Goal: Task Accomplishment & Management: Use online tool/utility

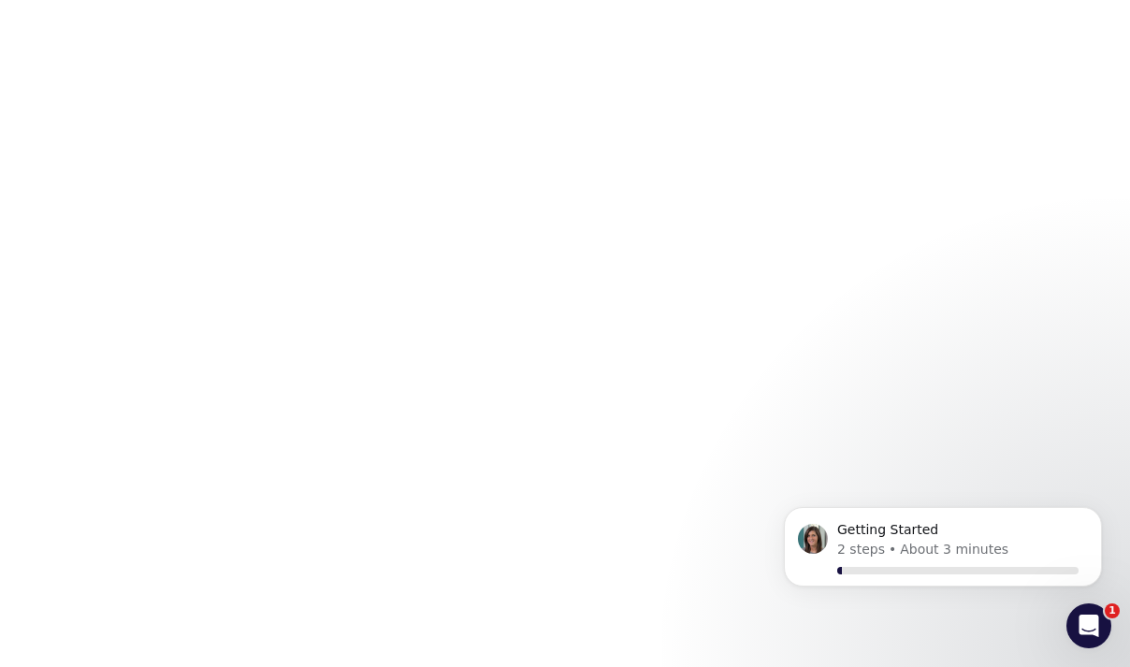
click at [427, 7] on html "1" at bounding box center [565, 3] width 1130 height 7
click at [548, 7] on html "1" at bounding box center [565, 3] width 1130 height 7
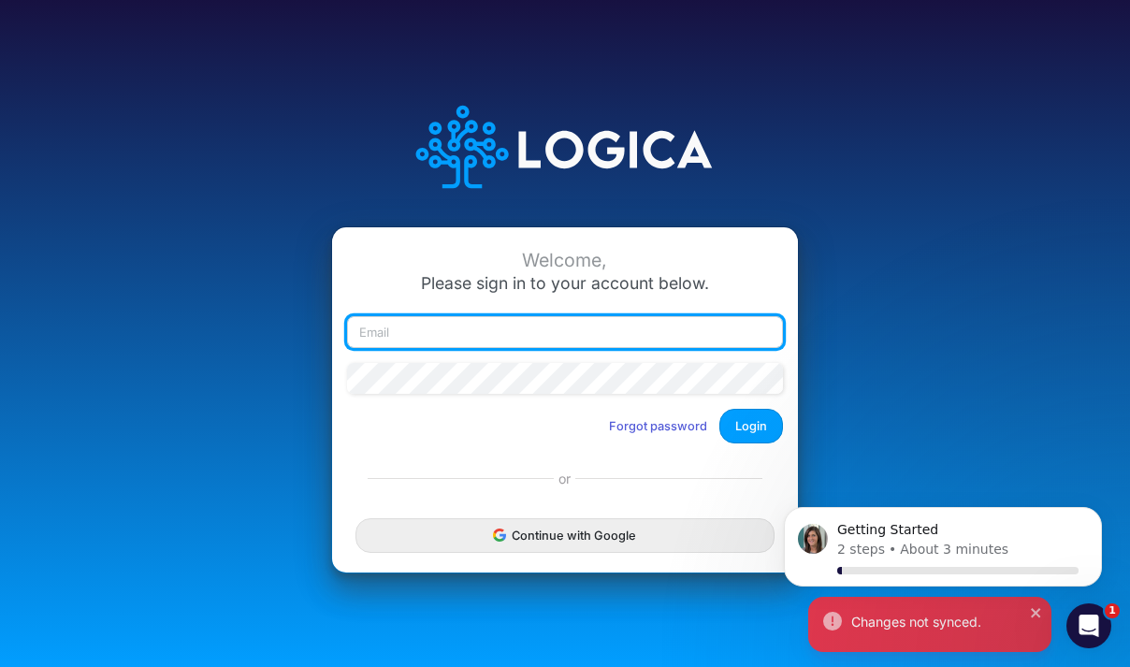
click at [549, 331] on input "email" at bounding box center [565, 332] width 436 height 32
type input "sarah@valorcancer.com"
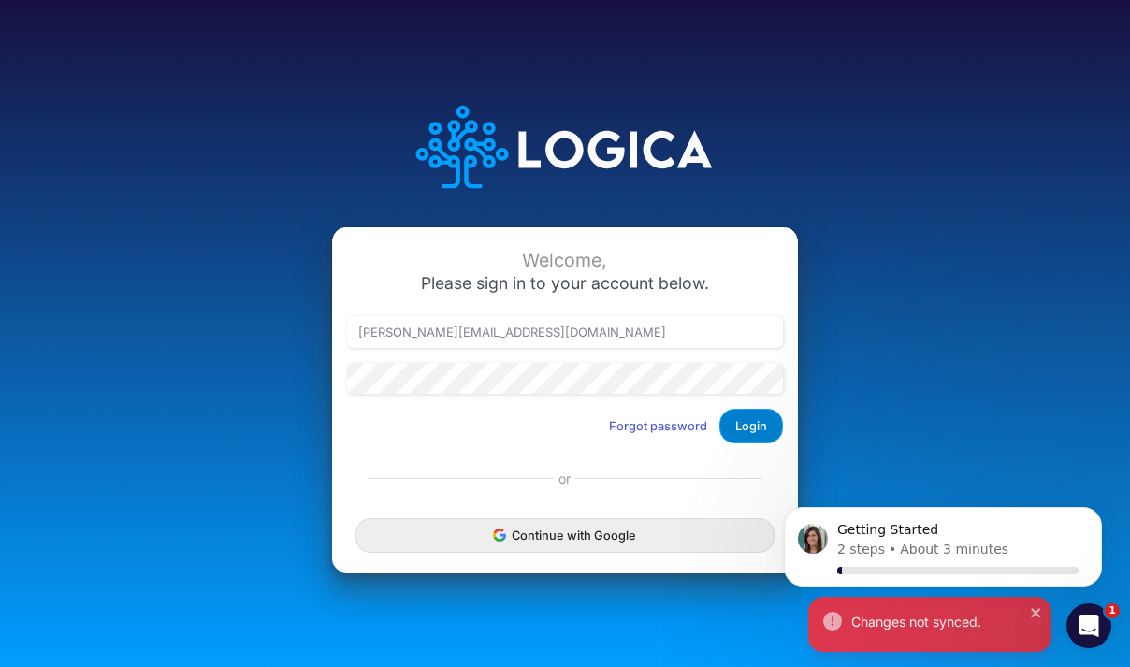
click at [763, 429] on button "Login" at bounding box center [752, 426] width 64 height 35
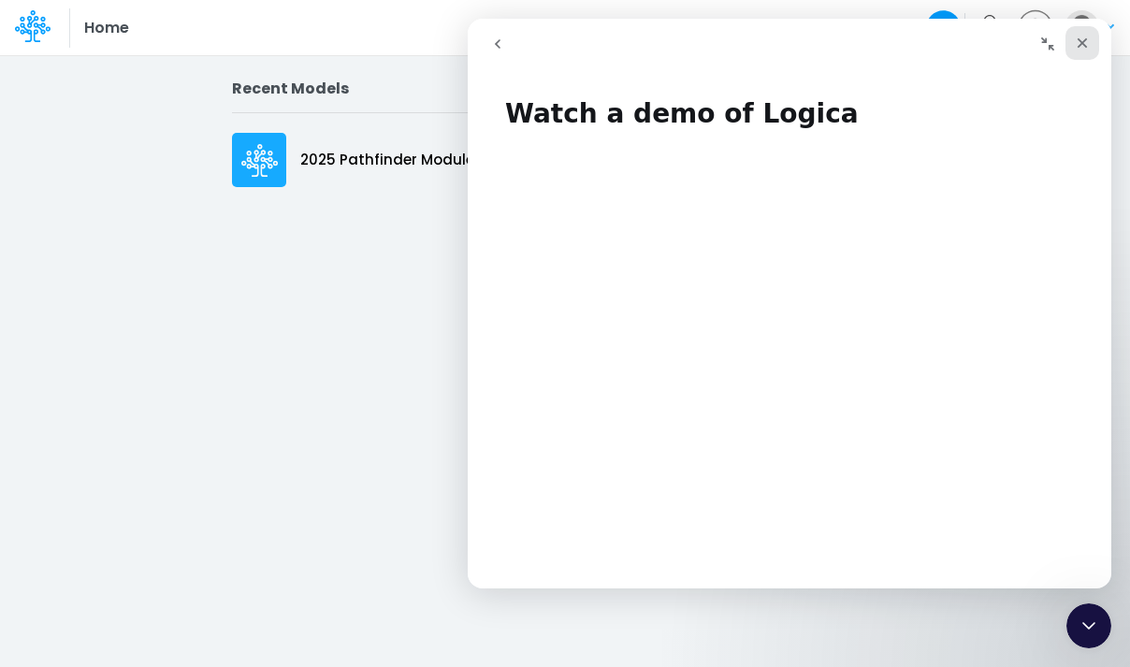
click at [1084, 39] on icon "Close" at bounding box center [1082, 43] width 15 height 15
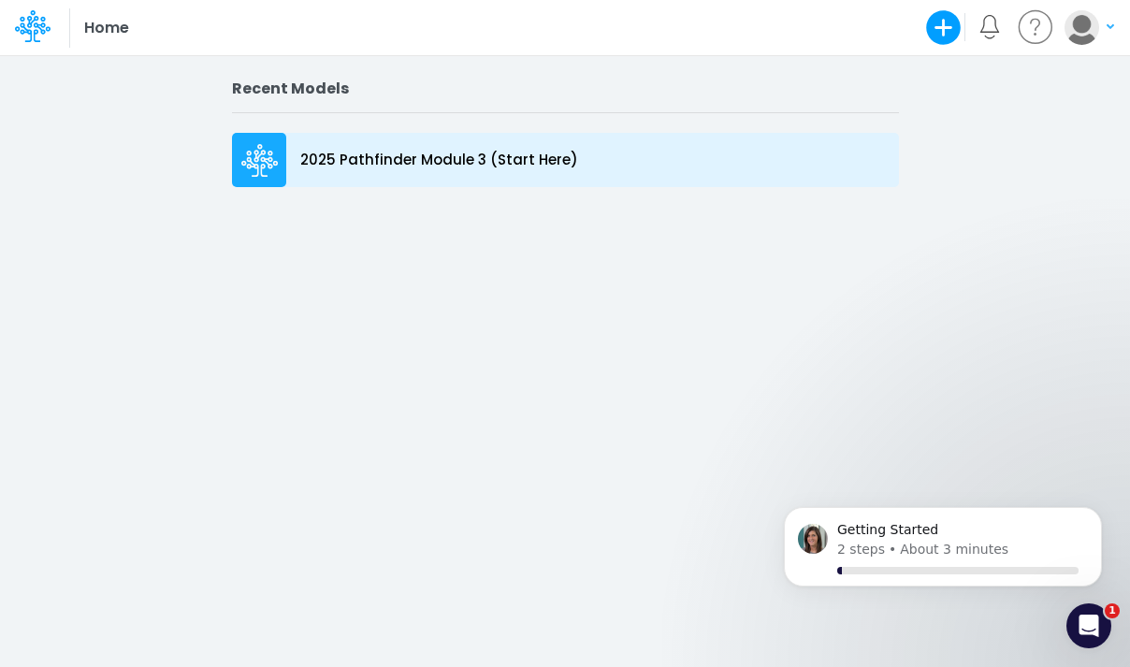
click at [435, 162] on p "2025 Pathfinder Module 3 (Start Here)" at bounding box center [439, 161] width 278 height 22
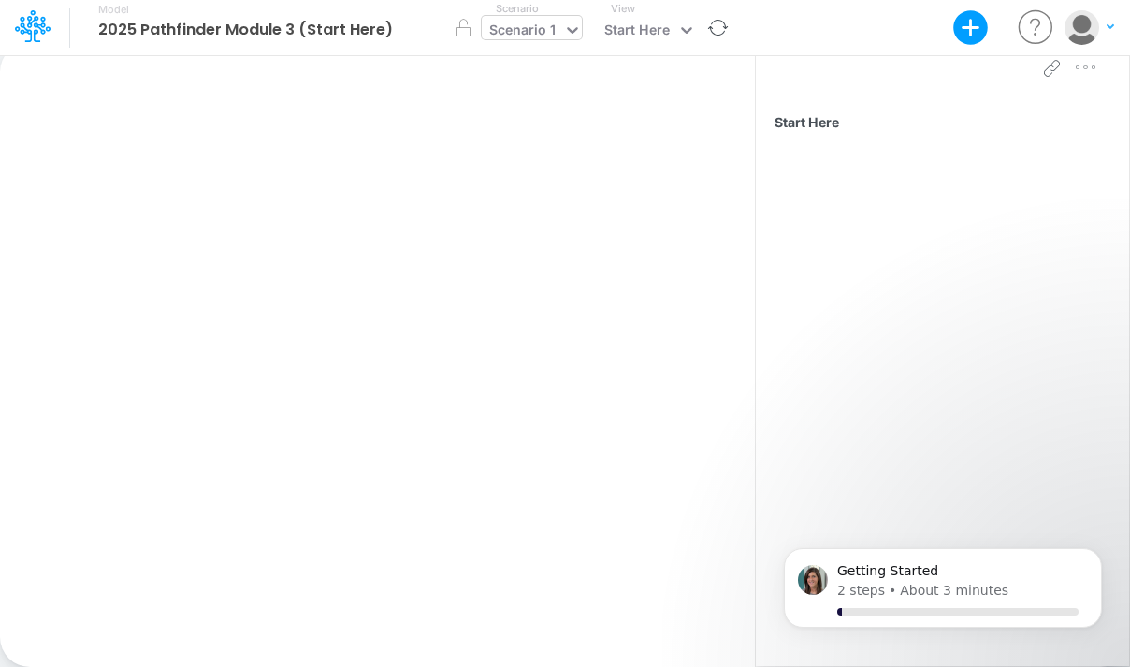
click at [514, 32] on div "Scenario 1" at bounding box center [522, 32] width 66 height 24
click at [387, 144] on div "Paste Cut Copy AutoFill Ready 100% Sum: null Max: null Min: null Numerical Coun…" at bounding box center [377, 354] width 755 height 625
click at [321, 291] on div "Paste Cut Copy AutoFill Ready 100% Sum: null Max: null Min: null Numerical Coun…" at bounding box center [377, 354] width 755 height 625
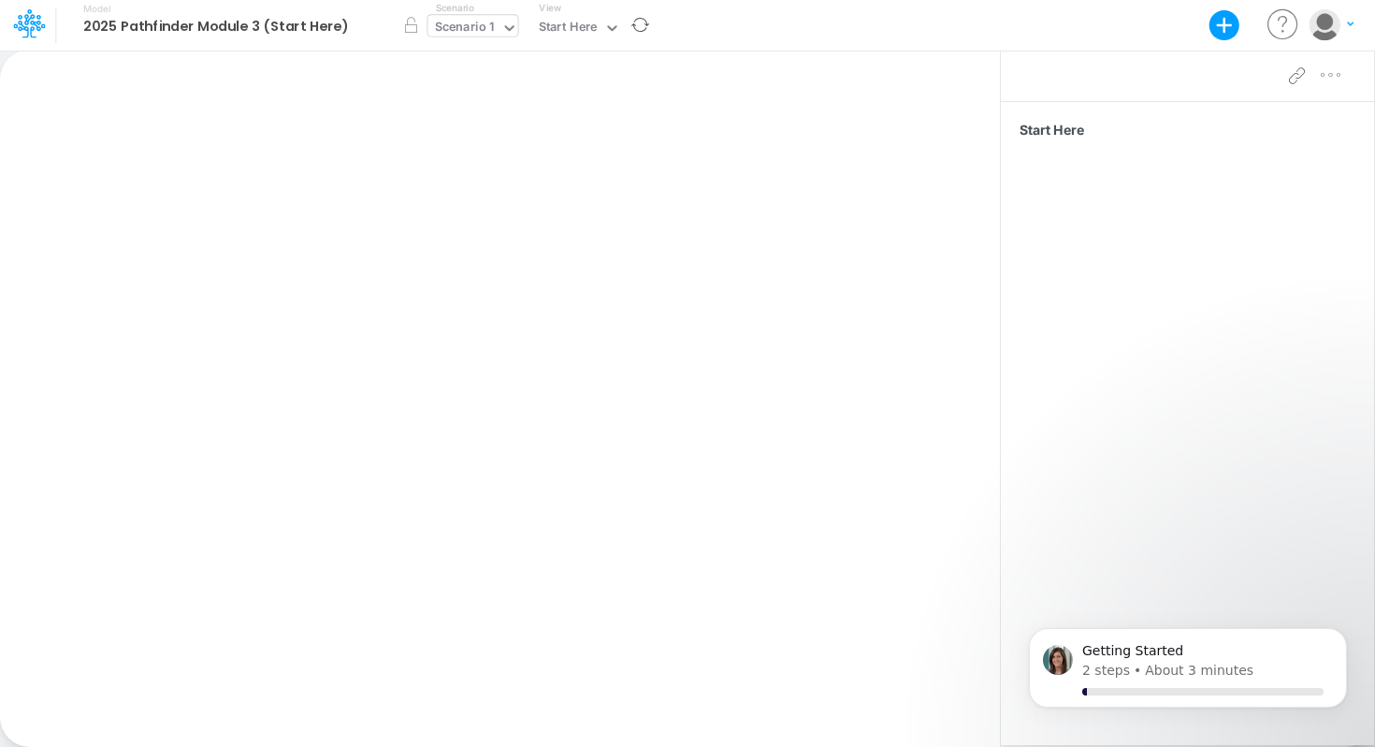
click at [492, 30] on div "Scenario 1" at bounding box center [465, 29] width 73 height 28
click at [502, 29] on icon at bounding box center [510, 28] width 17 height 17
click at [506, 30] on icon at bounding box center [510, 28] width 17 height 17
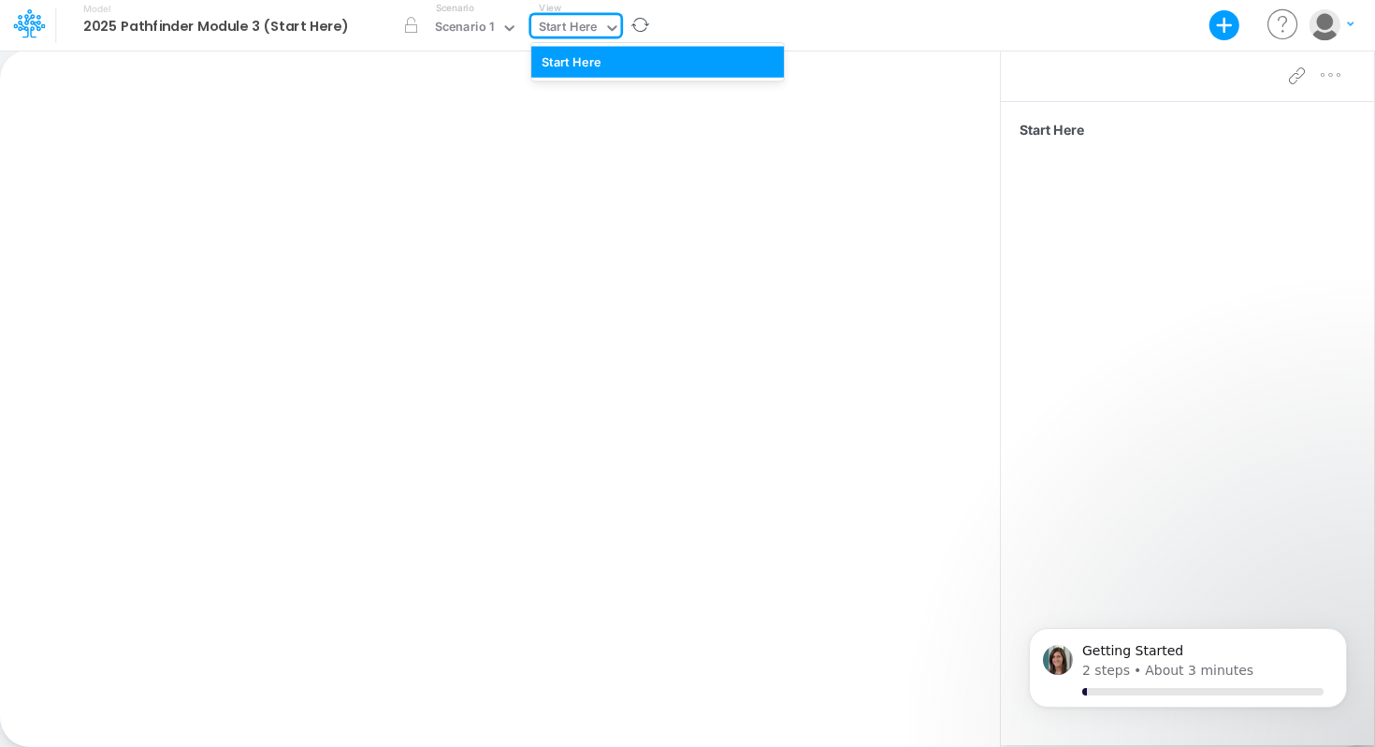
click at [610, 28] on icon at bounding box center [612, 28] width 17 height 17
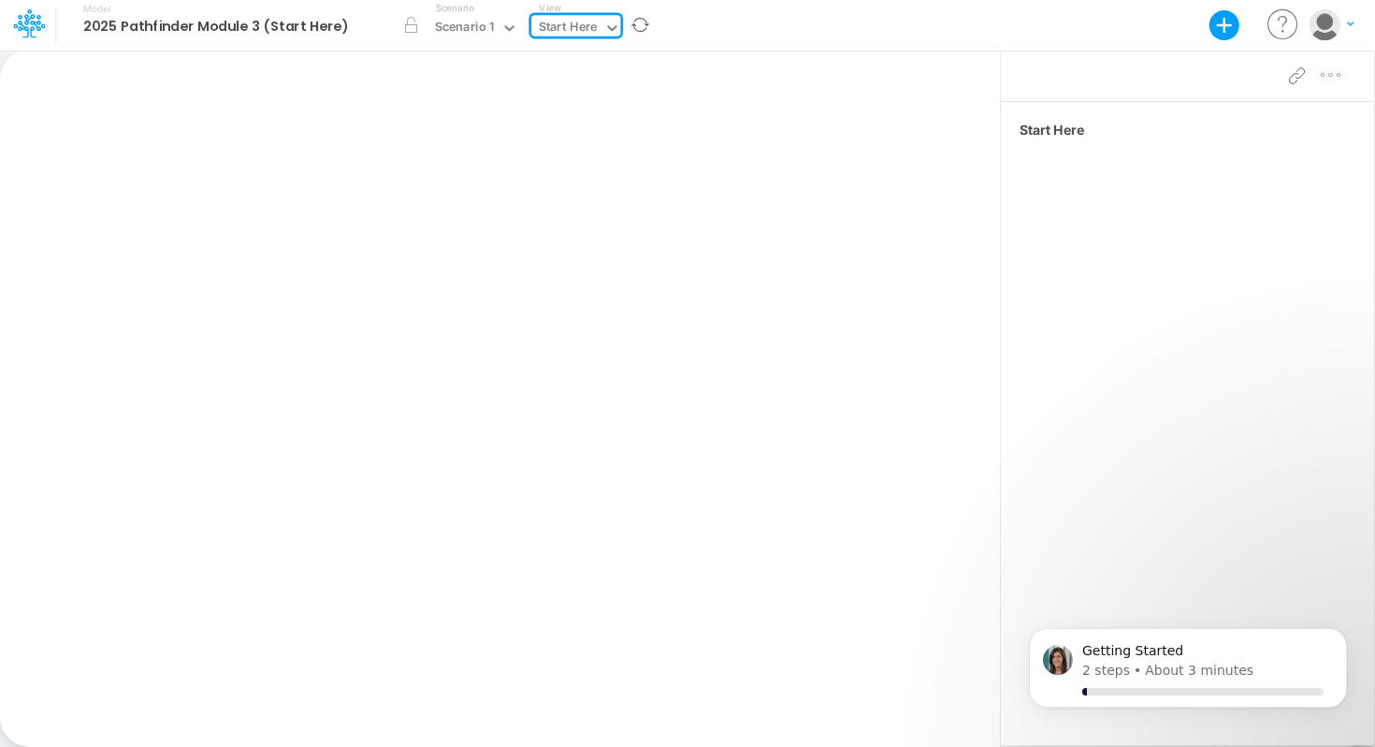
click at [610, 28] on icon at bounding box center [612, 28] width 17 height 17
click at [1129, 28] on icon "button" at bounding box center [1224, 25] width 37 height 37
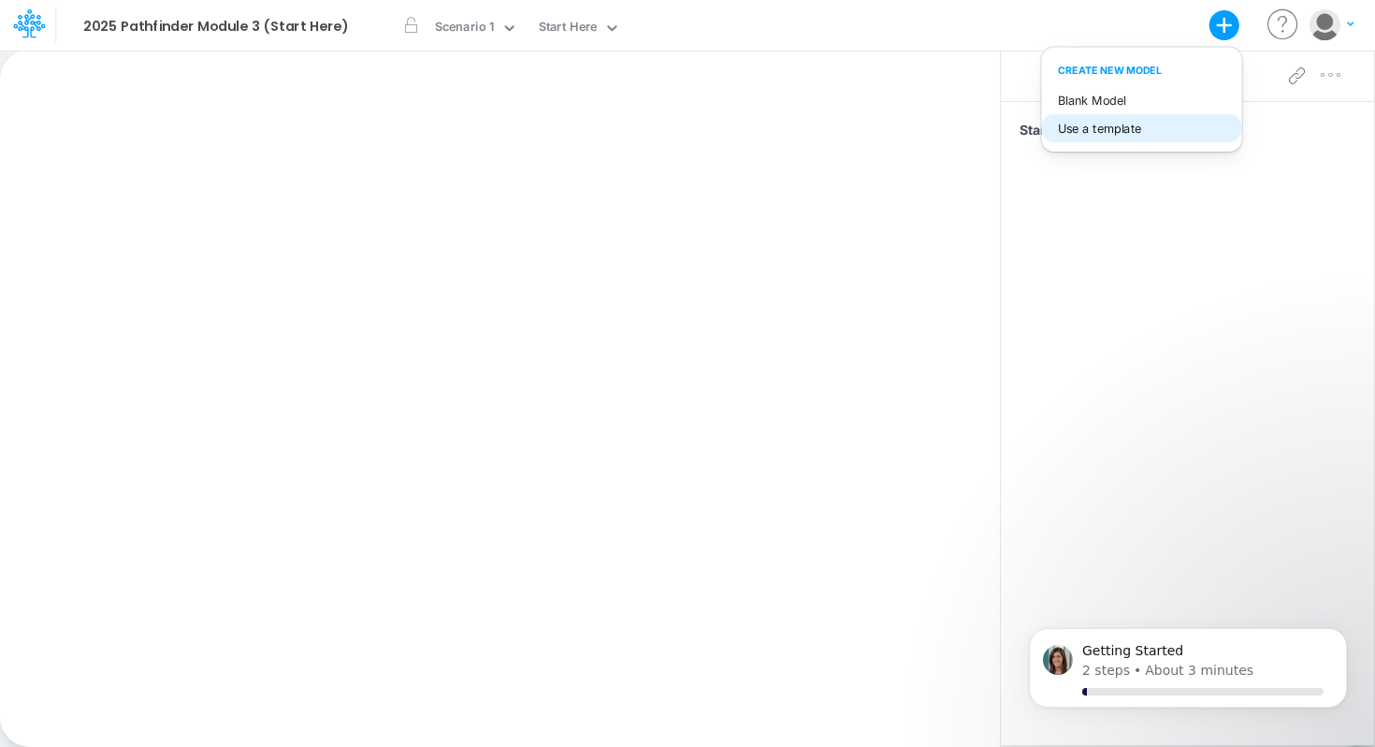
click at [1127, 134] on button "Use a template" at bounding box center [1141, 128] width 200 height 29
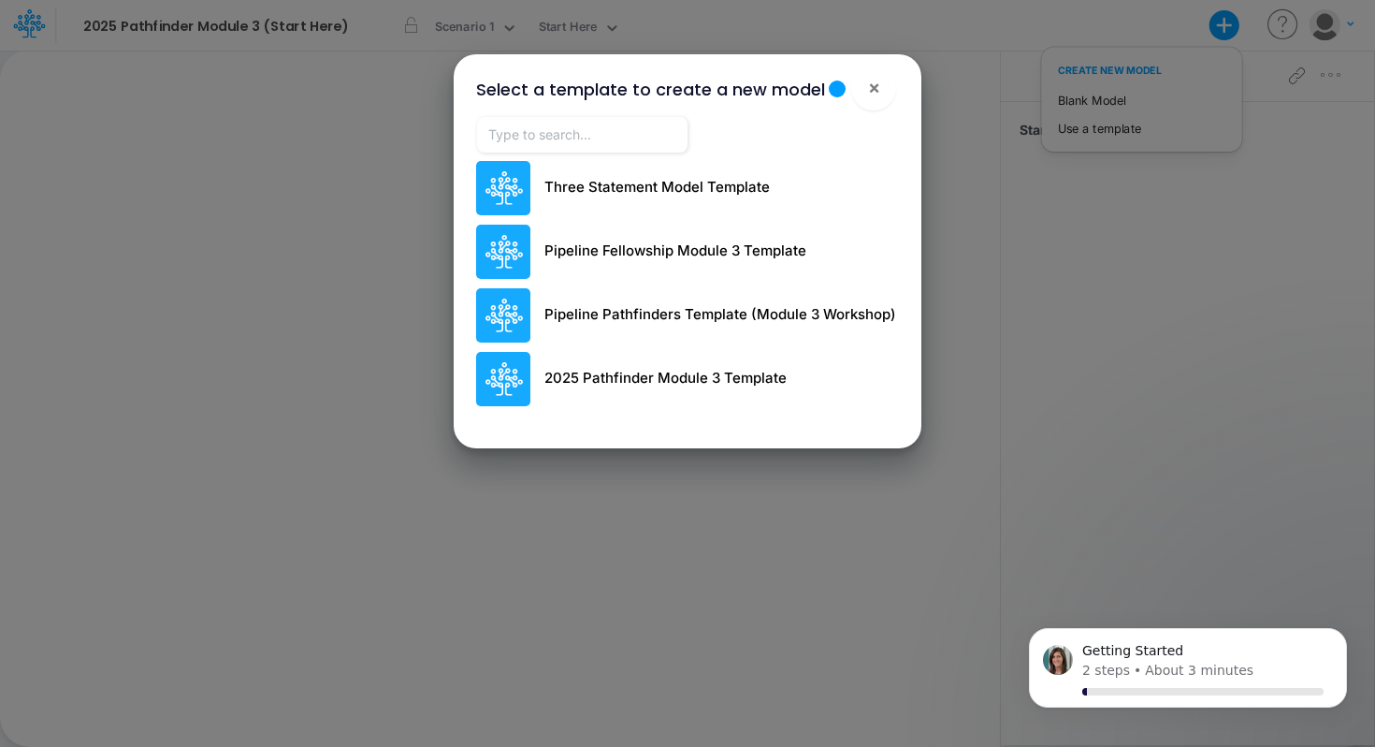
click at [636, 378] on p "2025 Pathfinder Module 3 Template" at bounding box center [666, 379] width 242 height 22
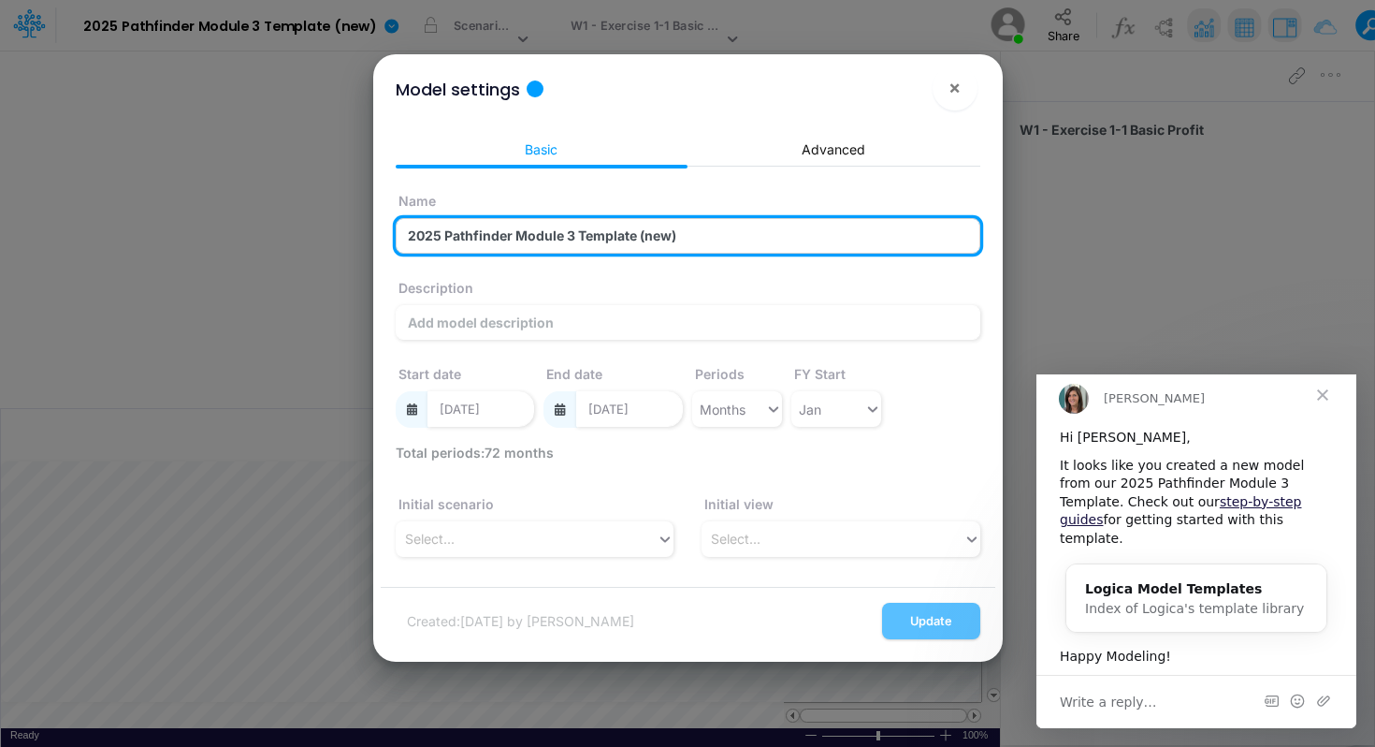
click at [496, 237] on input "2025 Pathfinder Module 3 Template (new)" at bounding box center [688, 236] width 585 height 36
type input "Valor"
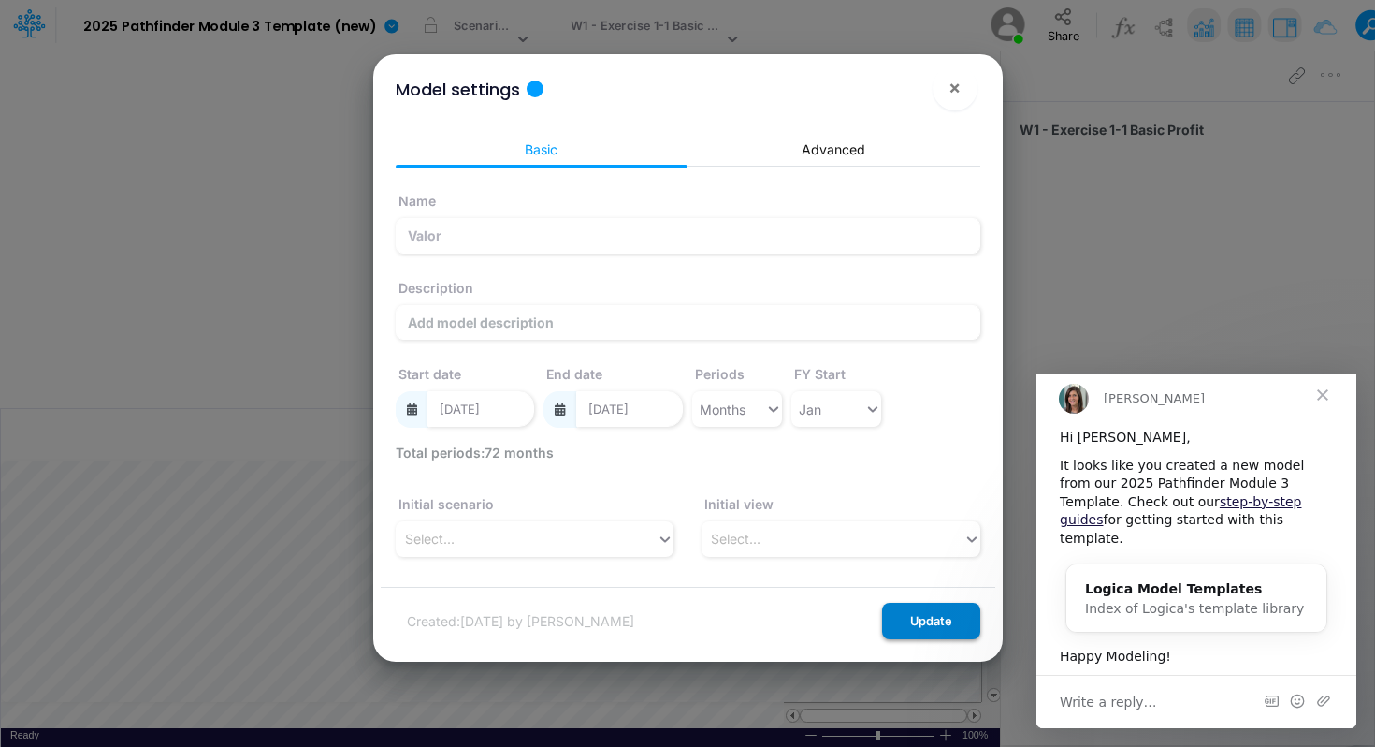
click at [915, 623] on button "Update" at bounding box center [931, 621] width 98 height 36
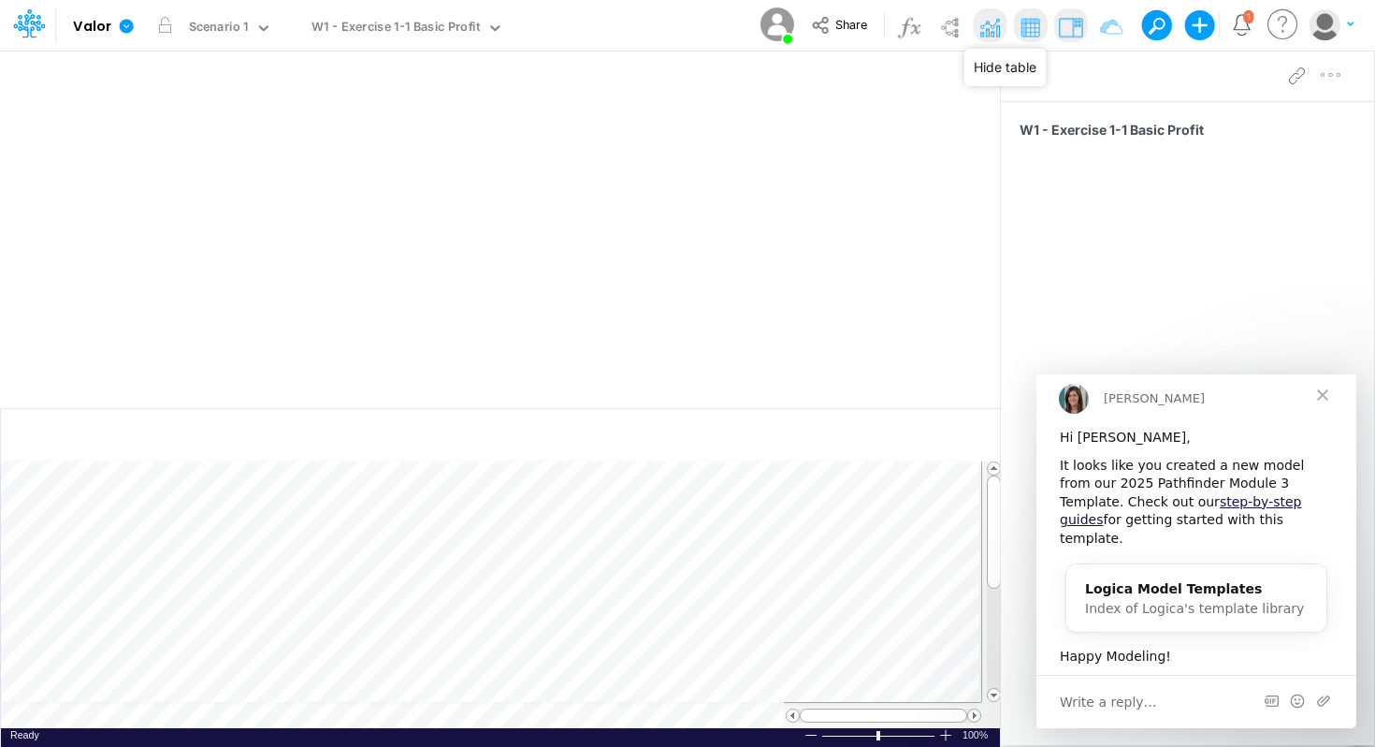
click at [1025, 29] on img at bounding box center [1030, 27] width 30 height 30
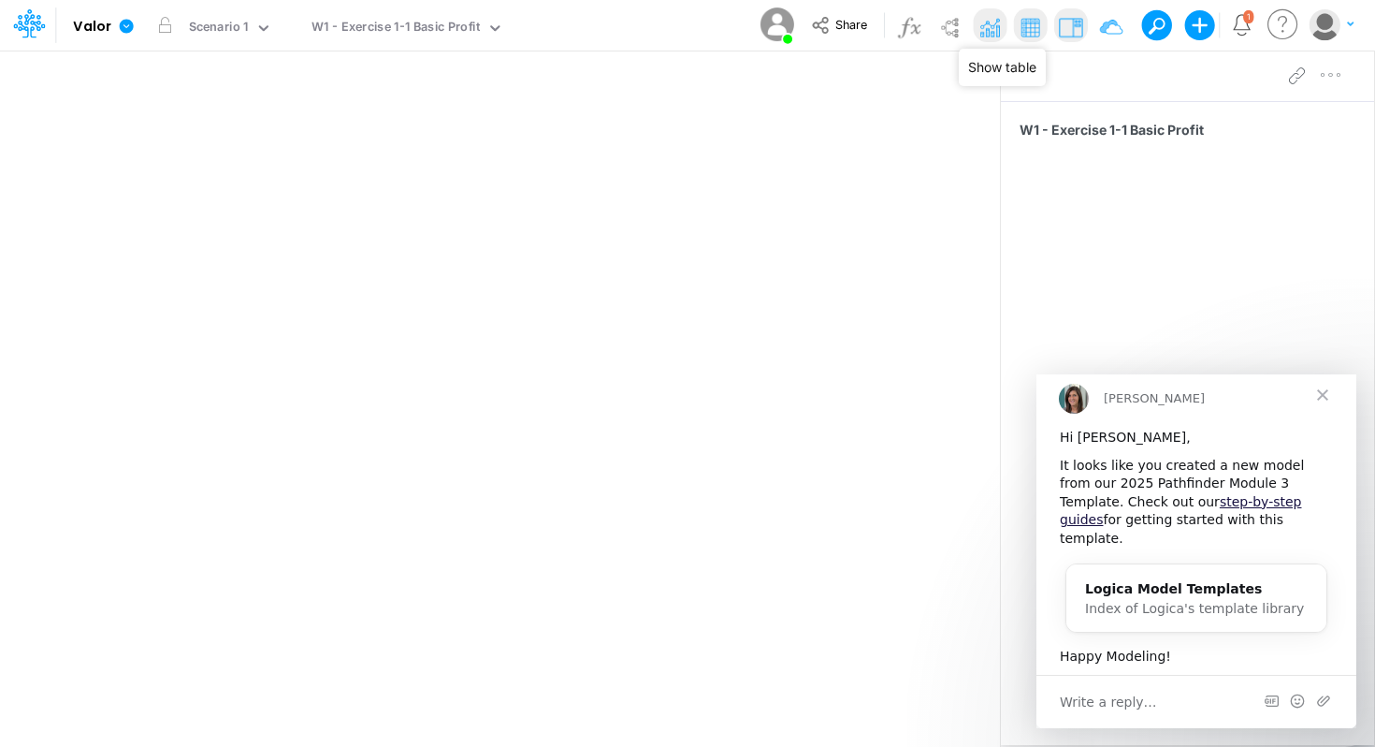
click at [1025, 29] on img at bounding box center [1030, 27] width 30 height 30
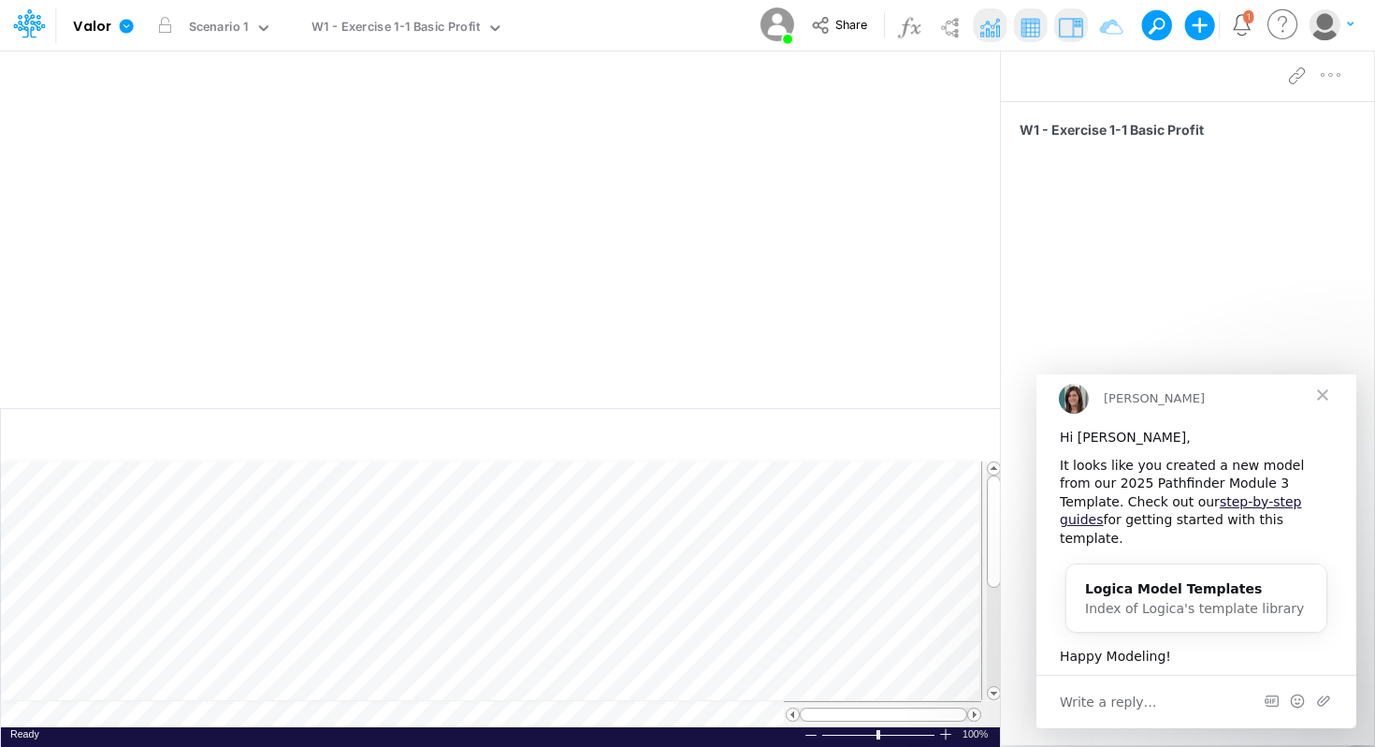
click at [1129, 411] on span "Close" at bounding box center [1322, 394] width 67 height 67
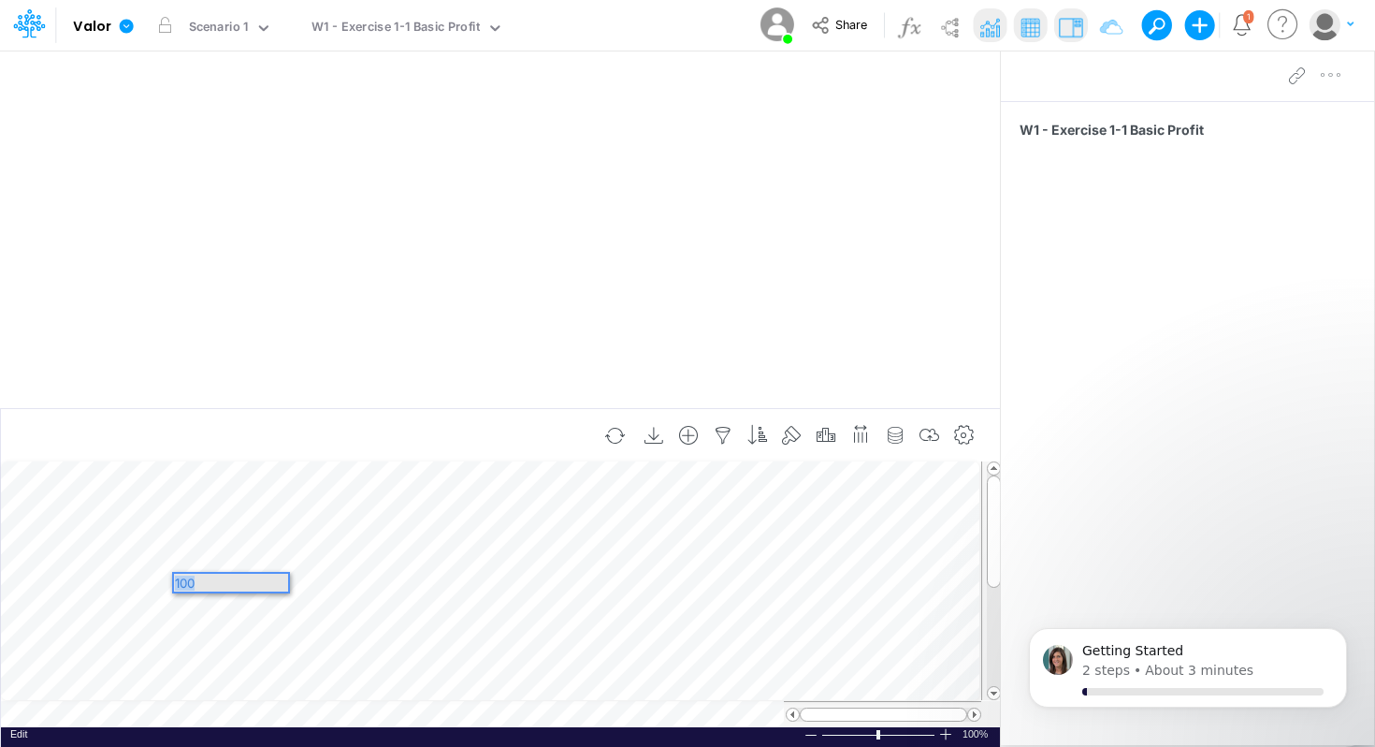
click at [275, 583] on div "100" at bounding box center [231, 583] width 114 height 18
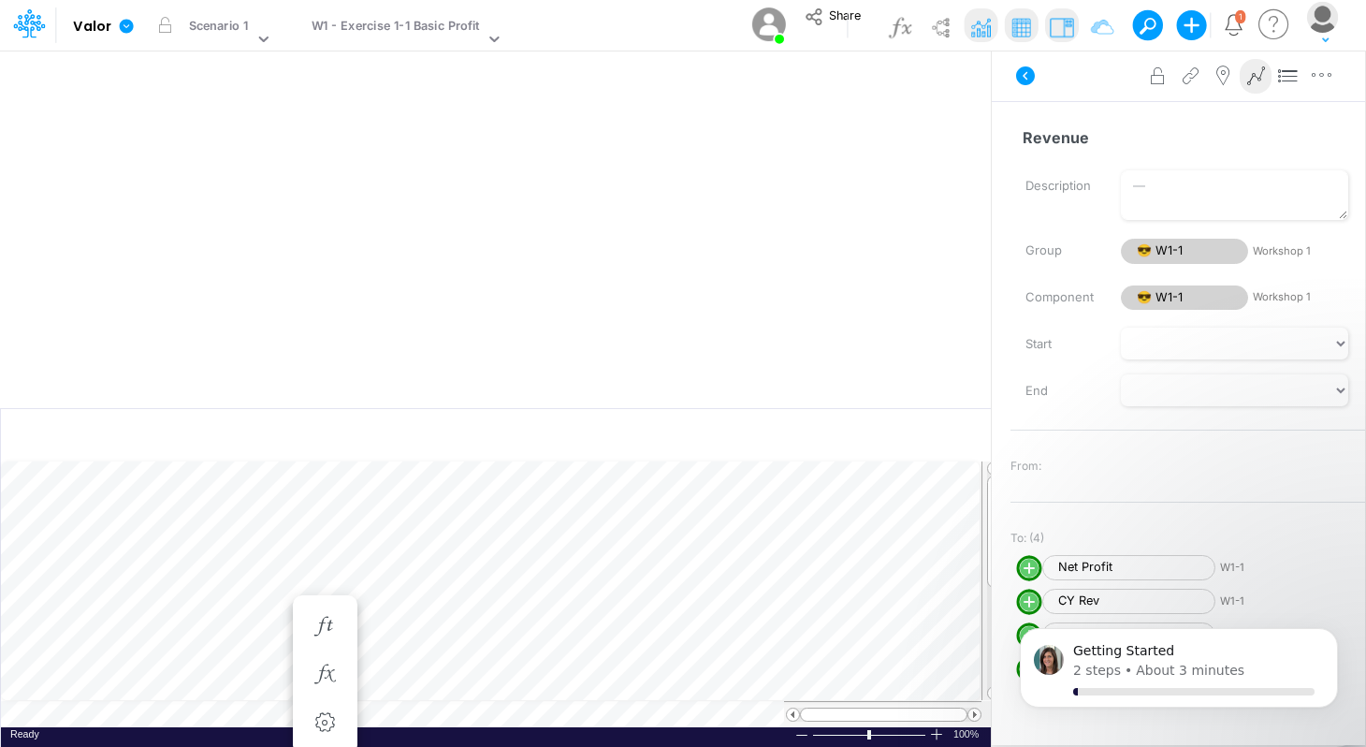
scroll to position [8, 1]
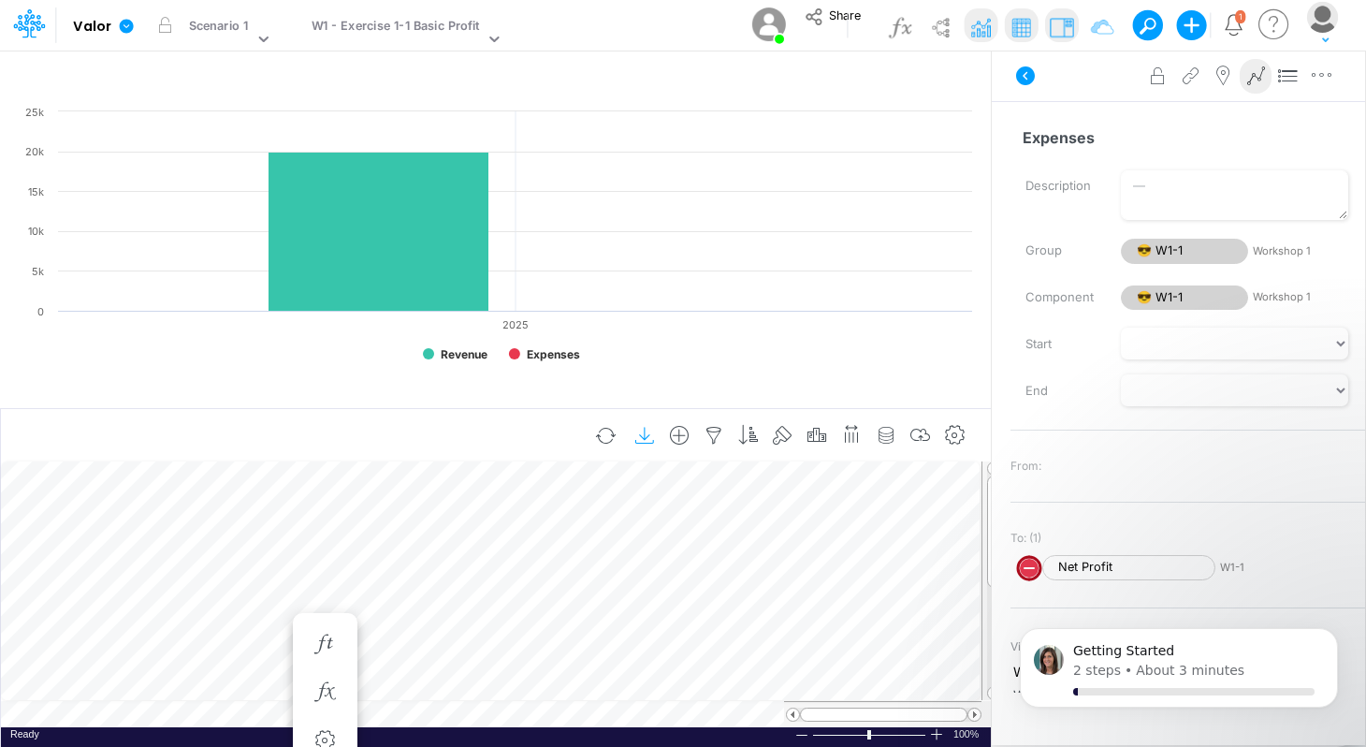
click at [643, 439] on icon "button" at bounding box center [646, 436] width 28 height 20
click at [16, 18] on div "40" at bounding box center [8, 9] width 16 height 18
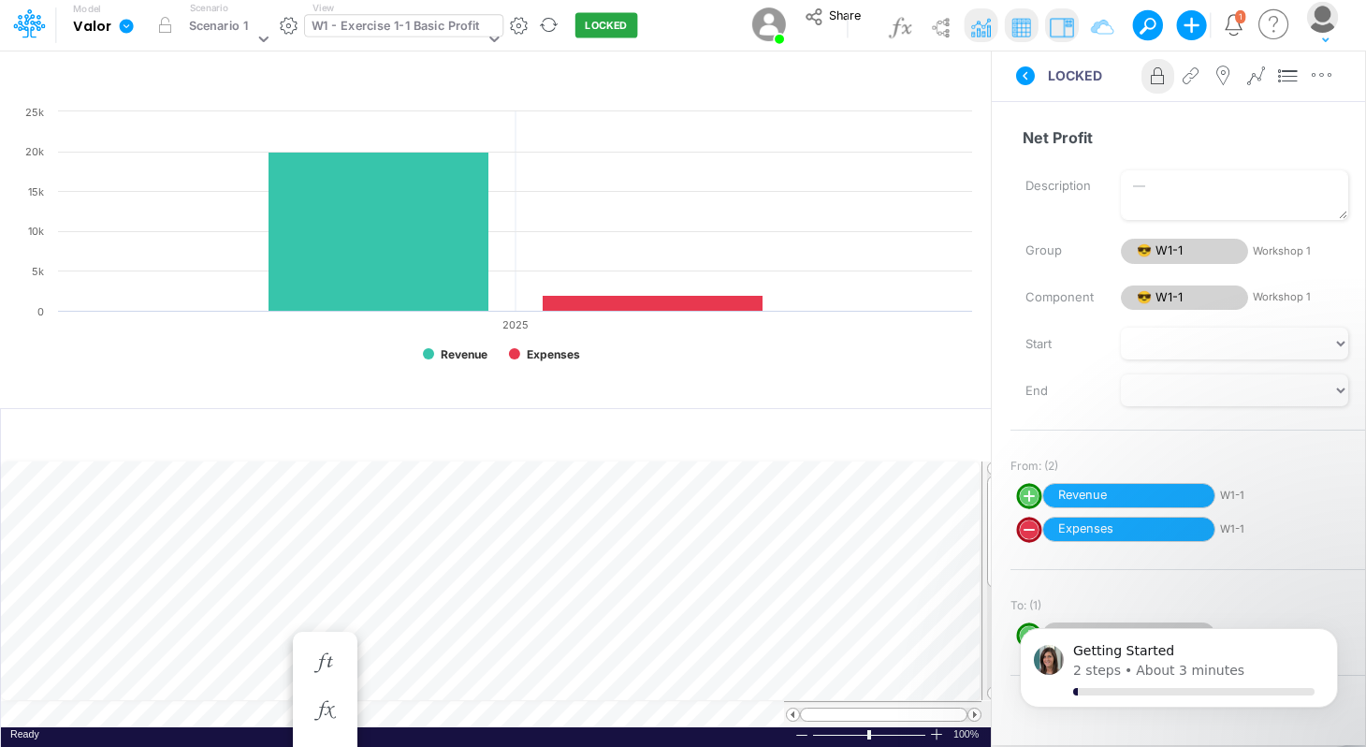
click at [491, 30] on icon at bounding box center [494, 38] width 17 height 17
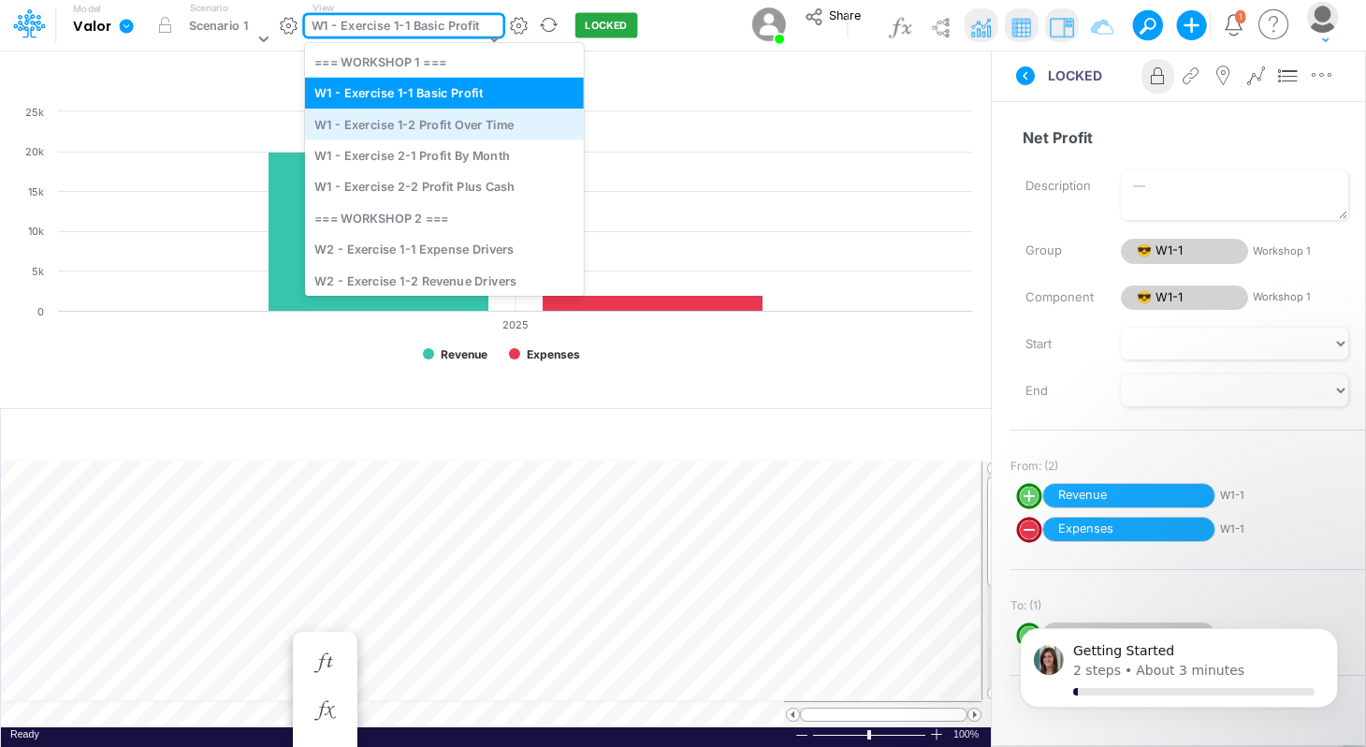
click at [426, 134] on div "W1 - Exercise 1-2 Profit Over Time" at bounding box center [444, 124] width 279 height 31
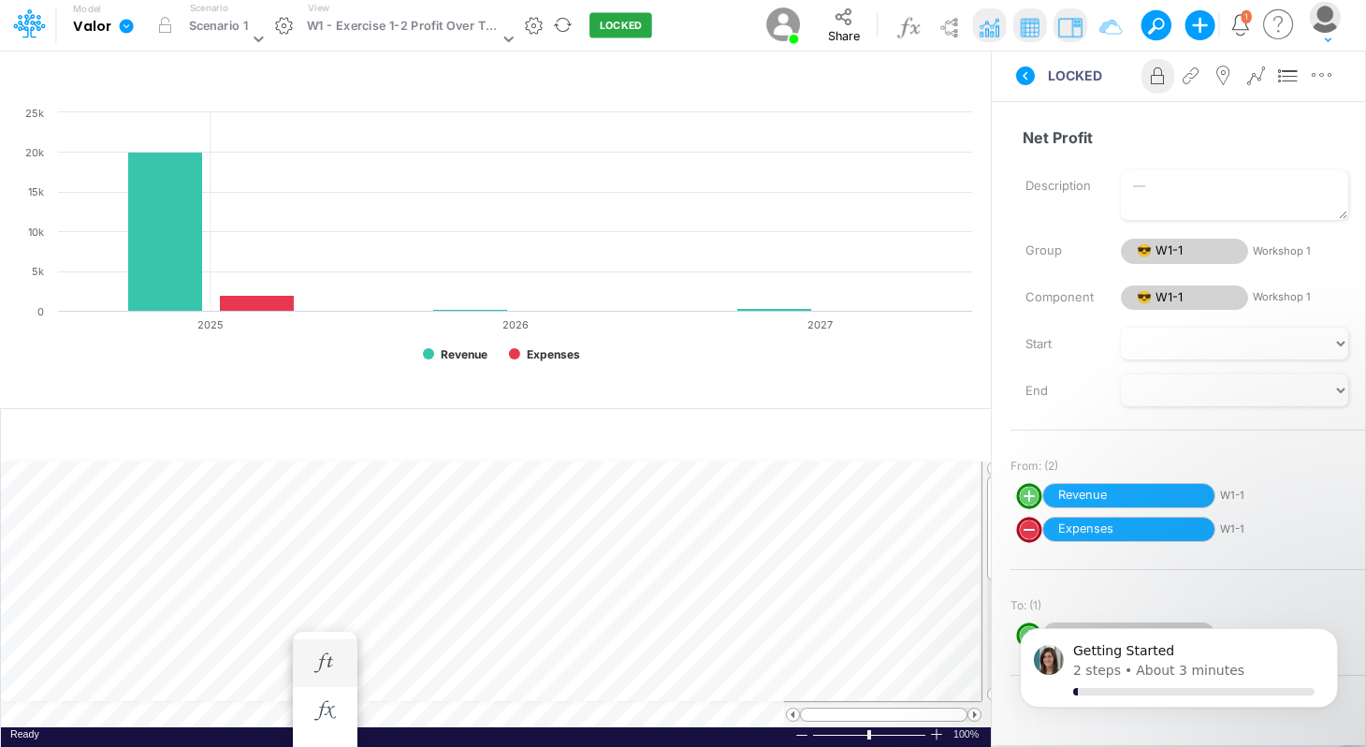
scroll to position [8, 1]
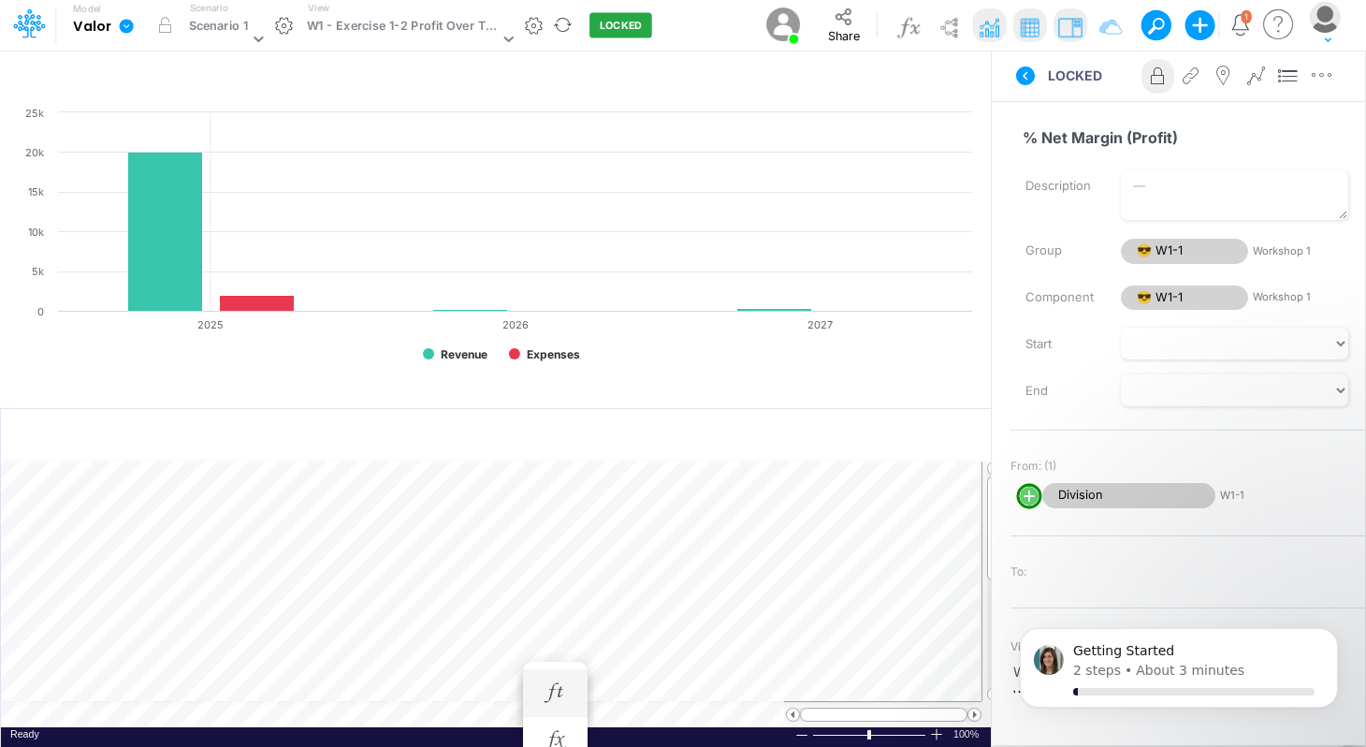
scroll to position [8, 1]
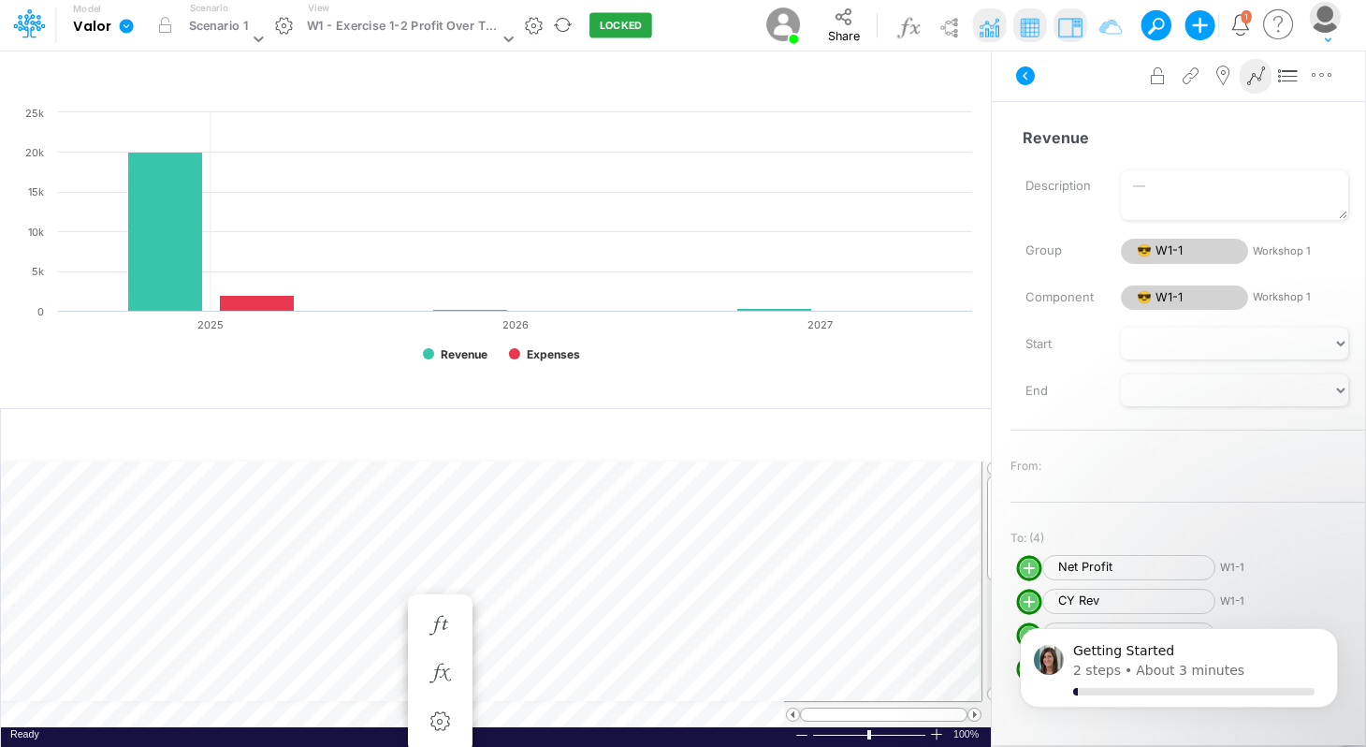
scroll to position [8, 1]
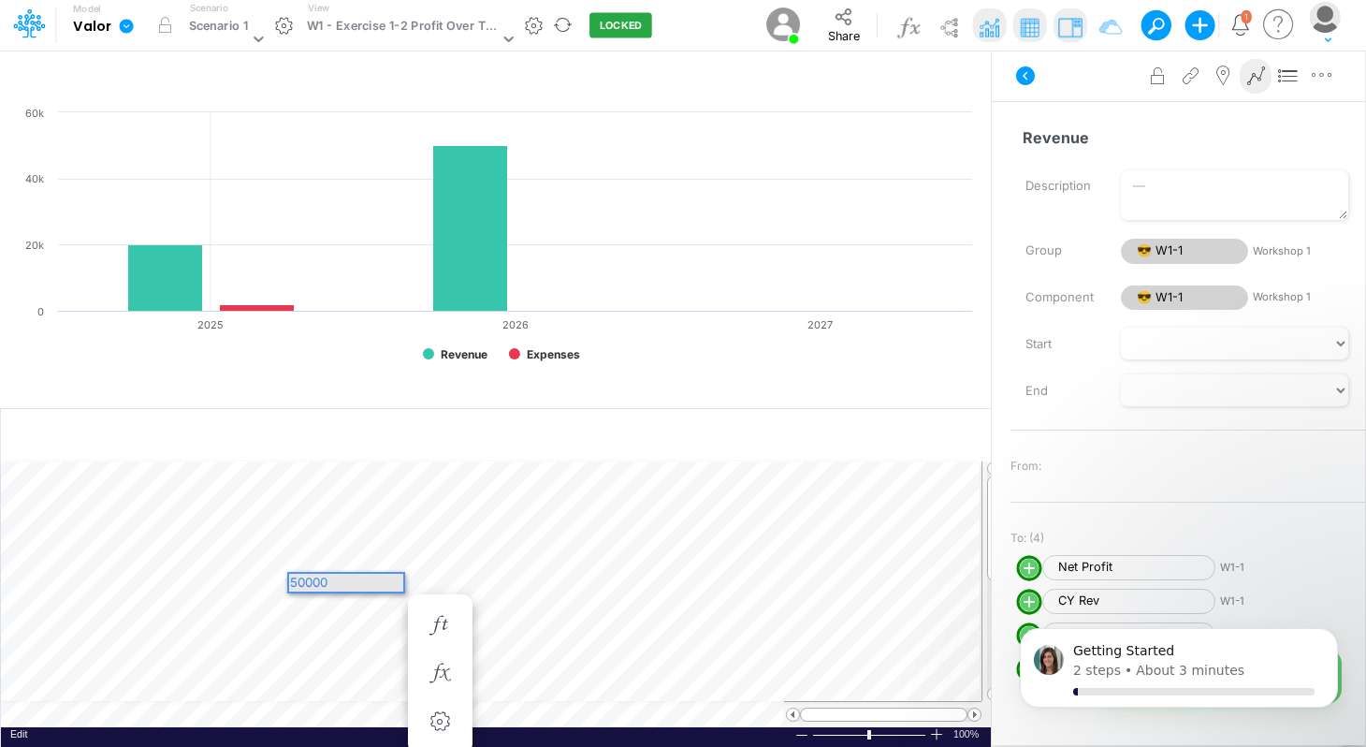
click at [368, 582] on div "50000" at bounding box center [346, 583] width 114 height 18
click at [303, 580] on div "50000" at bounding box center [346, 583] width 114 height 18
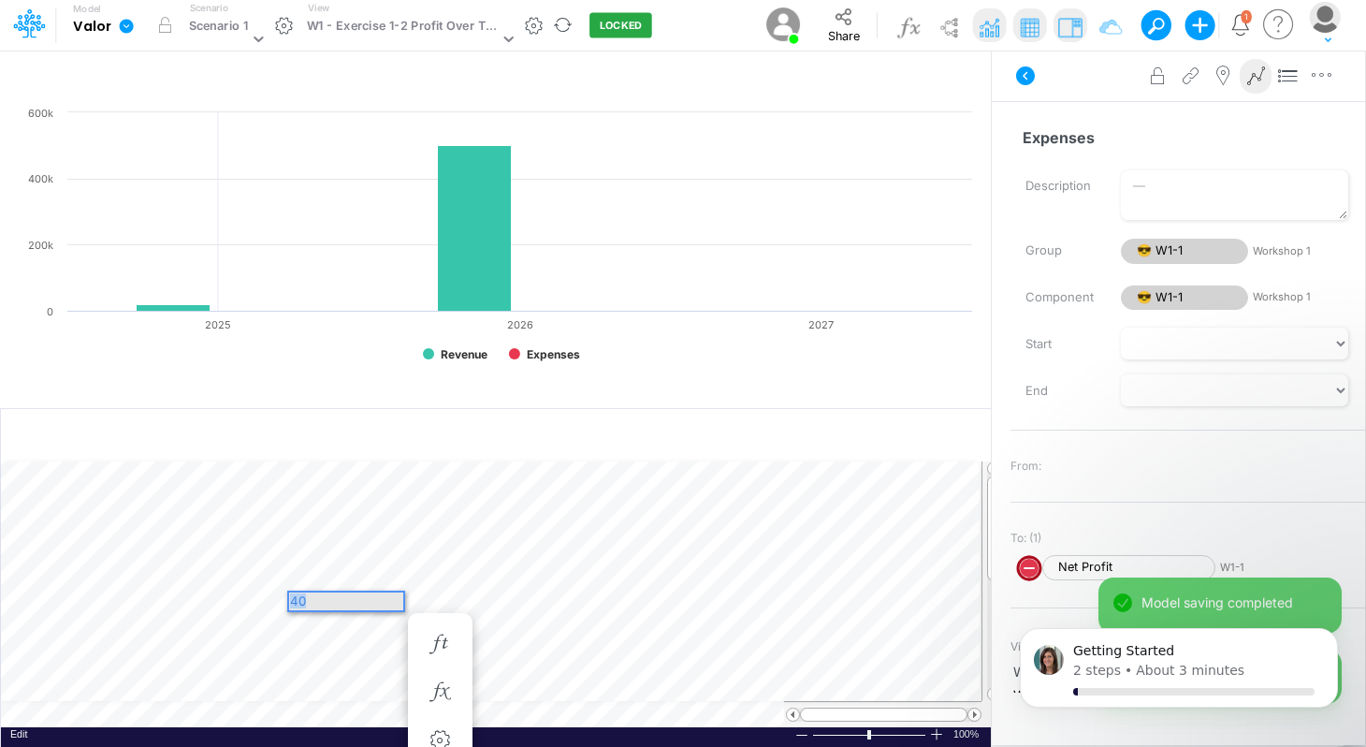
click at [372, 599] on div "40" at bounding box center [346, 601] width 114 height 18
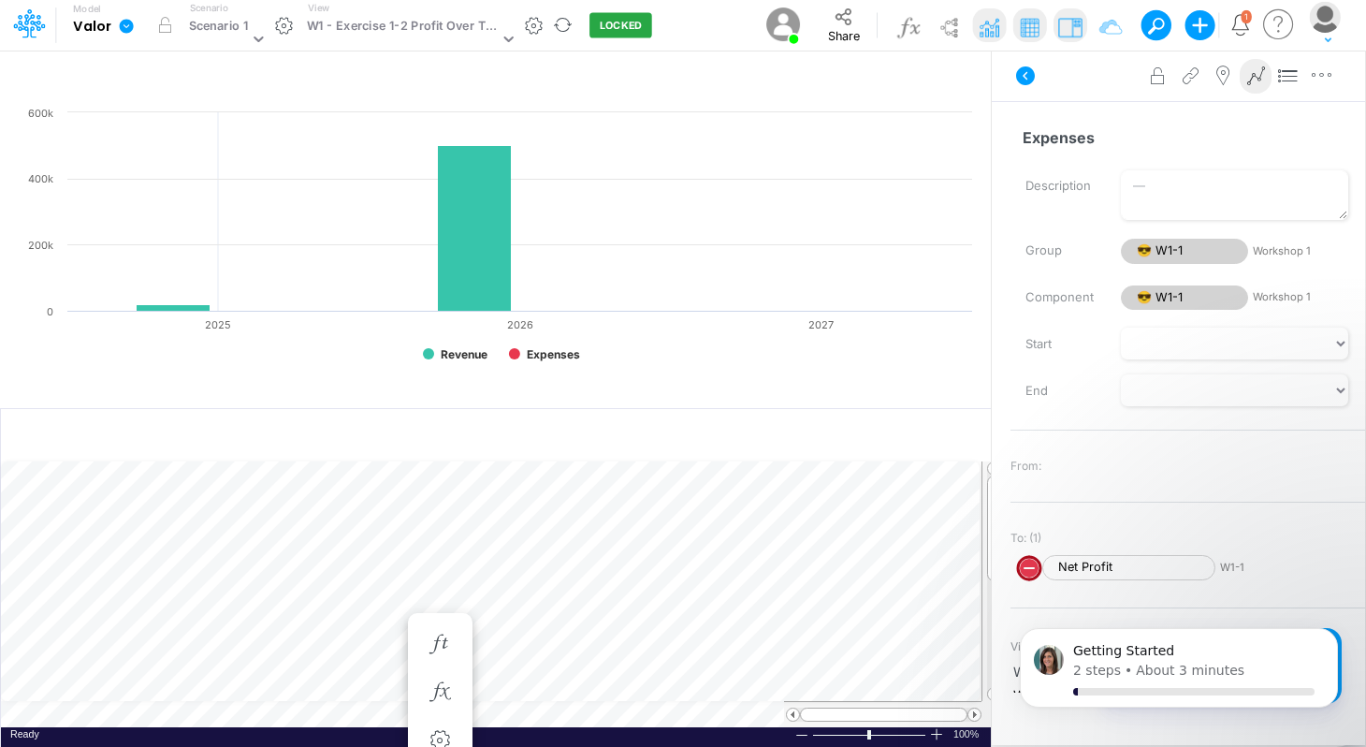
scroll to position [8, 1]
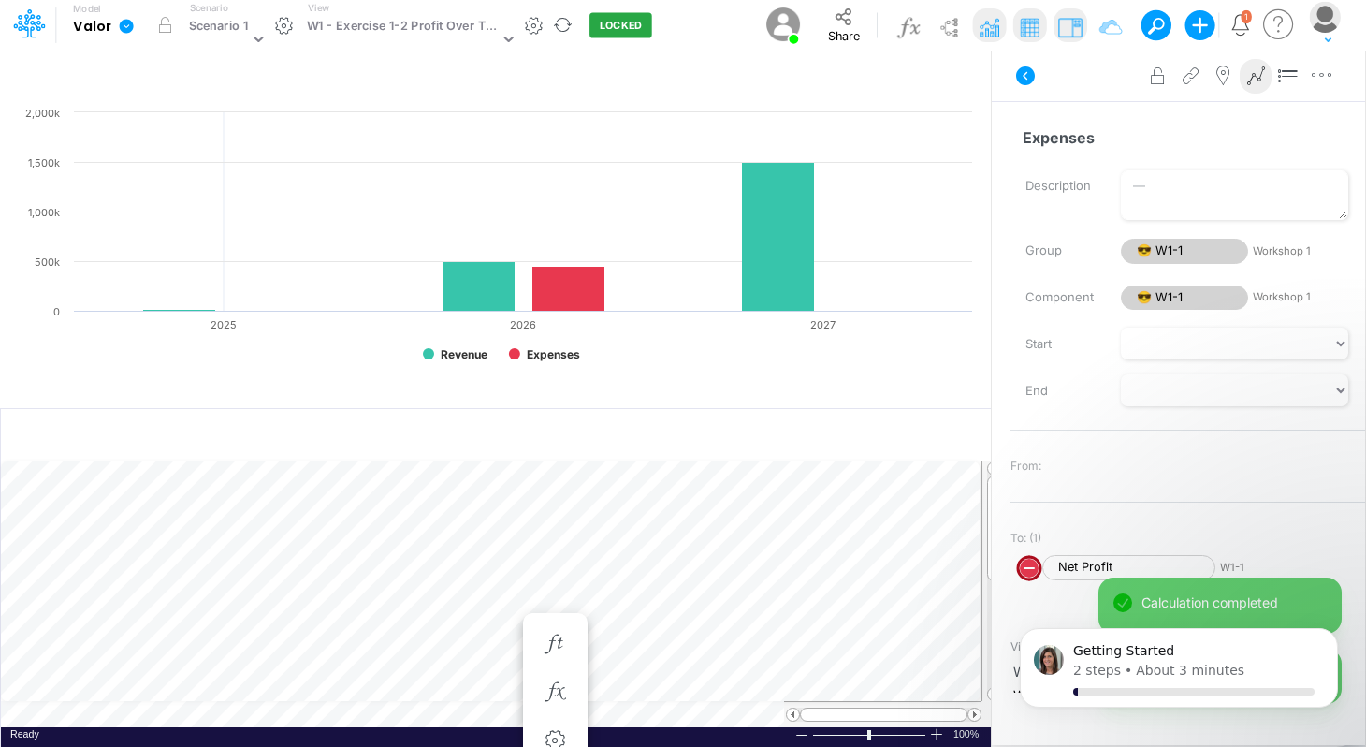
scroll to position [8, 1]
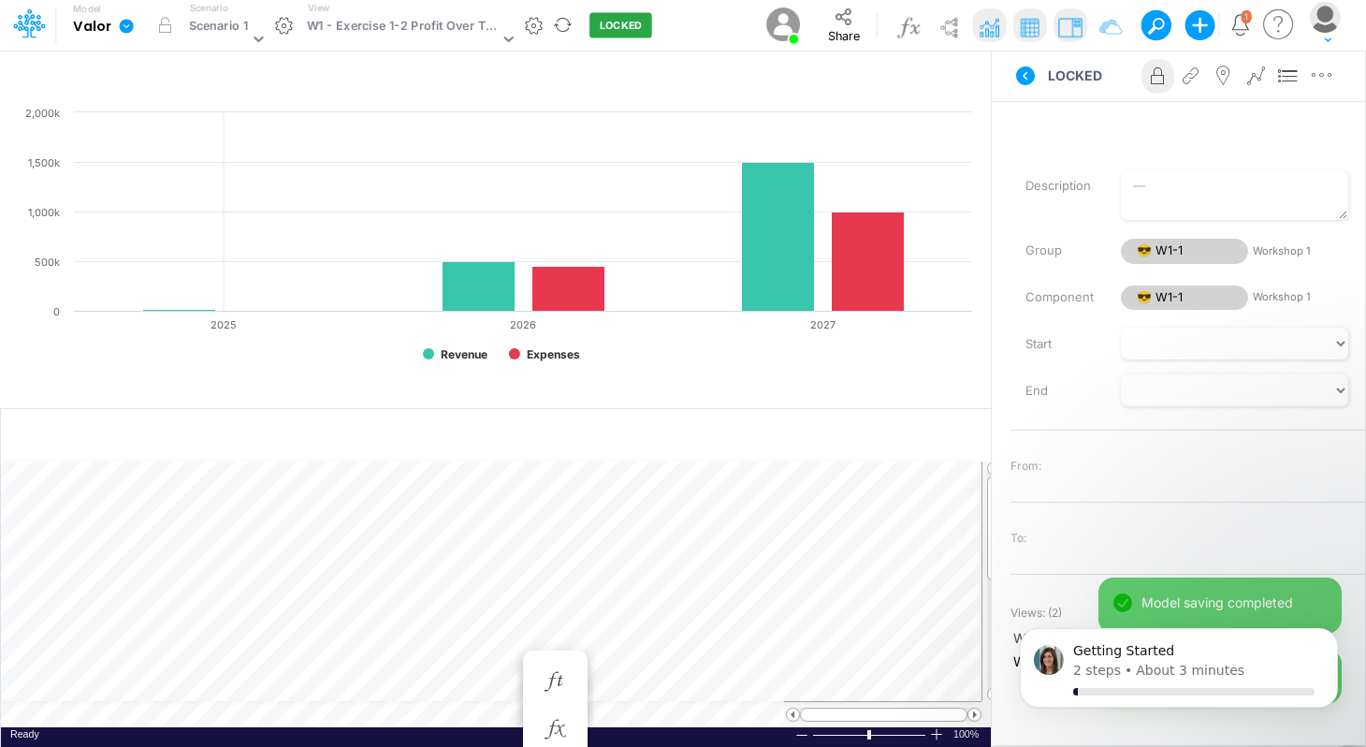
scroll to position [8, 1]
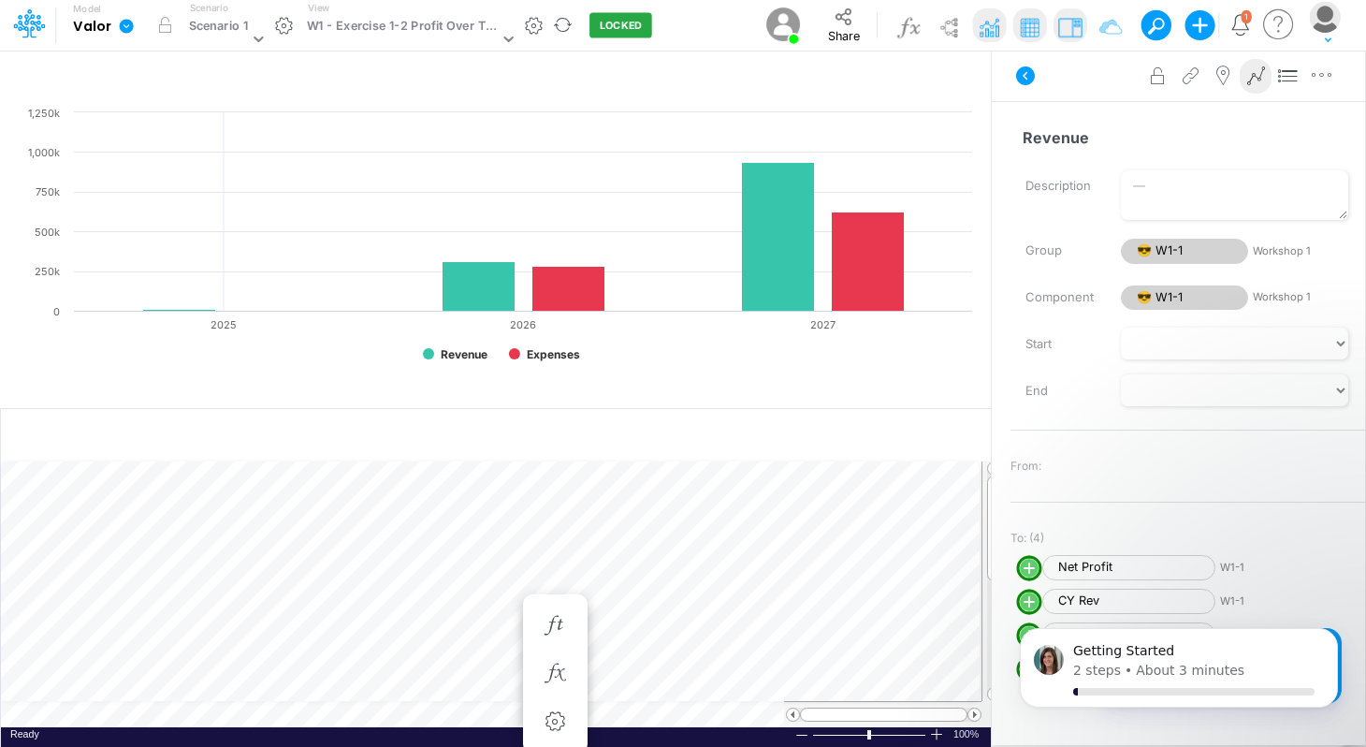
scroll to position [8, 1]
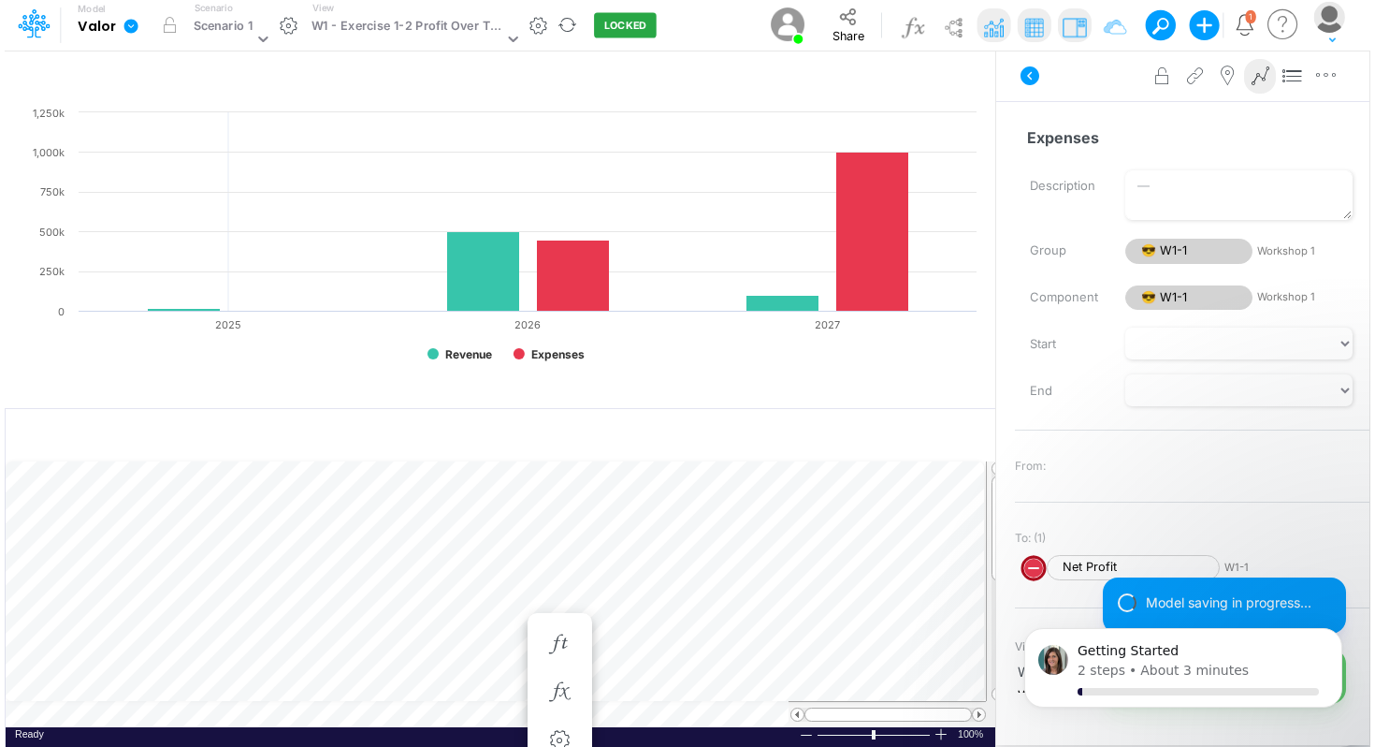
scroll to position [8, 1]
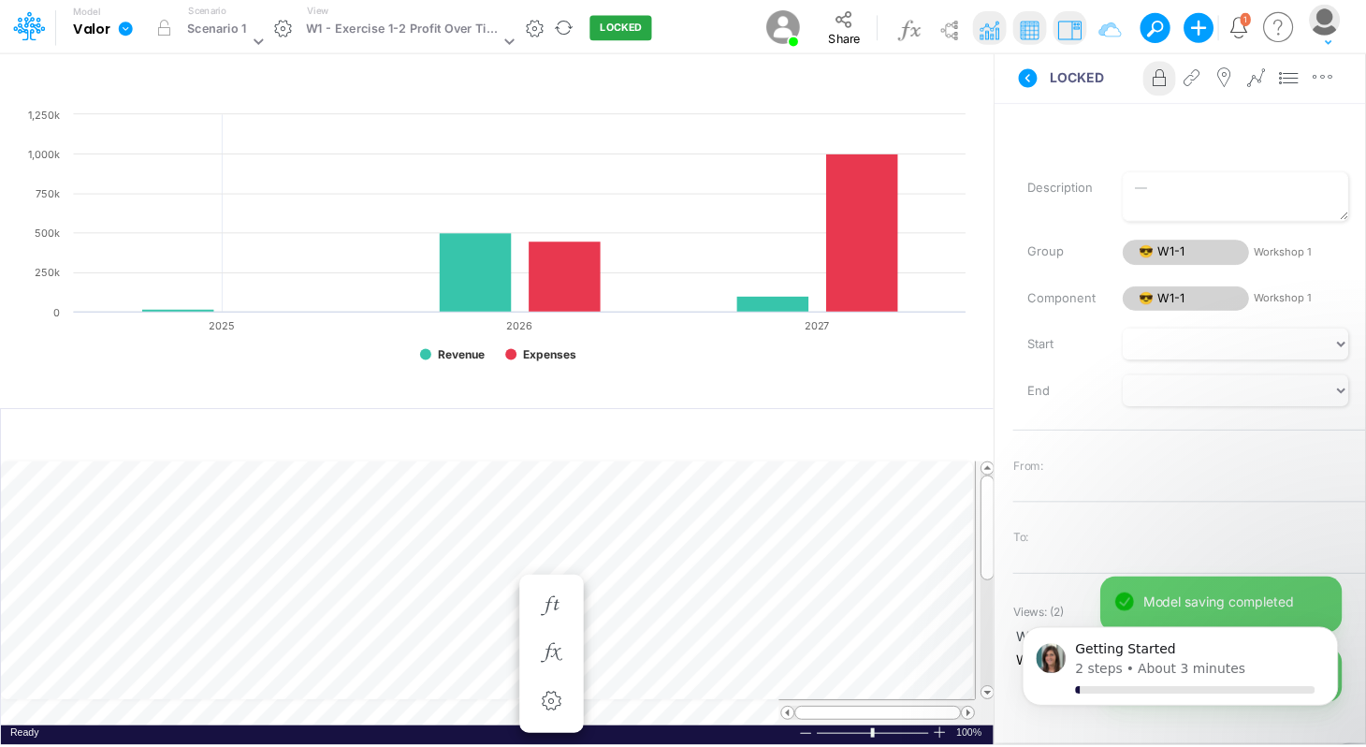
scroll to position [8, 1]
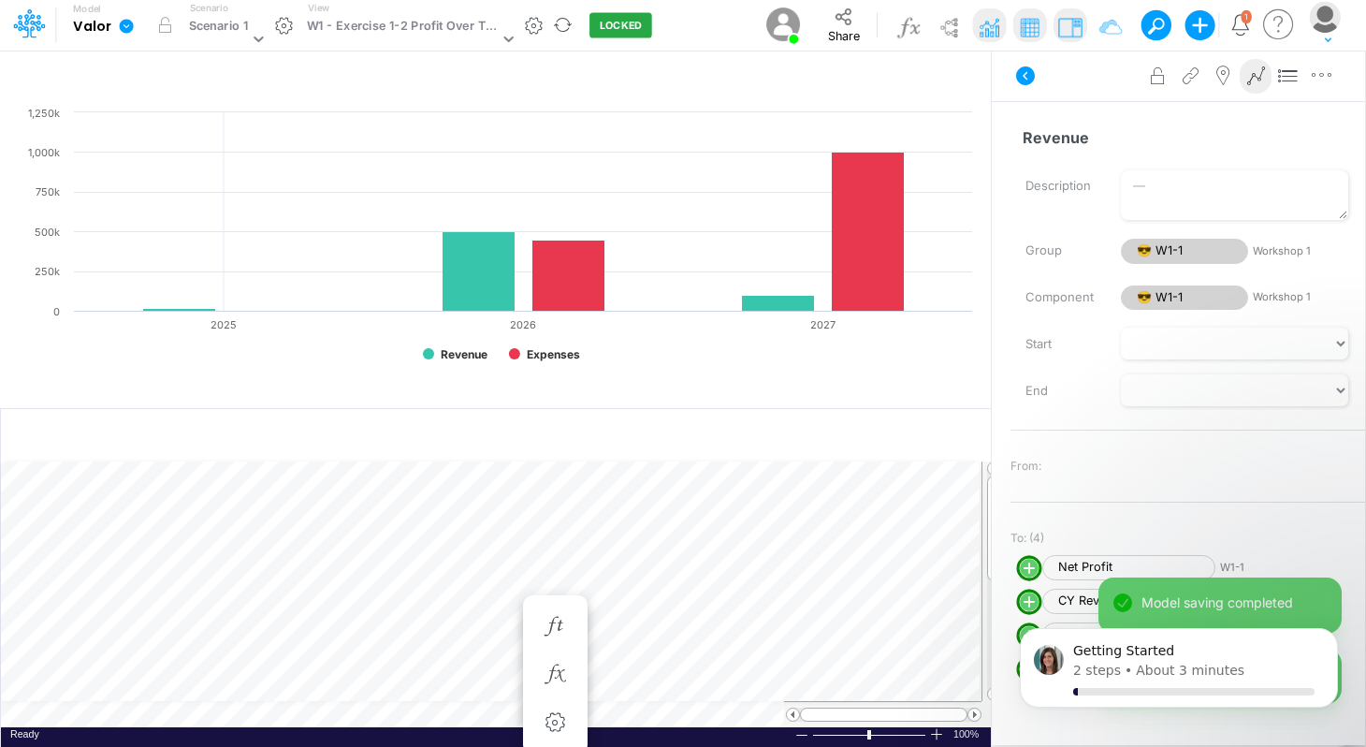
scroll to position [8, 1]
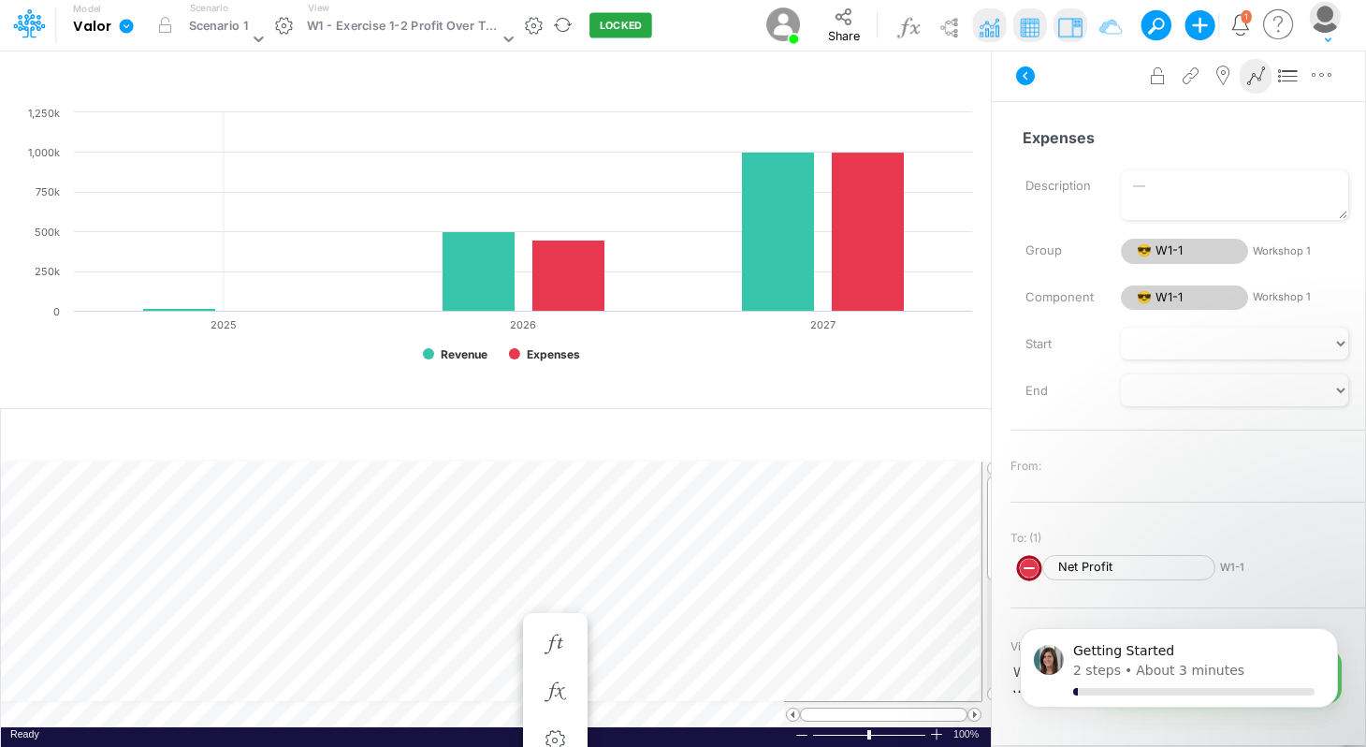
scroll to position [8, 1]
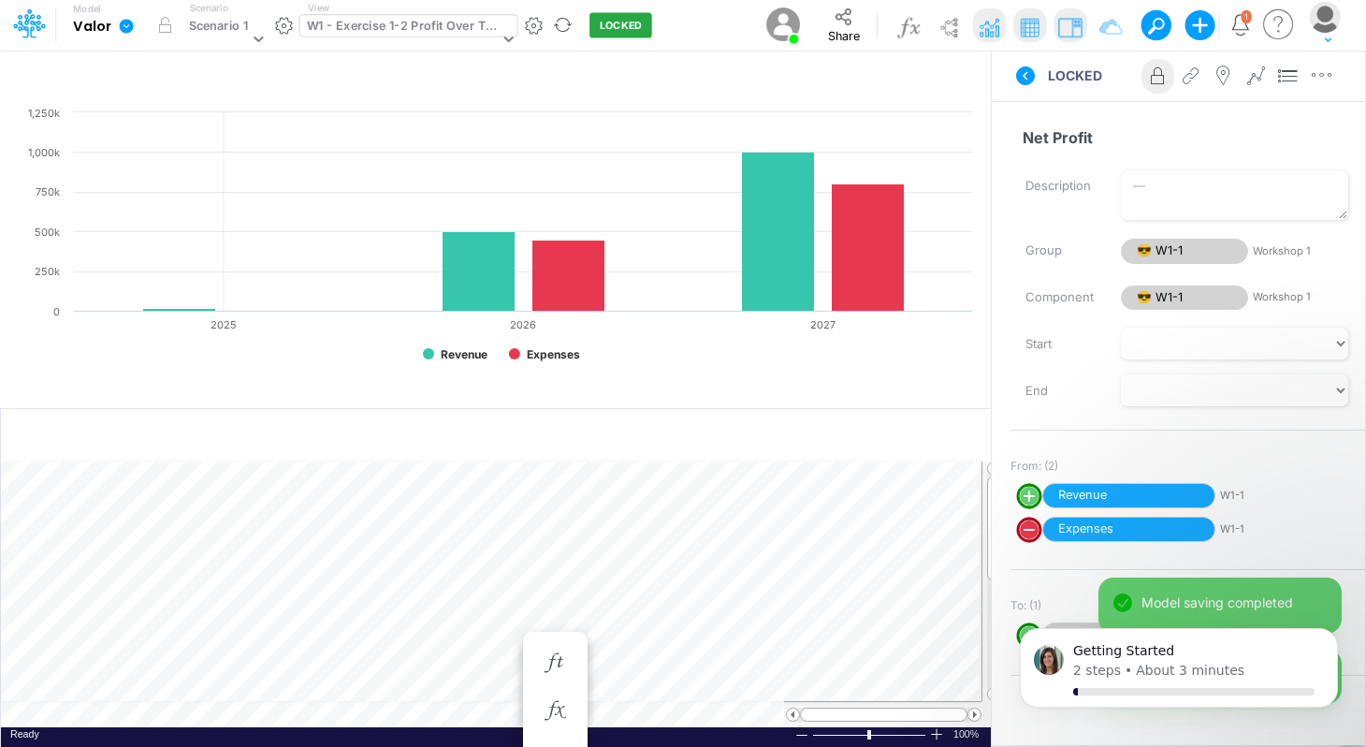
click at [501, 39] on icon at bounding box center [509, 38] width 17 height 17
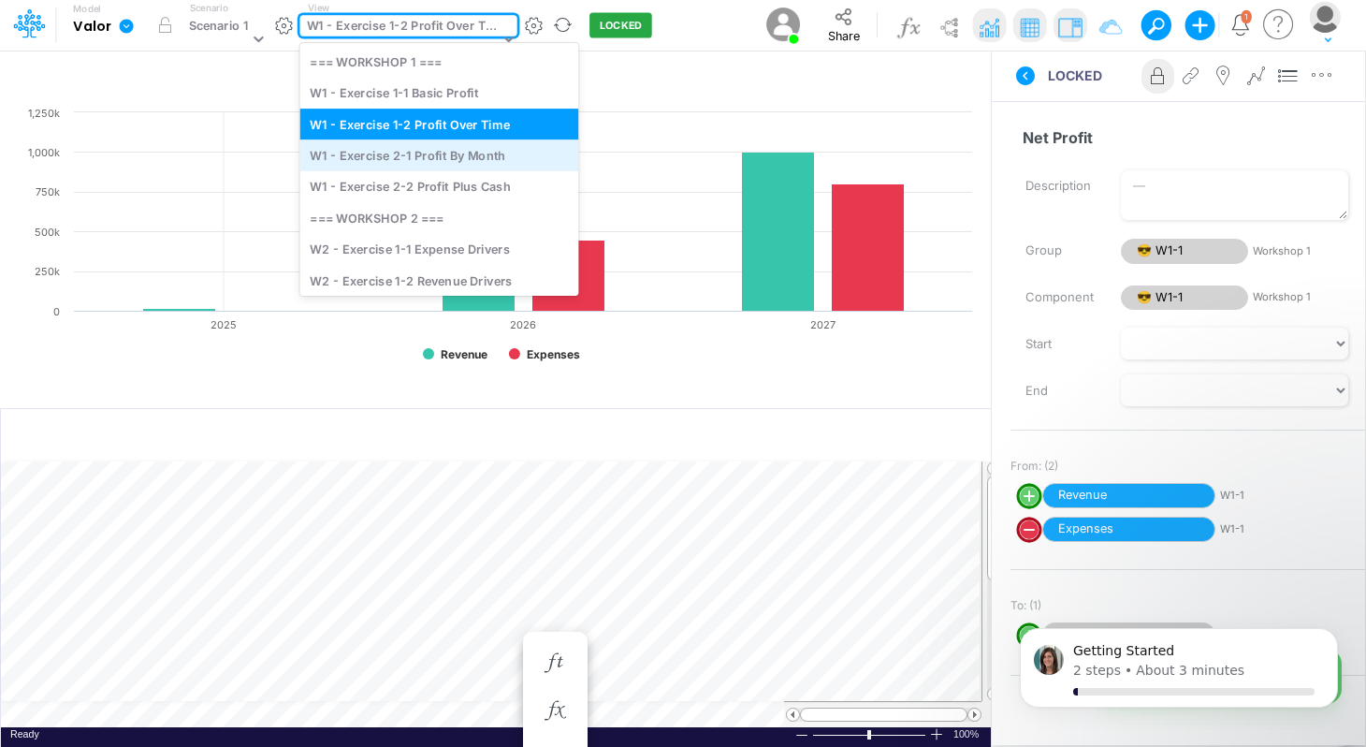
click at [463, 155] on div "W1 - Exercise 2-1 Profit By Month" at bounding box center [439, 154] width 279 height 31
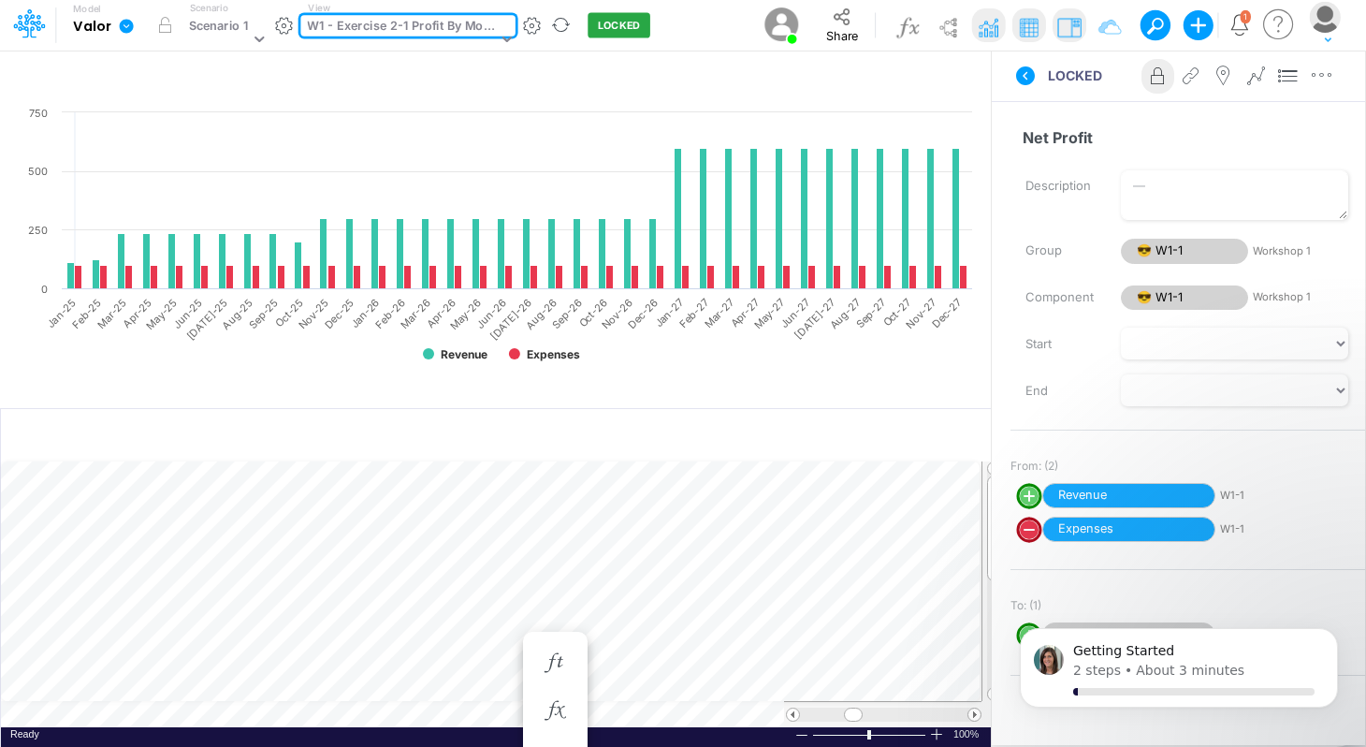
scroll to position [7, 0]
click at [694, 369] on rect at bounding box center [500, 241] width 963 height 277
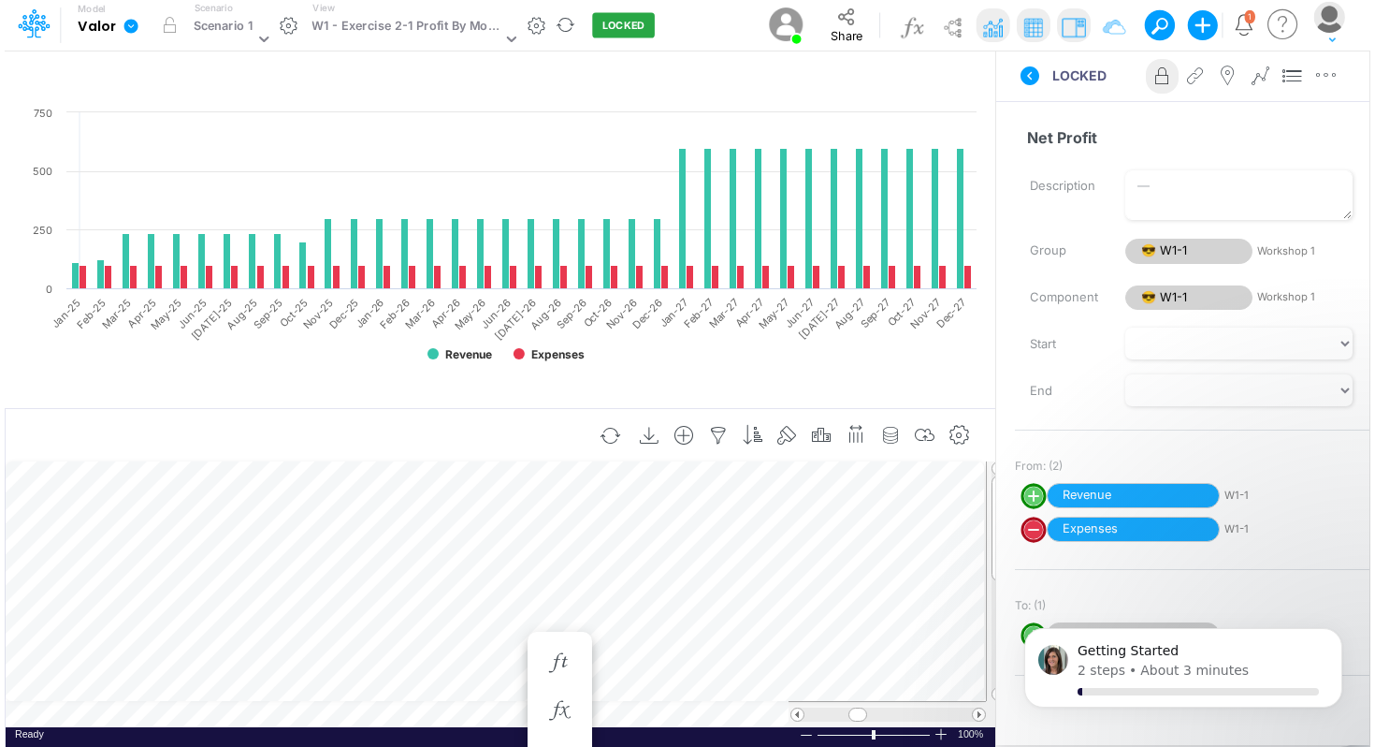
scroll to position [8, 1]
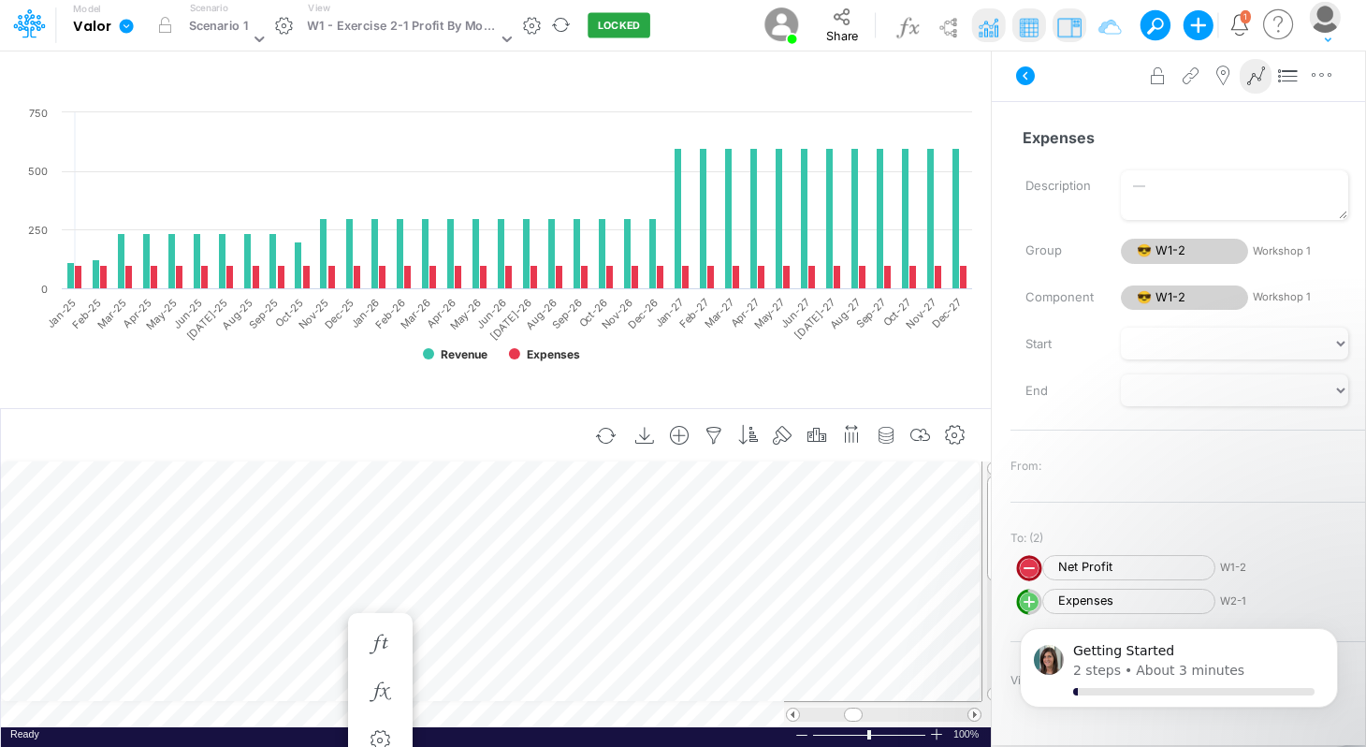
scroll to position [8, 1]
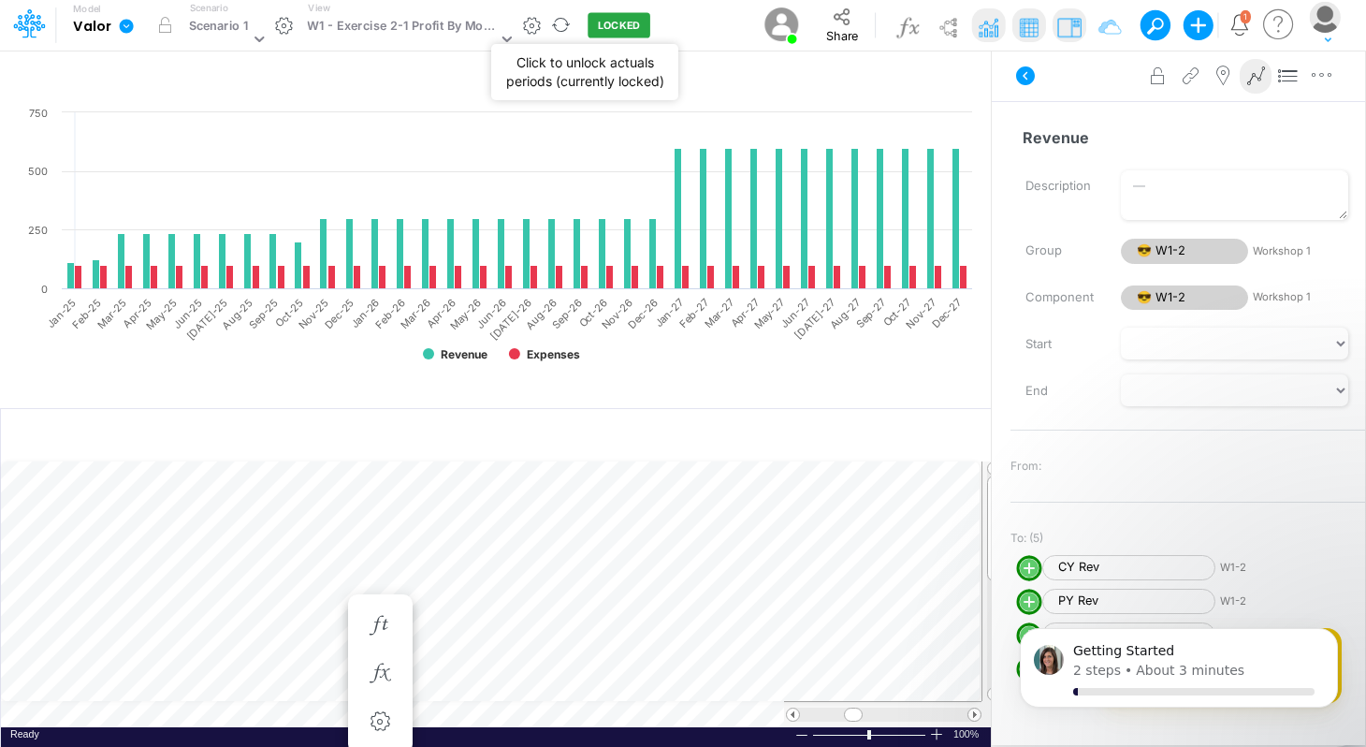
click at [624, 20] on button "LOCKED" at bounding box center [619, 25] width 63 height 25
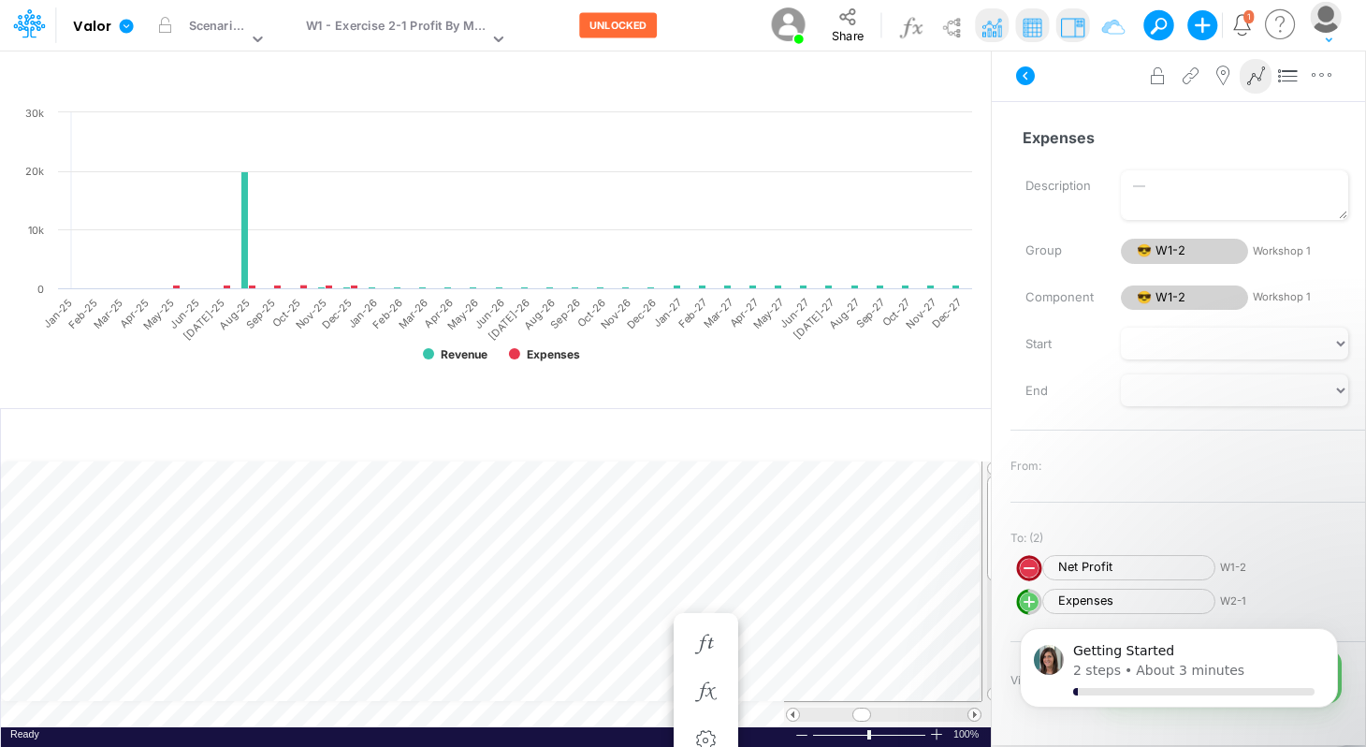
scroll to position [8, 1]
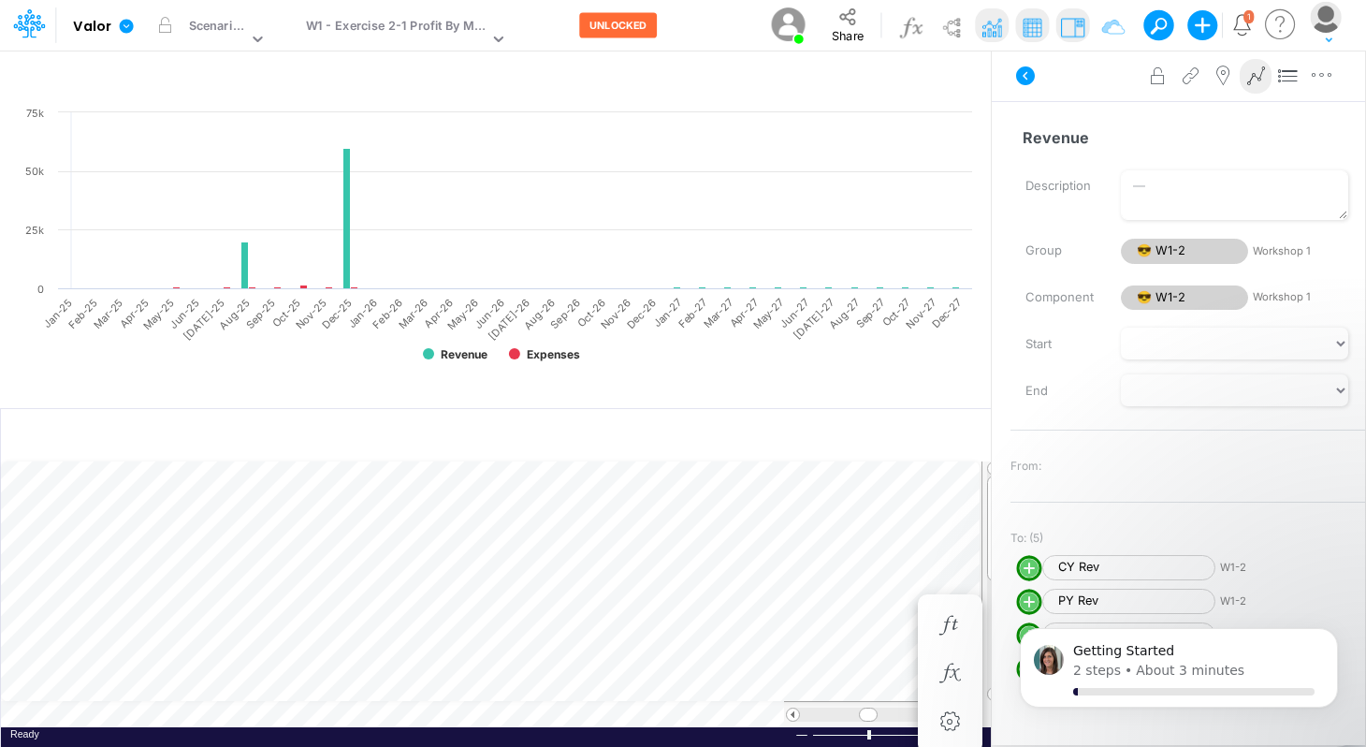
scroll to position [8, 1]
click at [986, 35] on img at bounding box center [992, 27] width 30 height 30
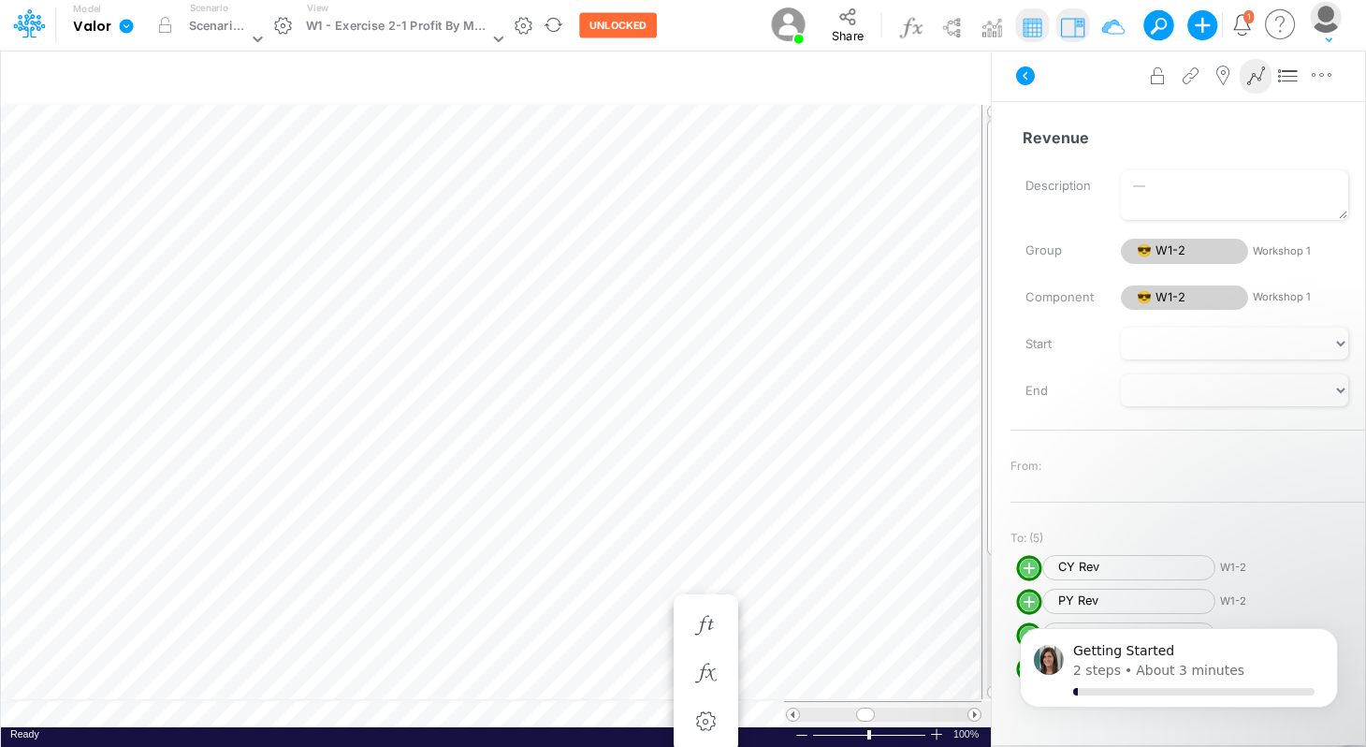
click at [127, 26] on icon at bounding box center [127, 26] width 14 height 14
click at [35, 28] on icon at bounding box center [29, 23] width 32 height 32
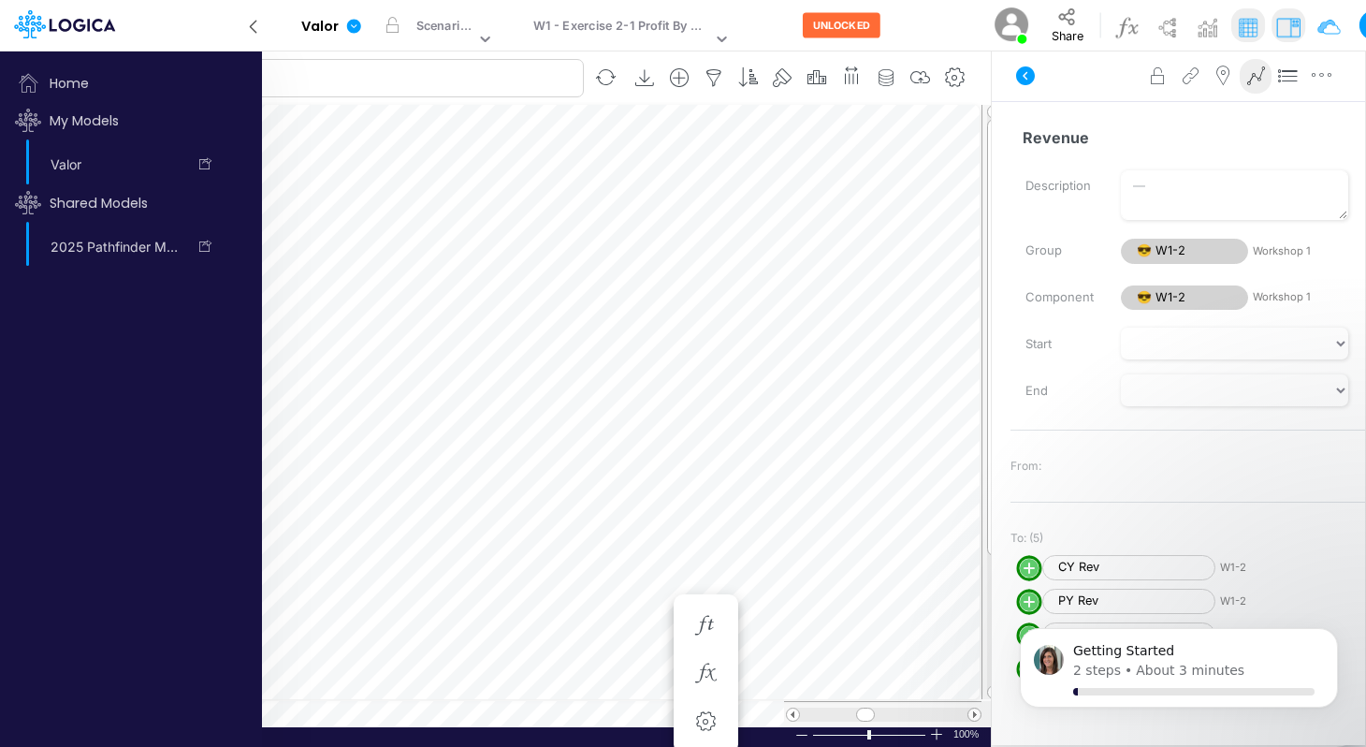
click at [426, 66] on input "text" at bounding box center [300, 78] width 567 height 38
click at [209, 25] on div "App version: 534343ac0bbac74ac75204eead3beb7913c2bceb" at bounding box center [132, 25] width 261 height 51
click at [25, 28] on icon at bounding box center [24, 30] width 10 height 17
click at [264, 27] on div "App version: 534343ac0bbac74ac75204eead3beb7913c2bceb Model Valor Edit model se…" at bounding box center [683, 25] width 1366 height 51
click at [249, 28] on icon at bounding box center [253, 26] width 21 height 33
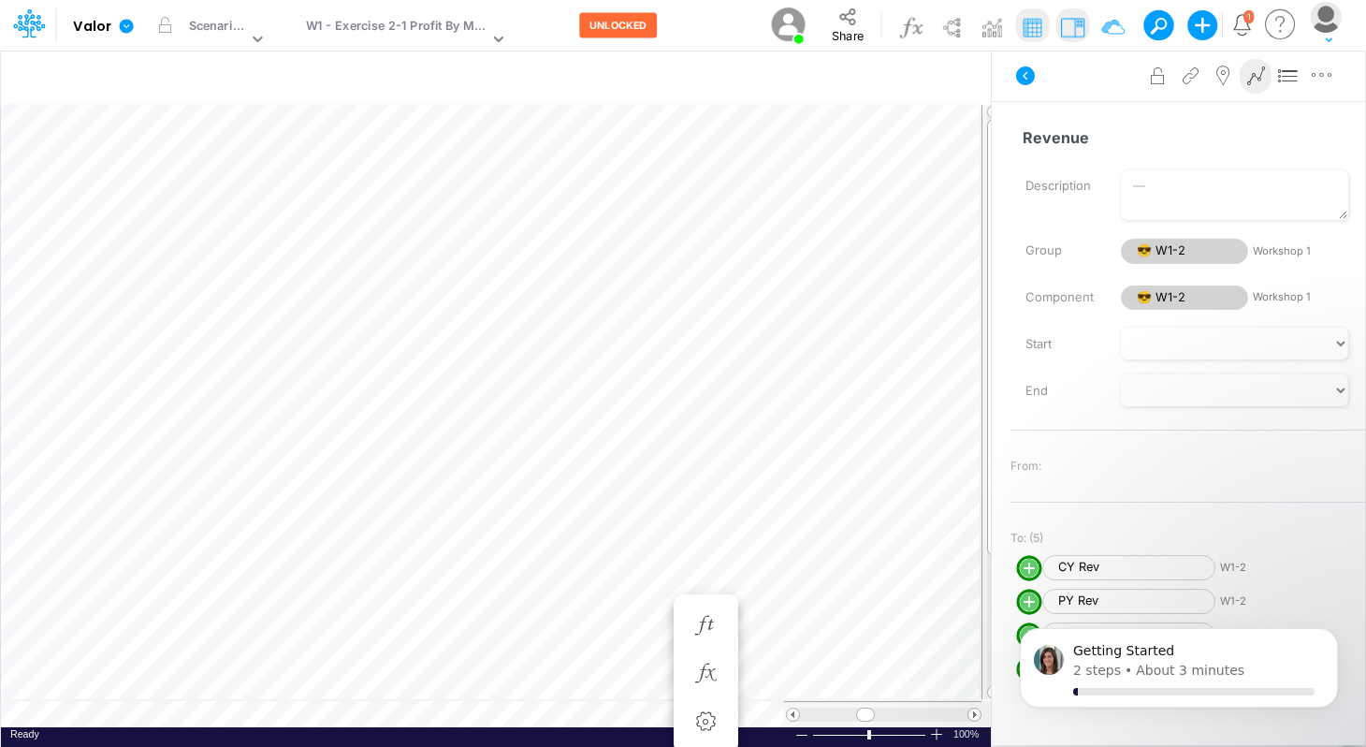
click at [229, 666] on table at bounding box center [501, 415] width 1001 height 624
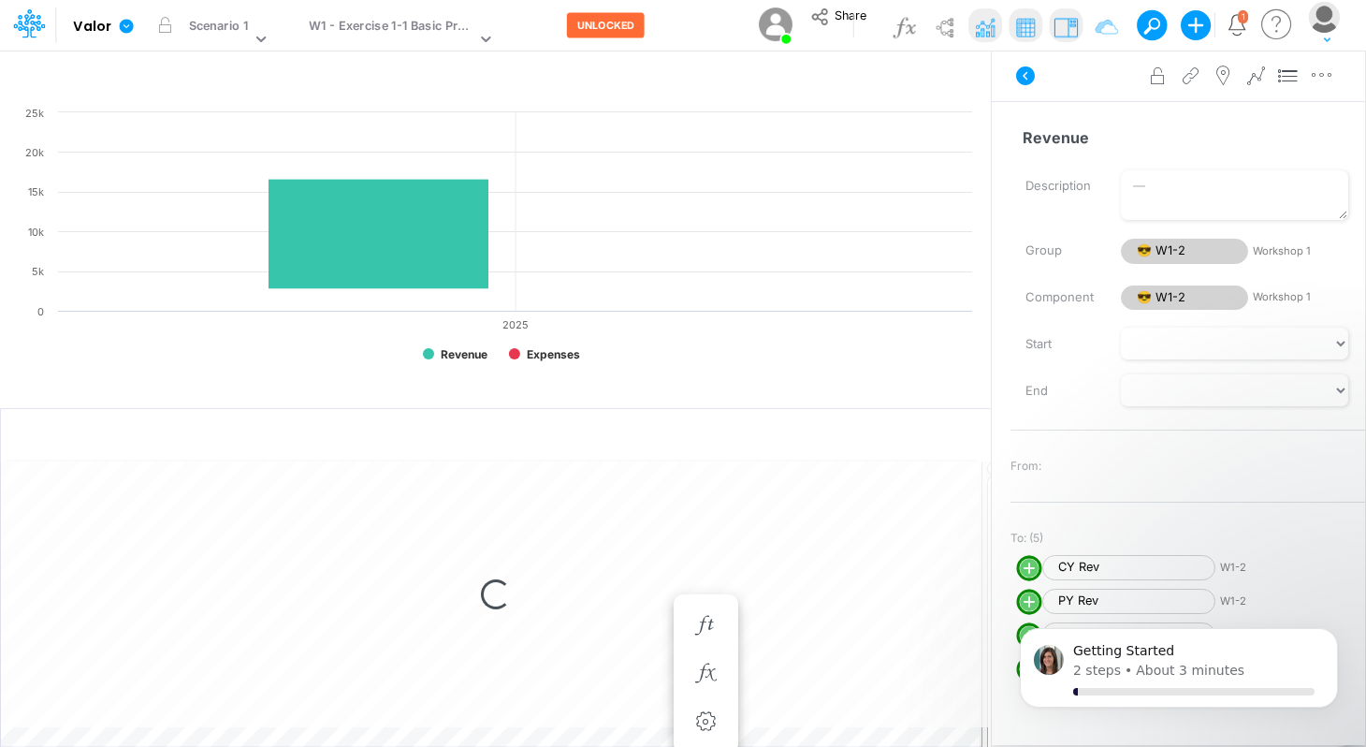
scroll to position [8, 1]
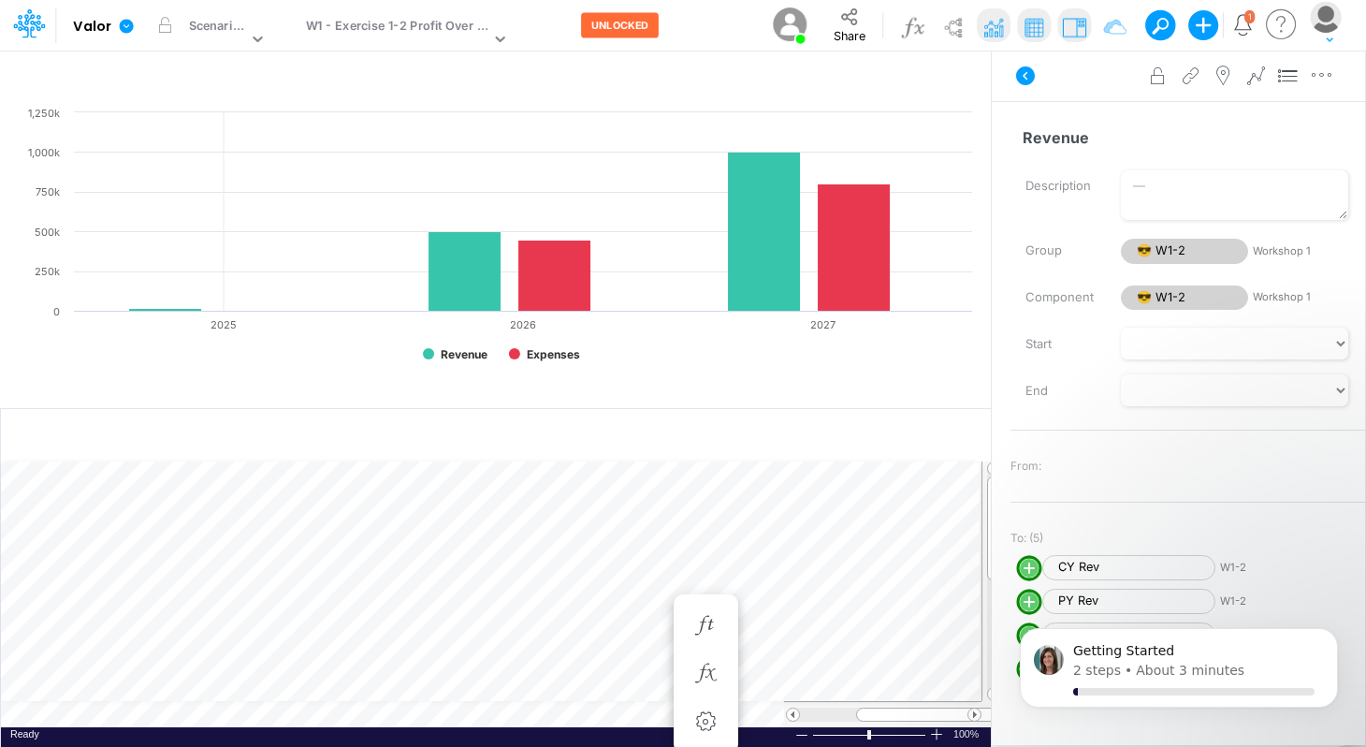
scroll to position [8, 1]
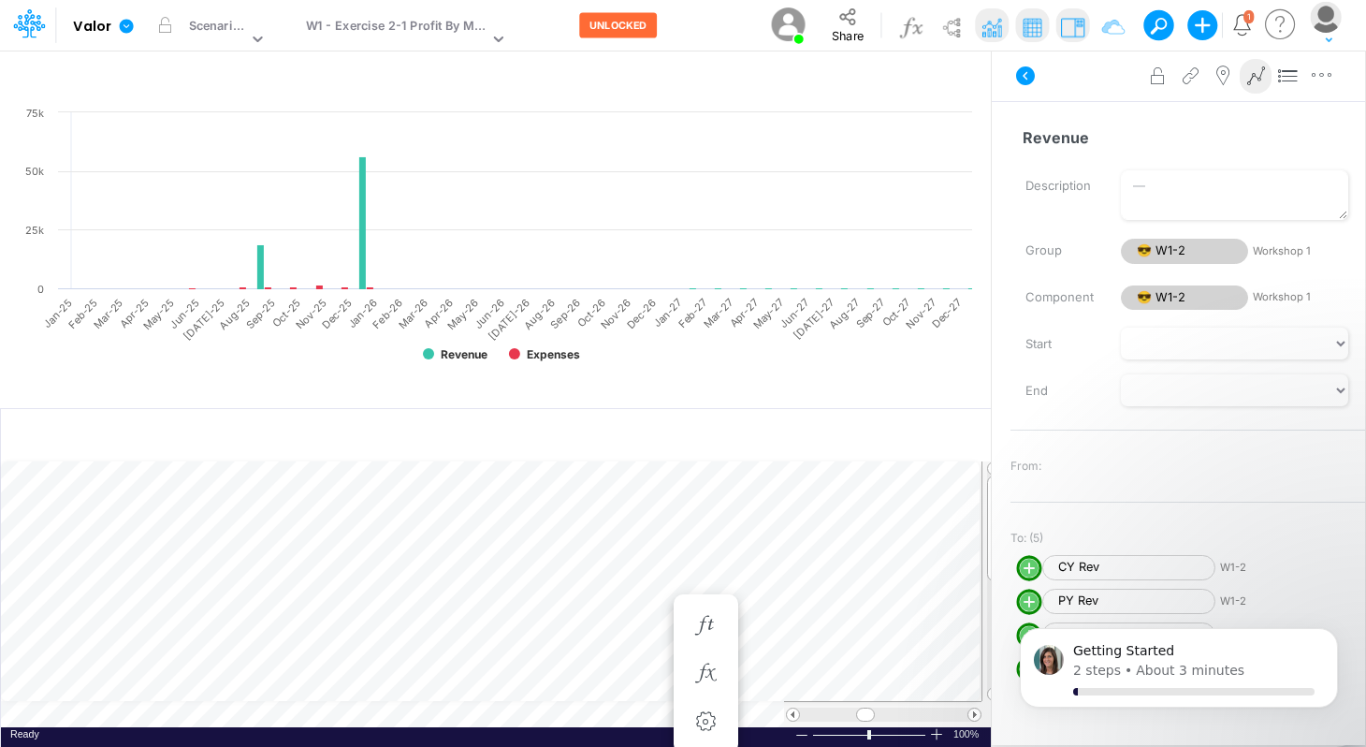
scroll to position [8, 1]
click at [497, 40] on icon at bounding box center [498, 38] width 17 height 17
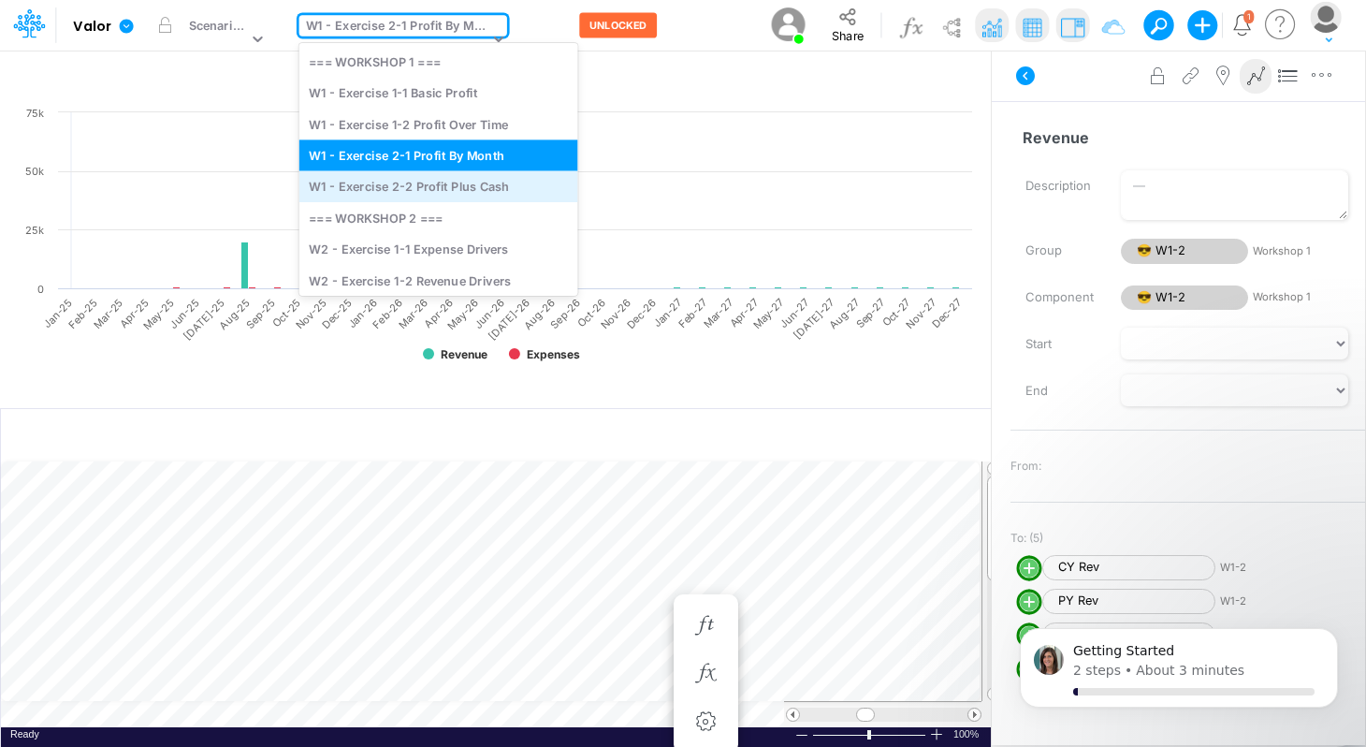
click at [429, 181] on div "W1 - Exercise 2-2 Profit Plus Cash" at bounding box center [438, 186] width 279 height 31
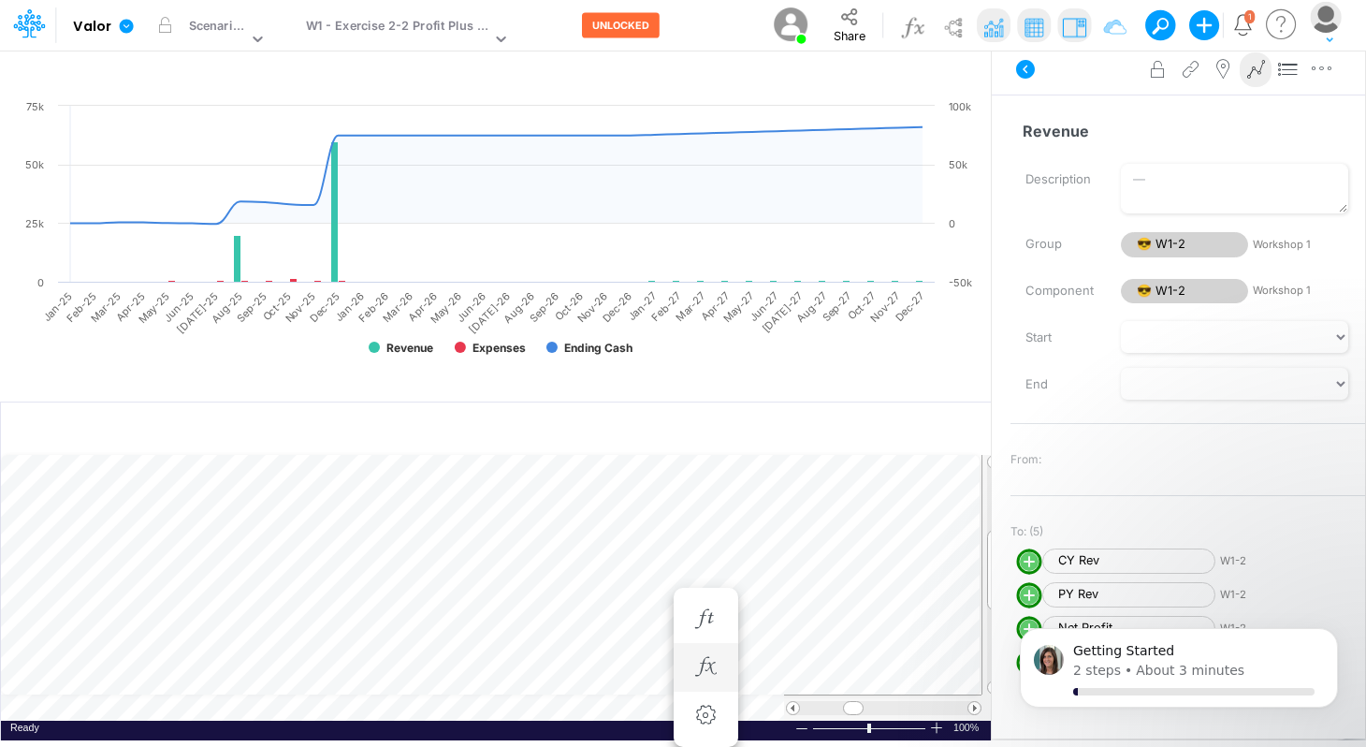
scroll to position [8, 1]
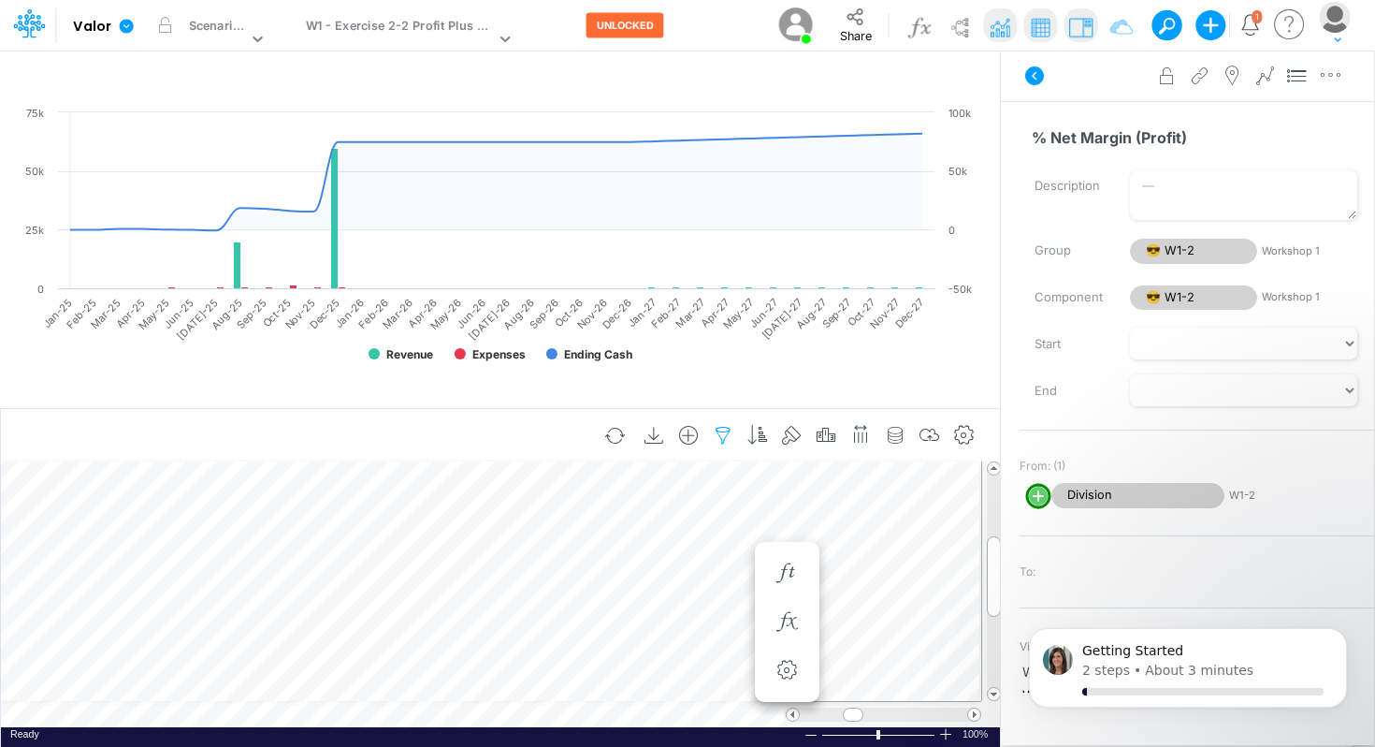
click at [727, 417] on button "button" at bounding box center [723, 435] width 35 height 37
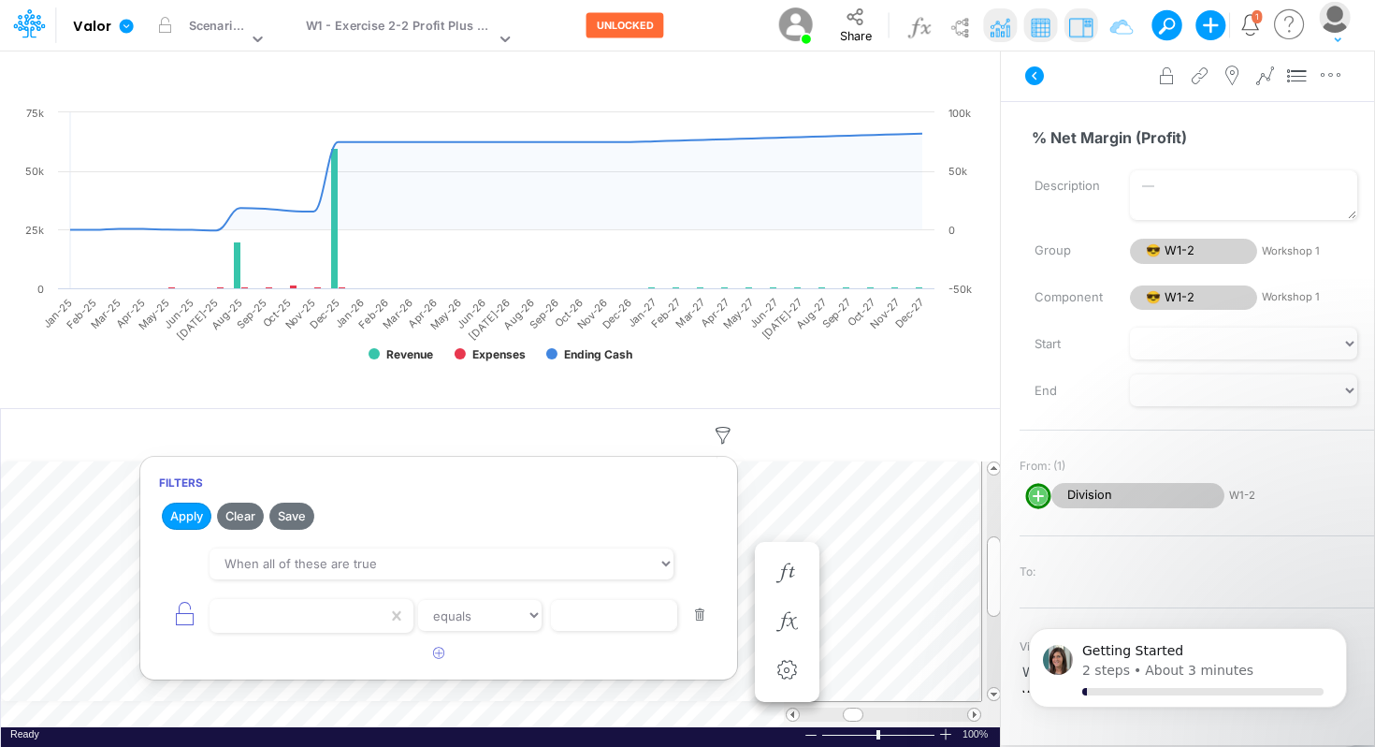
click at [729, 346] on rect at bounding box center [500, 241] width 963 height 277
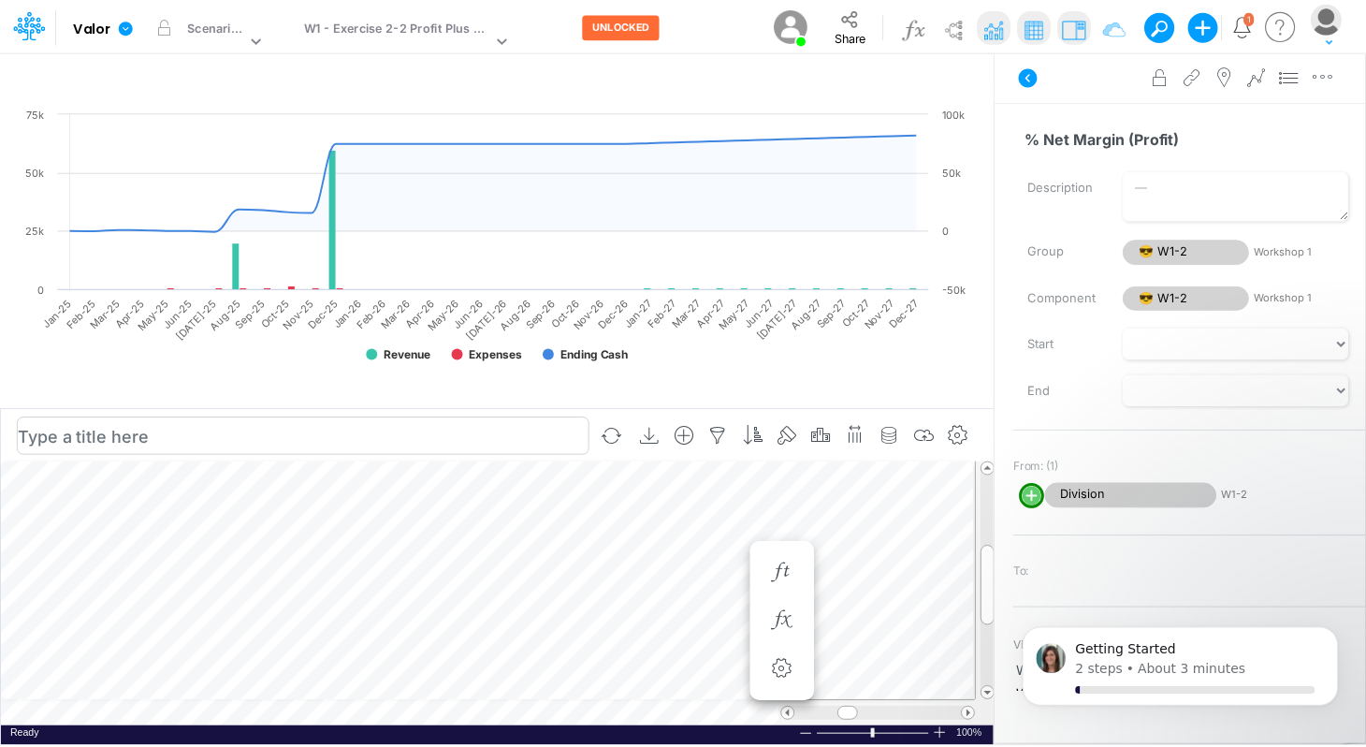
scroll to position [8, 1]
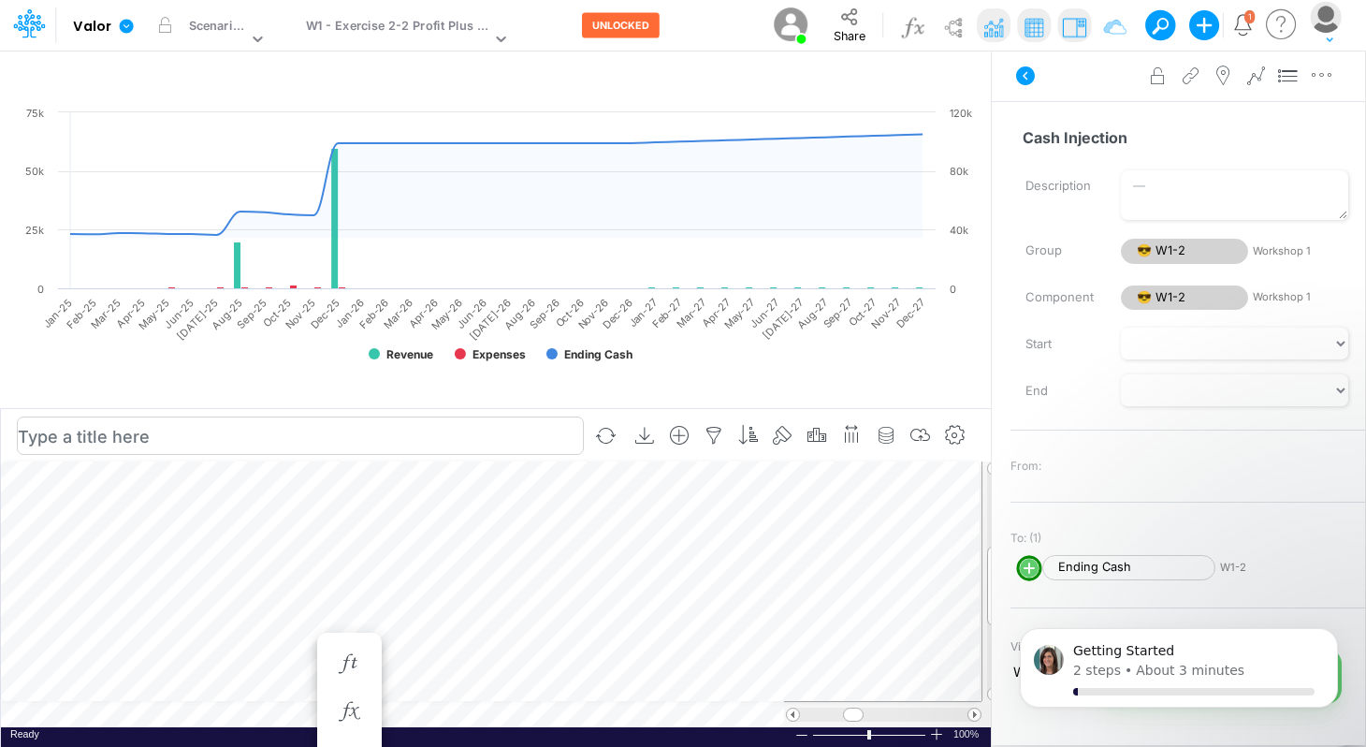
scroll to position [8, 1]
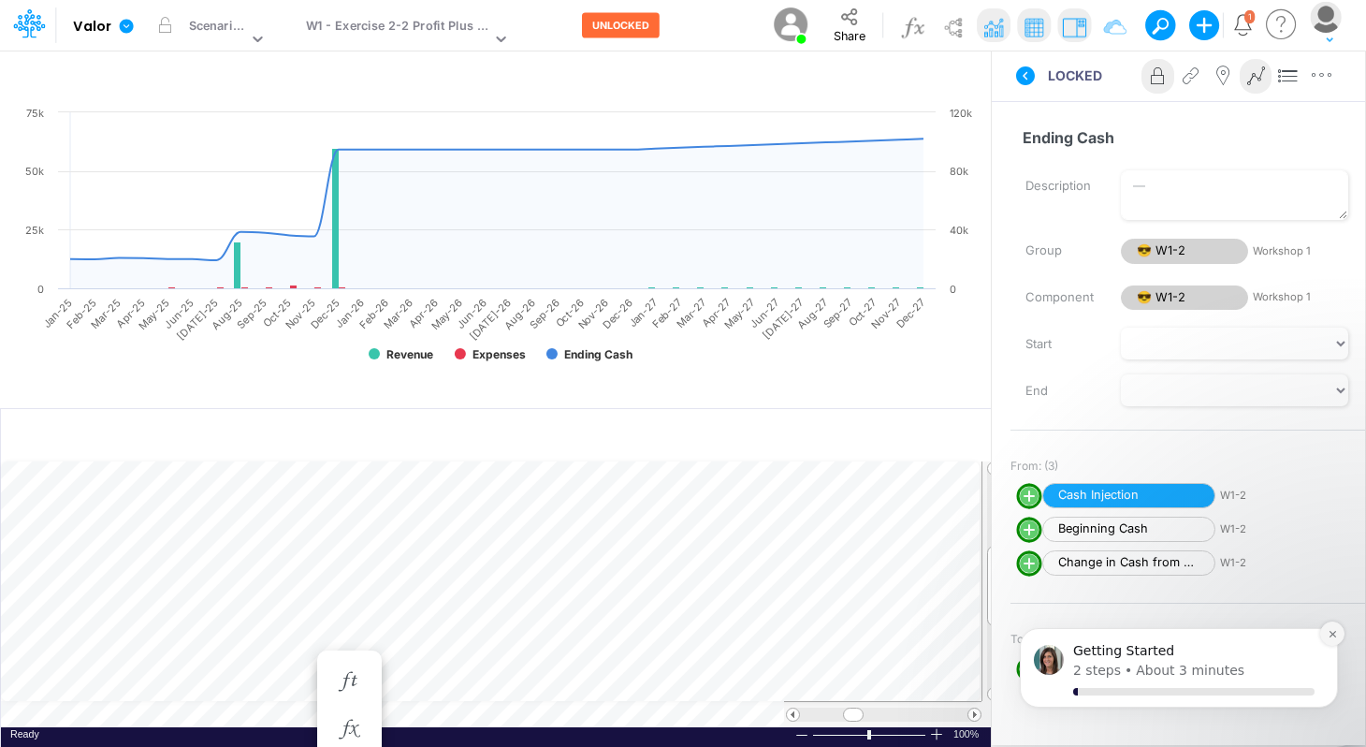
click at [1129, 633] on icon "Dismiss notification" at bounding box center [1333, 634] width 10 height 10
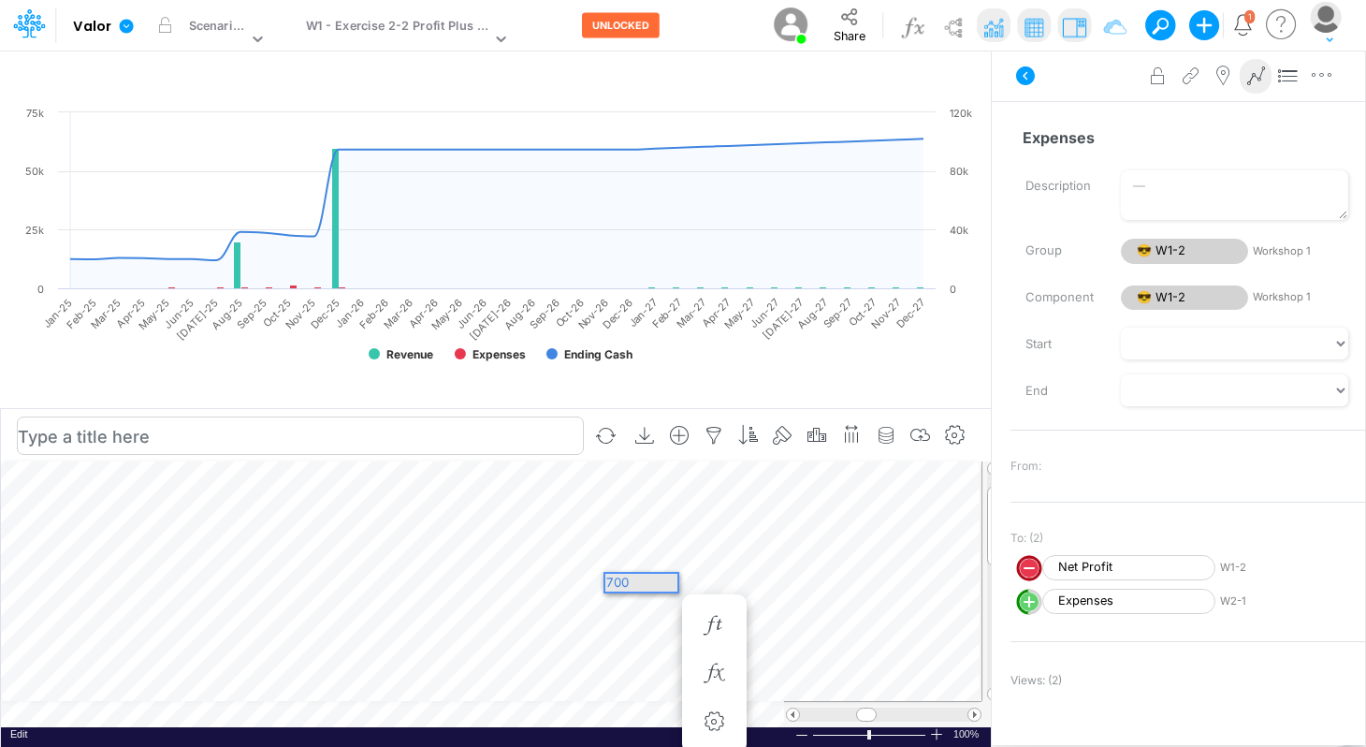
click at [660, 583] on div "700" at bounding box center [641, 583] width 72 height 18
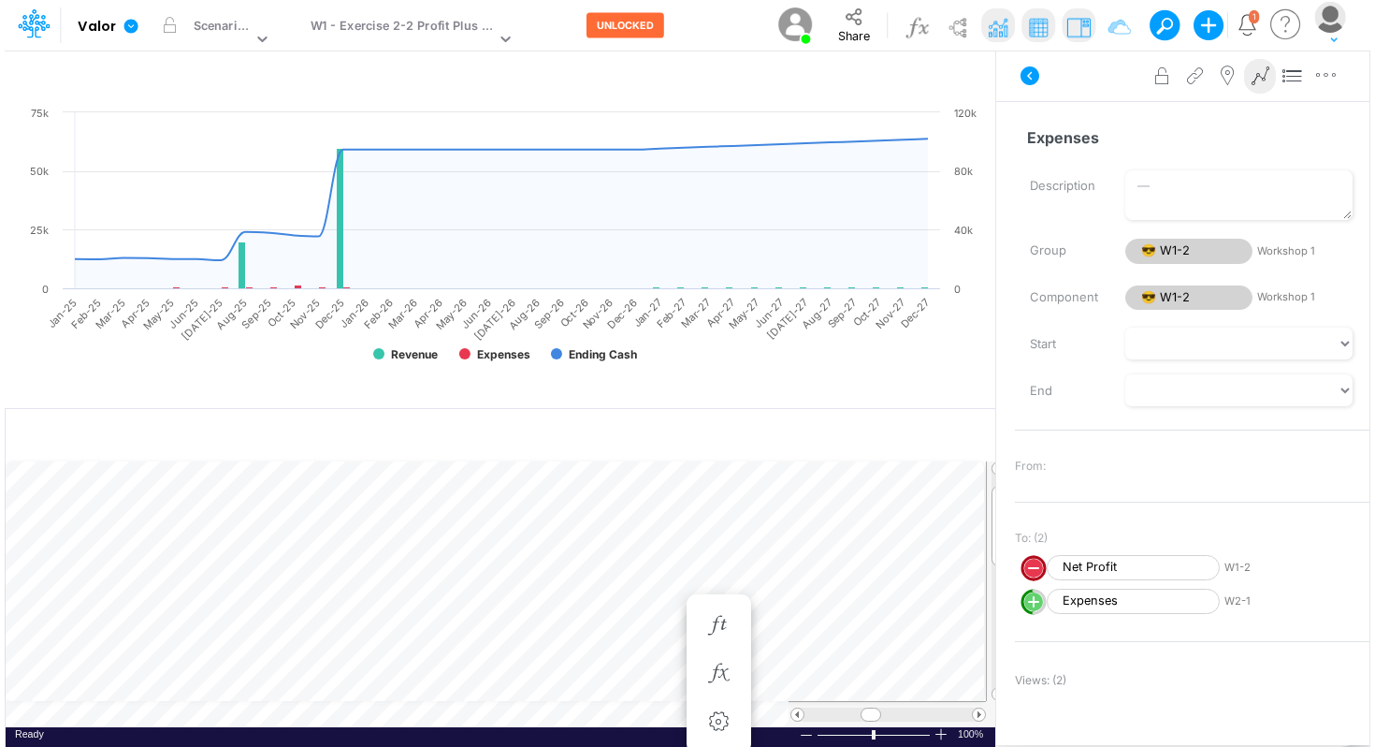
scroll to position [8, 1]
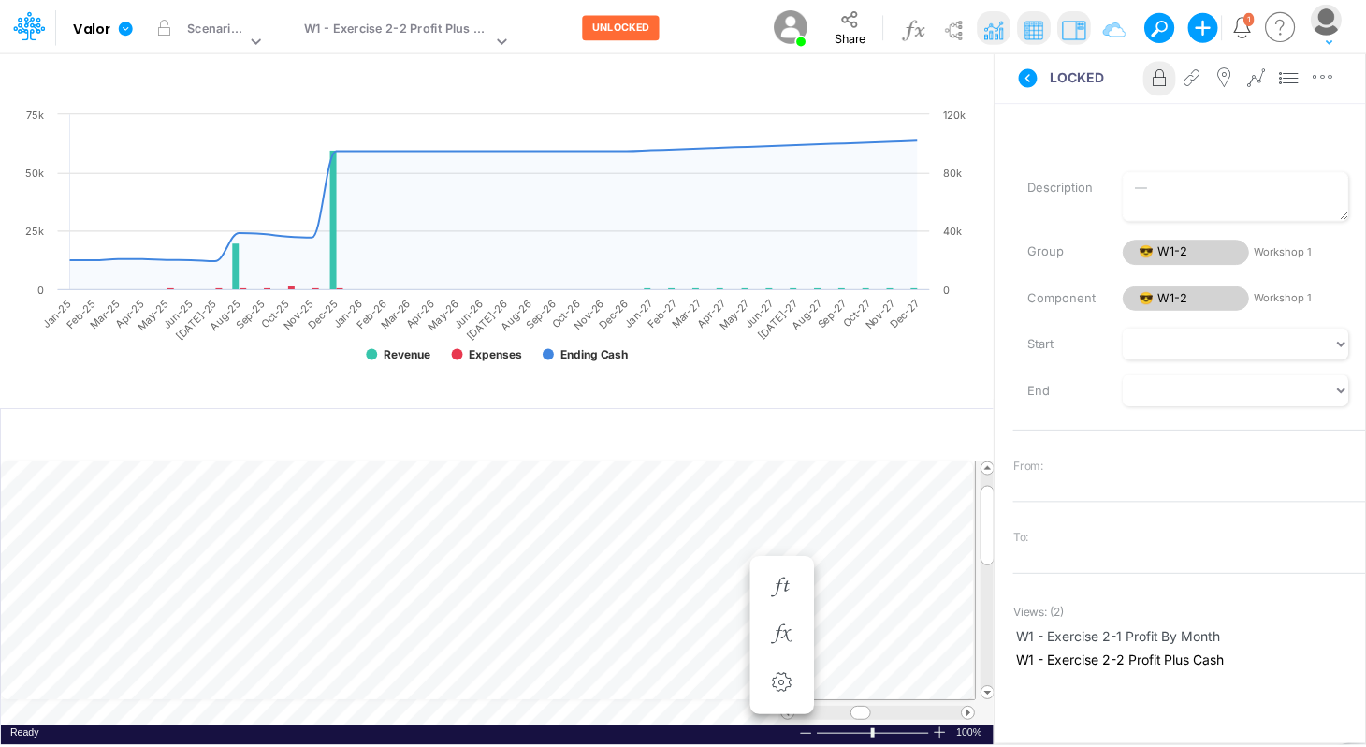
scroll to position [8, 1]
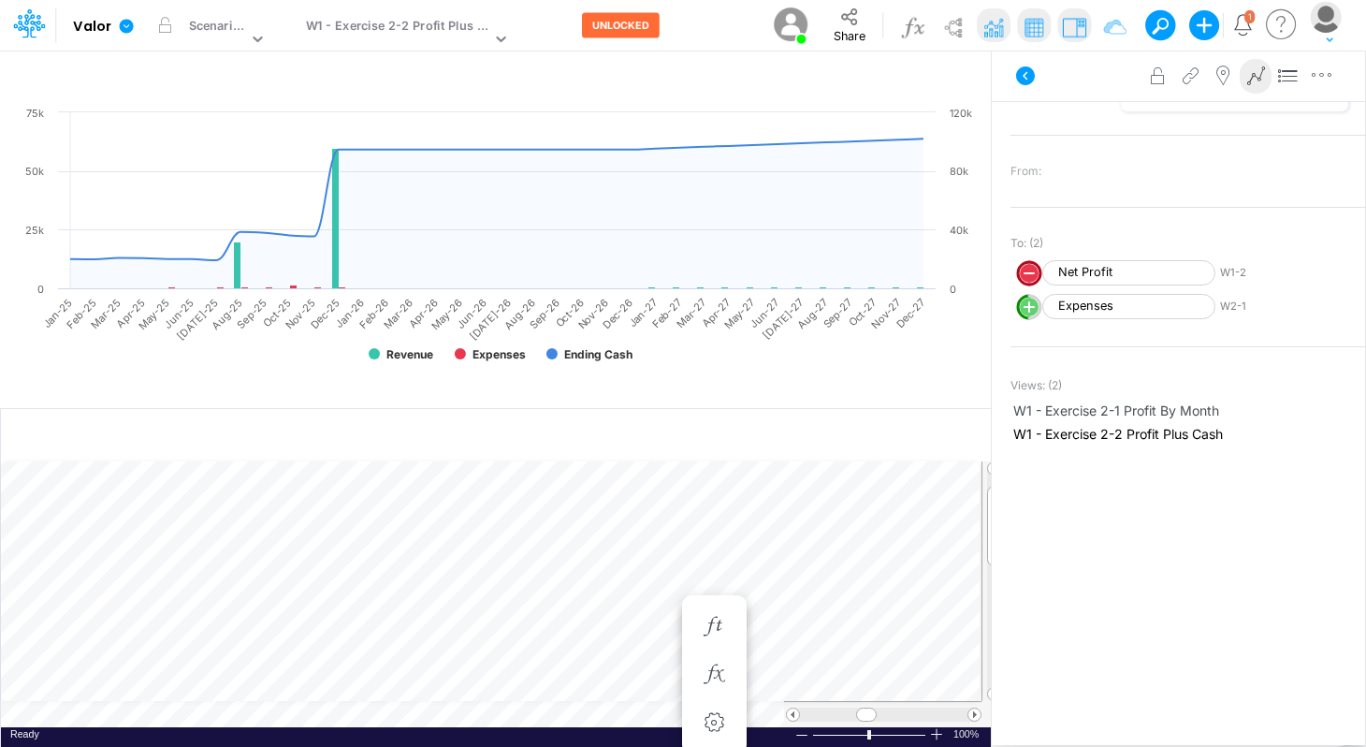
scroll to position [353, 0]
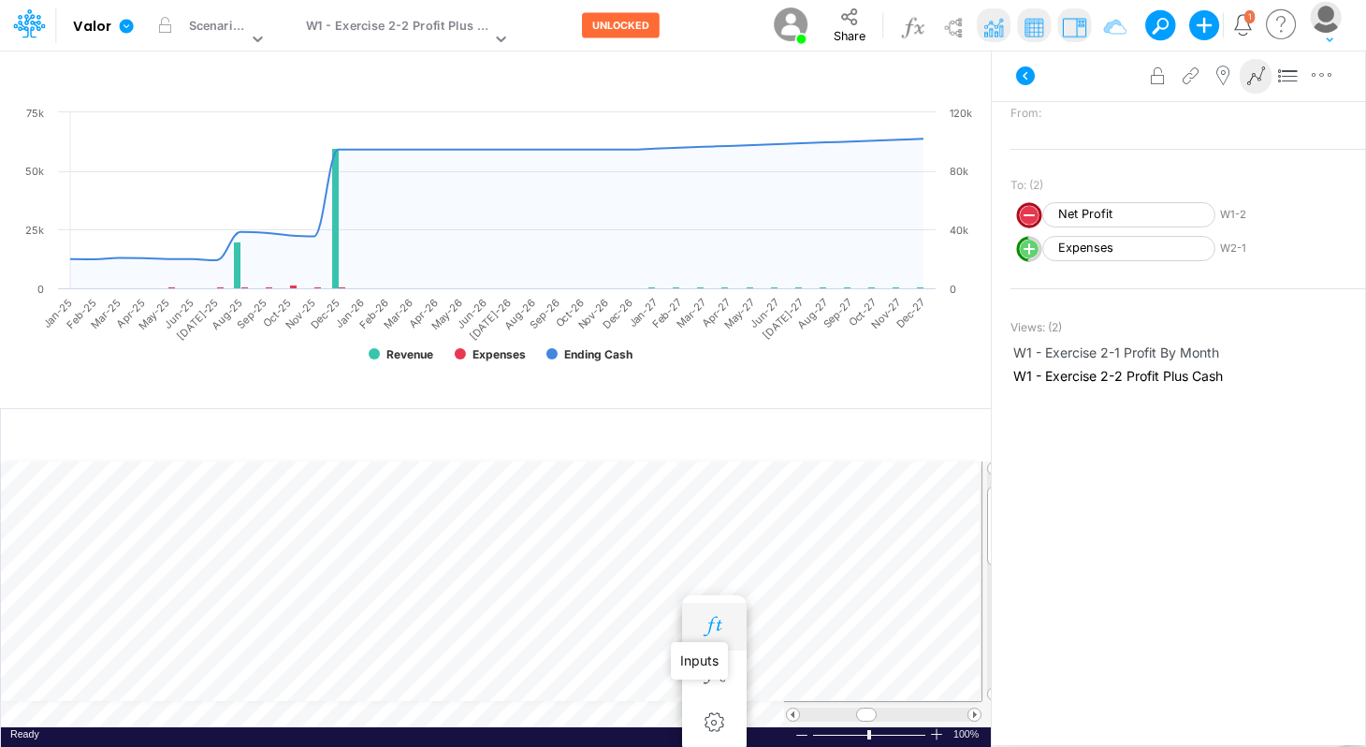
click at [700, 627] on icon "button" at bounding box center [714, 627] width 28 height 20
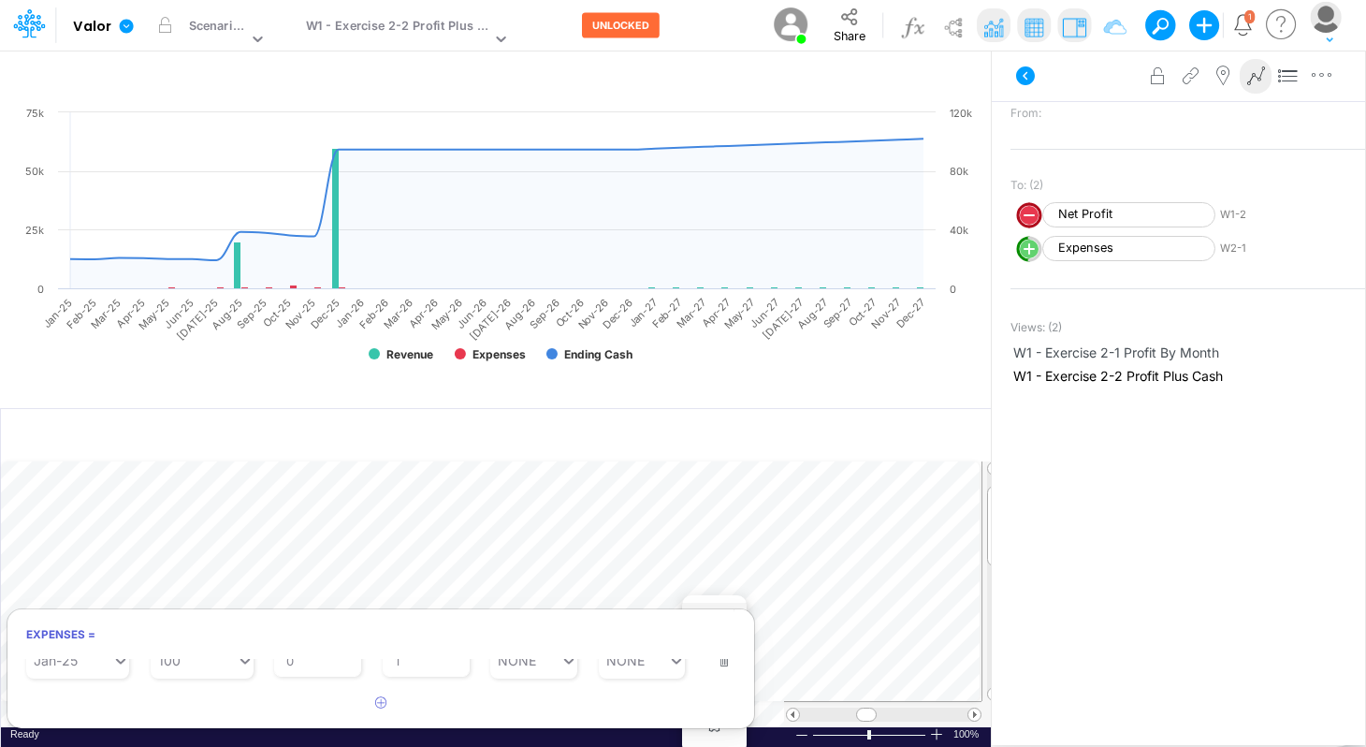
scroll to position [80, 0]
click at [1029, 30] on img at bounding box center [1034, 27] width 30 height 30
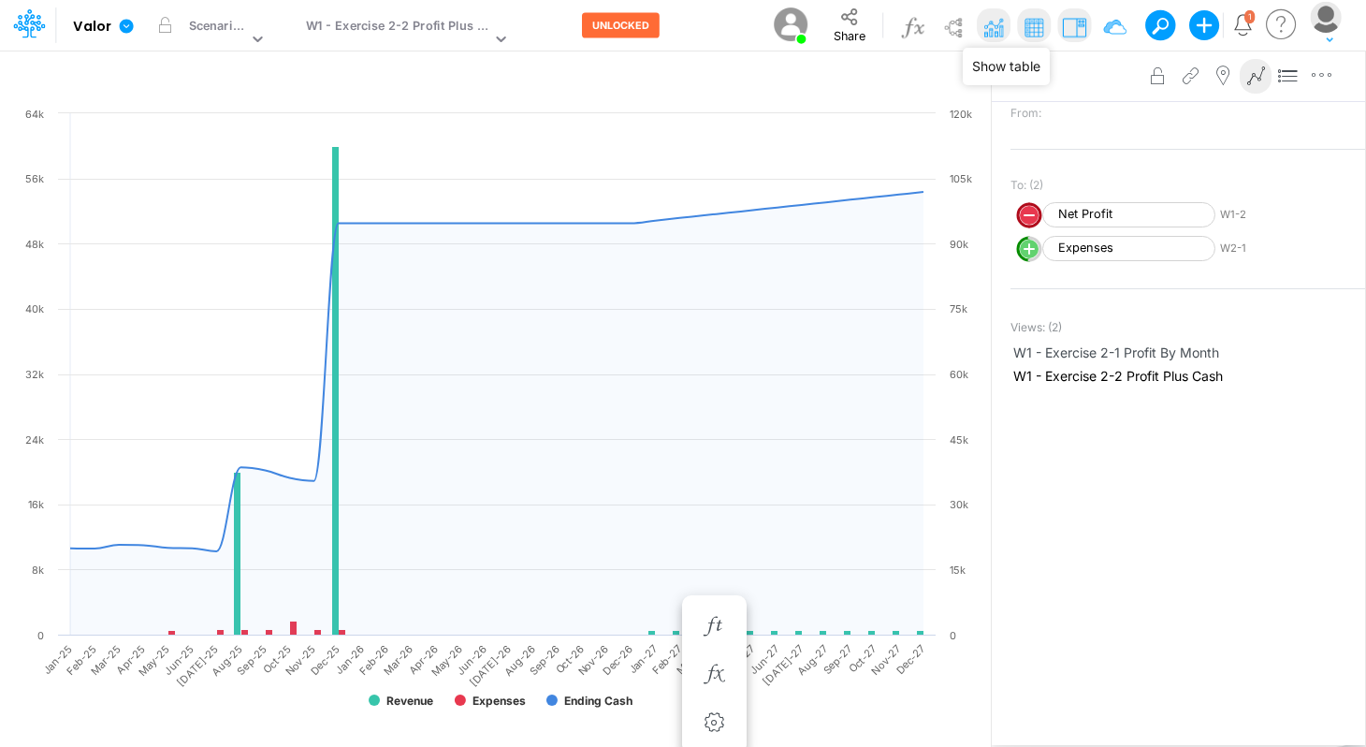
click at [1029, 30] on img at bounding box center [1034, 27] width 30 height 30
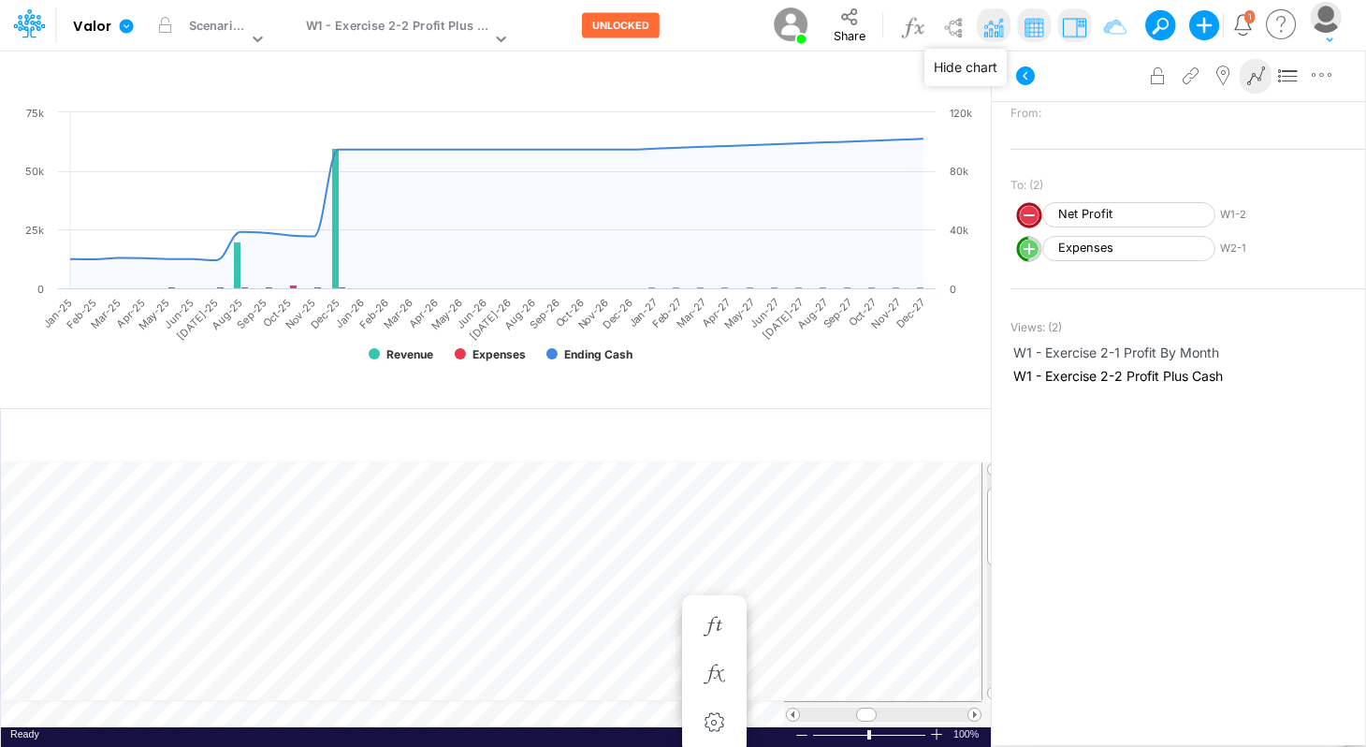
click at [981, 30] on img at bounding box center [994, 27] width 30 height 30
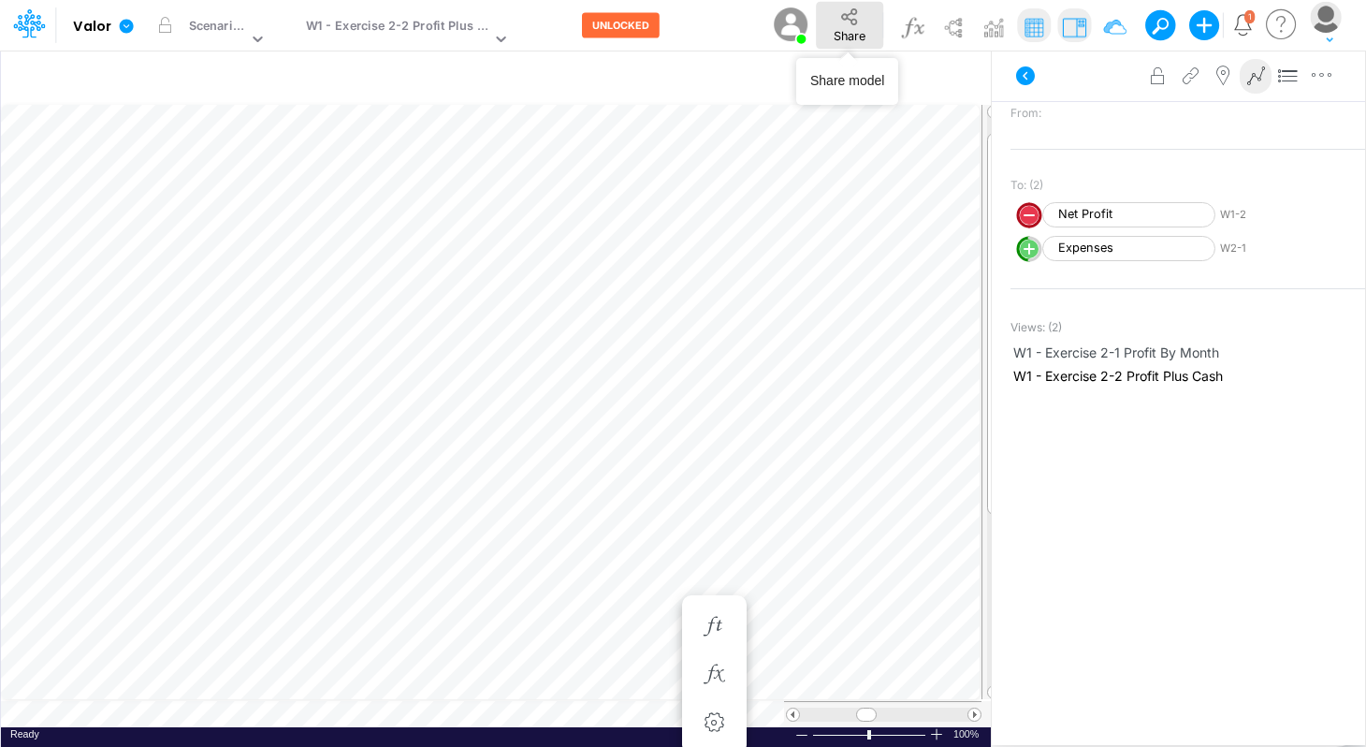
click at [870, 22] on button "Share" at bounding box center [849, 25] width 67 height 47
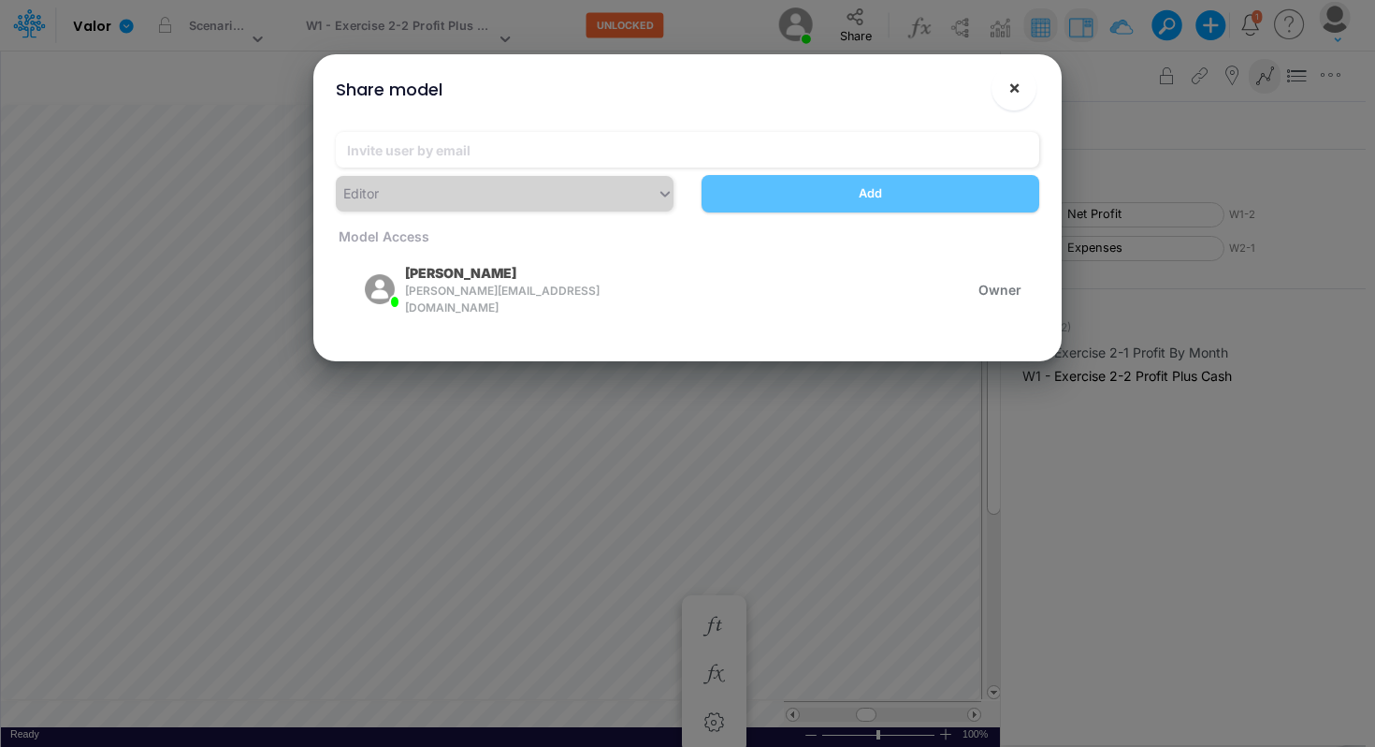
click at [1022, 93] on button "×" at bounding box center [1014, 87] width 45 height 45
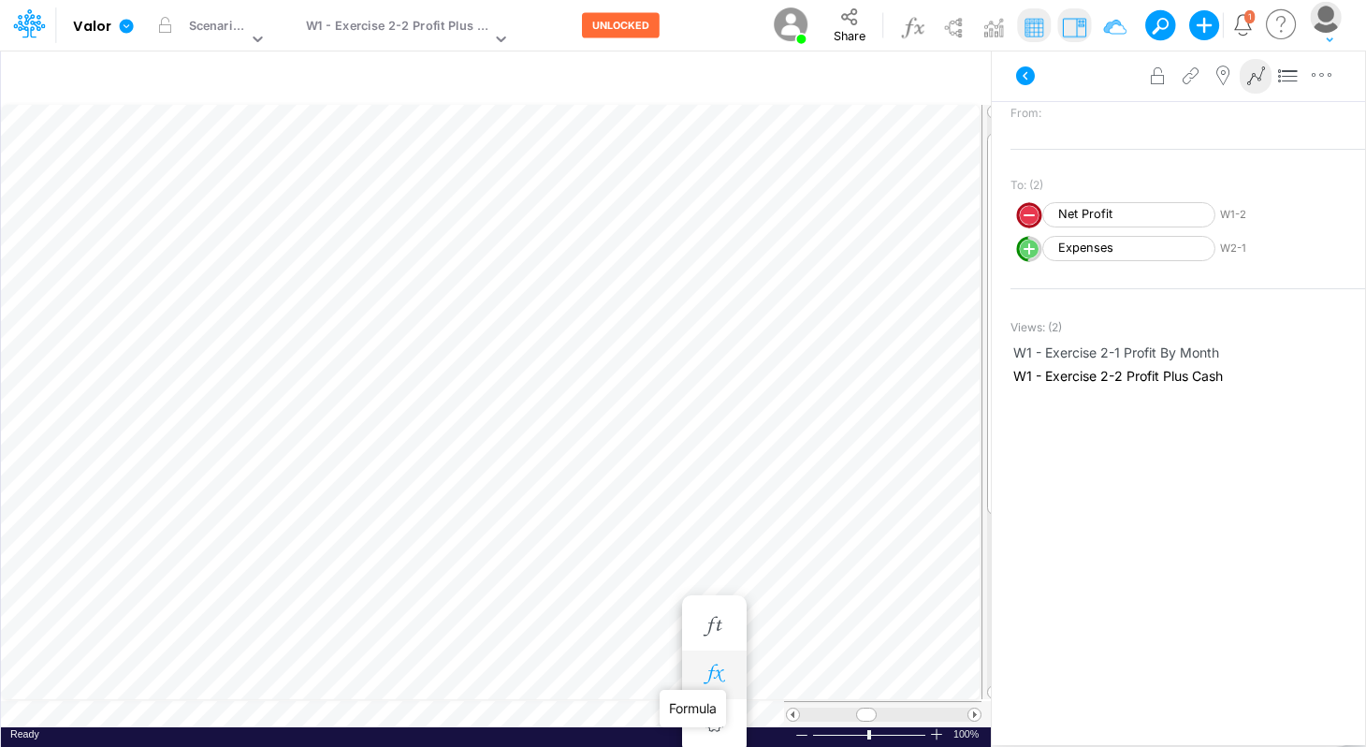
click at [720, 666] on icon "button" at bounding box center [714, 674] width 28 height 20
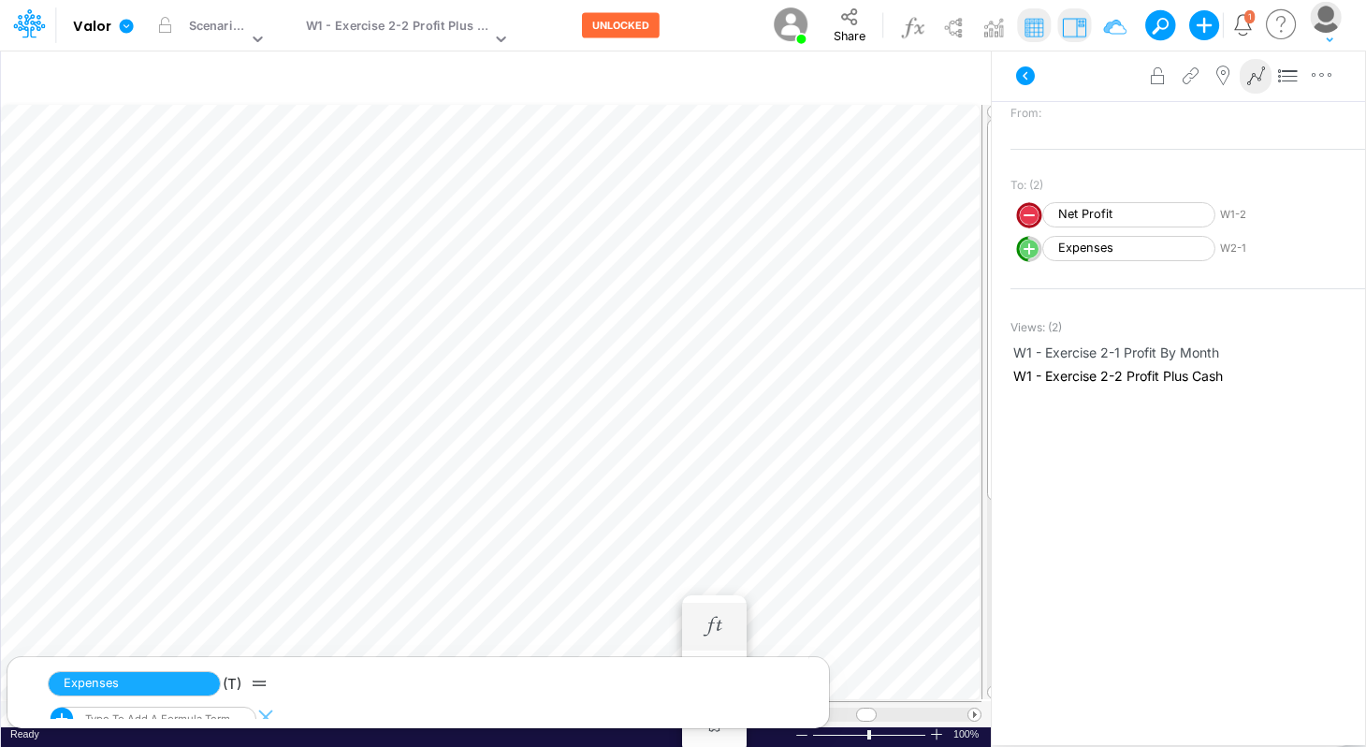
scroll to position [8, 1]
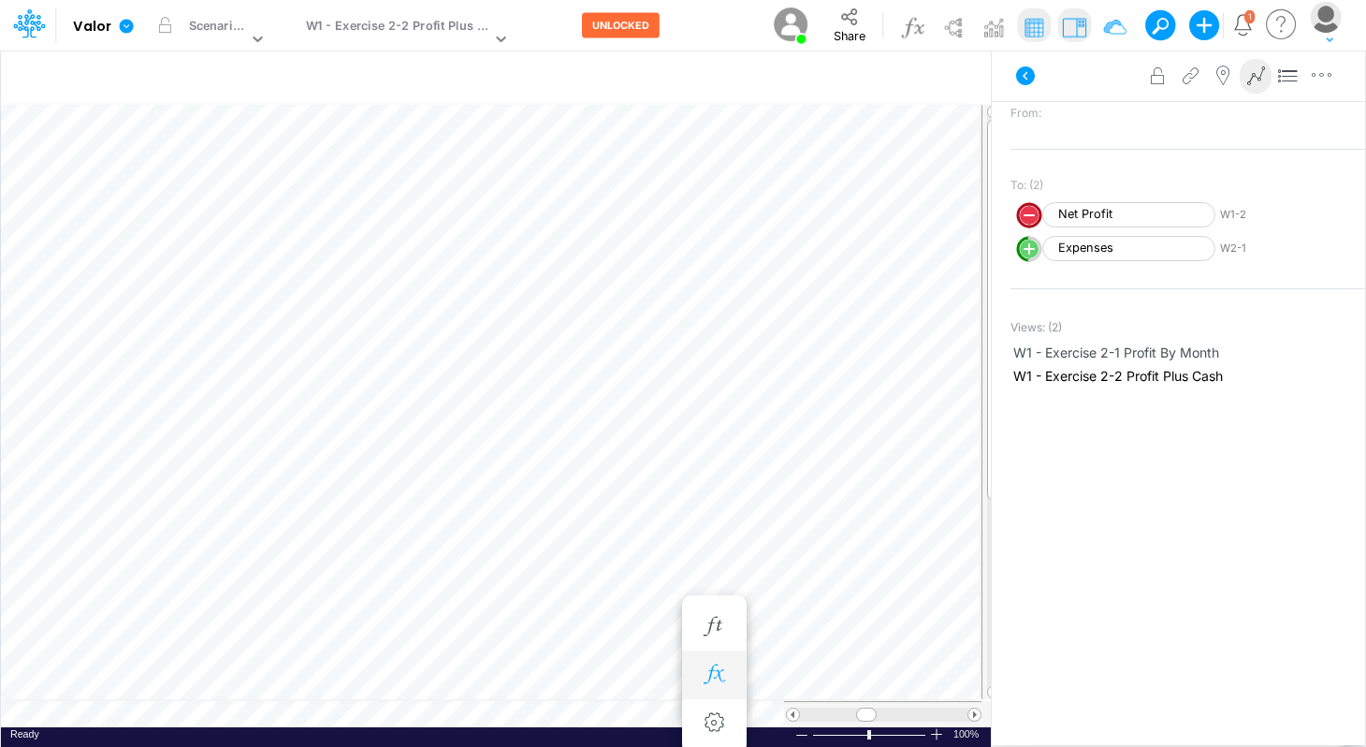
click at [717, 666] on icon "button" at bounding box center [714, 674] width 28 height 20
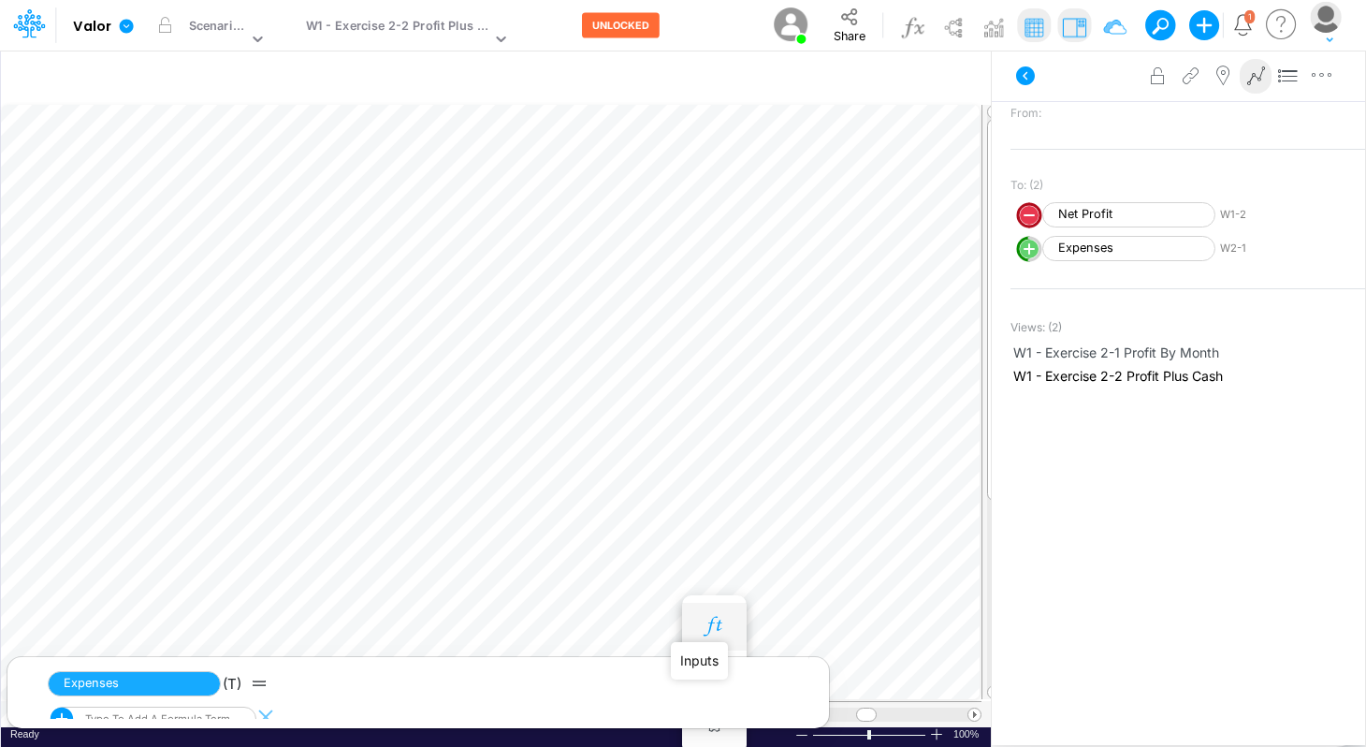
click at [720, 626] on icon "button" at bounding box center [714, 627] width 28 height 20
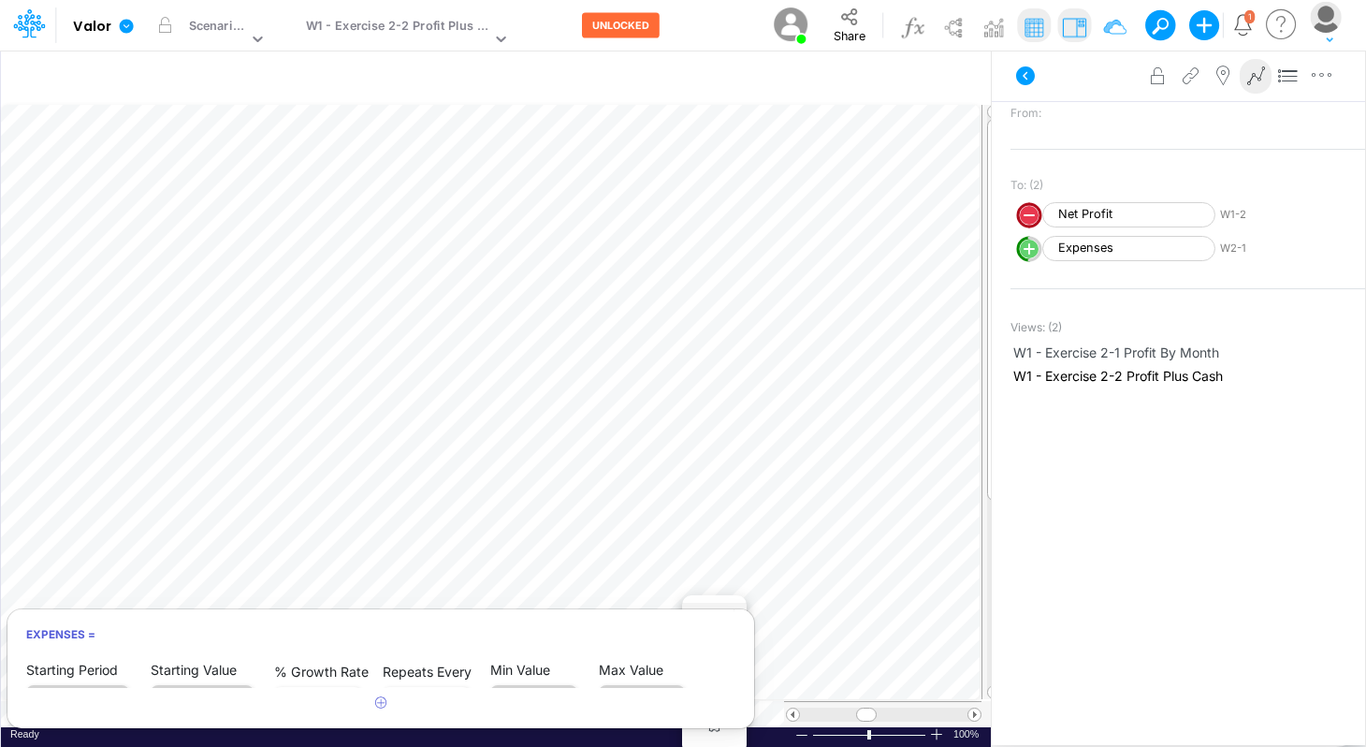
scroll to position [7, 0]
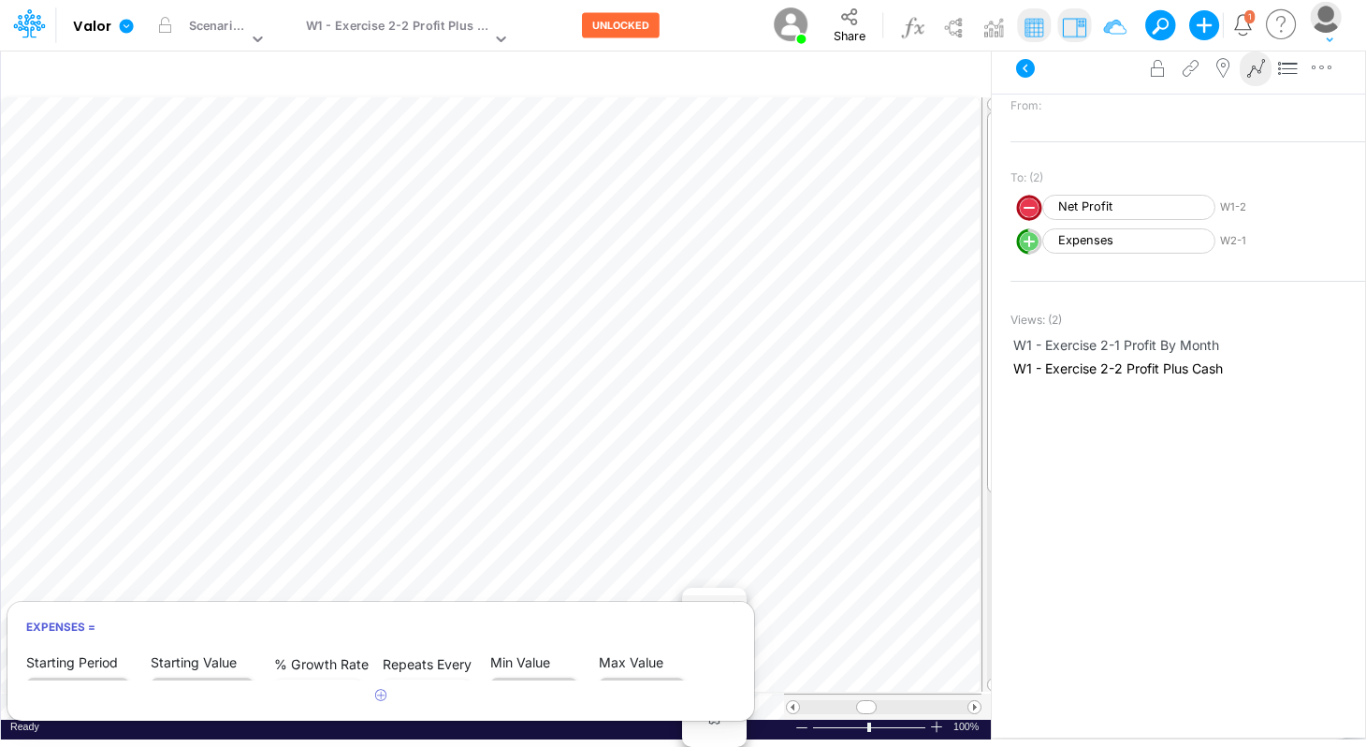
click at [749, 666] on article at bounding box center [380, 695] width 747 height 31
click at [383, 666] on icon "button" at bounding box center [381, 695] width 12 height 12
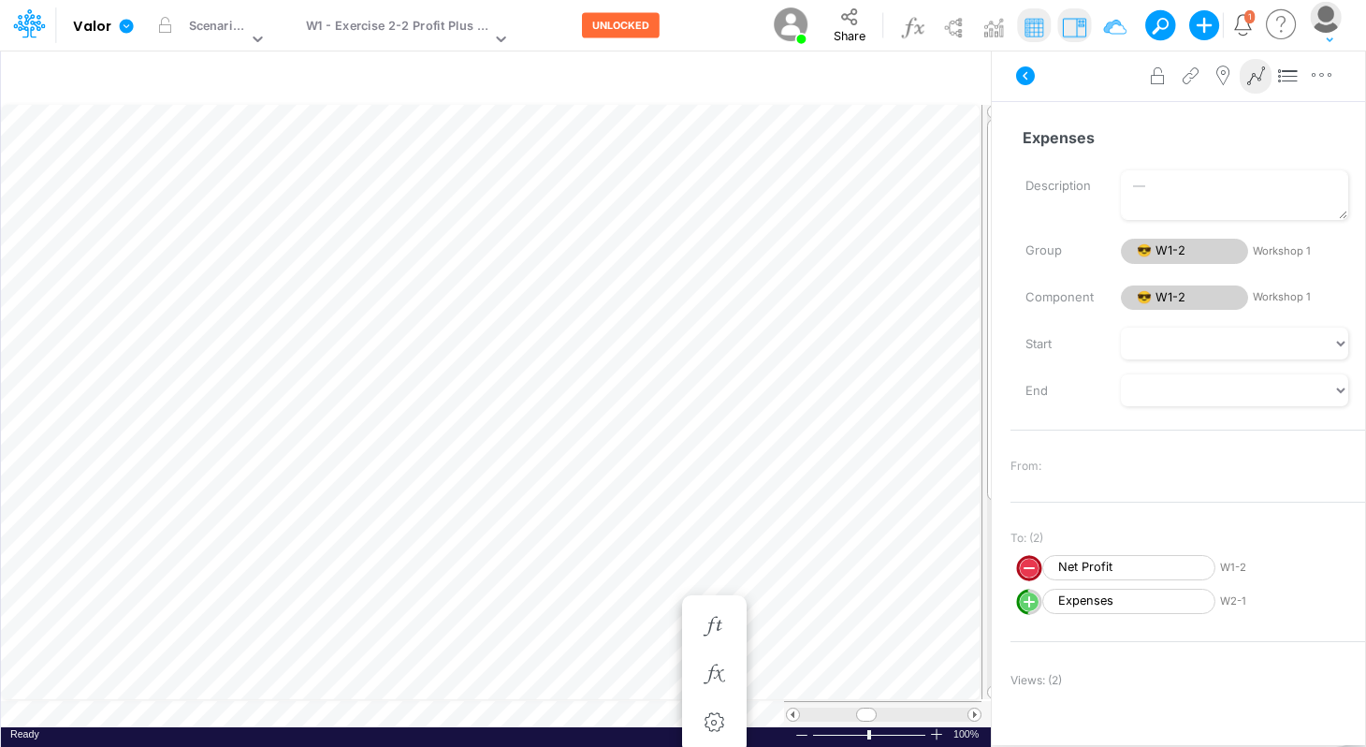
scroll to position [8, 1]
click at [713, 630] on icon "button" at bounding box center [714, 627] width 28 height 20
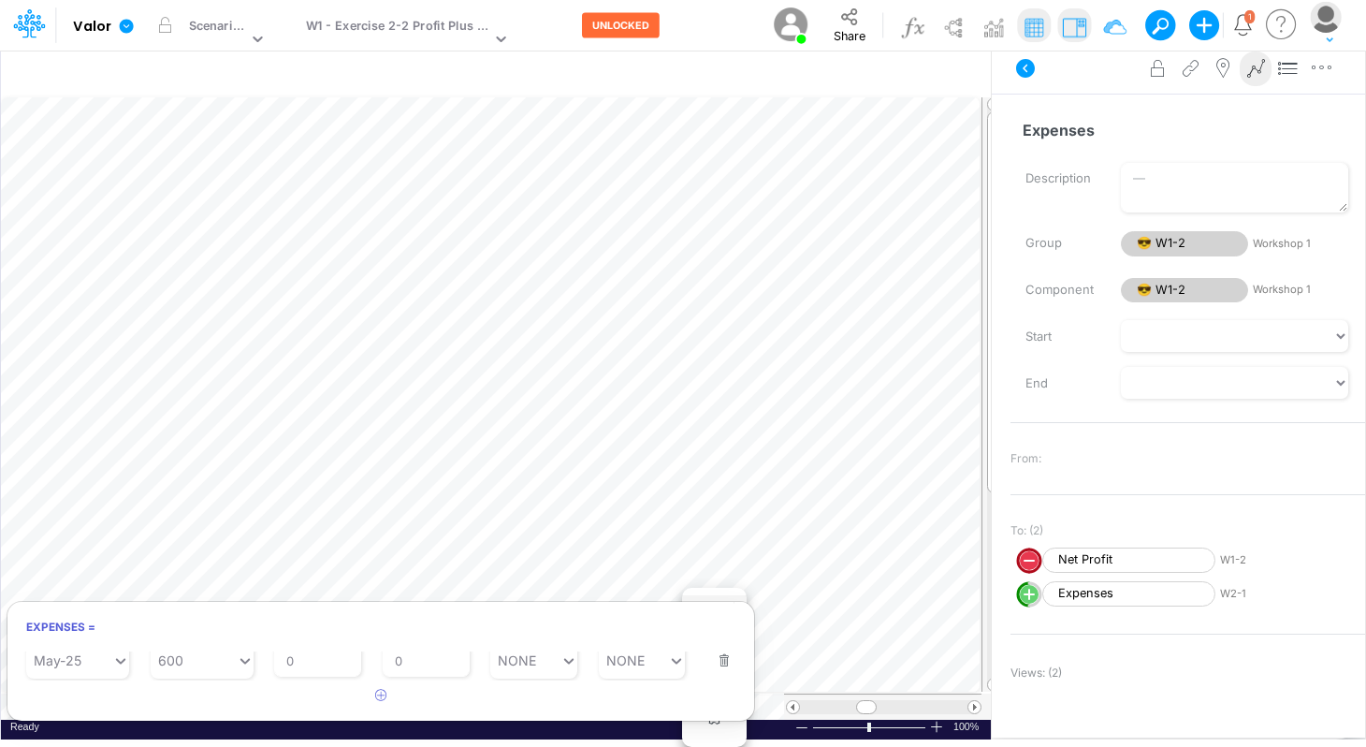
scroll to position [149, 0]
click at [1032, 25] on img at bounding box center [1034, 27] width 30 height 30
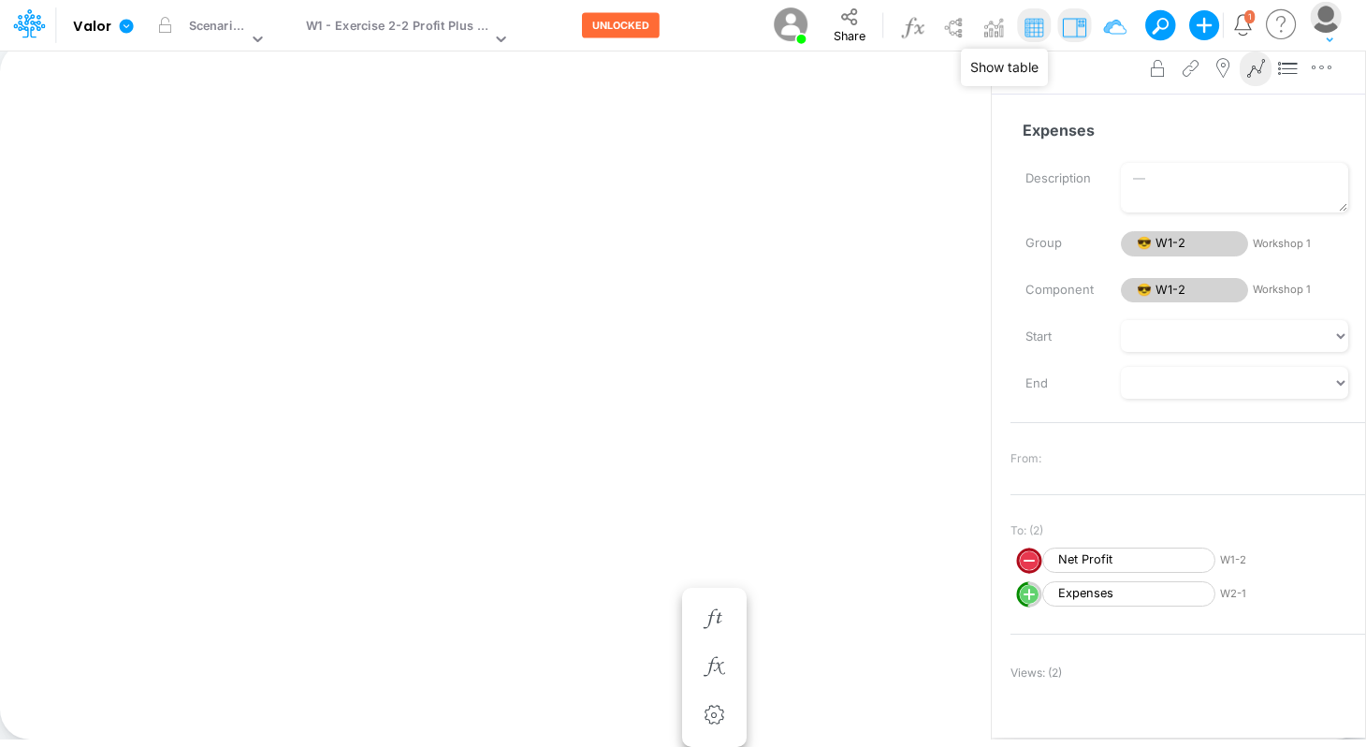
click at [1032, 26] on img at bounding box center [1034, 27] width 30 height 30
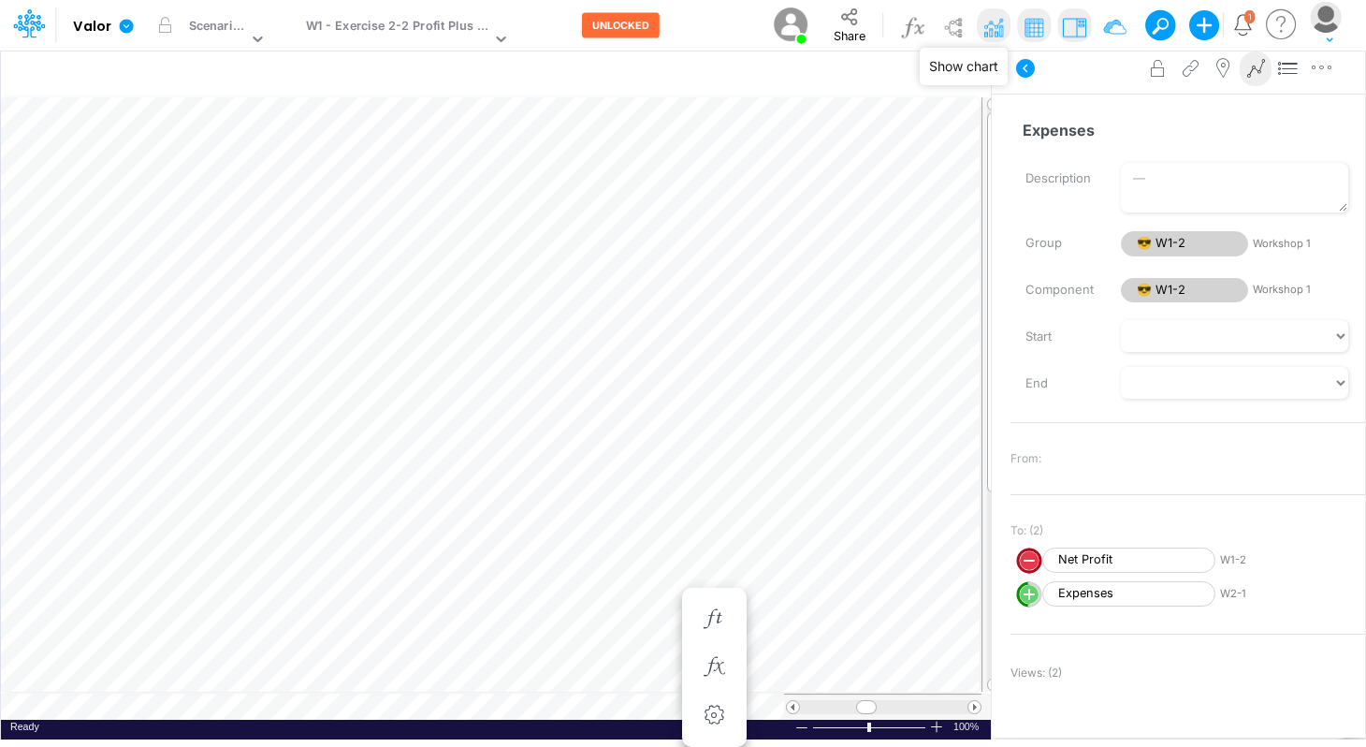
click at [990, 31] on img at bounding box center [994, 27] width 30 height 30
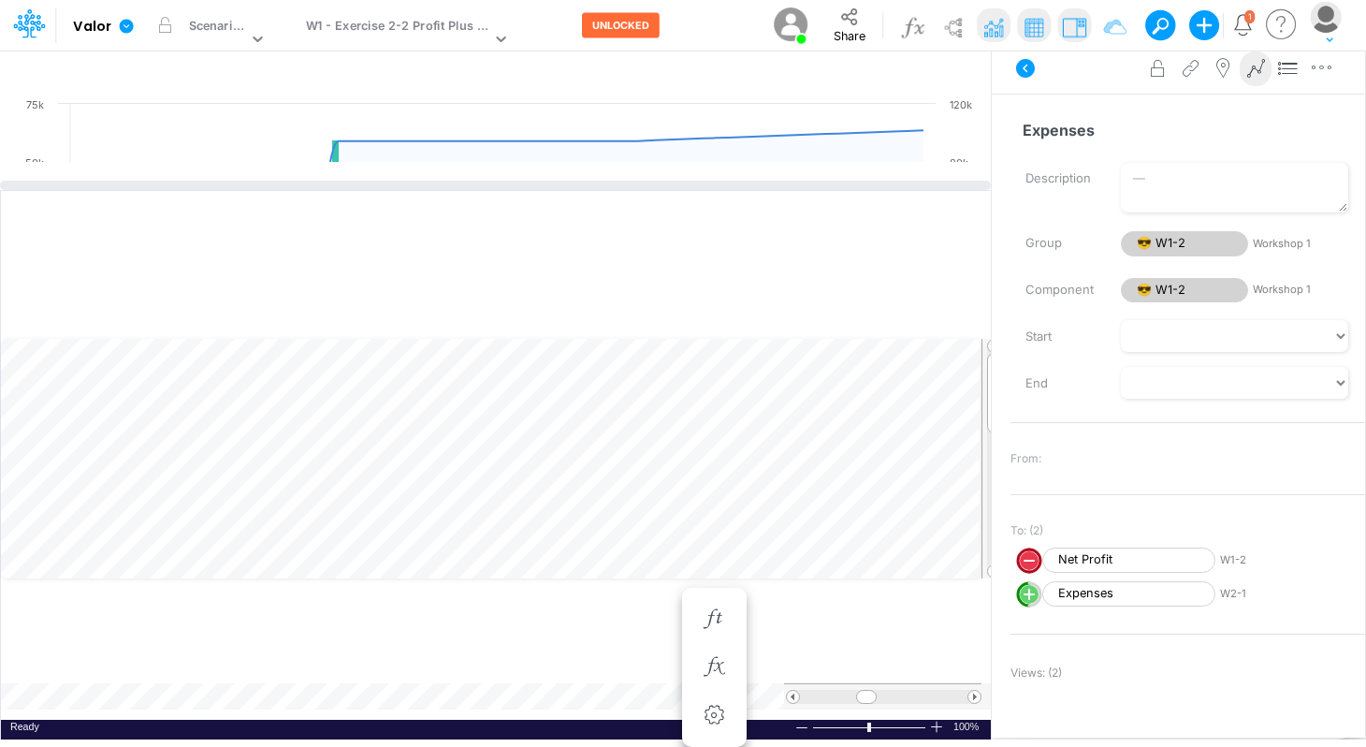
drag, startPoint x: 577, startPoint y: 398, endPoint x: 607, endPoint y: 188, distance: 211.7
click at [607, 188] on div at bounding box center [495, 185] width 991 height 9
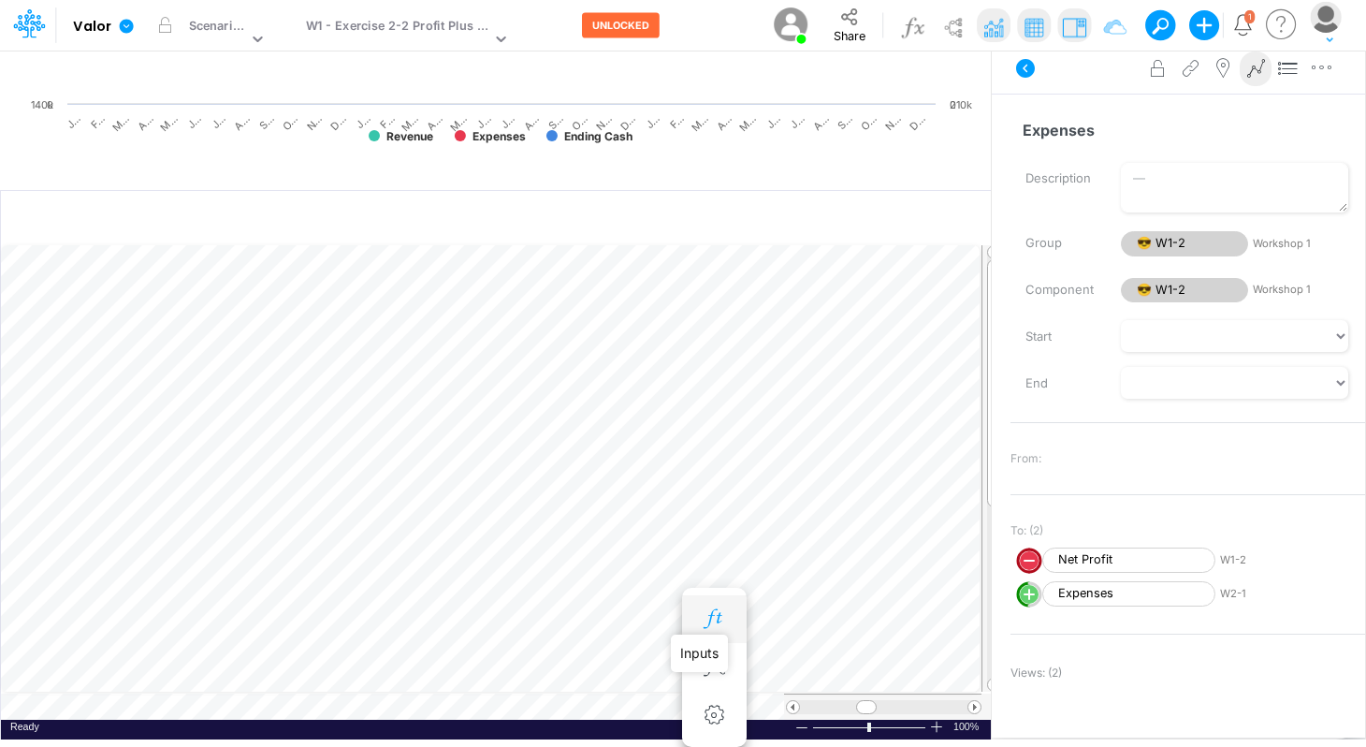
click at [706, 619] on icon "button" at bounding box center [714, 619] width 28 height 20
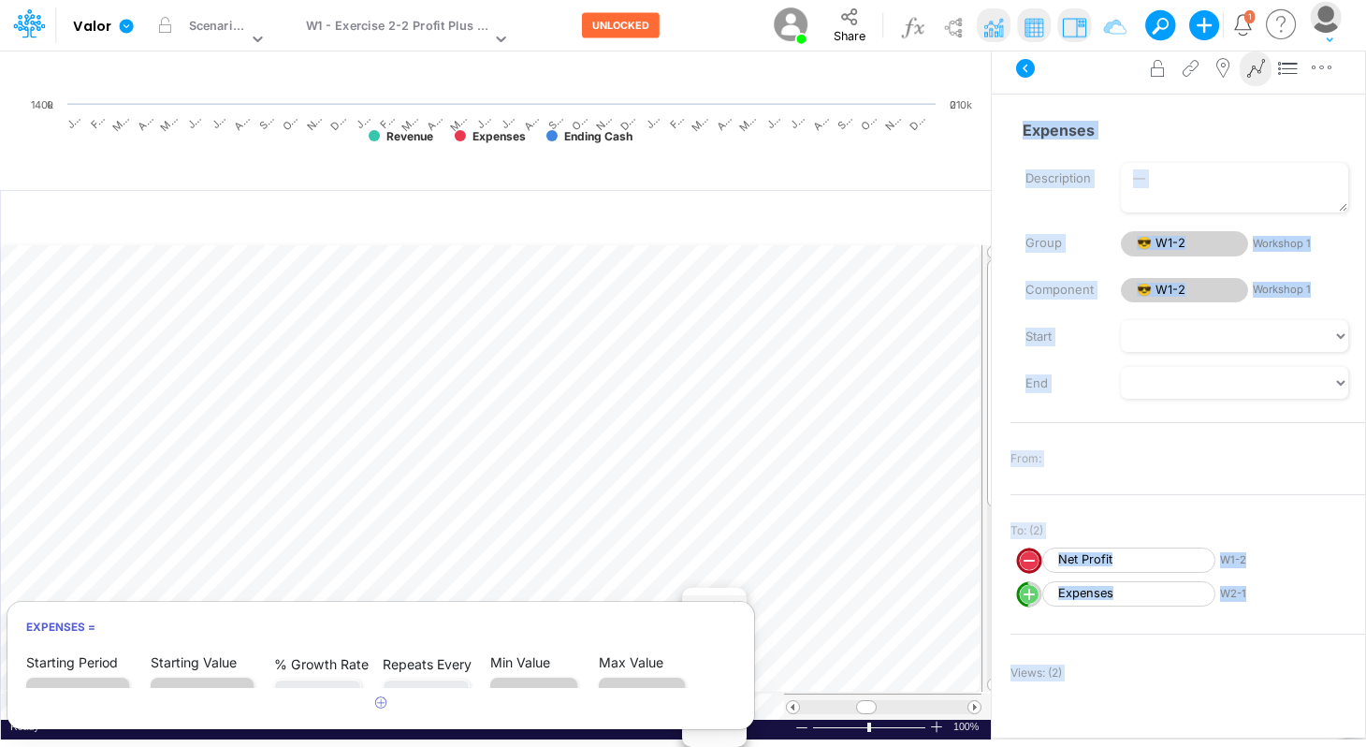
click at [602, 510] on body "Model Valor Edit model settings Duplicate Import QuickBooks QuickBooks Online D…" at bounding box center [683, 366] width 1366 height 747
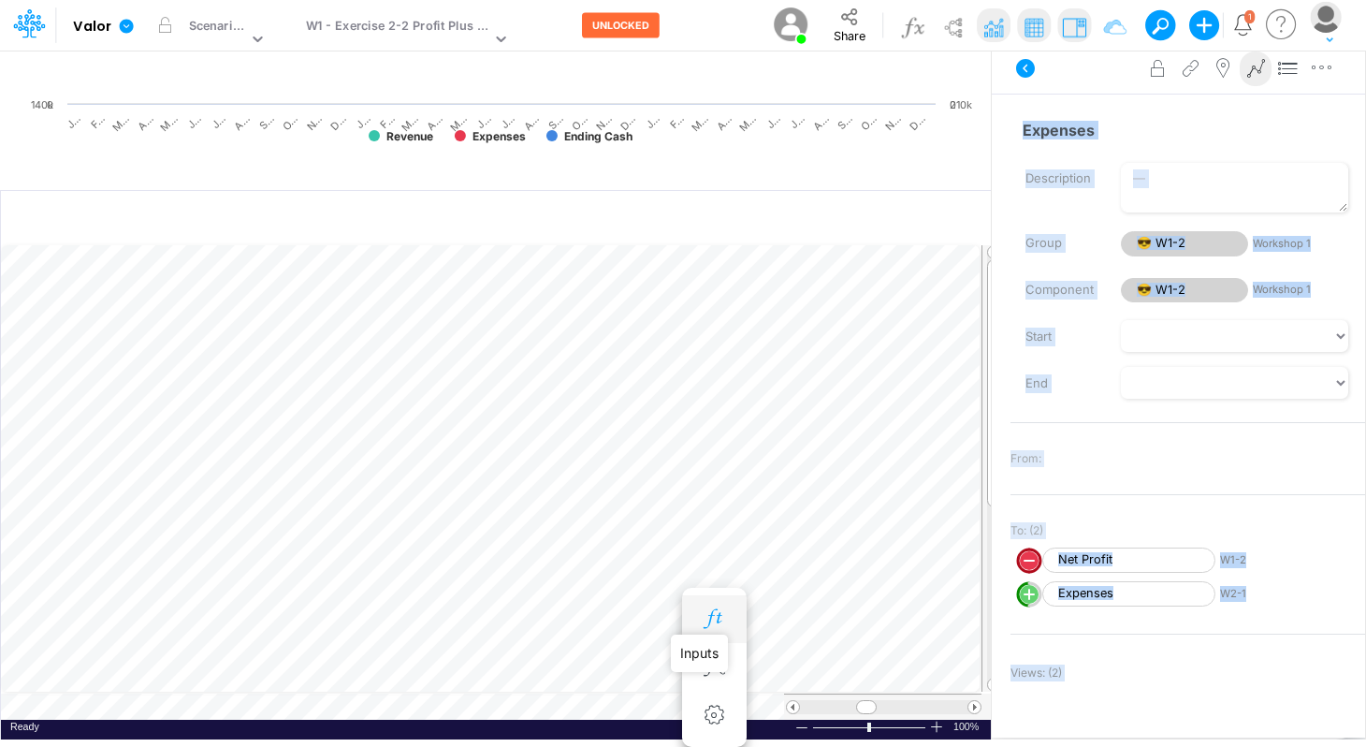
click at [718, 623] on icon "button" at bounding box center [714, 619] width 28 height 20
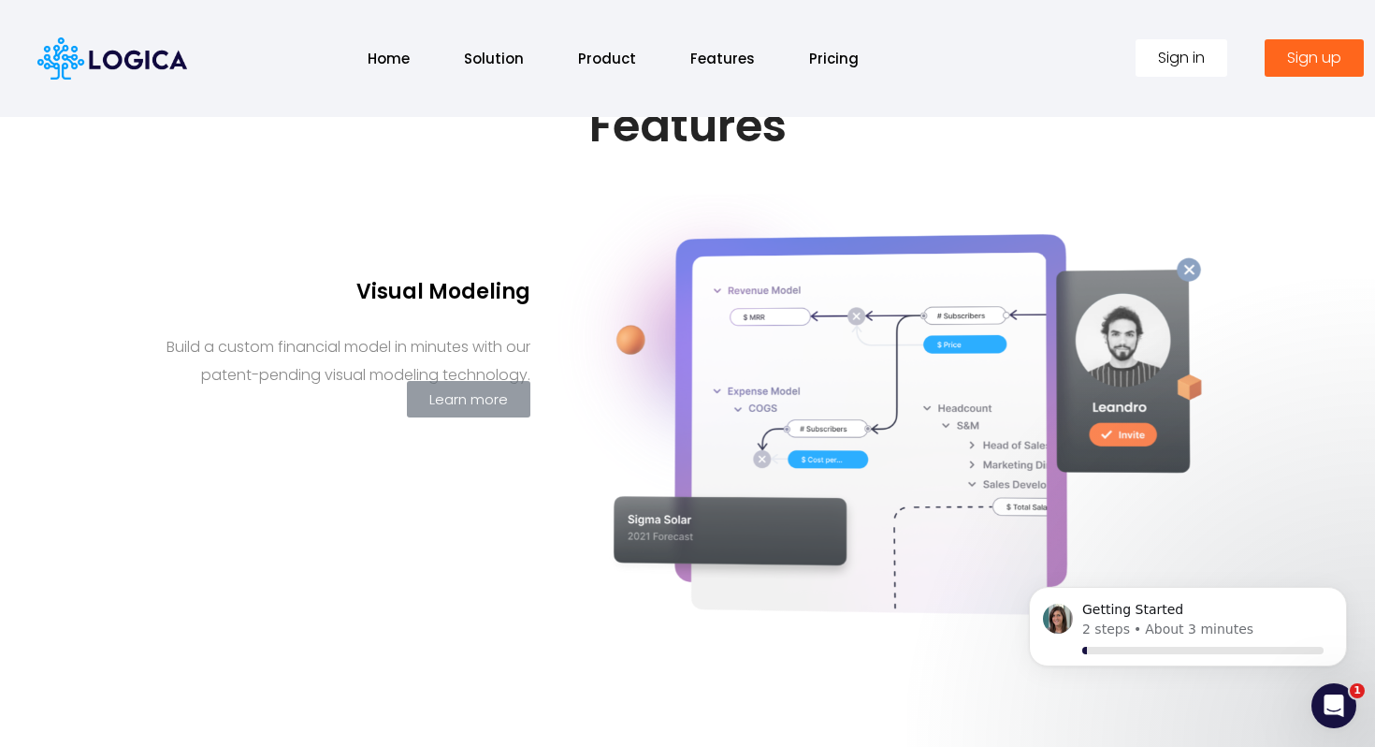
scroll to position [895, 0]
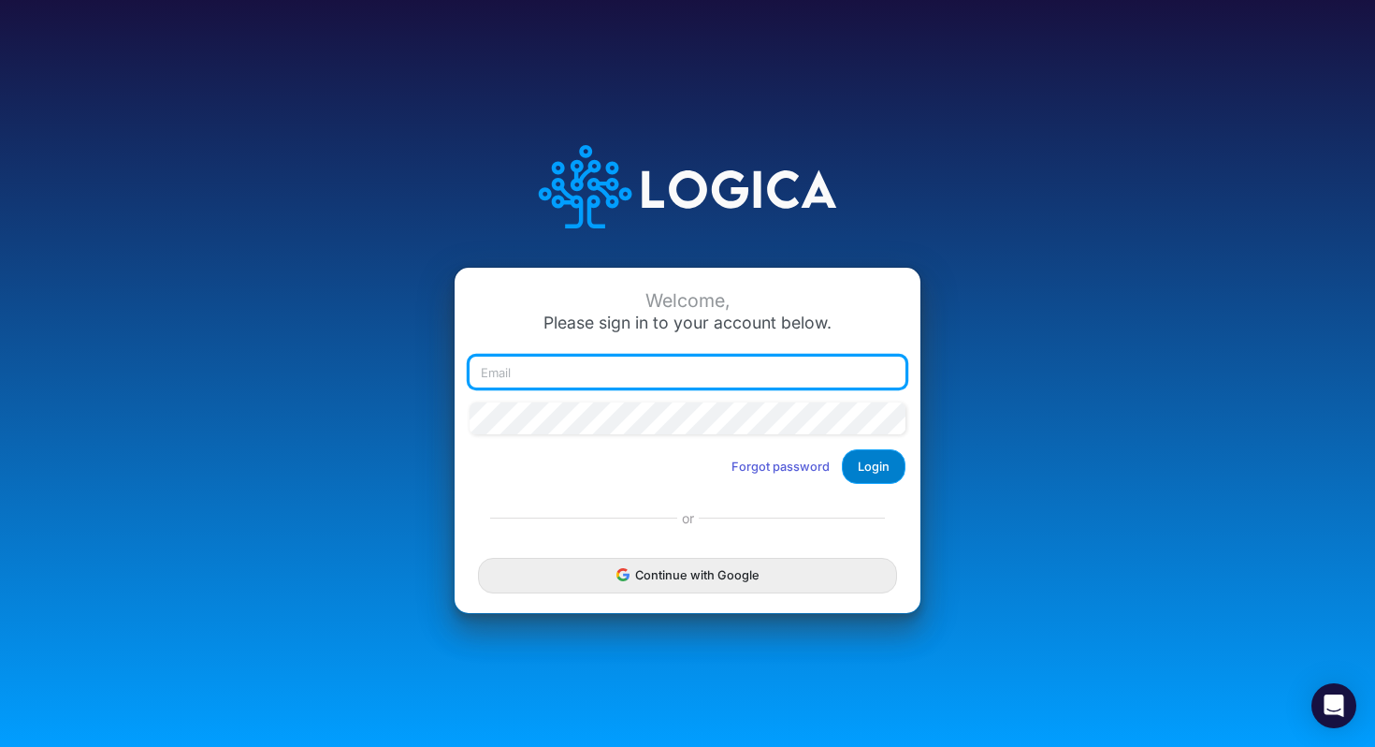
type input "[PERSON_NAME][EMAIL_ADDRESS][DOMAIN_NAME]"
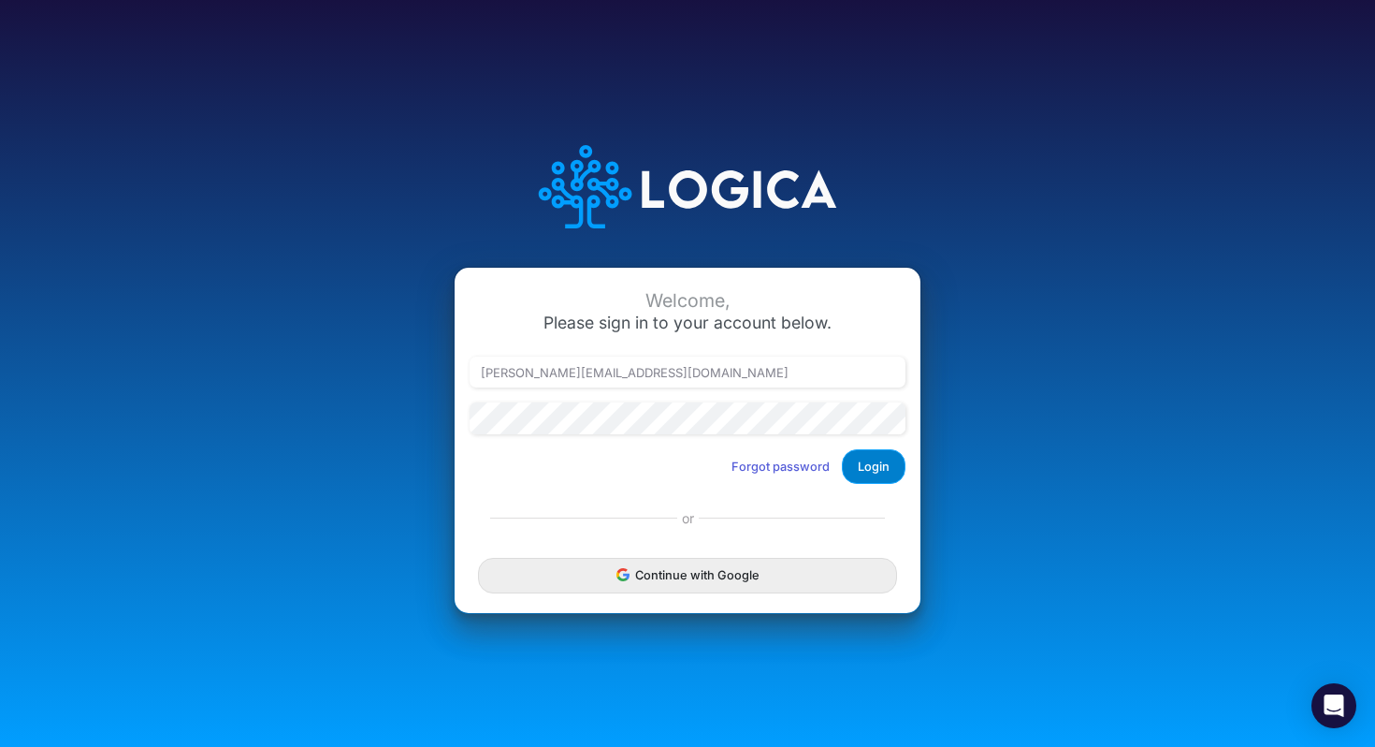
click at [881, 465] on button "Login" at bounding box center [874, 466] width 64 height 35
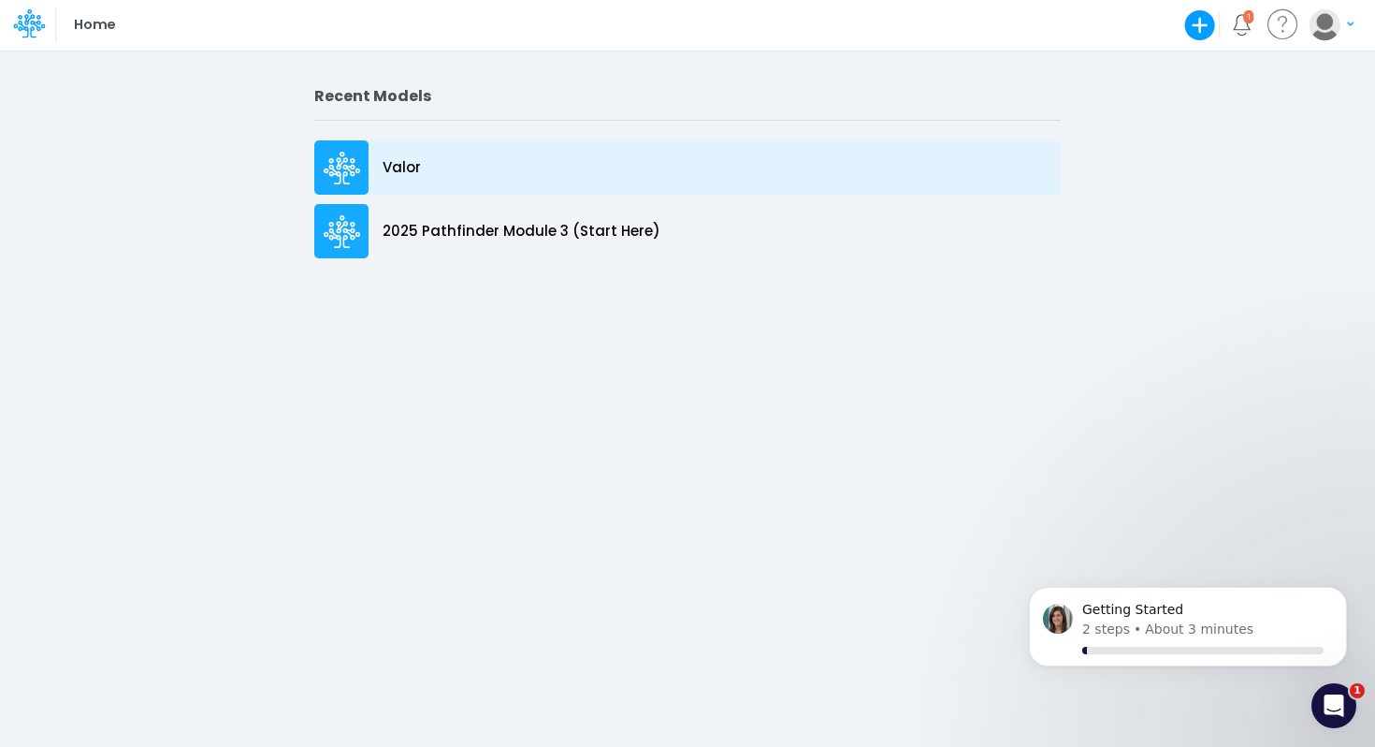
click at [413, 159] on p "Valor" at bounding box center [402, 168] width 38 height 22
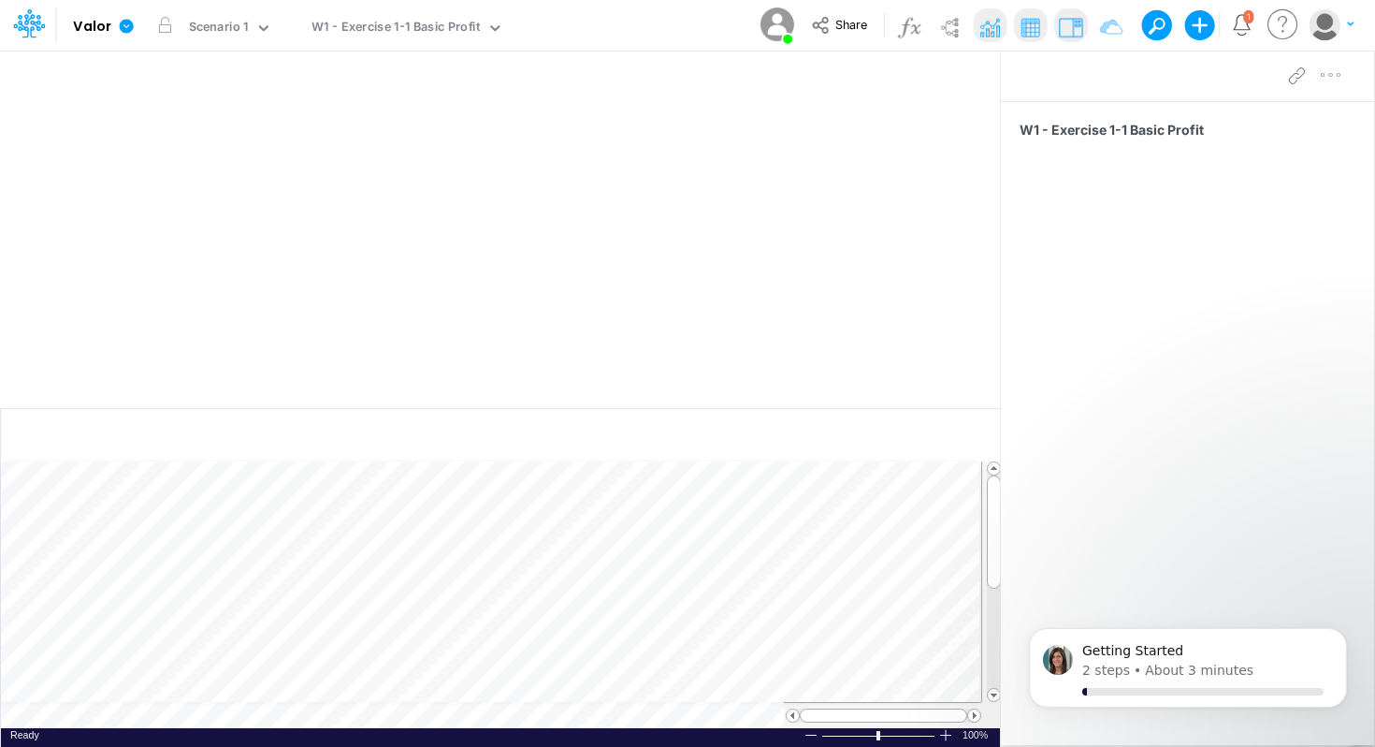
click at [307, 212] on rect at bounding box center [500, 242] width 963 height 276
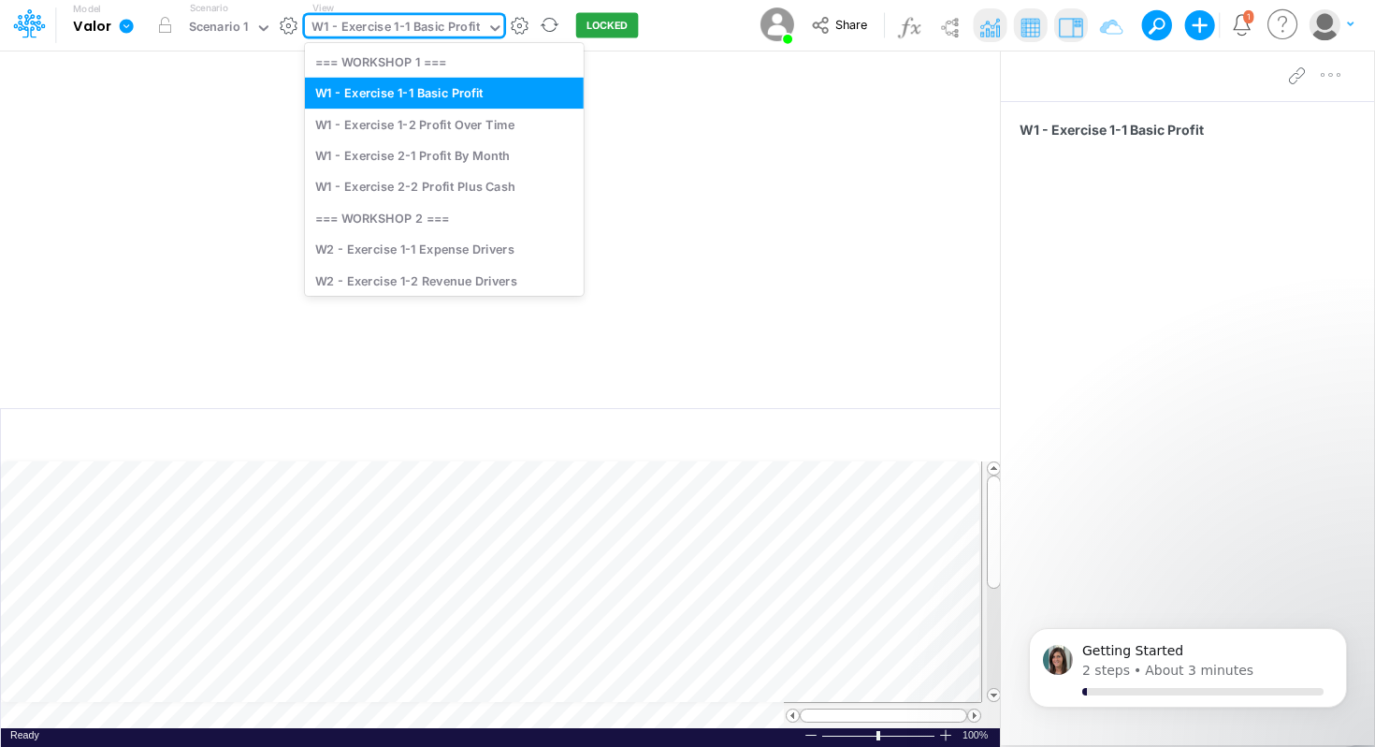
click at [475, 22] on div "W1 - Exercise 1-1 Basic Profit" at bounding box center [396, 29] width 182 height 28
click at [431, 158] on div "W1 - Exercise 2-1 Profit By Month" at bounding box center [444, 154] width 279 height 31
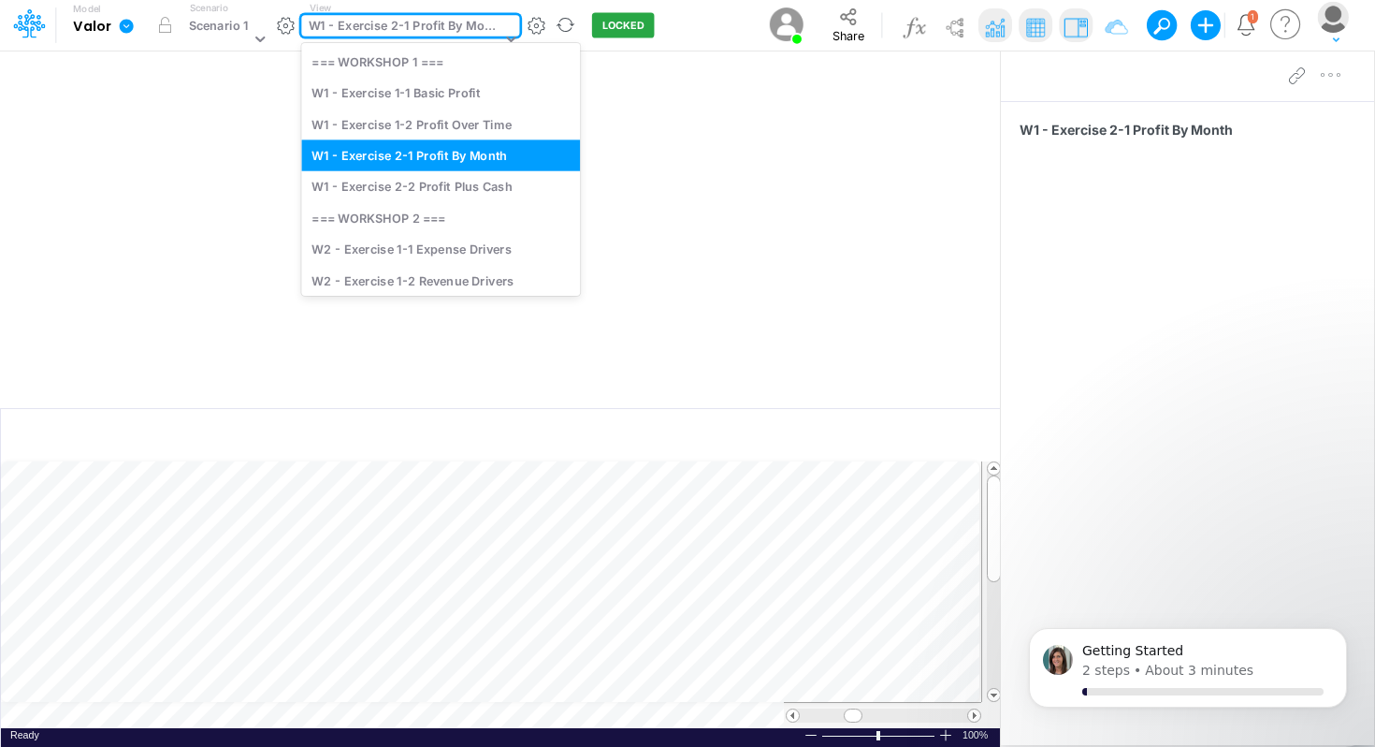
click at [506, 24] on div at bounding box center [507, 40] width 23 height 50
click at [461, 189] on div "W1 - Exercise 2-2 Profit Plus Cash" at bounding box center [441, 186] width 279 height 31
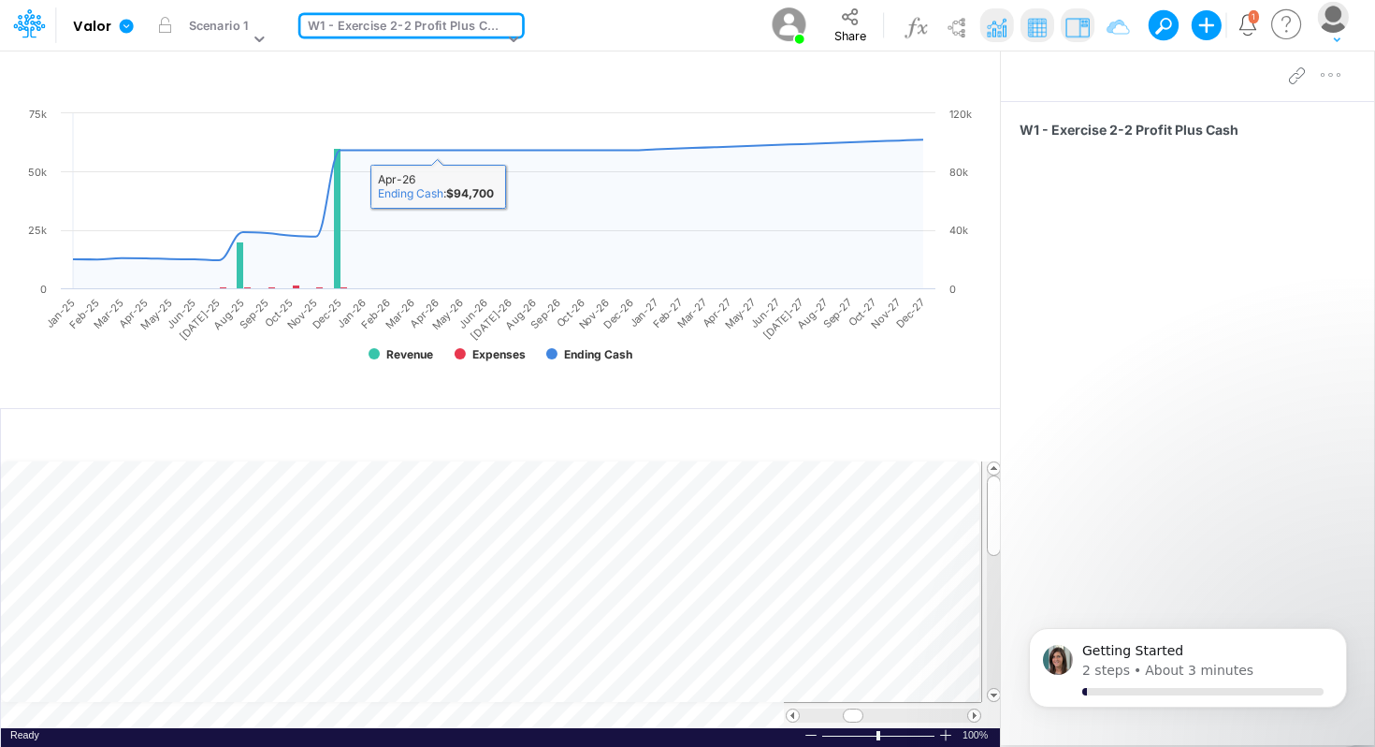
click at [510, 28] on div at bounding box center [513, 39] width 17 height 22
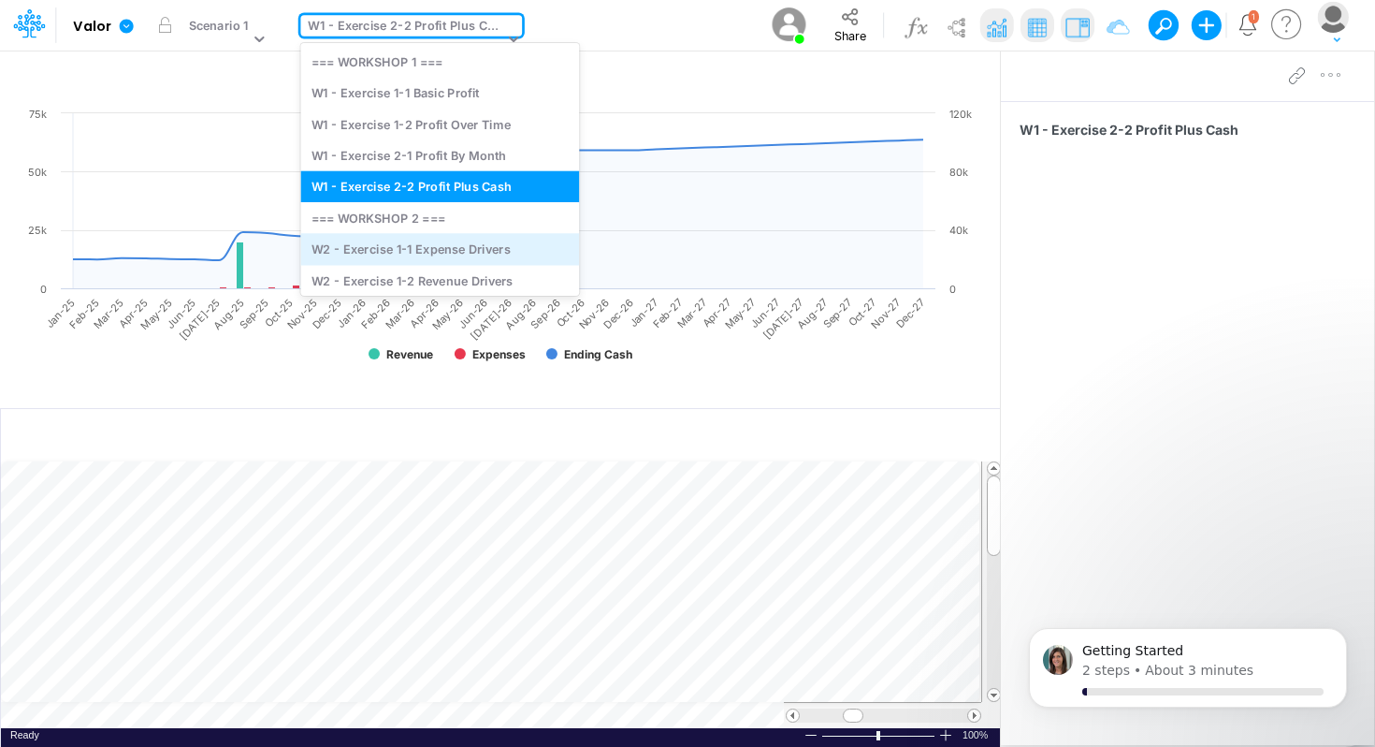
click at [454, 252] on div "W2 - Exercise 1-1 Expense Drivers" at bounding box center [440, 249] width 279 height 31
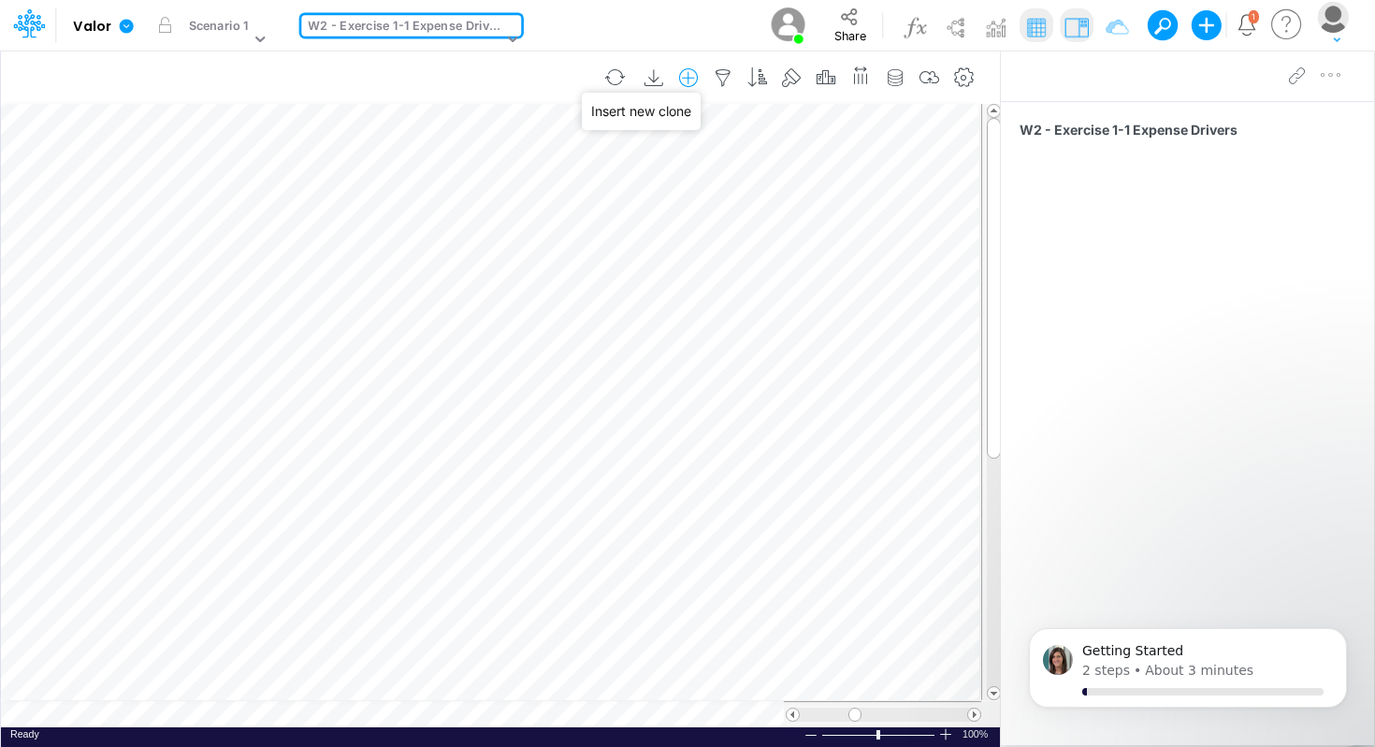
click at [691, 76] on icon "button" at bounding box center [689, 78] width 28 height 20
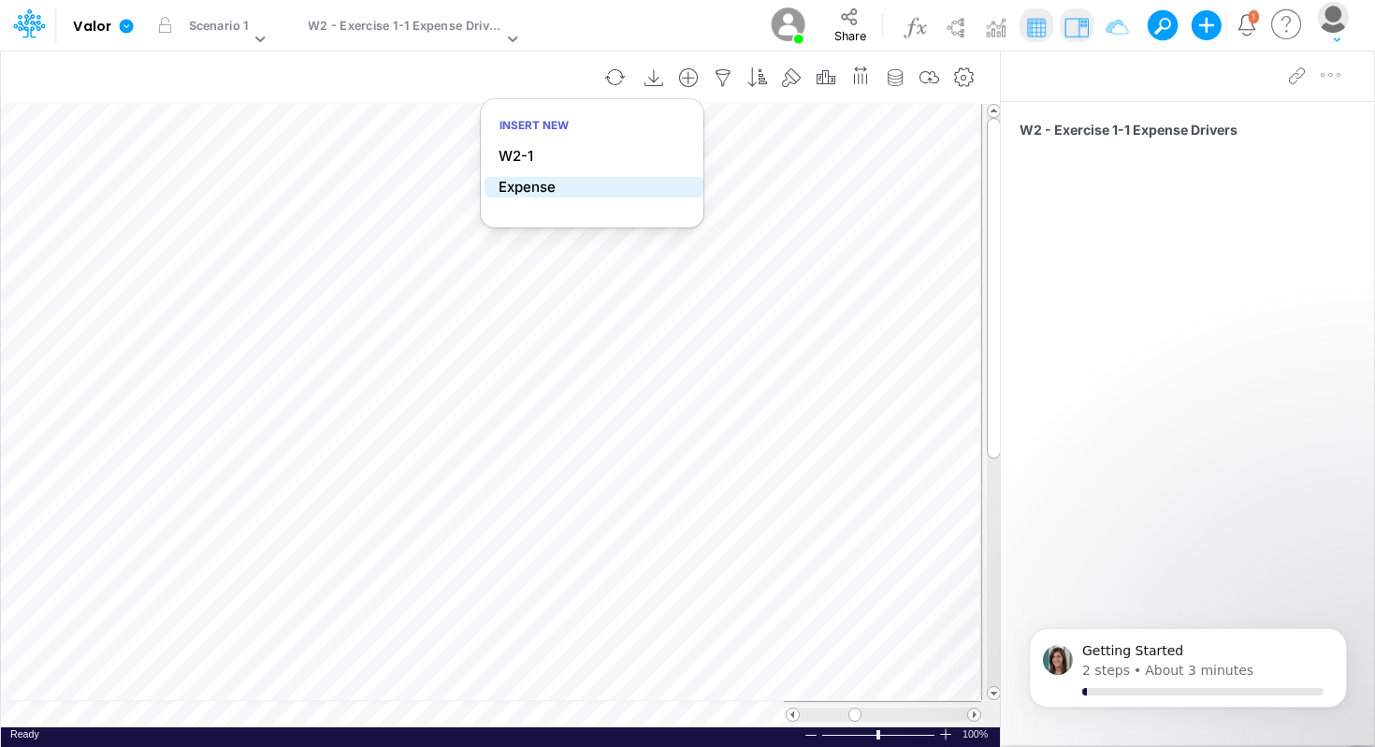
click at [566, 185] on li "Expense" at bounding box center [594, 188] width 219 height 22
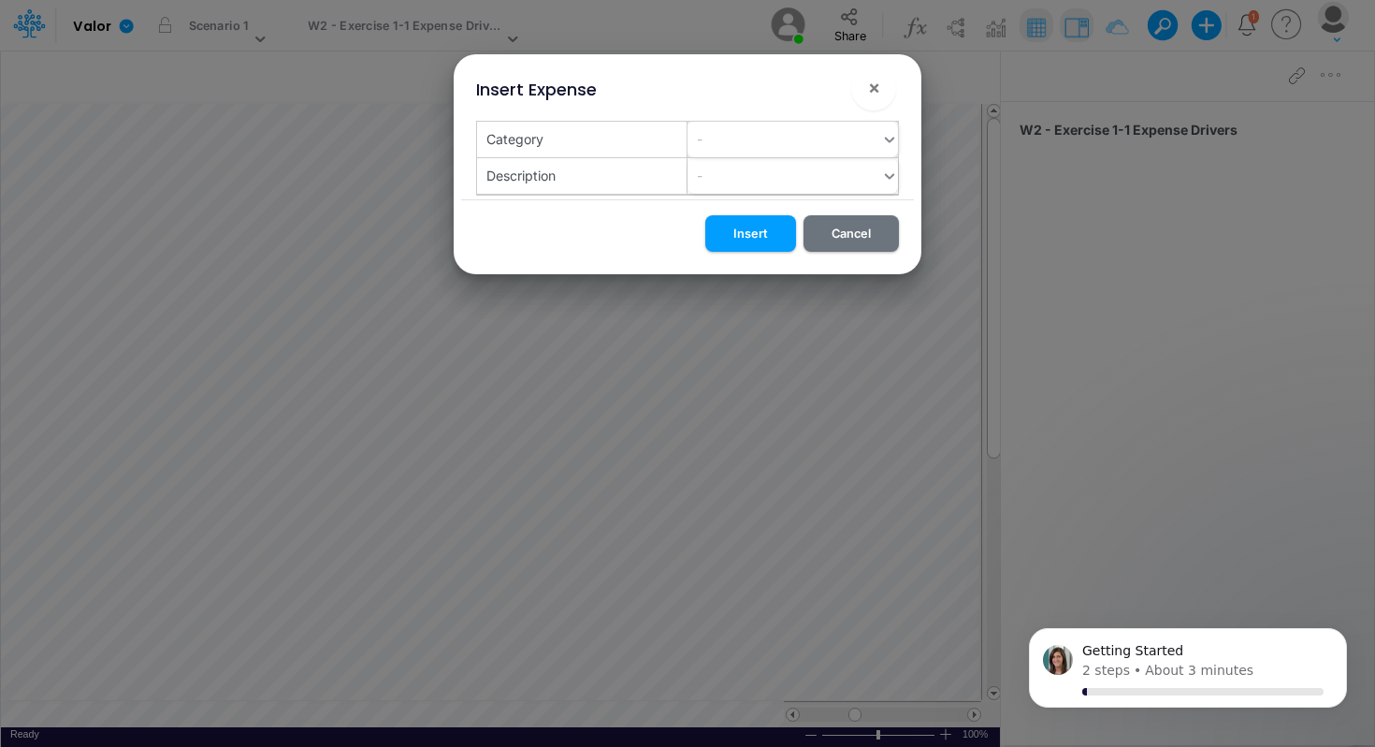
click at [752, 138] on div "-" at bounding box center [785, 139] width 194 height 31
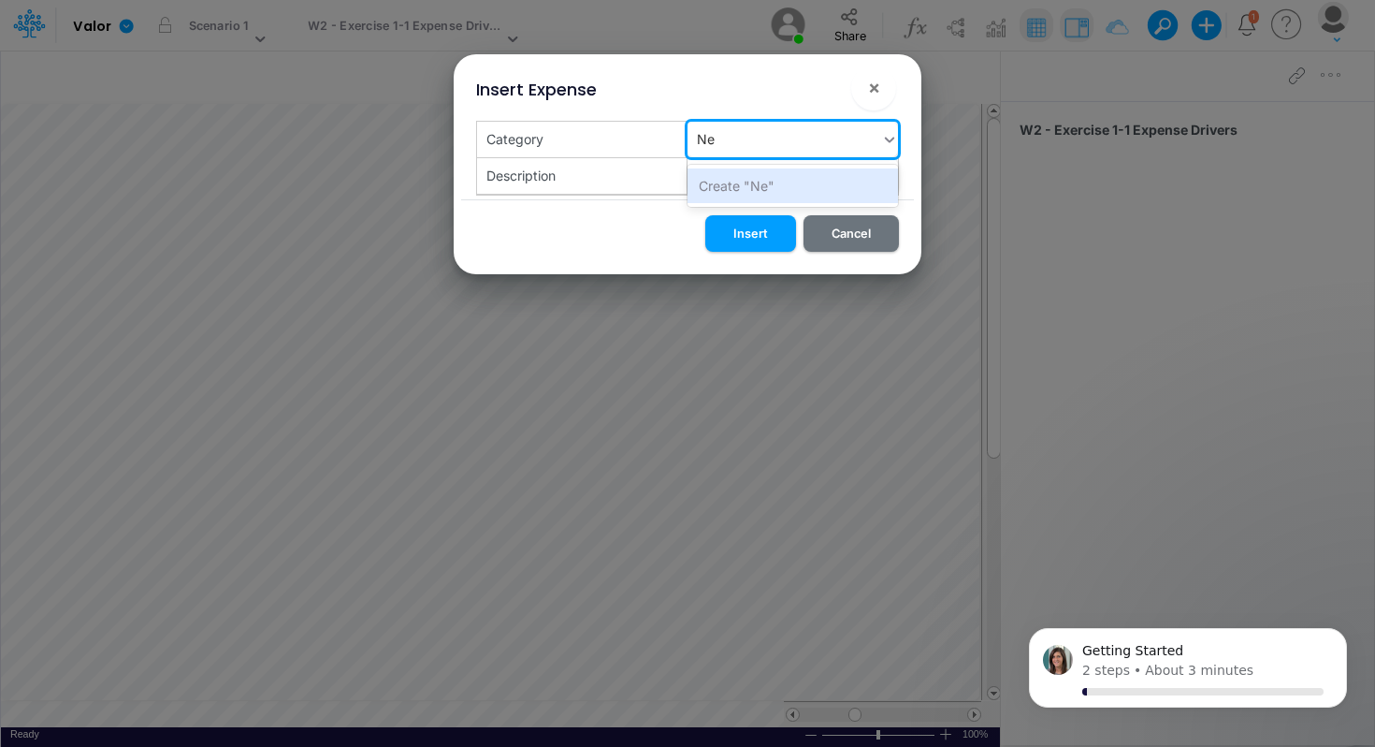
type input "New"
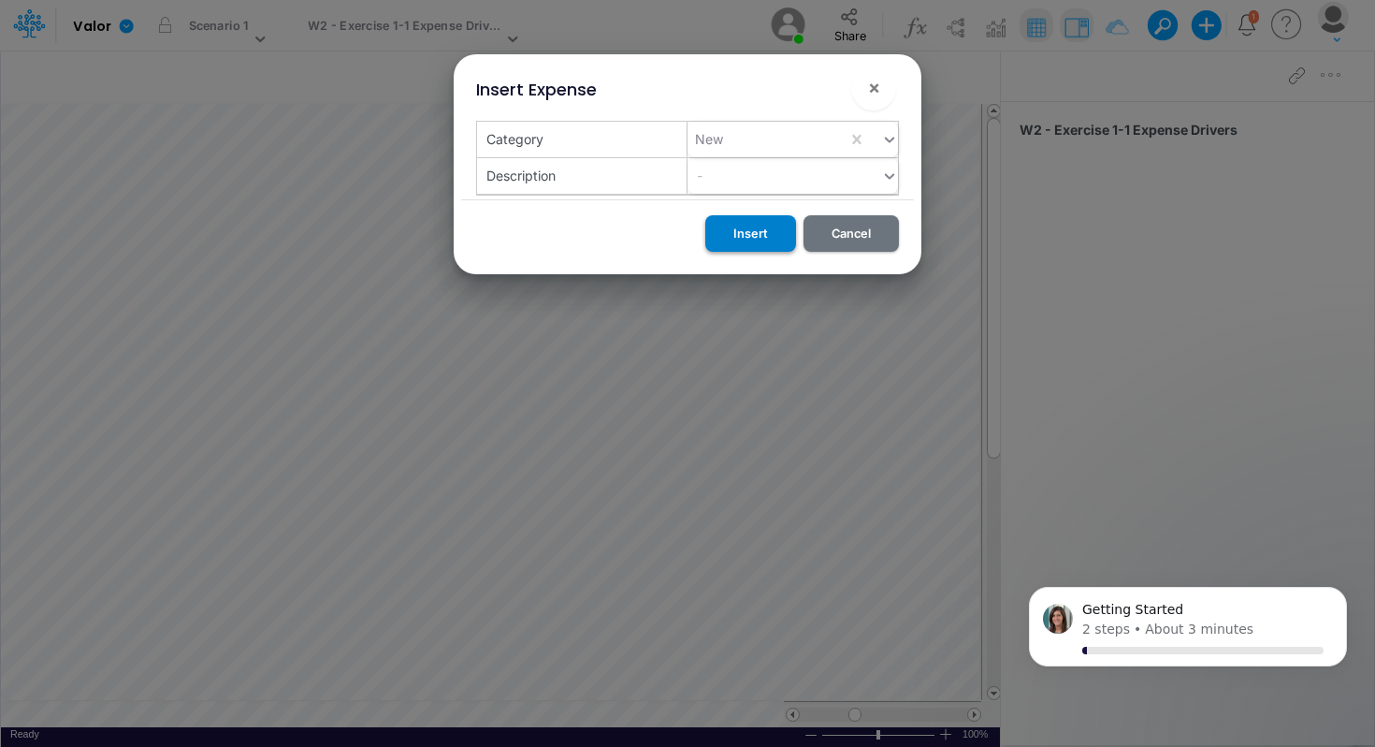
click at [740, 237] on button "Insert" at bounding box center [750, 233] width 91 height 36
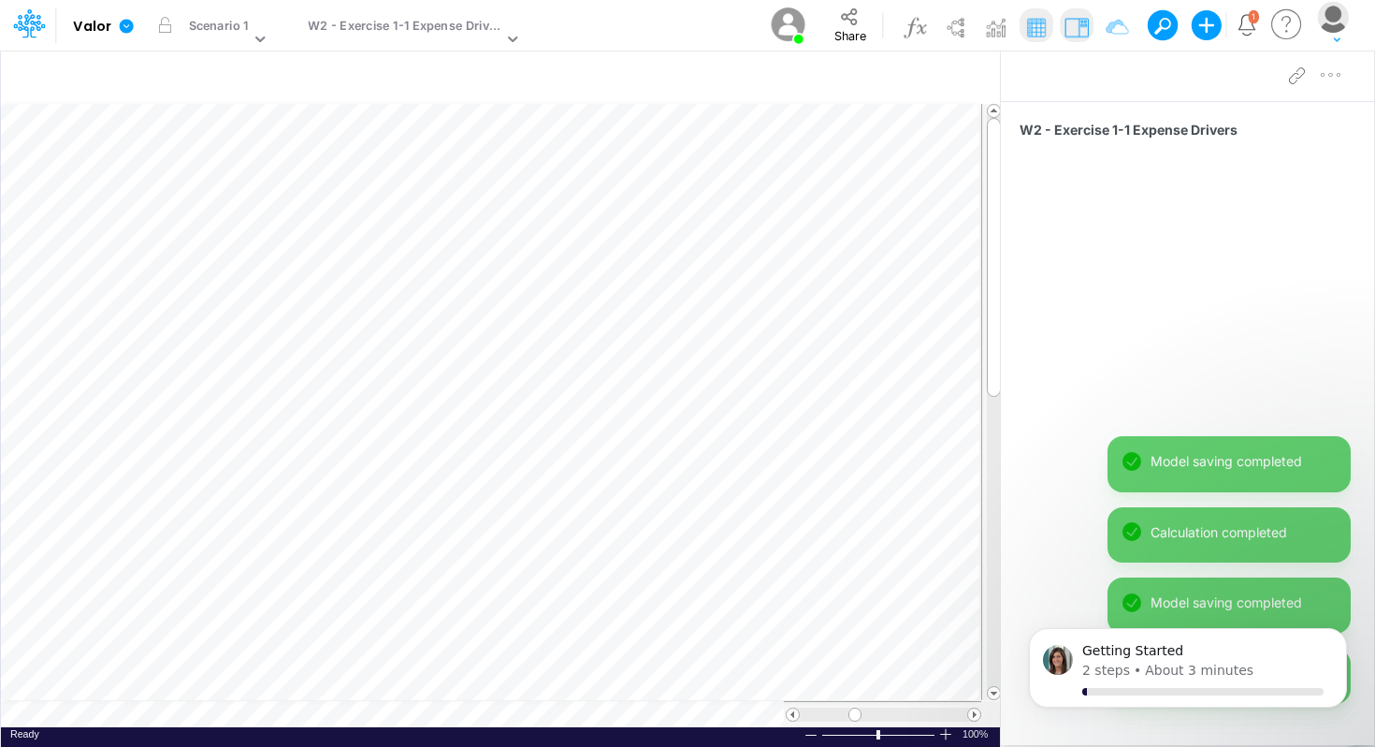
scroll to position [8, 1]
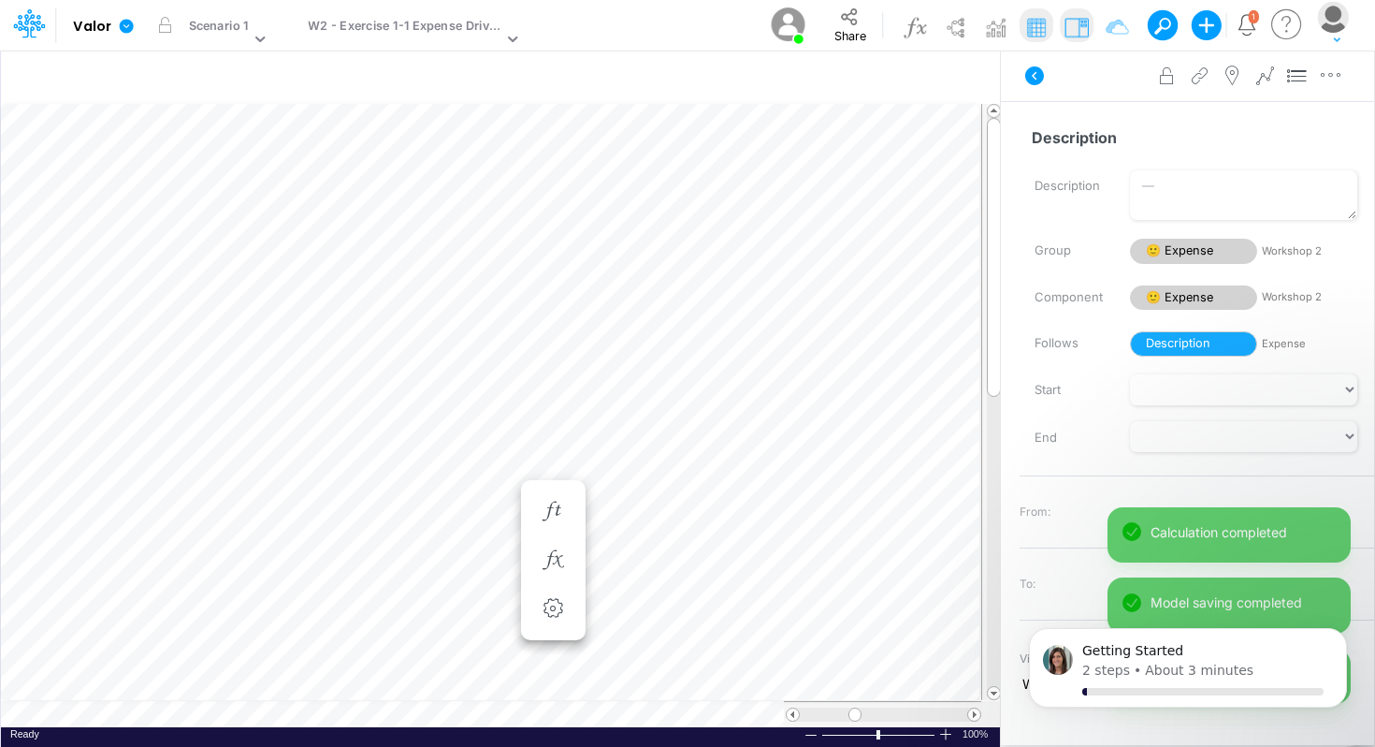
scroll to position [8, 1]
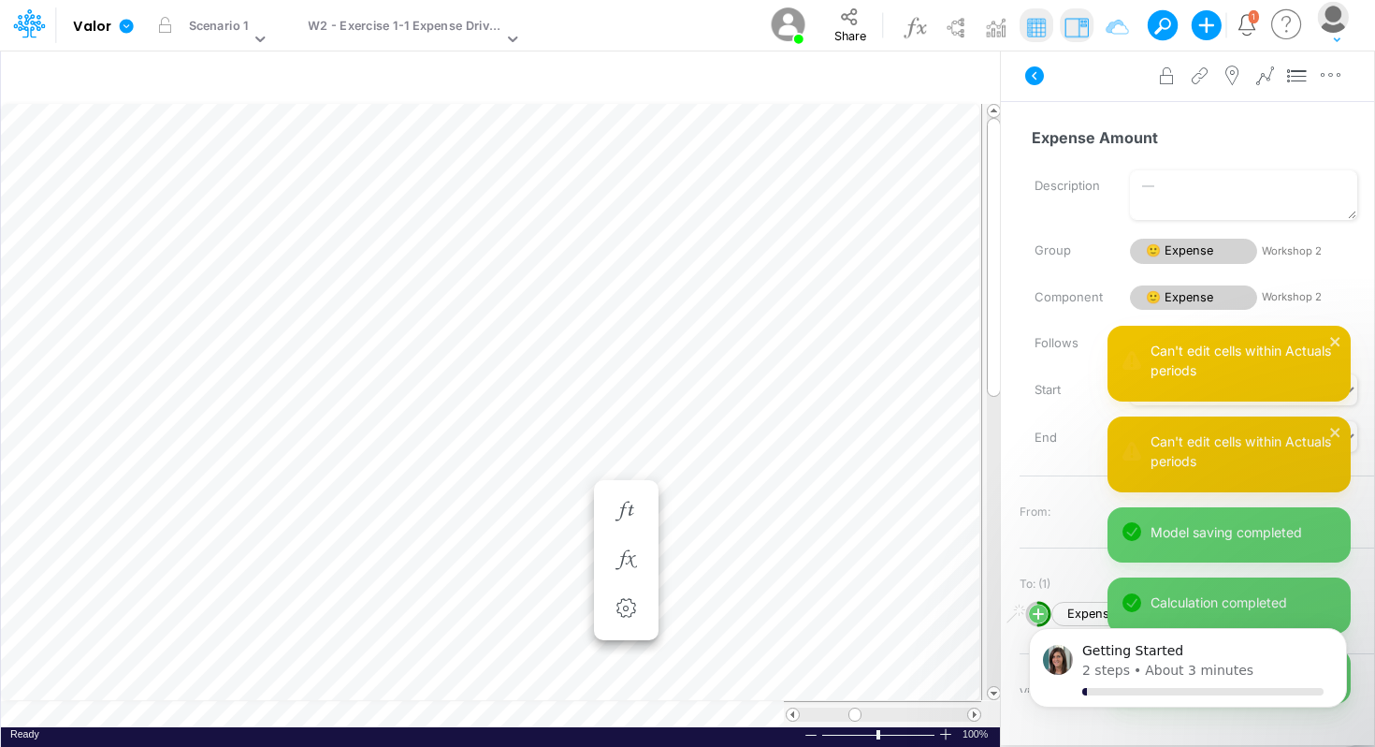
scroll to position [8, 7]
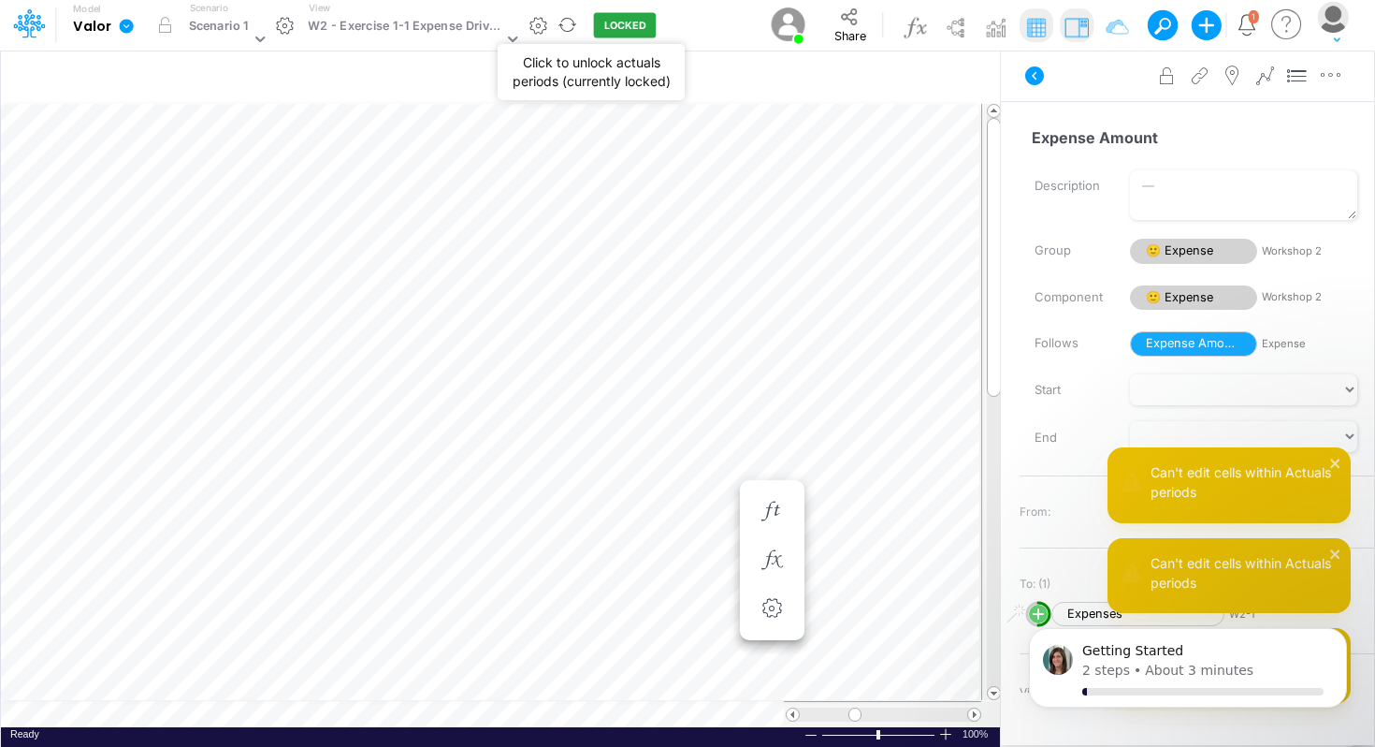
click at [609, 25] on button "LOCKED" at bounding box center [625, 25] width 63 height 25
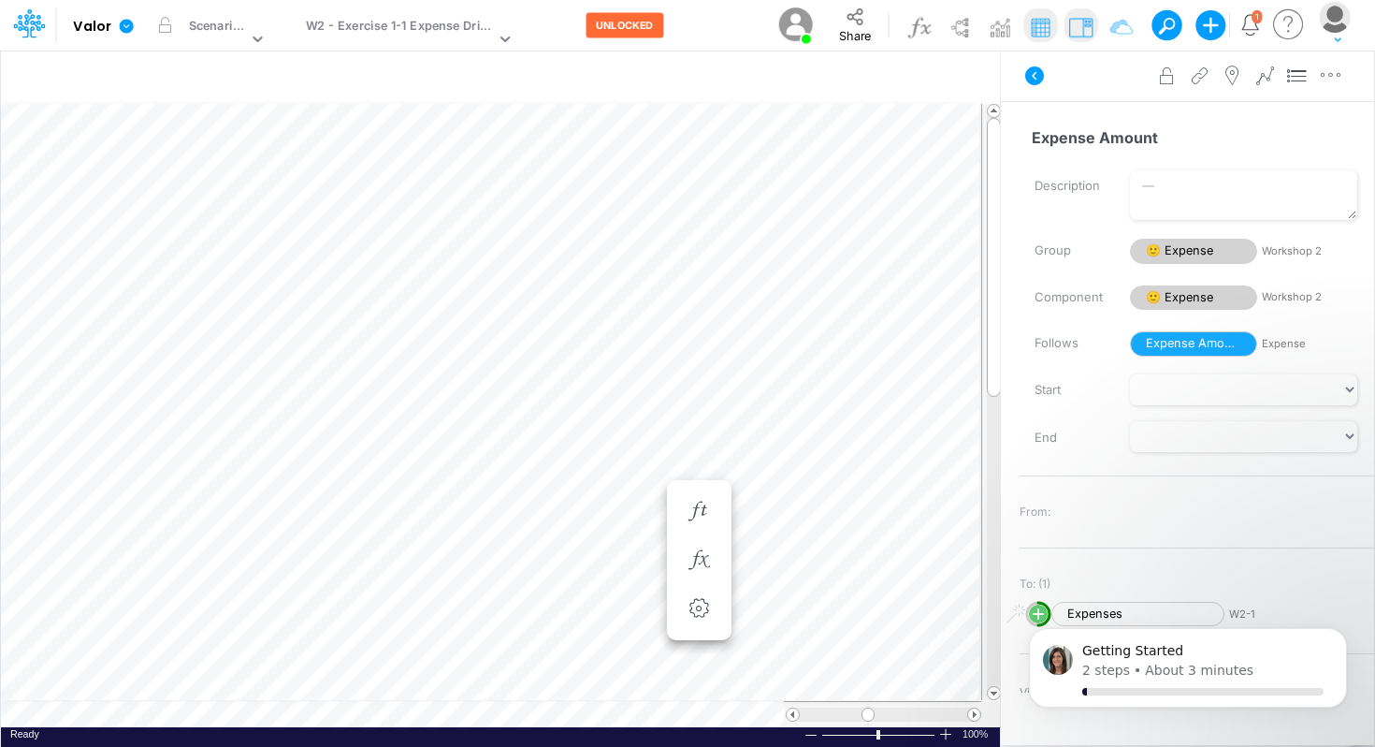
scroll to position [8, 1]
click at [622, 519] on icon "button" at bounding box center [626, 512] width 28 height 20
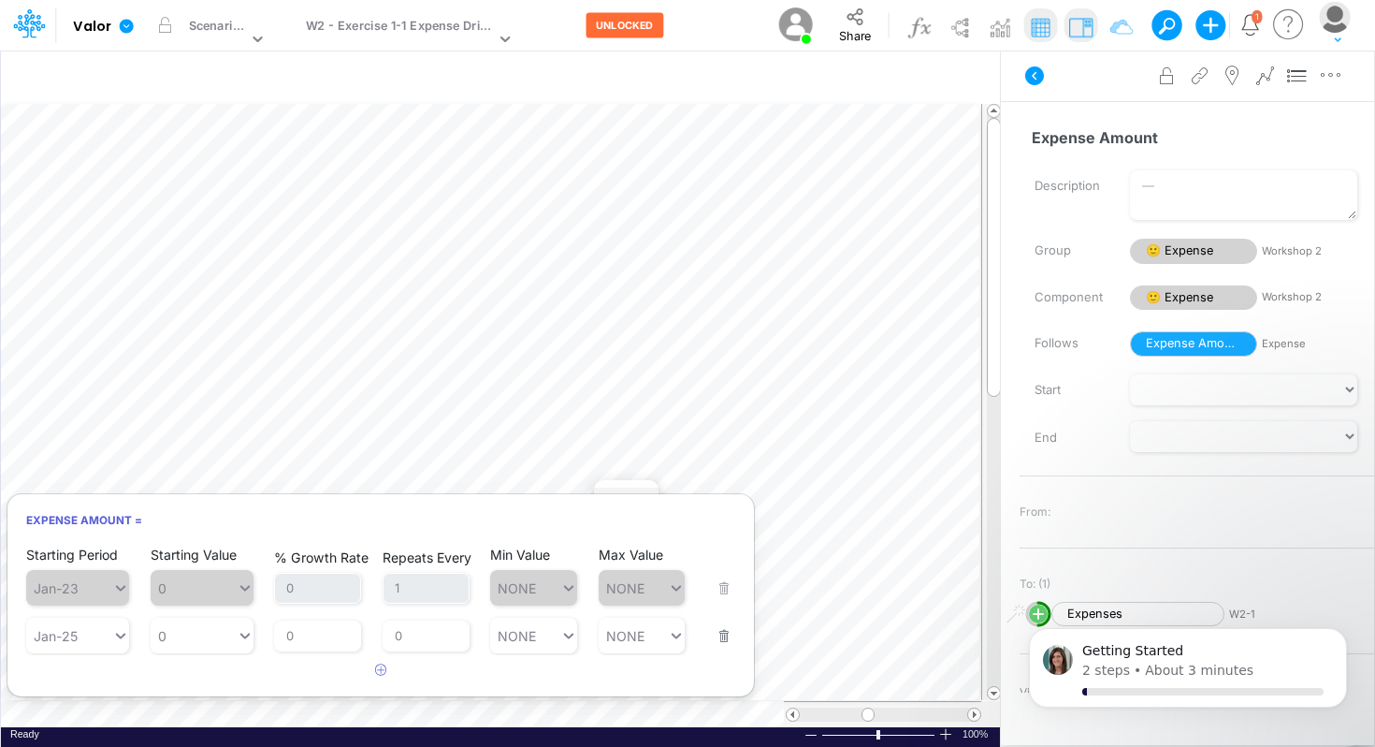
click at [111, 590] on span "Jan-23" at bounding box center [77, 588] width 103 height 36
click at [113, 634] on icon at bounding box center [120, 635] width 17 height 19
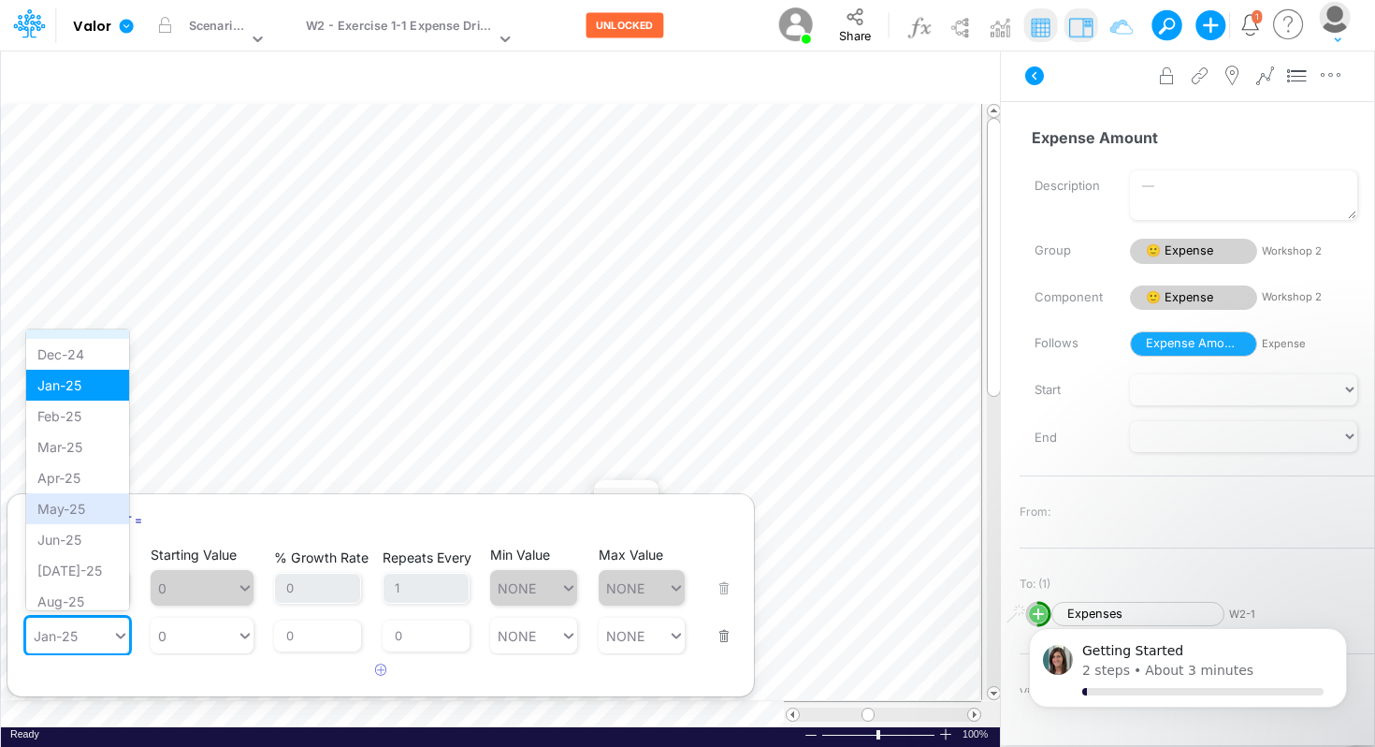
scroll to position [741, 0]
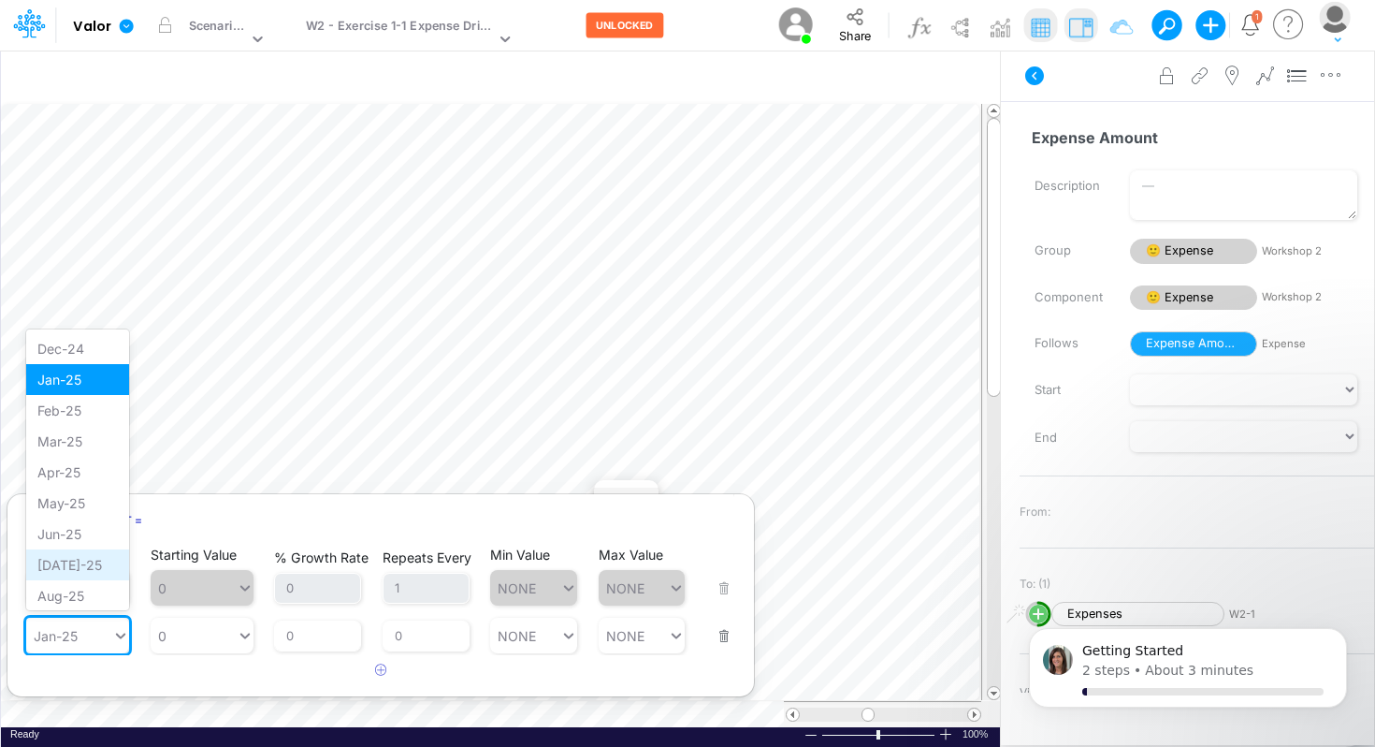
click at [83, 559] on div "Jul-25" at bounding box center [77, 564] width 103 height 31
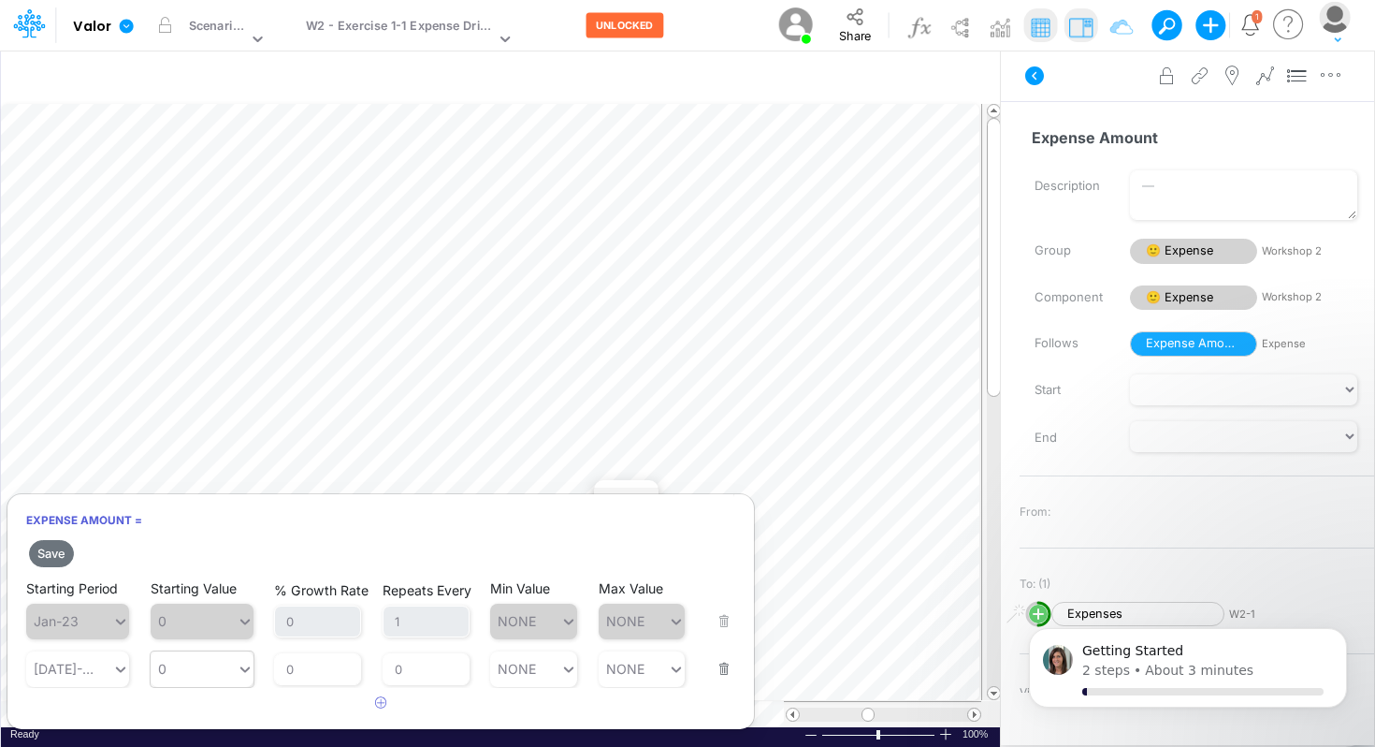
type input "0"
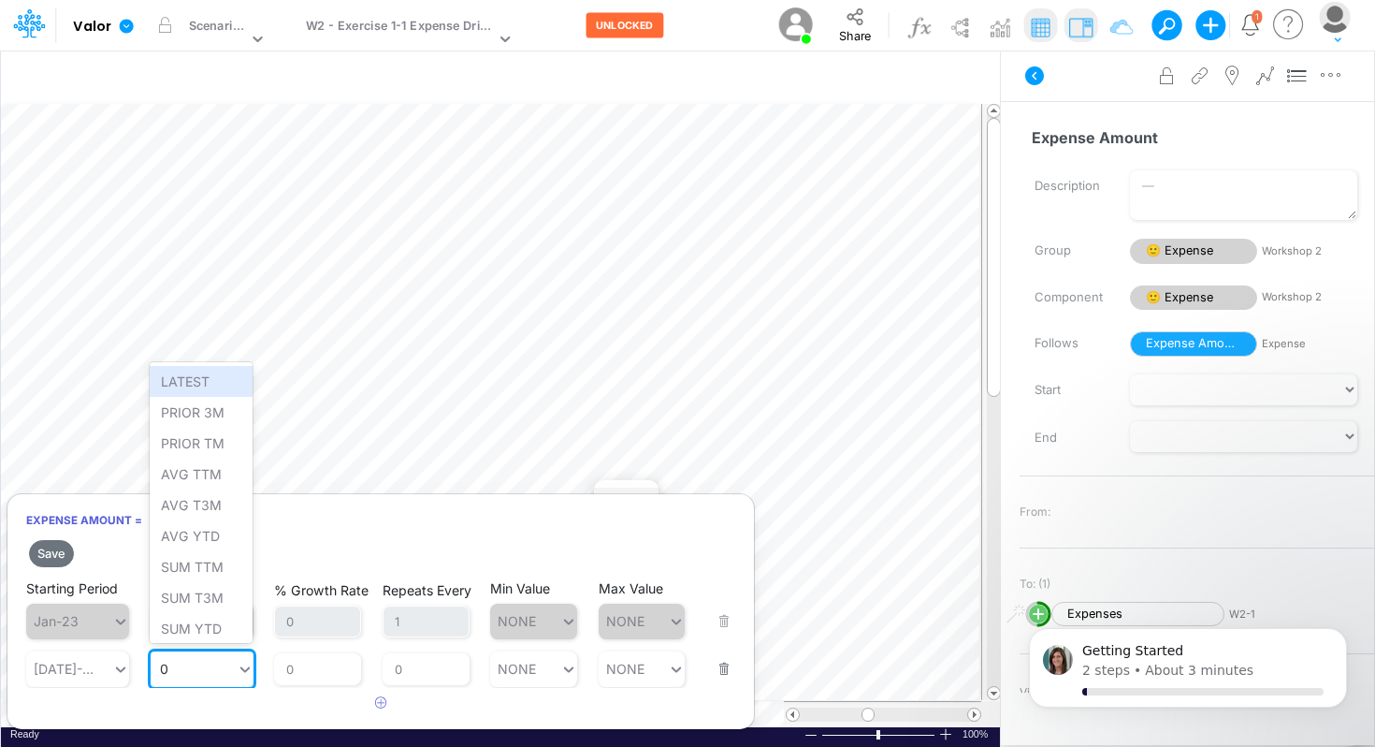
click at [206, 681] on div "0 0" at bounding box center [194, 668] width 86 height 27
click at [206, 681] on div "0" at bounding box center [194, 668] width 86 height 27
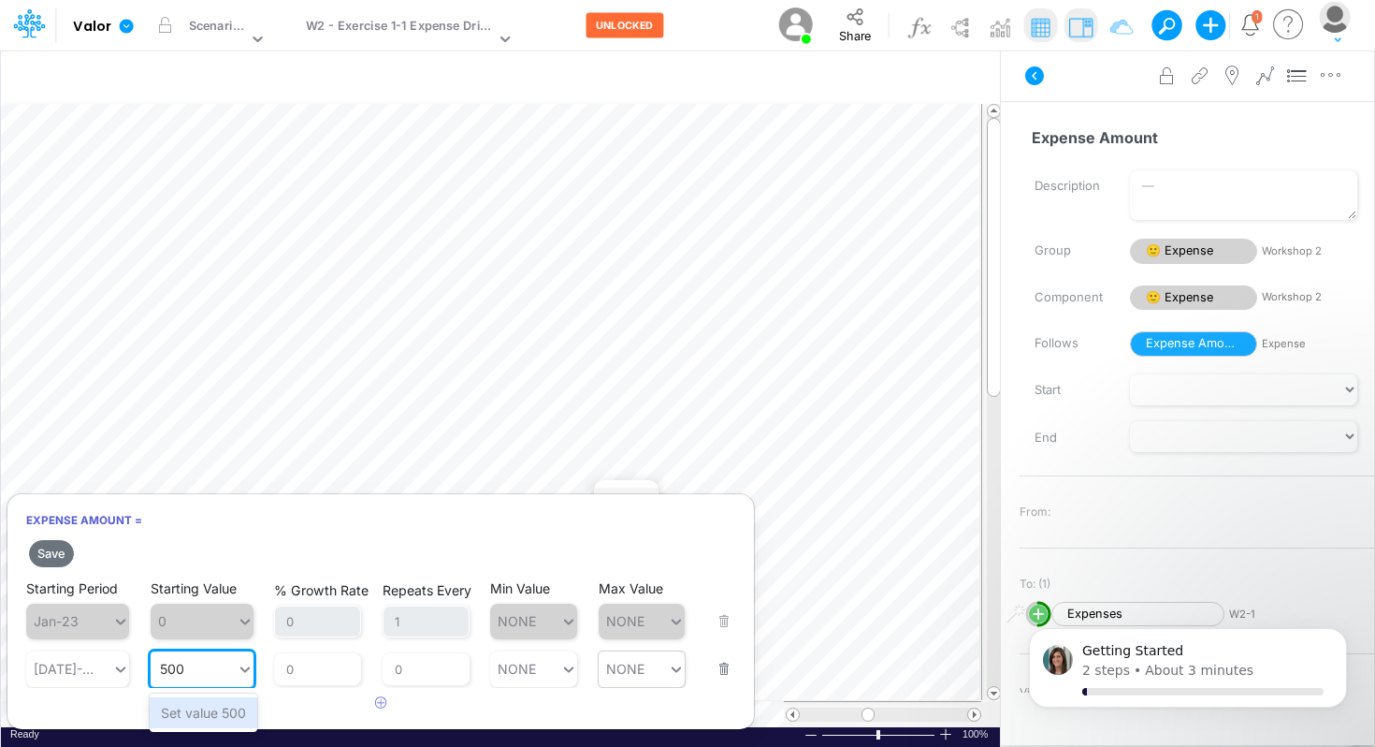
type input "500"
type input "NONE"
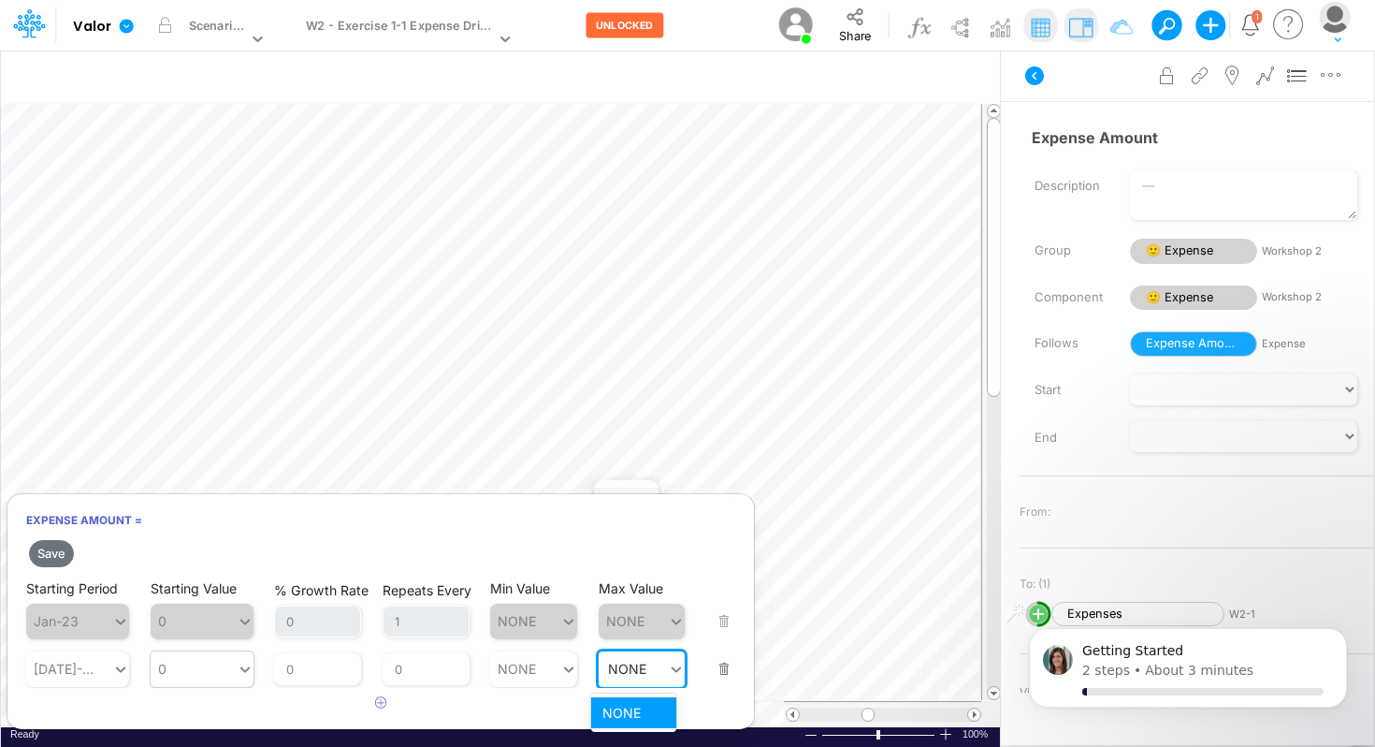
scroll to position [0, 0]
click at [380, 705] on icon "button" at bounding box center [381, 702] width 12 height 12
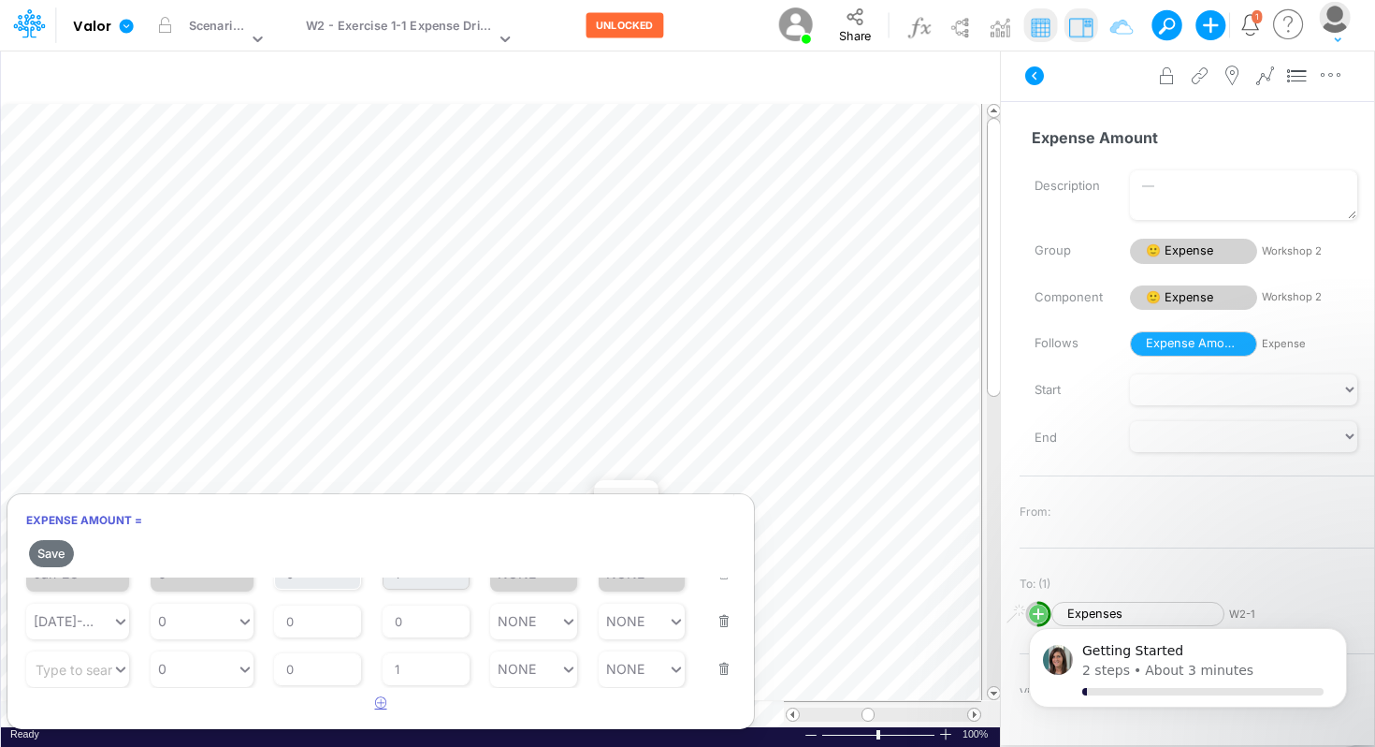
scroll to position [46, 0]
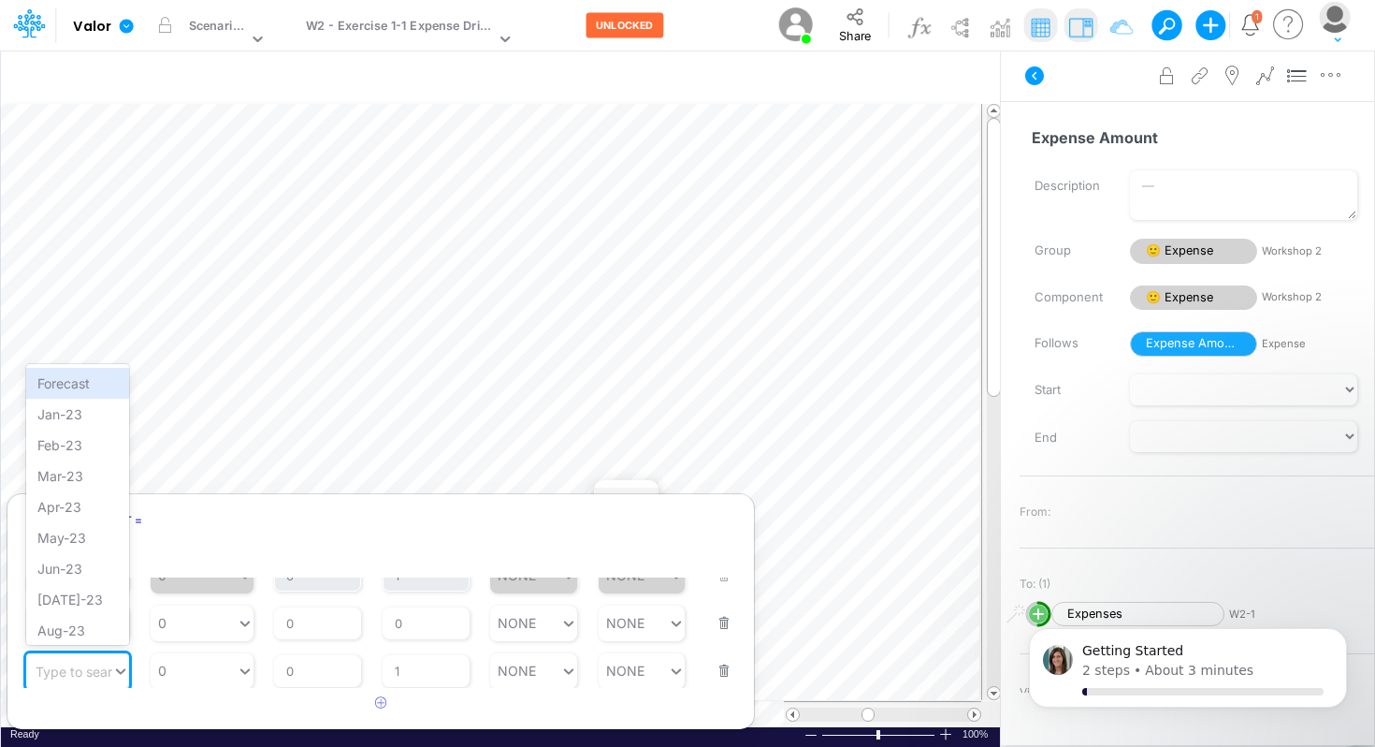
click at [113, 668] on icon at bounding box center [120, 671] width 17 height 19
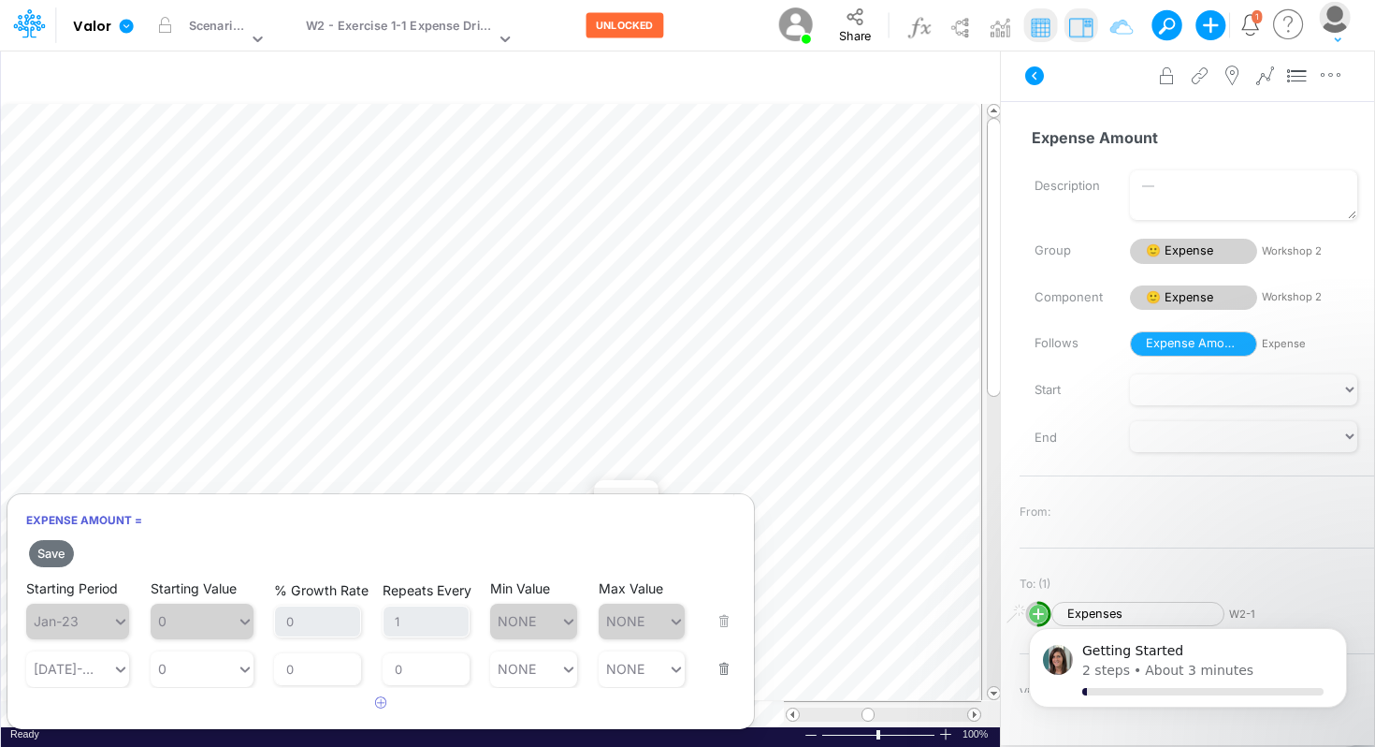
scroll to position [23, 0]
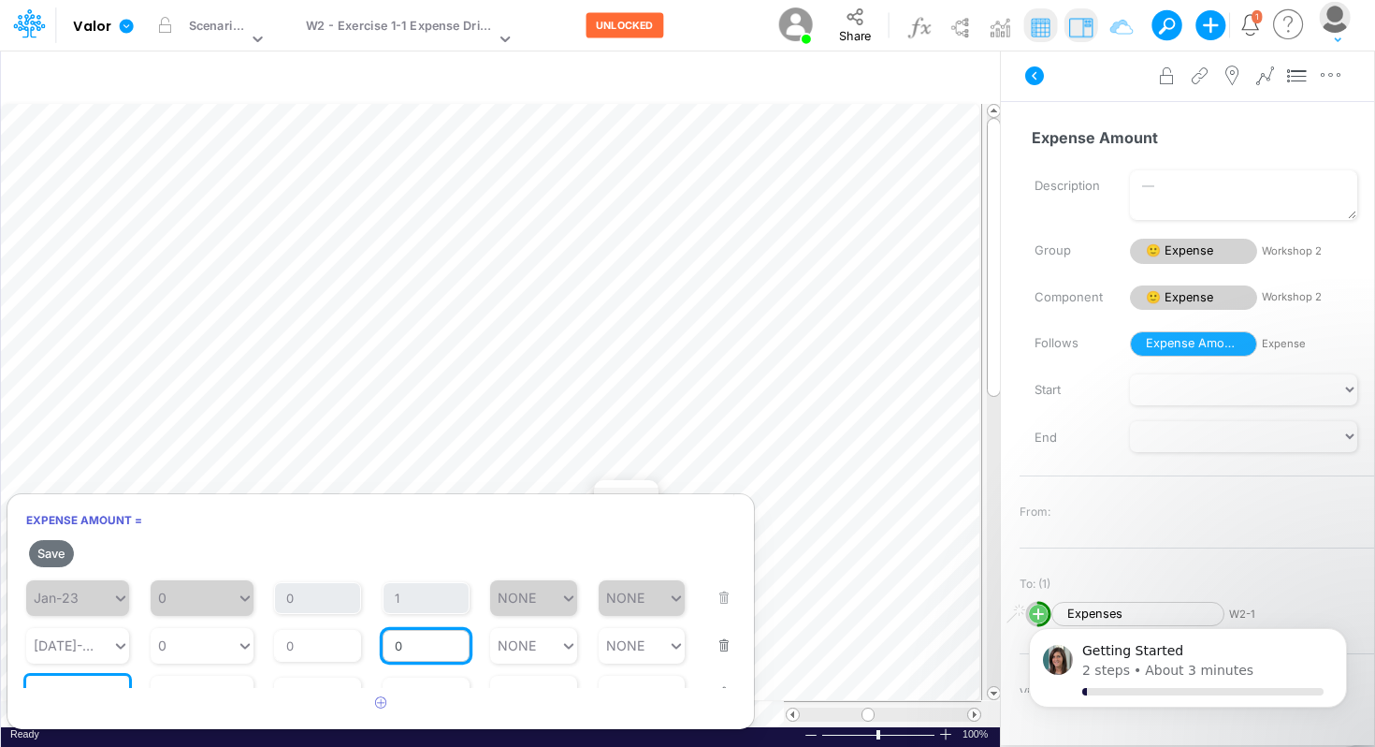
click at [425, 644] on input "0" at bounding box center [426, 646] width 87 height 32
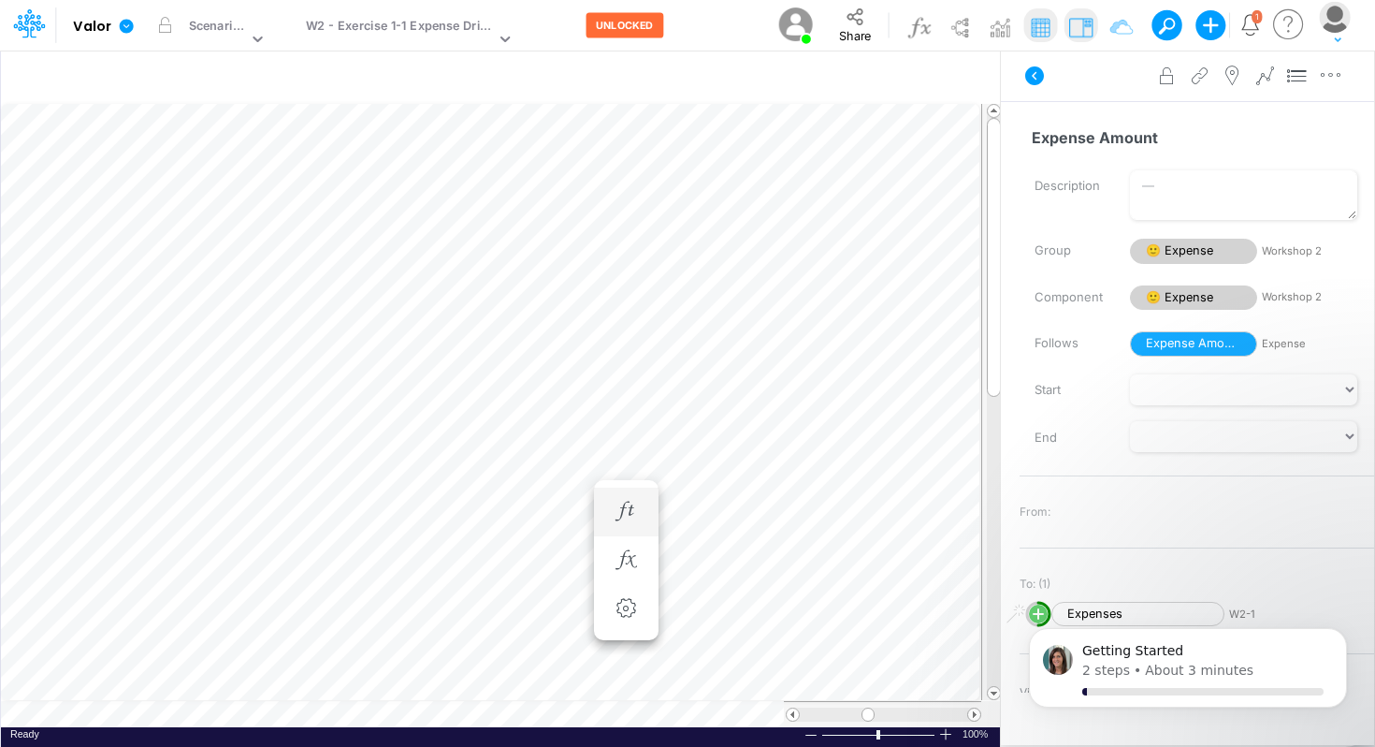
scroll to position [8, 1]
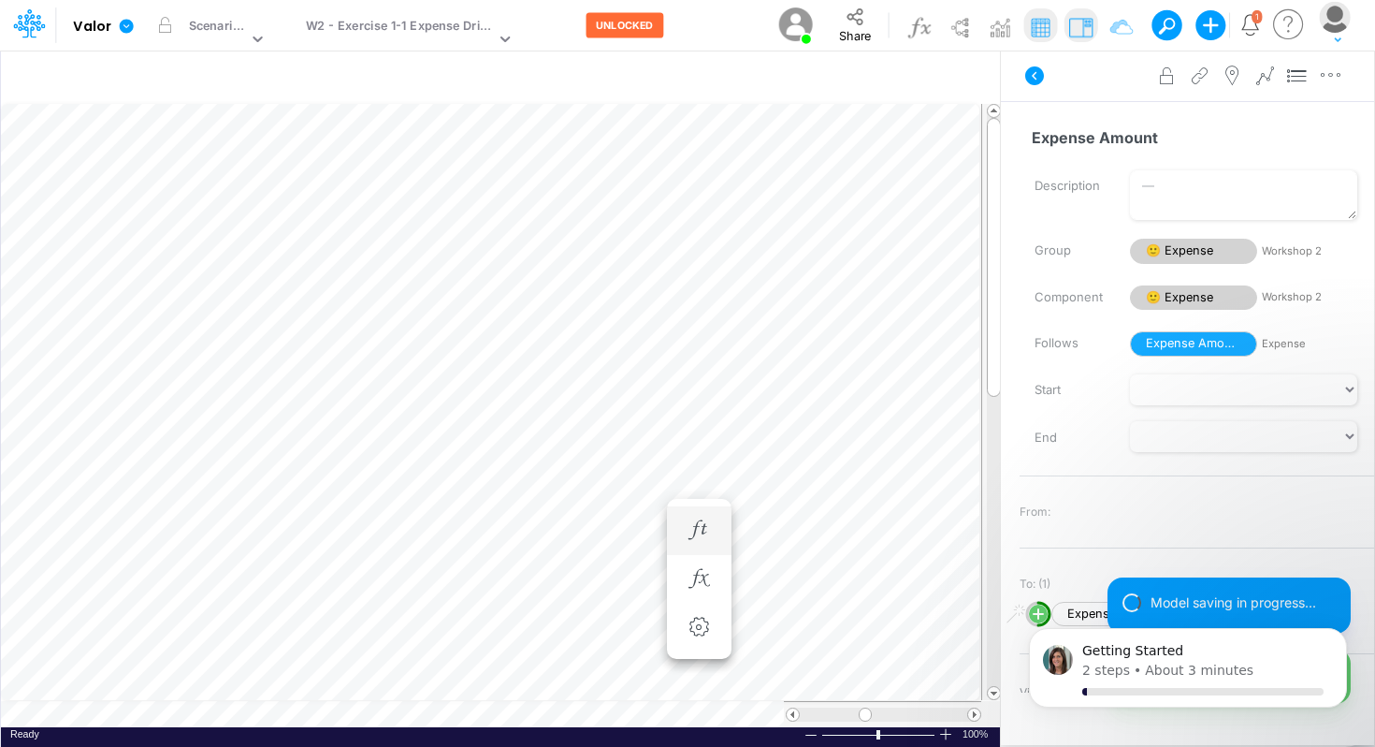
scroll to position [8, 1]
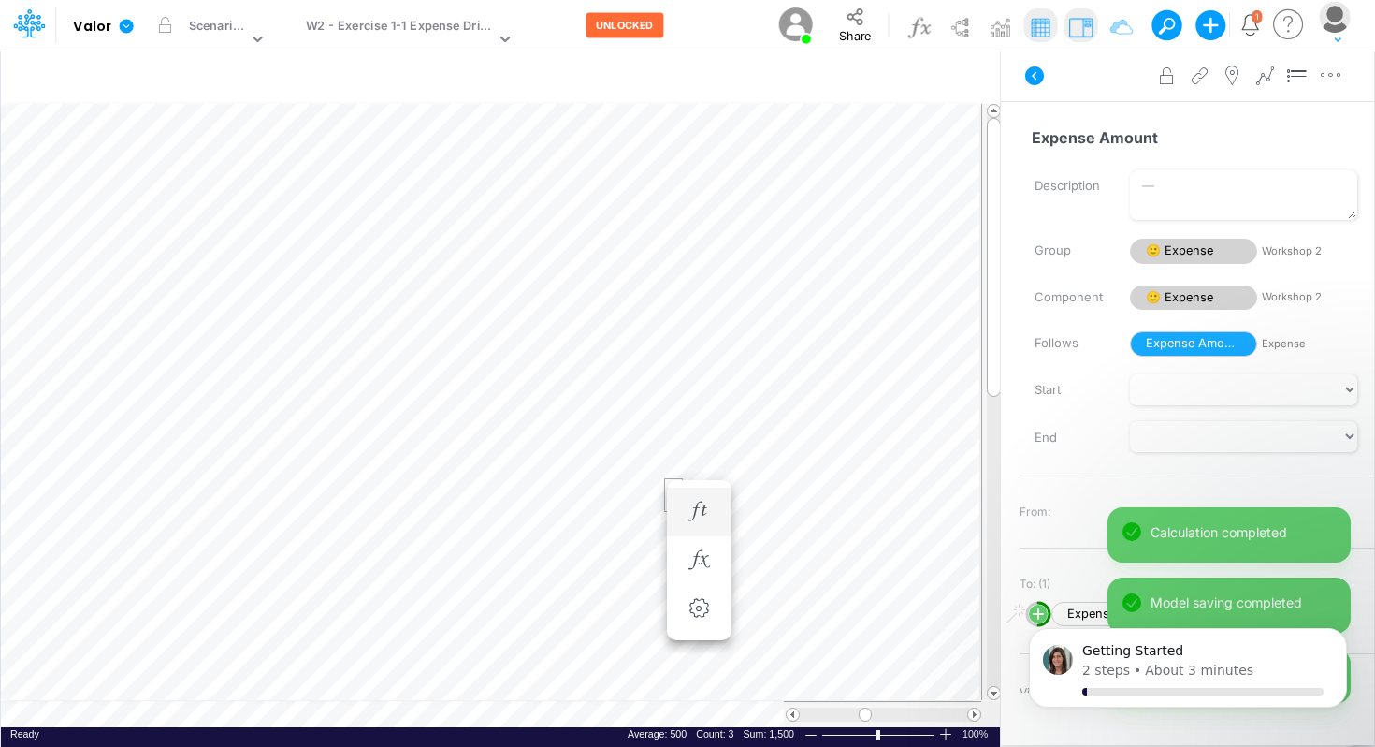
scroll to position [8, 1]
click at [705, 561] on icon "button" at bounding box center [699, 560] width 28 height 20
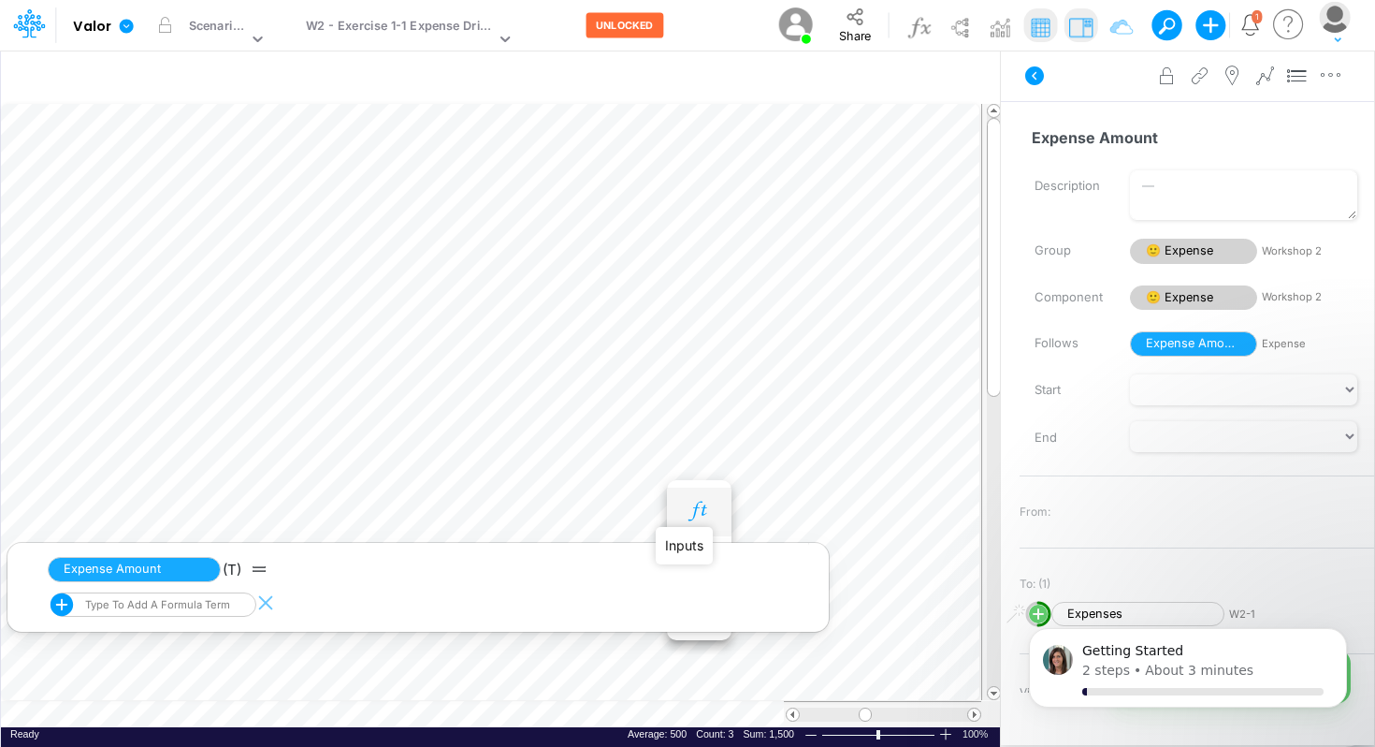
click at [695, 503] on icon "button" at bounding box center [699, 512] width 28 height 20
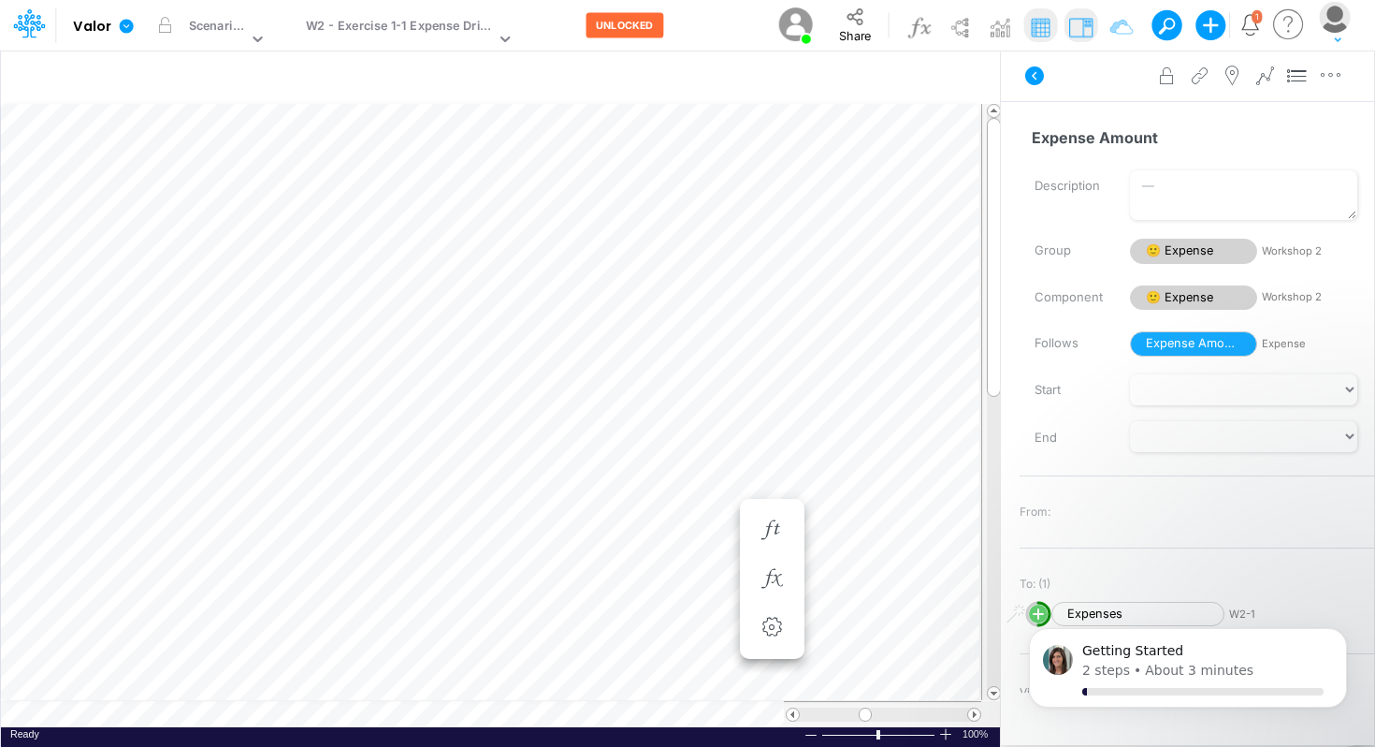
scroll to position [8, 1]
click at [690, 550] on icon "button" at bounding box center [699, 560] width 28 height 20
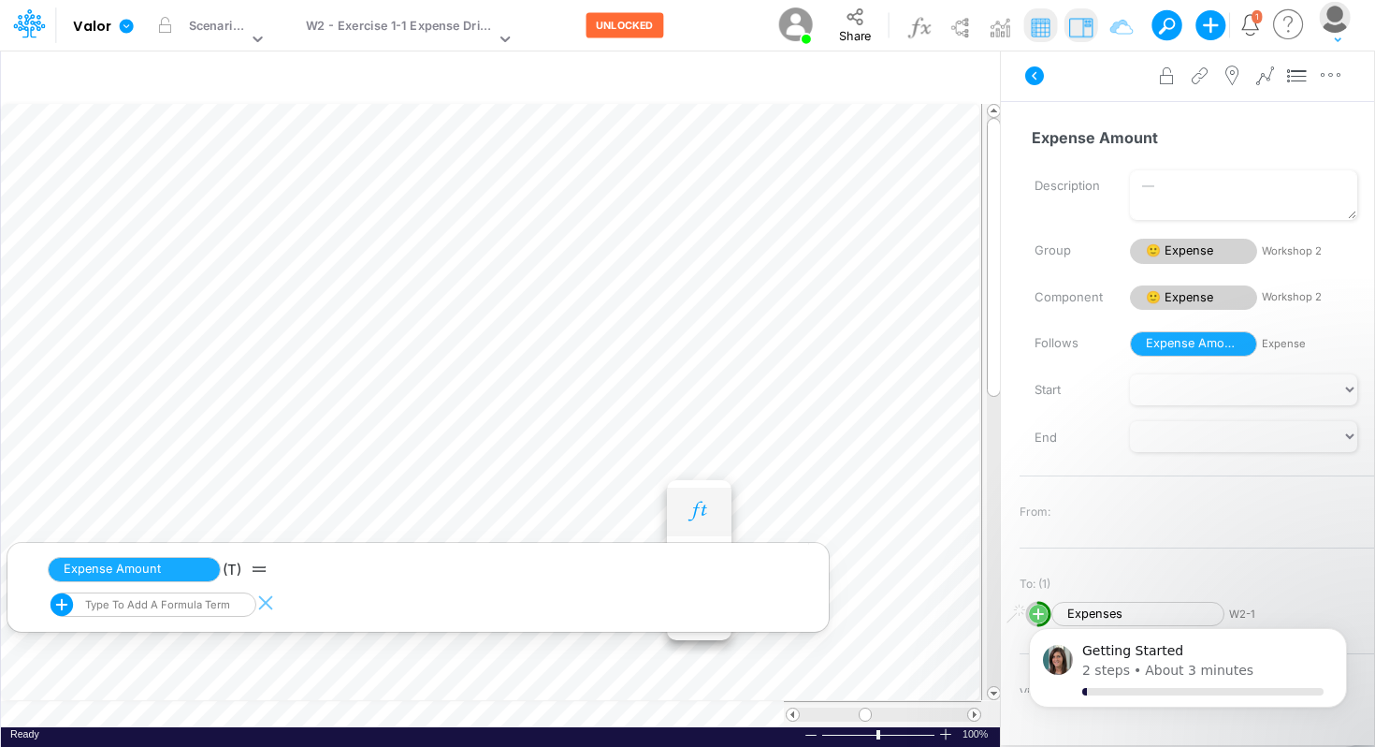
click at [705, 500] on button "button" at bounding box center [699, 511] width 35 height 37
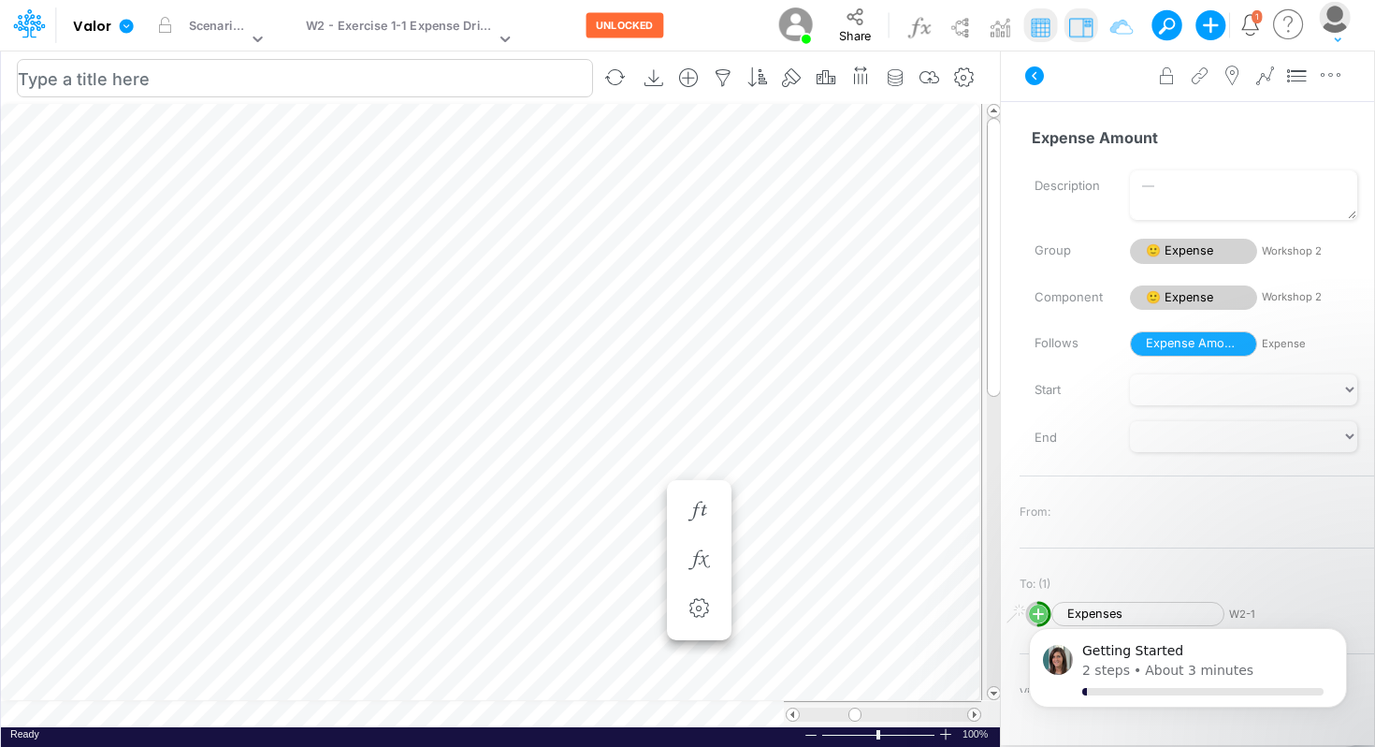
scroll to position [8, 1]
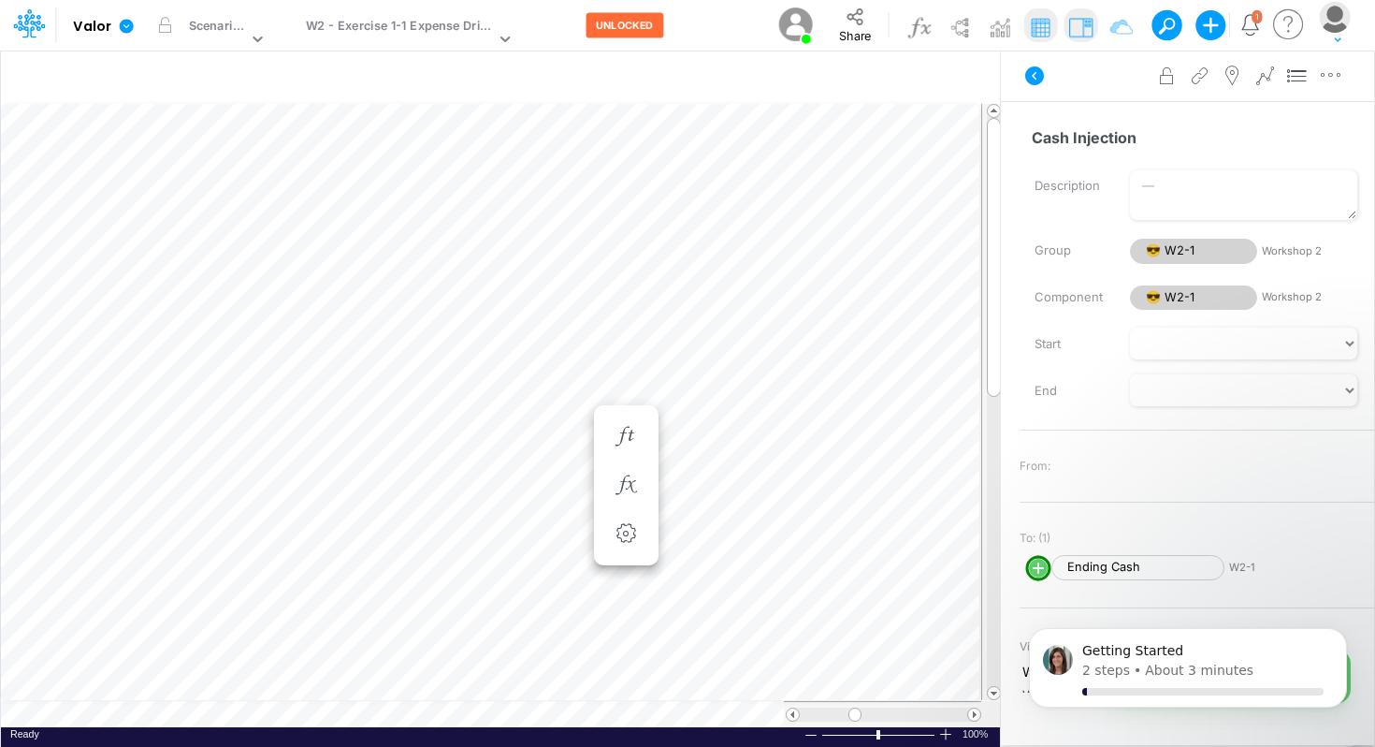
scroll to position [8, 1]
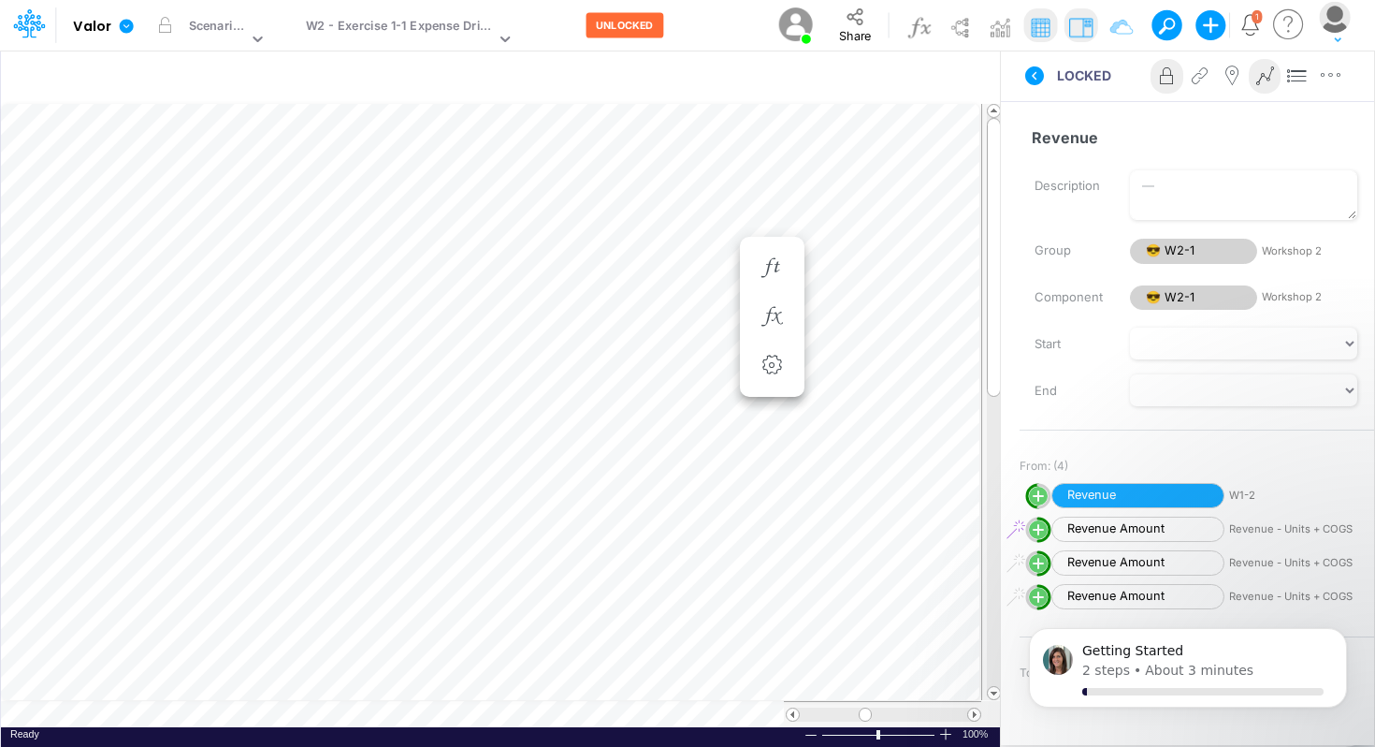
scroll to position [8, 7]
click at [383, 726] on table at bounding box center [501, 415] width 1001 height 624
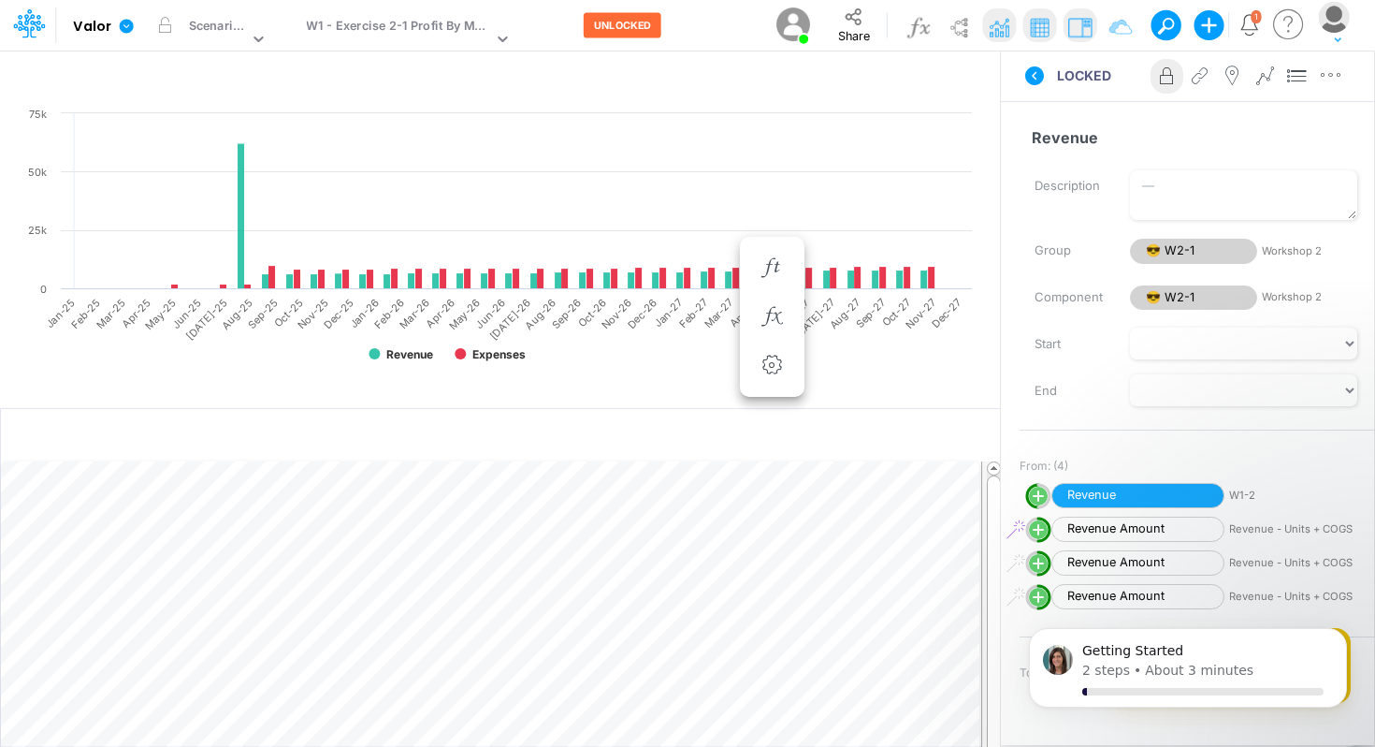
scroll to position [8, 0]
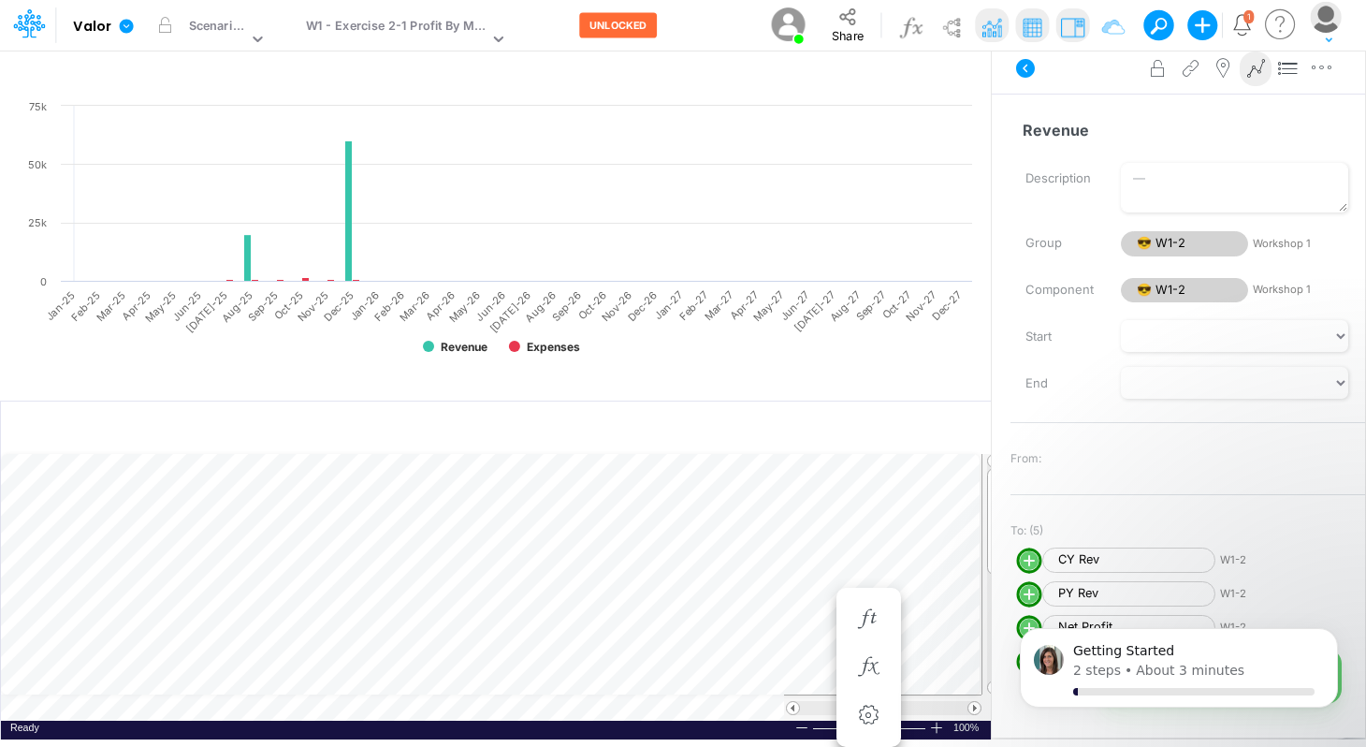
scroll to position [8, 1]
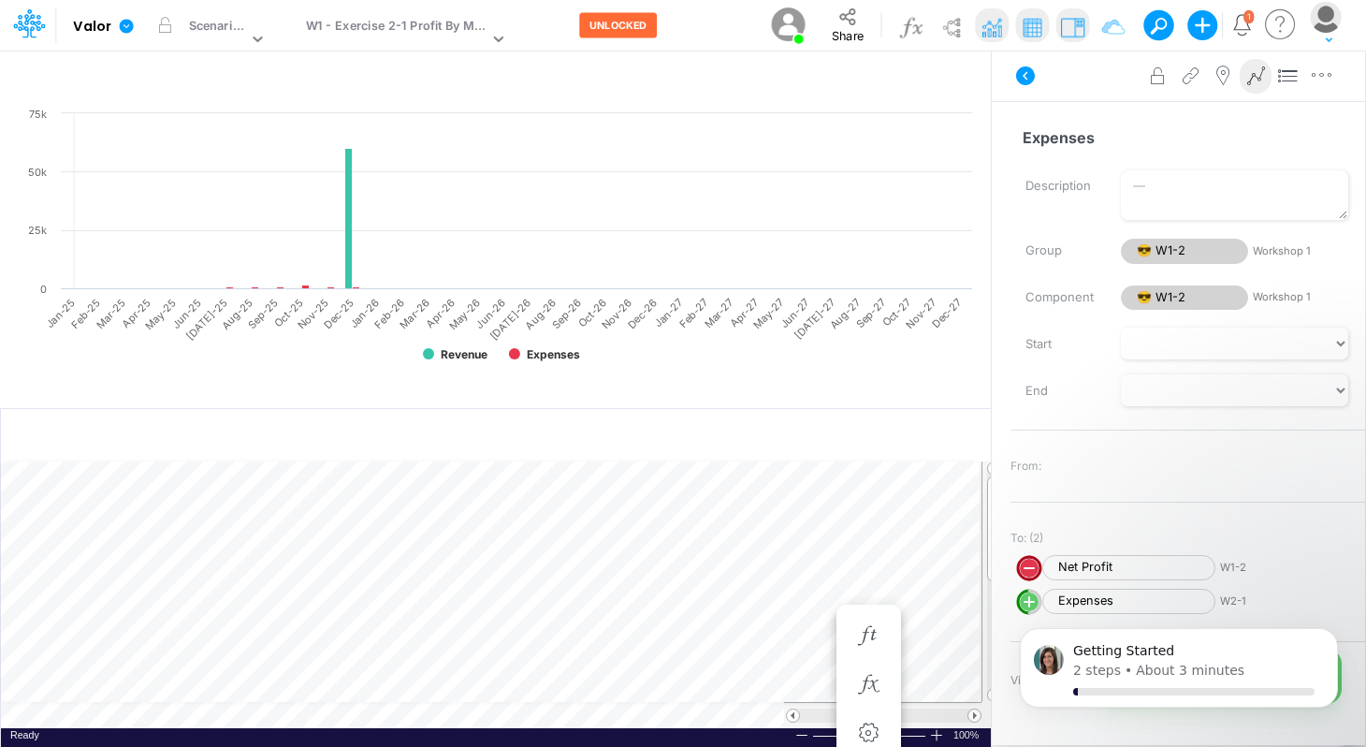
click at [637, 706] on div "Paste Cut Copy AutoFill 20000 700 Ready 100% Sum: null Max: null Min: null Nume…" at bounding box center [496, 594] width 990 height 267
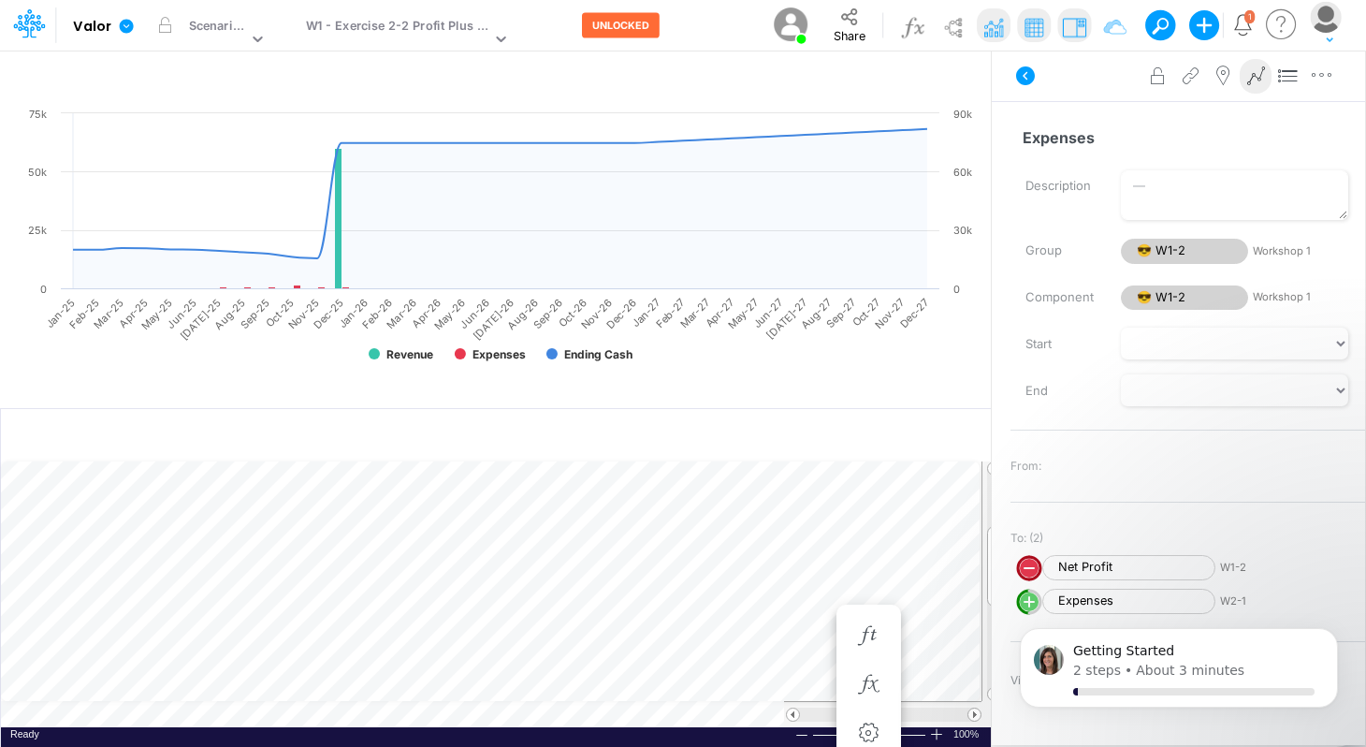
scroll to position [8, 1]
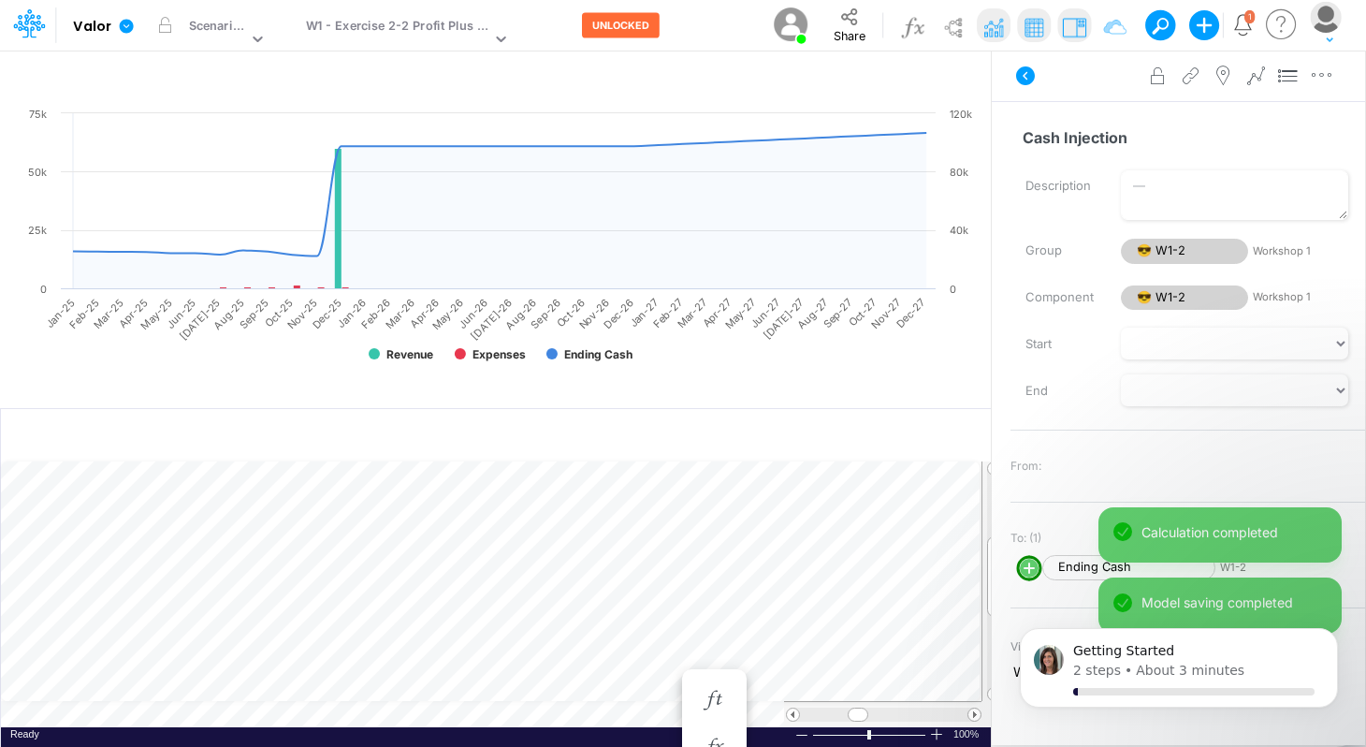
scroll to position [8, 1]
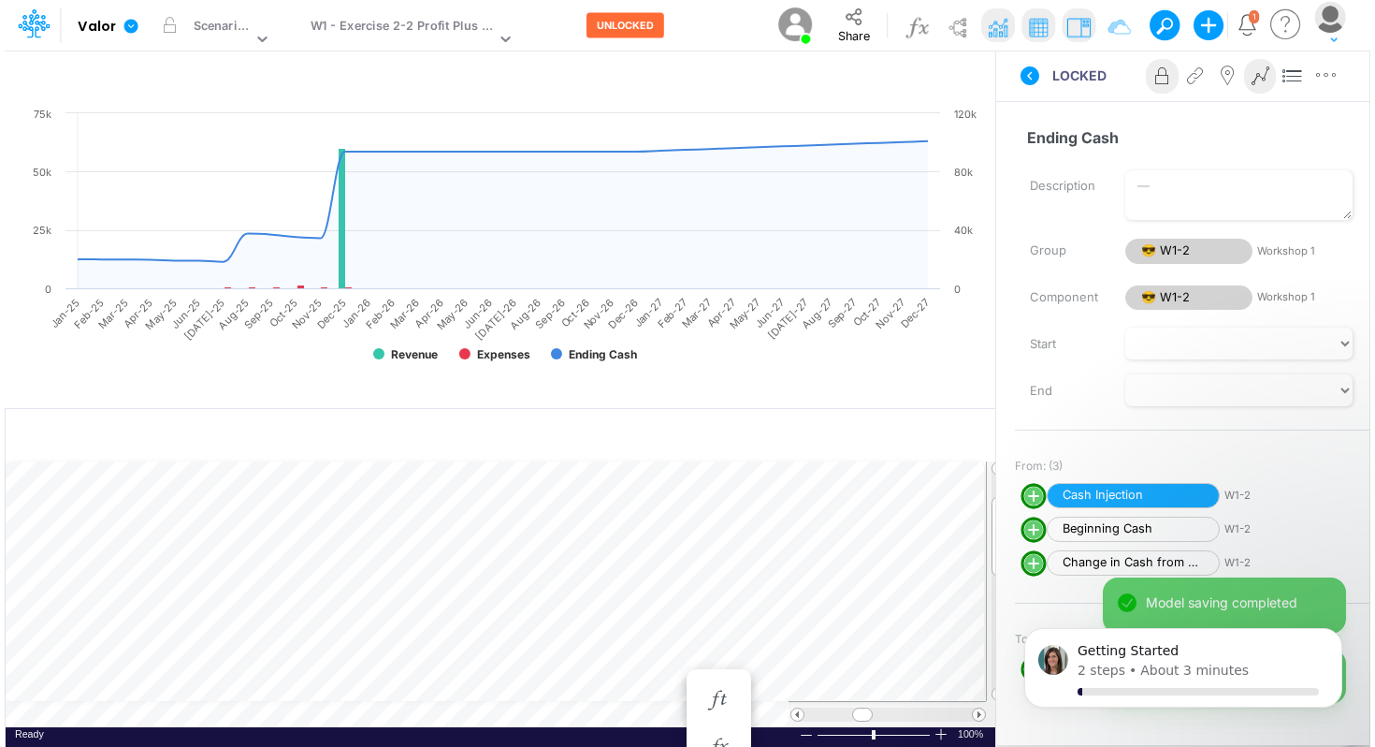
scroll to position [8, 1]
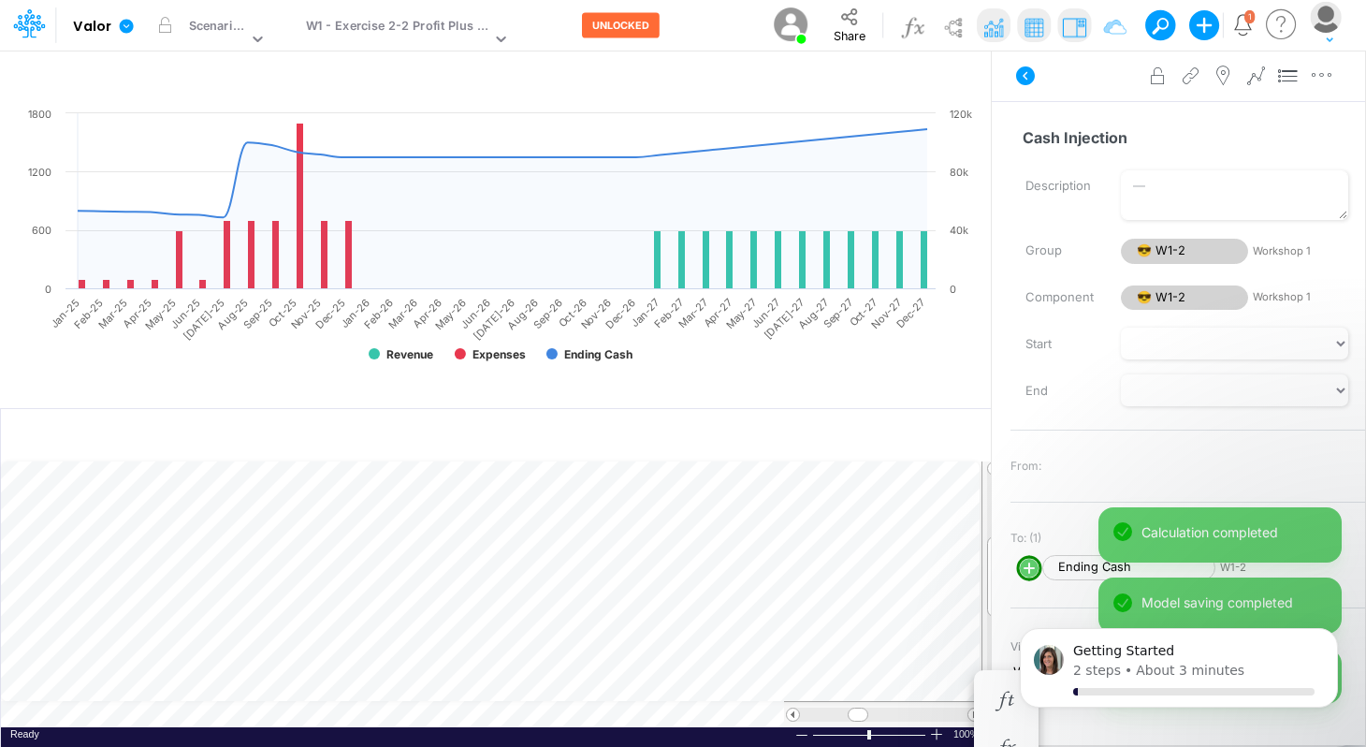
scroll to position [8, 1]
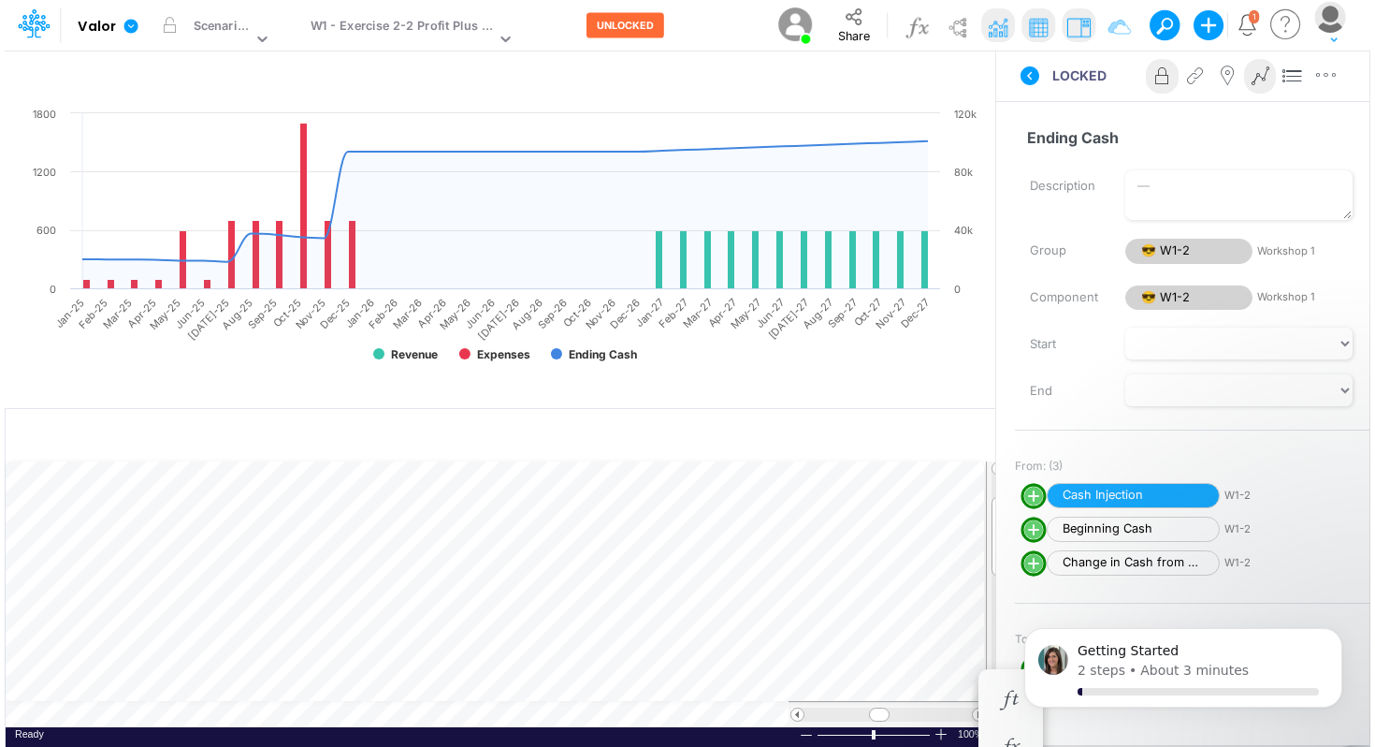
scroll to position [8, 1]
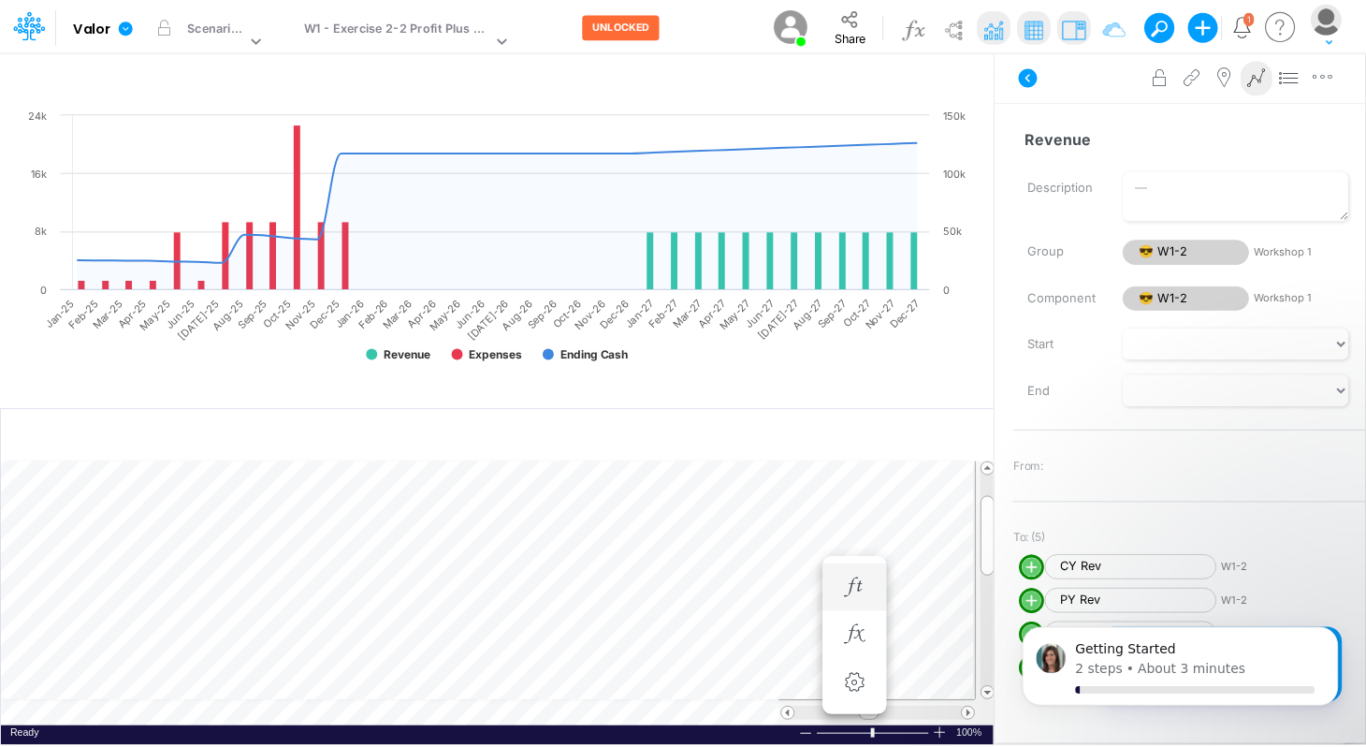
scroll to position [8, 1]
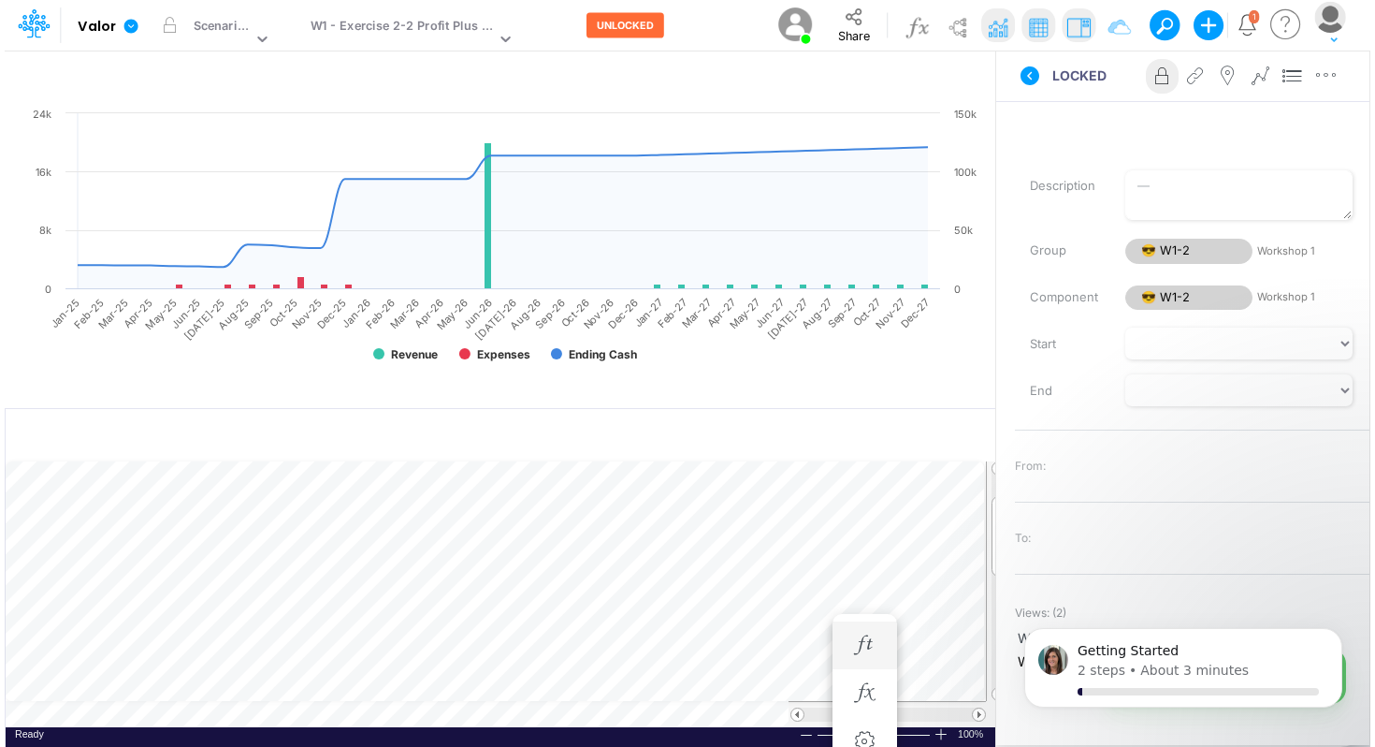
scroll to position [8, 1]
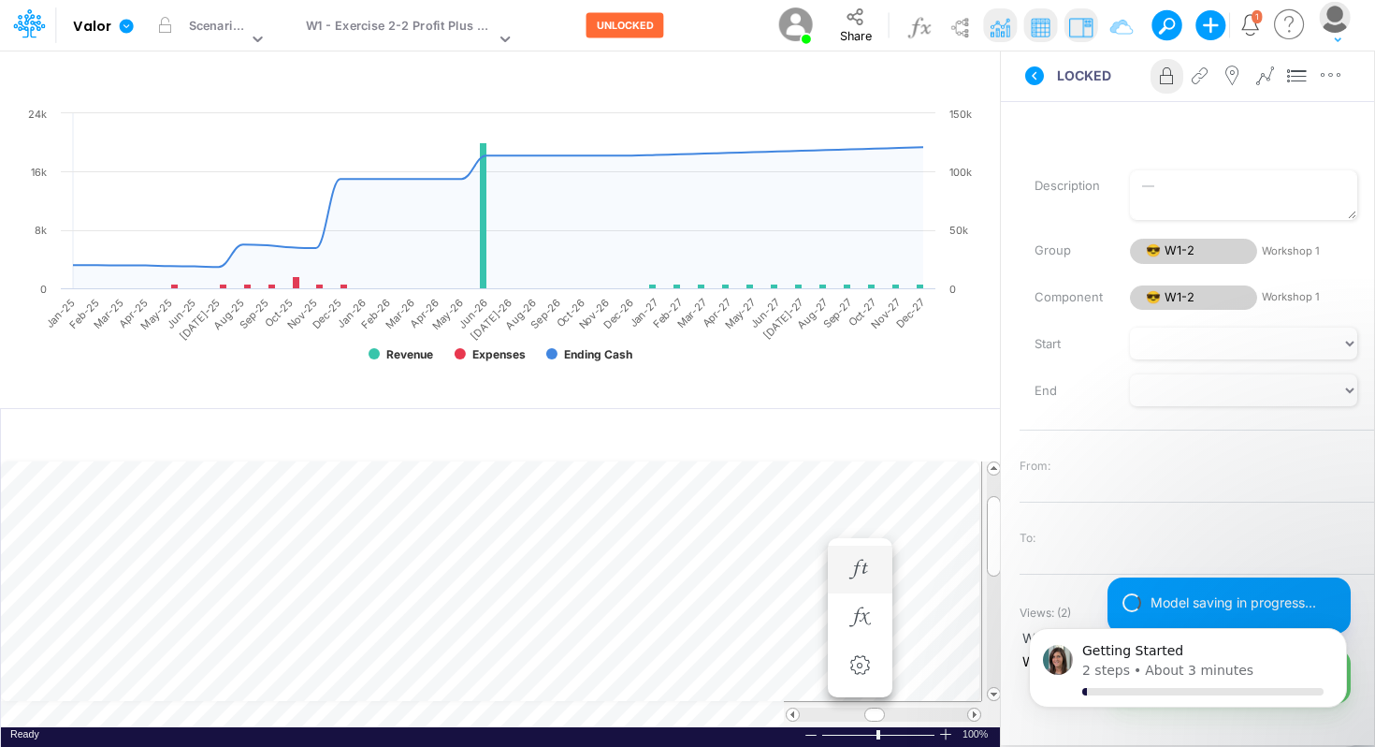
scroll to position [8, 1]
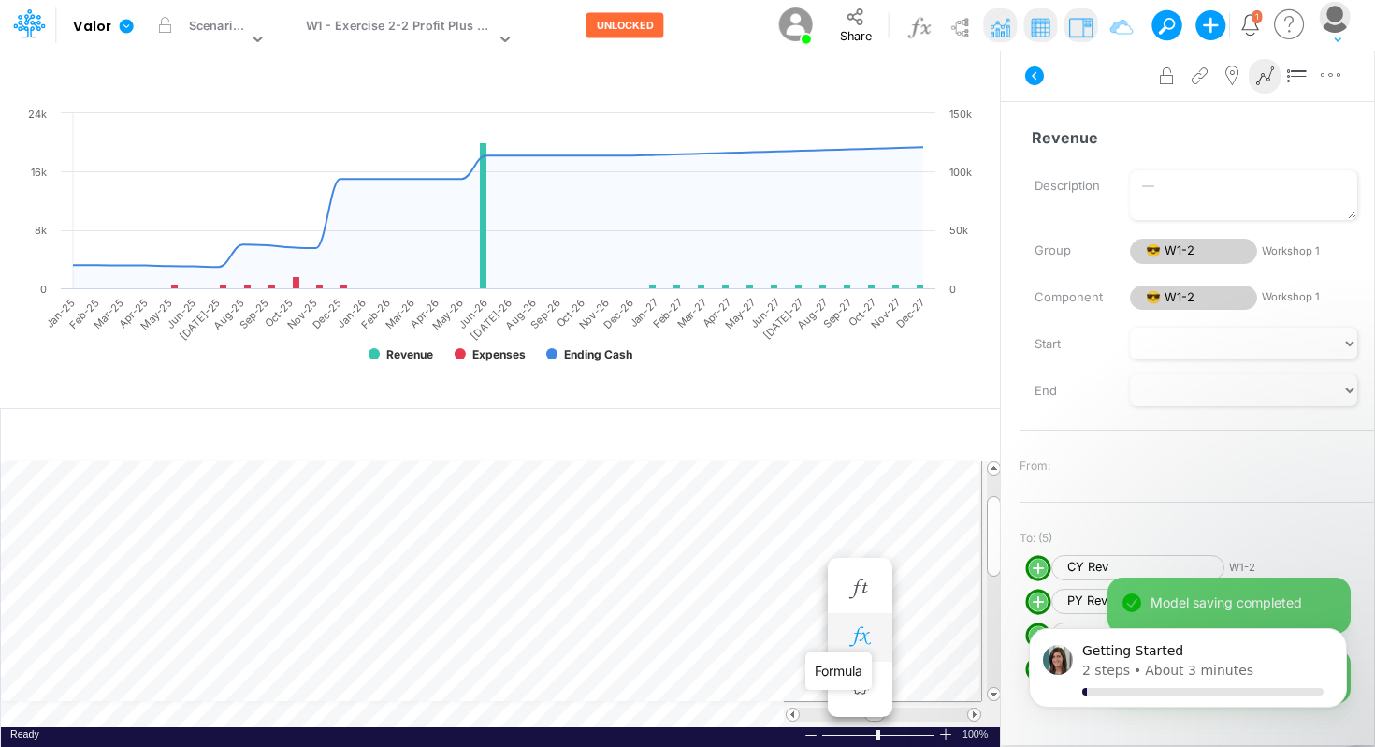
click at [853, 644] on icon "button" at bounding box center [860, 637] width 28 height 20
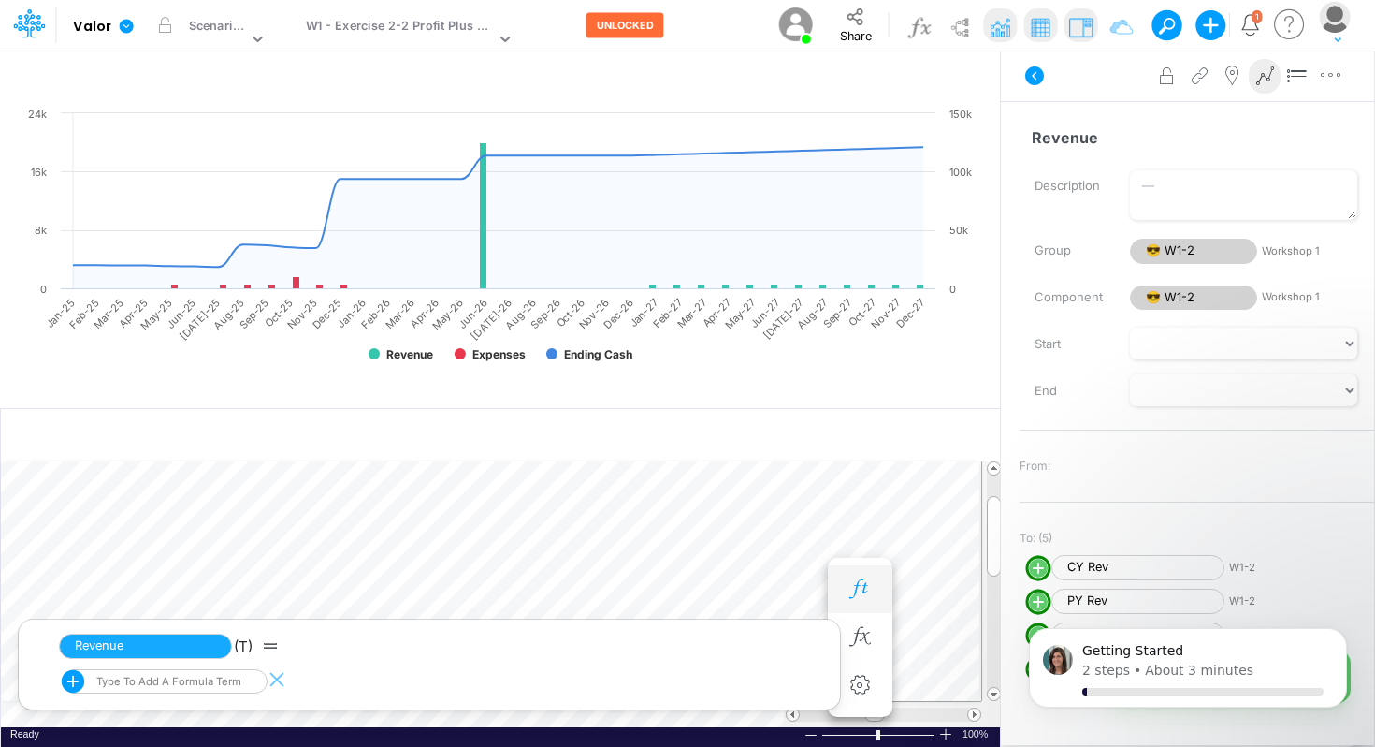
click at [864, 585] on icon "button" at bounding box center [860, 589] width 28 height 20
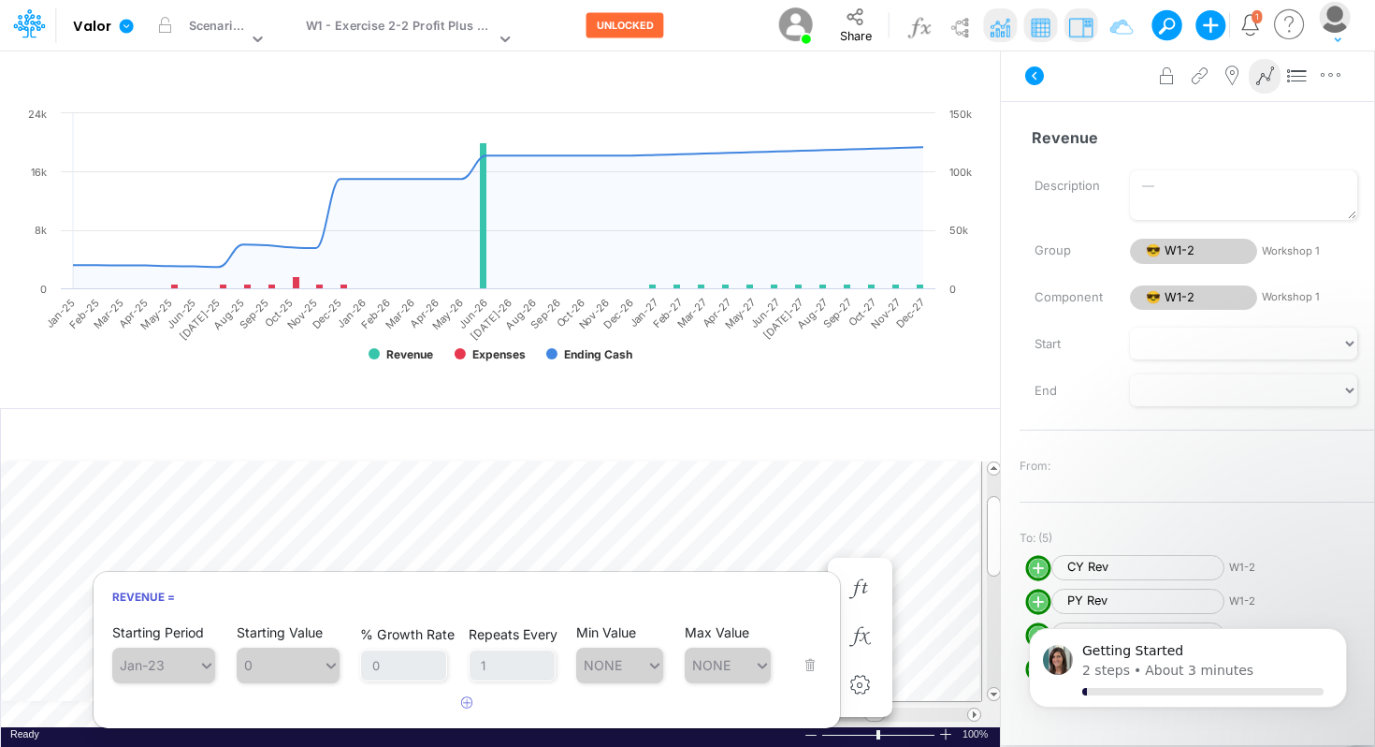
click at [191, 673] on div "Starting Period Jan-25" at bounding box center [163, 701] width 103 height 59
click at [473, 700] on button "button" at bounding box center [467, 703] width 36 height 31
click at [465, 701] on icon "button" at bounding box center [467, 702] width 12 height 12
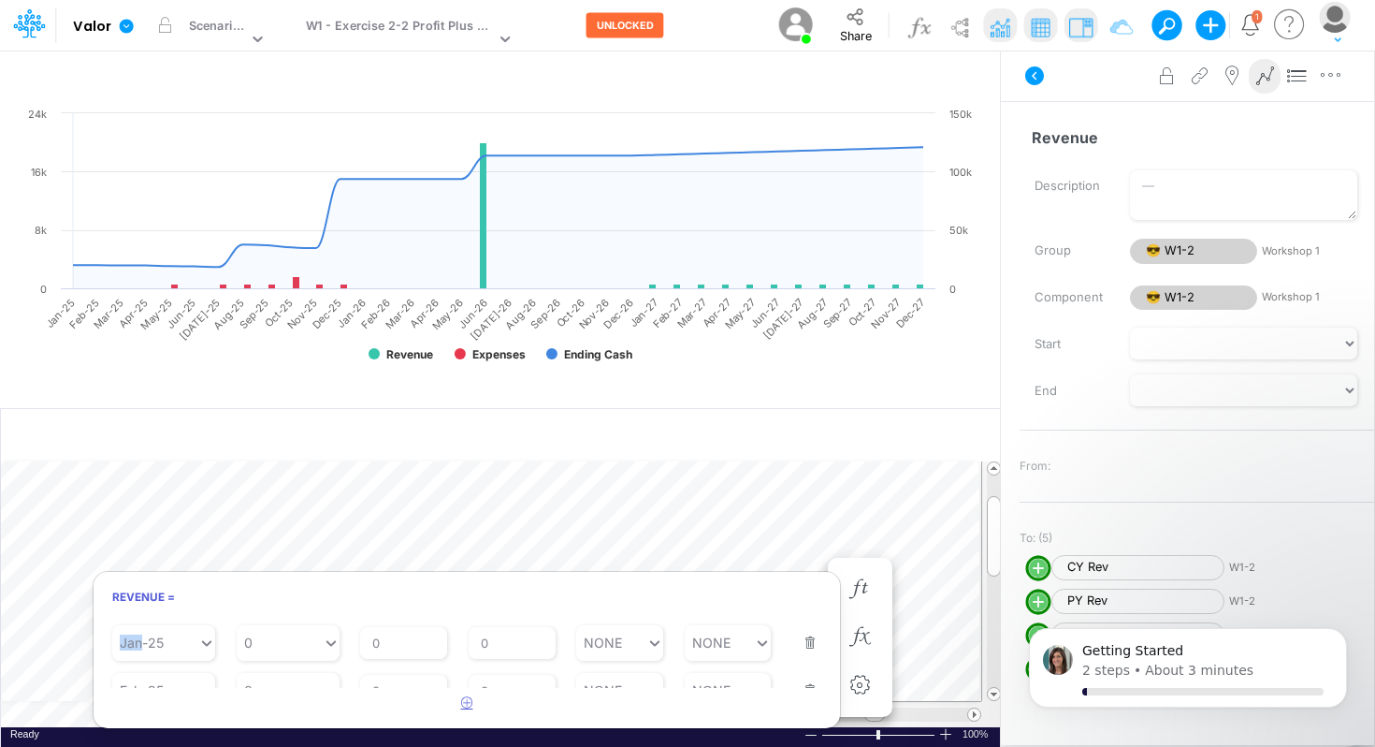
scroll to position [58, 0]
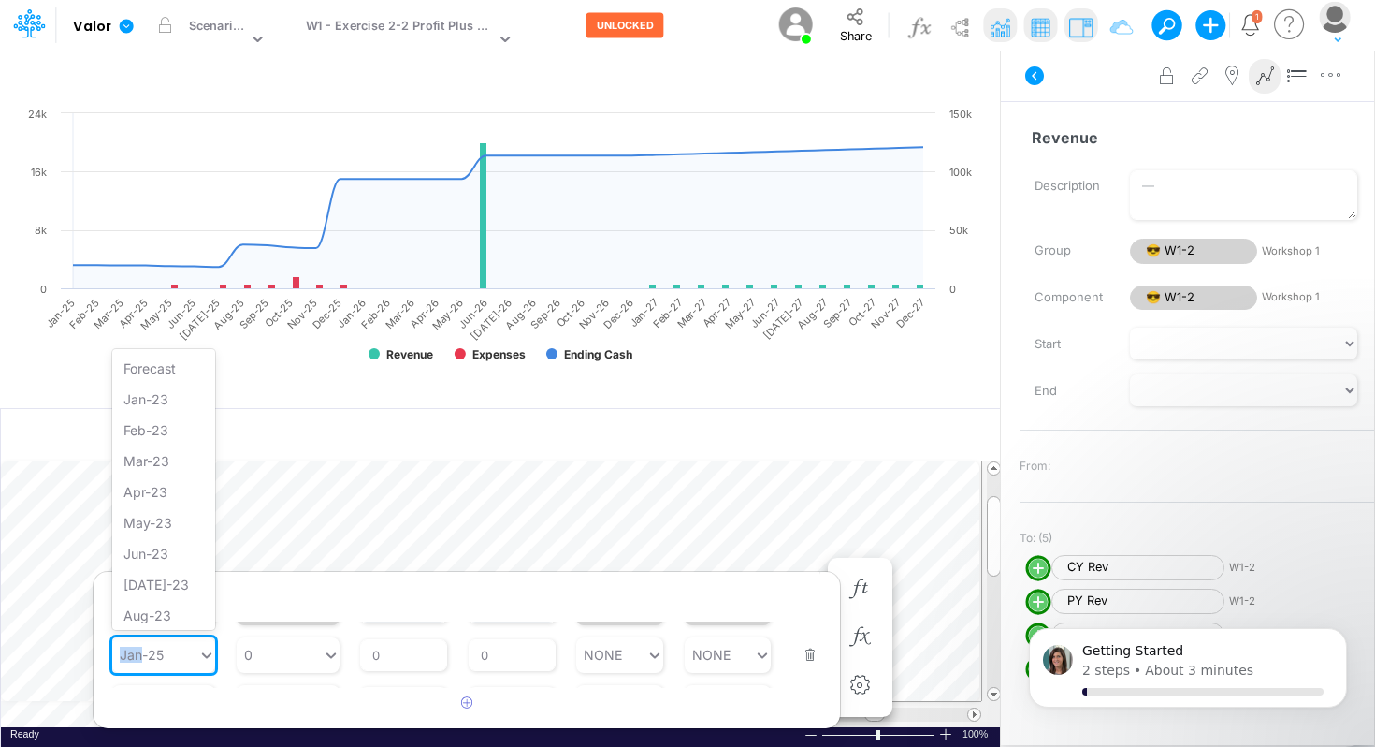
click at [203, 652] on icon at bounding box center [206, 655] width 9 height 6
click at [175, 521] on div "Jun-25" at bounding box center [163, 521] width 103 height 31
click at [177, 657] on div "Jan-25" at bounding box center [155, 654] width 86 height 27
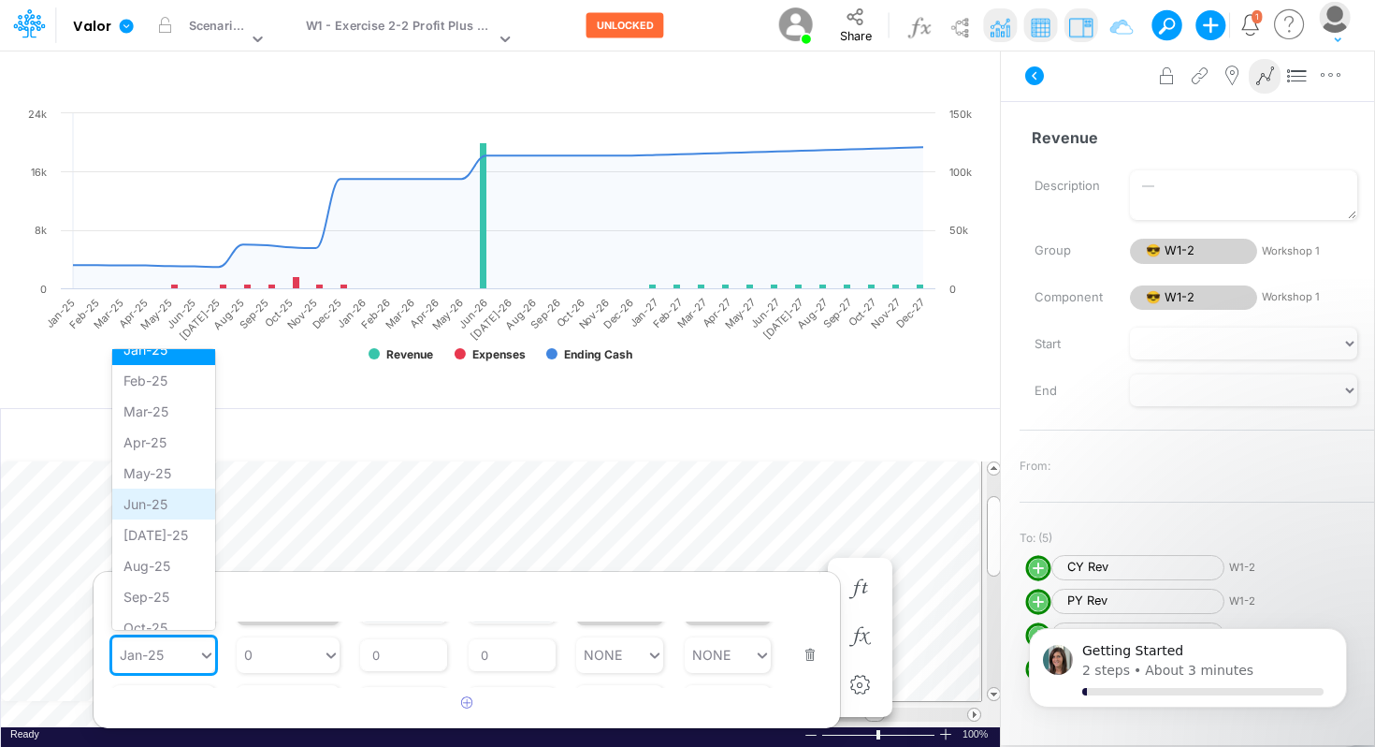
click at [174, 509] on div "Jun-25" at bounding box center [163, 503] width 103 height 31
click at [191, 659] on div "Jan-25" at bounding box center [155, 654] width 86 height 27
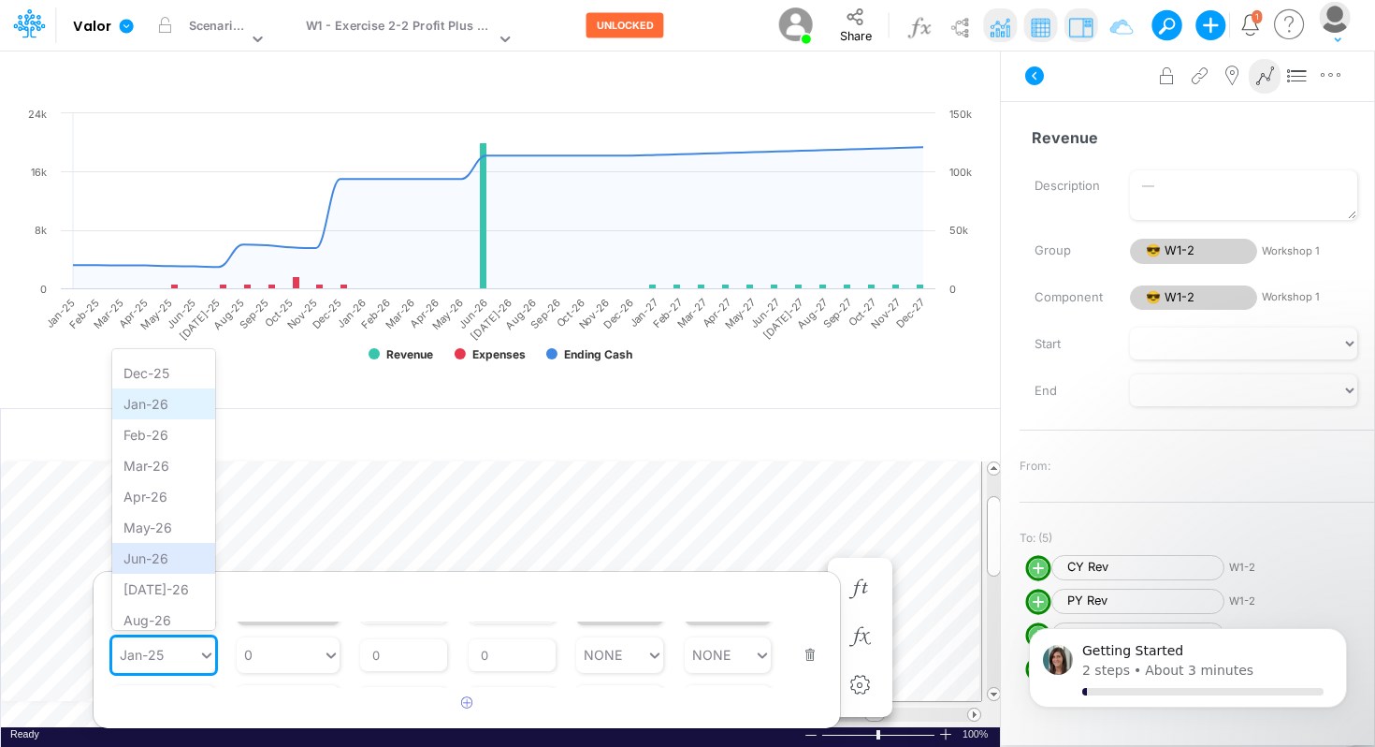
scroll to position [1115, 0]
click at [142, 553] on div "Jun-26" at bounding box center [163, 549] width 103 height 31
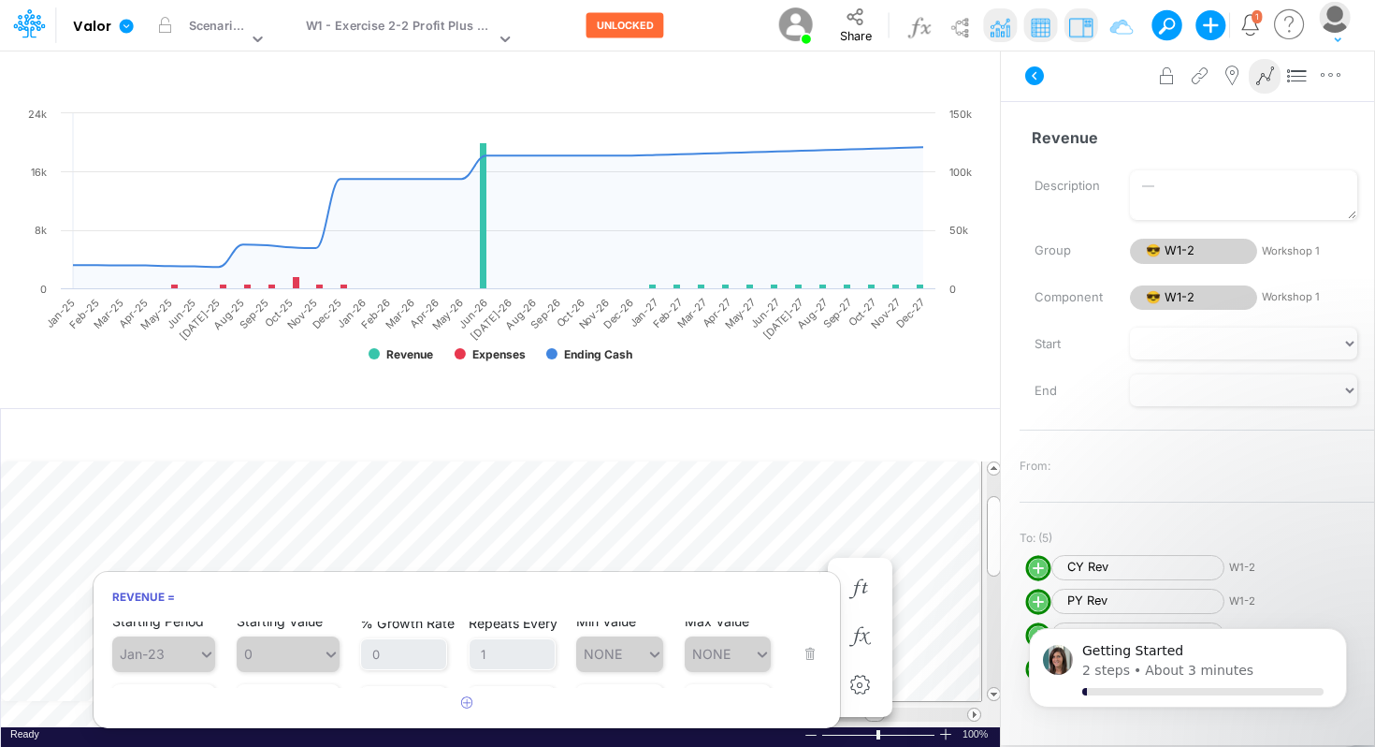
scroll to position [0, 0]
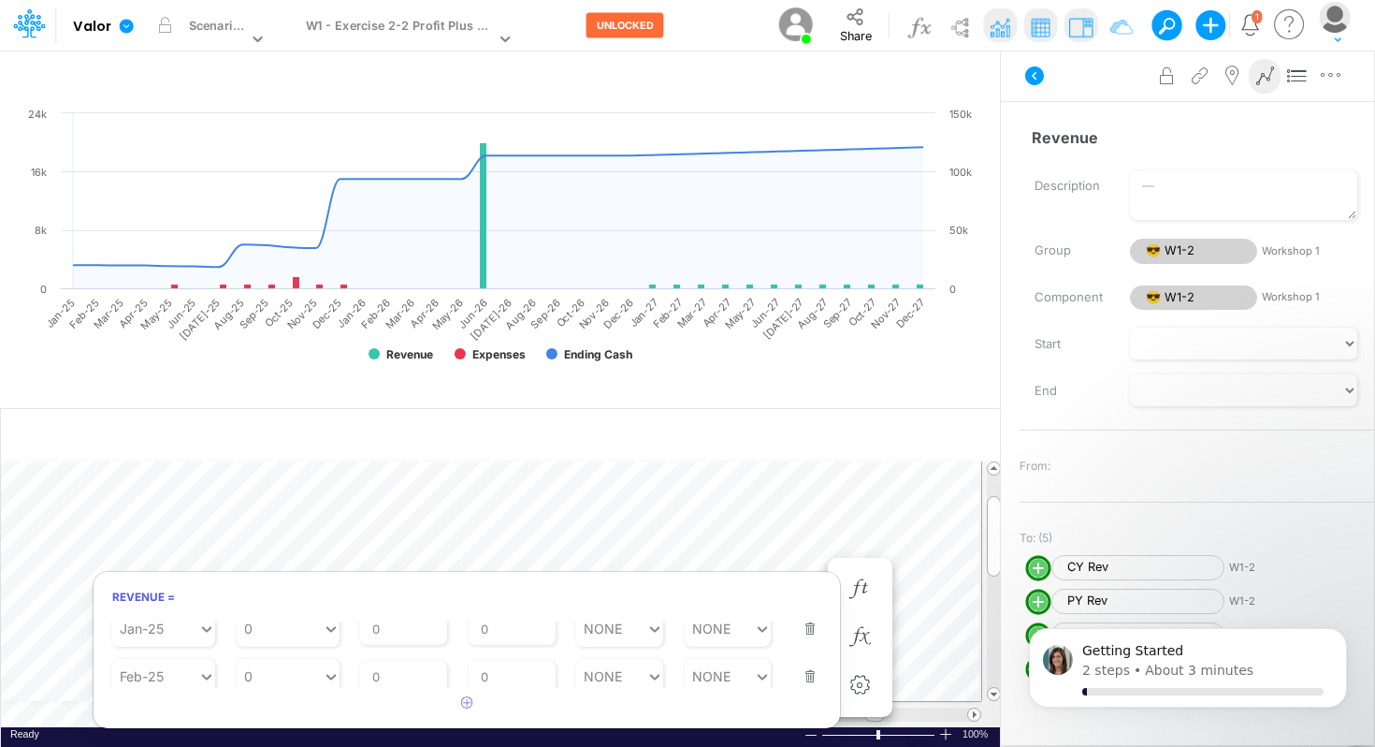
click at [155, 632] on div "Jan-25" at bounding box center [142, 628] width 44 height 16
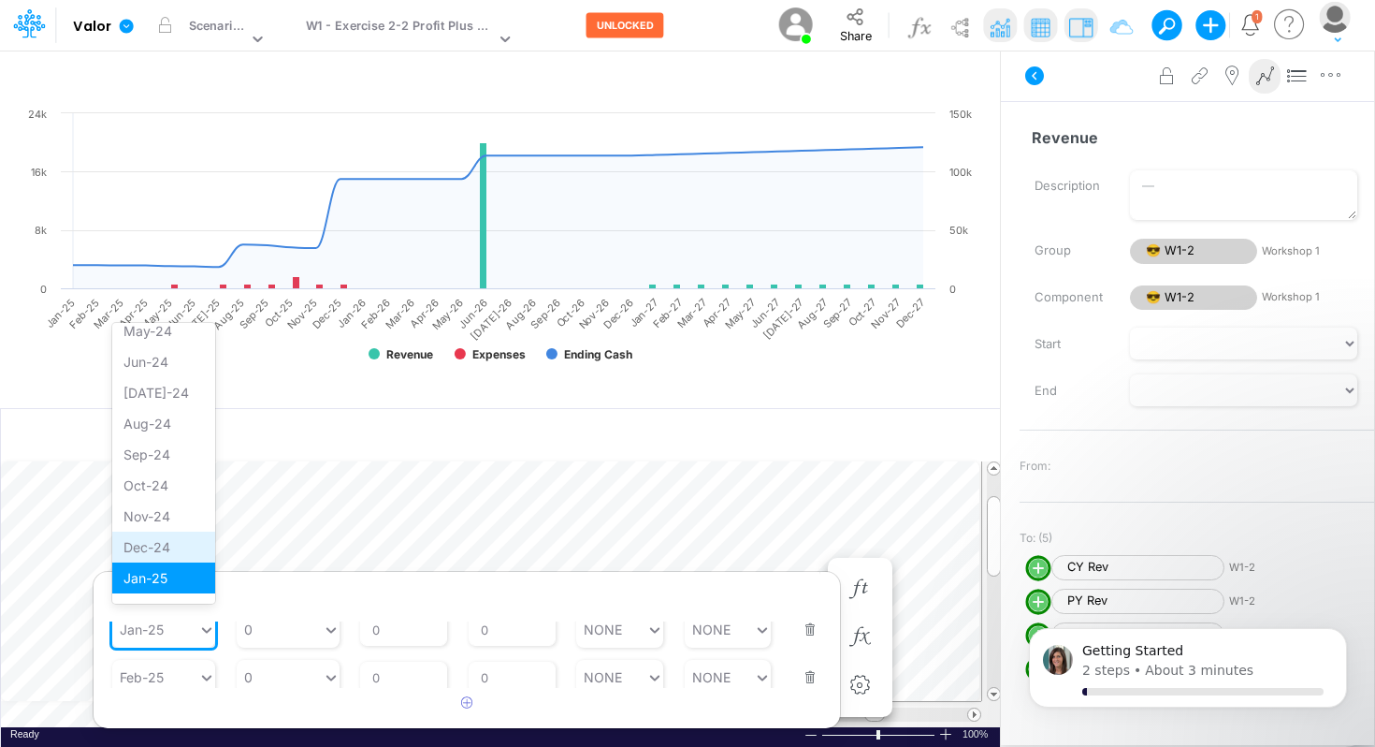
click at [162, 552] on div "Dec-24" at bounding box center [163, 546] width 103 height 31
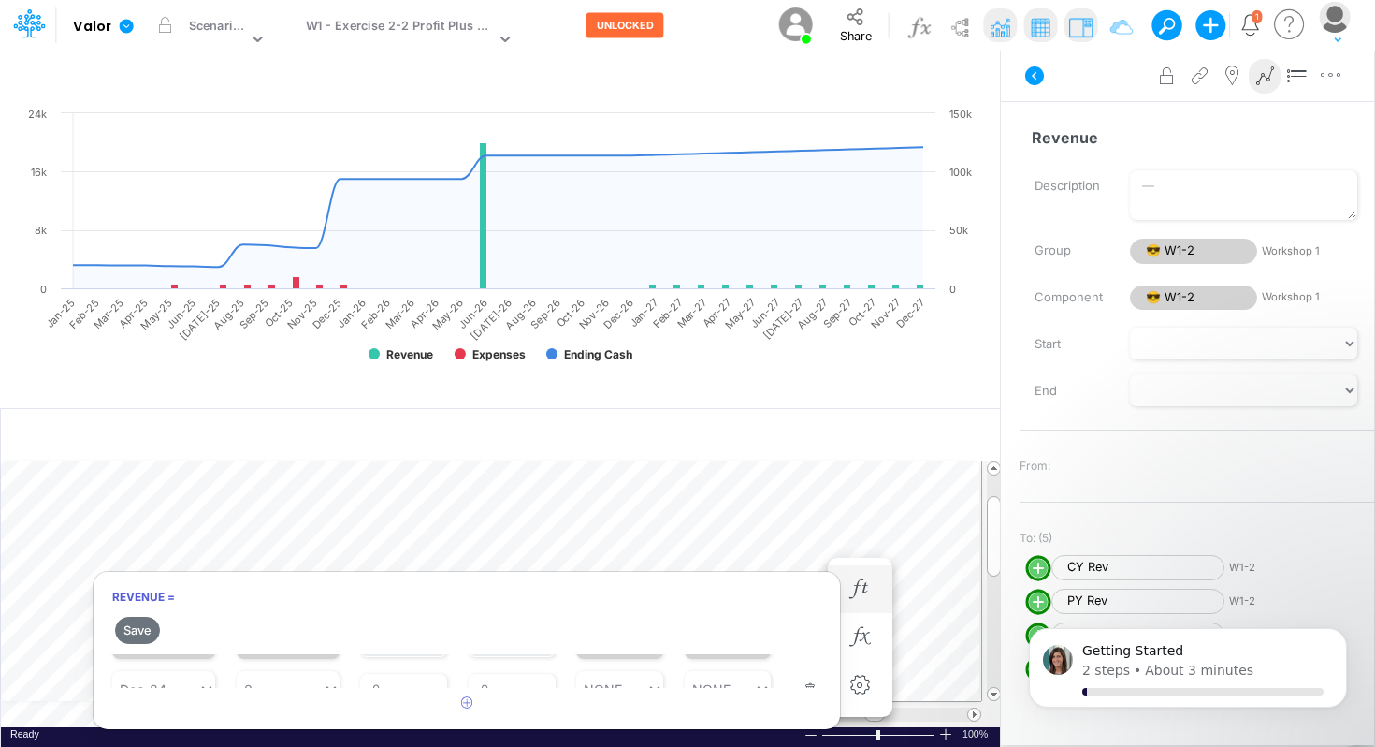
scroll to position [53, 0]
click at [861, 692] on icon "button" at bounding box center [860, 686] width 28 height 20
select select "sum"
select select "field"
select select "Number"
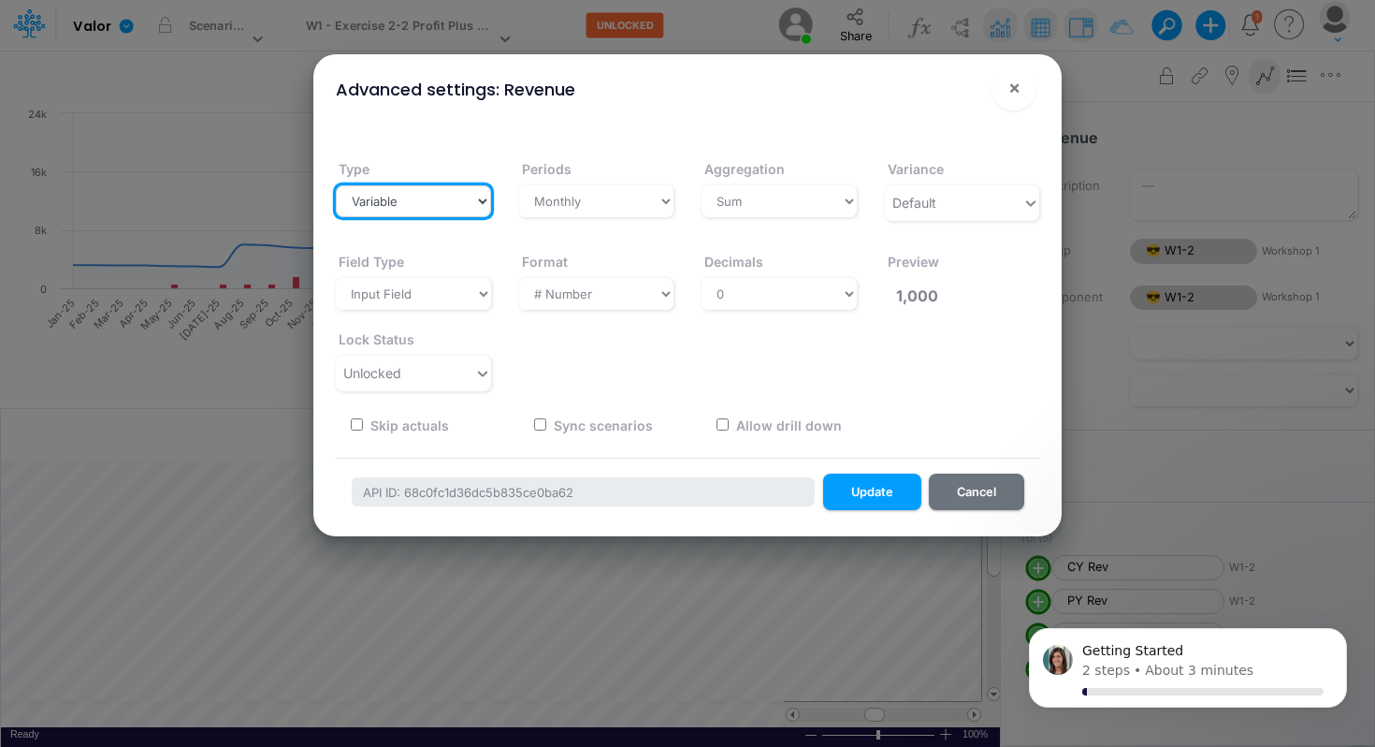
click at [471, 193] on select "Variable Constant" at bounding box center [413, 201] width 155 height 32
click at [336, 185] on select "Variable Constant" at bounding box center [413, 201] width 155 height 32
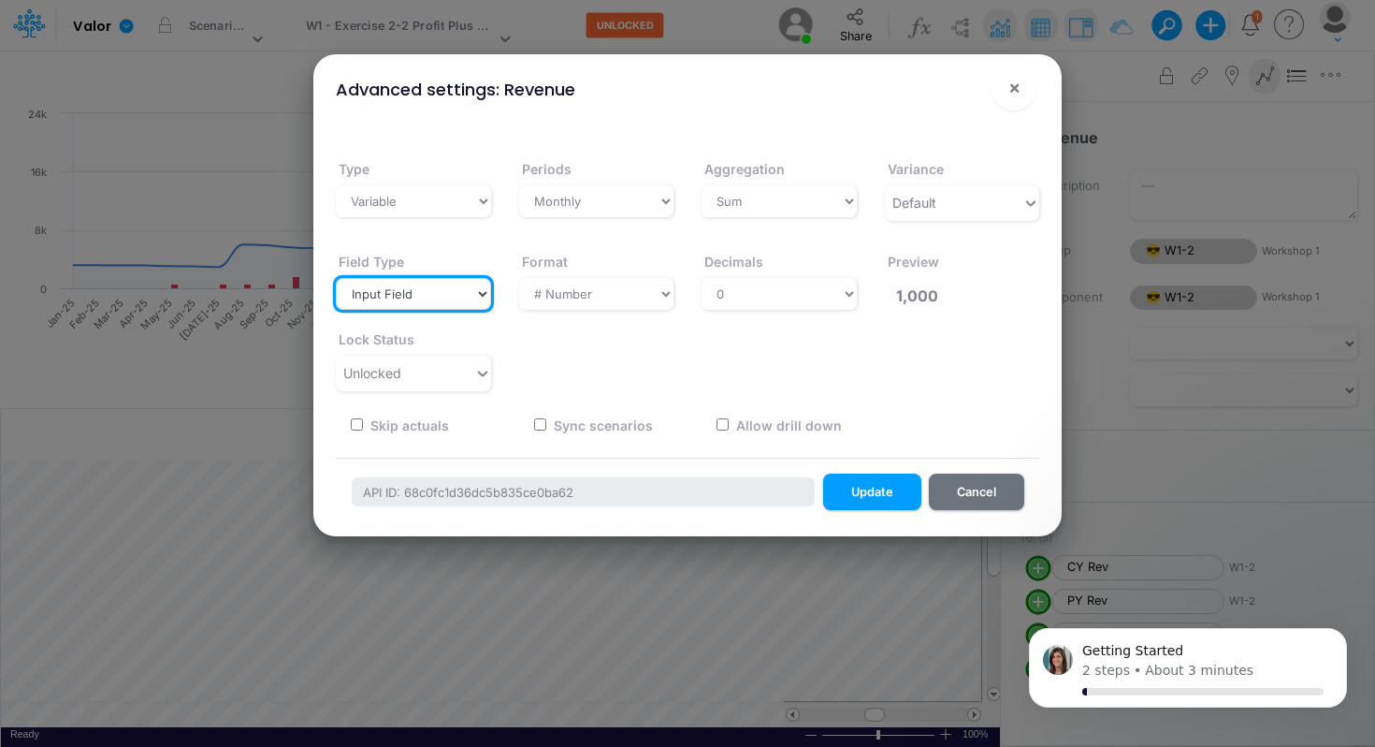
click at [451, 299] on select "Select a structure Input Field Single-select" at bounding box center [413, 294] width 155 height 32
click at [336, 278] on select "Select a structure Input Field Single-select" at bounding box center [413, 294] width 155 height 32
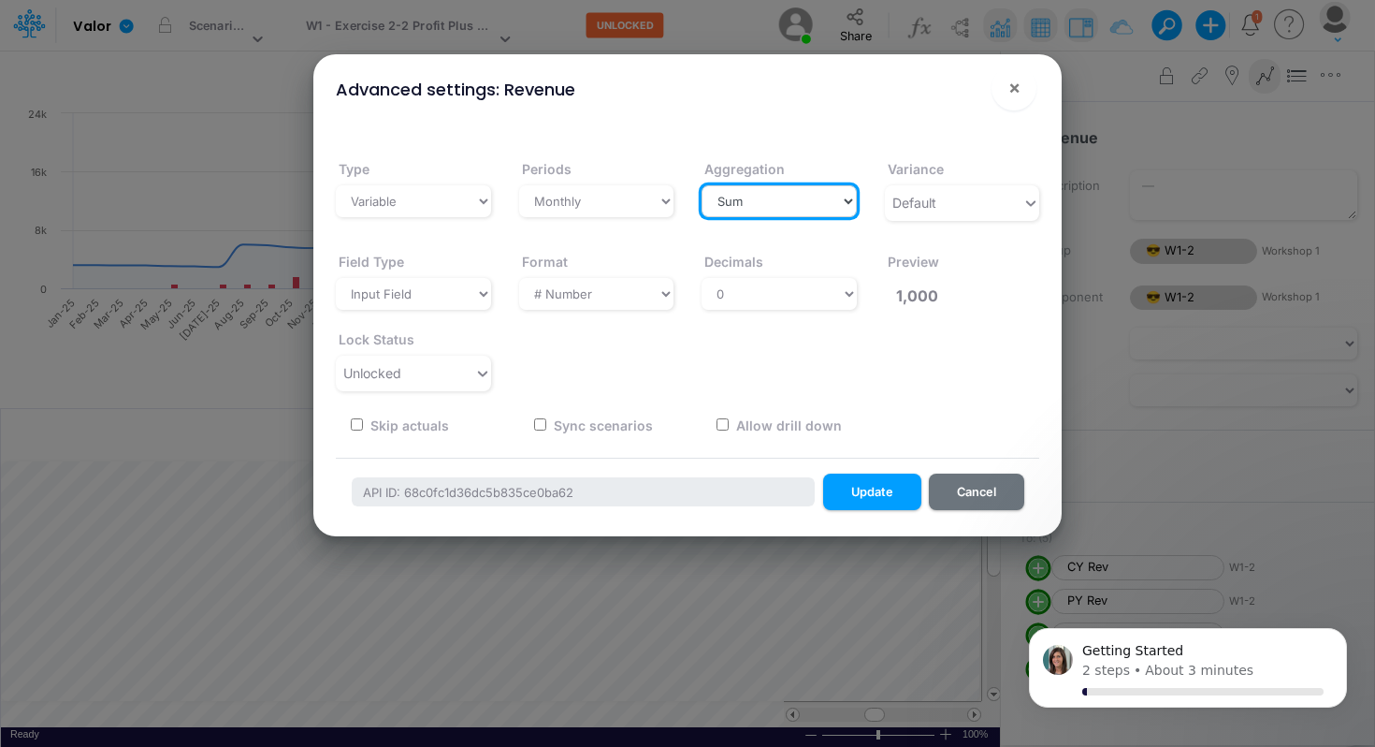
click at [714, 207] on select "Select a type Sum First Last Average Calculated" at bounding box center [779, 201] width 155 height 32
click at [984, 496] on button "Cancel" at bounding box center [976, 491] width 95 height 36
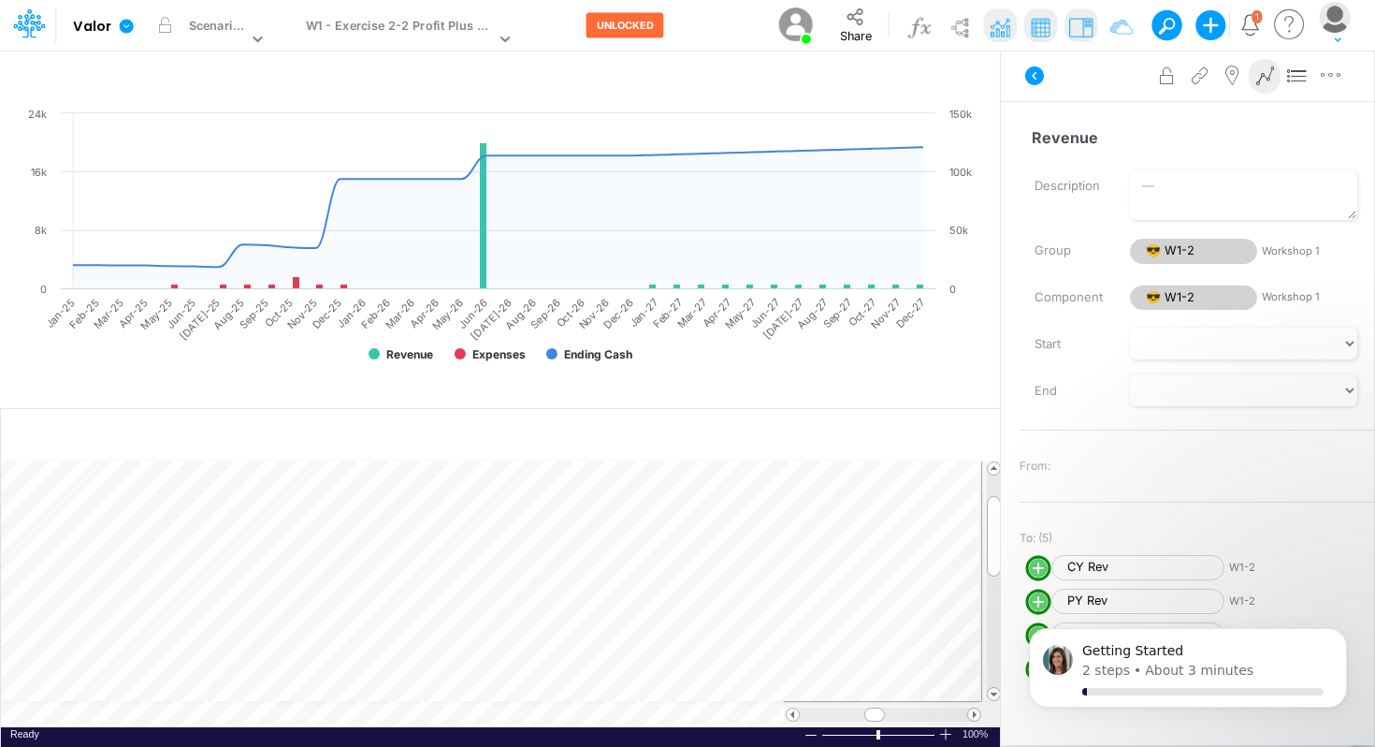
scroll to position [8, 1]
click at [924, 29] on img at bounding box center [920, 27] width 30 height 30
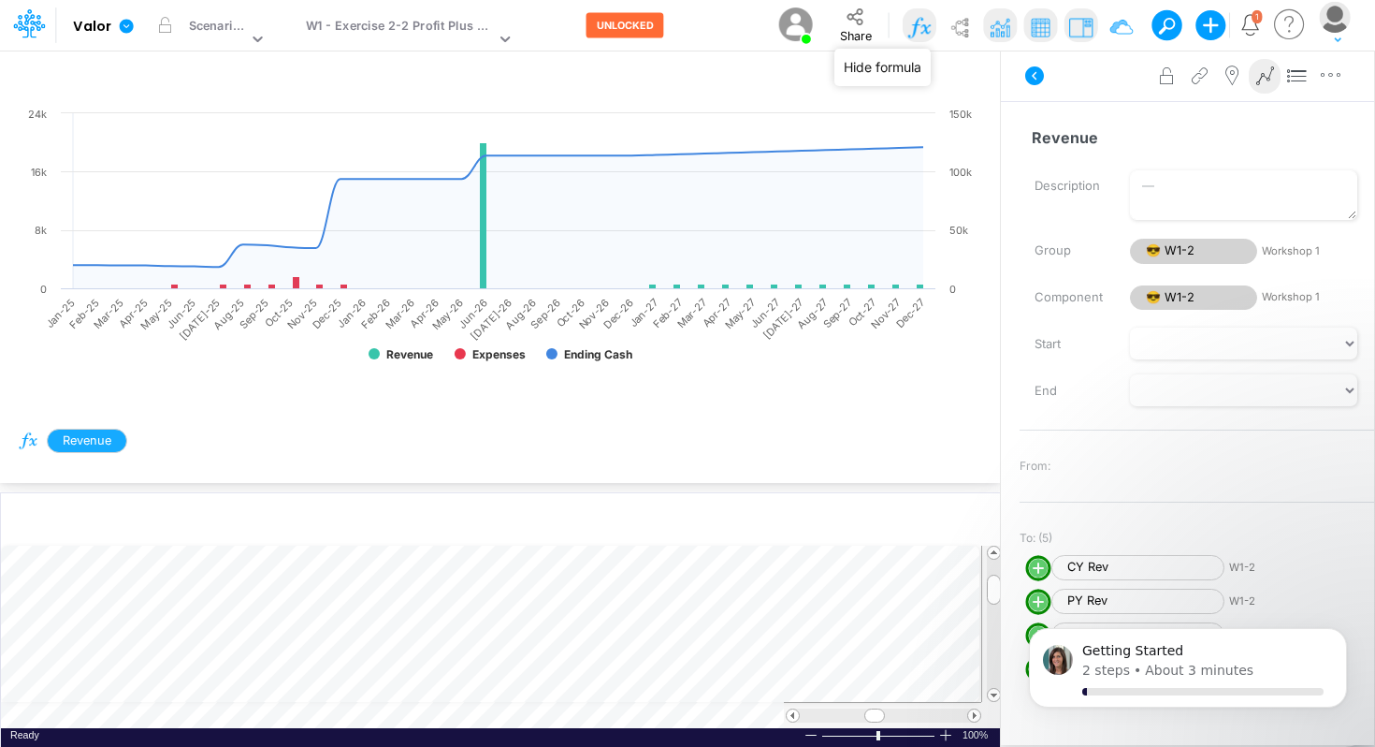
click at [924, 29] on img at bounding box center [920, 27] width 30 height 30
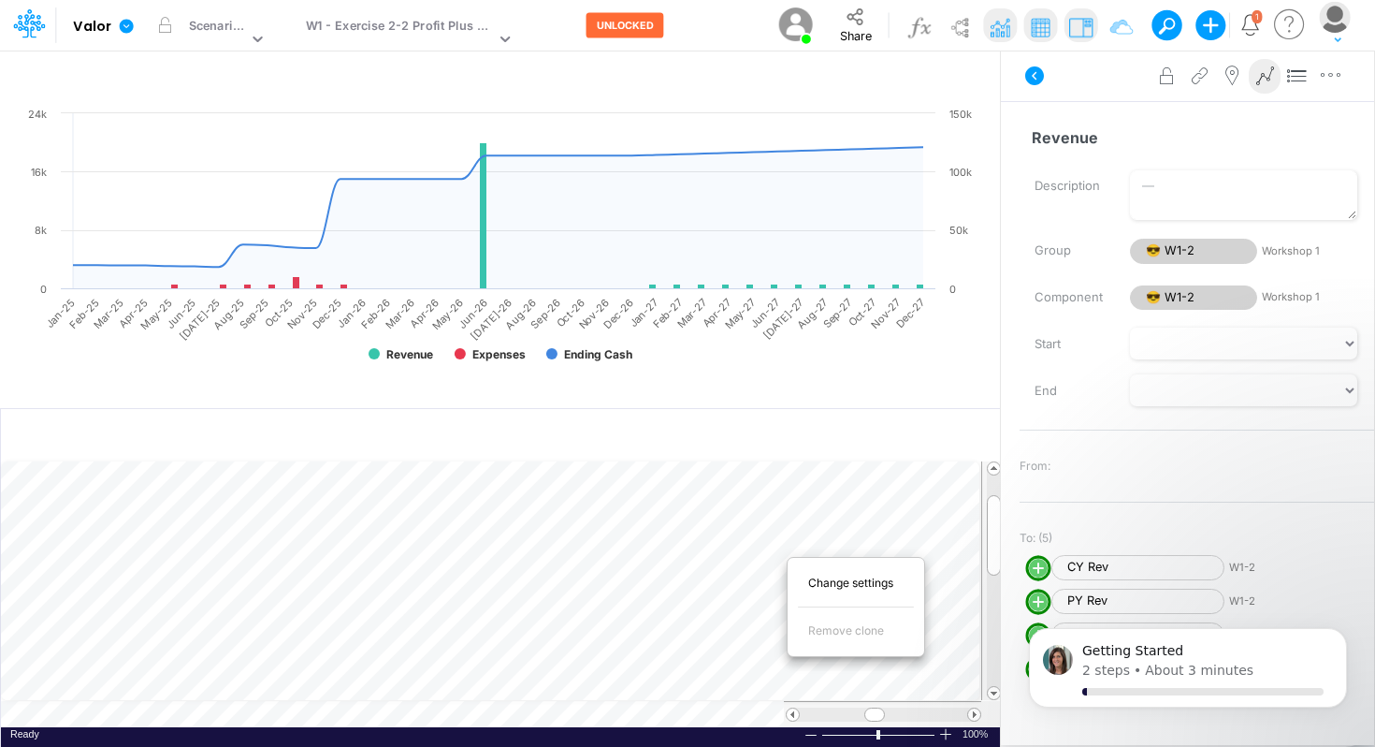
click at [787, 549] on div "Change settings Remove clone Bold Italic Regular None None Thin Thick Double No…" at bounding box center [856, 606] width 138 height 115
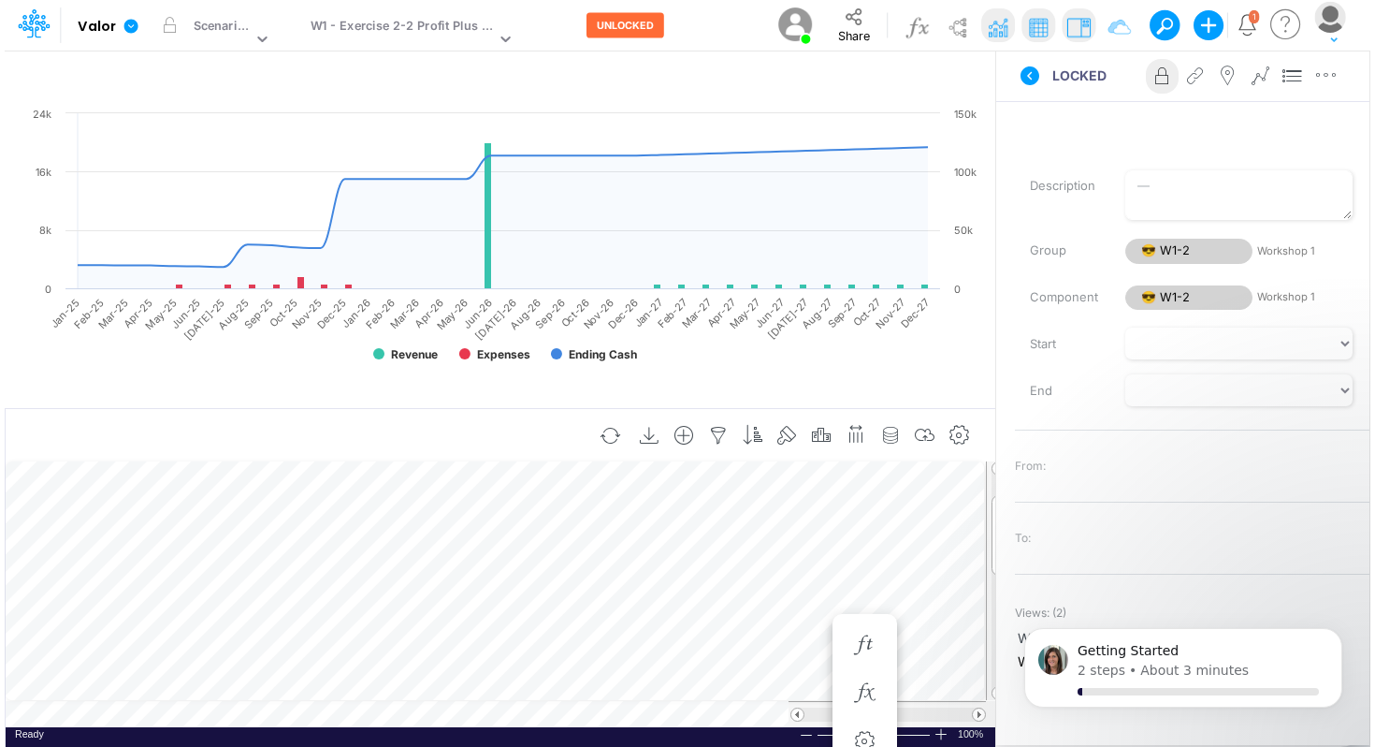
scroll to position [8, 1]
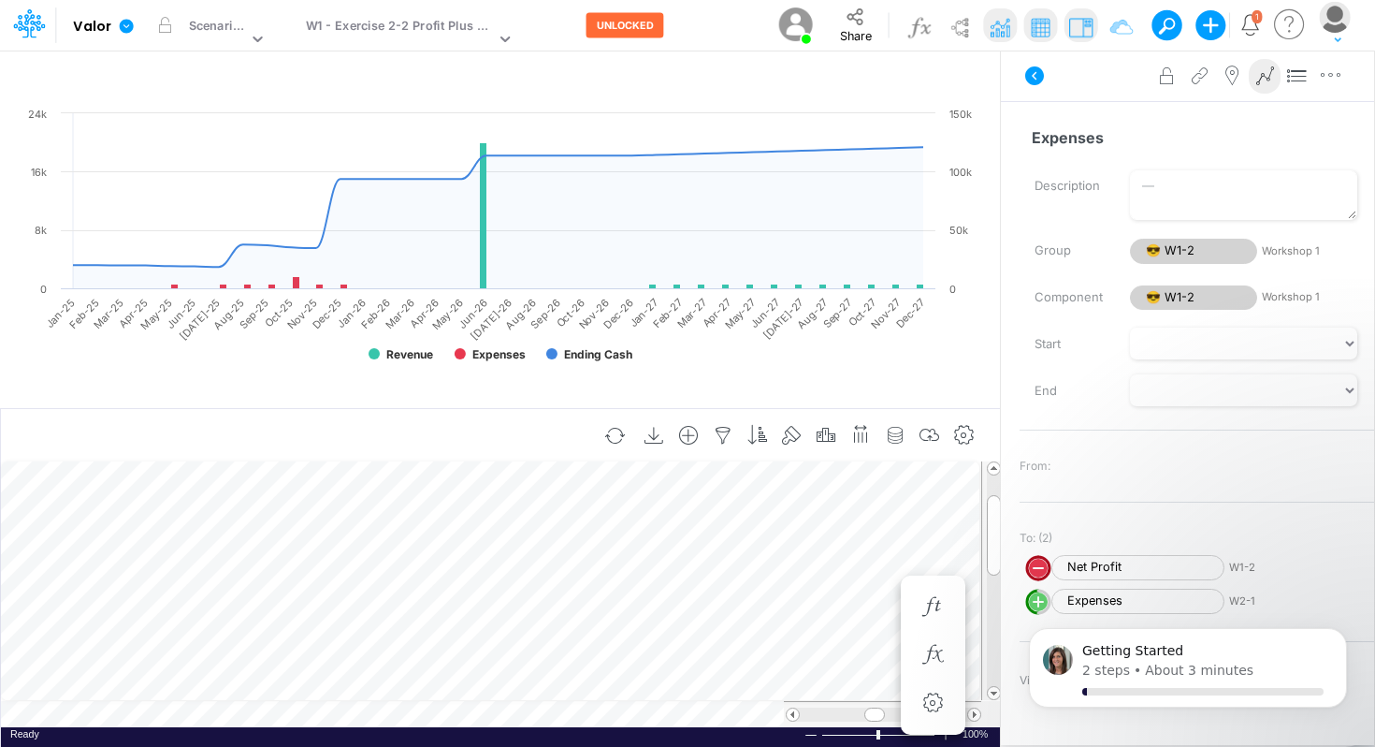
scroll to position [8, 1]
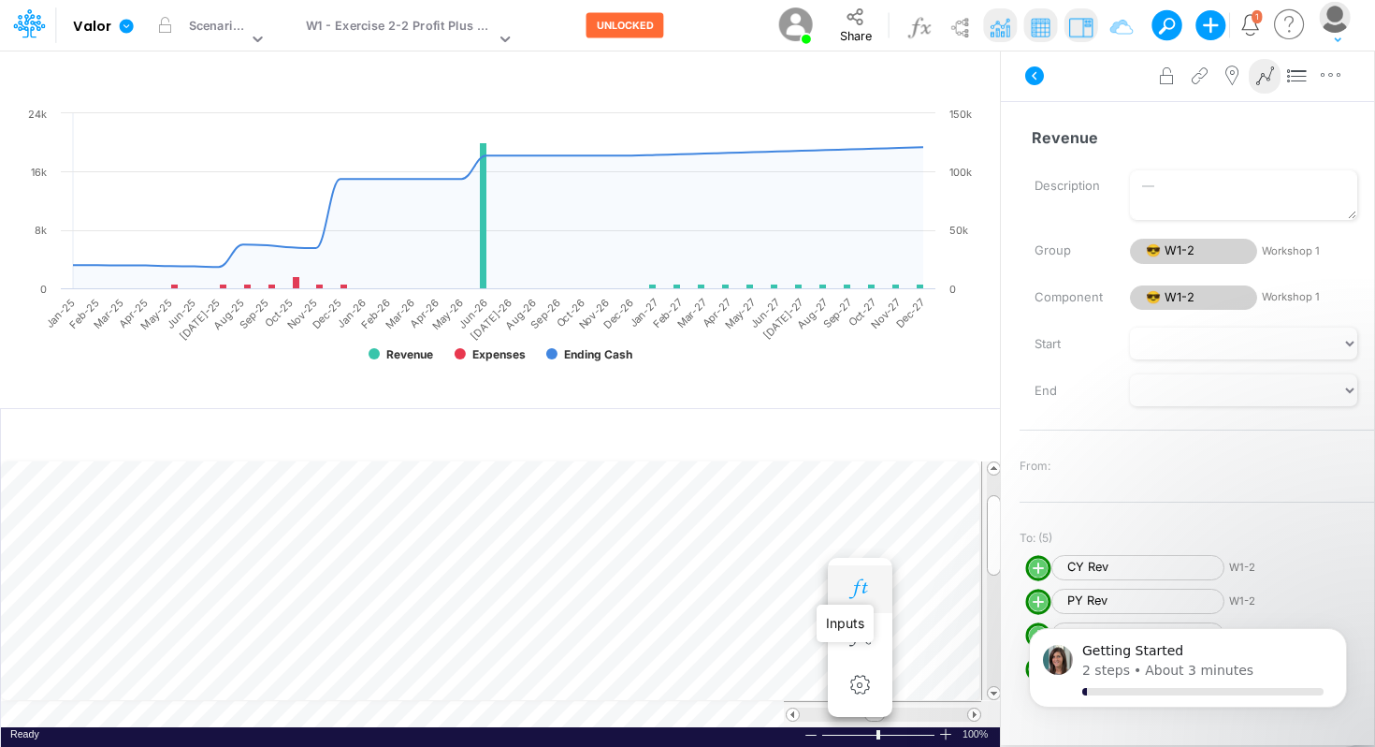
click at [867, 590] on icon "button" at bounding box center [860, 589] width 28 height 20
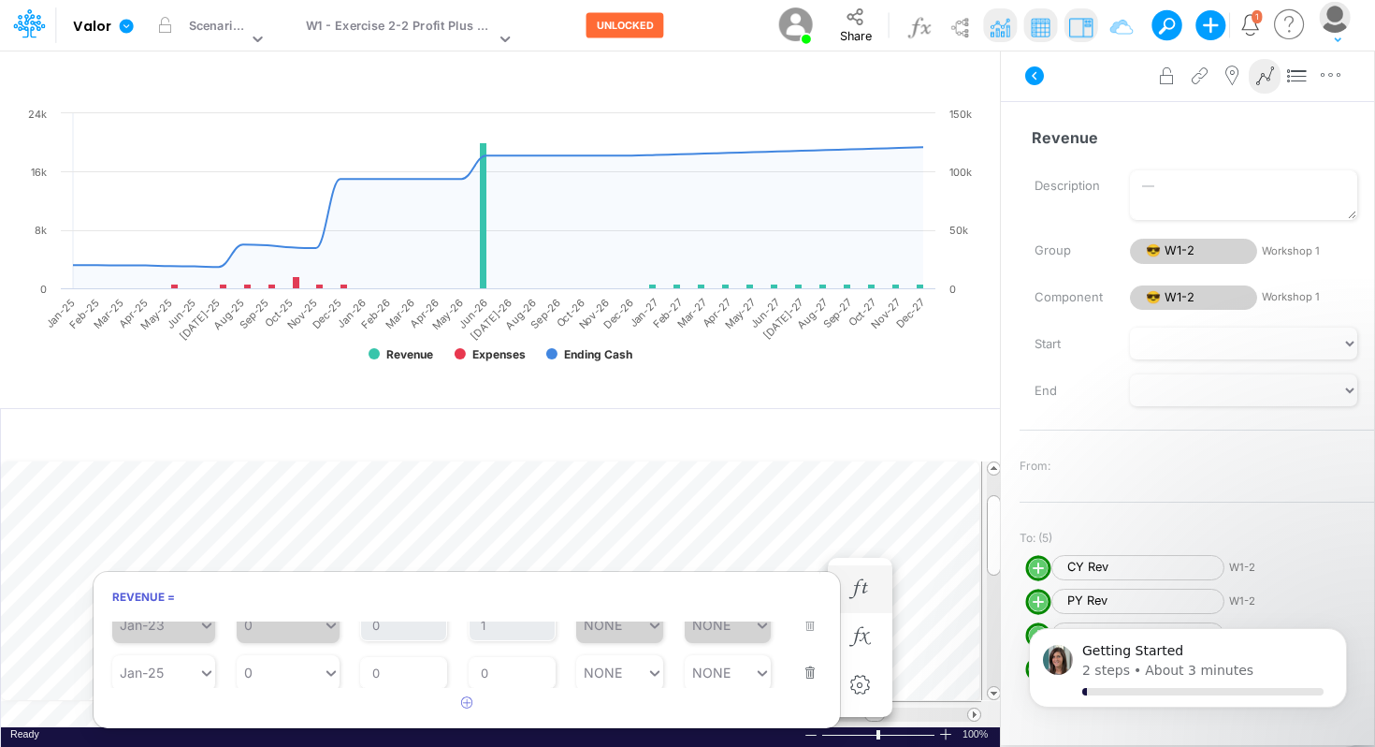
scroll to position [53, 0]
click at [177, 668] on div "Starting Period Feb-25" at bounding box center [163, 695] width 103 height 59
click at [196, 662] on div "Jan-25" at bounding box center [155, 659] width 86 height 27
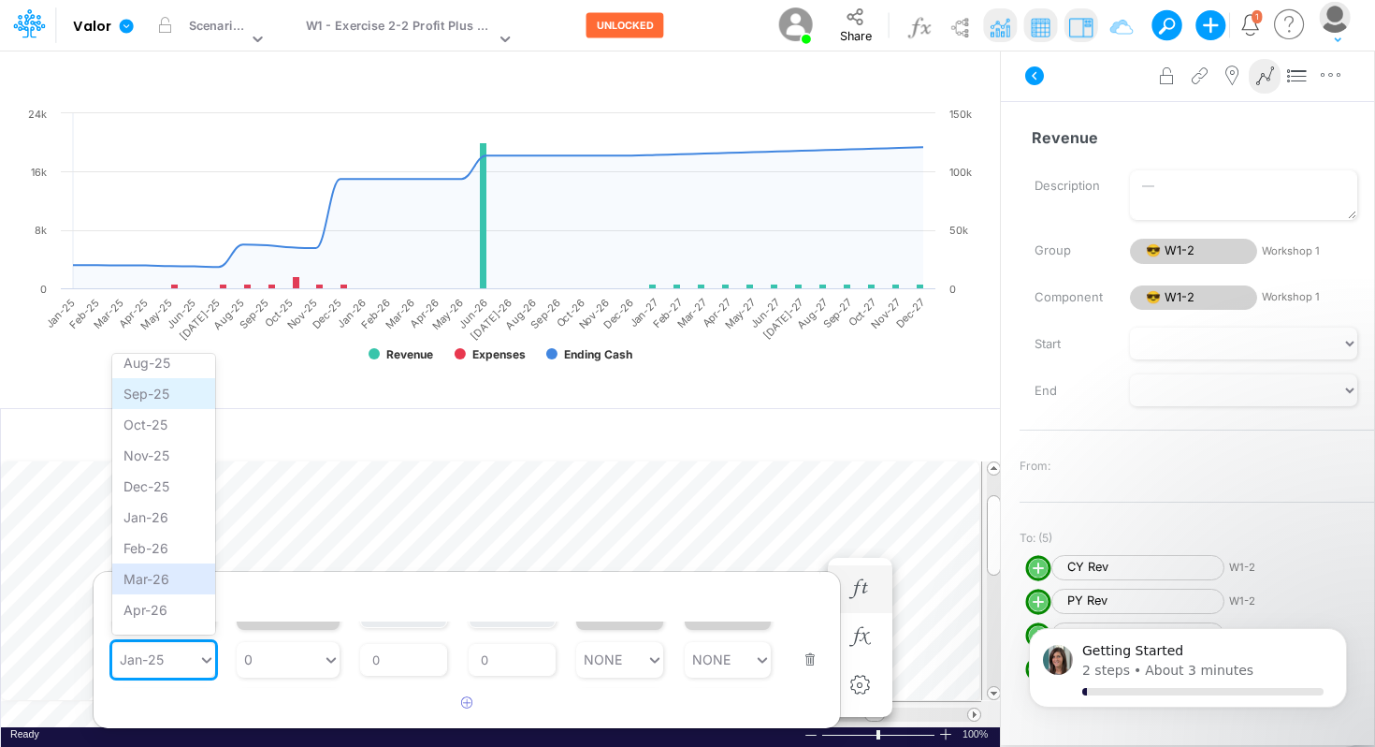
scroll to position [1069, 0]
click at [153, 589] on div "Jun-26" at bounding box center [163, 601] width 103 height 31
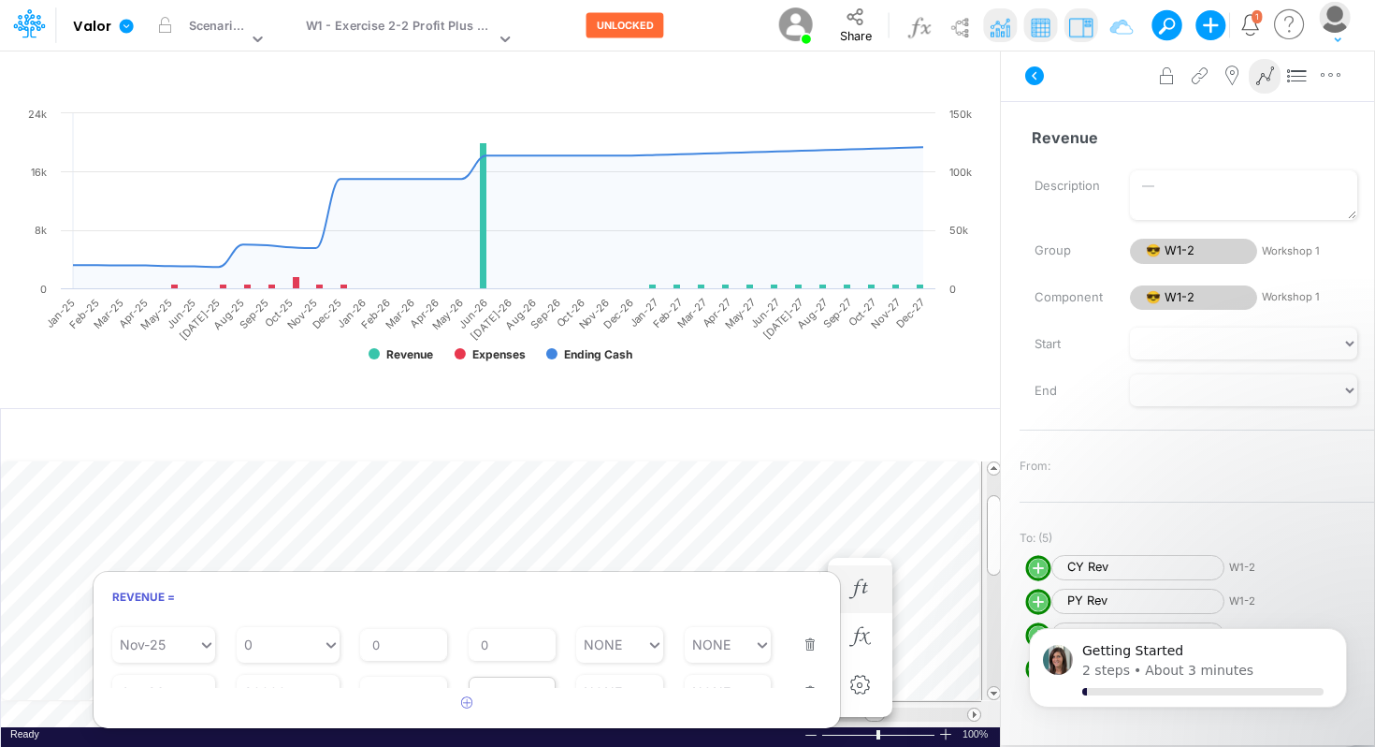
scroll to position [484, 0]
click at [554, 575] on div "Revenue = Starting Period Jan-23 Starting Value 0 % Growth Rate 0 Repeats Every…" at bounding box center [467, 650] width 749 height 159
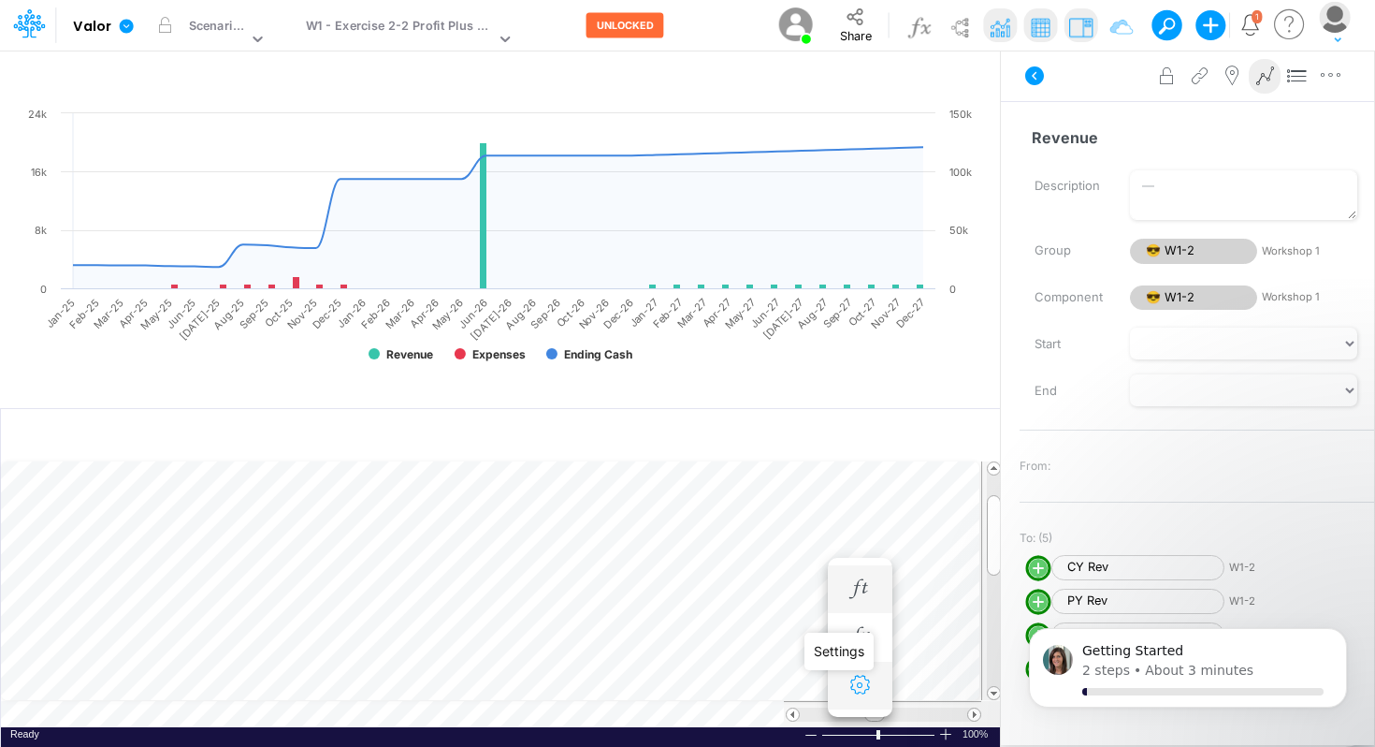
click at [854, 691] on icon "button" at bounding box center [860, 686] width 28 height 20
select select "sum"
select select "field"
select select "Number"
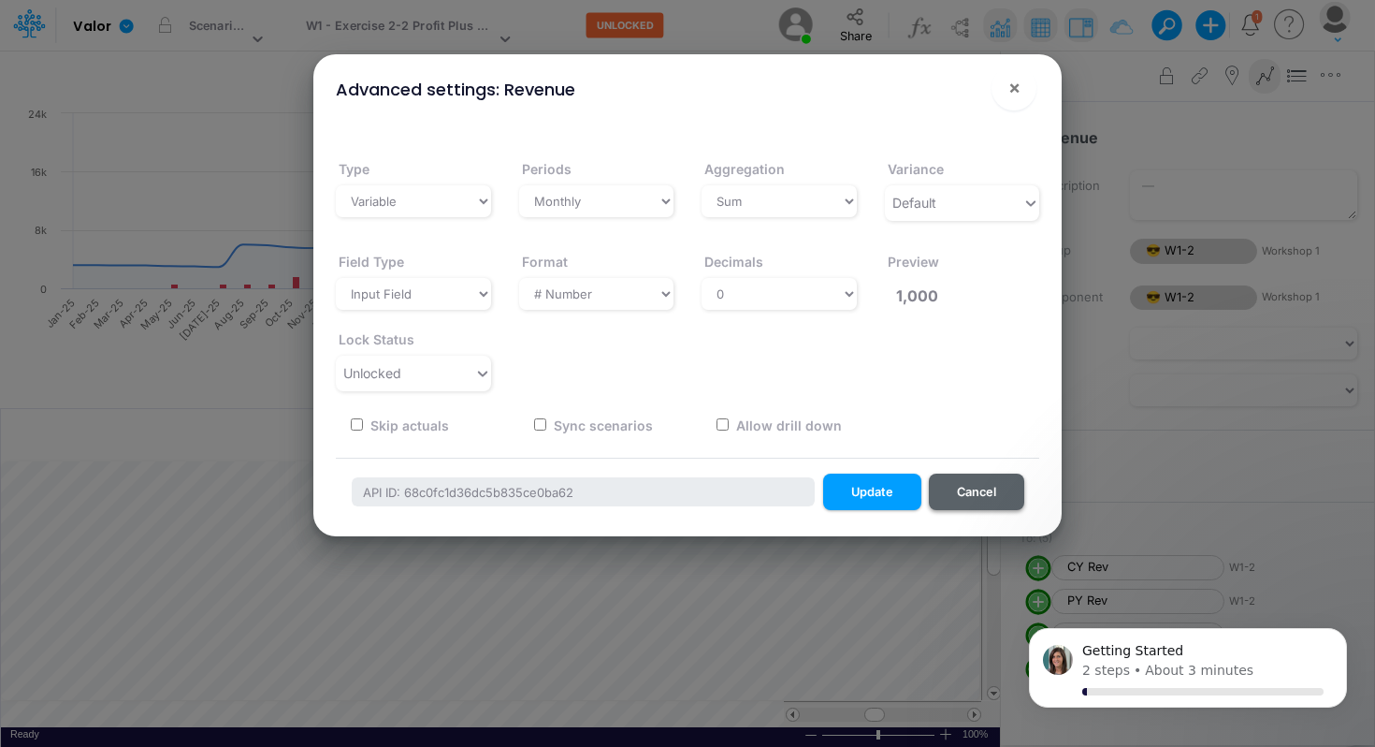
click at [964, 483] on button "Cancel" at bounding box center [976, 491] width 95 height 36
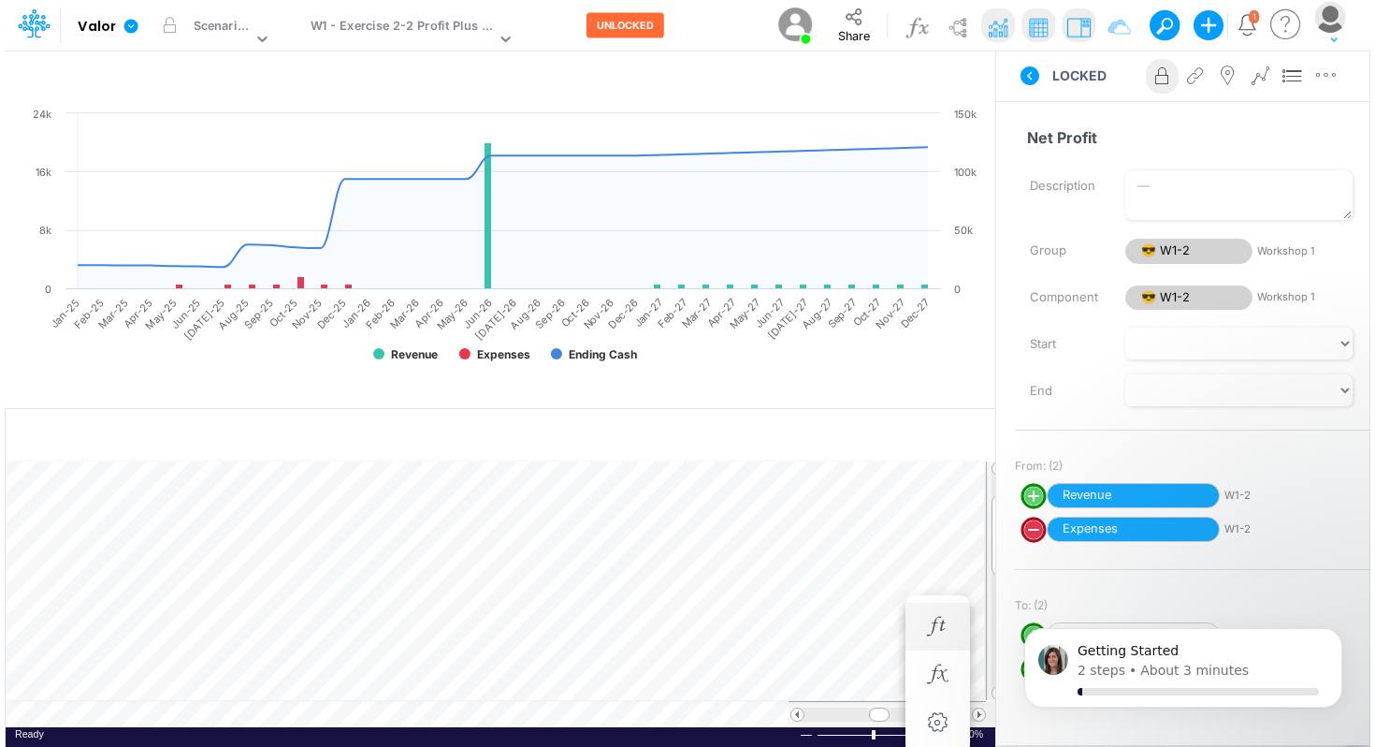
scroll to position [8, 1]
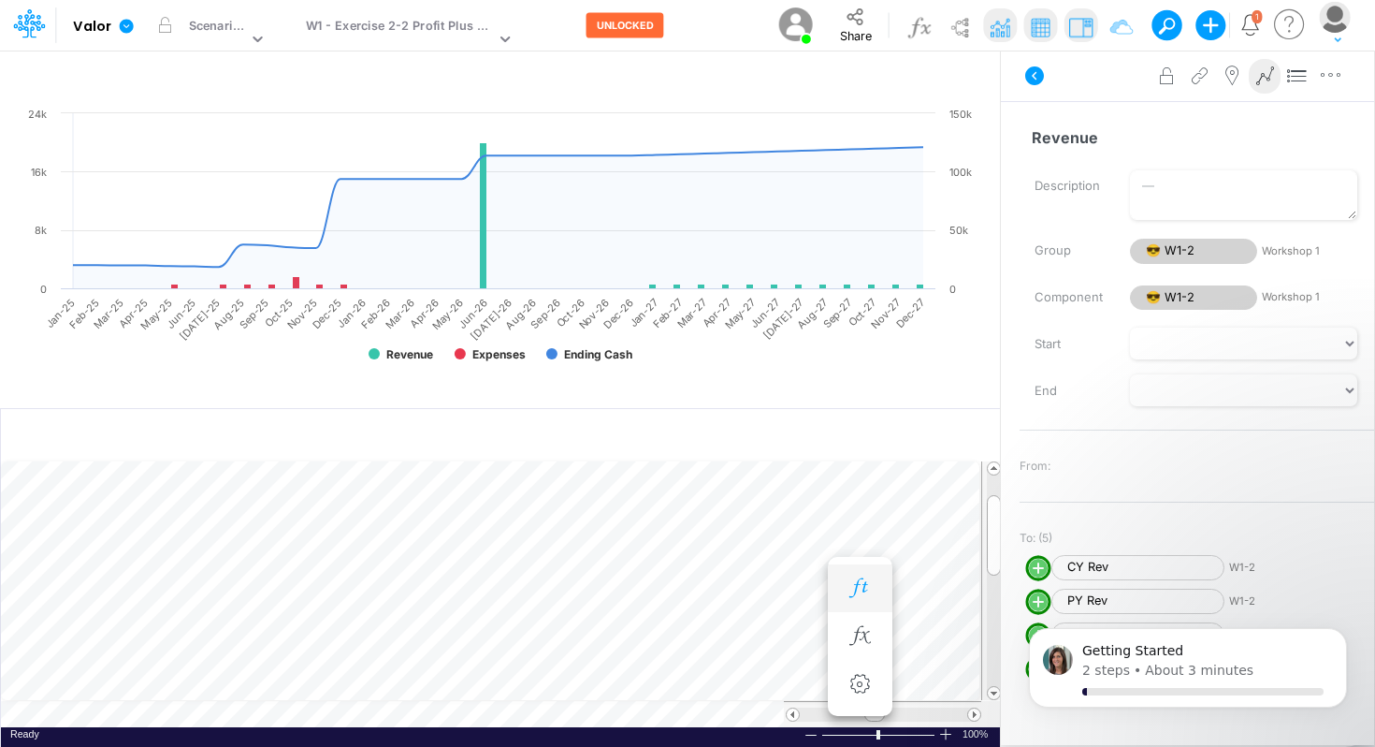
click at [849, 598] on button "button" at bounding box center [860, 588] width 35 height 37
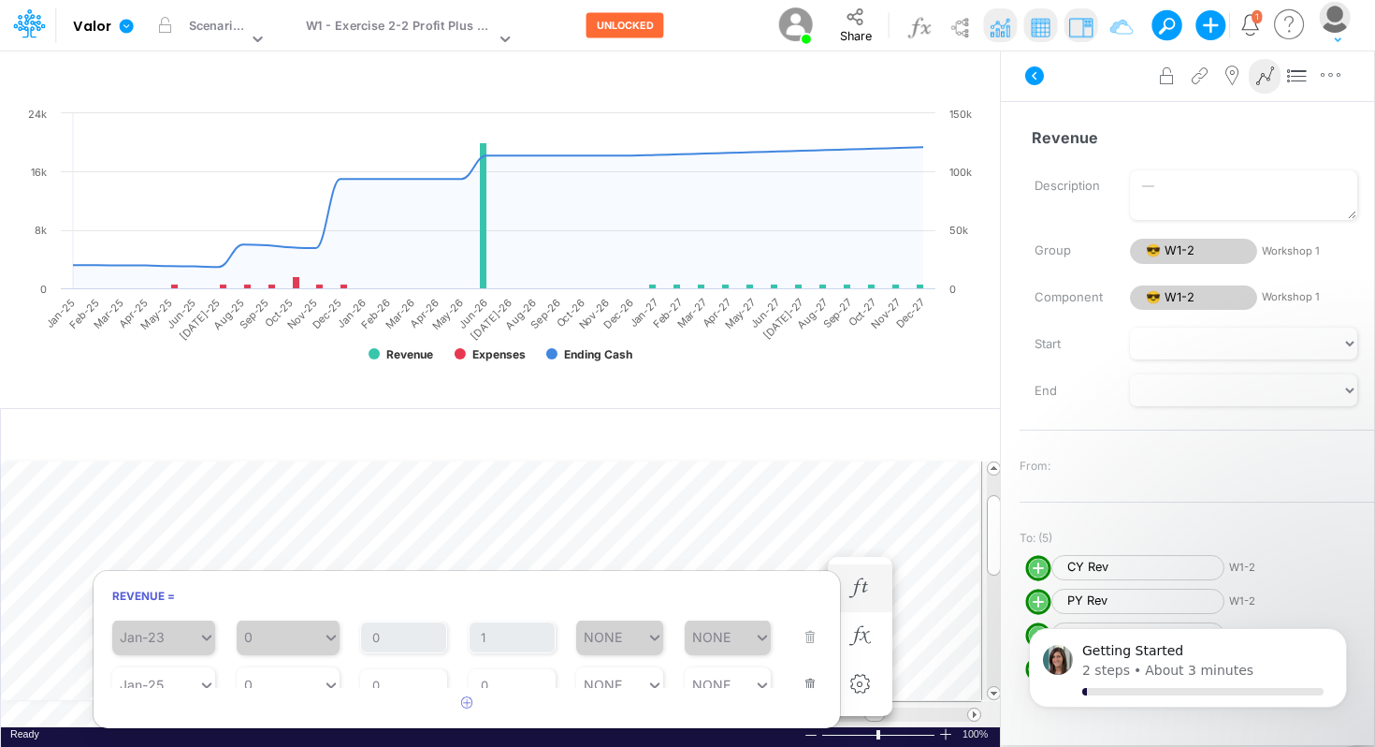
scroll to position [36, 0]
click at [1010, 26] on img at bounding box center [1000, 27] width 30 height 30
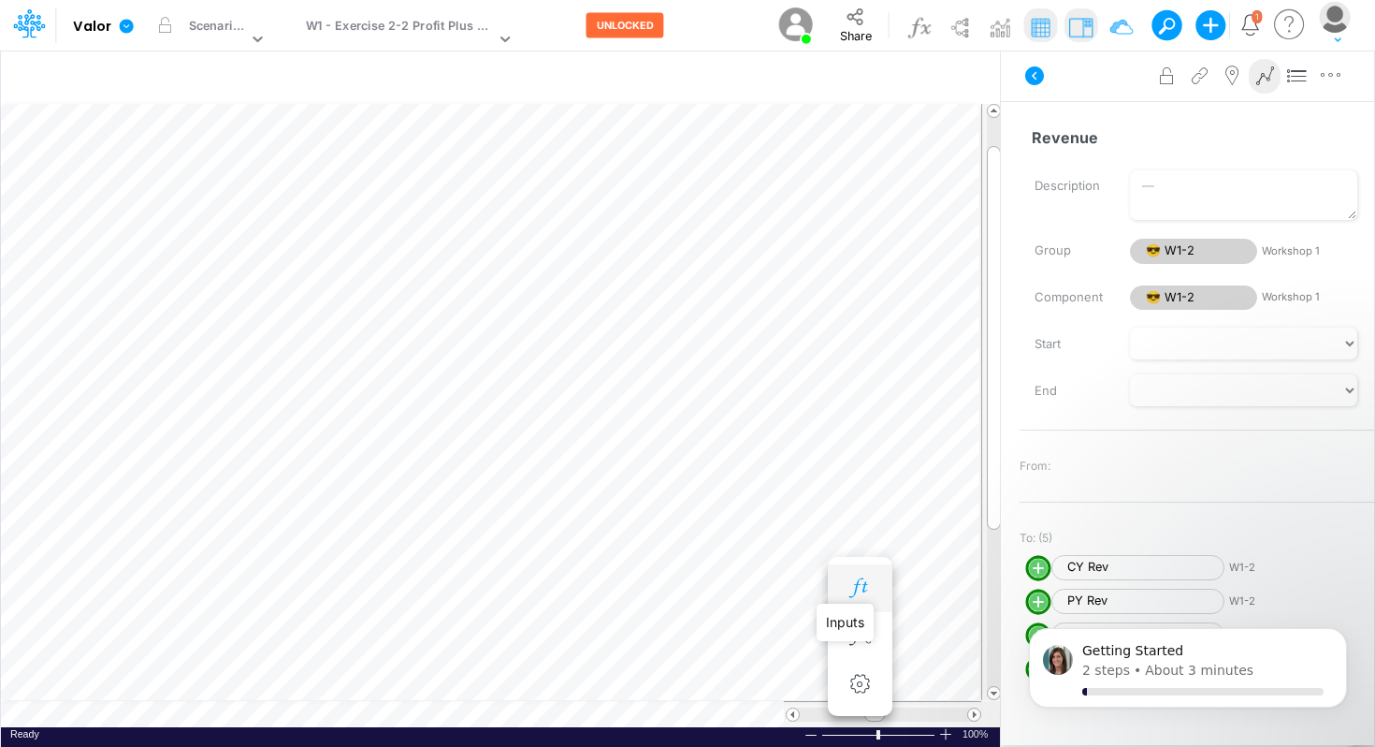
click at [849, 582] on icon "button" at bounding box center [860, 588] width 28 height 20
click at [922, 271] on icon "button" at bounding box center [933, 279] width 28 height 20
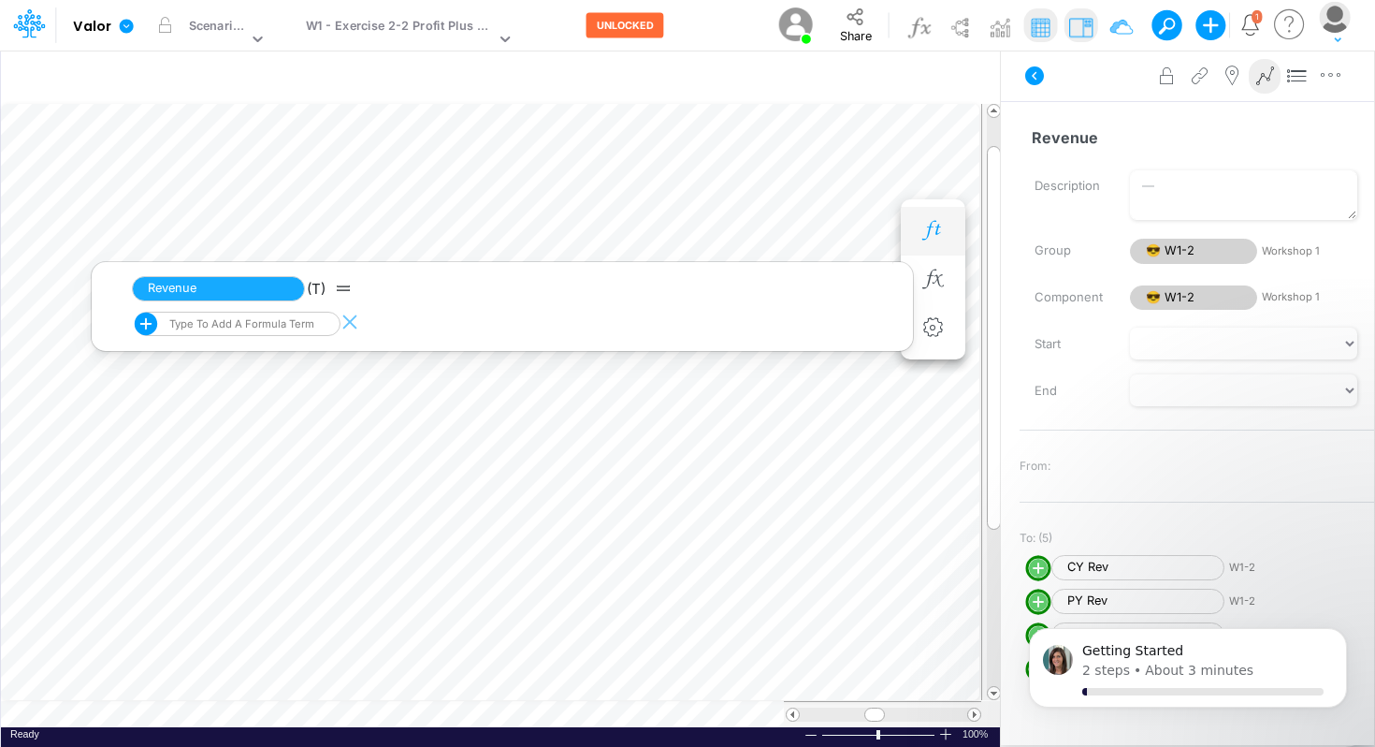
click at [934, 240] on button "button" at bounding box center [933, 230] width 35 height 37
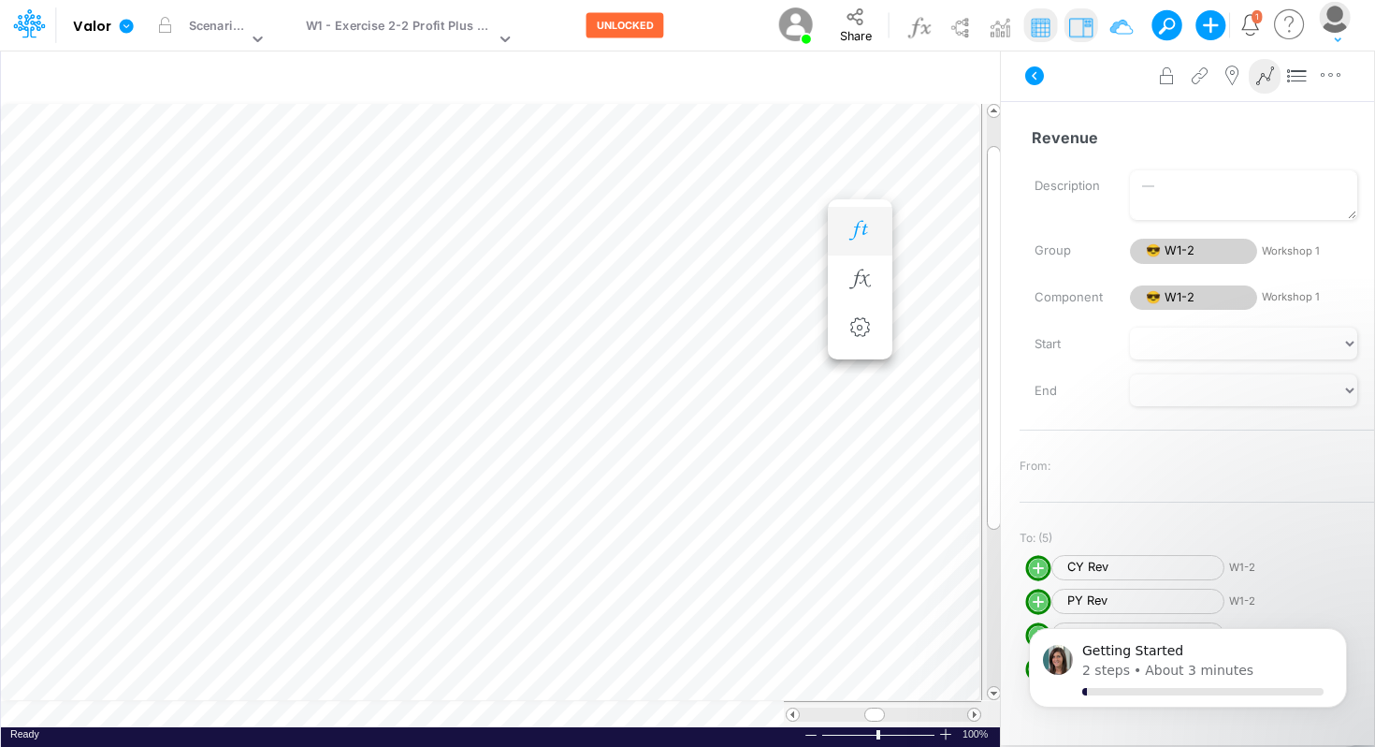
click at [847, 241] on button "button" at bounding box center [860, 230] width 35 height 37
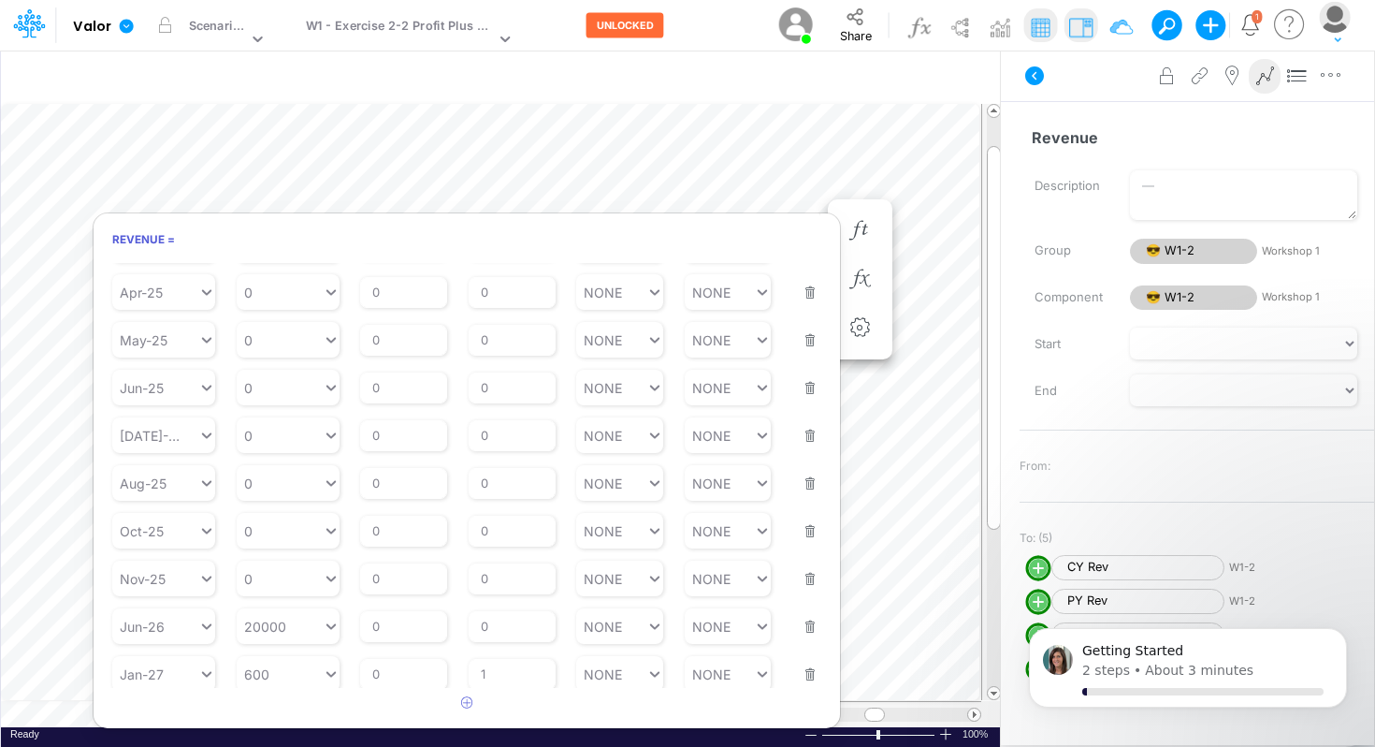
scroll to position [211, 0]
click at [808, 738] on div at bounding box center [811, 735] width 15 height 14
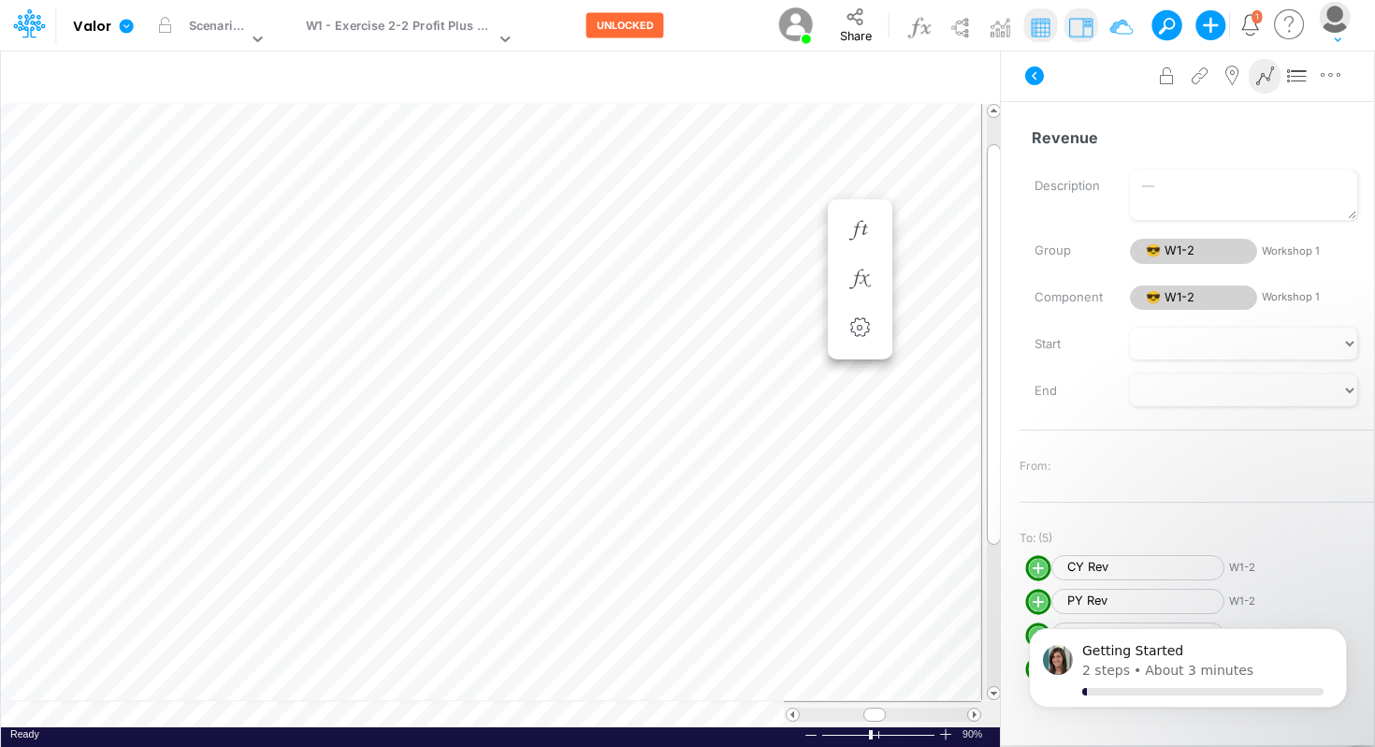
scroll to position [8, 1]
click at [808, 737] on div at bounding box center [811, 735] width 15 height 14
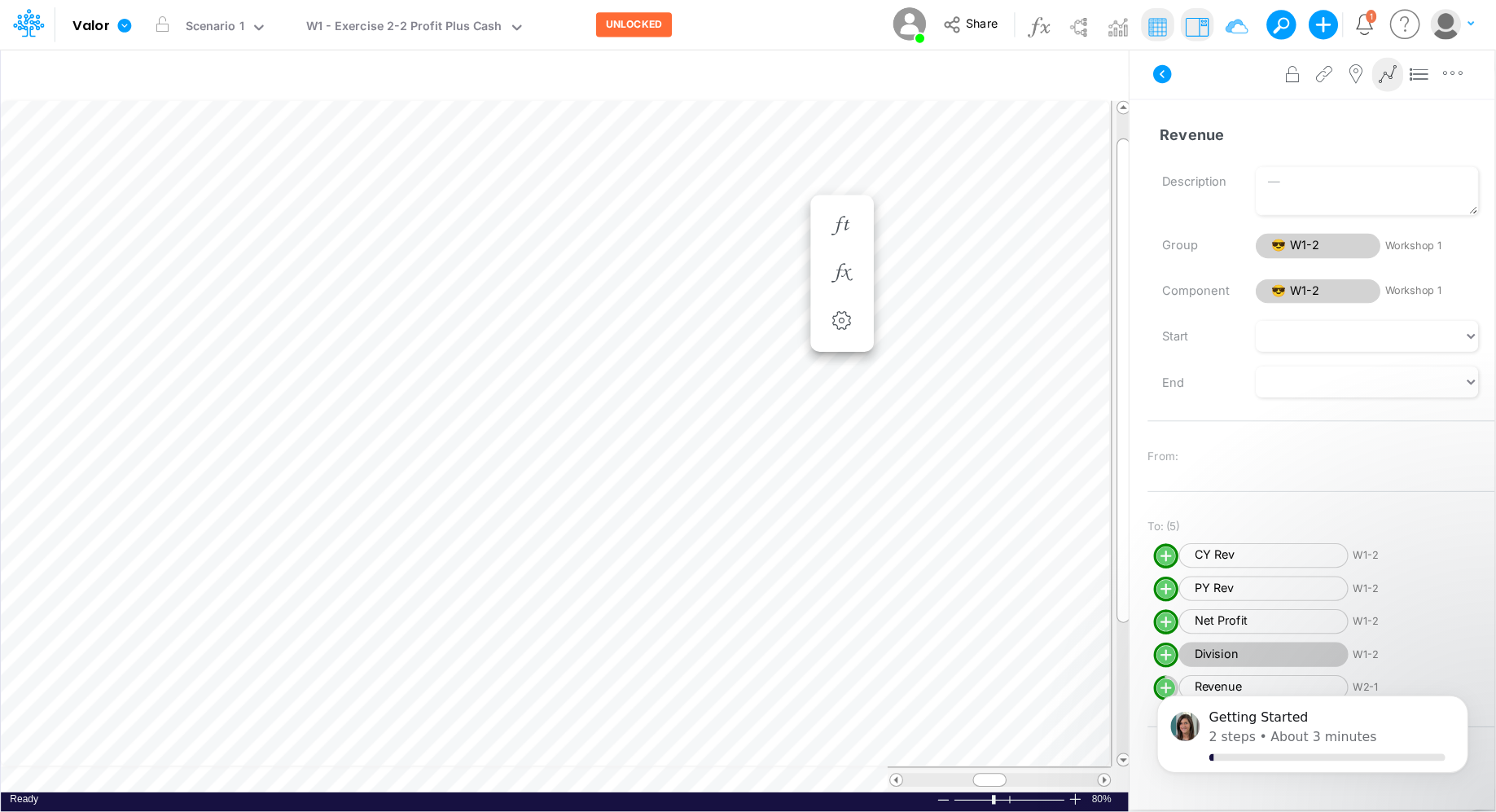
scroll to position [6, 1]
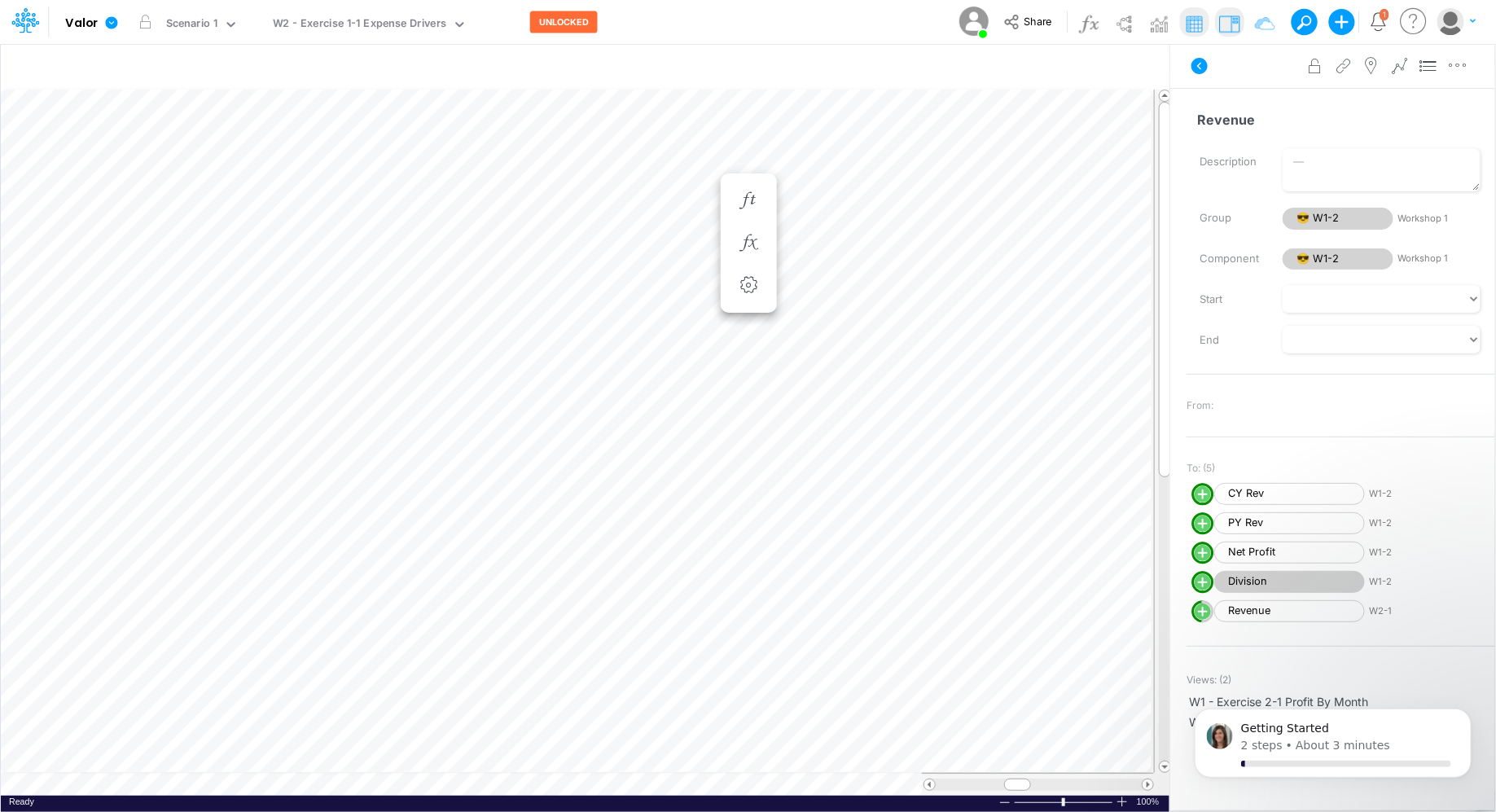
scroll to position [7, 1]
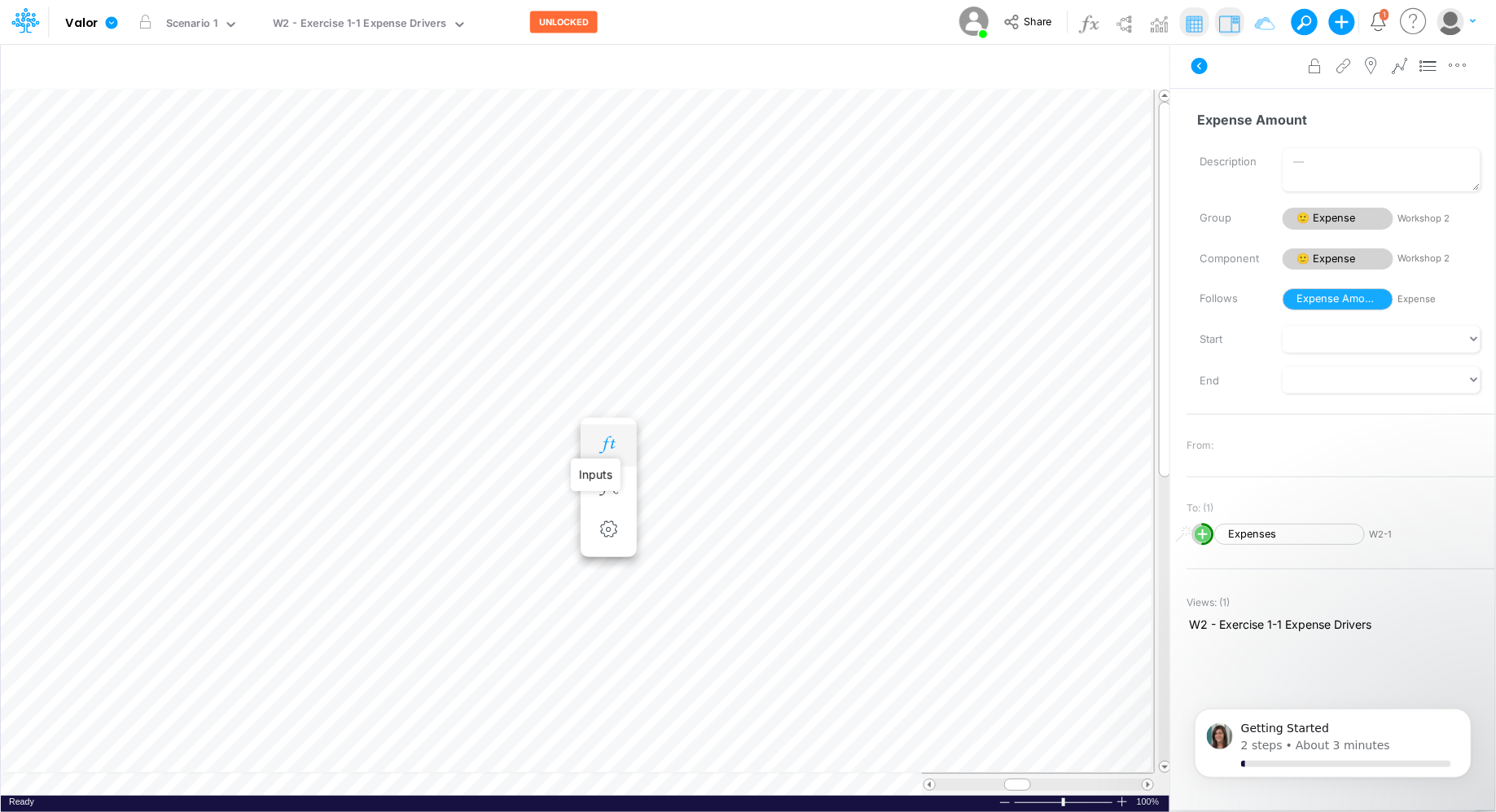
click at [610, 442] on icon "button" at bounding box center [608, 446] width 24 height 17
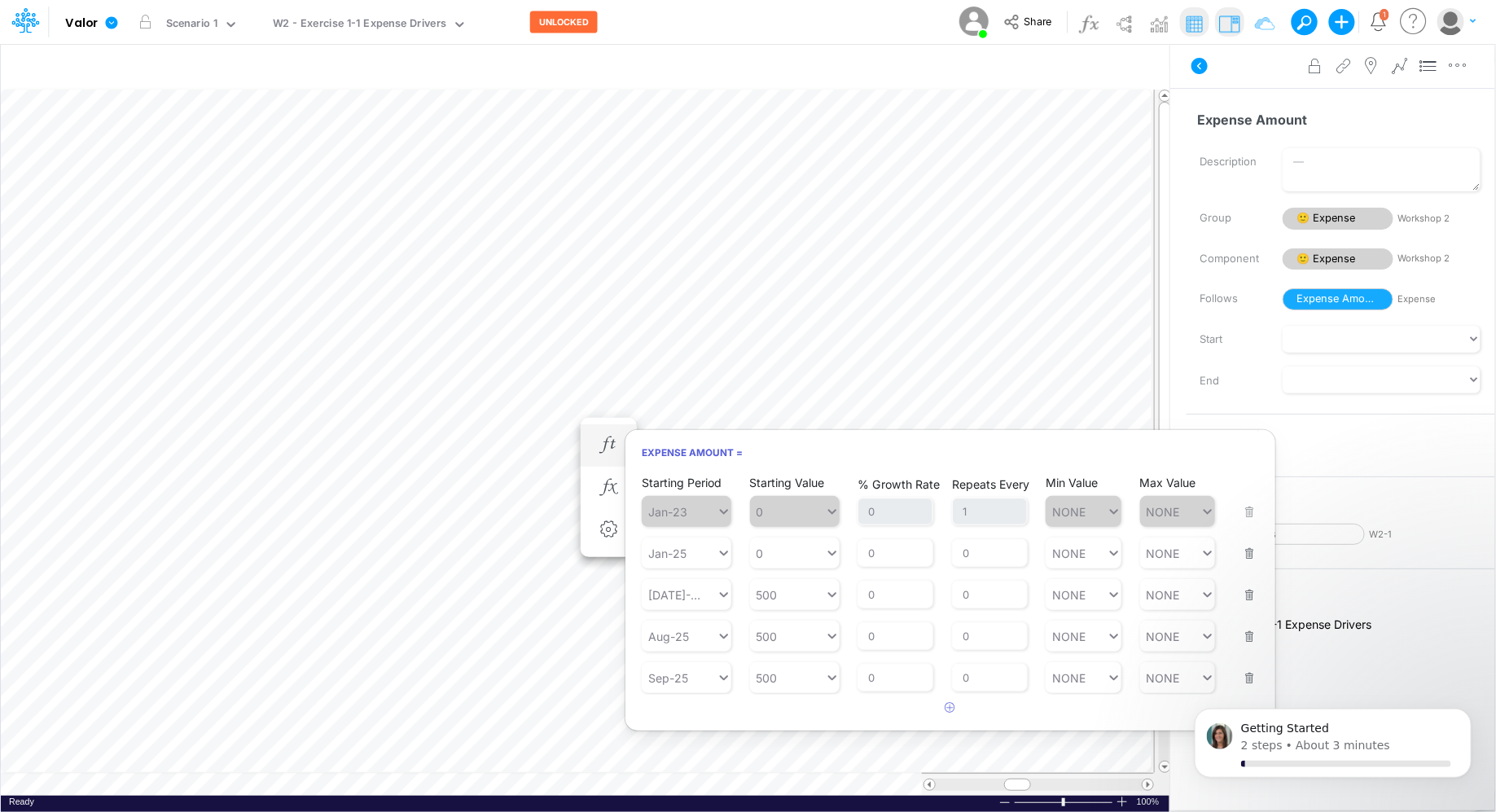
click at [693, 559] on div "Starting Period Jul-25" at bounding box center [686, 584] width 90 height 51
click at [1196, 557] on article "Starting Period Jan-23 Starting Value 0 % Growth Rate 0 Repeats Every 1 Min Val…" at bounding box center [950, 584] width 650 height 221
click at [1196, 557] on button "button" at bounding box center [1244, 543] width 21 height 44
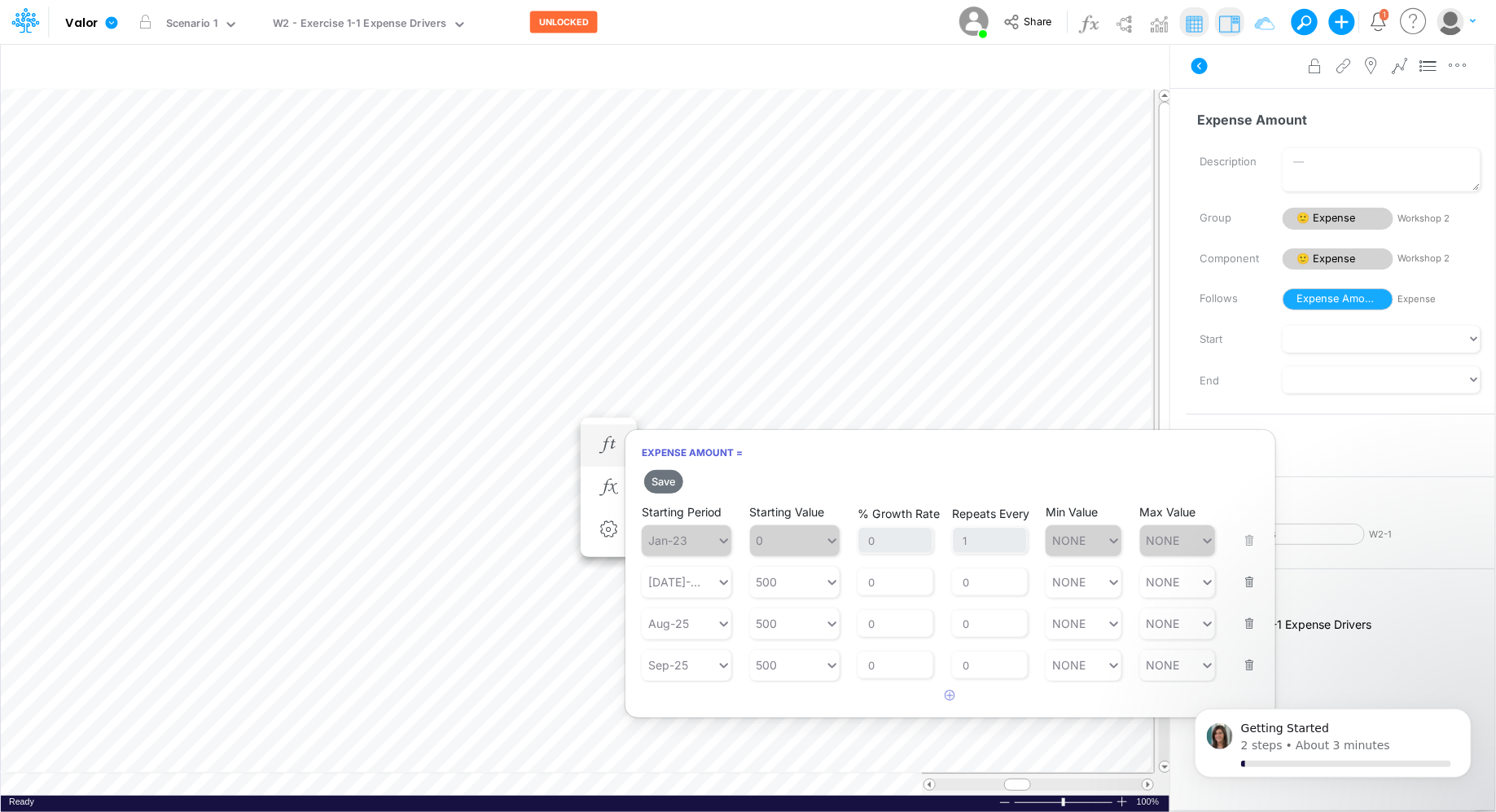
click at [1196, 623] on button "button" at bounding box center [1244, 613] width 21 height 44
click at [1196, 628] on button "button" at bounding box center [1244, 613] width 21 height 44
click at [979, 580] on input "0" at bounding box center [990, 582] width 76 height 28
type input "3"
click at [986, 583] on input "text" at bounding box center [990, 582] width 76 height 28
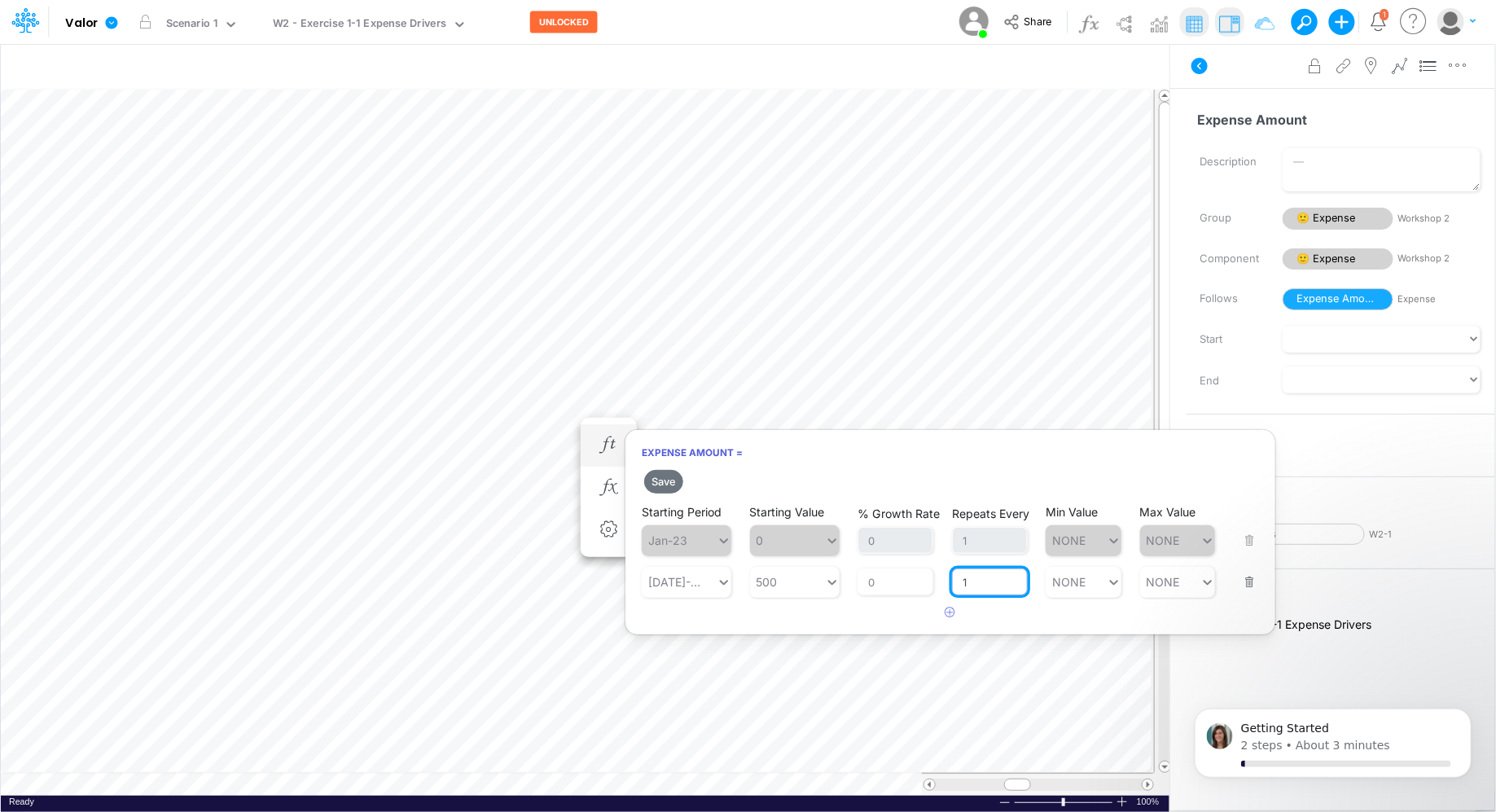
type input "1"
click at [1107, 619] on article at bounding box center [950, 613] width 650 height 27
click at [664, 483] on button "Save" at bounding box center [663, 481] width 39 height 23
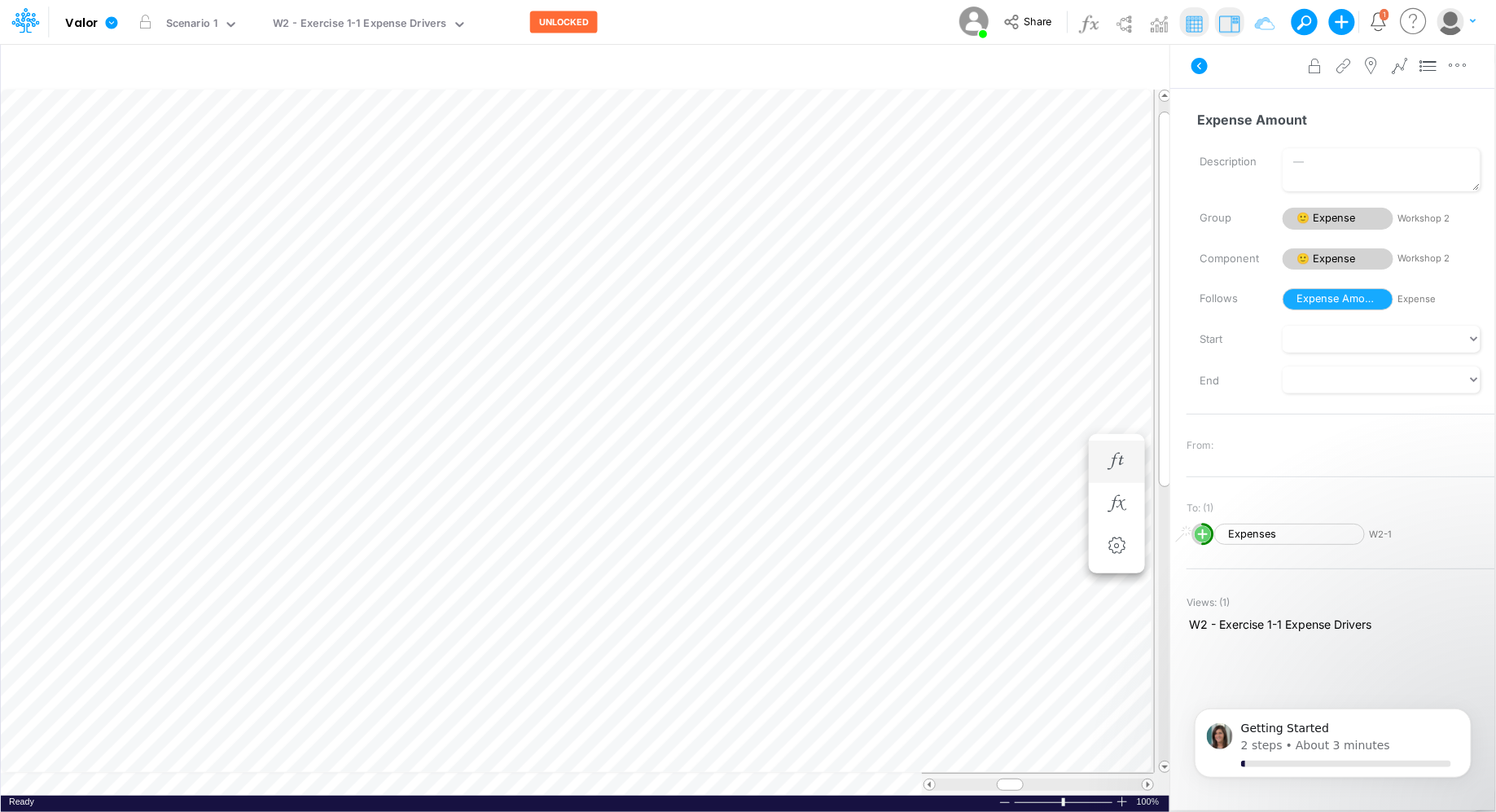
scroll to position [7, 1]
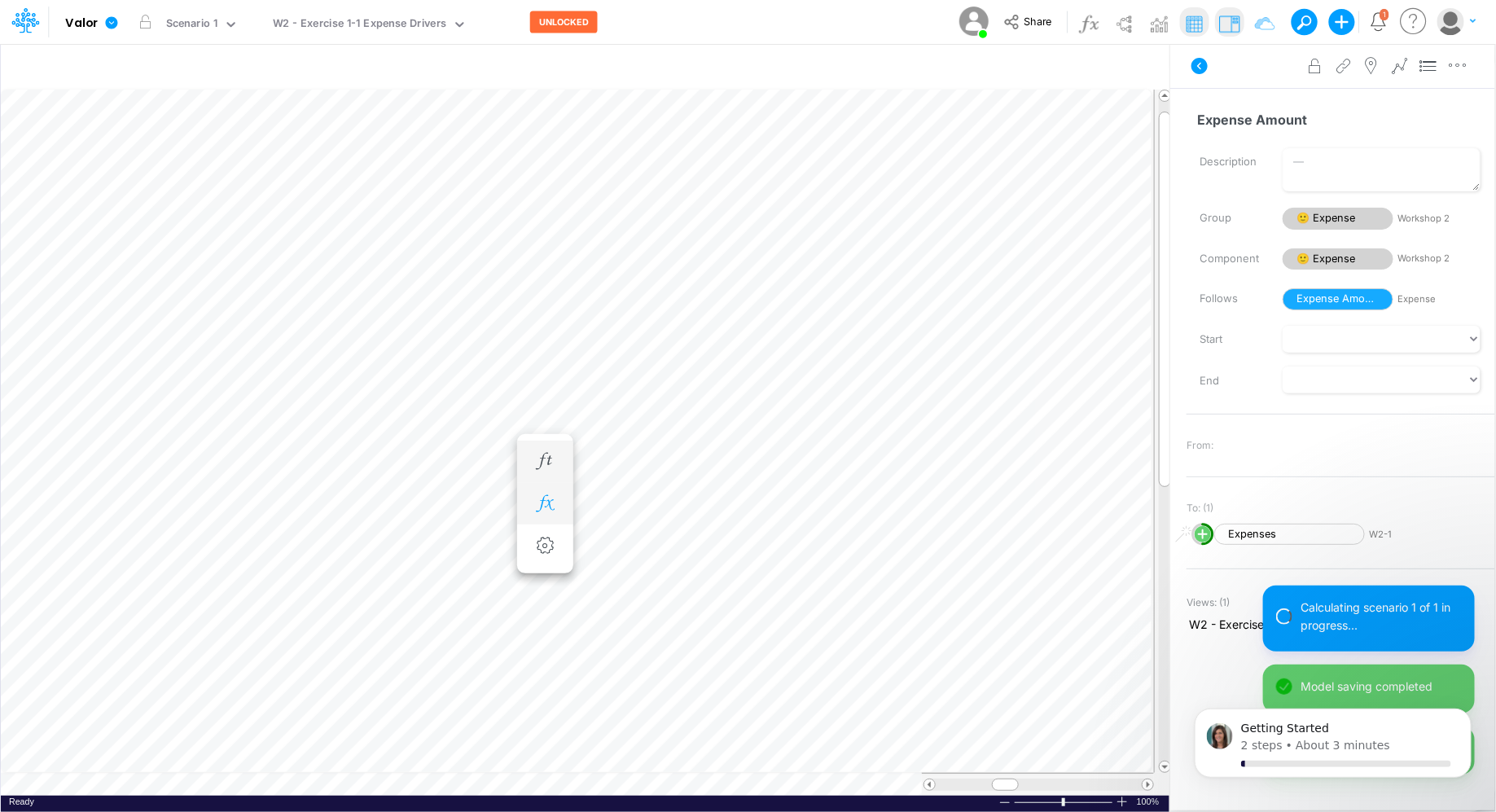
scroll to position [7, 1]
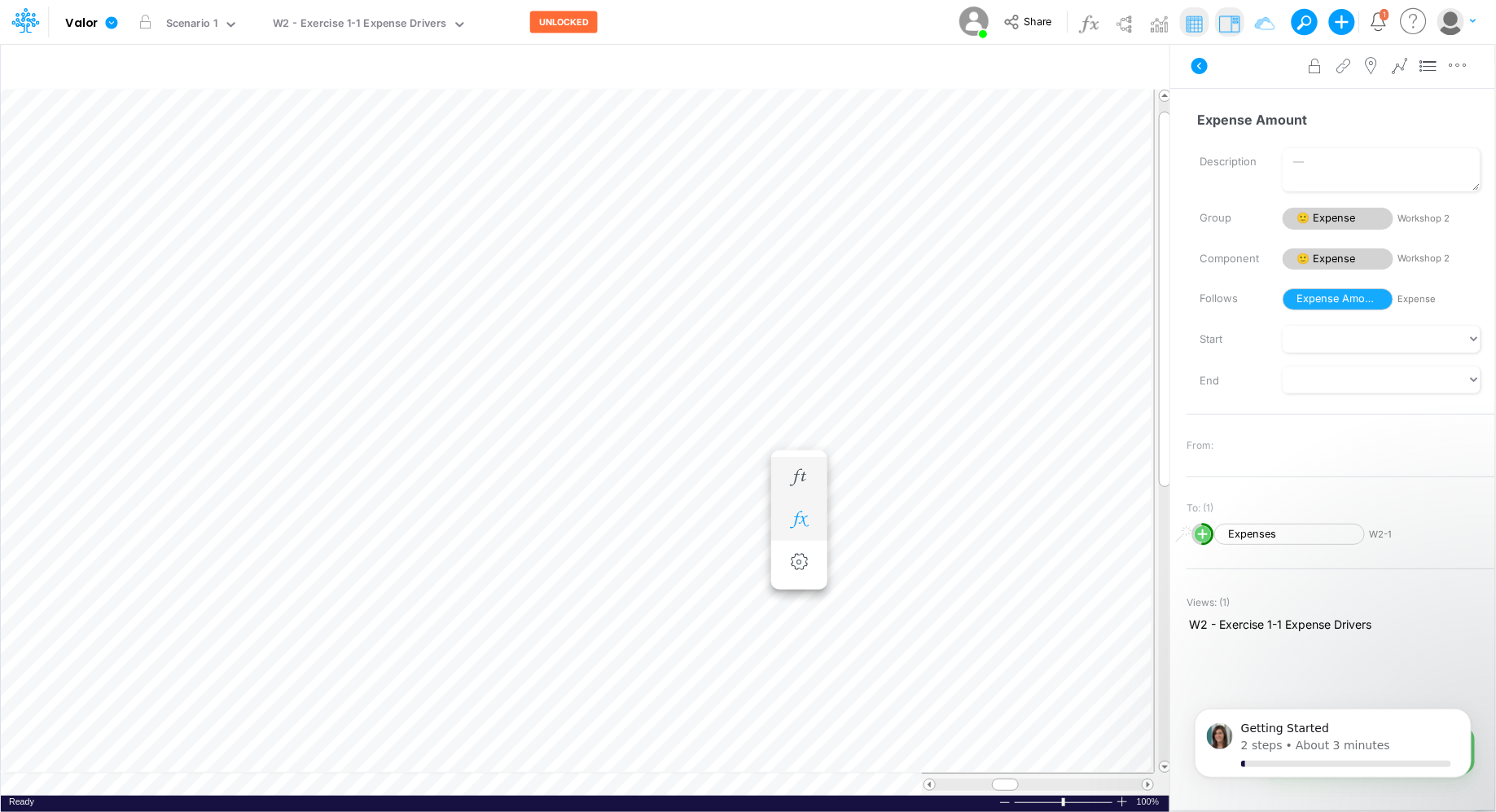
scroll to position [7, 1]
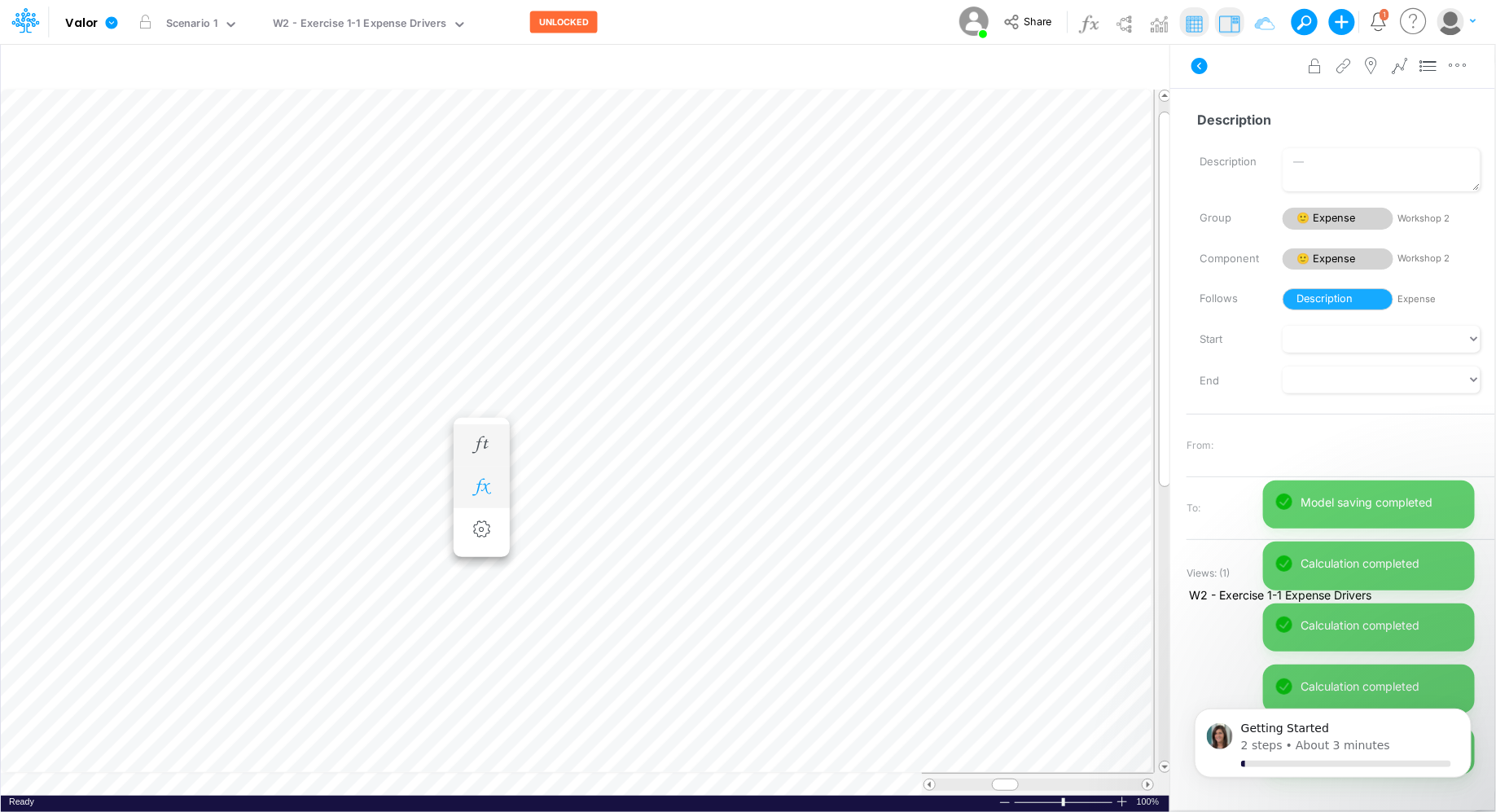
scroll to position [7, 1]
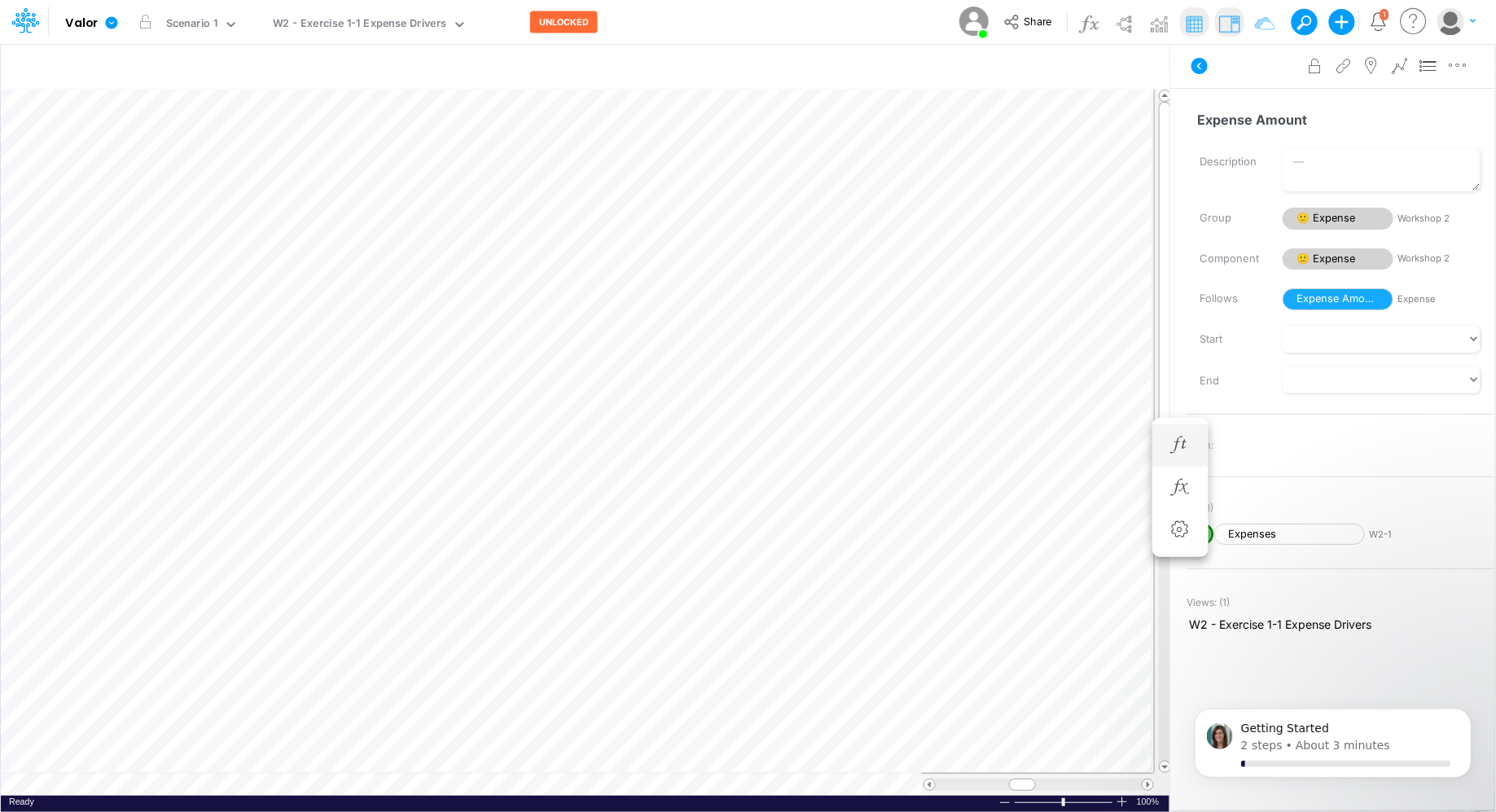
scroll to position [7, 1]
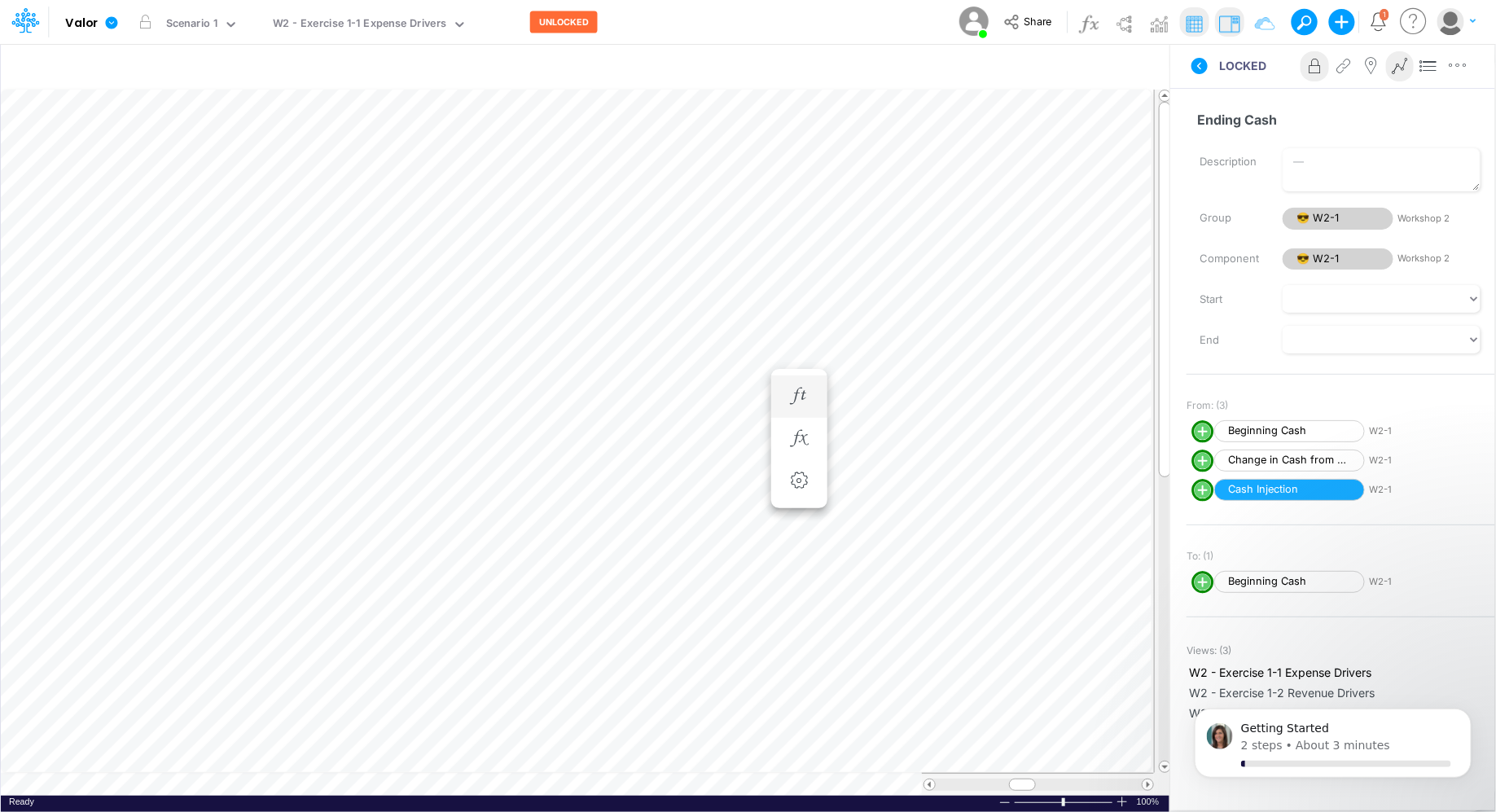
scroll to position [7, 1]
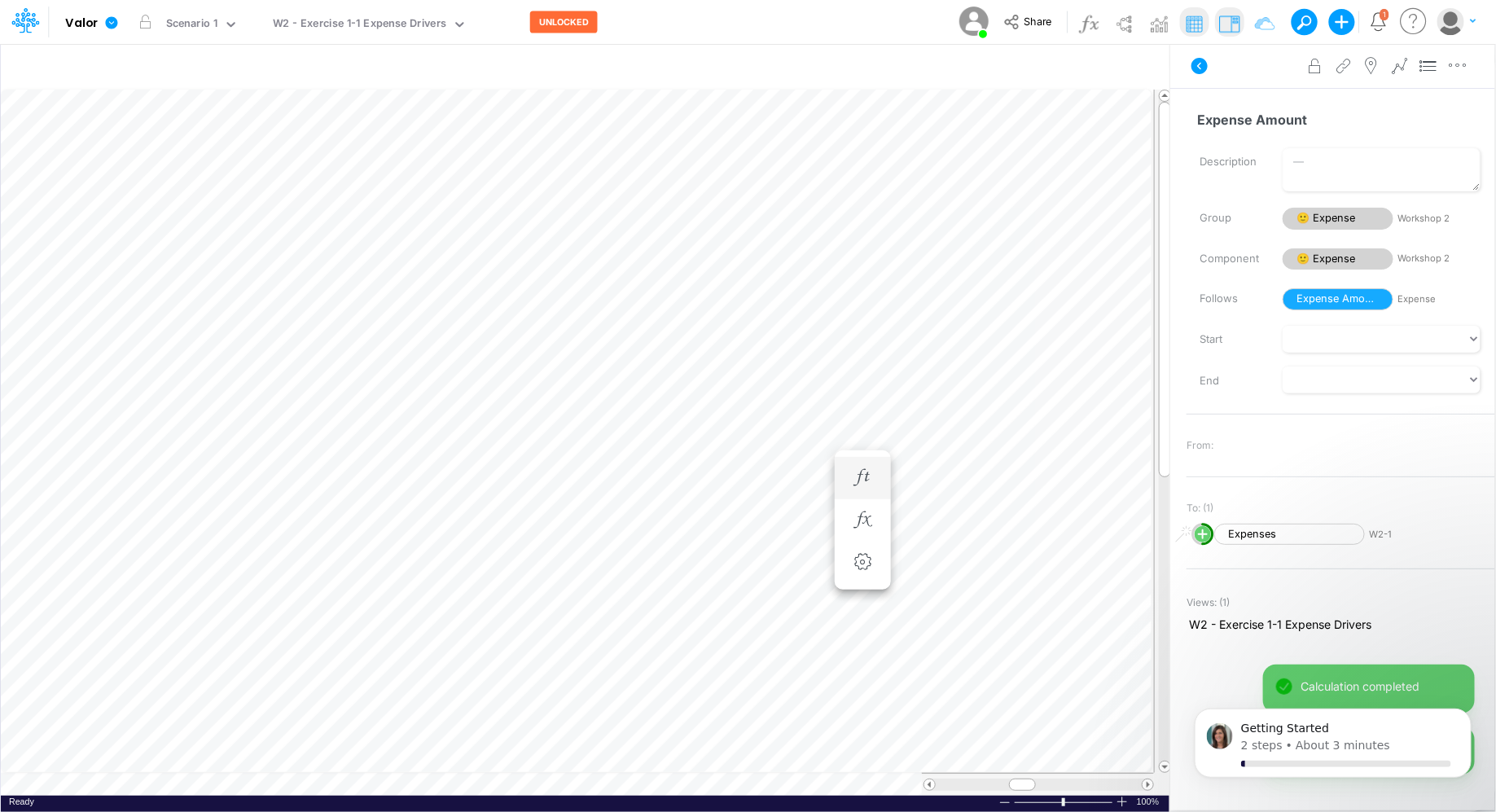
scroll to position [7, 1]
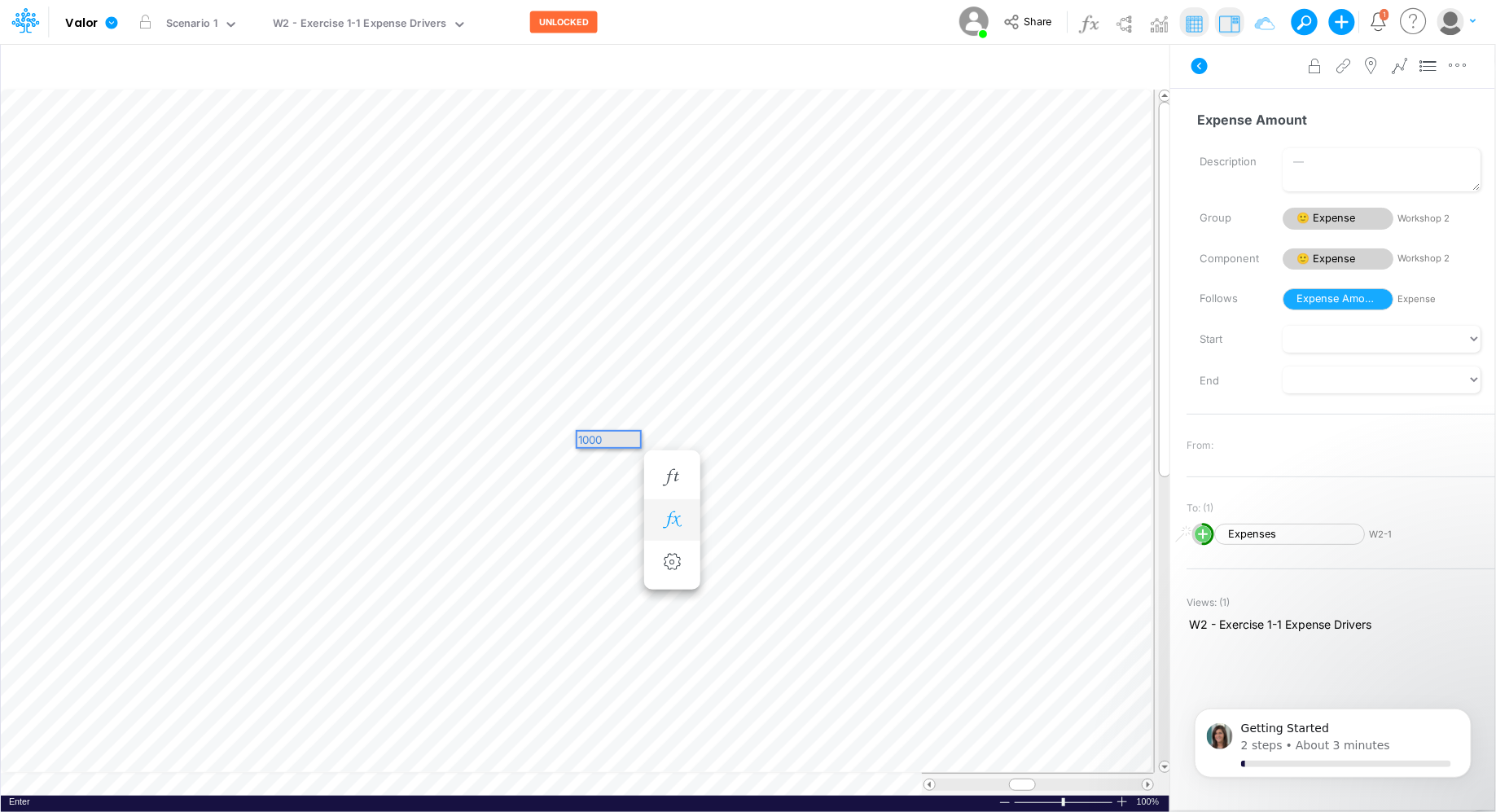
click at [670, 525] on icon "button" at bounding box center [672, 520] width 24 height 17
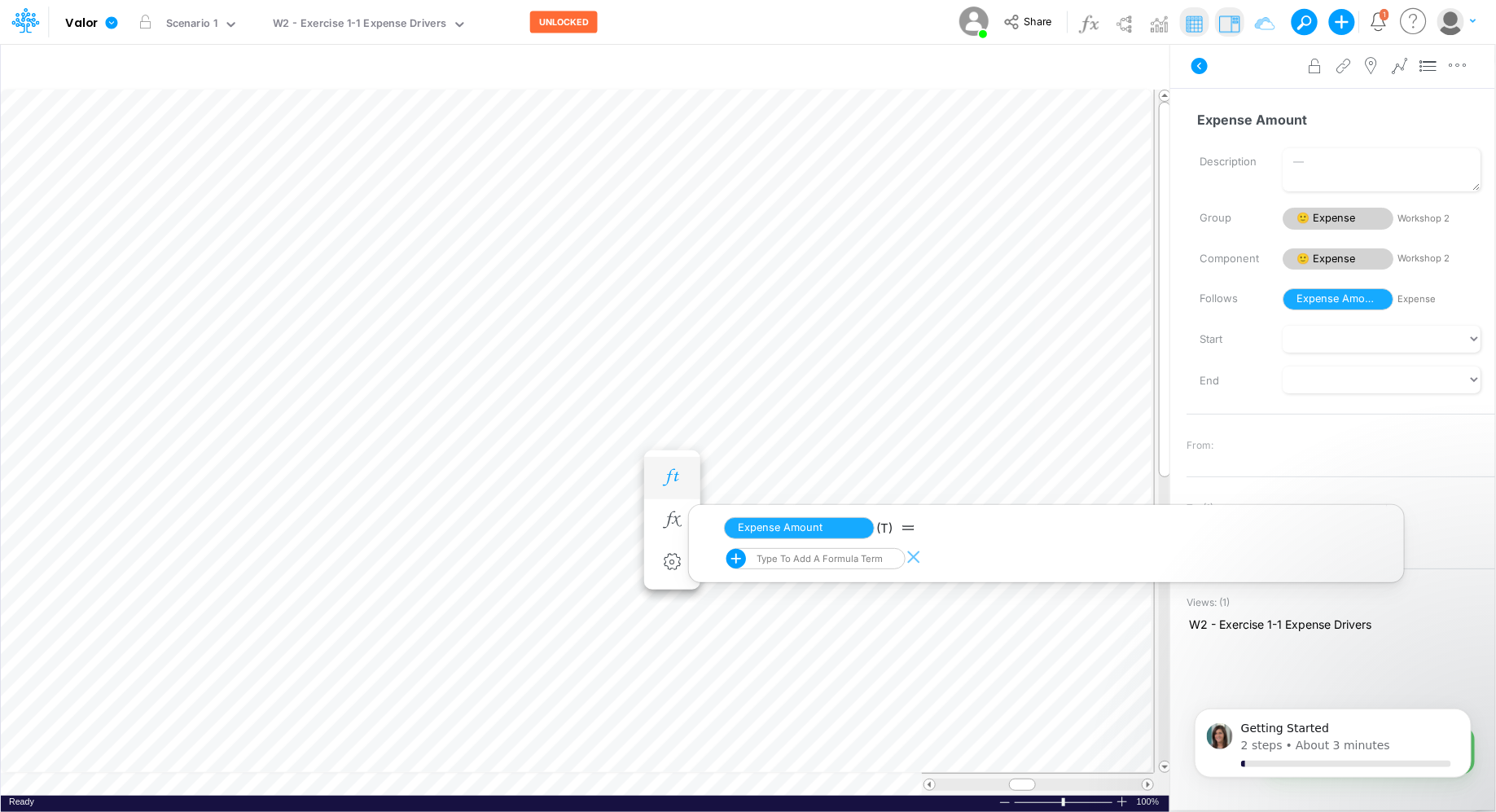
click at [661, 475] on icon "button" at bounding box center [672, 478] width 24 height 17
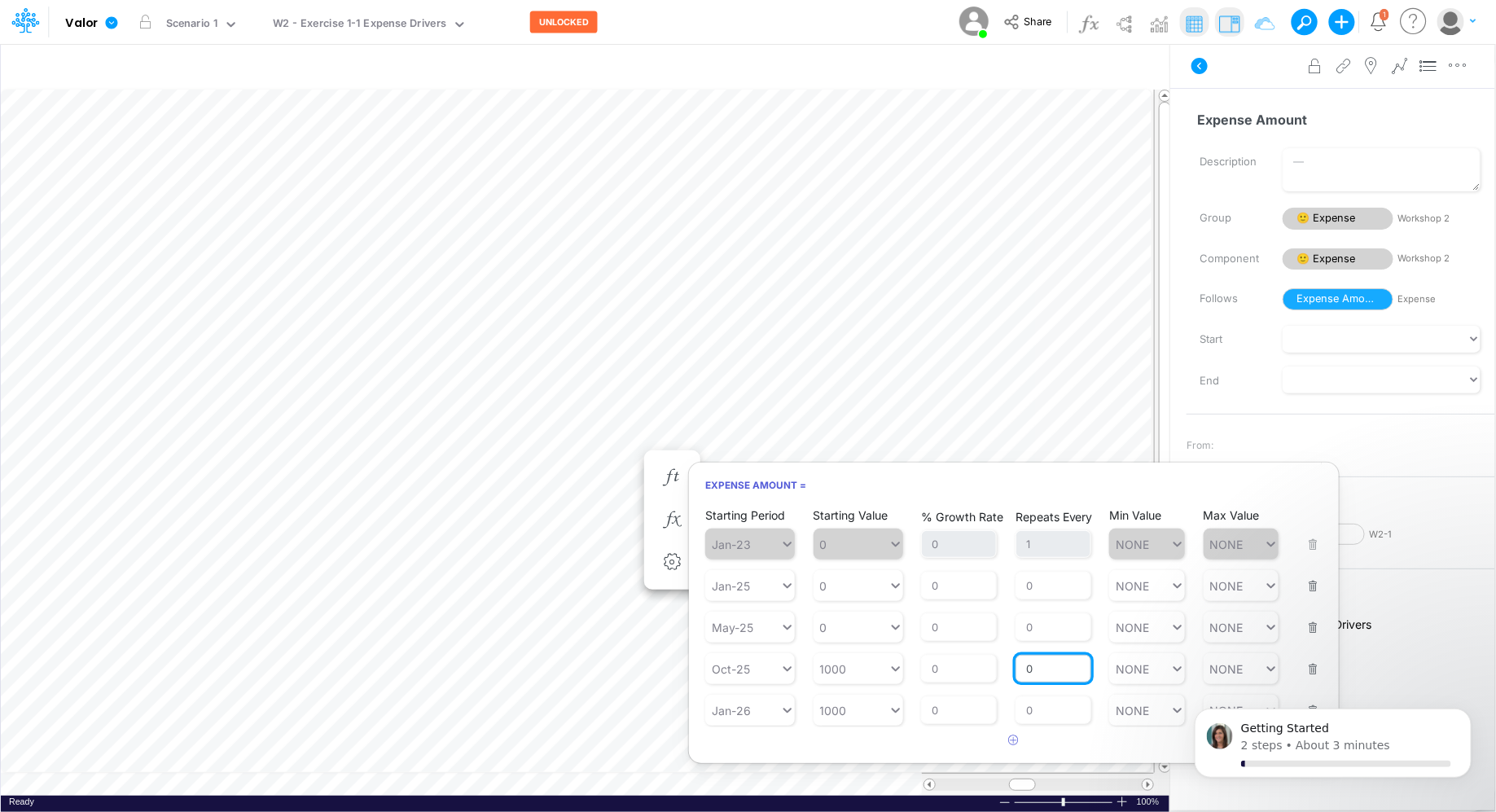
click at [1052, 649] on input "0" at bounding box center [1053, 668] width 76 height 28
type input "1"
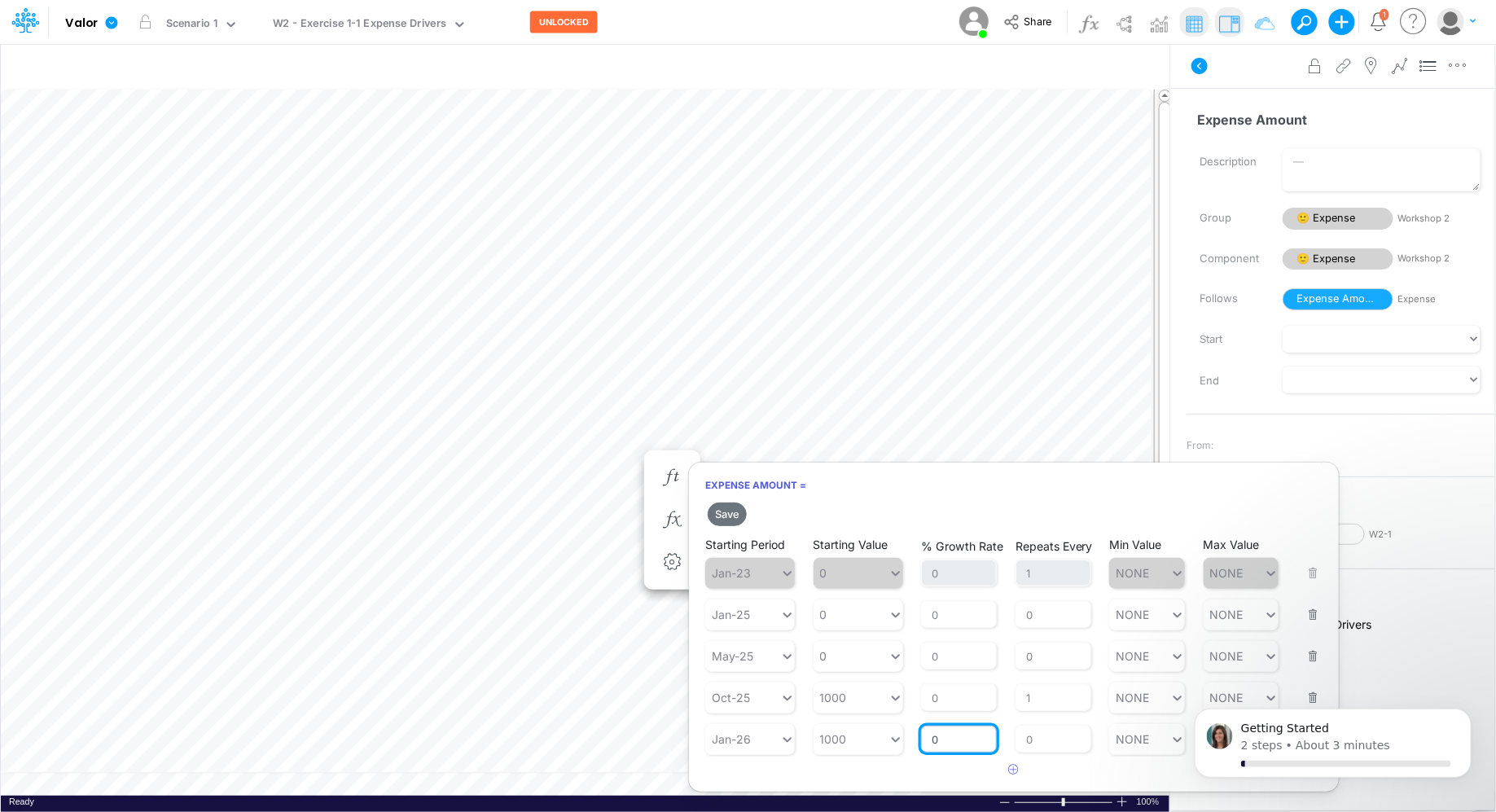
click at [940, 649] on div "Save Starting Period Jan-23 Starting Value 0 % Growth Rate 0 Repeats Every 1 Mi…" at bounding box center [1014, 641] width 650 height 285
click at [724, 502] on button "Save" at bounding box center [727, 513] width 39 height 23
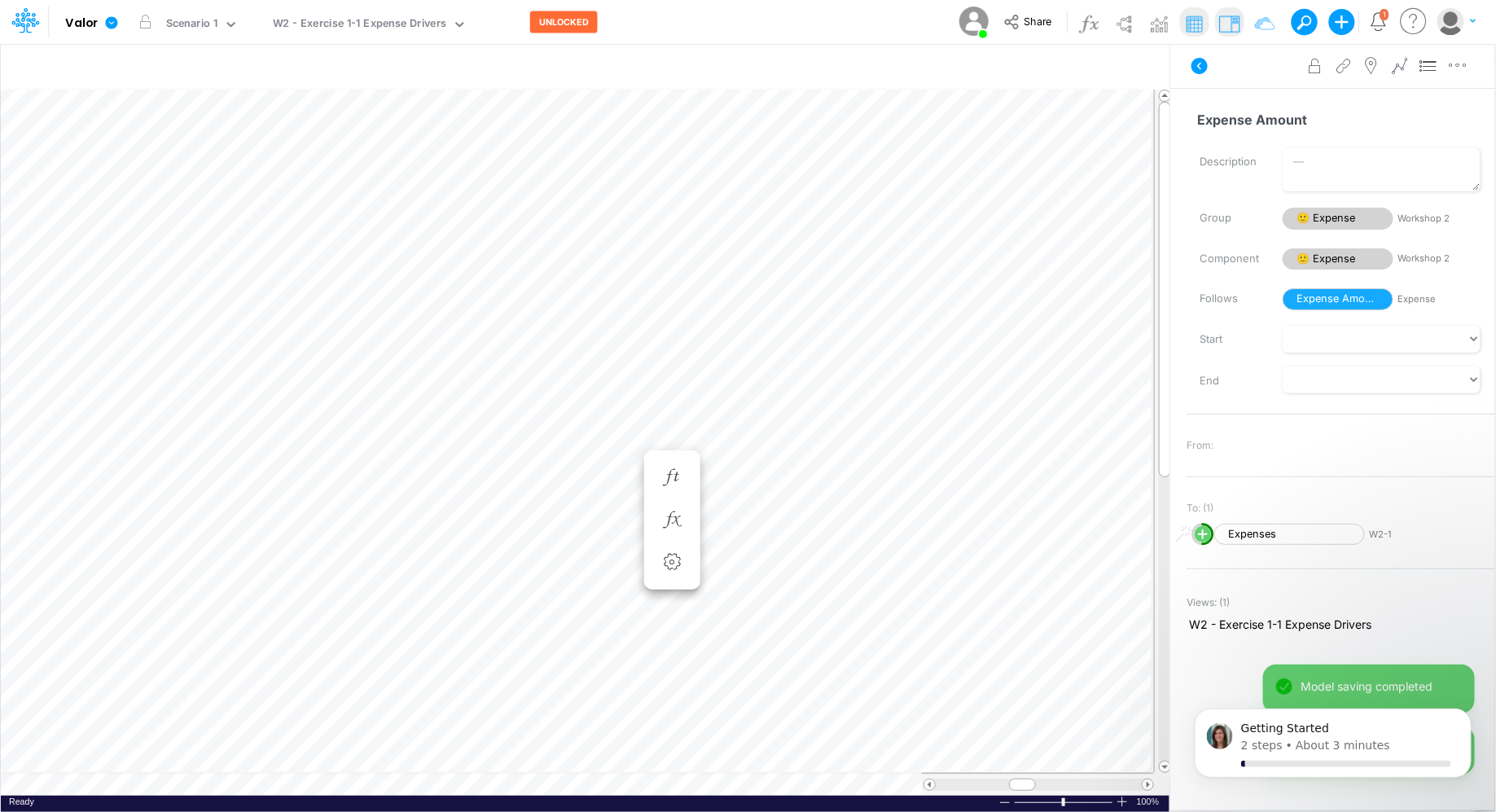
scroll to position [7, 1]
click at [875, 501] on button "button" at bounding box center [862, 503] width 30 height 32
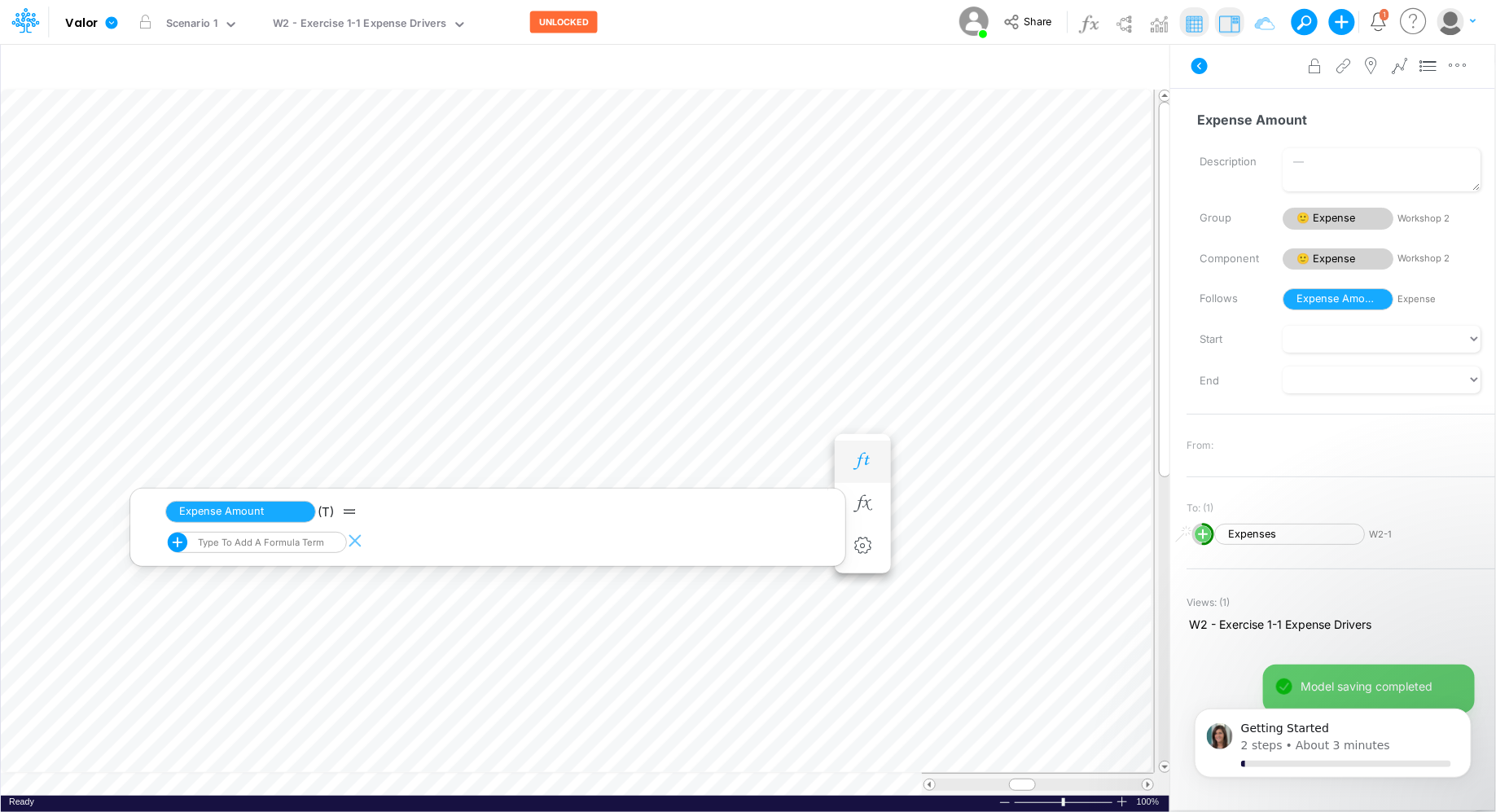
click at [868, 469] on icon "button" at bounding box center [862, 461] width 24 height 17
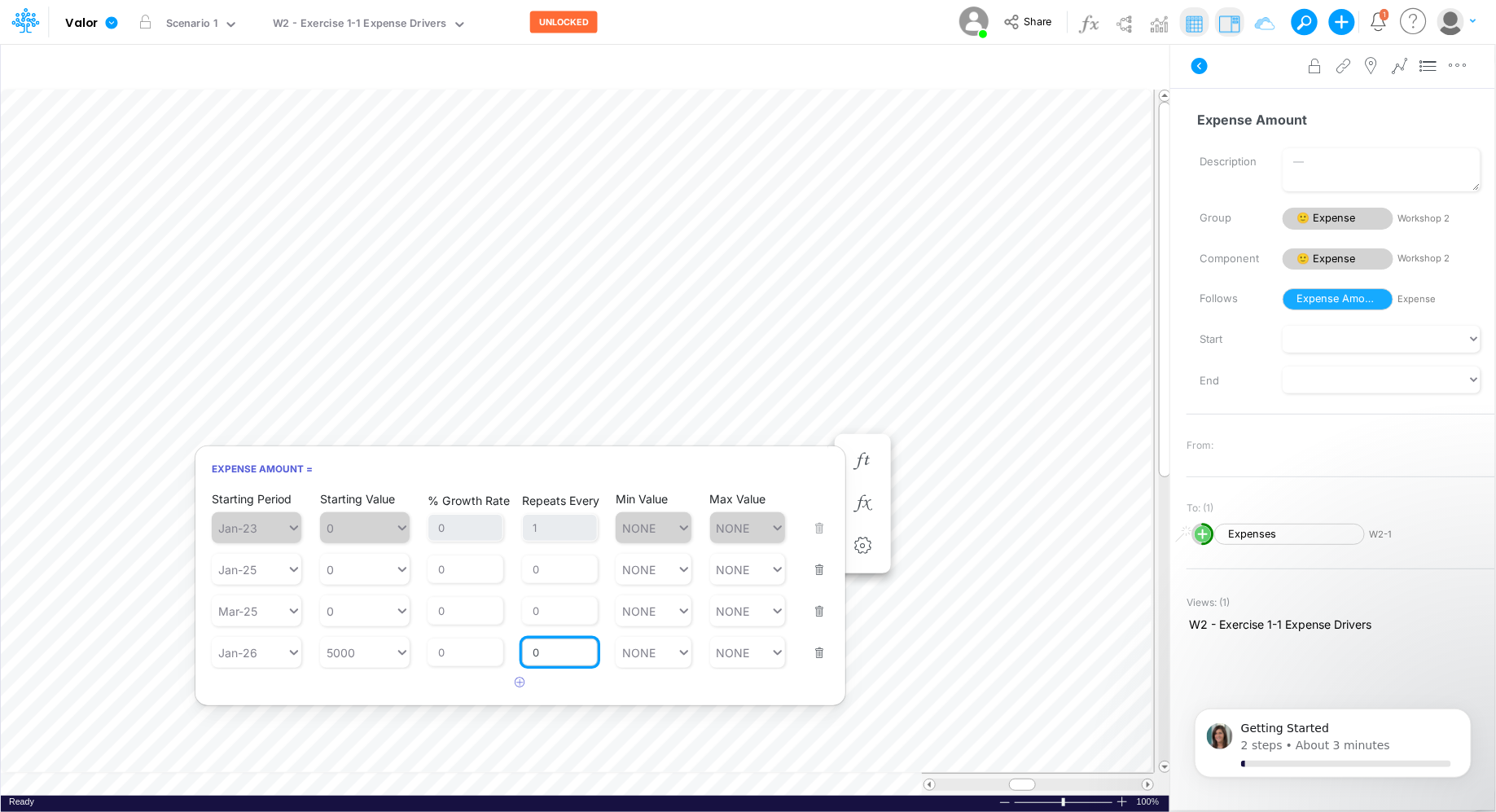
click at [558, 649] on input "0" at bounding box center [560, 653] width 76 height 28
type input "1"
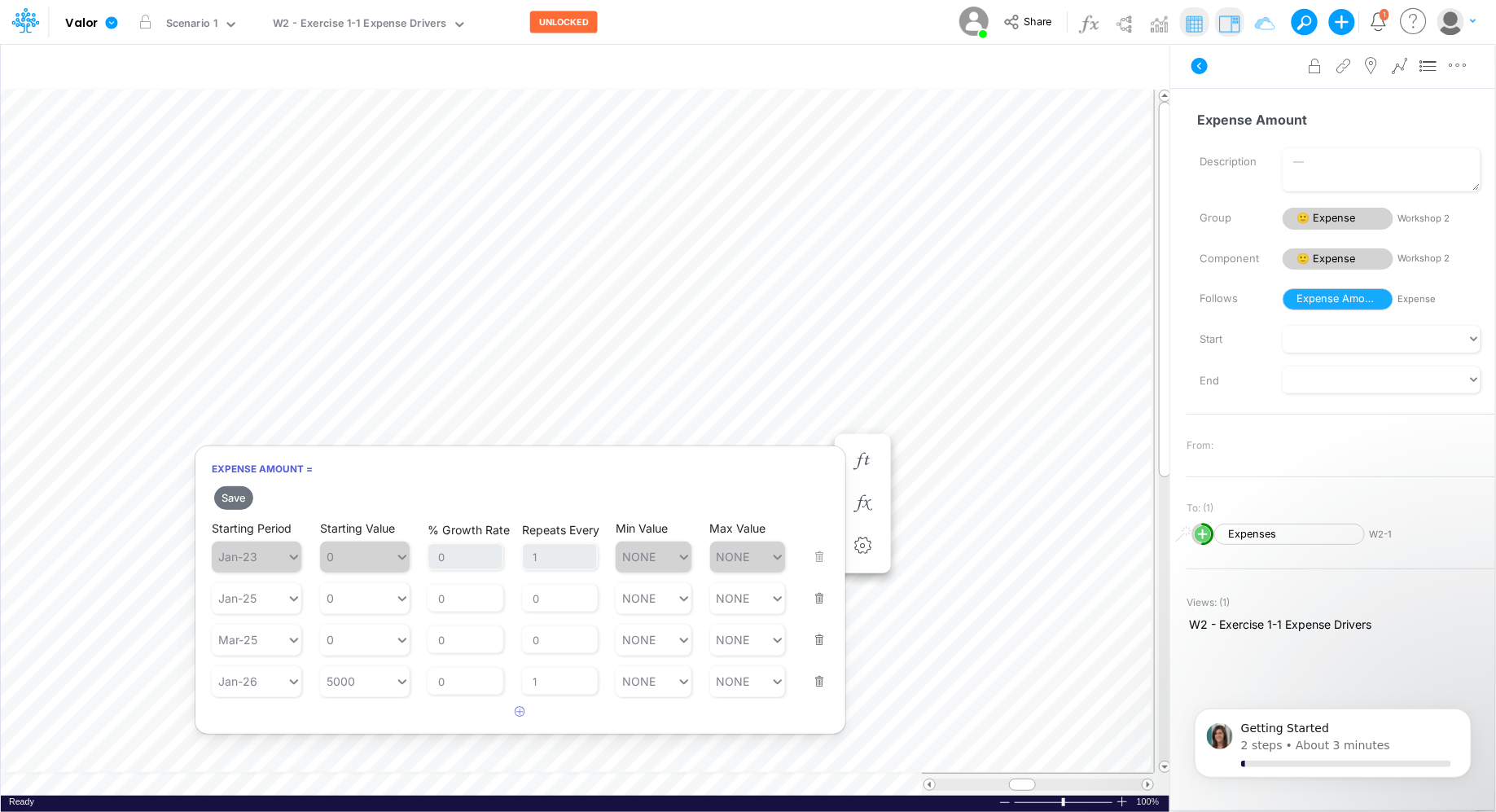
click at [539, 621] on article "Starting Period Jan-23 Starting Value 0 % Growth Rate 0 Repeats Every 1 Min Val…" at bounding box center [520, 608] width 650 height 180
click at [237, 502] on button "Save" at bounding box center [233, 498] width 39 height 23
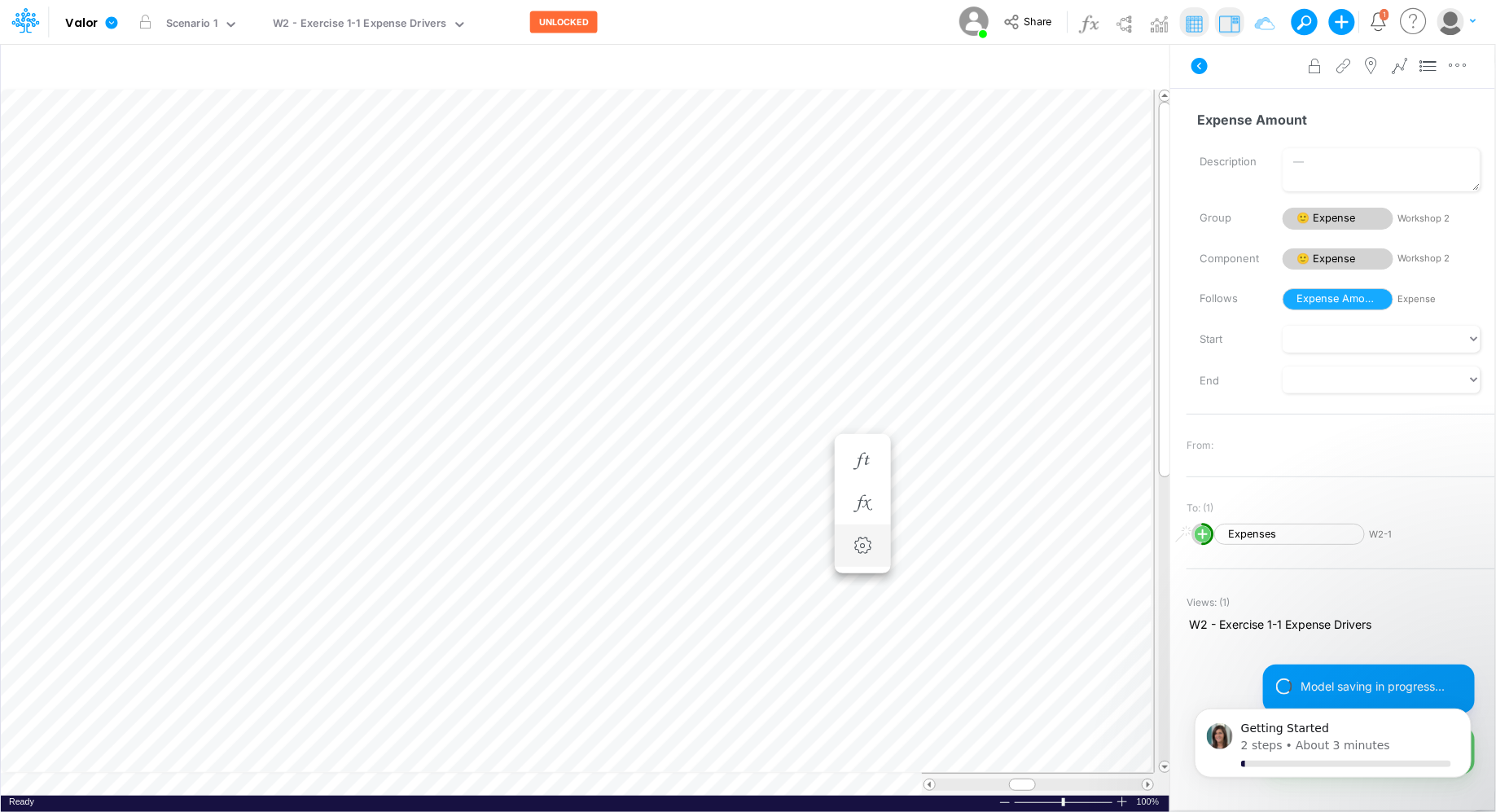
scroll to position [7, 1]
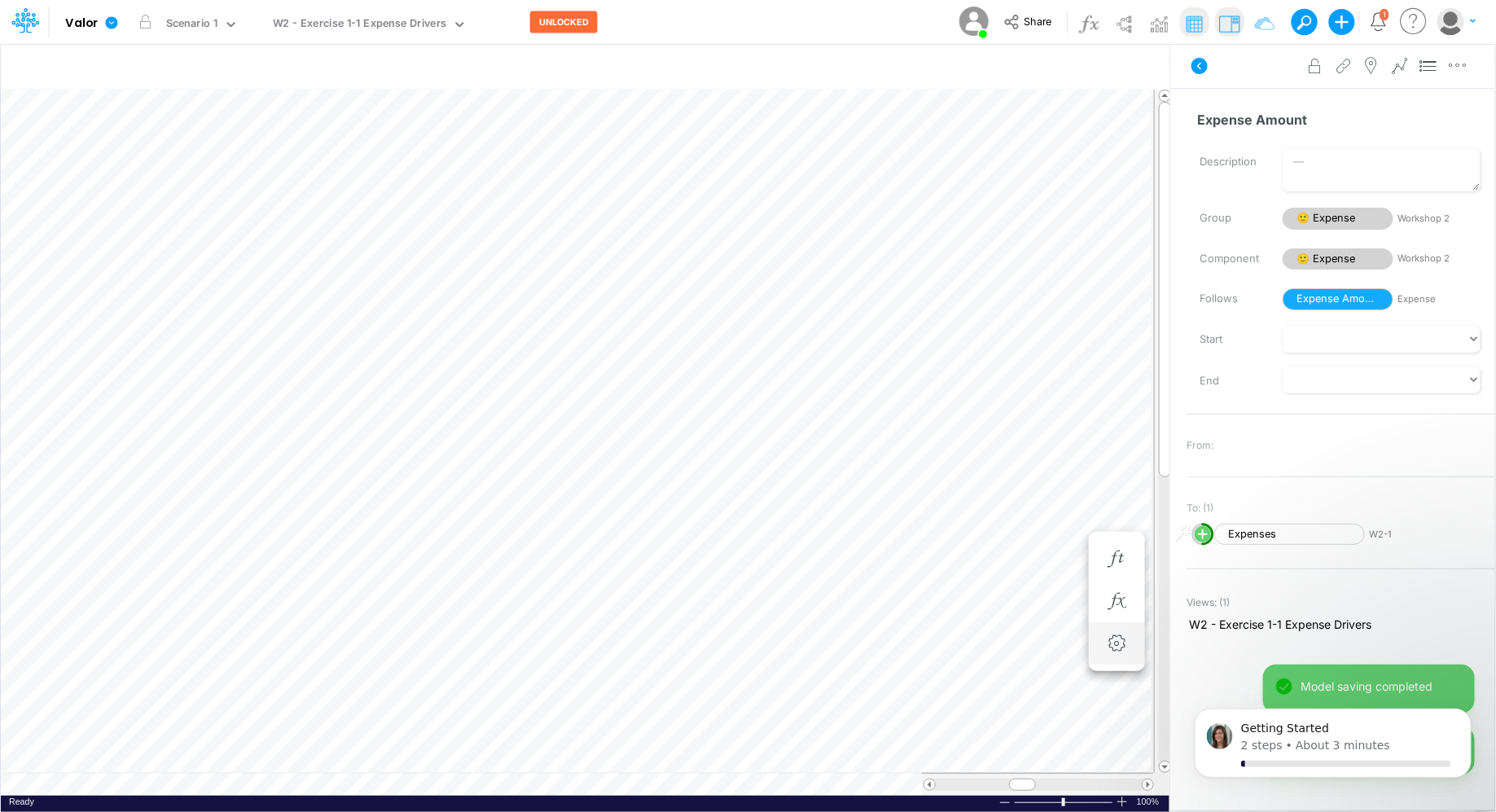
scroll to position [7, 1]
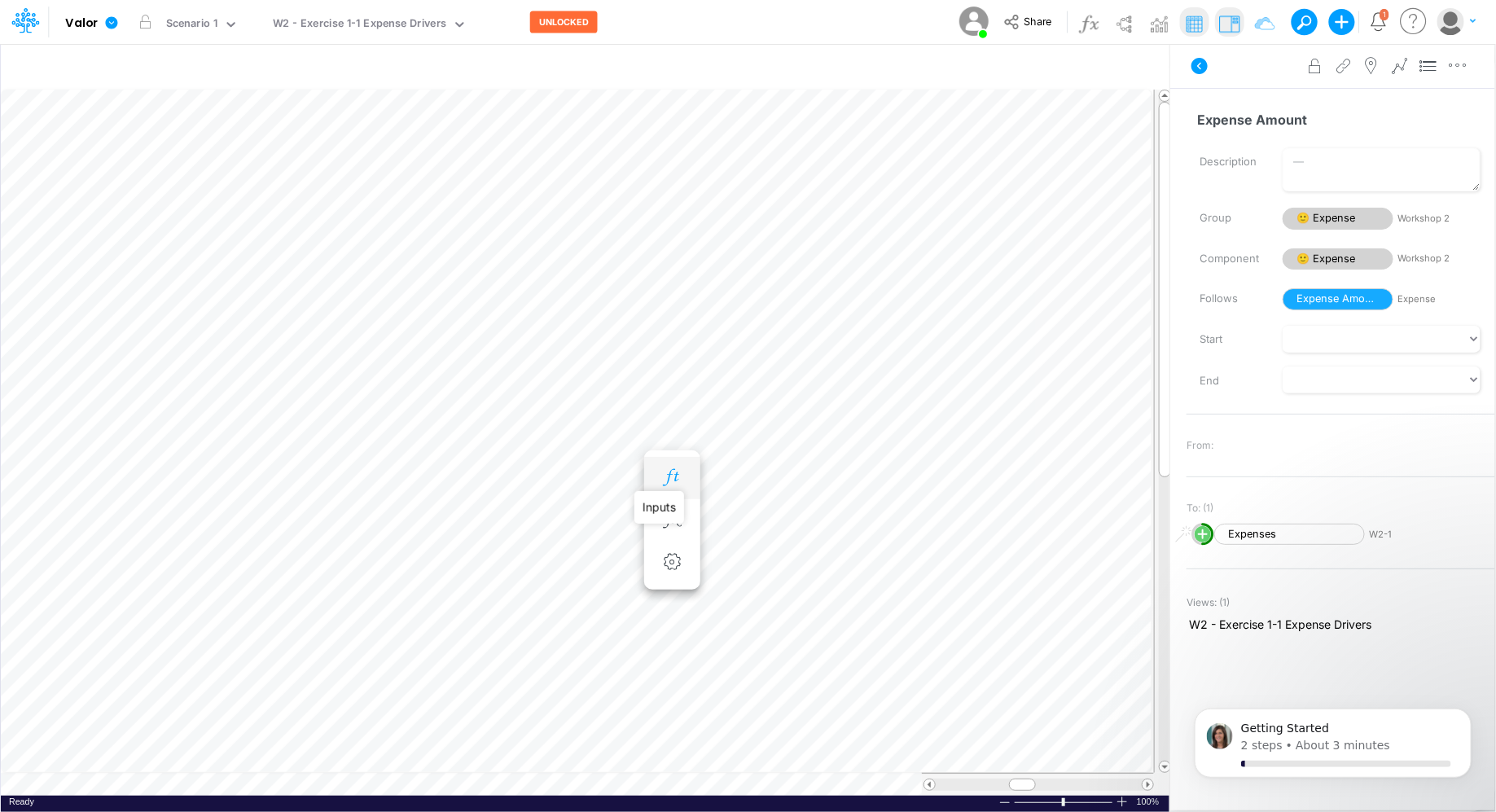
click at [667, 472] on icon "button" at bounding box center [672, 478] width 24 height 17
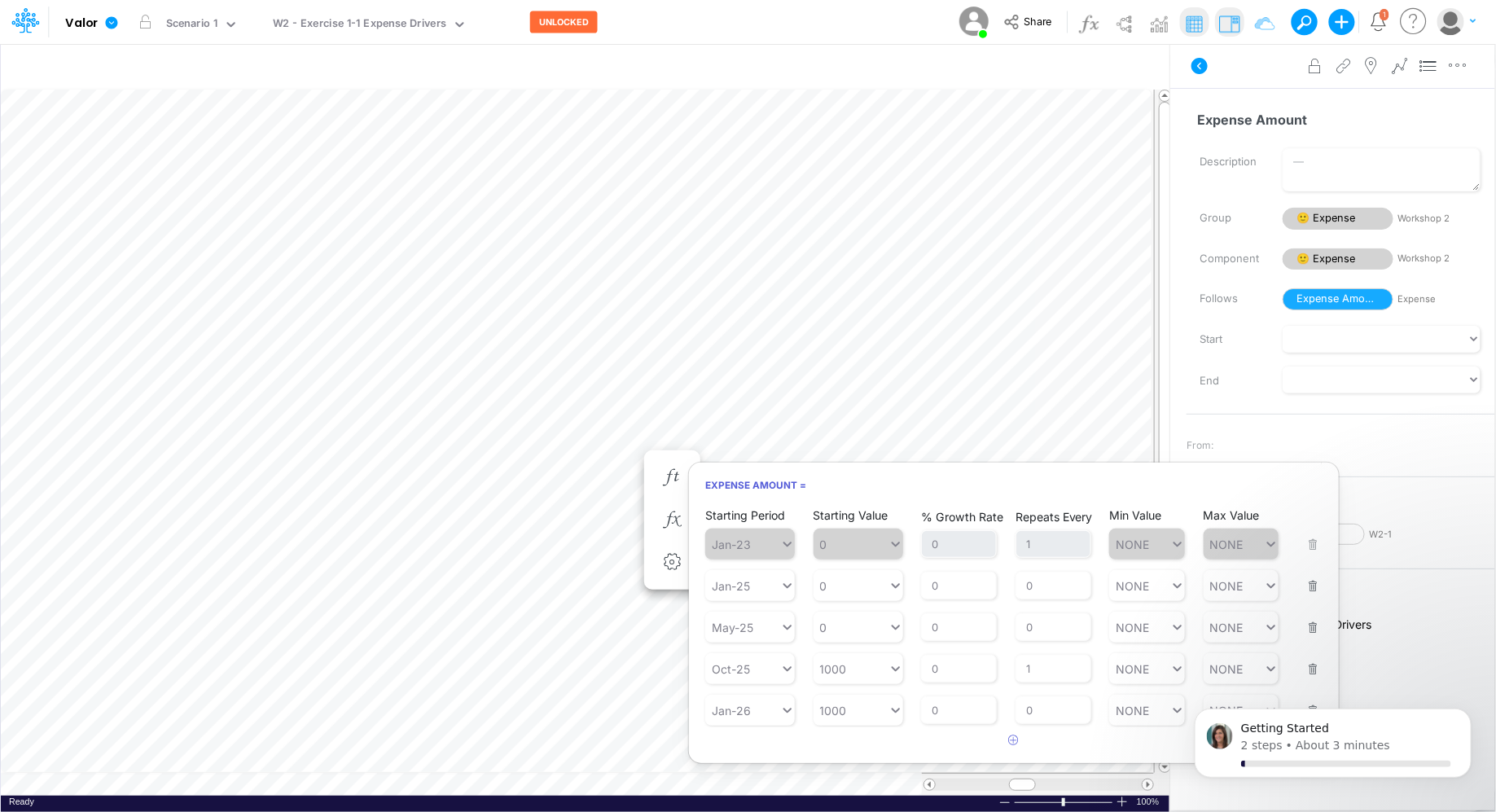
click at [1032, 649] on div "Repeats Every 0" at bounding box center [1053, 700] width 76 height 48
click at [1034, 649] on input "1" at bounding box center [1053, 668] width 76 height 28
click at [1048, 649] on div "Repeats Every 0" at bounding box center [1053, 700] width 76 height 48
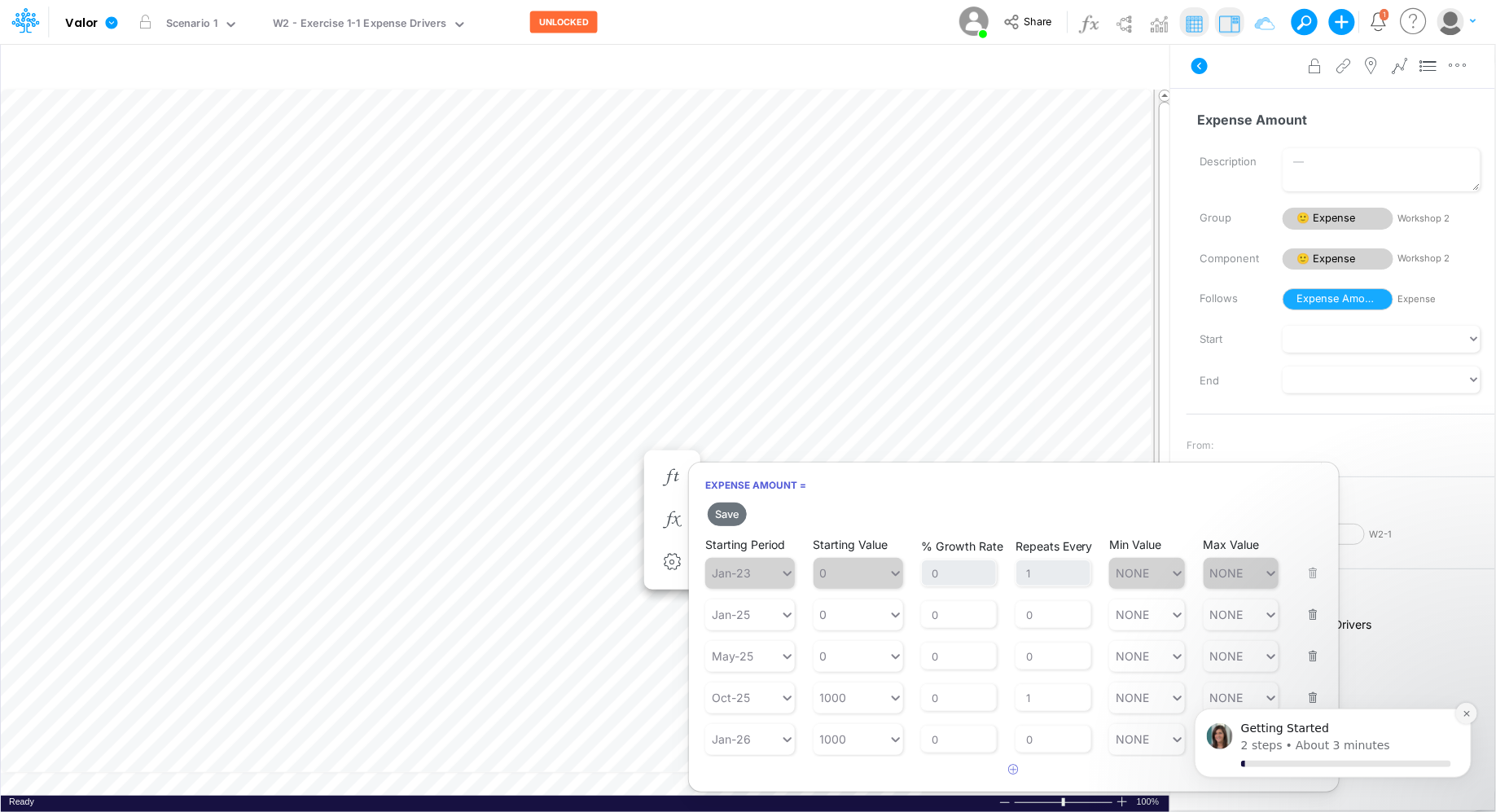
click at [1196, 649] on button "Dismiss notification" at bounding box center [1466, 713] width 21 height 21
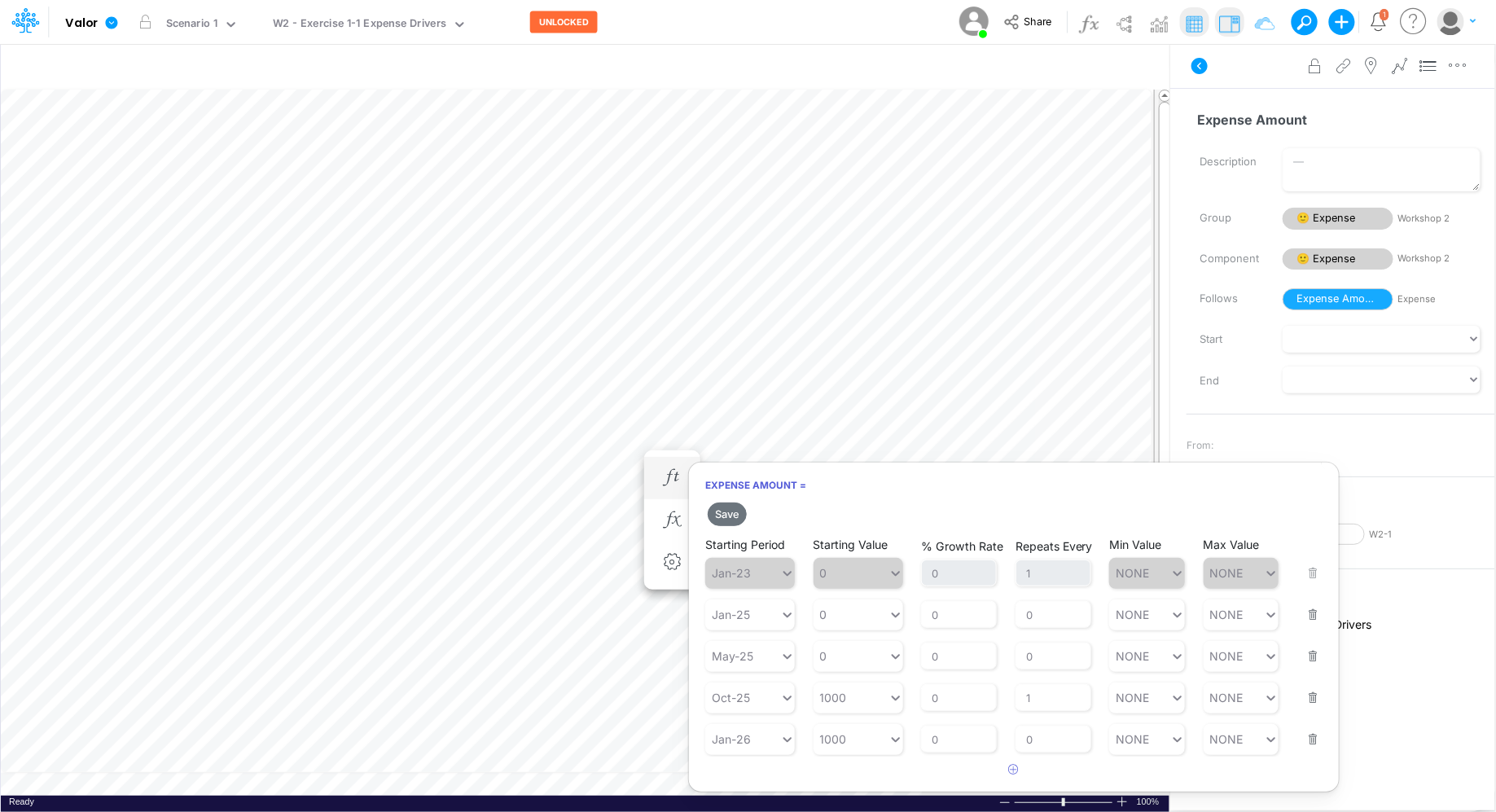
click at [1196, 649] on div "Starting Period Jan-26 Starting Value 1000 % Growth Rate 0 Repeats Every 0 Min …" at bounding box center [1013, 728] width 617 height 51
click at [1196, 649] on button "button" at bounding box center [1308, 728] width 21 height 44
click at [1196, 608] on button "button" at bounding box center [1308, 604] width 21 height 44
click at [1196, 609] on button "button" at bounding box center [1308, 604] width 21 height 44
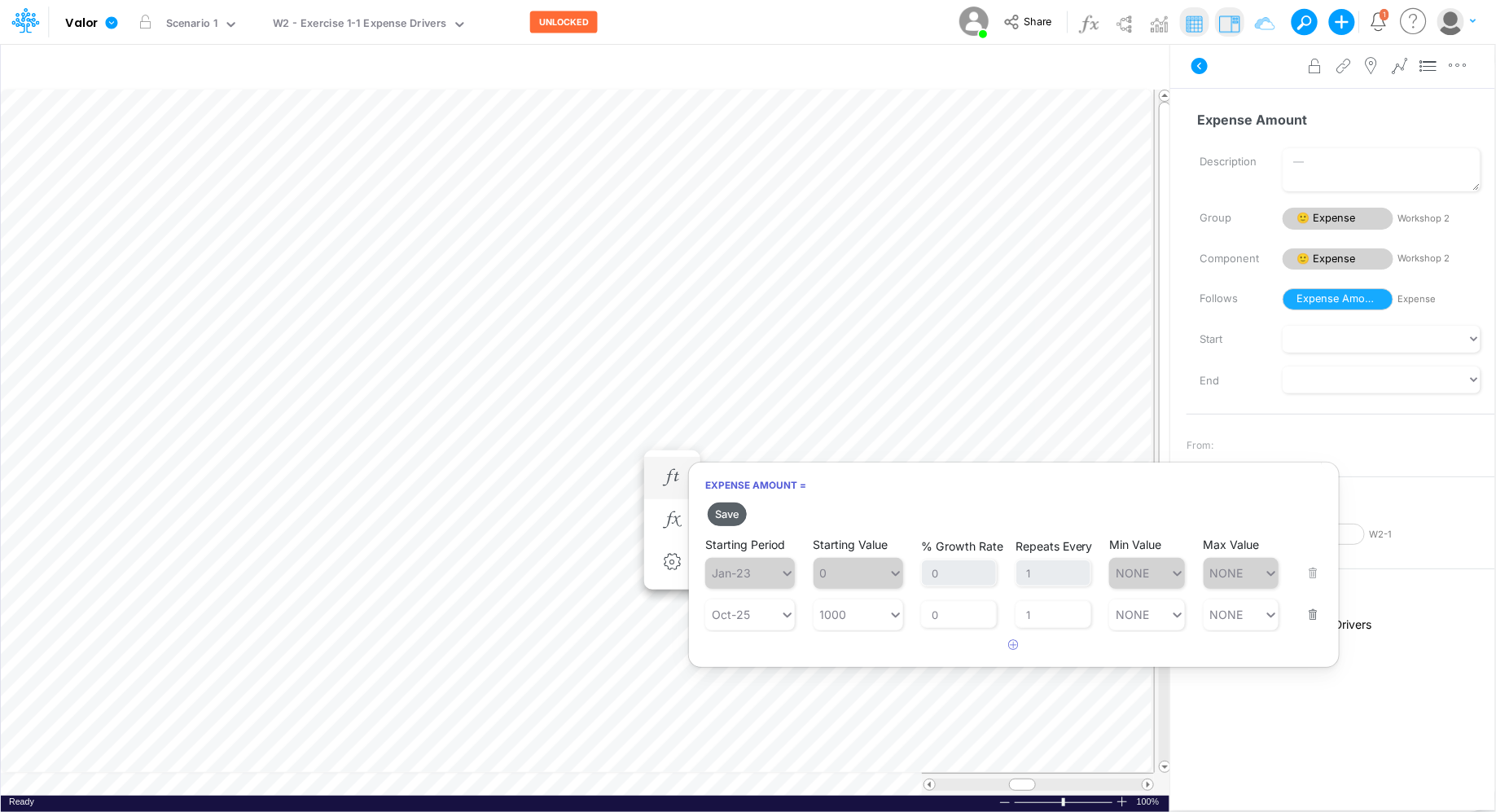
click at [724, 522] on button "Save" at bounding box center [727, 513] width 39 height 23
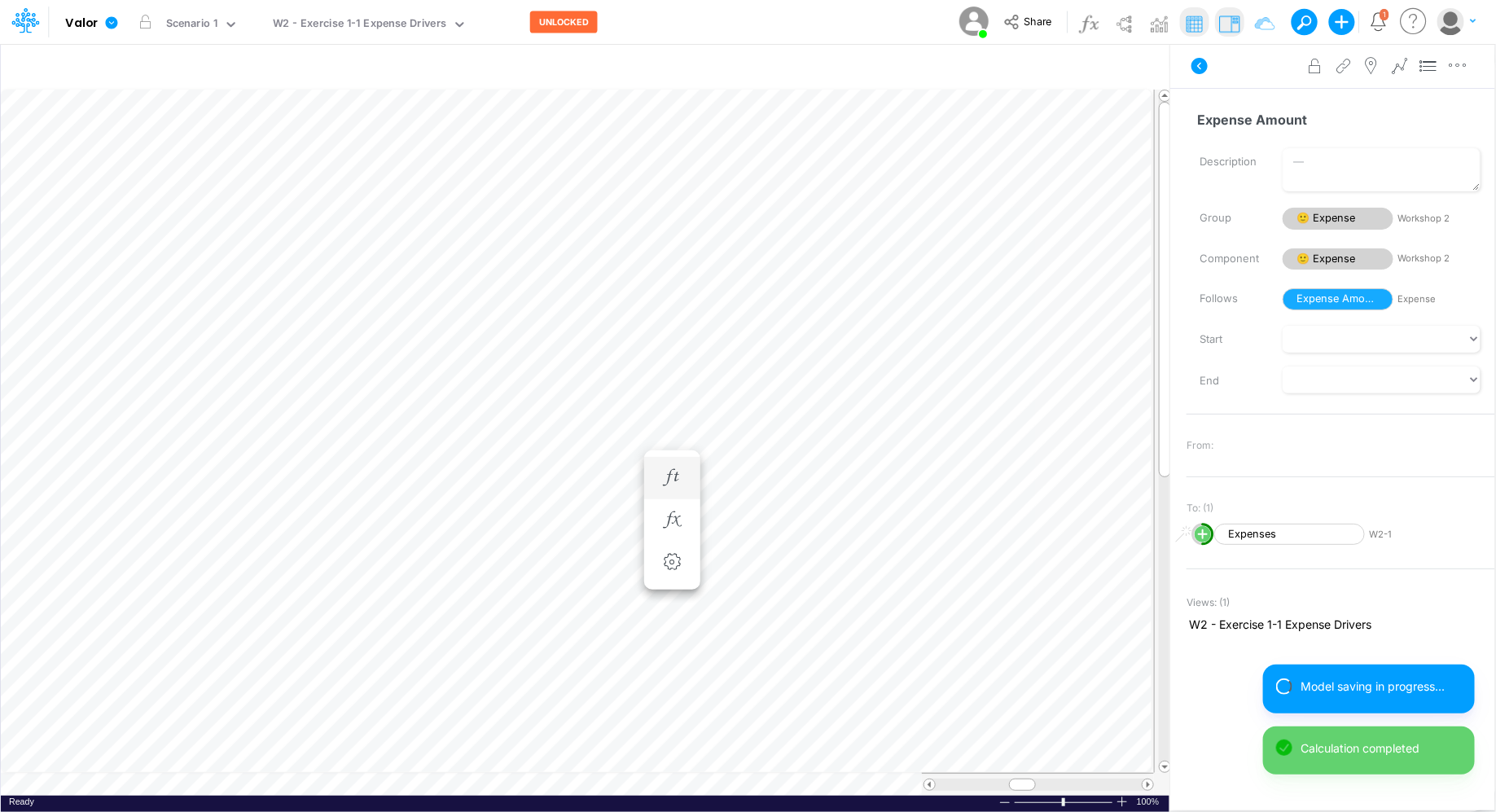
scroll to position [7, 1]
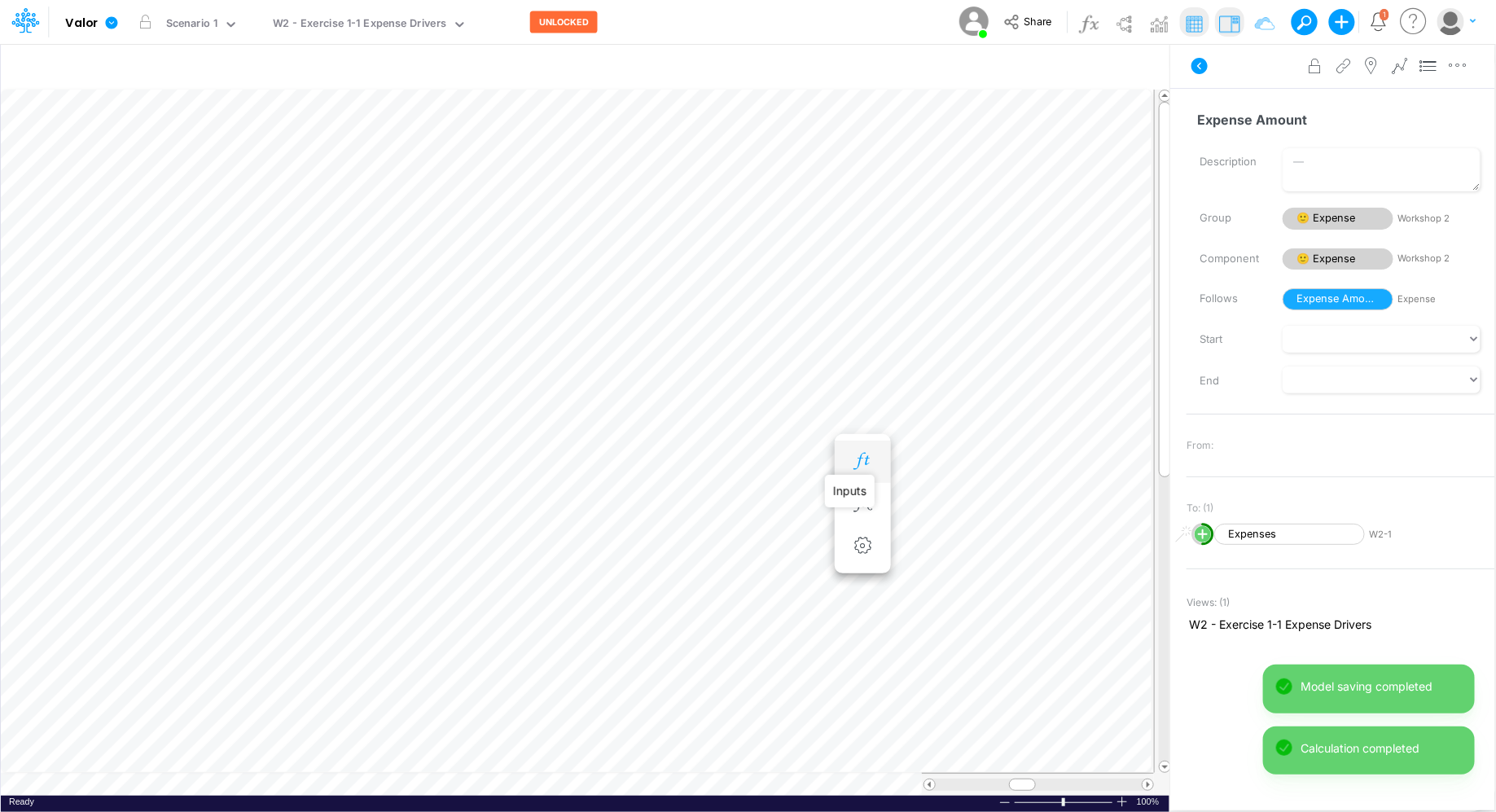
click at [867, 456] on icon "button" at bounding box center [862, 461] width 24 height 17
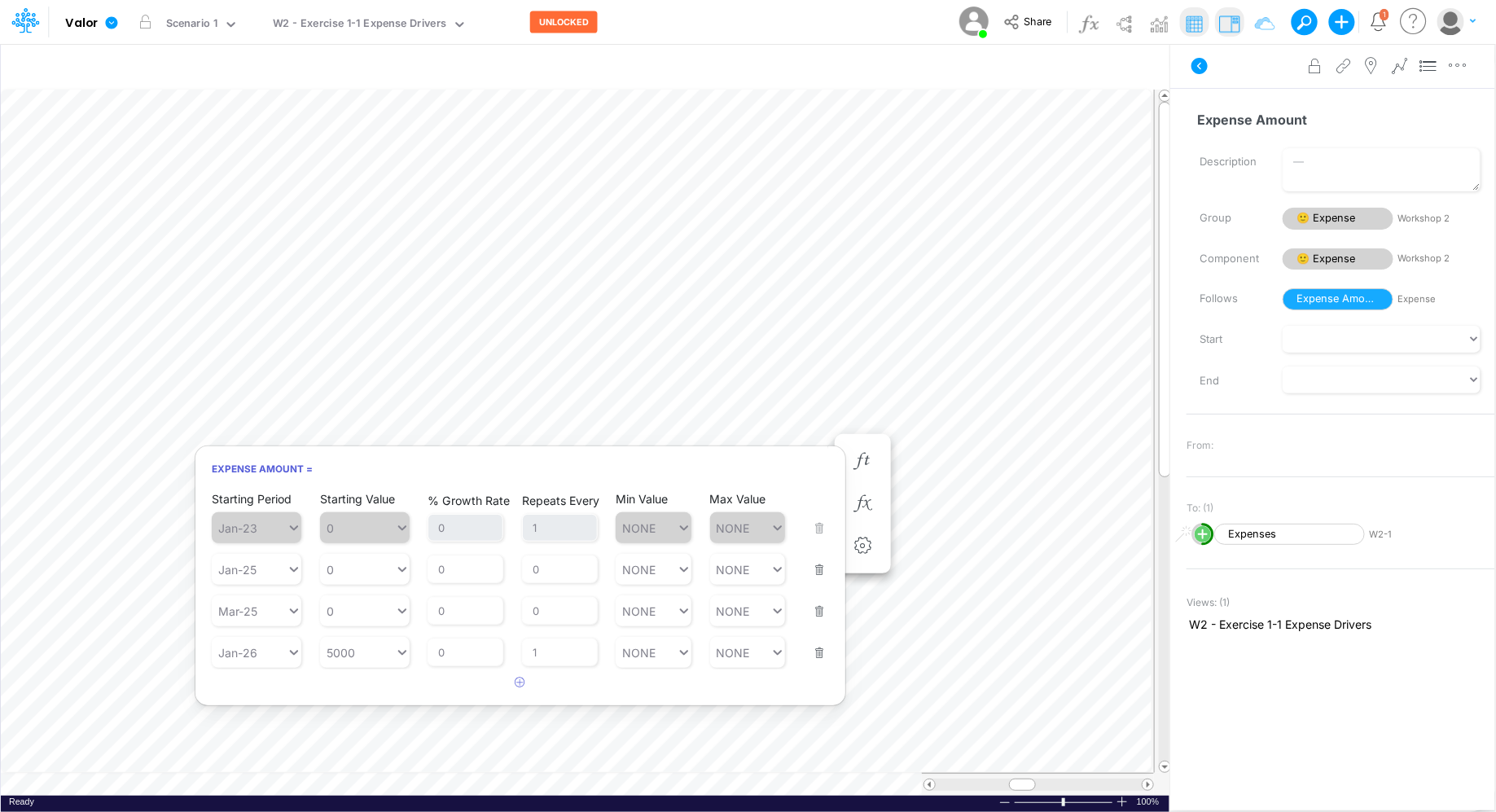
click at [822, 607] on button "button" at bounding box center [814, 601] width 21 height 44
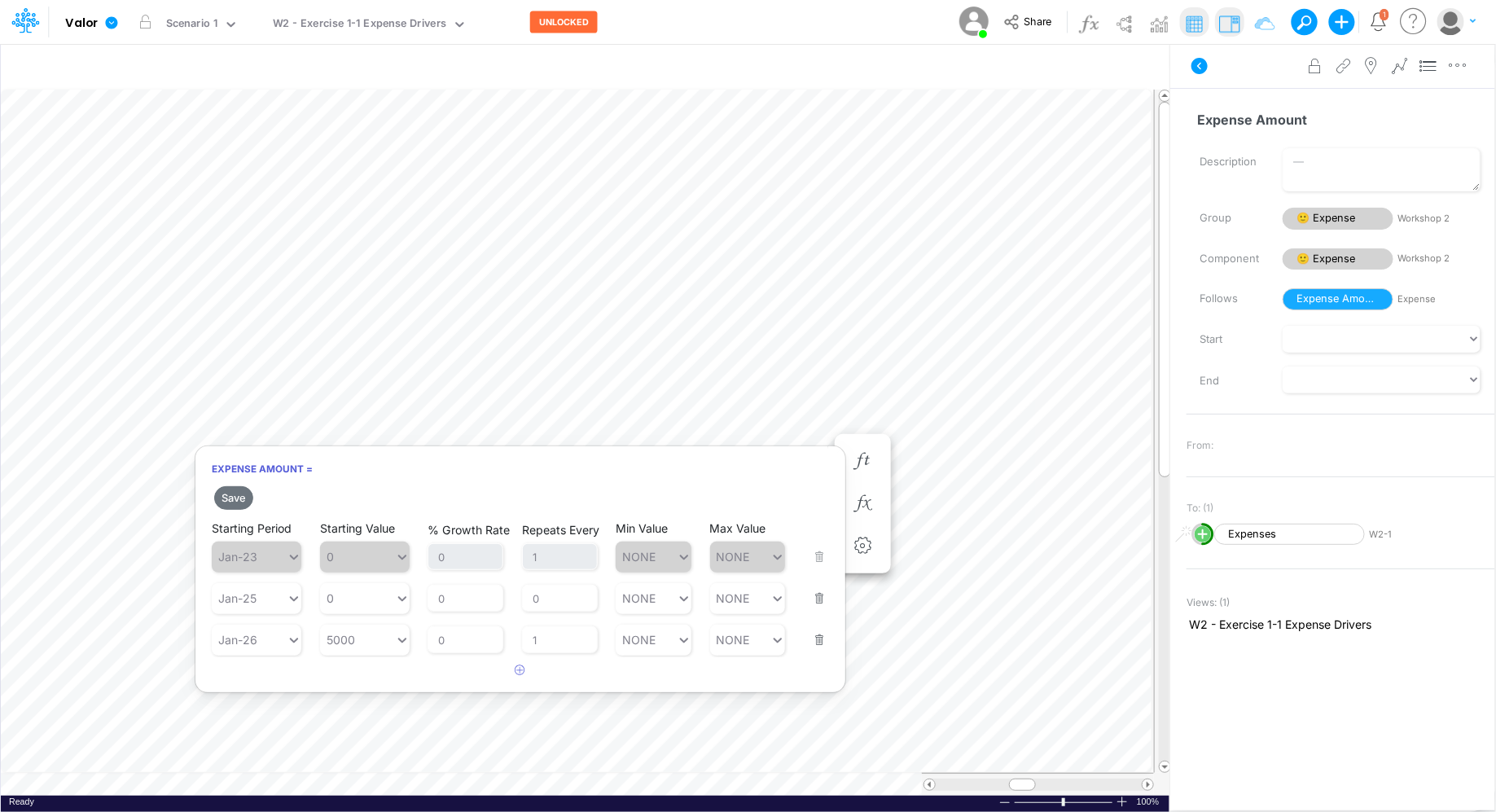
click at [822, 594] on button "button" at bounding box center [814, 587] width 21 height 44
click at [518, 628] on icon "button" at bounding box center [520, 628] width 10 height 10
click at [285, 644] on div "Type to search..." at bounding box center [265, 640] width 90 height 14
click at [262, 649] on div "Jul-23" at bounding box center [256, 712] width 90 height 27
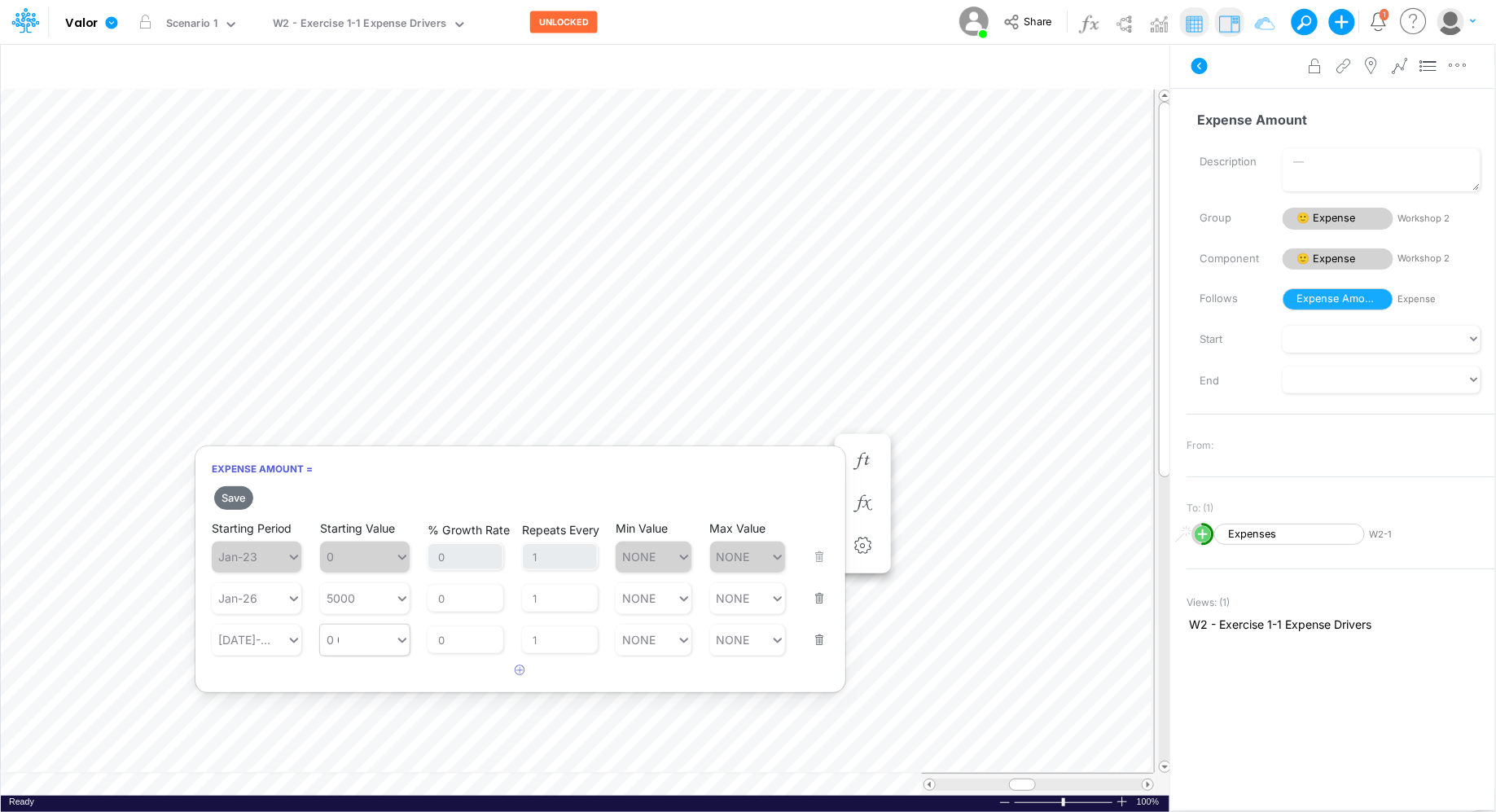
click at [382, 642] on div "0 0" at bounding box center [358, 639] width 75 height 23
type input "10000"
click at [611, 649] on article at bounding box center [520, 670] width 650 height 27
click at [278, 649] on div "Jul-23" at bounding box center [249, 639] width 75 height 23
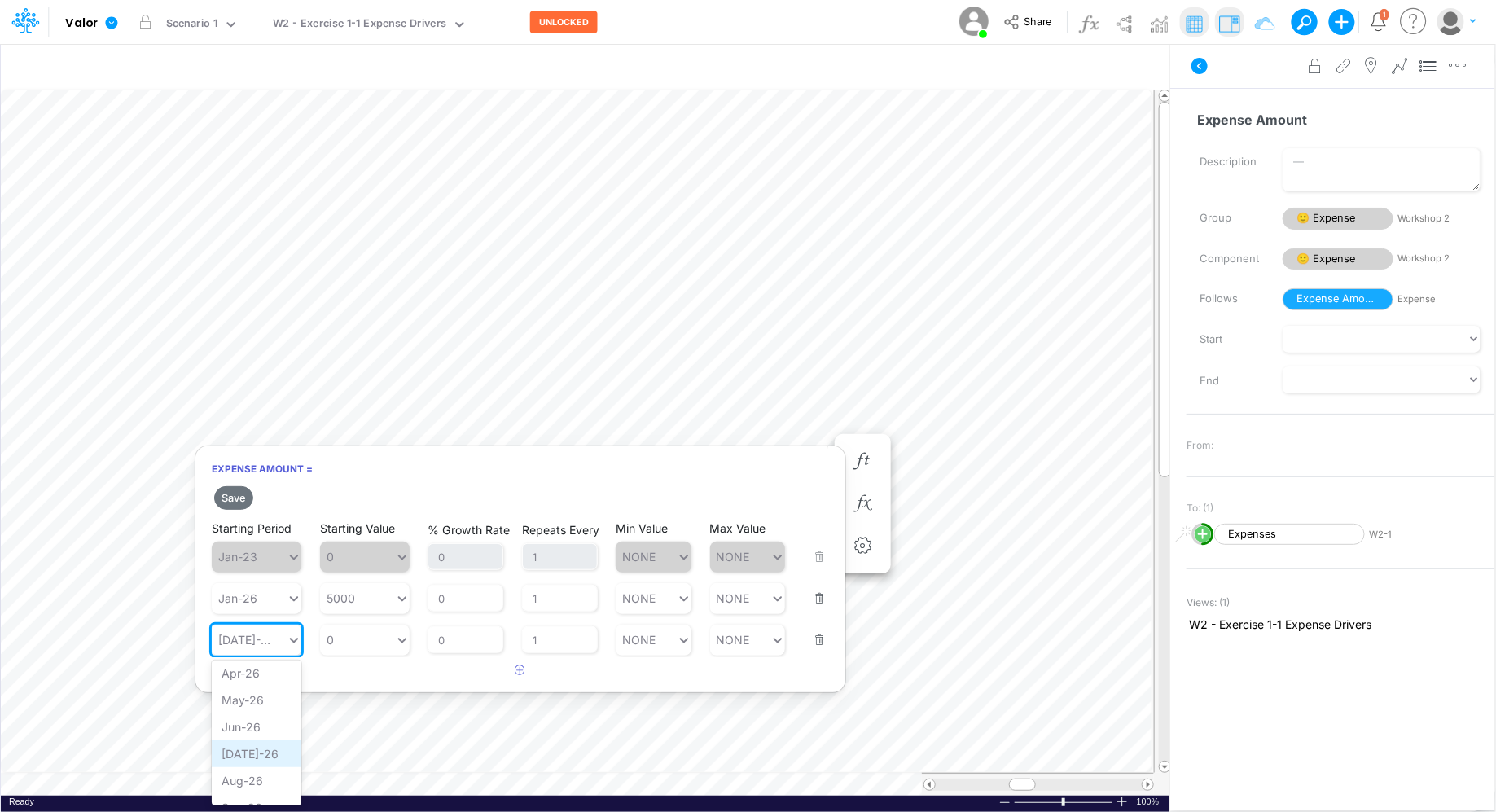
click at [247, 649] on div "Jul-26" at bounding box center [256, 754] width 90 height 27
type input "0"
click at [357, 638] on div "0 0" at bounding box center [358, 639] width 75 height 23
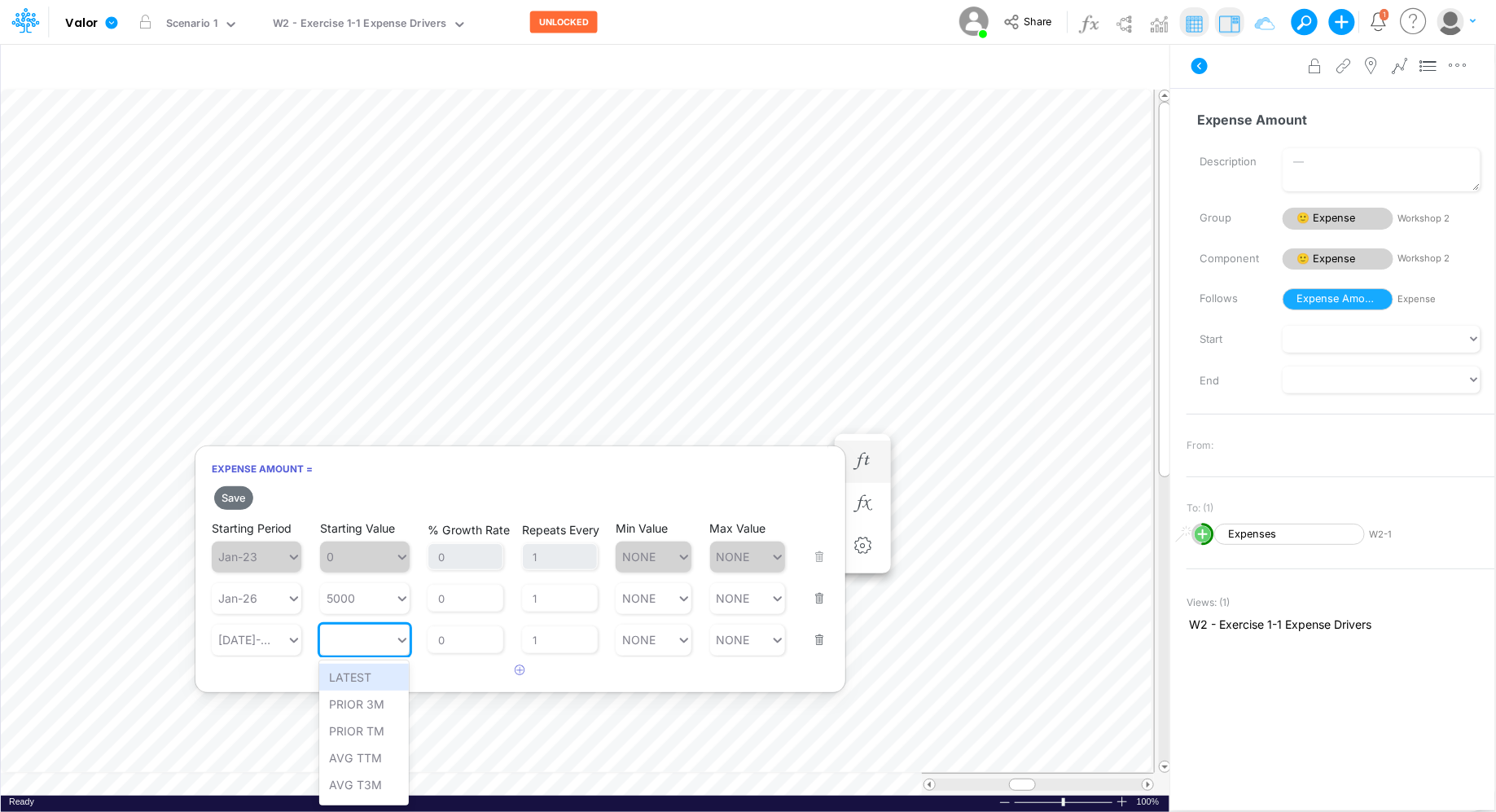
click at [357, 638] on div "0" at bounding box center [358, 639] width 75 height 23
type input "10000"
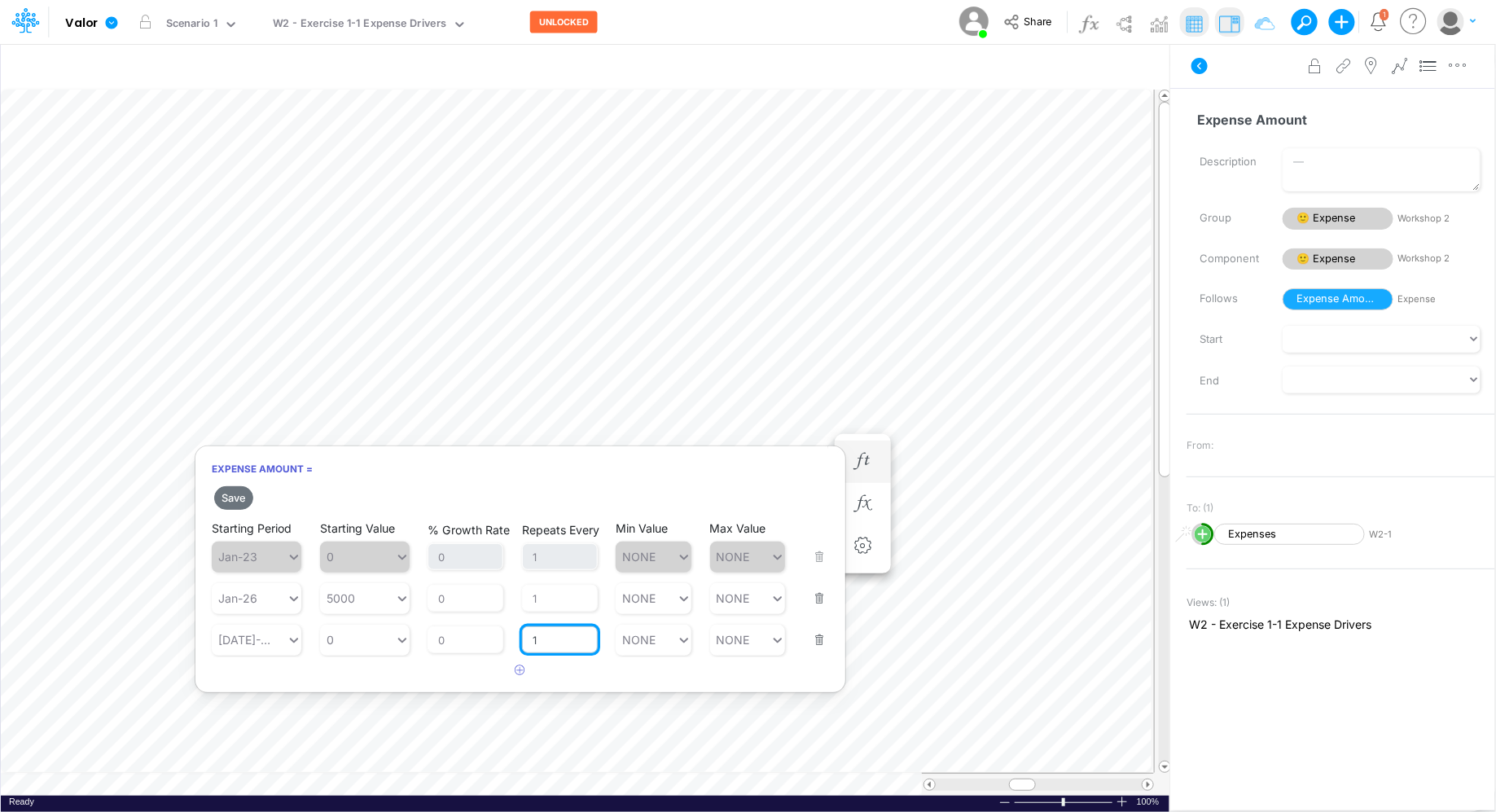
click at [562, 639] on input "1" at bounding box center [560, 641] width 76 height 28
type input "0"
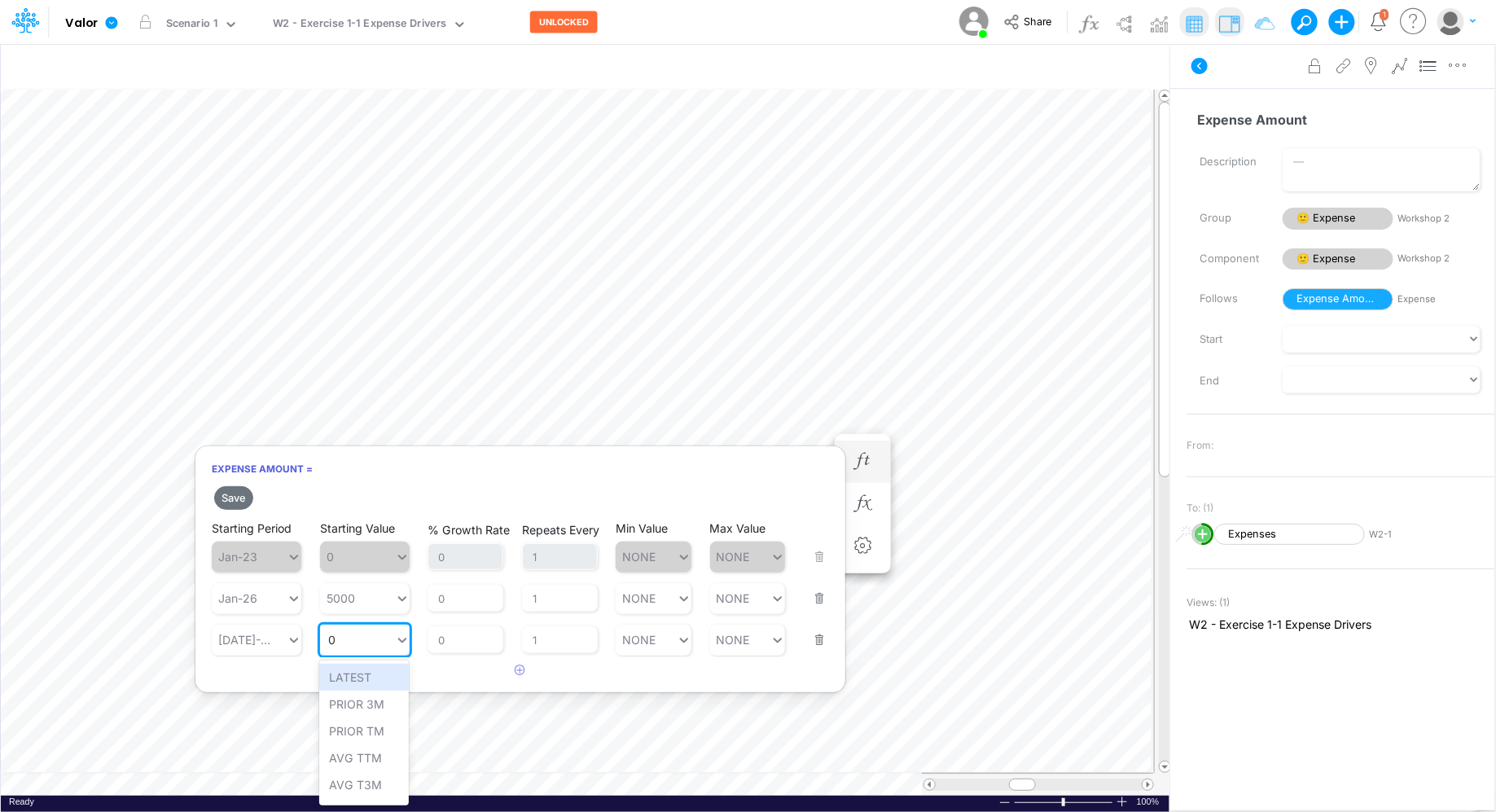
click at [359, 627] on div "0 0" at bounding box center [358, 639] width 75 height 23
click at [351, 633] on div at bounding box center [358, 639] width 75 height 23
type input "10000"
click at [233, 500] on button "Save" at bounding box center [233, 498] width 39 height 23
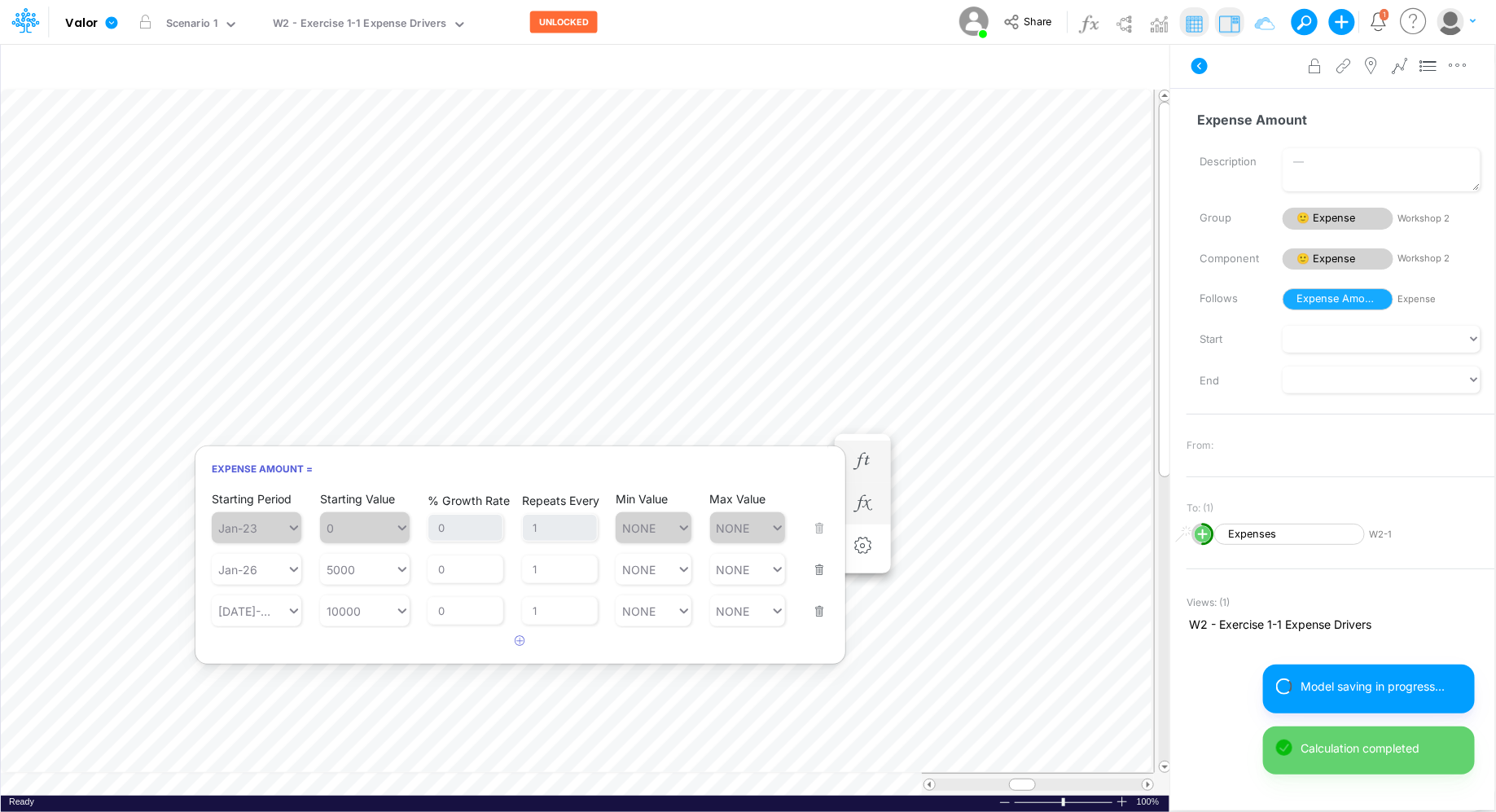
scroll to position [7, 1]
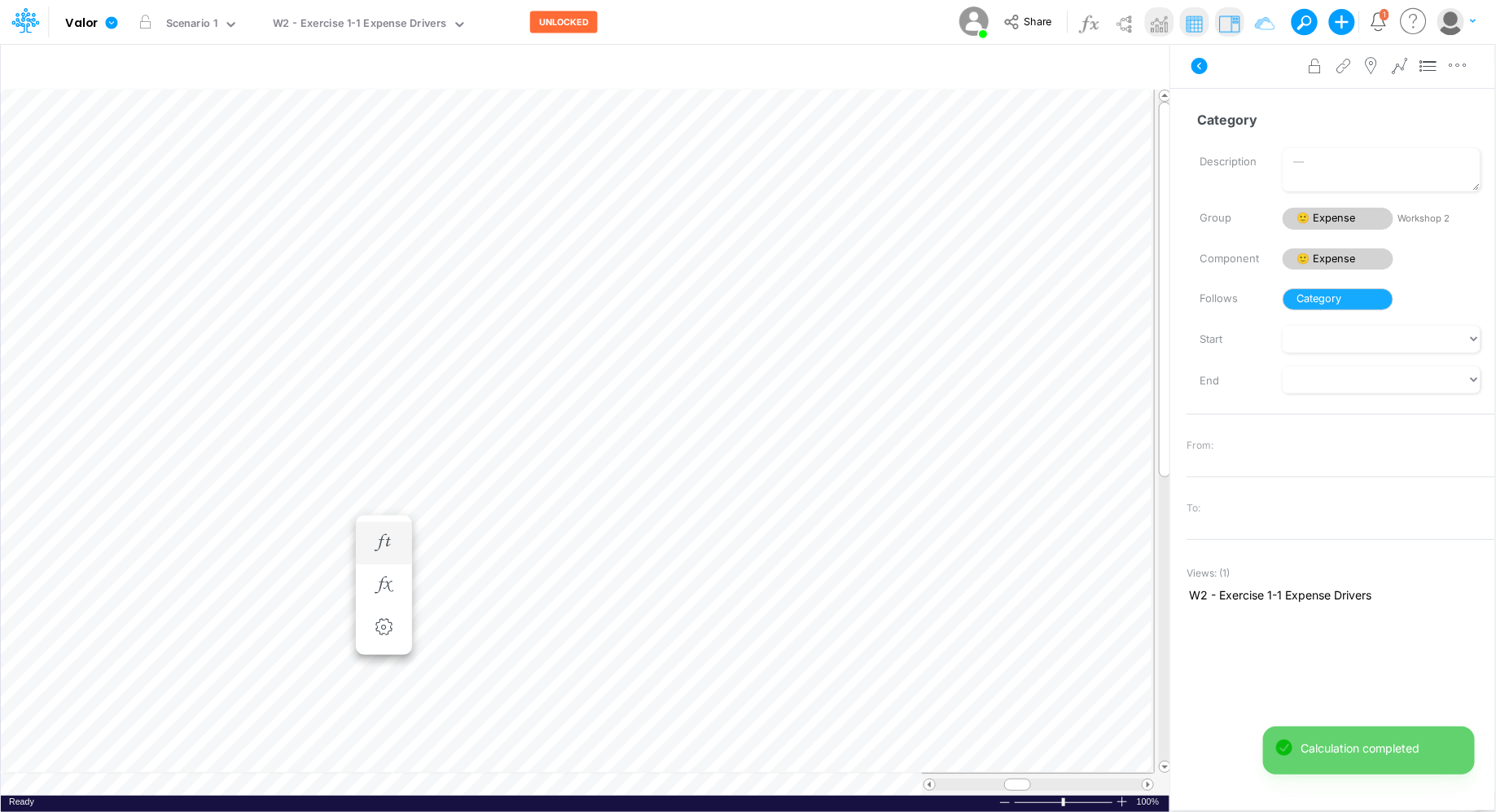
scroll to position [7, 1]
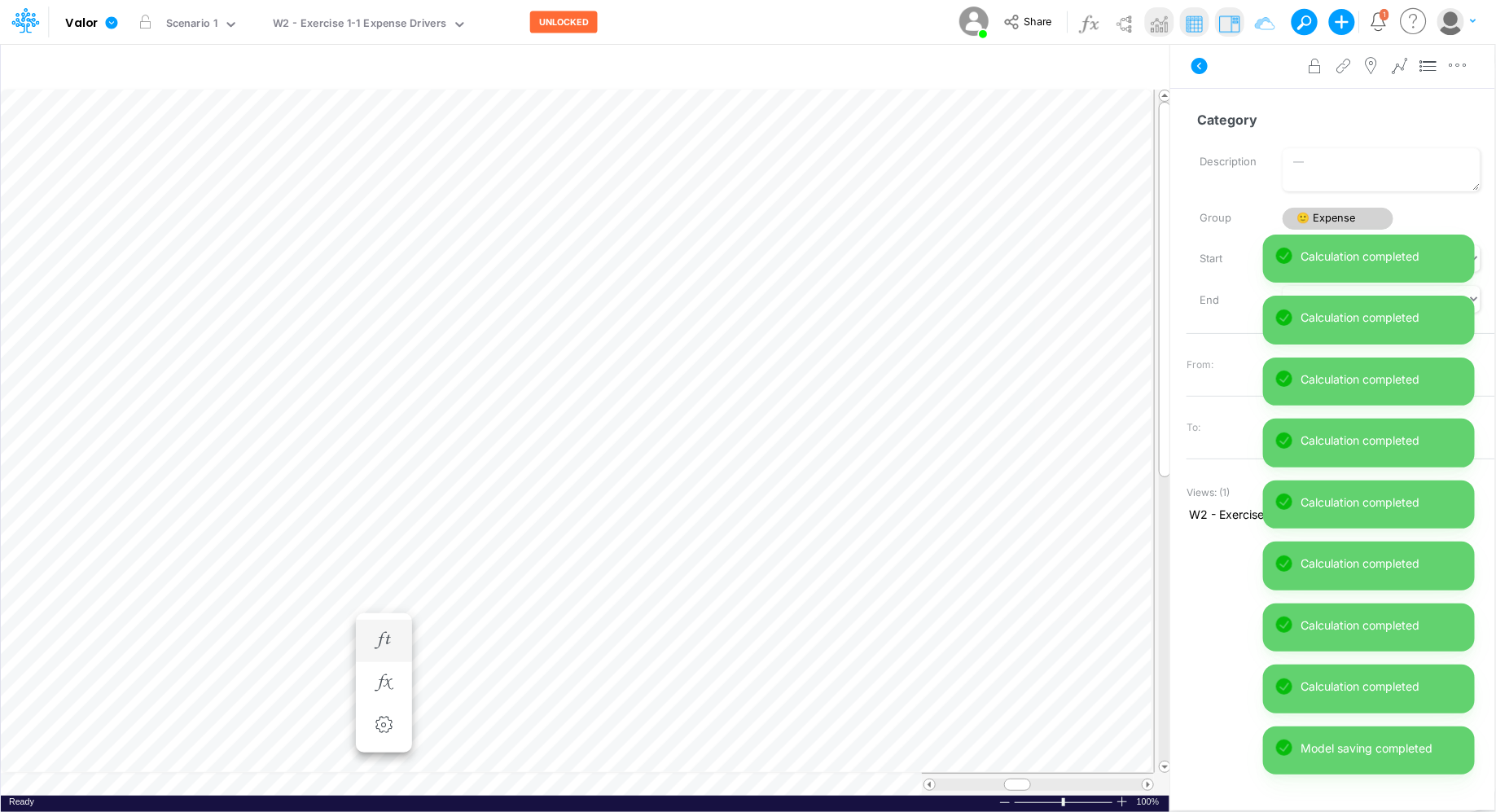
scroll to position [7, 0]
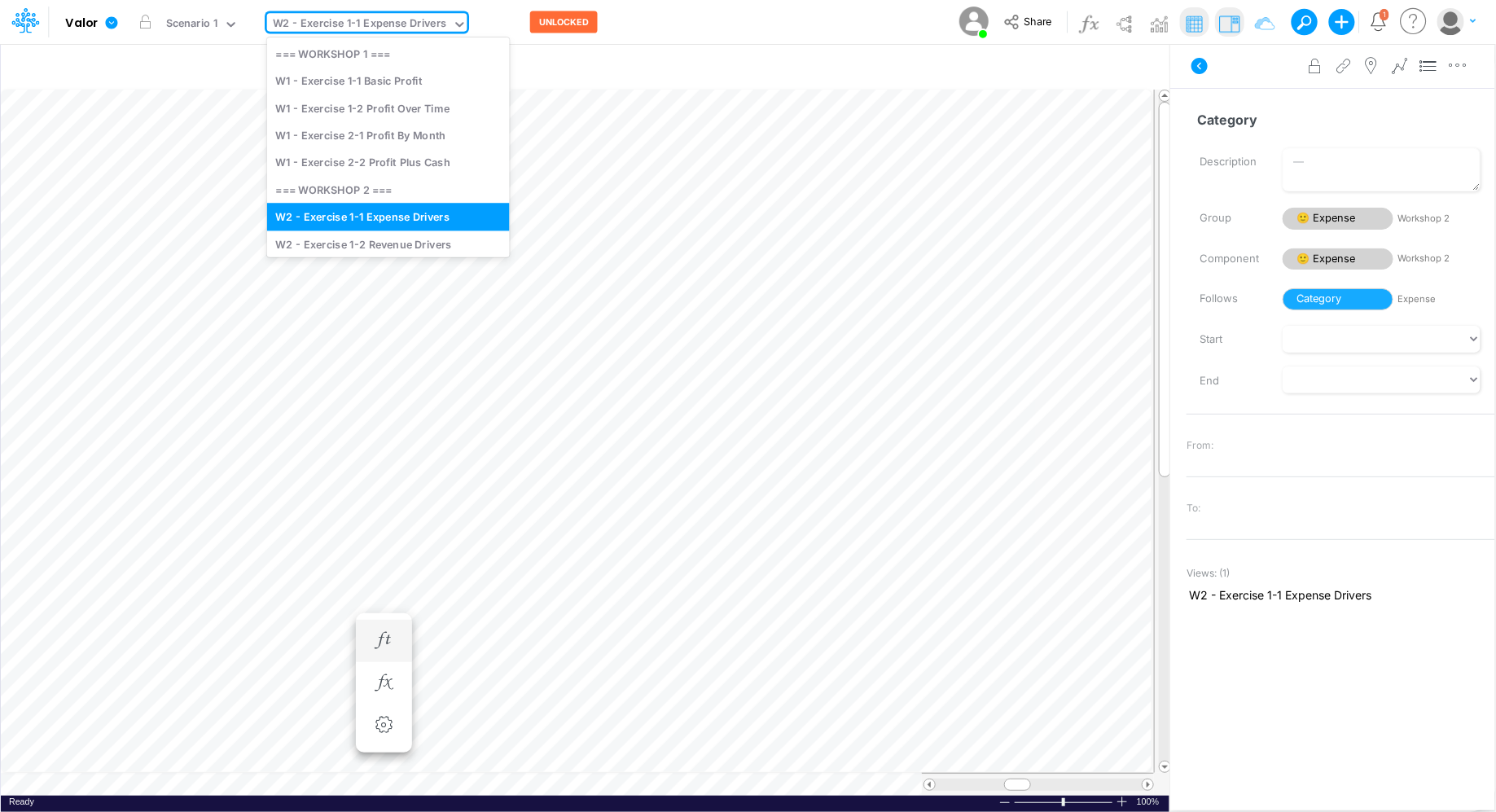
click at [456, 30] on icon at bounding box center [459, 24] width 15 height 15
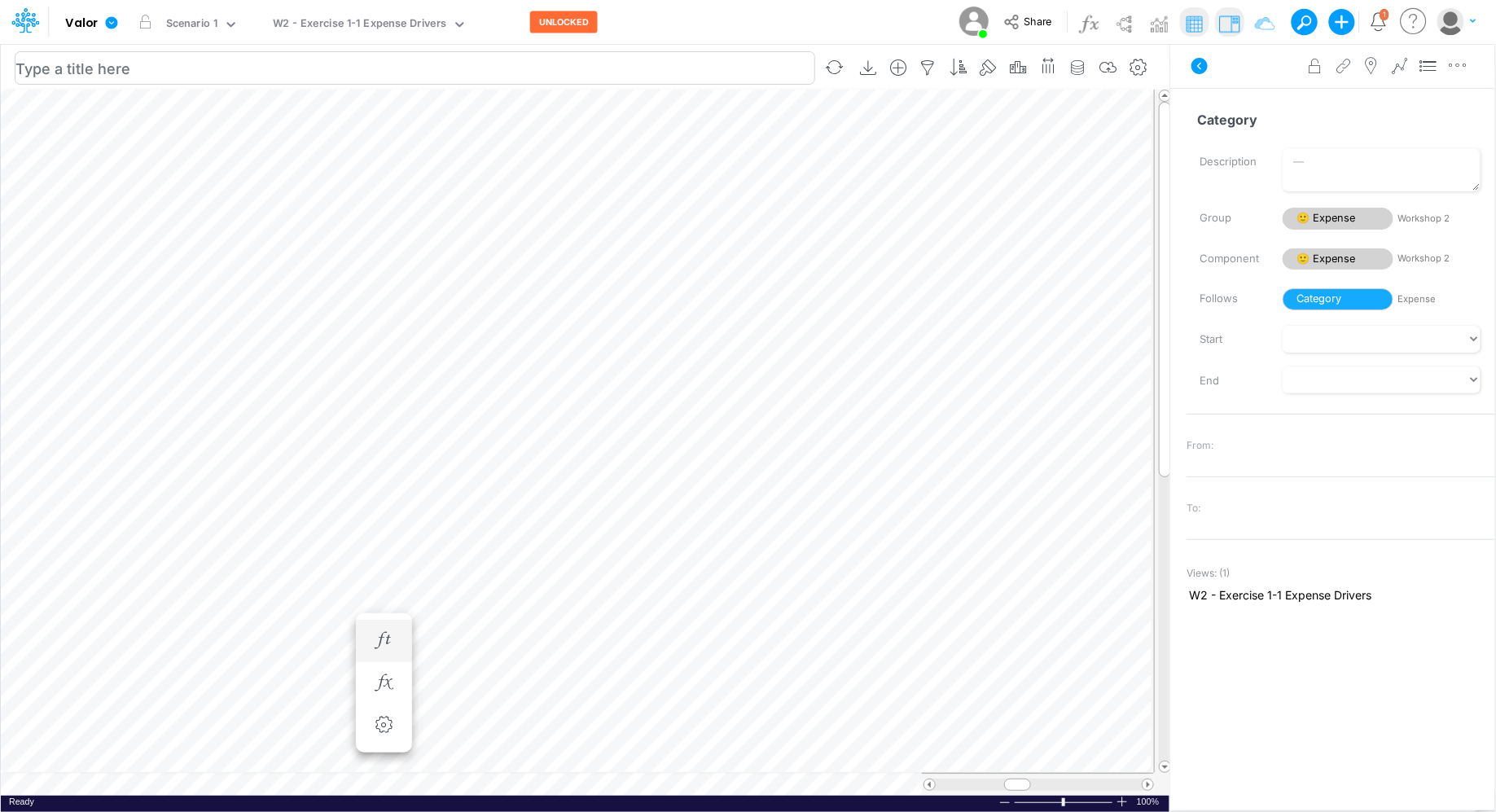
scroll to position [7, 1]
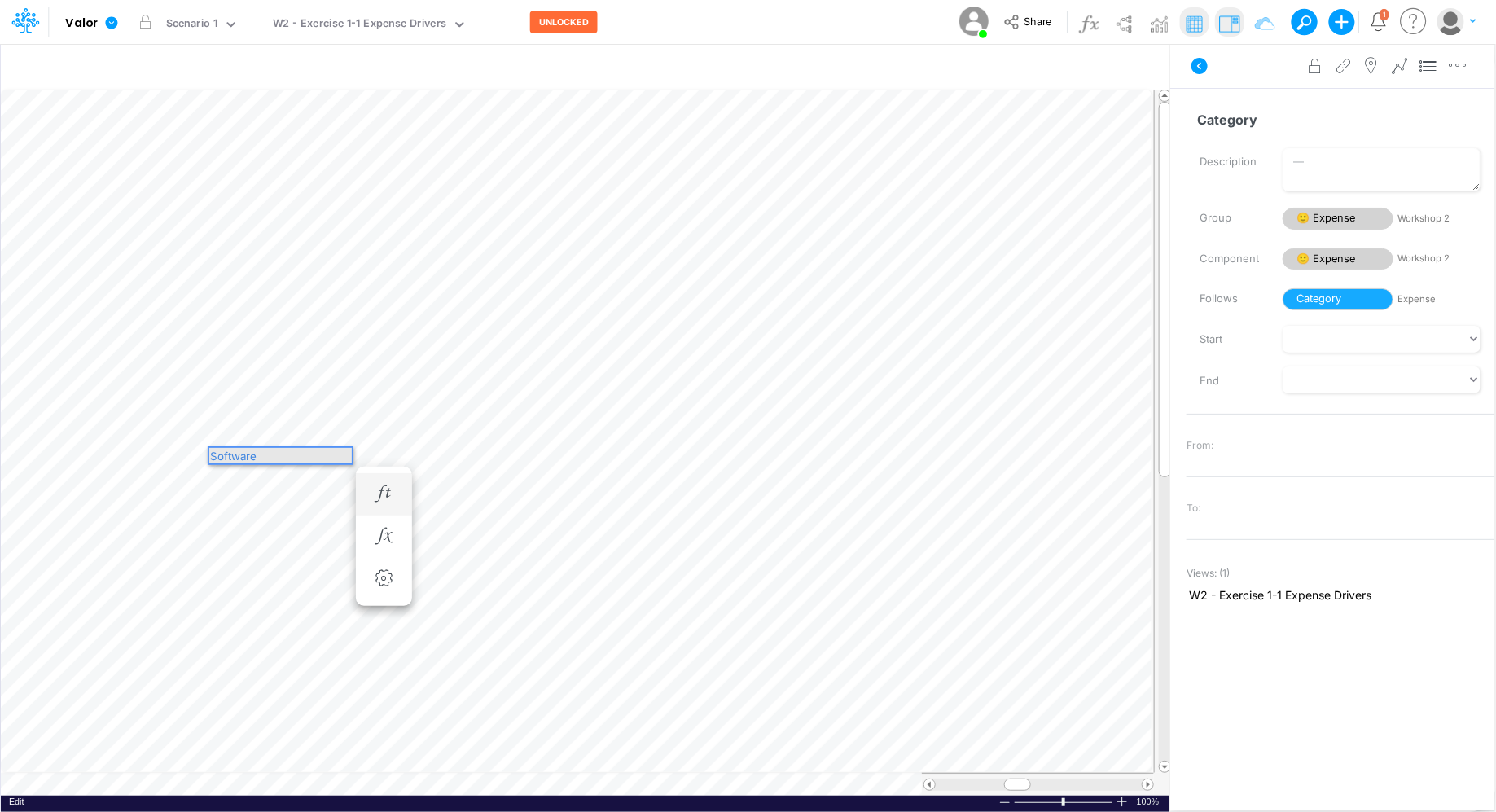
click at [211, 455] on div "Software" at bounding box center [280, 456] width 143 height 16
click at [323, 463] on div "Ongoing Software" at bounding box center [280, 456] width 145 height 19
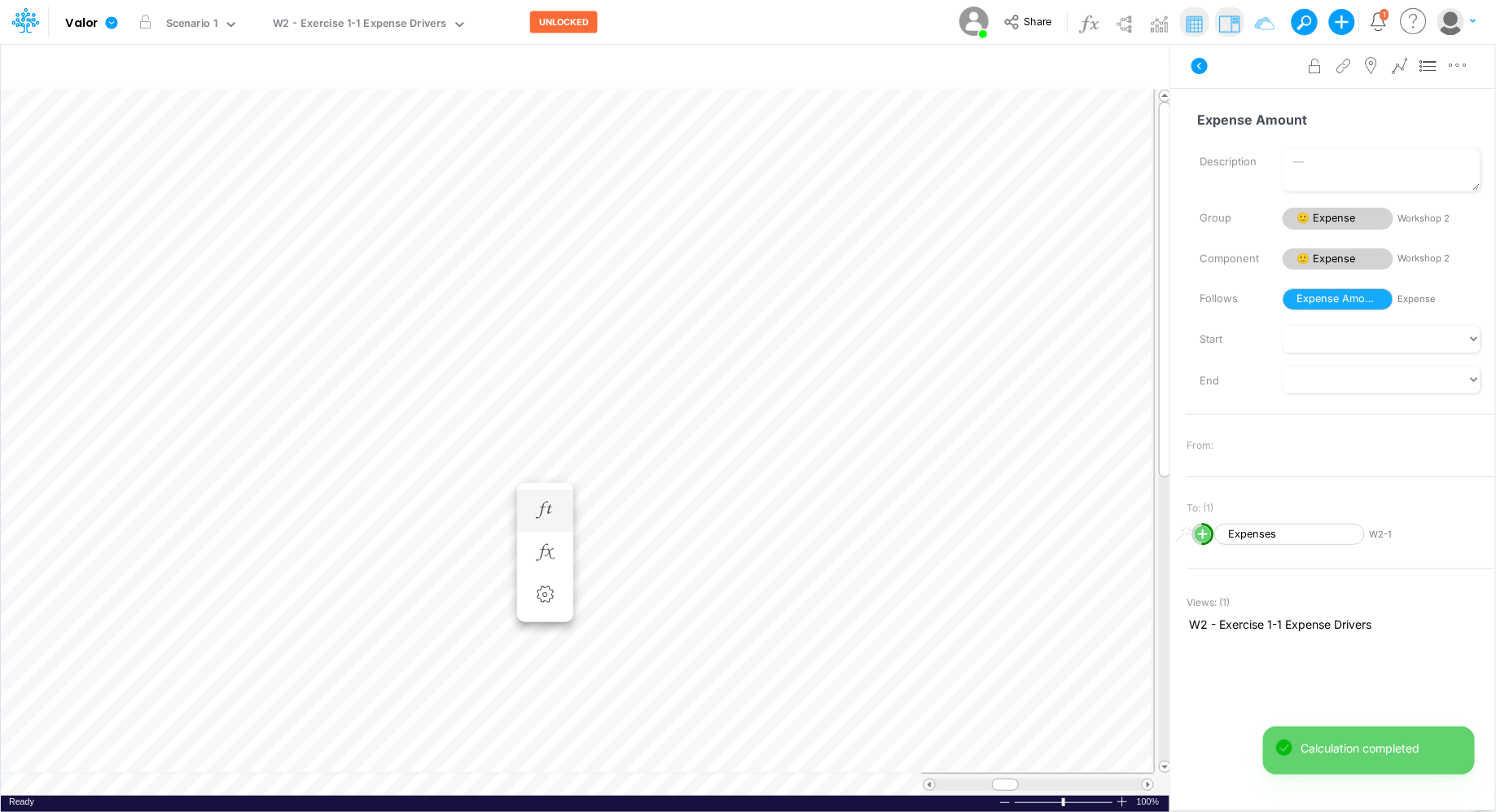
scroll to position [7, 1]
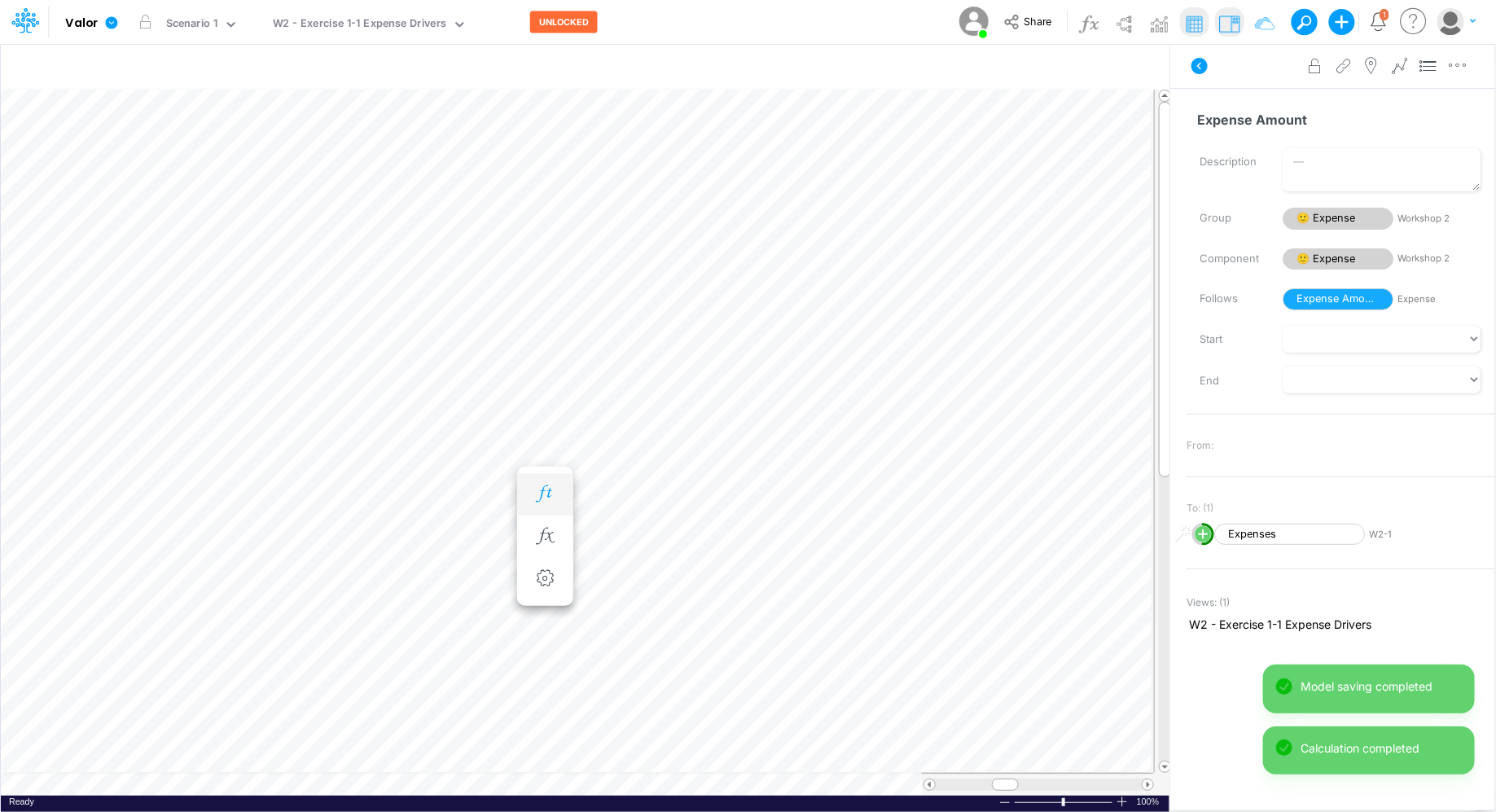
click at [534, 490] on icon "button" at bounding box center [545, 494] width 24 height 17
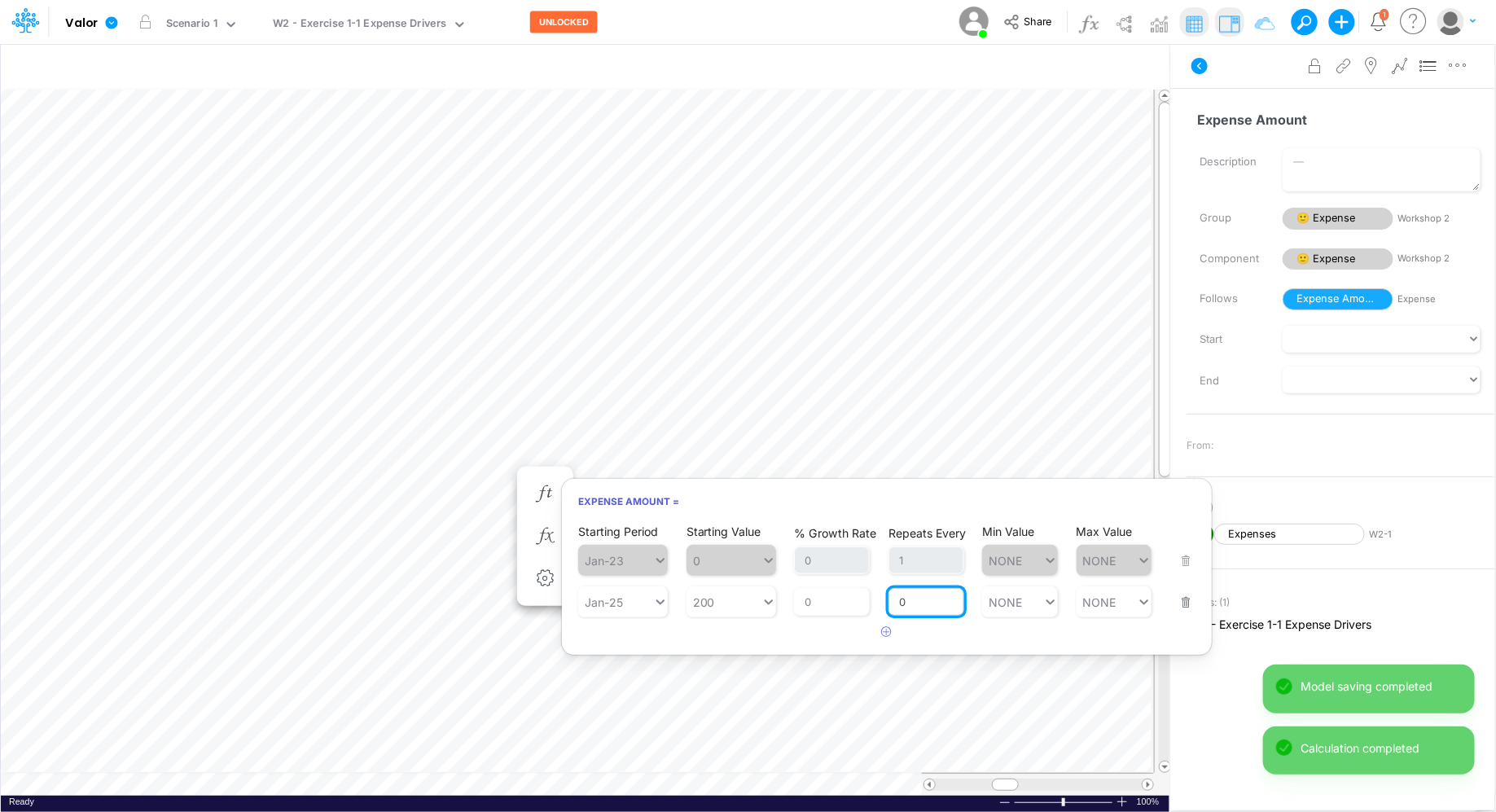
click at [911, 610] on input "0" at bounding box center [926, 602] width 76 height 28
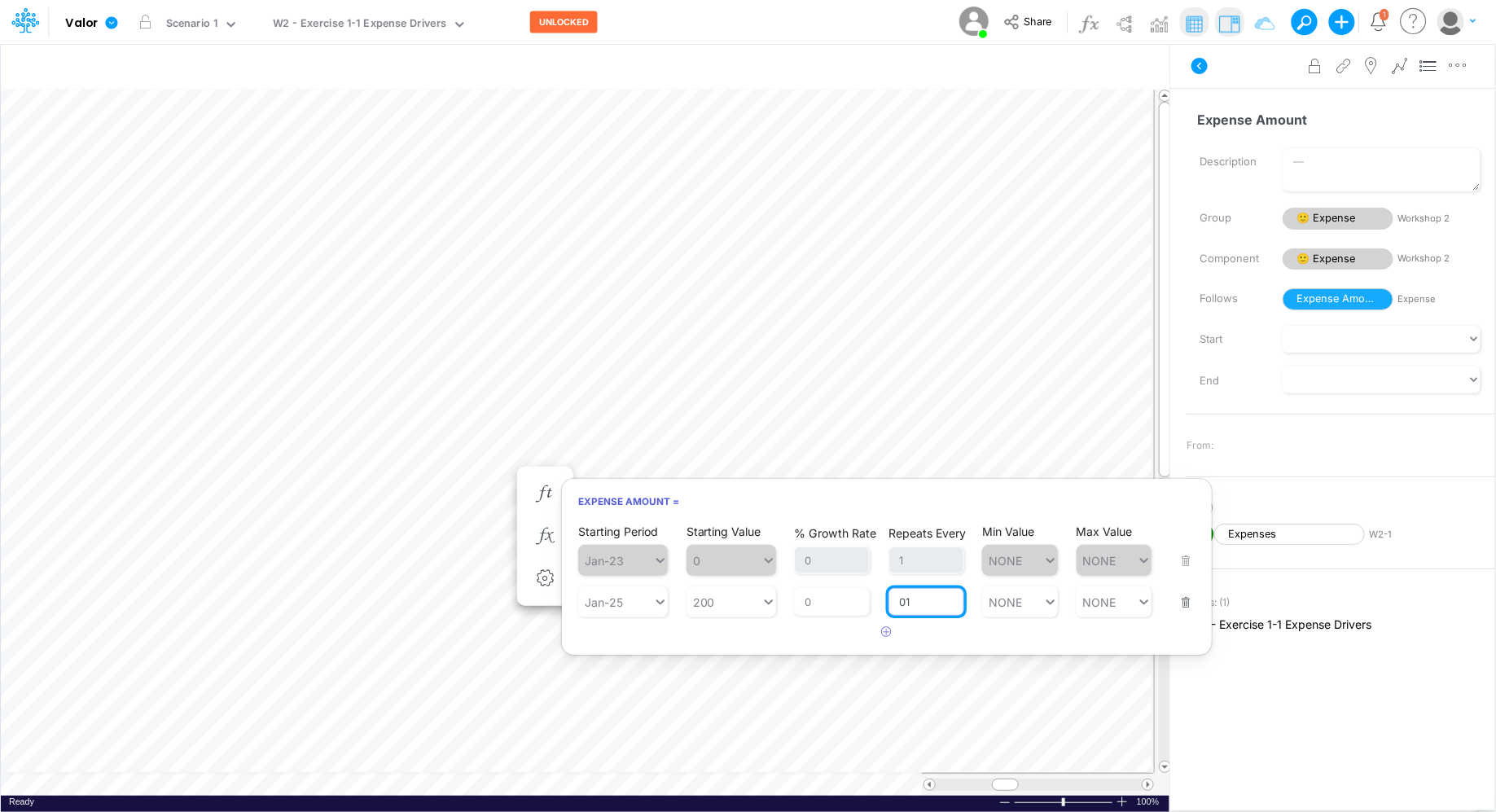
type input "0"
type input "1"
click at [778, 499] on h6 "Expense Amount =" at bounding box center [887, 501] width 650 height 29
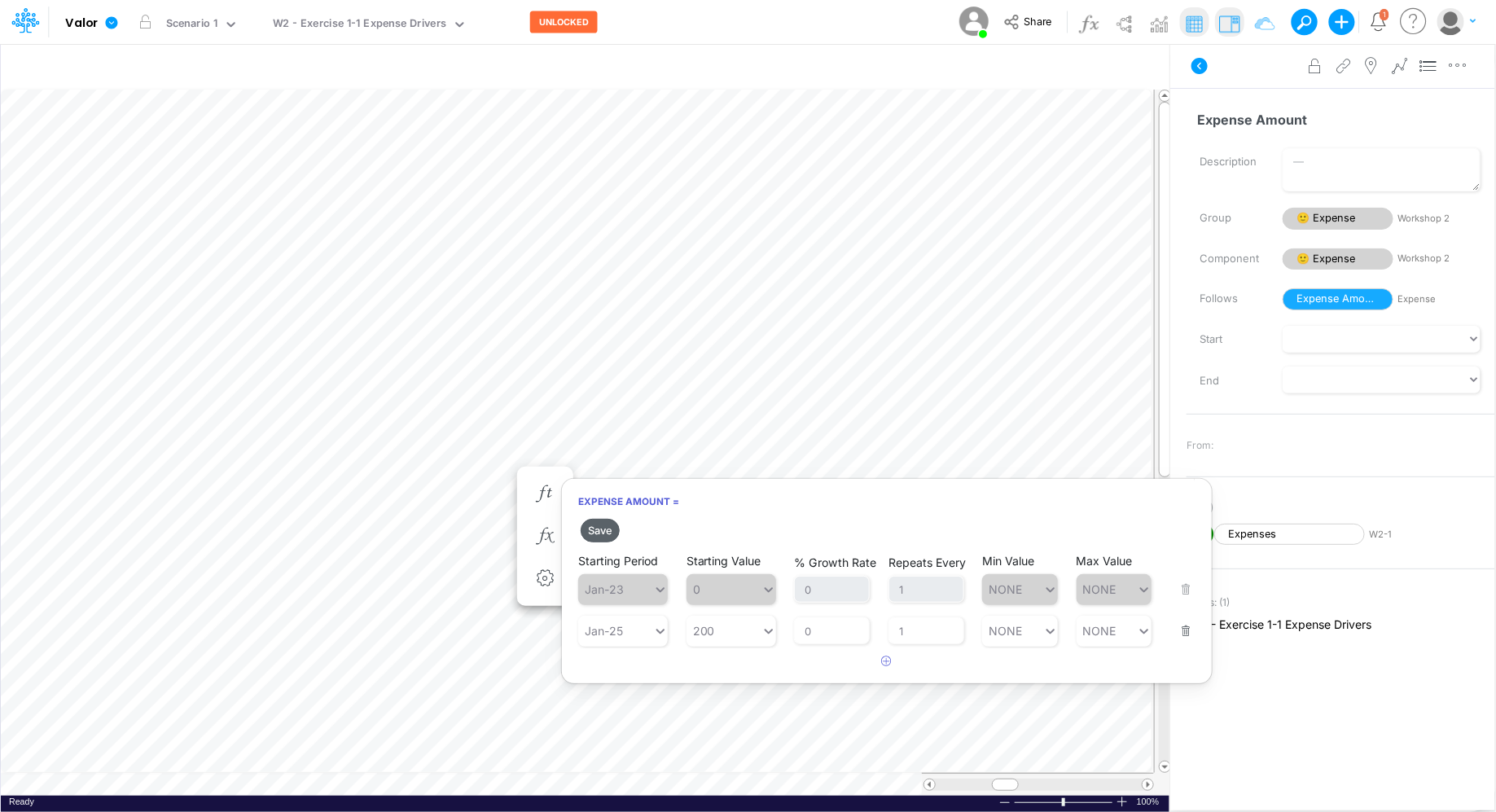
click at [589, 529] on button "Save" at bounding box center [600, 530] width 39 height 23
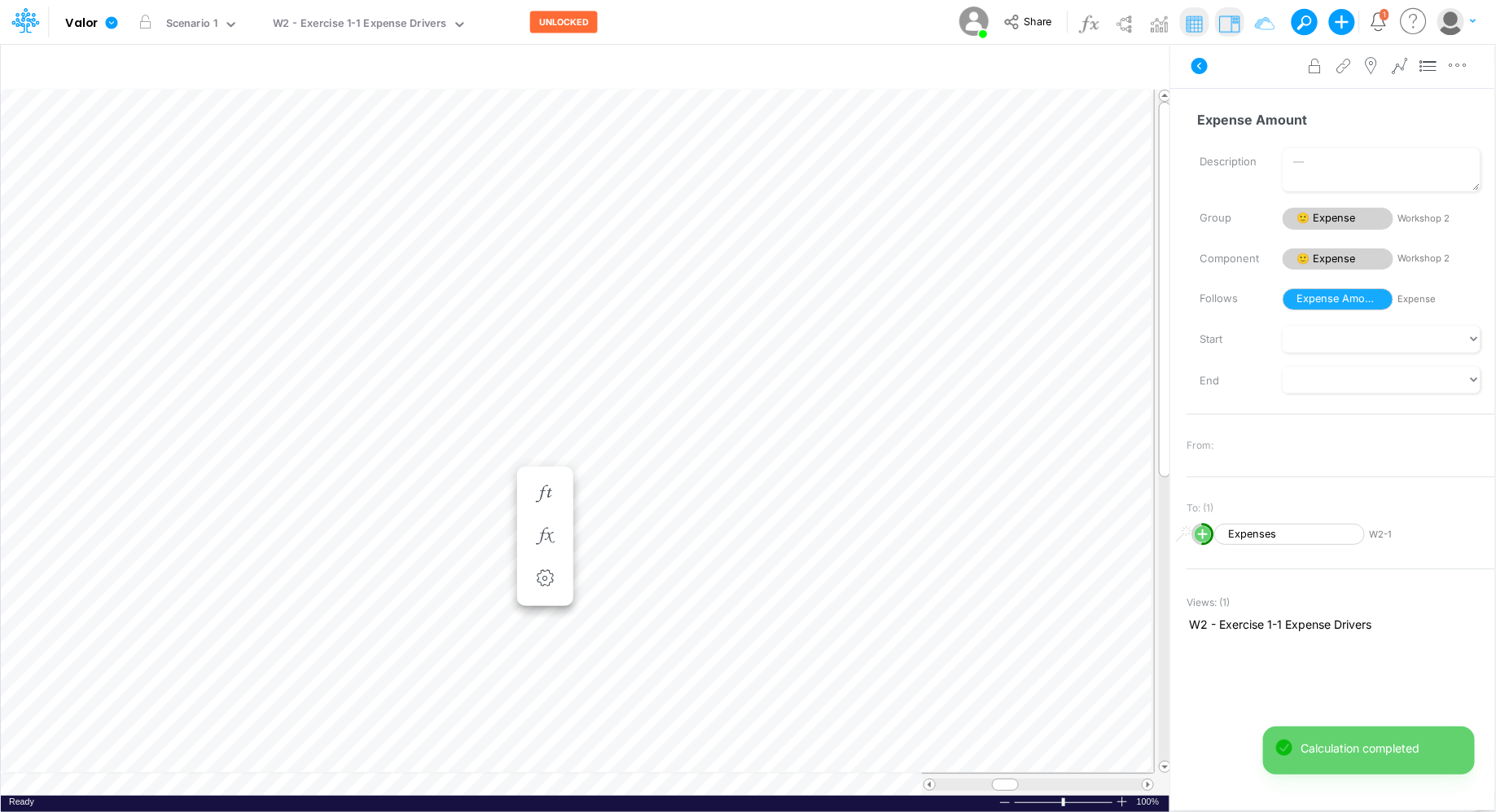
scroll to position [7, 1]
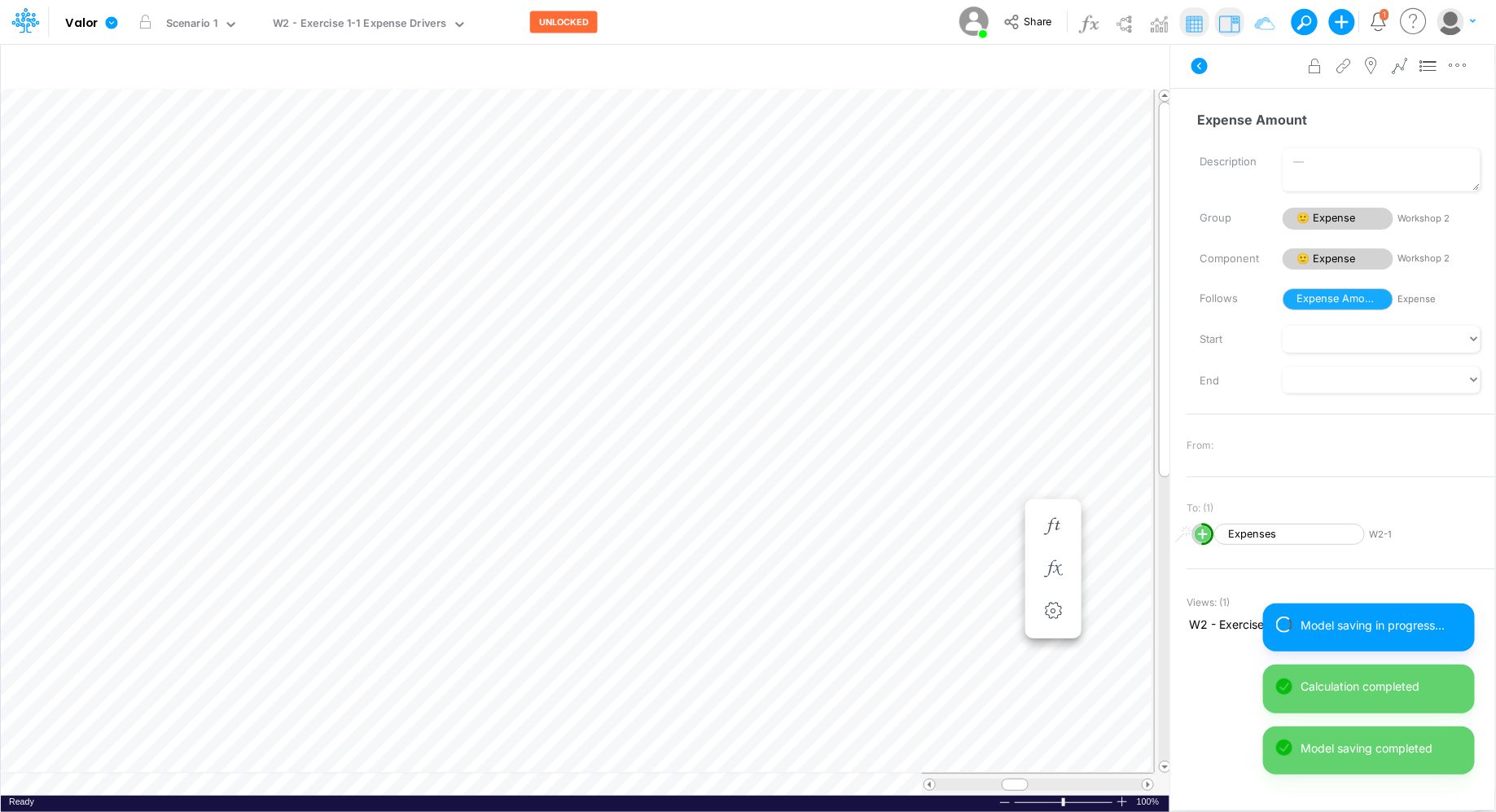
scroll to position [7, 1]
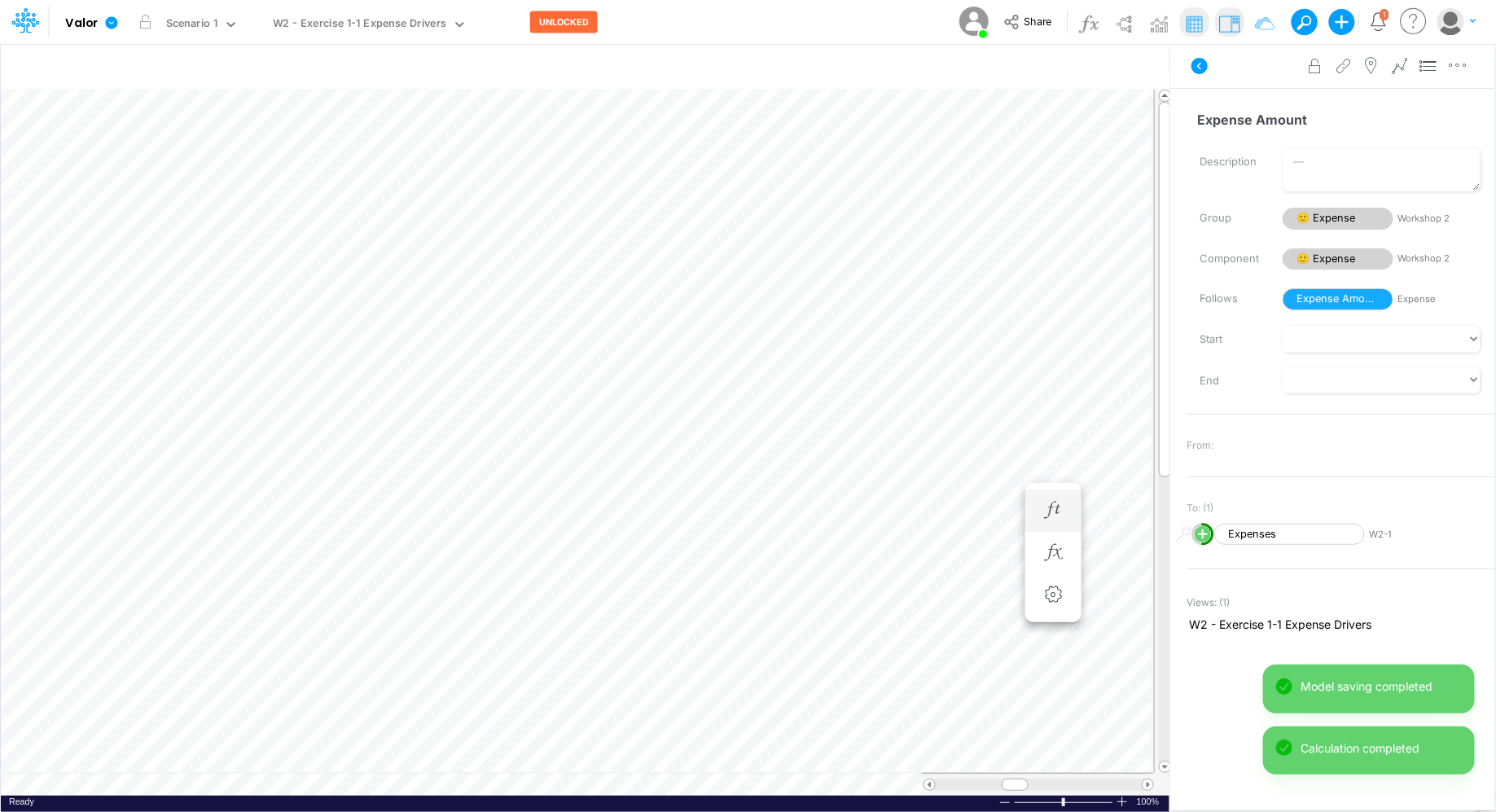
click at [1032, 497] on li "Expense Amount =" at bounding box center [1053, 510] width 57 height 43
click at [1043, 505] on icon "button" at bounding box center [1053, 510] width 24 height 17
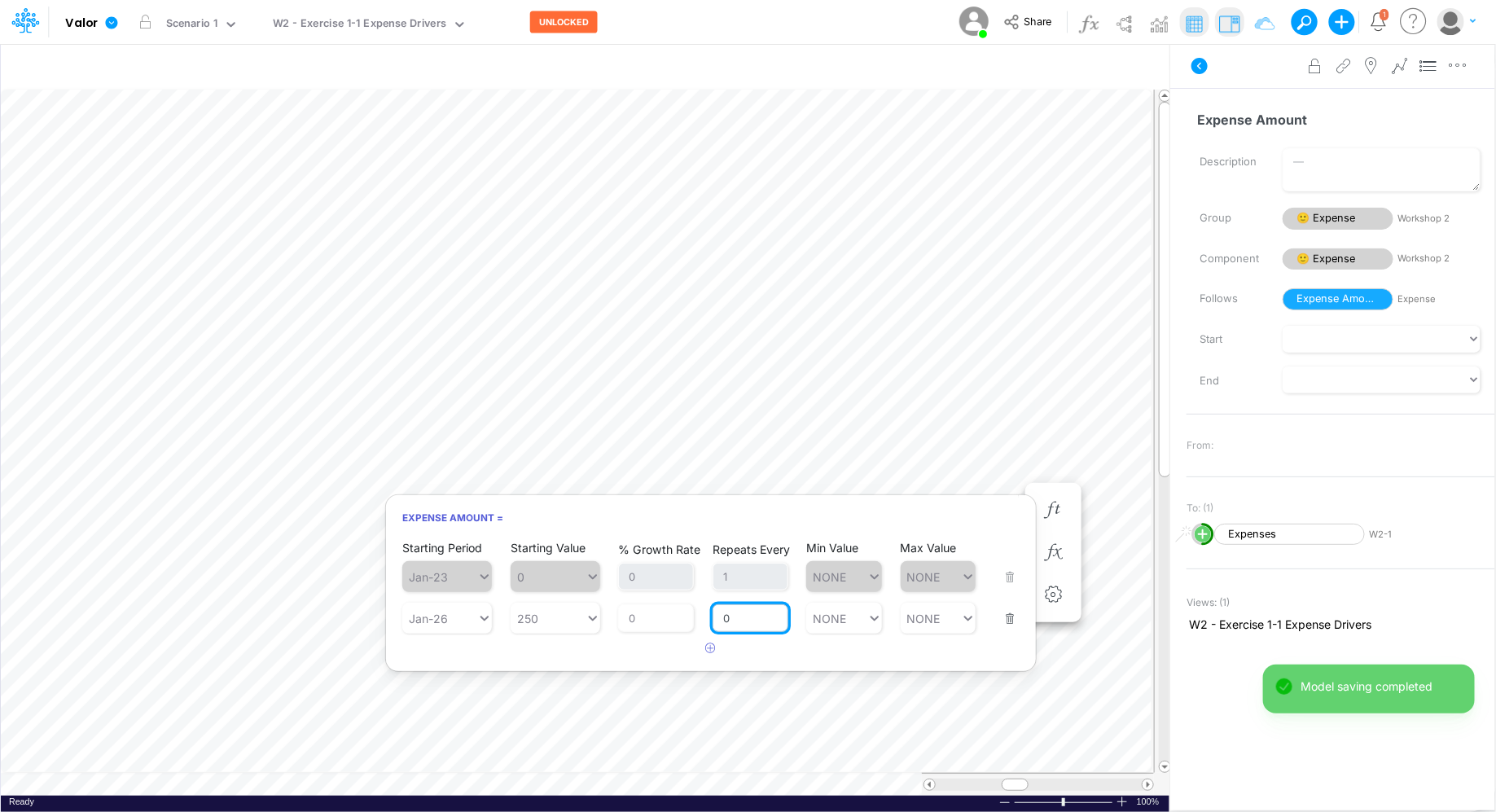
click at [744, 619] on input "0" at bounding box center [750, 618] width 76 height 28
type input "1"
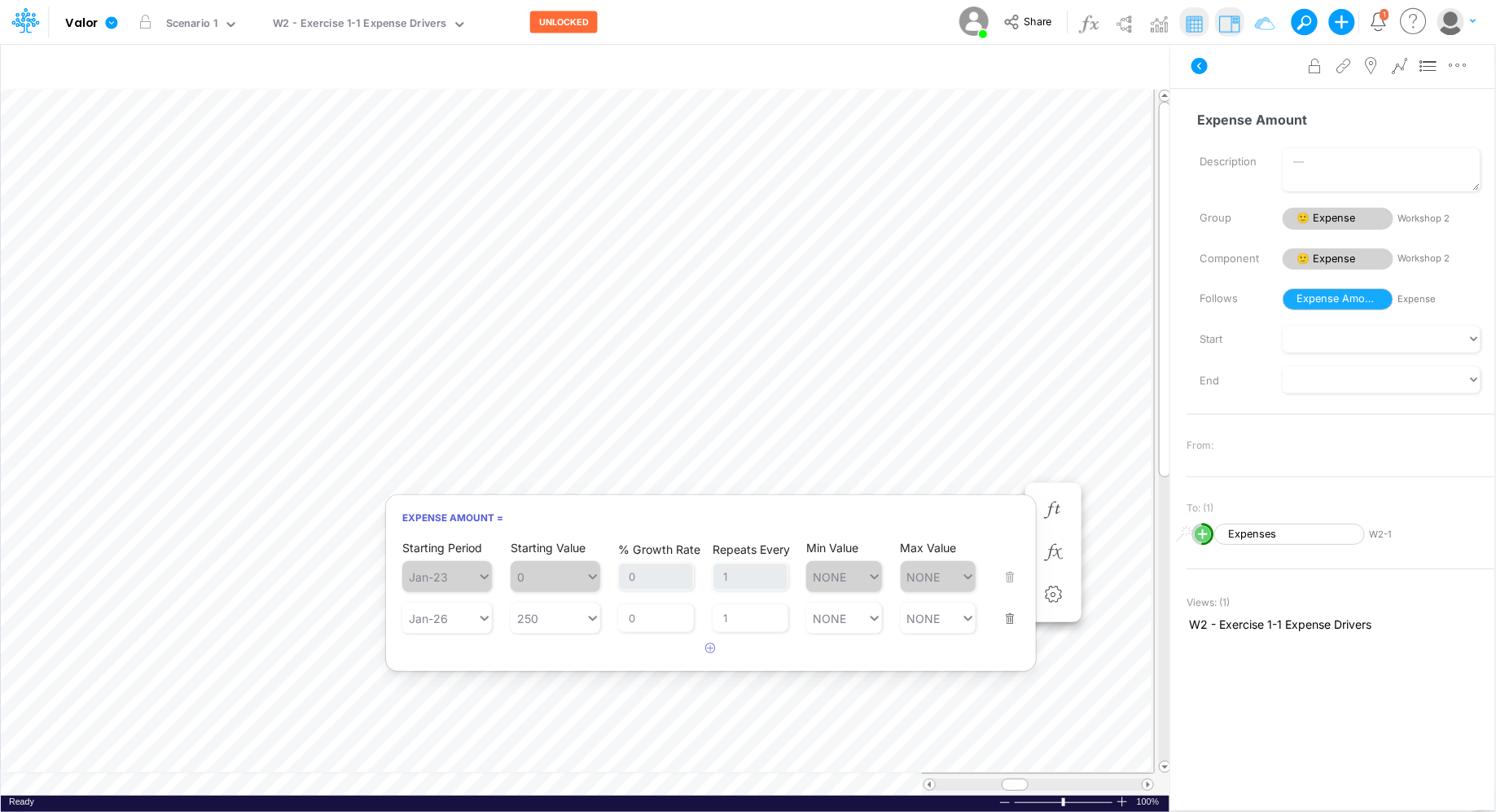
click at [981, 513] on h6 "Expense Amount =" at bounding box center [711, 517] width 650 height 29
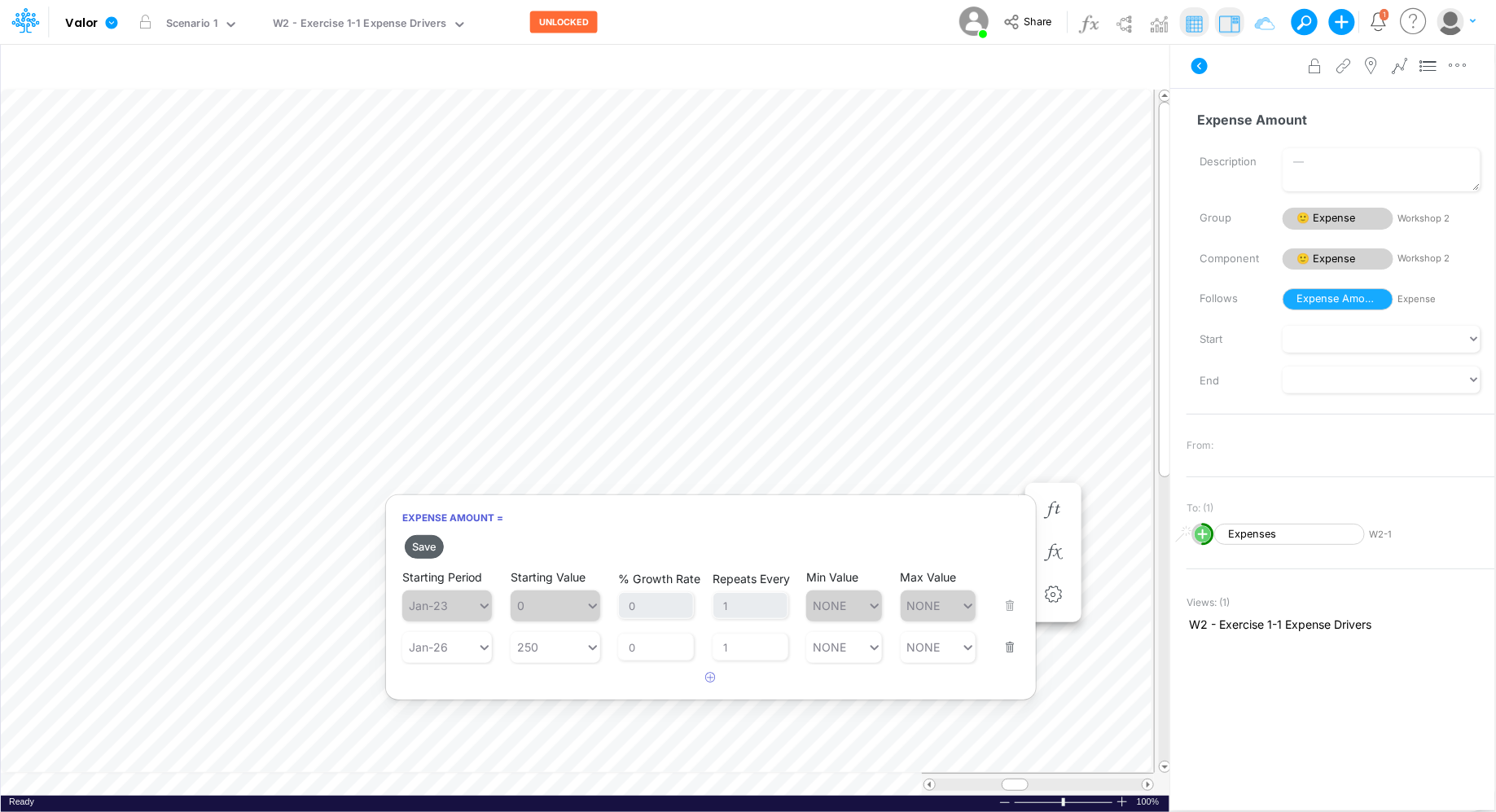
click at [425, 543] on button "Save" at bounding box center [424, 547] width 39 height 23
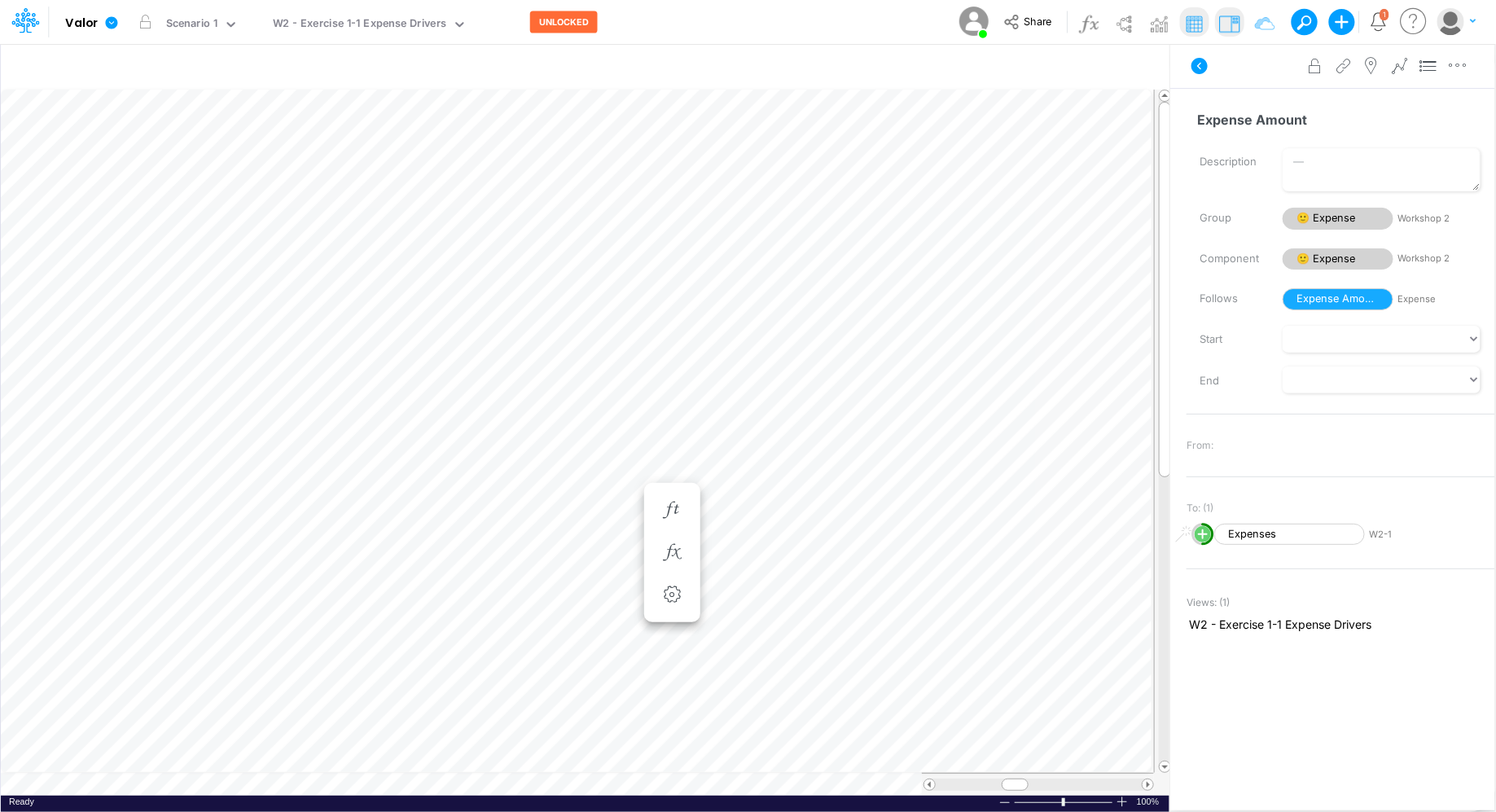
scroll to position [7, 1]
click at [452, 29] on icon at bounding box center [459, 24] width 15 height 15
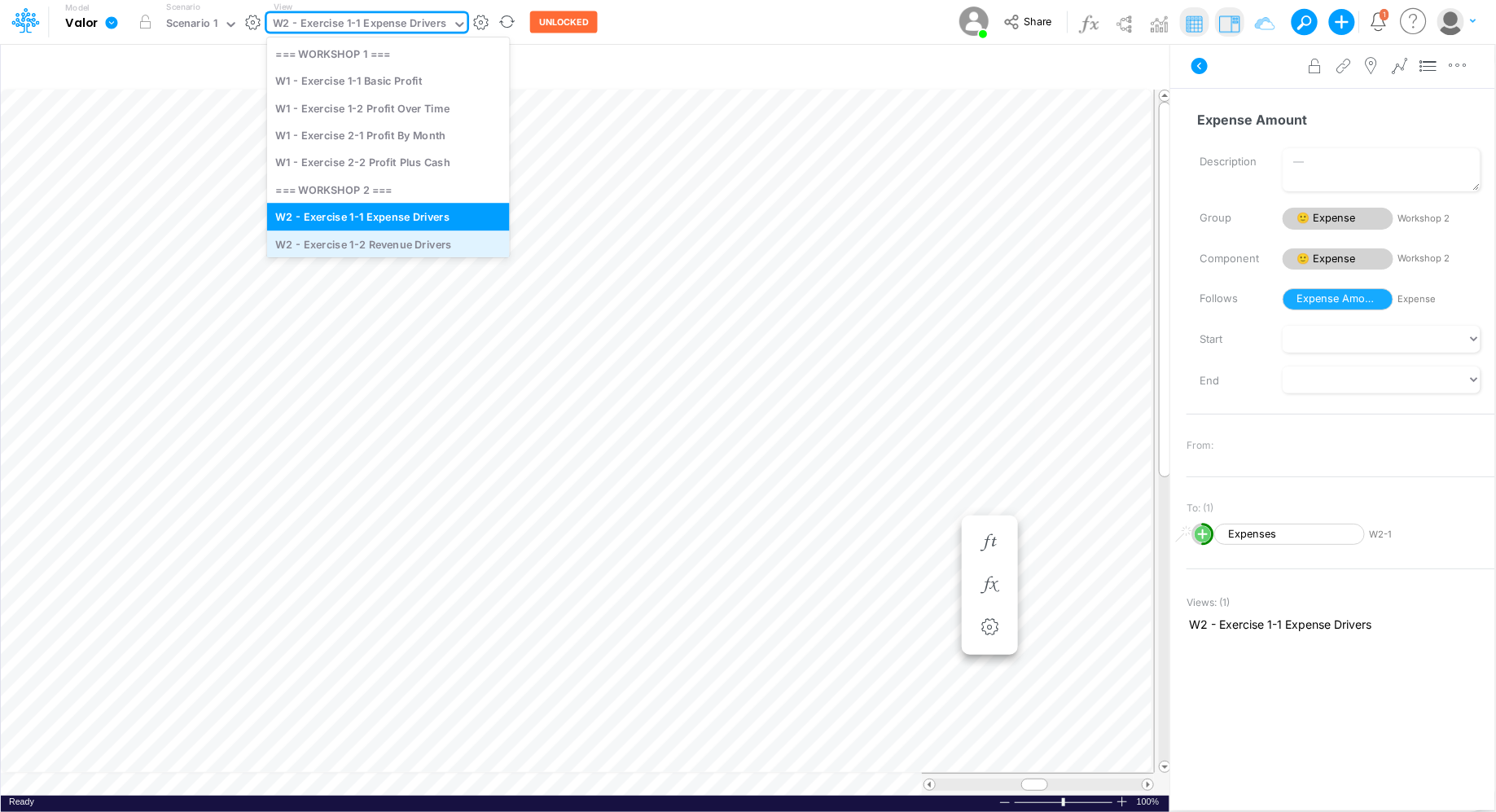
click at [386, 248] on div "W2 - Exercise 1-2 Revenue Drivers" at bounding box center [388, 244] width 243 height 27
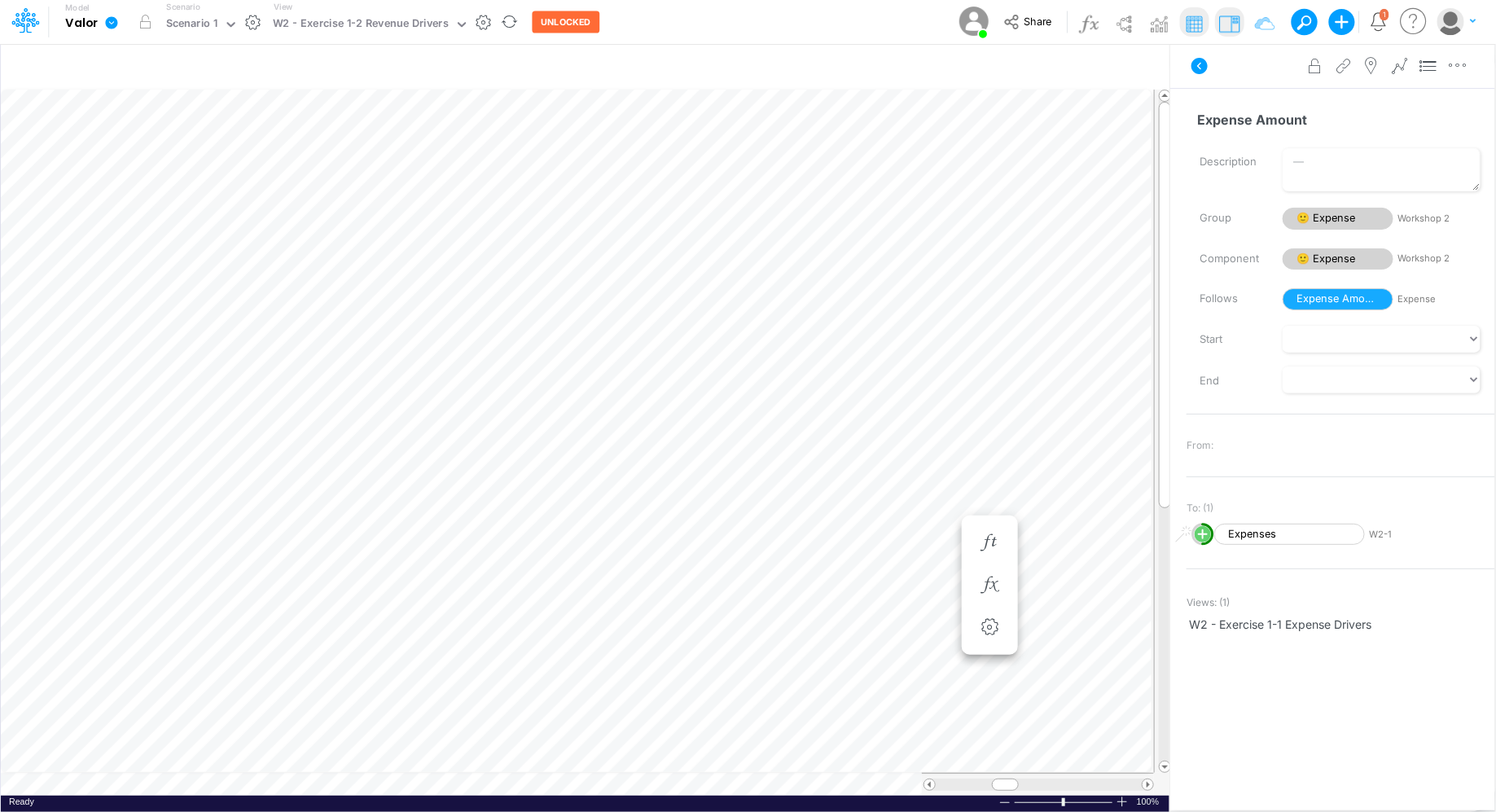
scroll to position [7, 1]
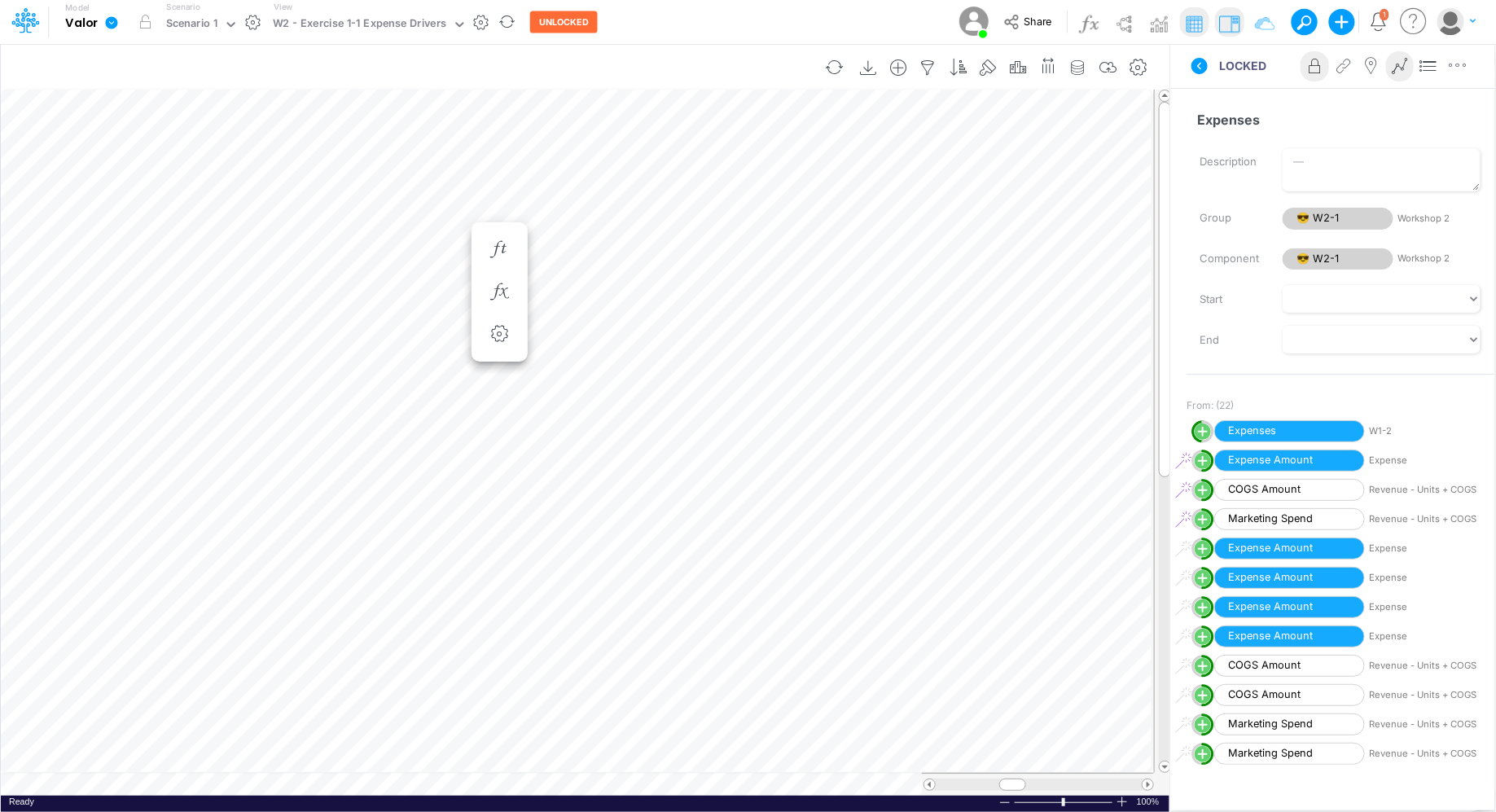
scroll to position [7, 1]
click at [231, 649] on table at bounding box center [586, 442] width 1171 height 706
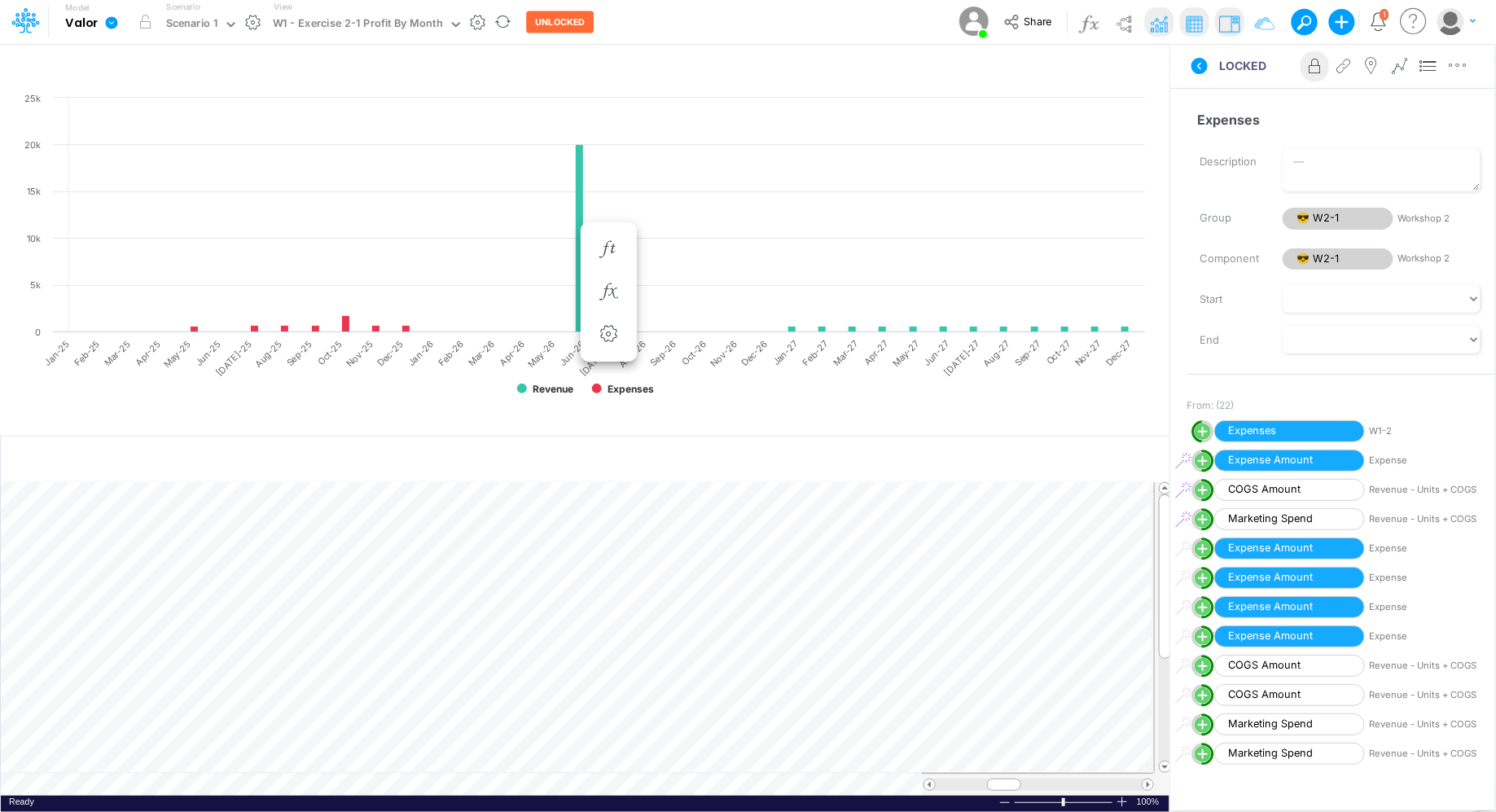
scroll to position [7, 1]
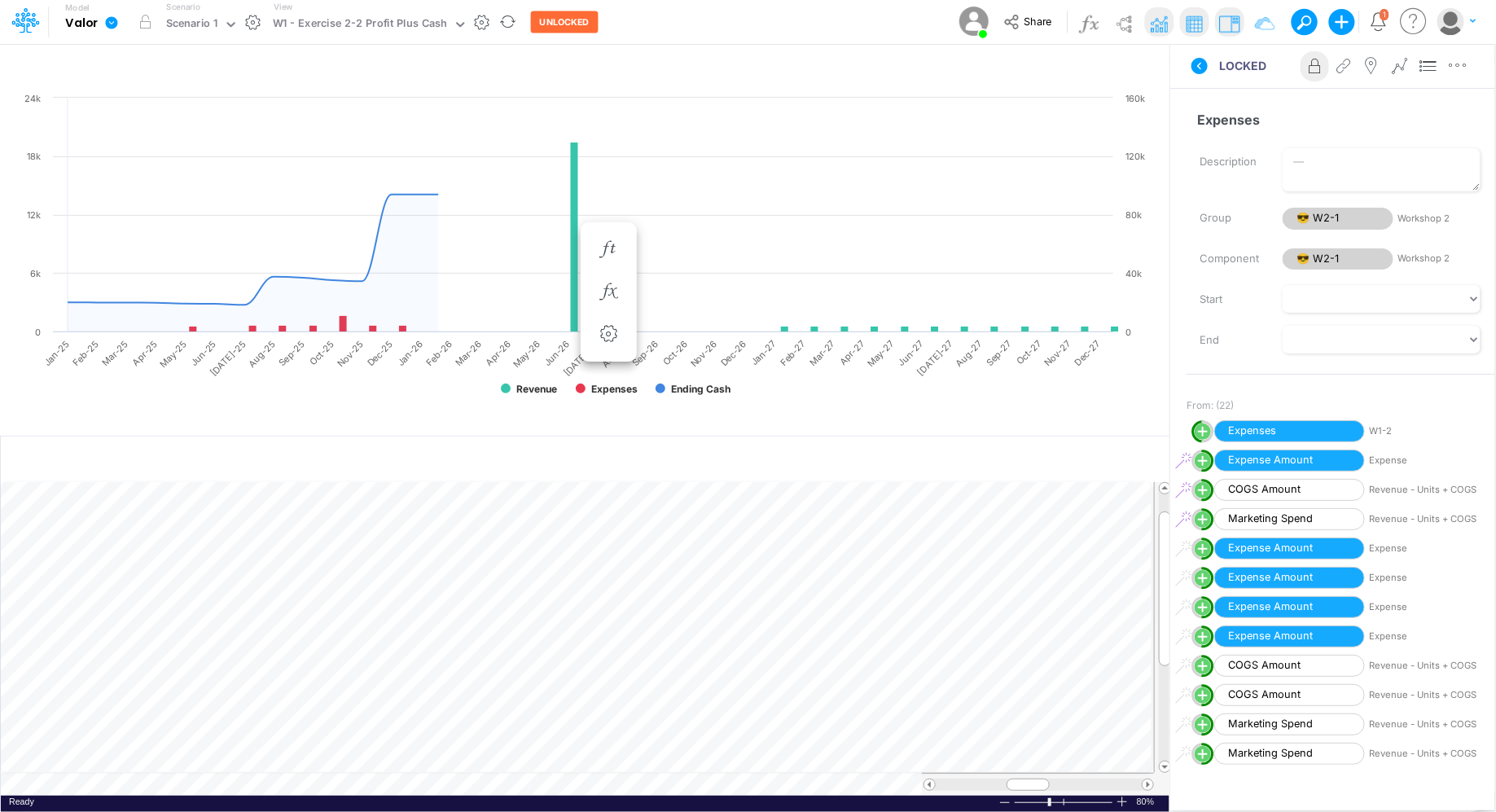
scroll to position [7, 1]
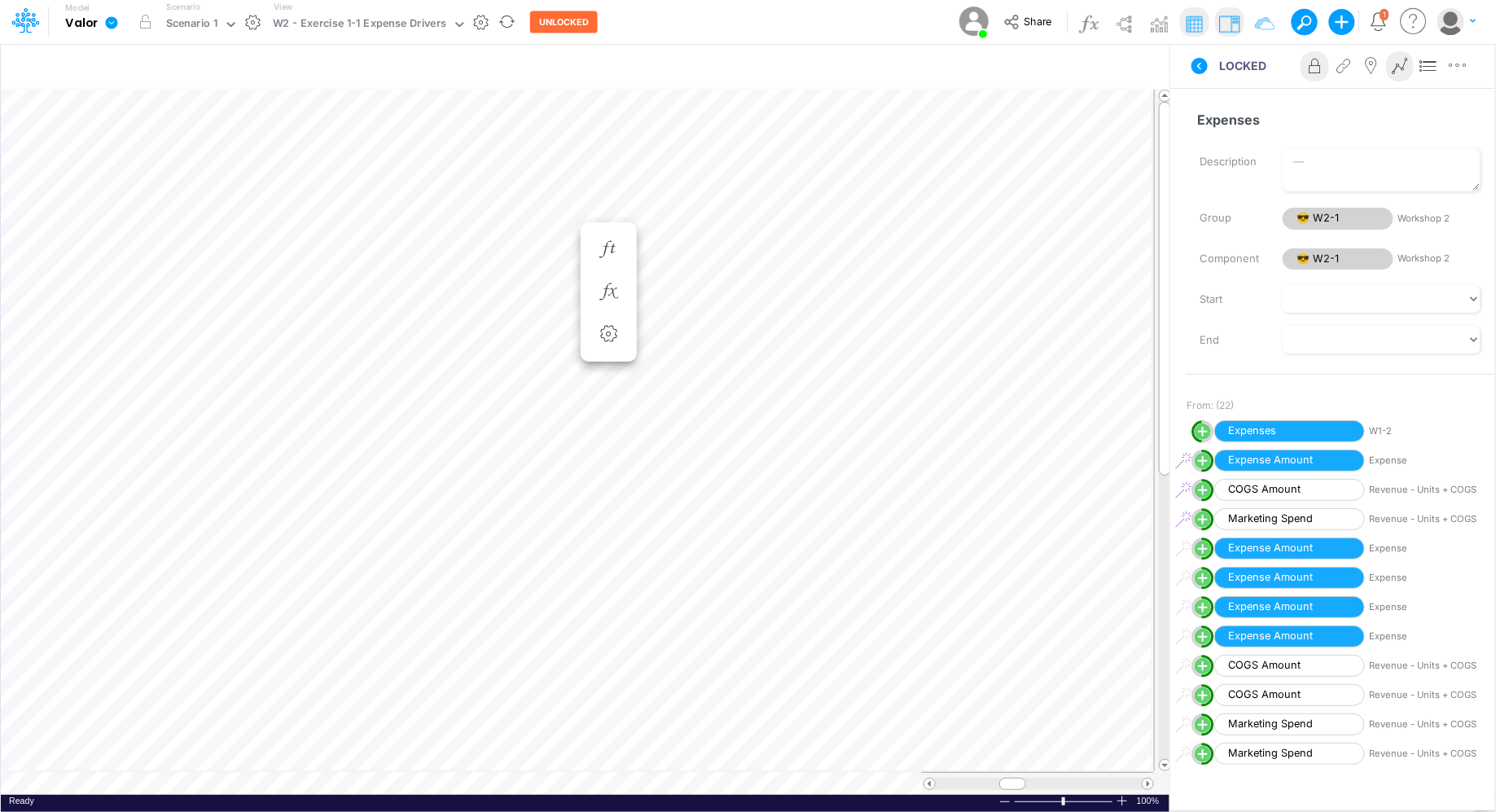
scroll to position [7, 1]
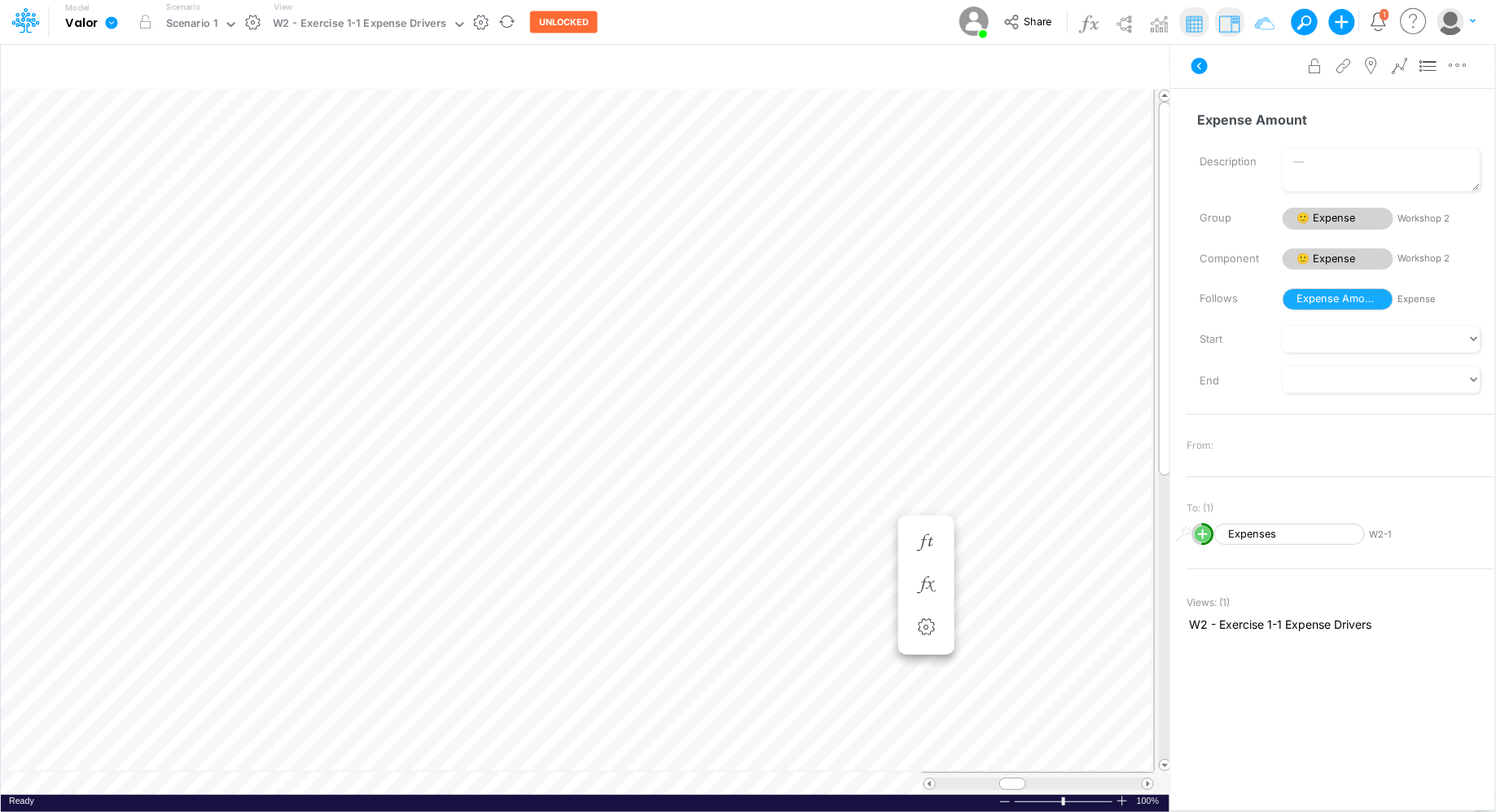
scroll to position [7, 1]
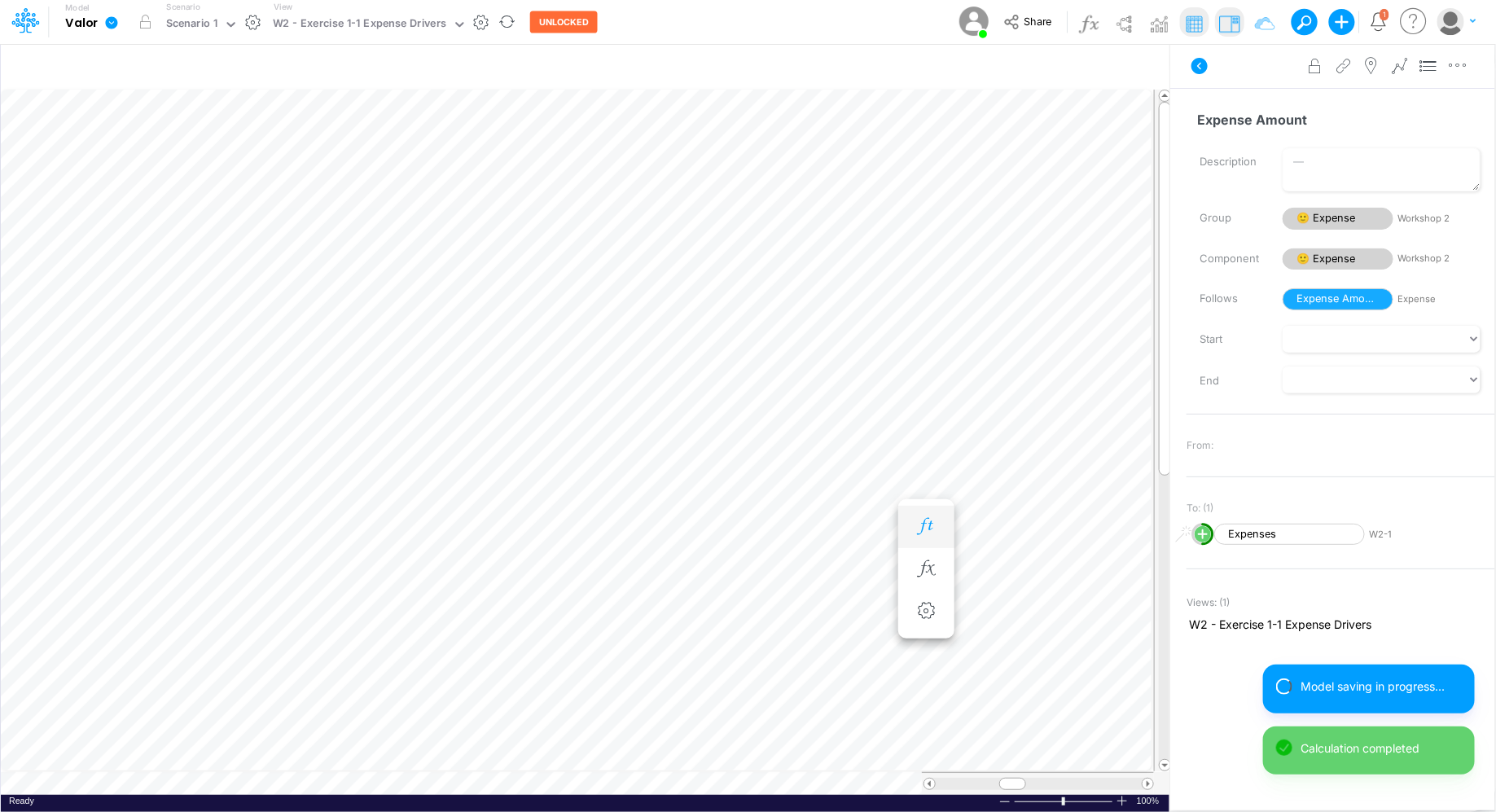
click at [916, 535] on button "button" at bounding box center [926, 527] width 30 height 32
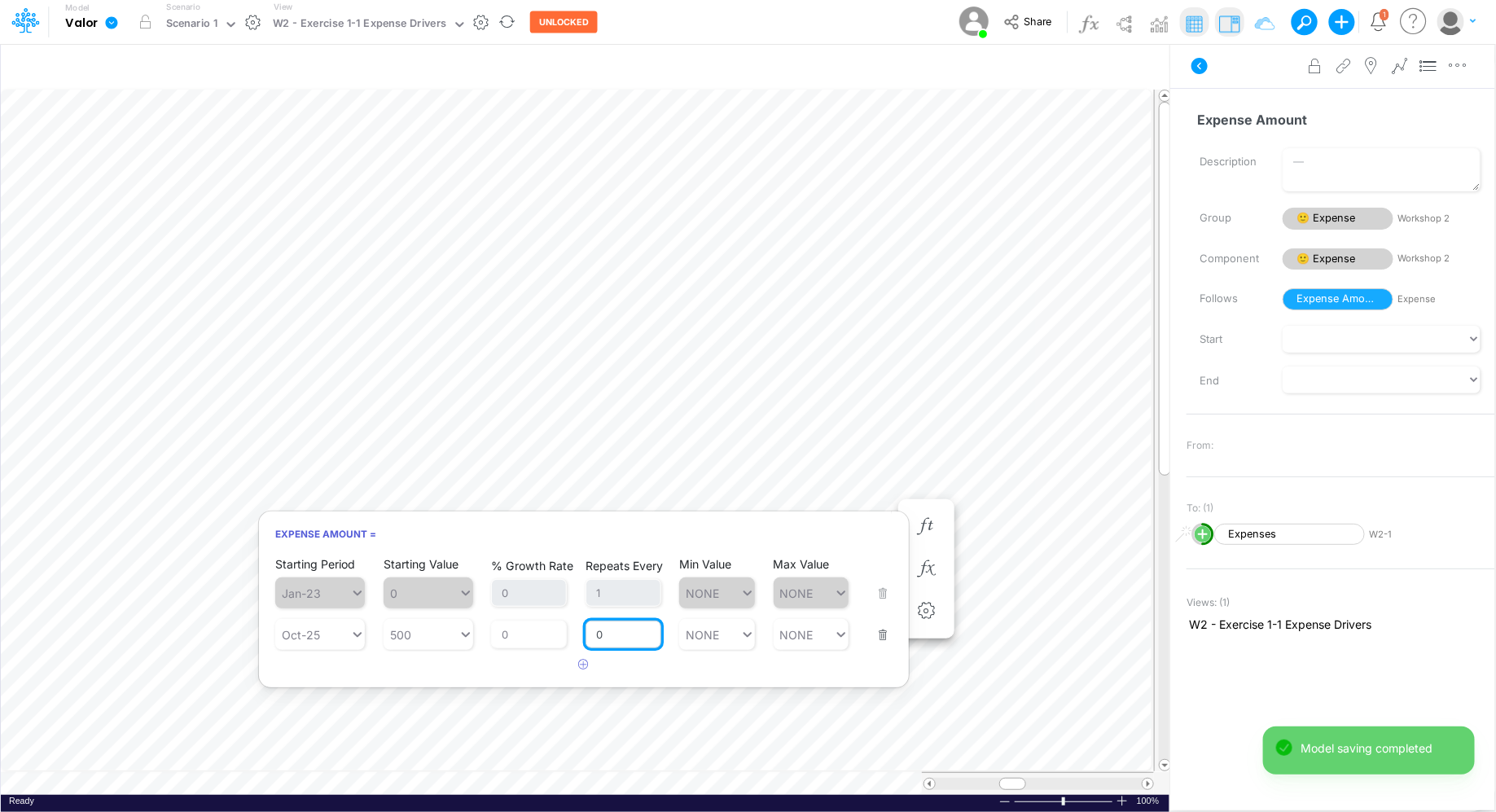
click at [609, 634] on input "0" at bounding box center [623, 634] width 76 height 28
type input "1"
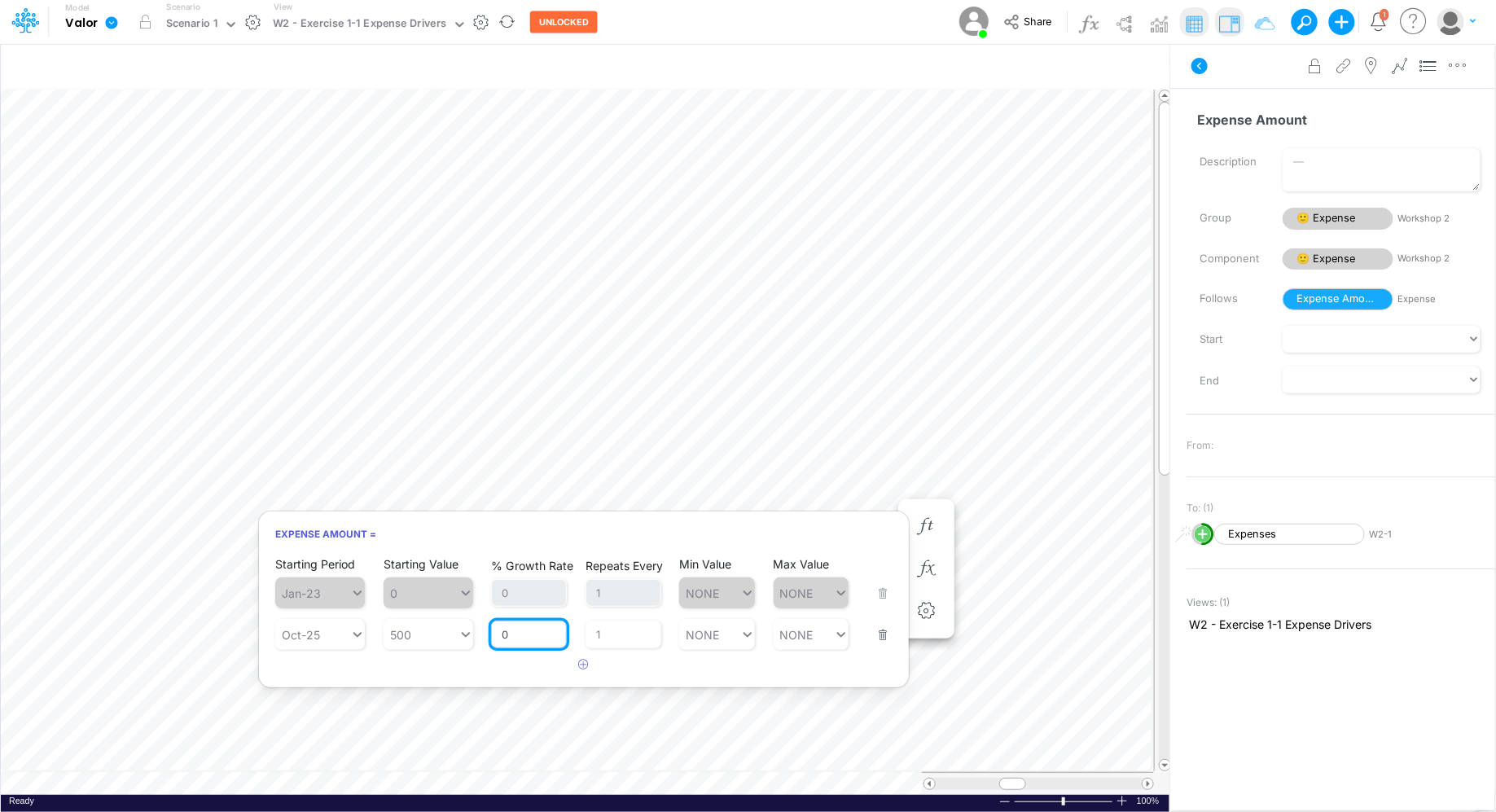
click at [538, 640] on div "% Growth Rate 0" at bounding box center [528, 624] width 76 height 48
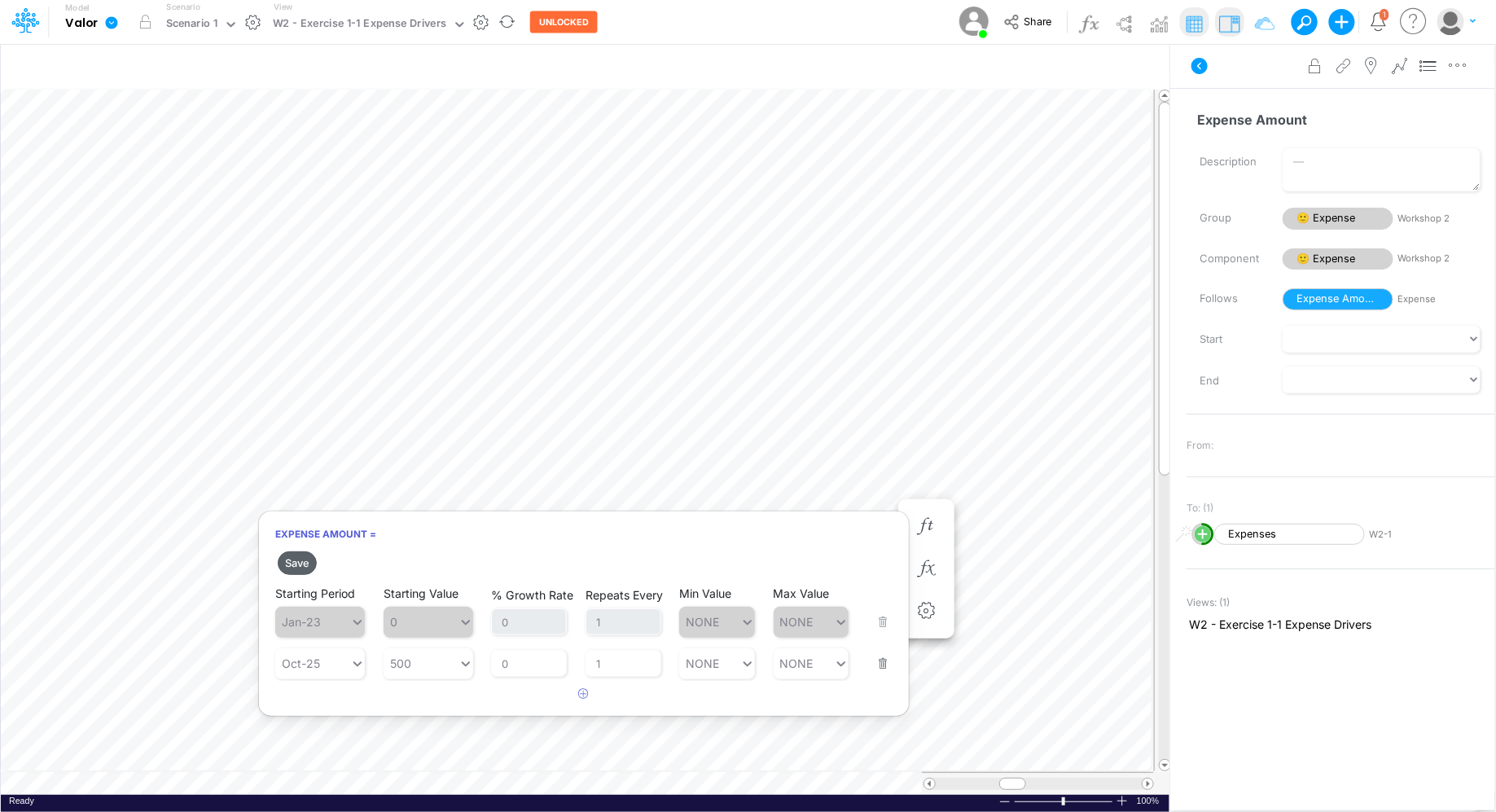
click at [298, 563] on button "Save" at bounding box center [297, 562] width 39 height 23
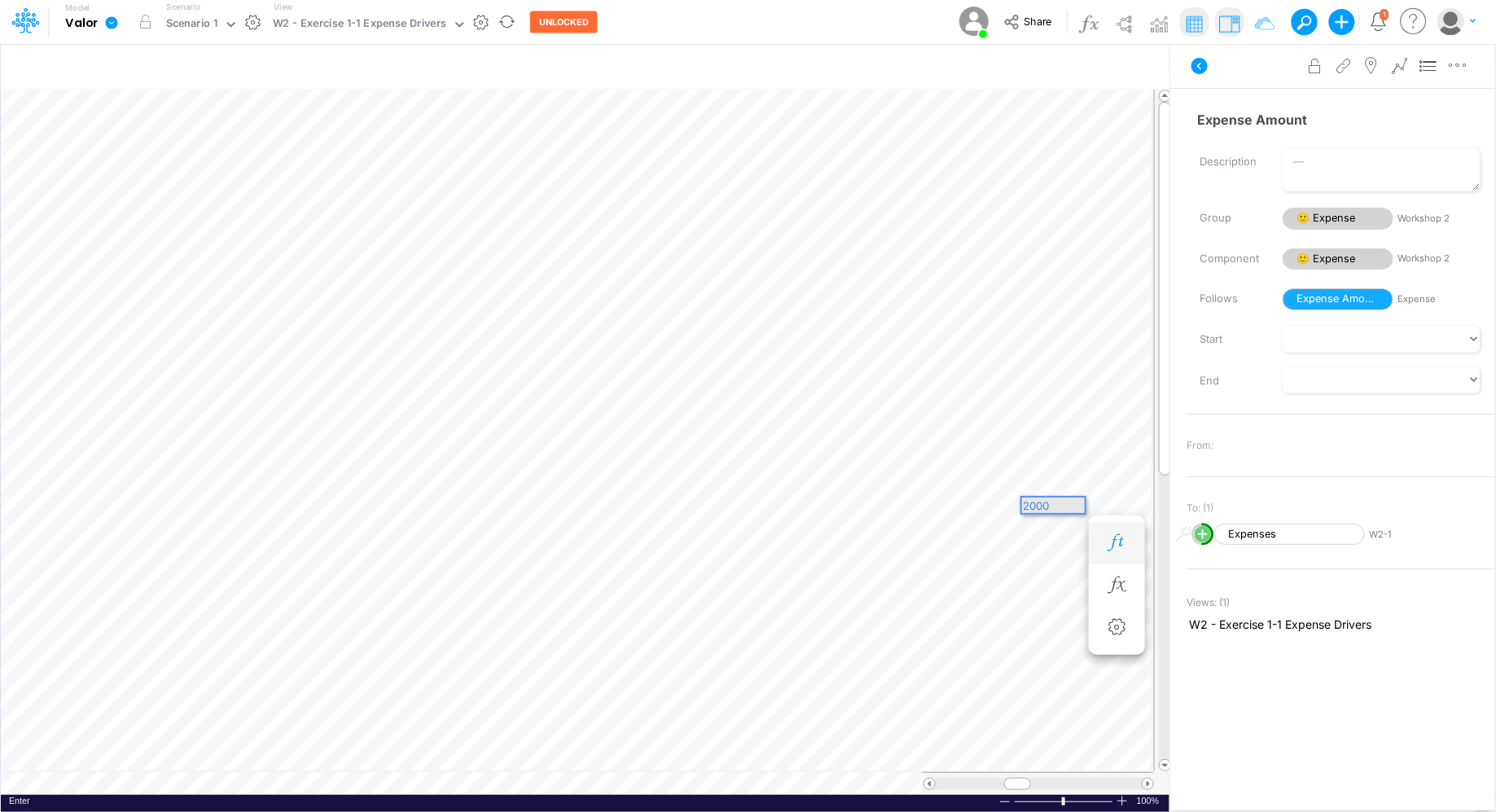
click at [1130, 542] on button "button" at bounding box center [1117, 542] width 30 height 32
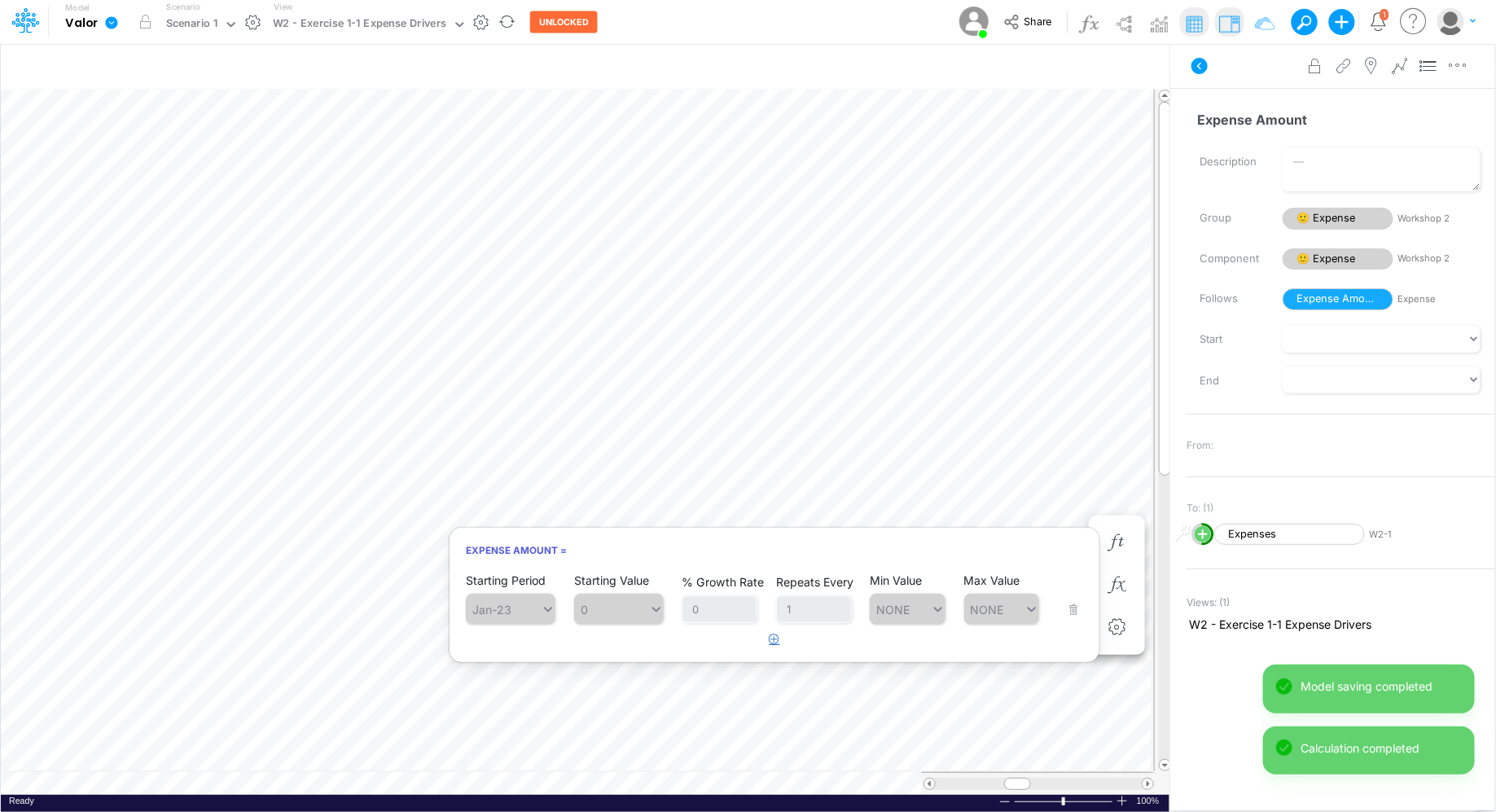
click at [769, 643] on button "button" at bounding box center [775, 640] width 31 height 27
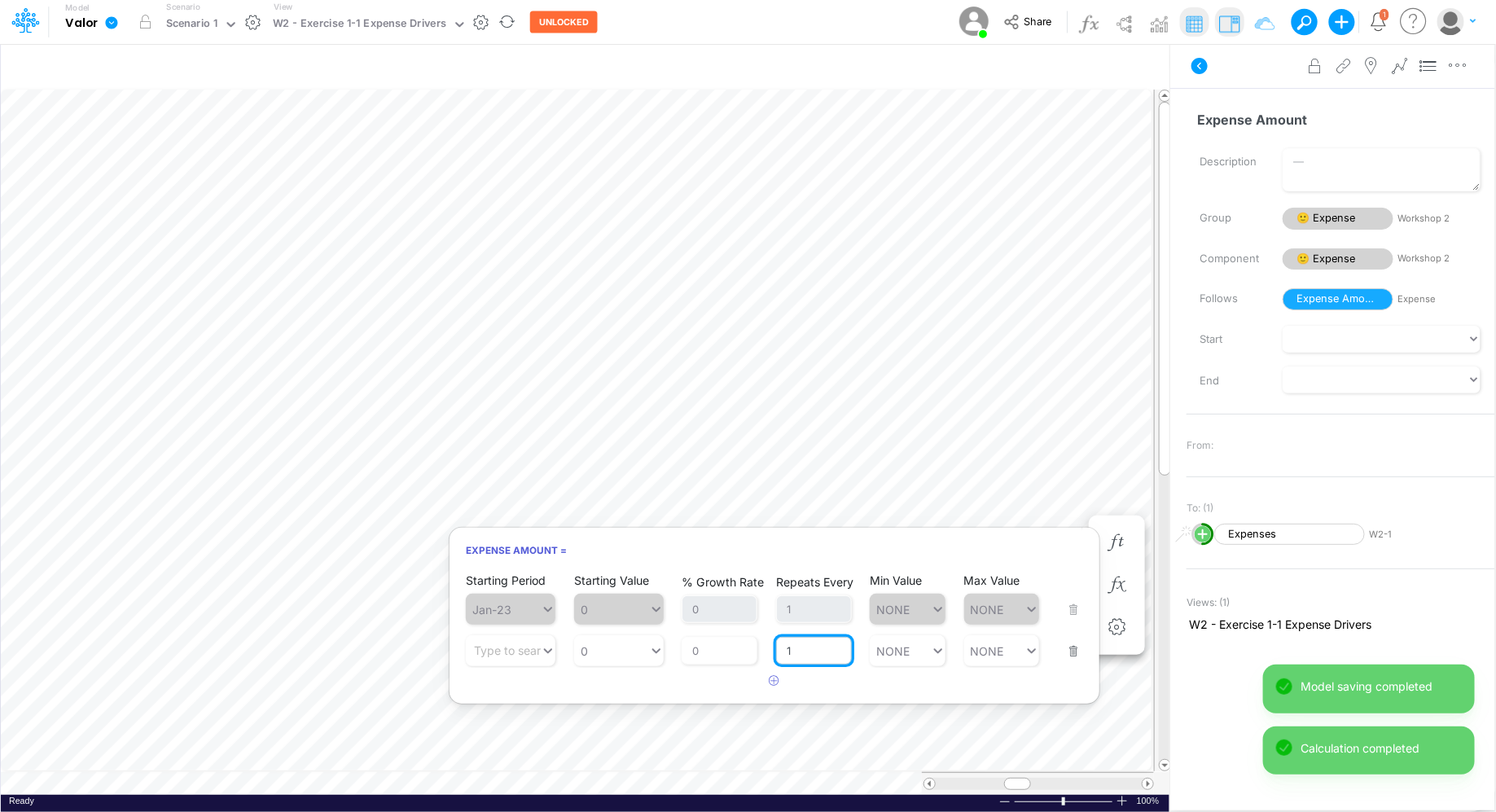
click at [808, 649] on input "1" at bounding box center [814, 651] width 76 height 28
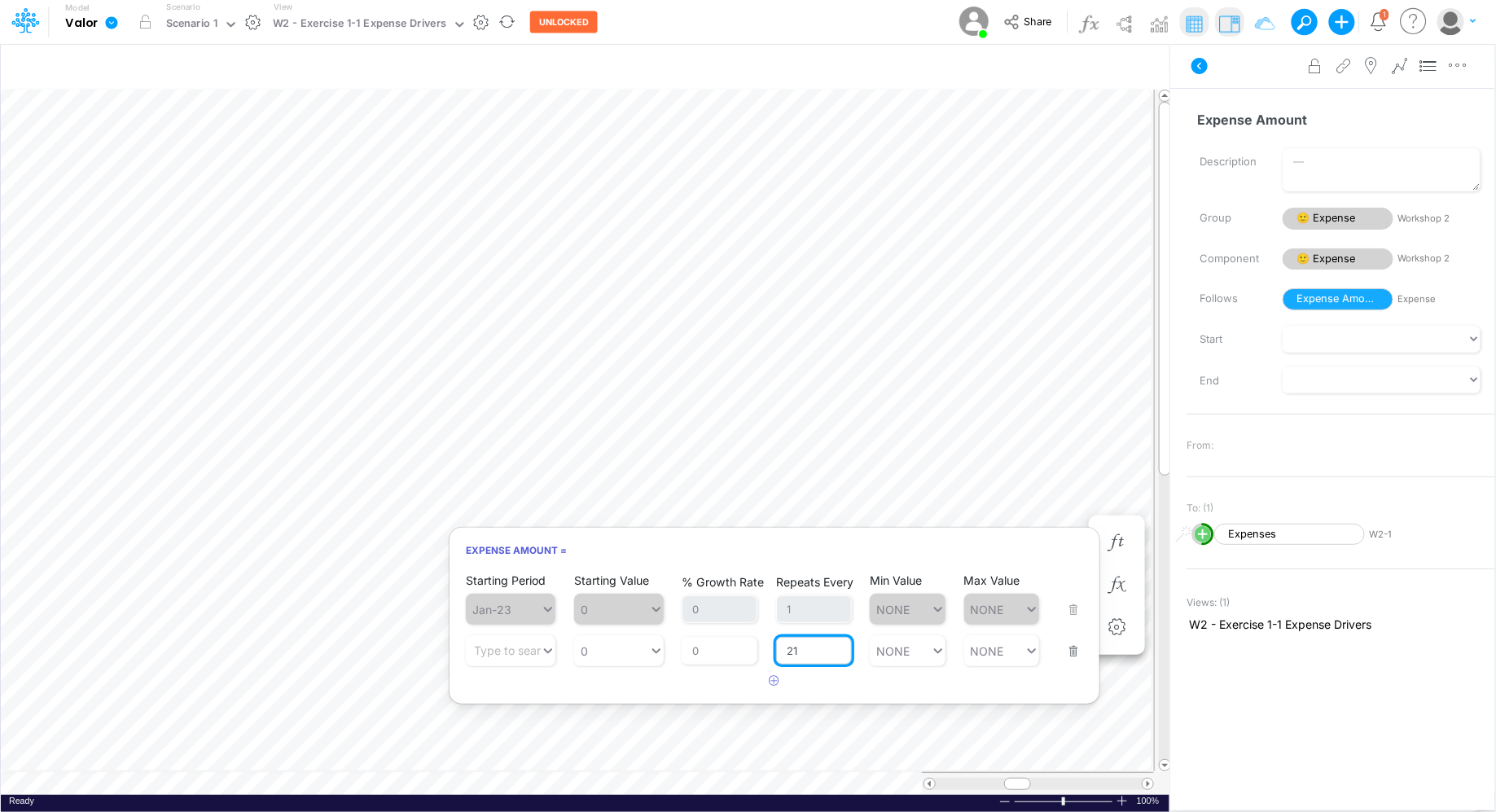
type input "2"
type input "1"
click at [530, 647] on div "Type to search..." at bounding box center [519, 651] width 90 height 14
click at [513, 649] on div "Mar-26" at bounding box center [510, 730] width 90 height 27
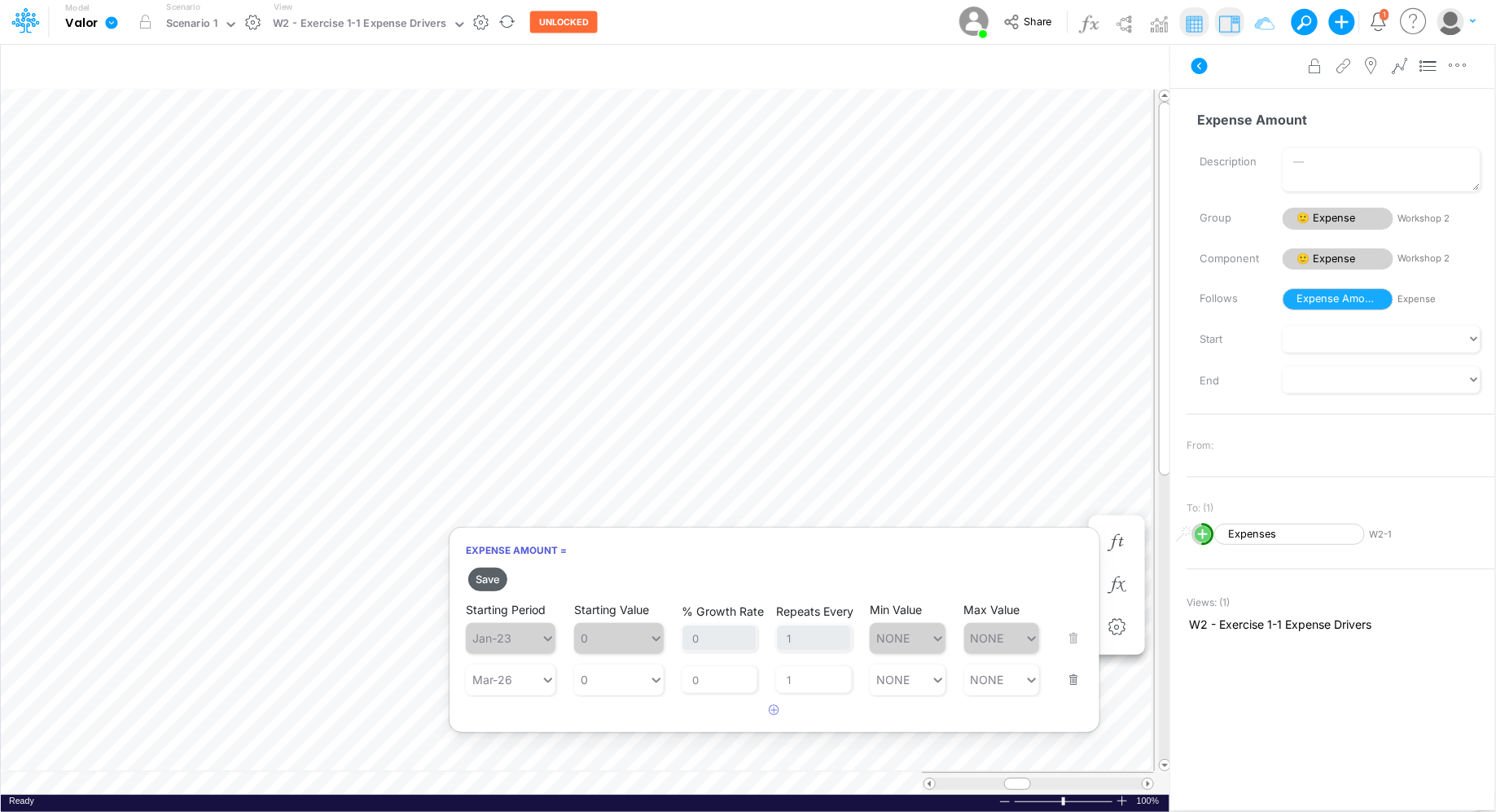
click at [490, 583] on button "Save" at bounding box center [487, 579] width 39 height 23
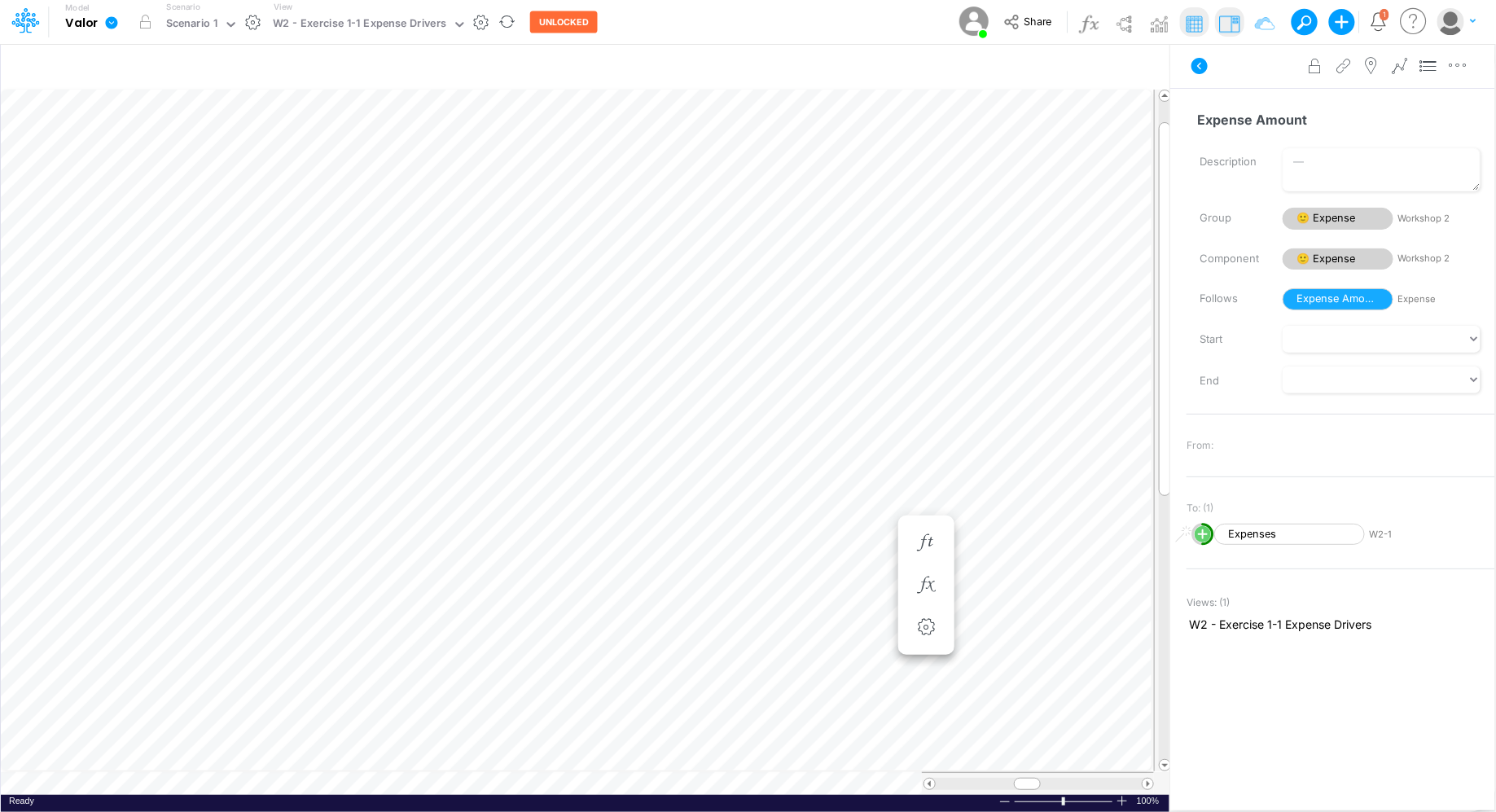
scroll to position [7, 1]
click at [862, 508] on icon "button" at bounding box center [862, 510] width 24 height 17
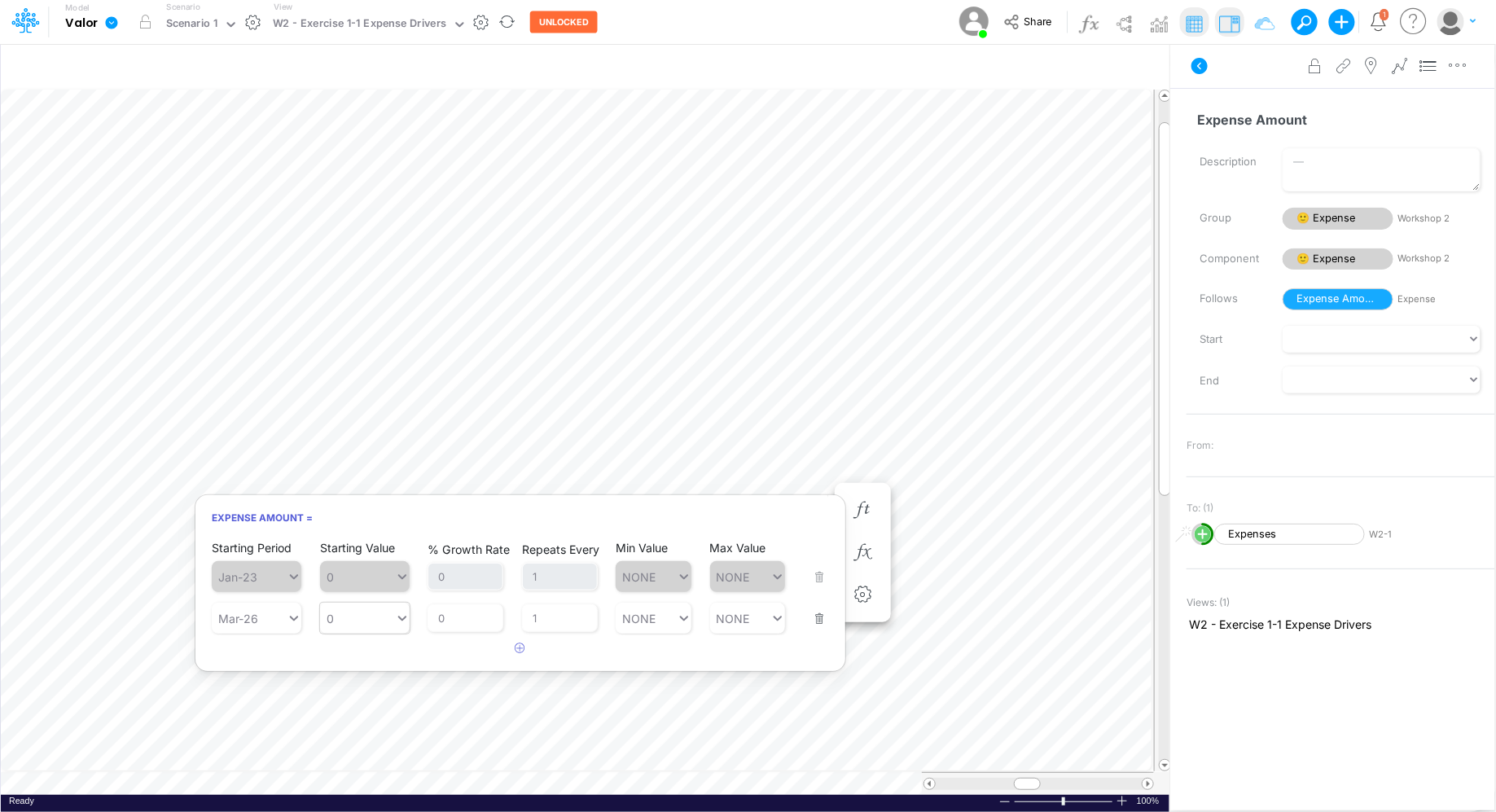
type input "0"
click at [368, 621] on div "0 0" at bounding box center [358, 618] width 75 height 23
click at [560, 630] on input "1" at bounding box center [560, 618] width 76 height 28
click at [357, 619] on div "Starting Value 0 0" at bounding box center [365, 607] width 90 height 51
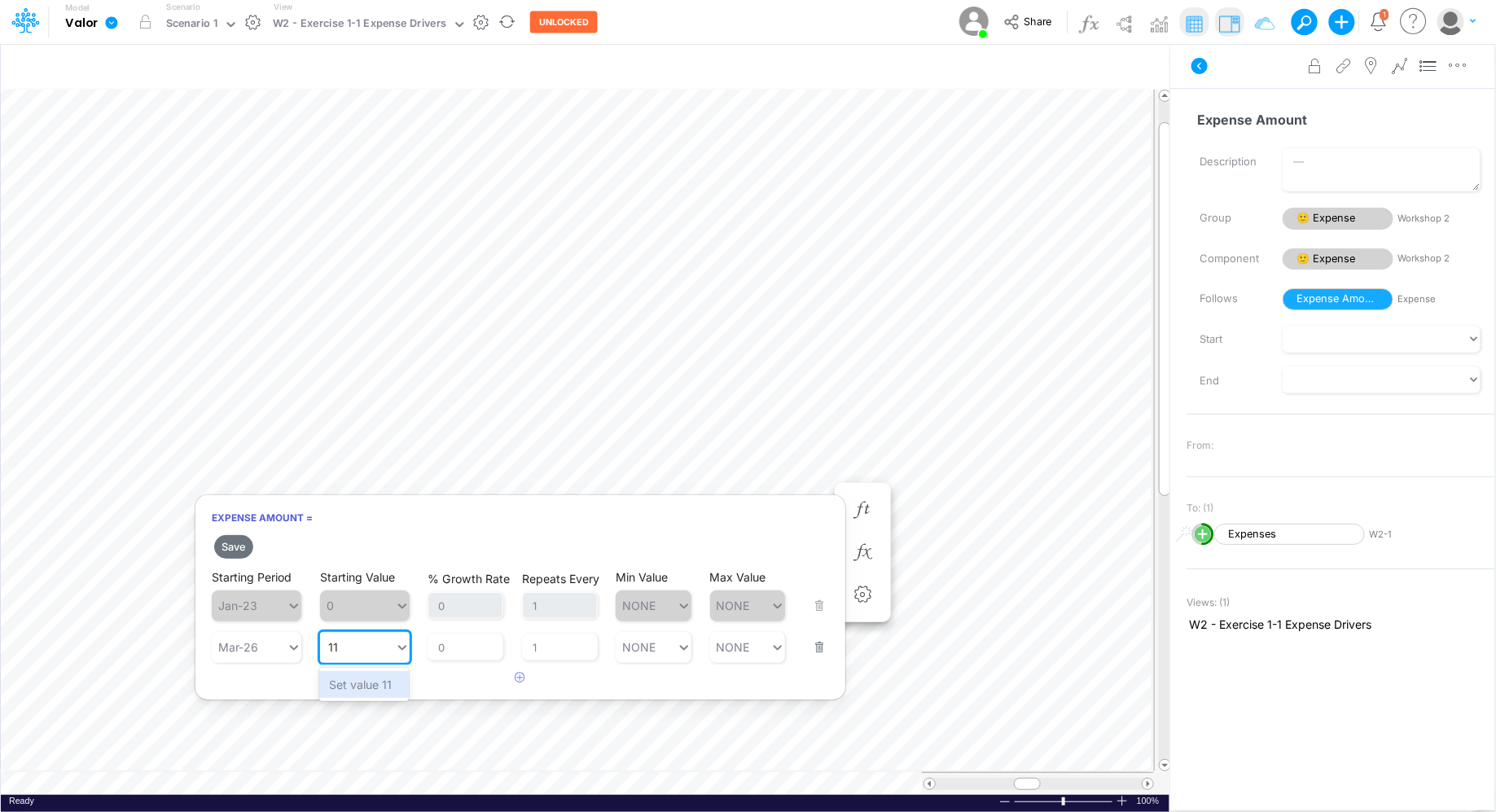
type input "1"
type input "2000"
click at [563, 641] on input "1" at bounding box center [560, 648] width 76 height 28
type input "12"
click at [242, 534] on h2 "Save" at bounding box center [520, 547] width 650 height 30
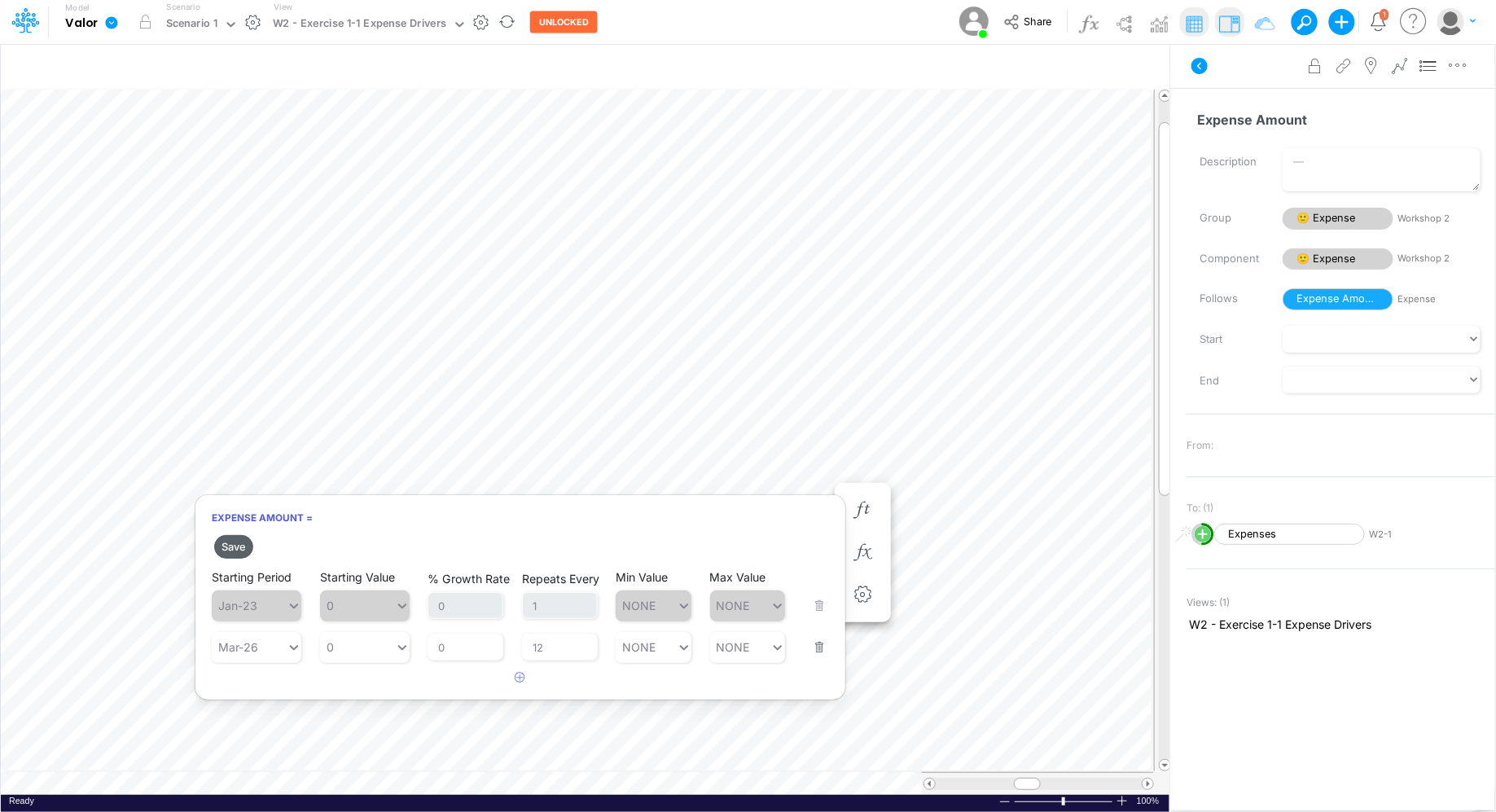
click at [238, 544] on button "Save" at bounding box center [233, 547] width 39 height 23
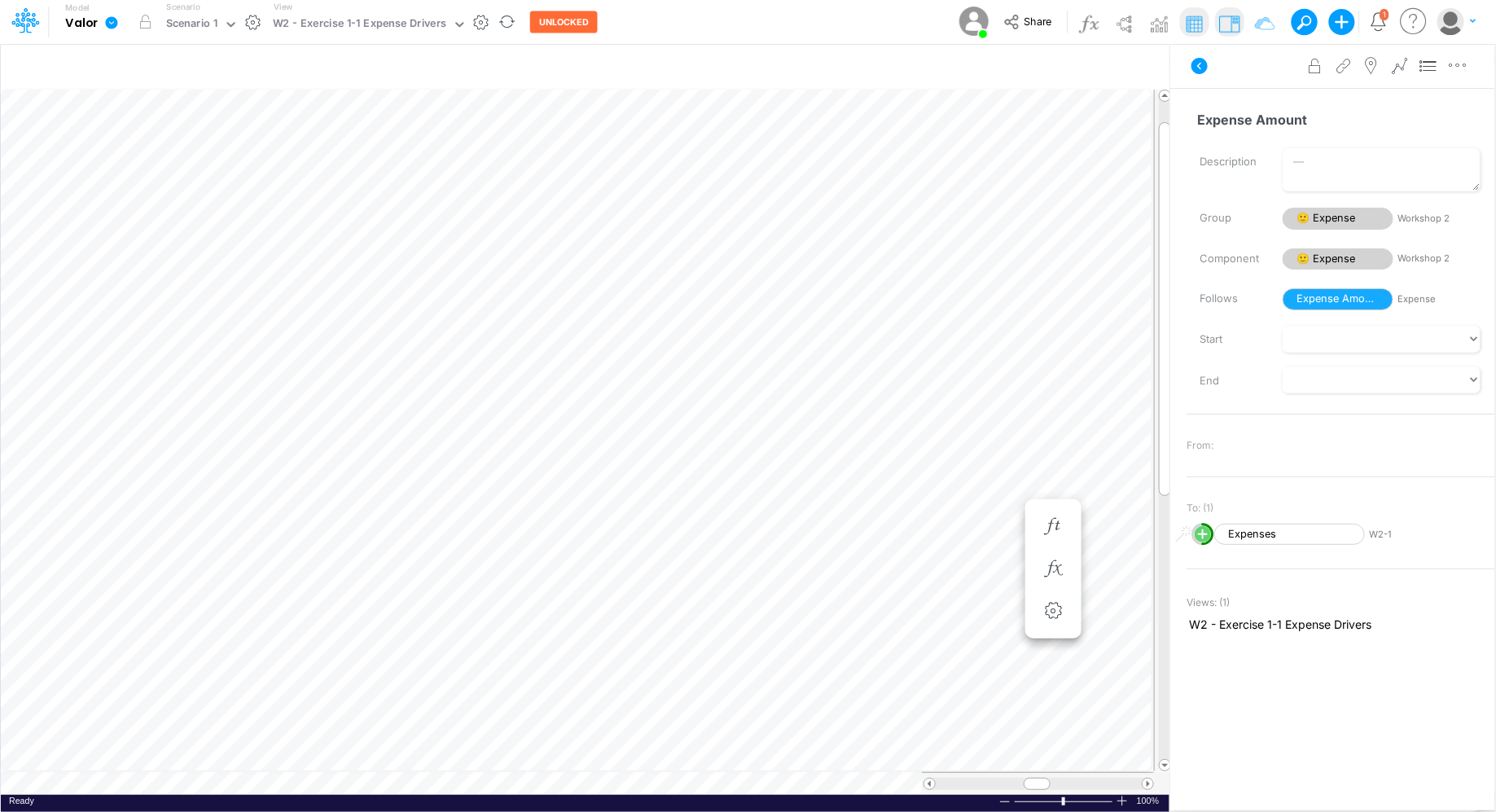
scroll to position [7, 1]
click at [791, 503] on icon "button" at bounding box center [799, 510] width 24 height 17
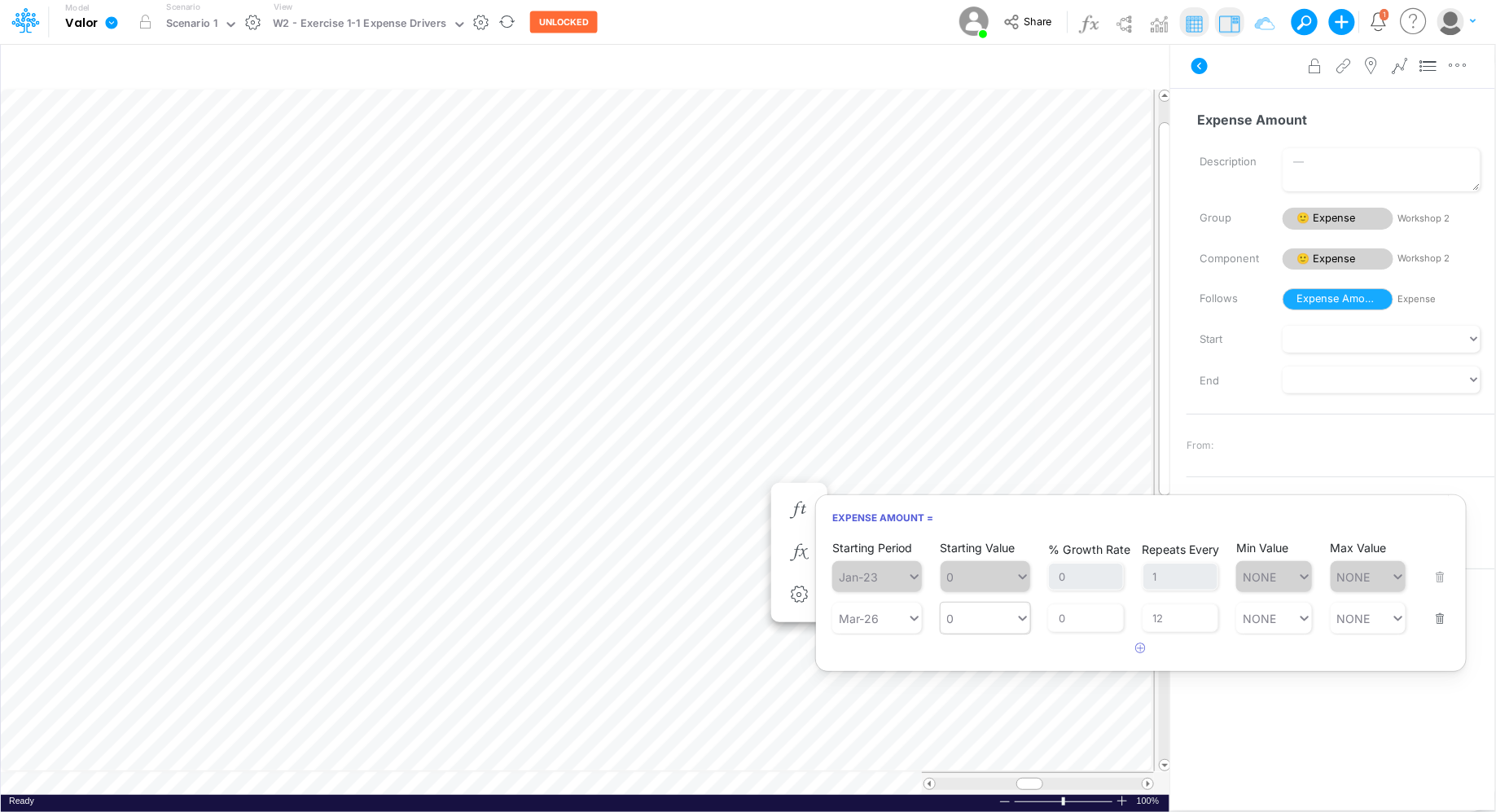
type input "0"
click at [977, 621] on div "0 0" at bounding box center [978, 618] width 75 height 23
click at [978, 620] on div "0" at bounding box center [978, 618] width 75 height 23
click at [797, 551] on icon "button" at bounding box center [799, 553] width 24 height 17
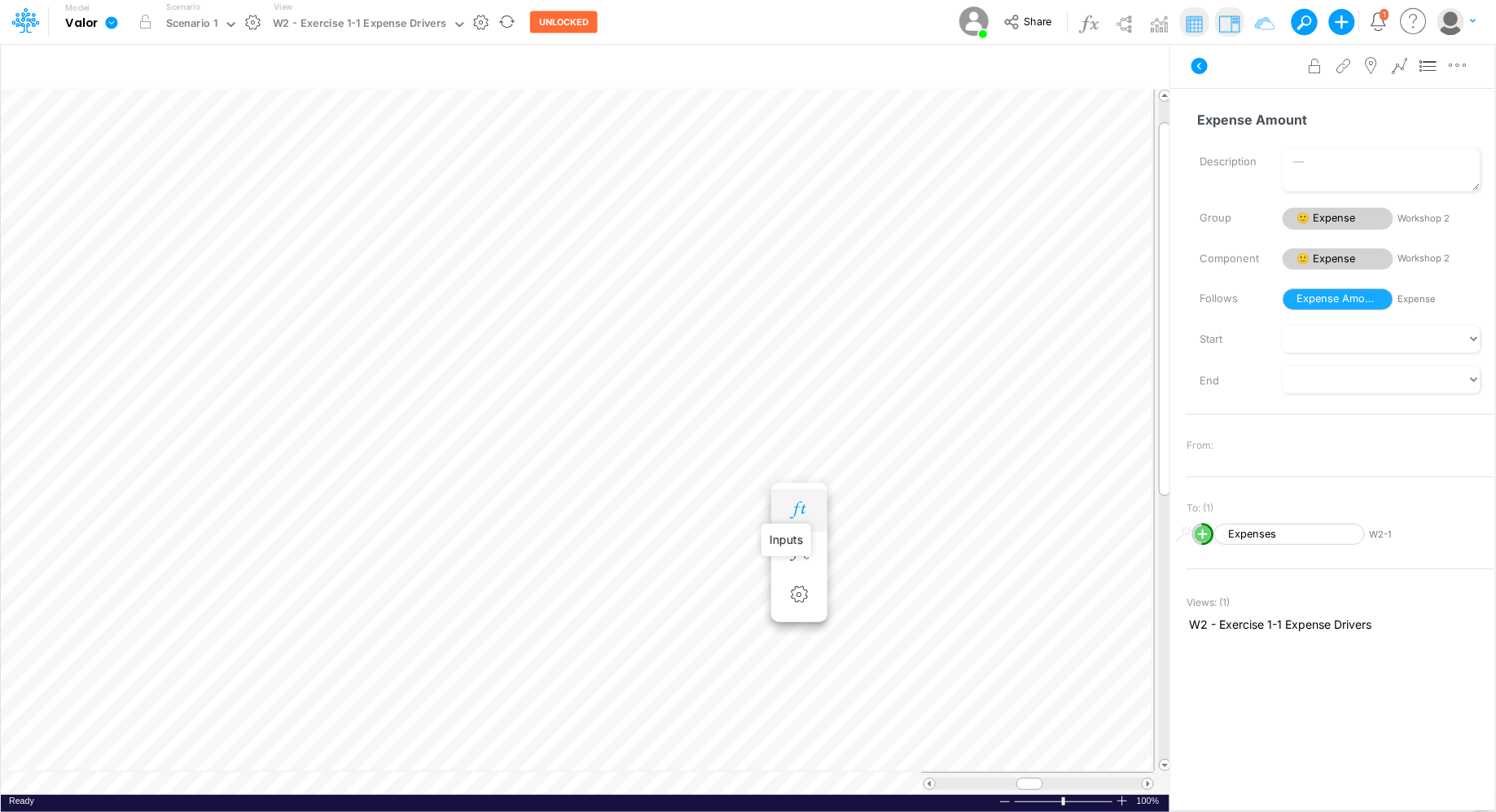
click at [804, 513] on icon "button" at bounding box center [799, 510] width 24 height 17
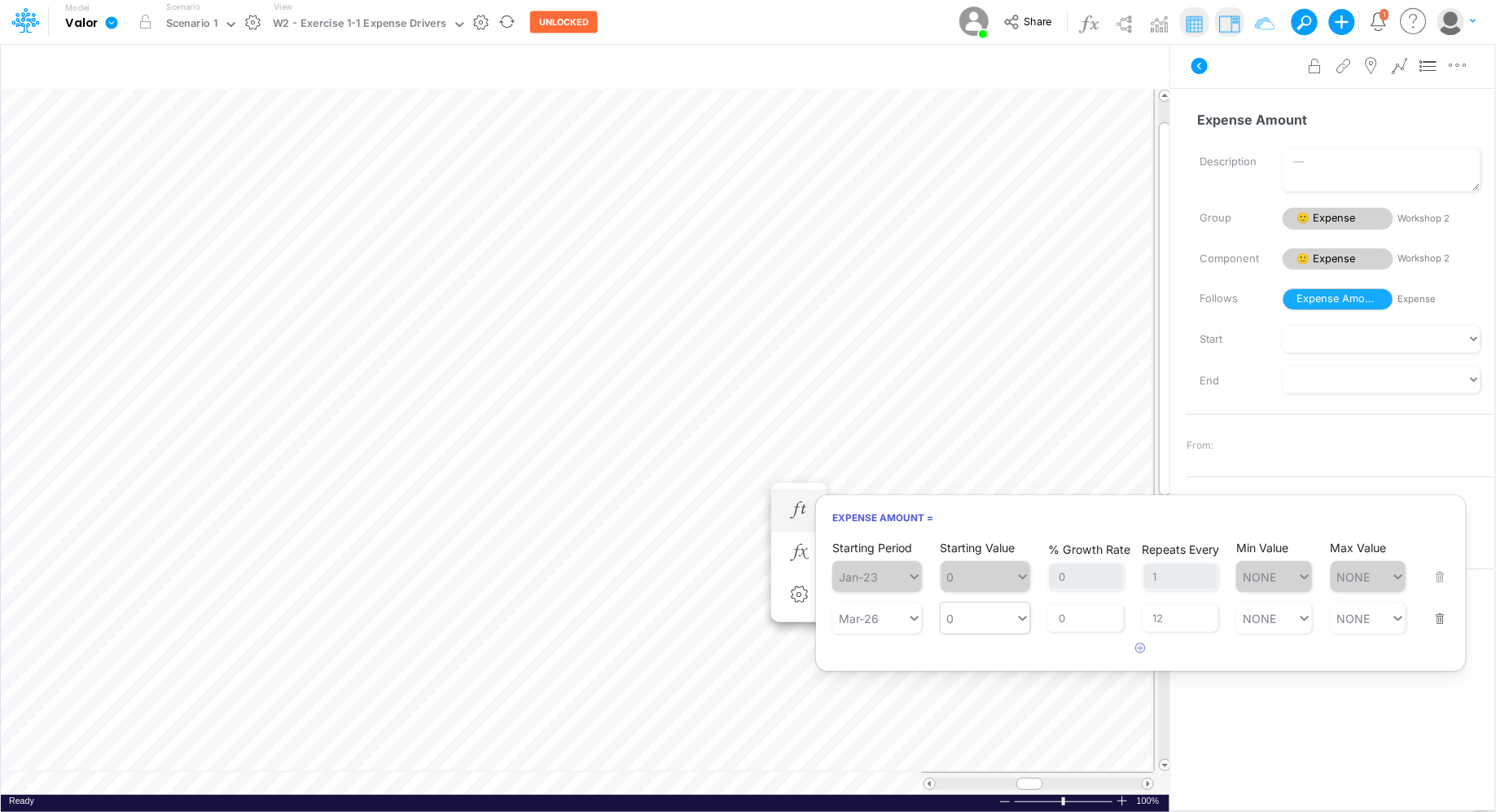
type input "0"
click at [1025, 624] on icon at bounding box center [1023, 618] width 15 height 17
click at [1090, 627] on input "0" at bounding box center [1085, 618] width 76 height 28
type input "0"
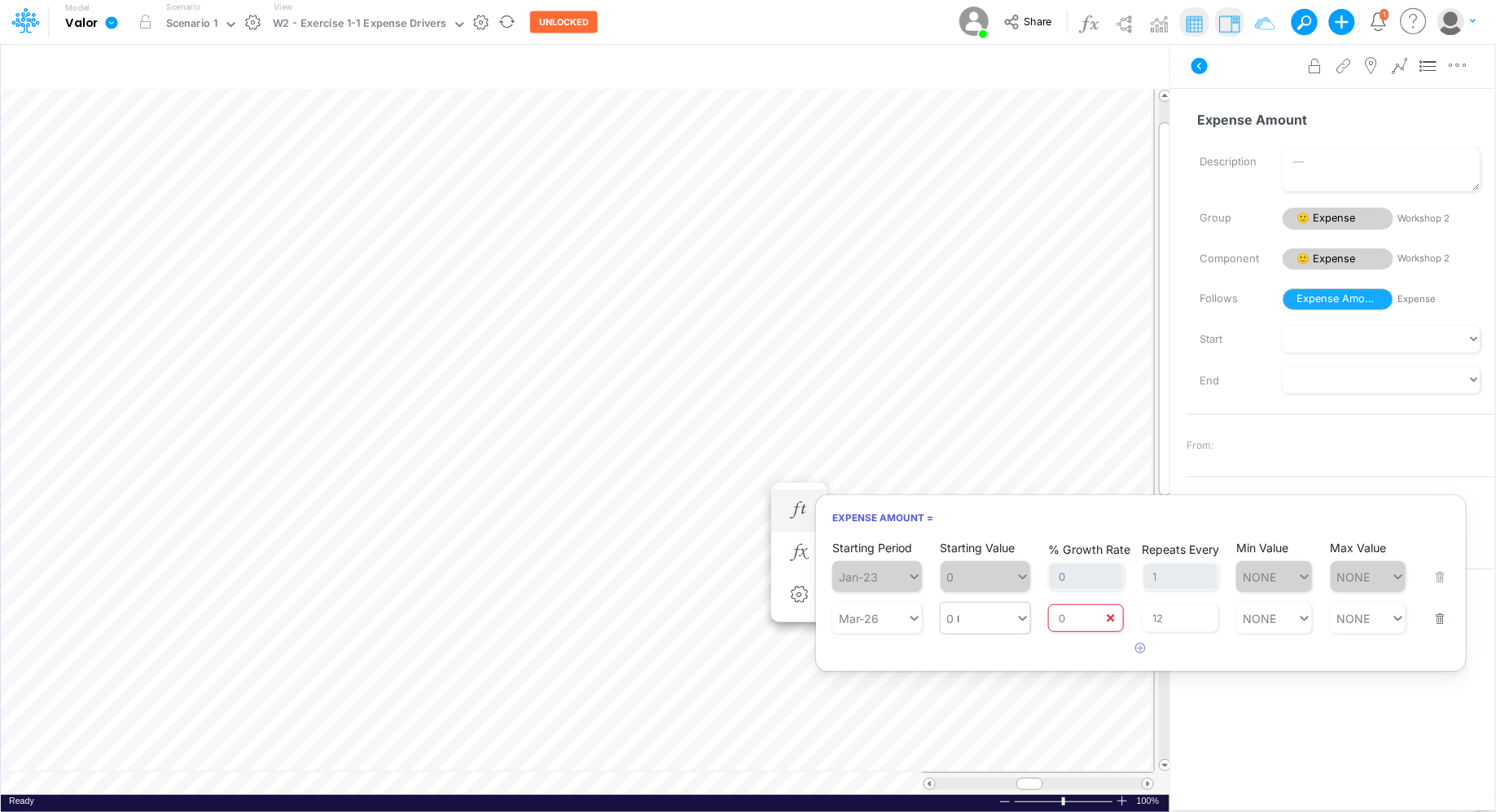
click at [996, 617] on div "0 0" at bounding box center [978, 618] width 75 height 23
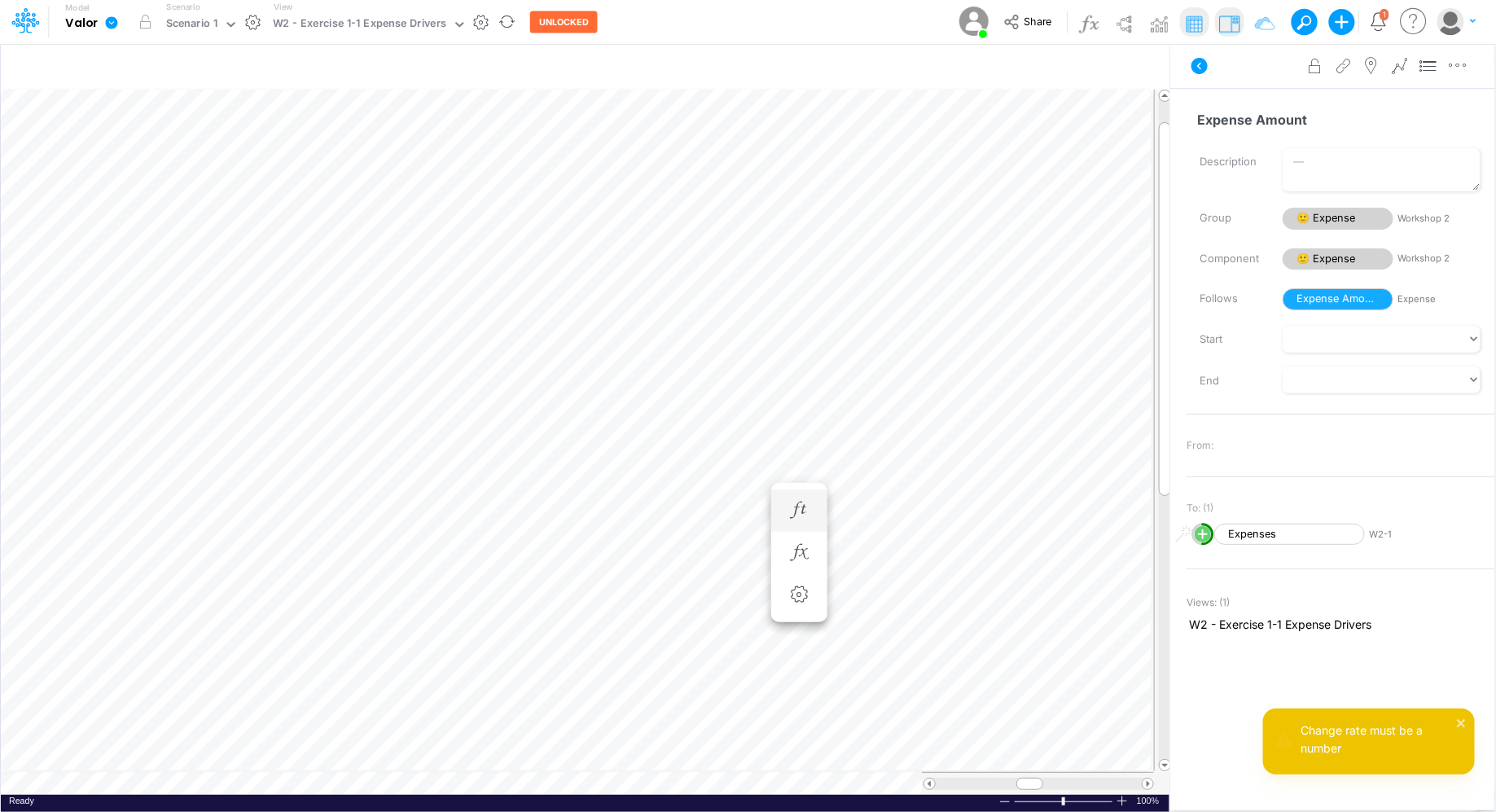
scroll to position [0, 0]
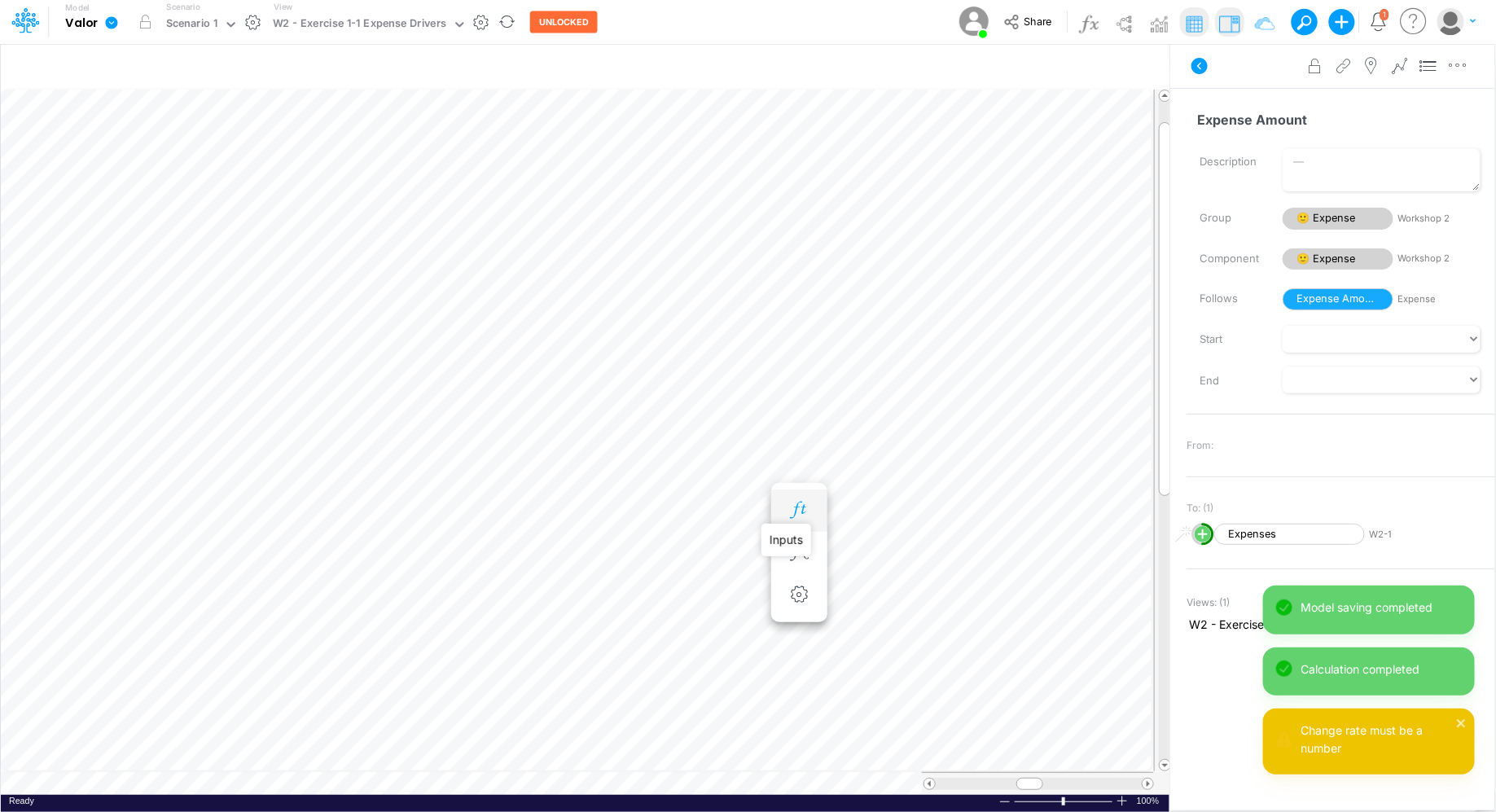
click at [801, 506] on icon "button" at bounding box center [799, 510] width 24 height 17
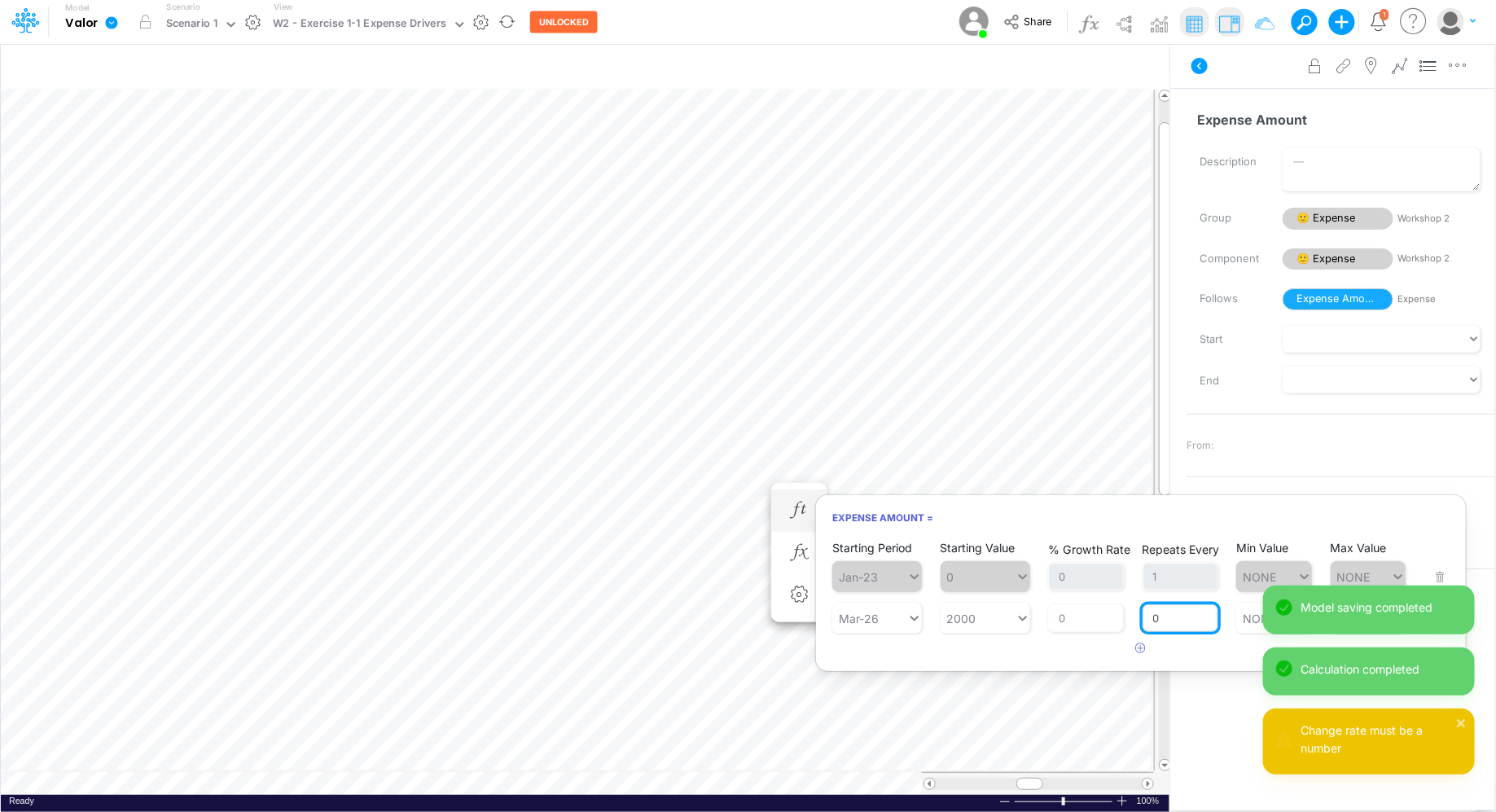
click at [1179, 627] on input "0" at bounding box center [1180, 618] width 76 height 28
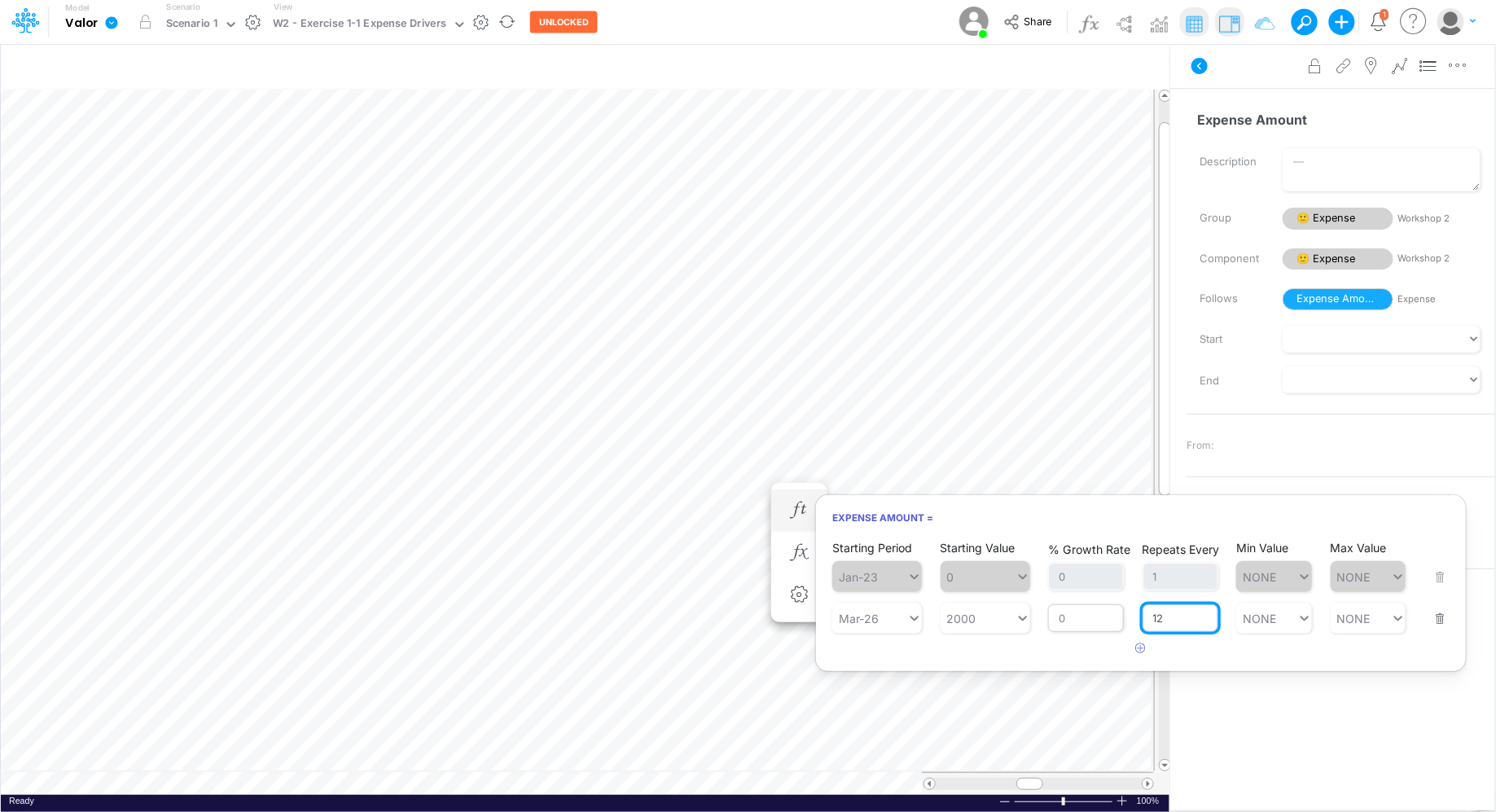
type input "12"
click at [1082, 616] on div "% Growth Rate 0" at bounding box center [1085, 607] width 76 height 48
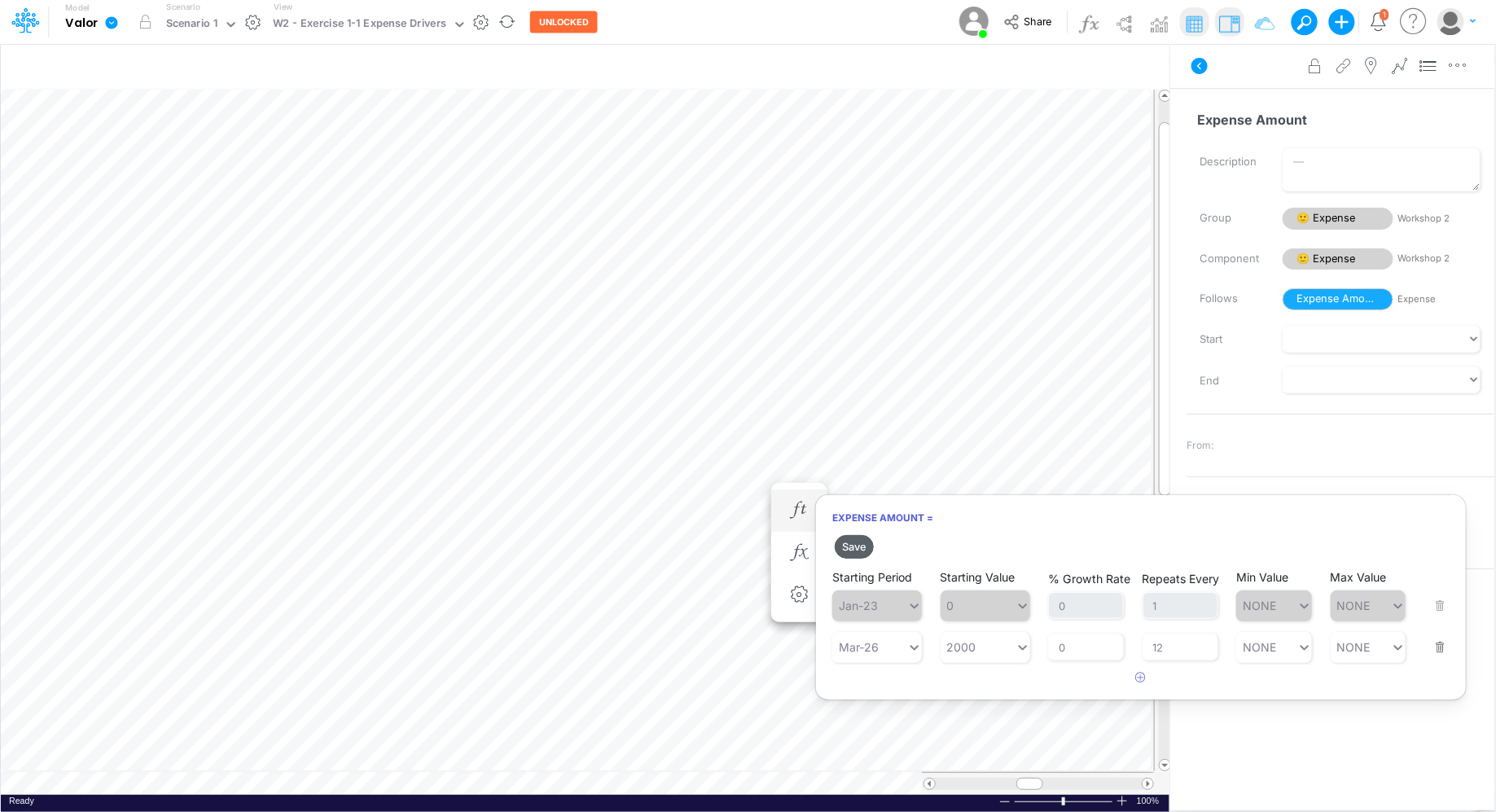
click at [860, 543] on button "Save" at bounding box center [854, 547] width 39 height 23
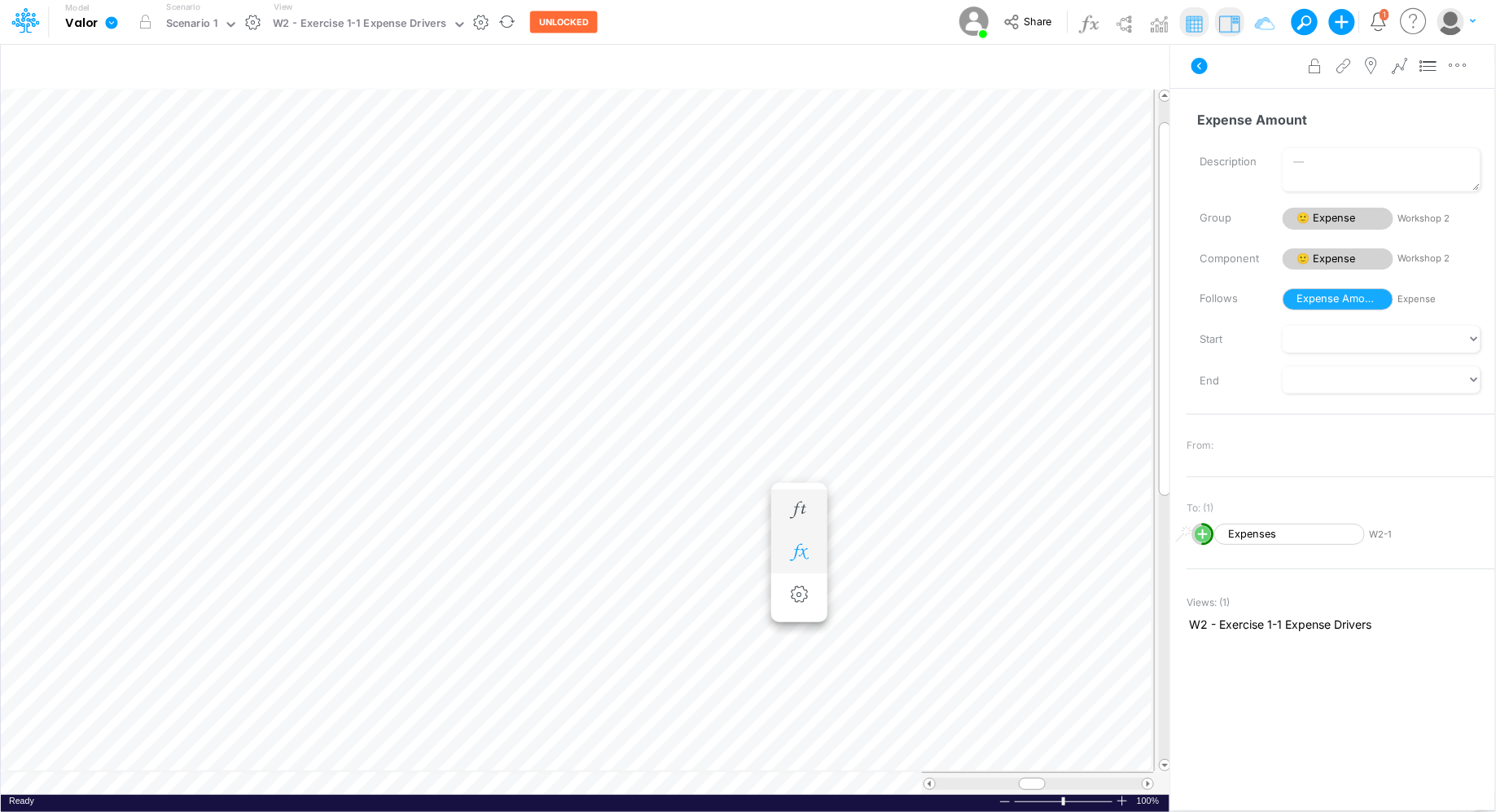
scroll to position [7, 1]
click at [661, 513] on button "button" at bounding box center [672, 527] width 30 height 32
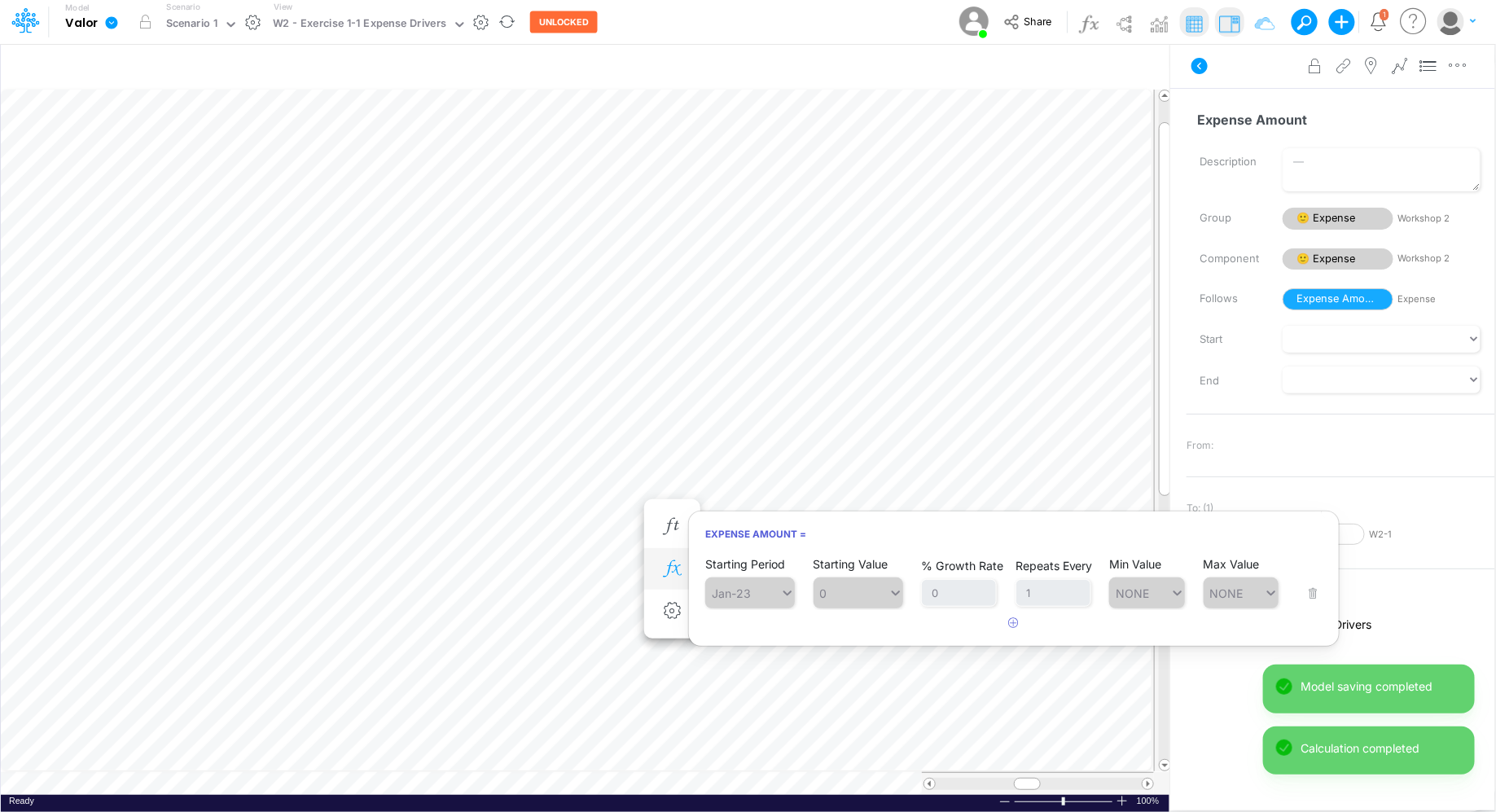
scroll to position [7, 1]
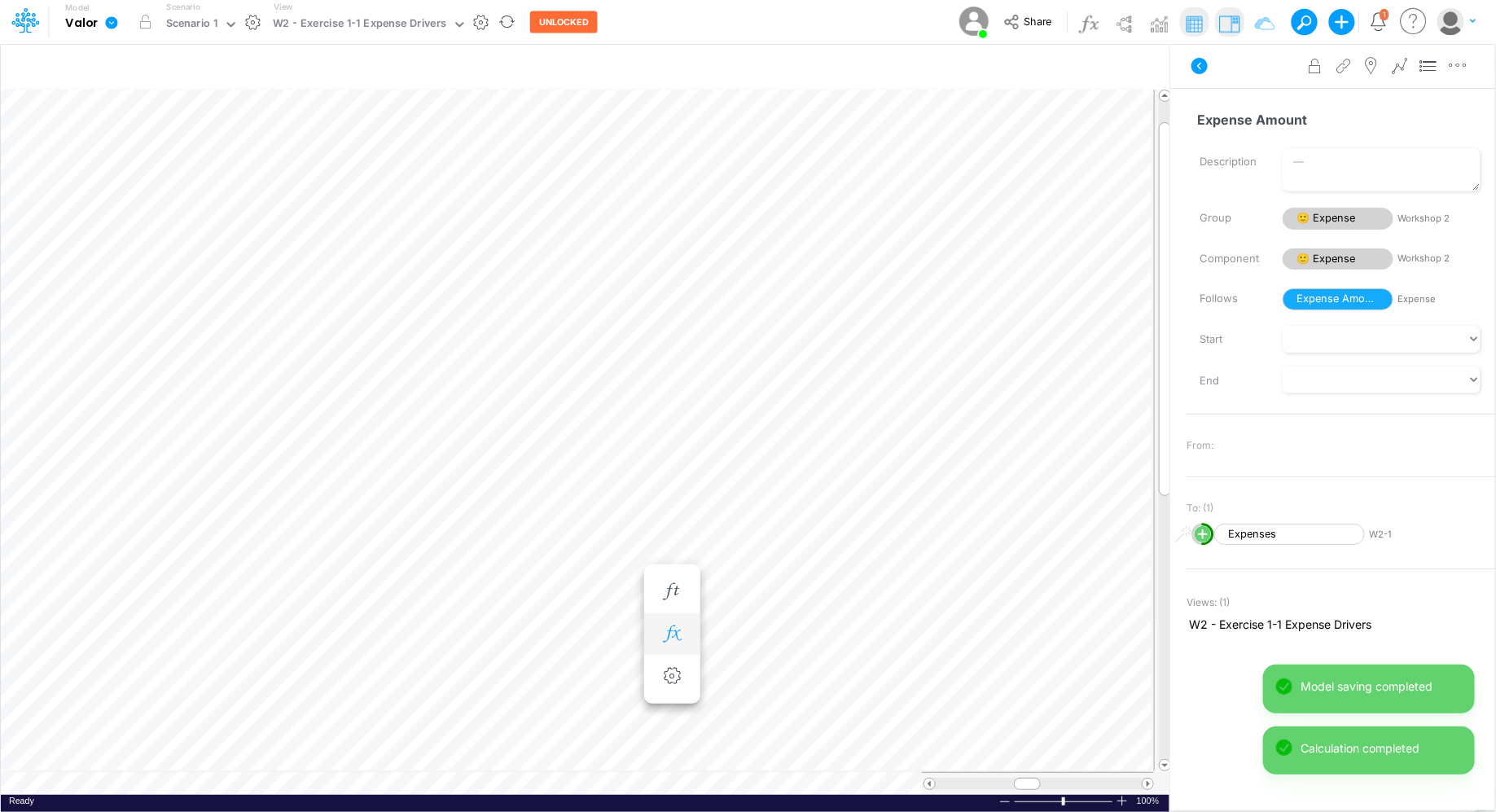
scroll to position [7, 1]
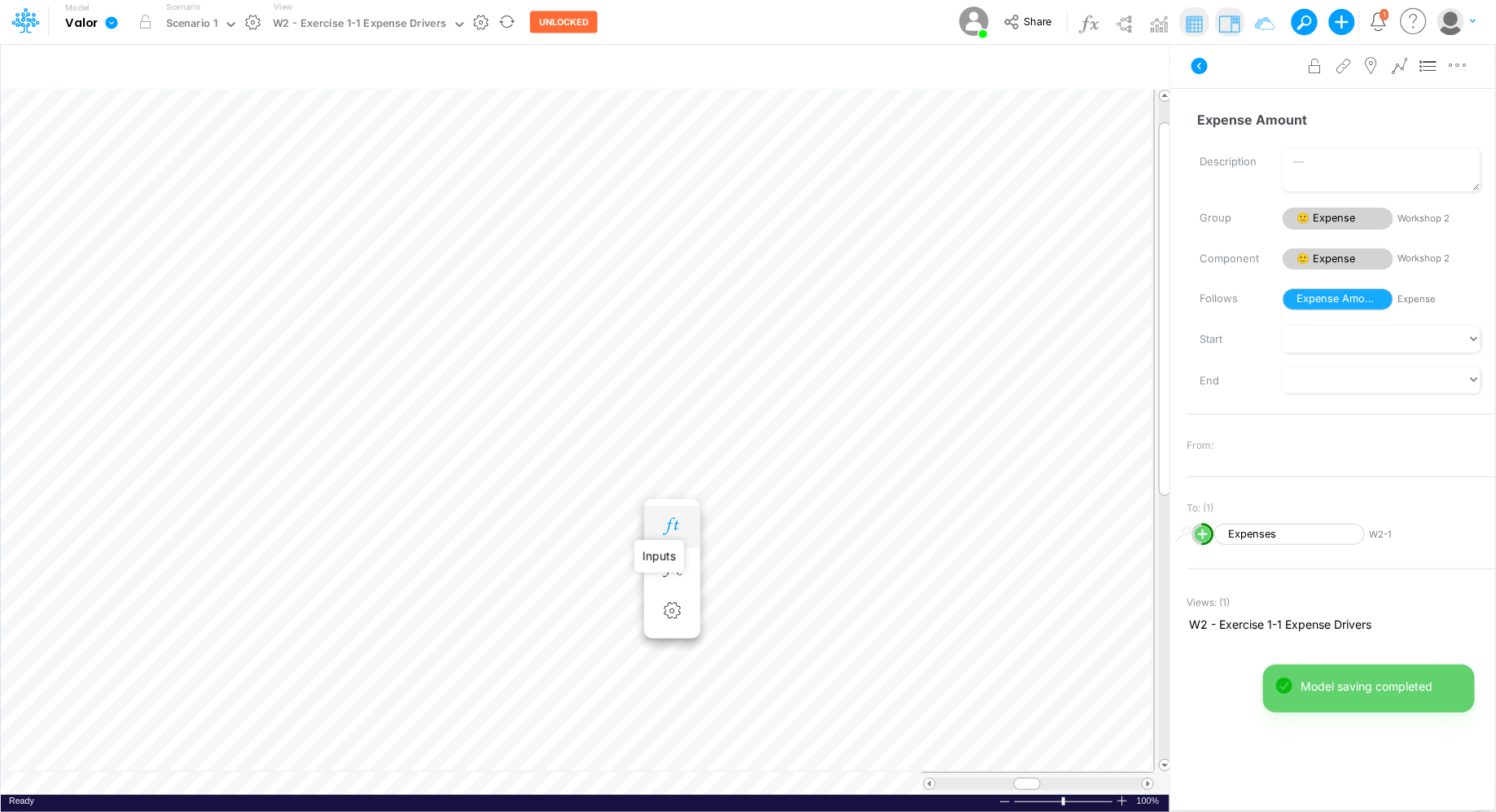
click at [674, 524] on icon "button" at bounding box center [672, 527] width 24 height 17
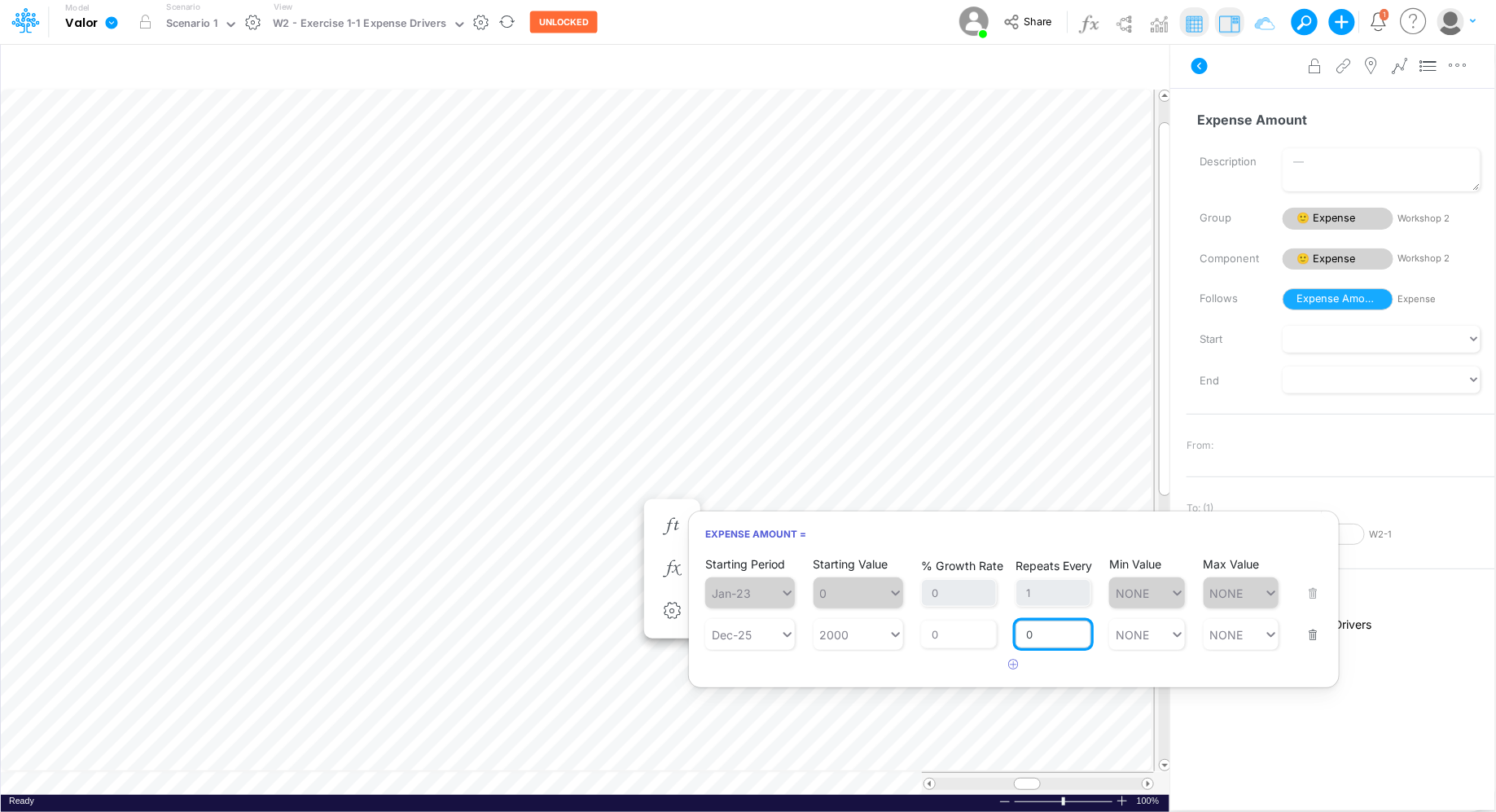
click at [1043, 641] on input "0" at bounding box center [1053, 634] width 76 height 28
type input "12"
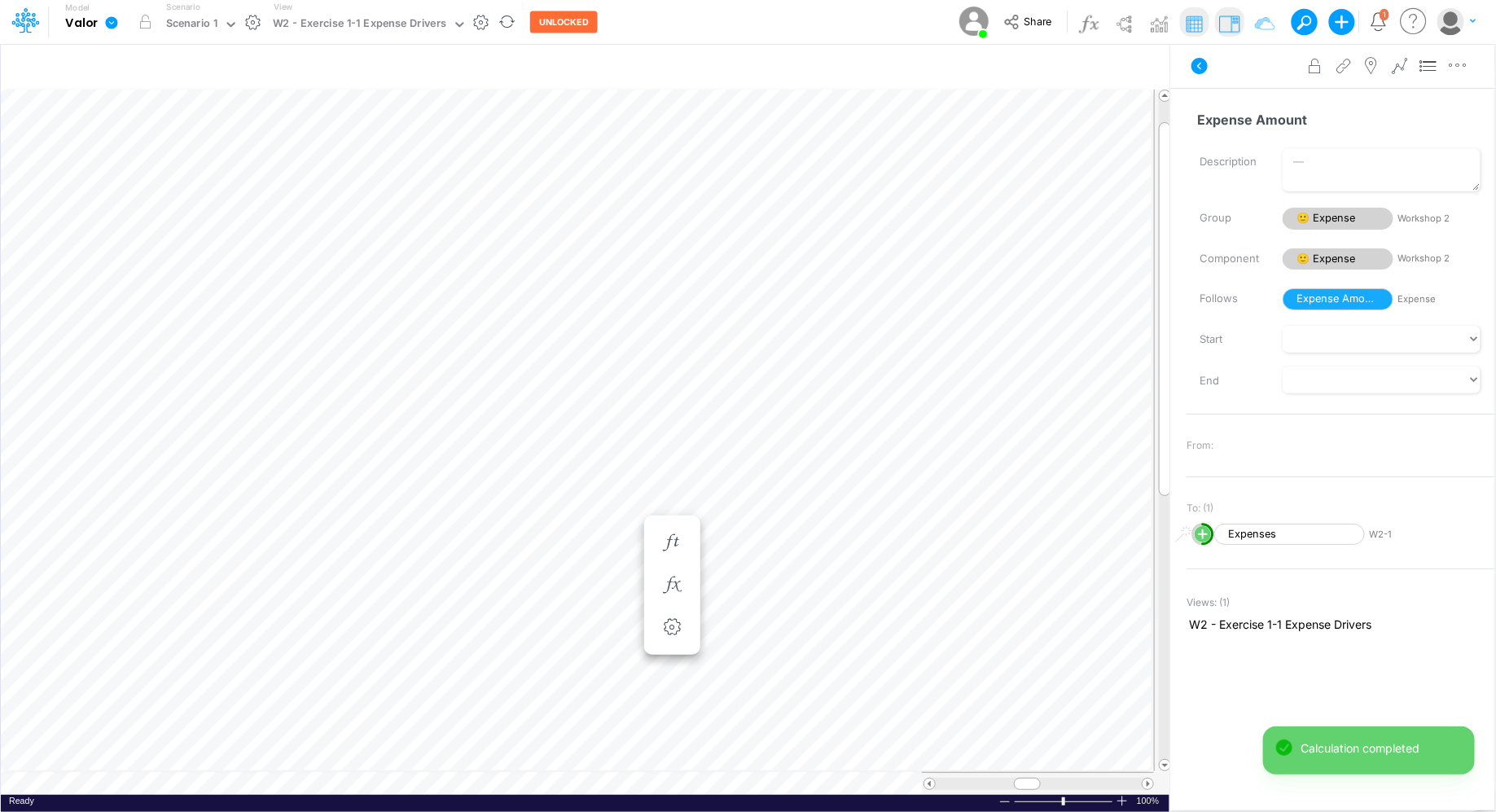
scroll to position [7, 1]
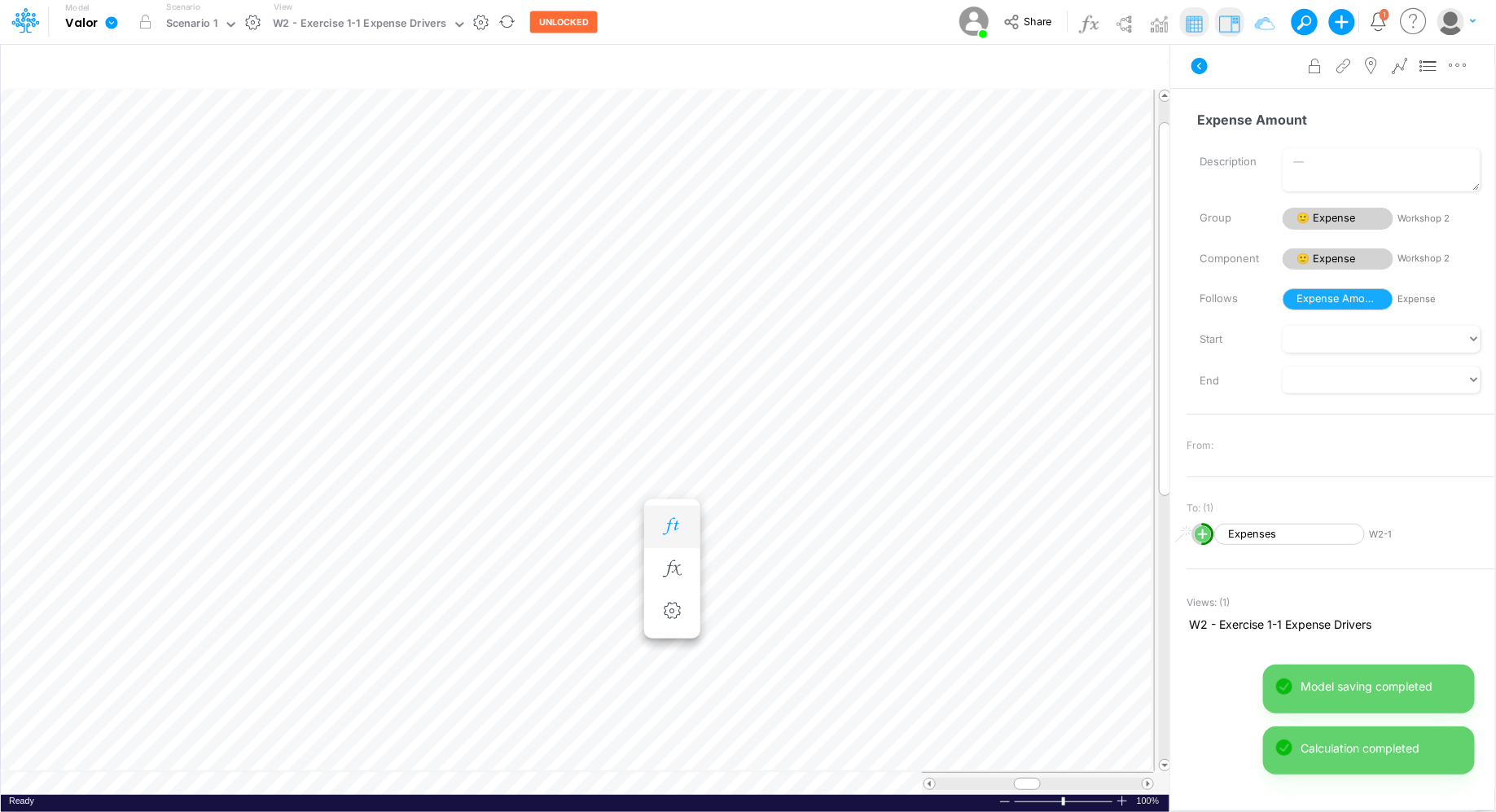
click at [657, 525] on button "button" at bounding box center [672, 527] width 30 height 32
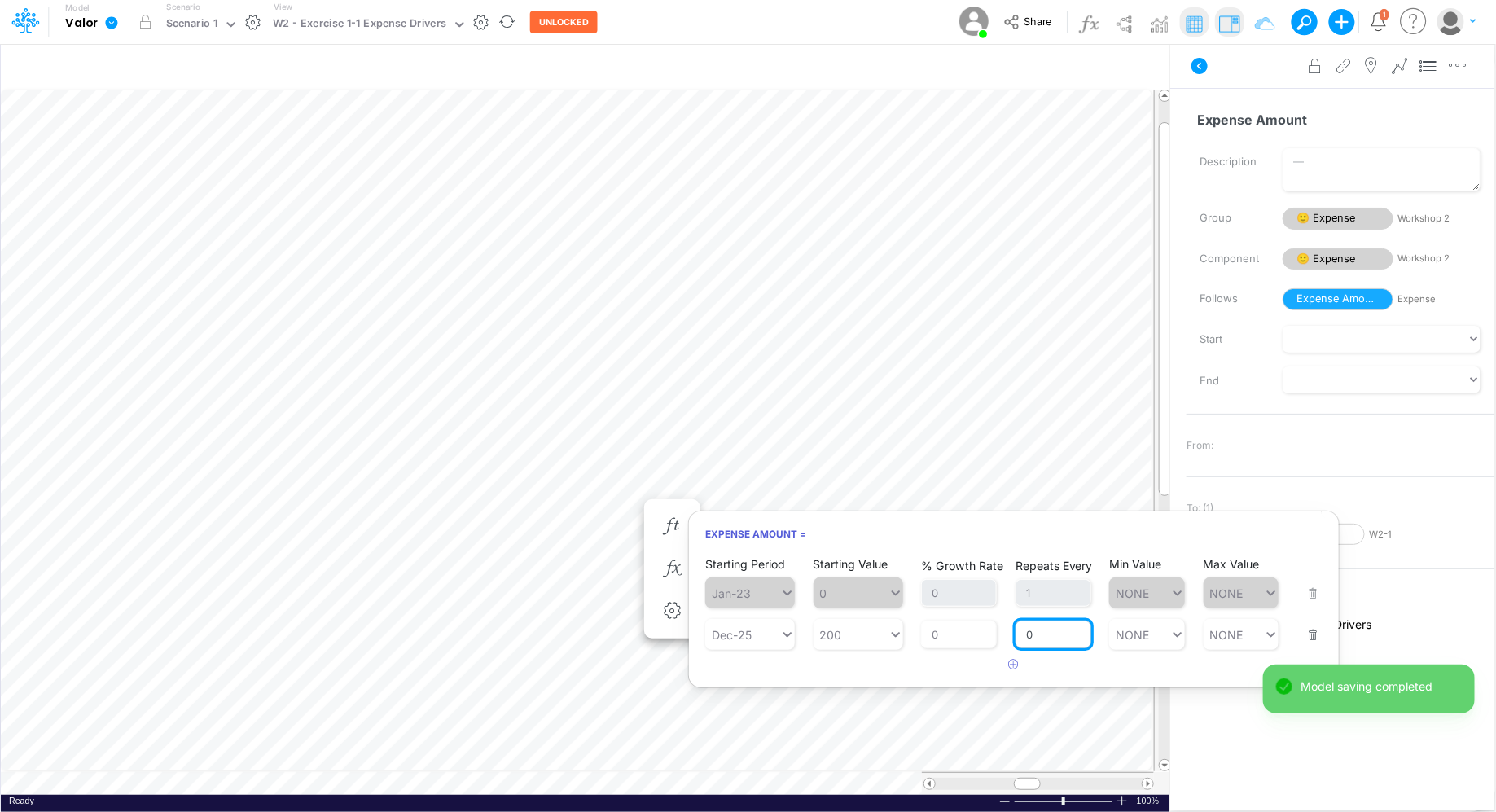
click at [1038, 638] on input "0" at bounding box center [1053, 634] width 76 height 28
type input "1"
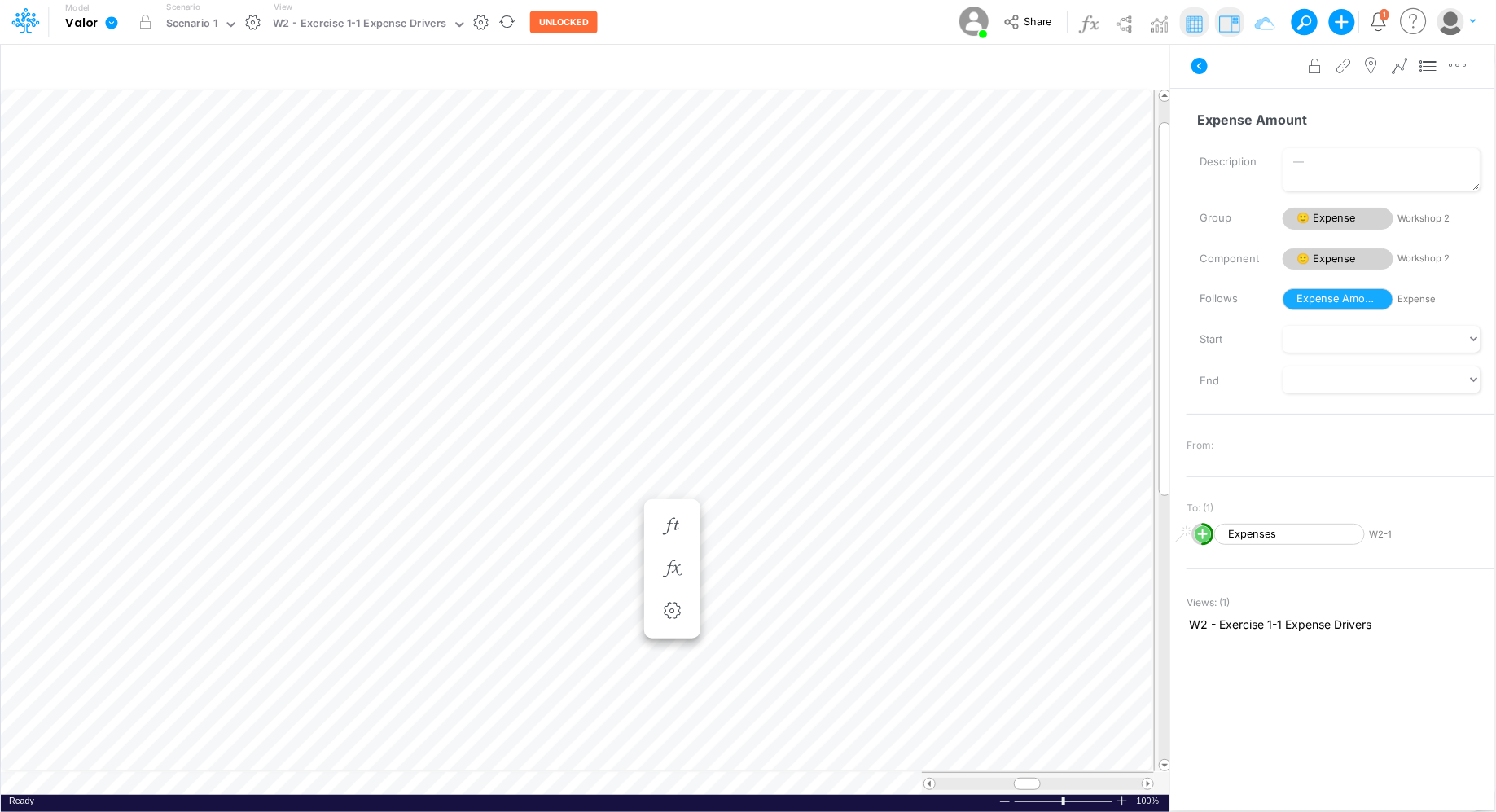
scroll to position [7, 1]
click at [667, 527] on icon "button" at bounding box center [672, 527] width 24 height 17
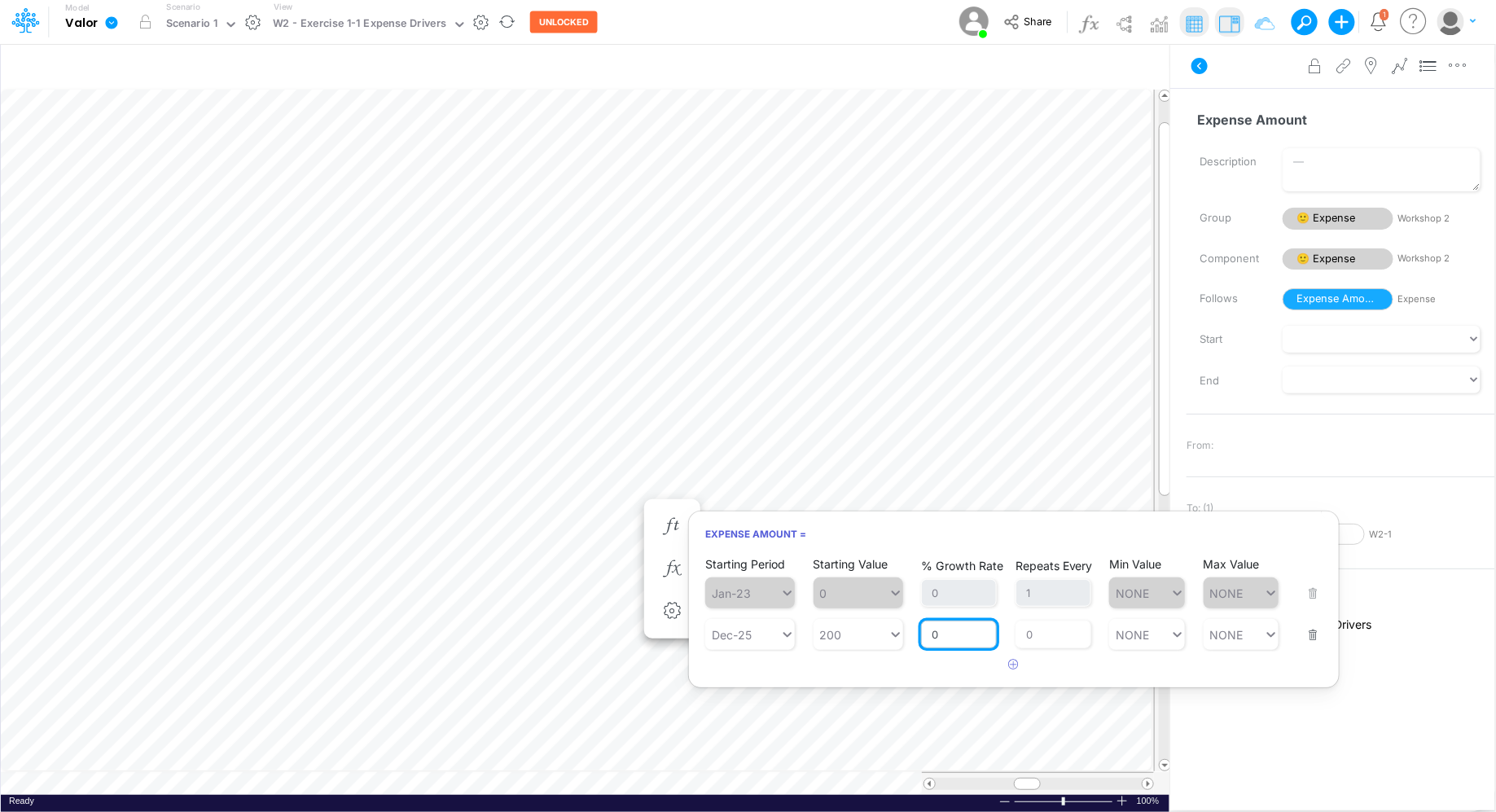
click at [961, 637] on input "0" at bounding box center [958, 634] width 76 height 28
click at [1033, 634] on div "Repeats Every 0" at bounding box center [1053, 624] width 76 height 48
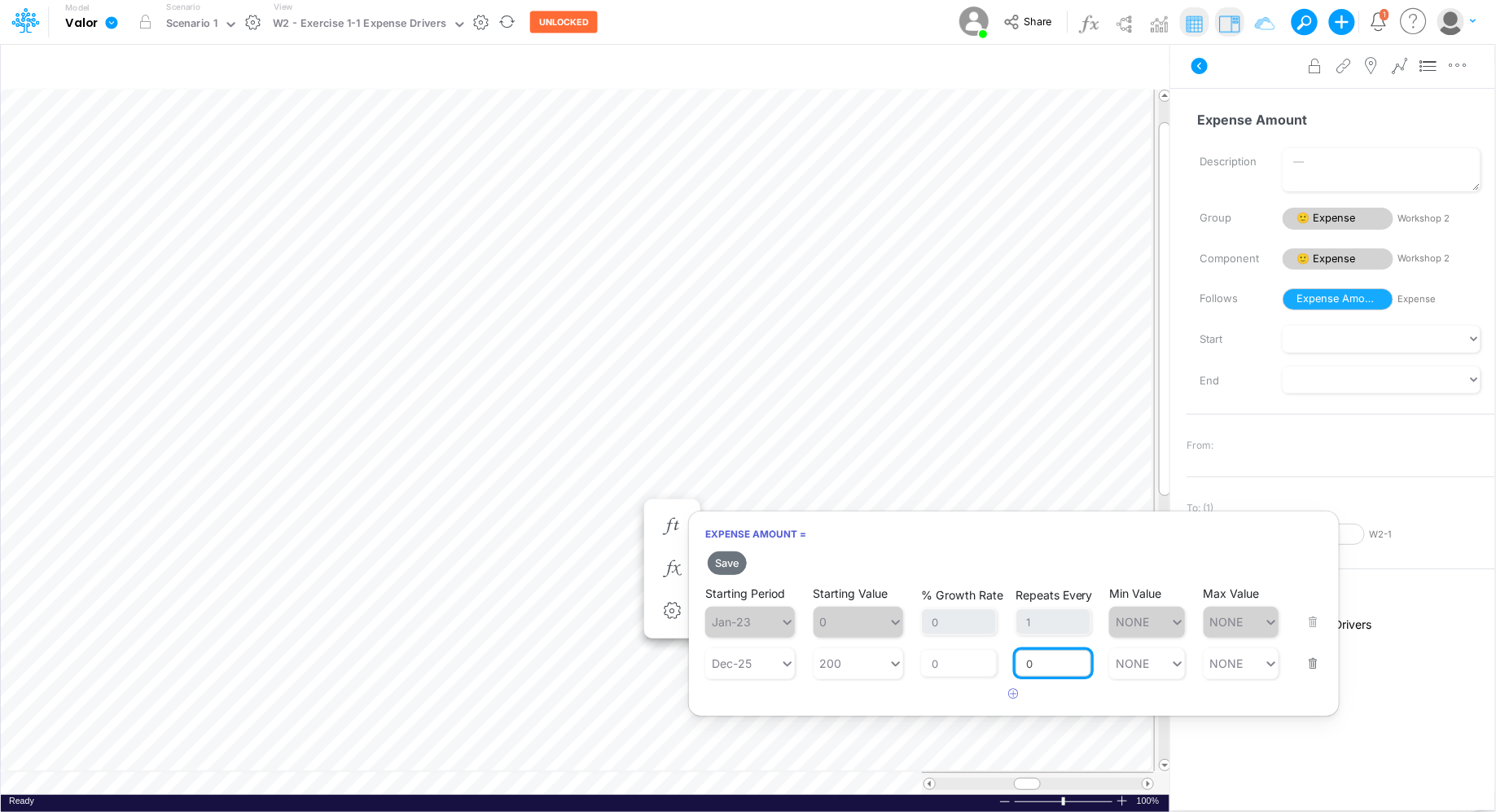
click at [1033, 649] on input "0" at bounding box center [1053, 664] width 76 height 28
type input "1"
click at [964, 649] on input "0" at bounding box center [958, 664] width 76 height 28
click at [721, 567] on button "Save" at bounding box center [727, 562] width 39 height 23
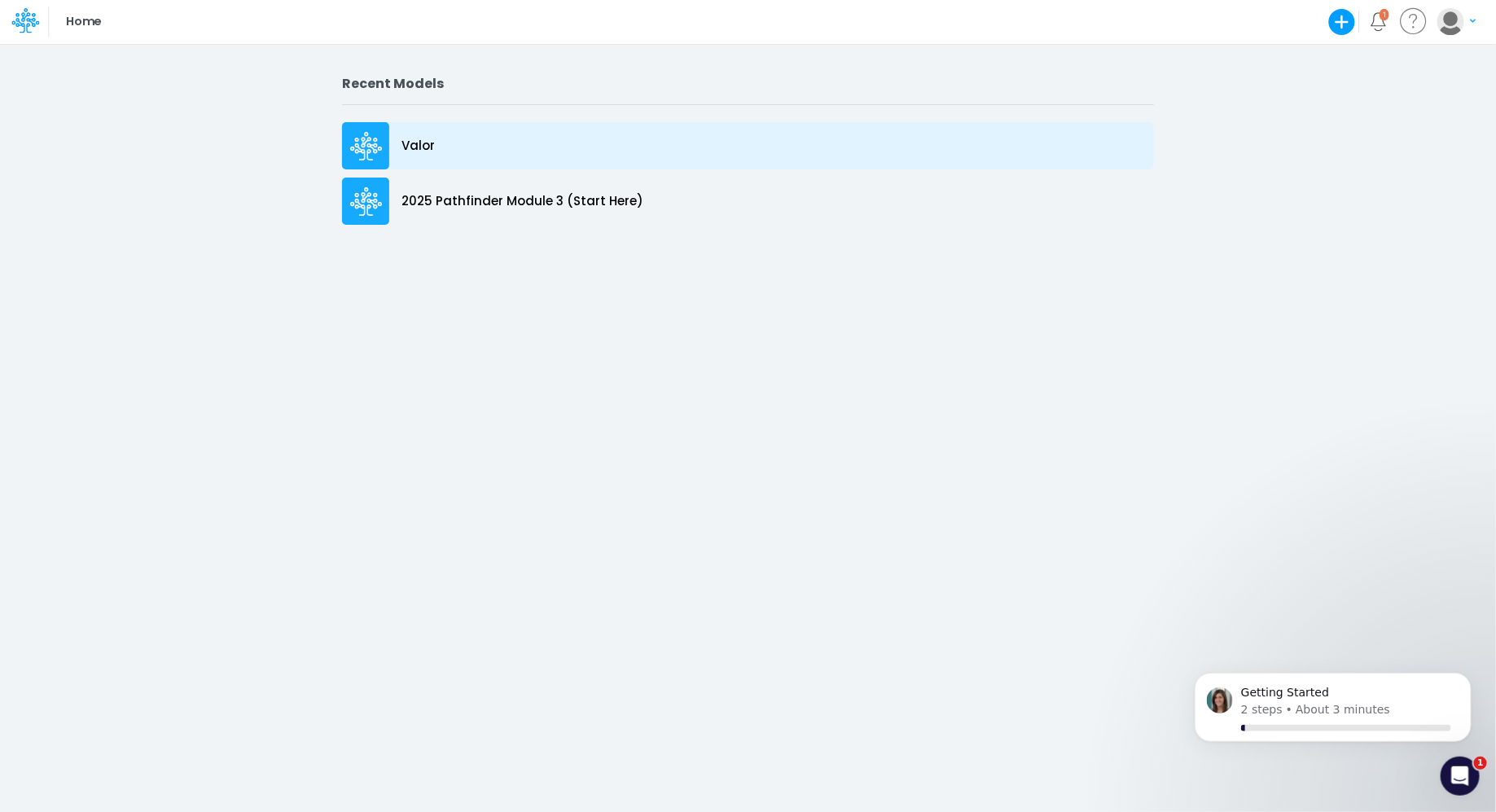
click at [459, 148] on div "Valor" at bounding box center [748, 145] width 812 height 47
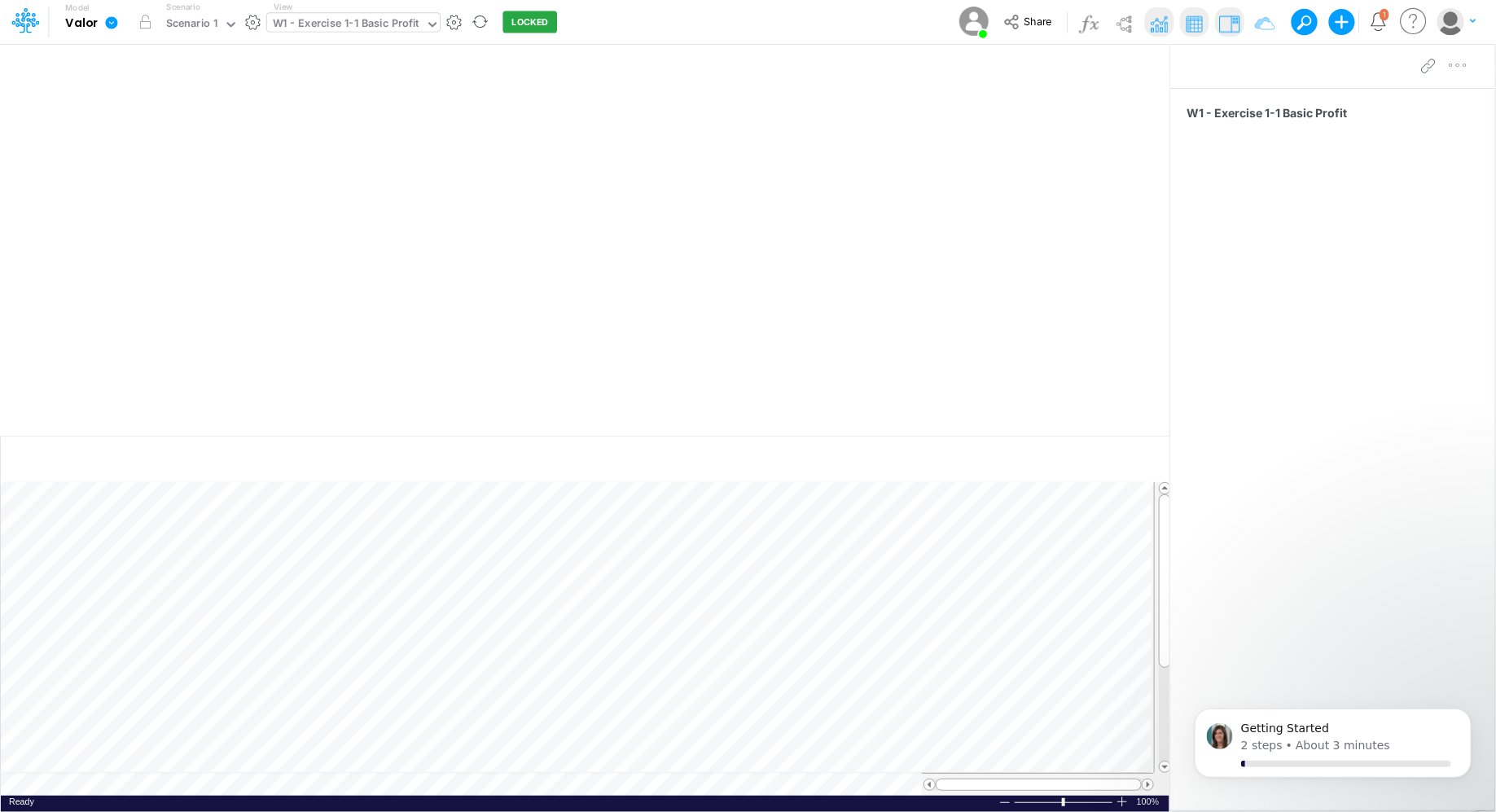
click at [413, 29] on div "W1 - Exercise 1-1 Basic Profit" at bounding box center [345, 25] width 146 height 19
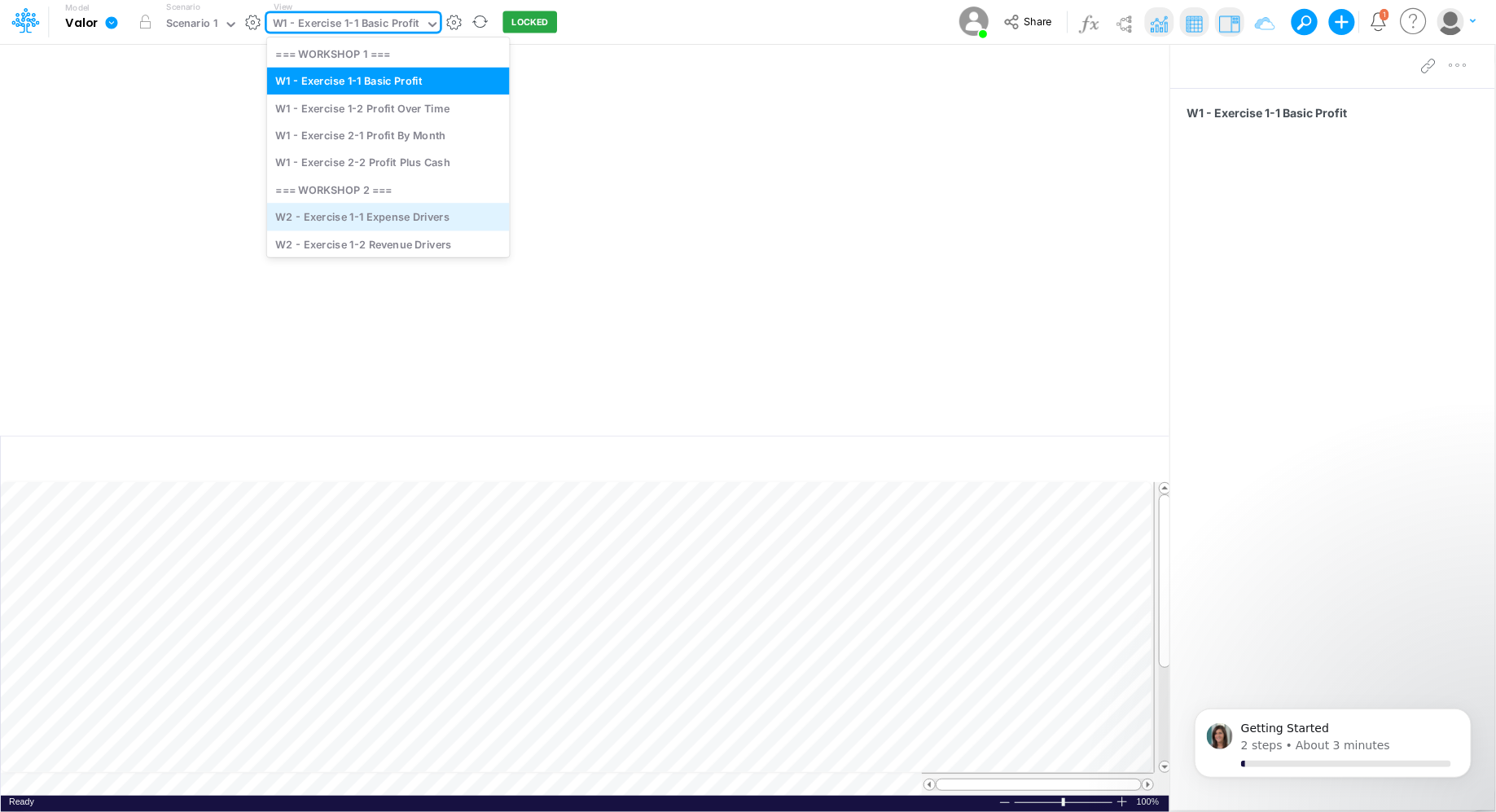
click at [421, 211] on div "W2 - Exercise 1-1 Expense Drivers" at bounding box center [388, 217] width 243 height 27
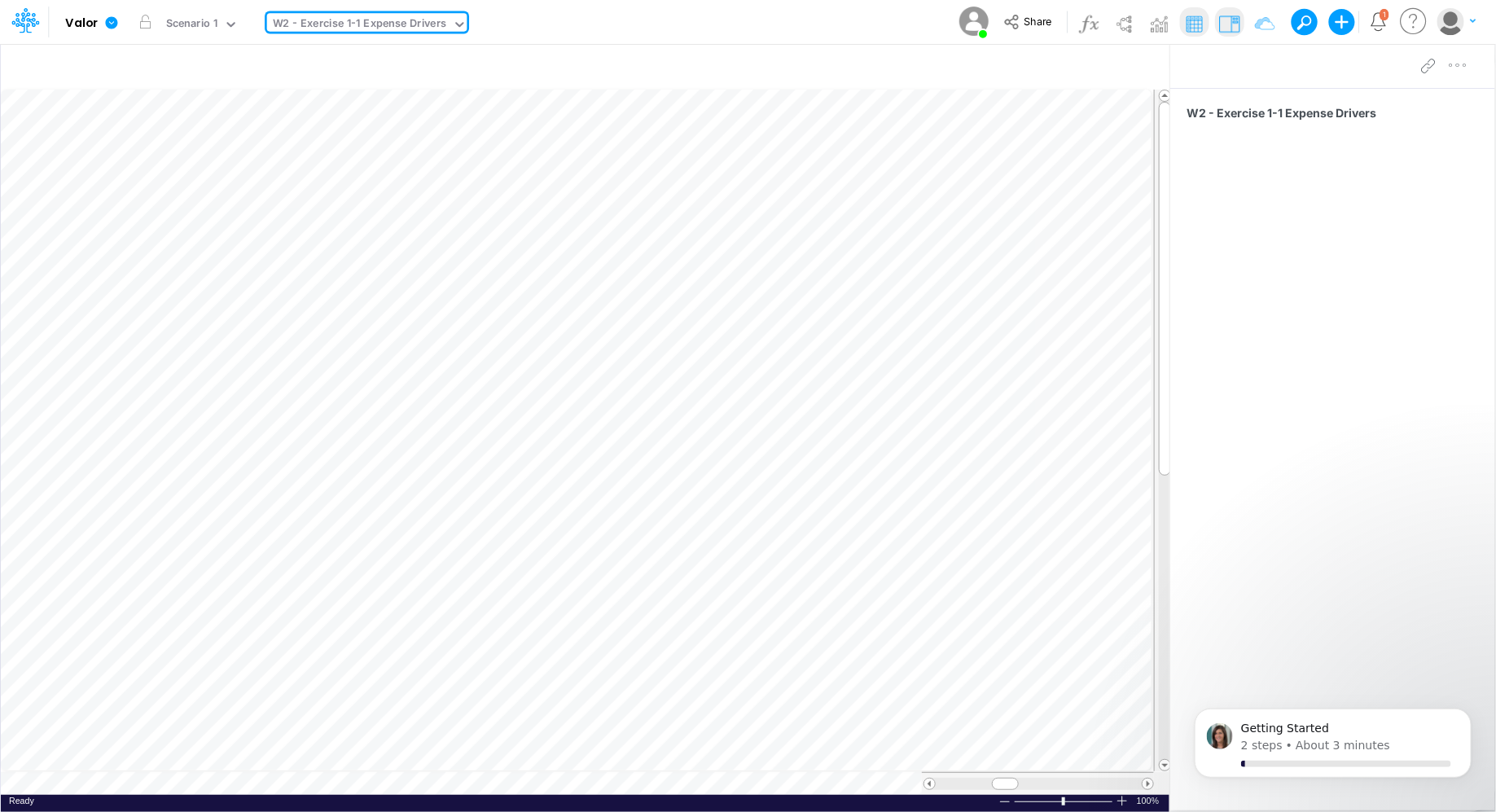
click at [173, 789] on table at bounding box center [586, 442] width 1171 height 705
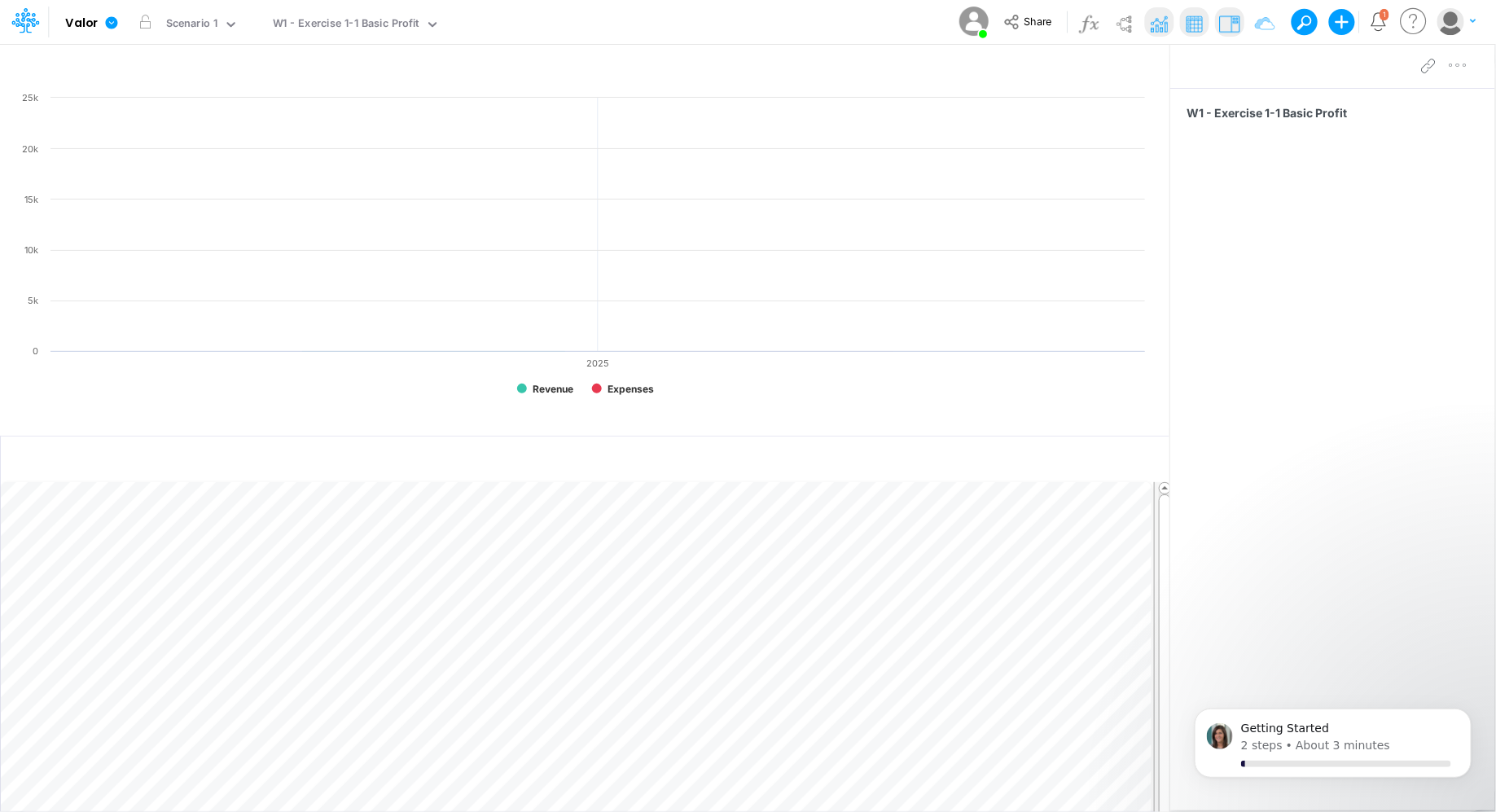
scroll to position [7, 0]
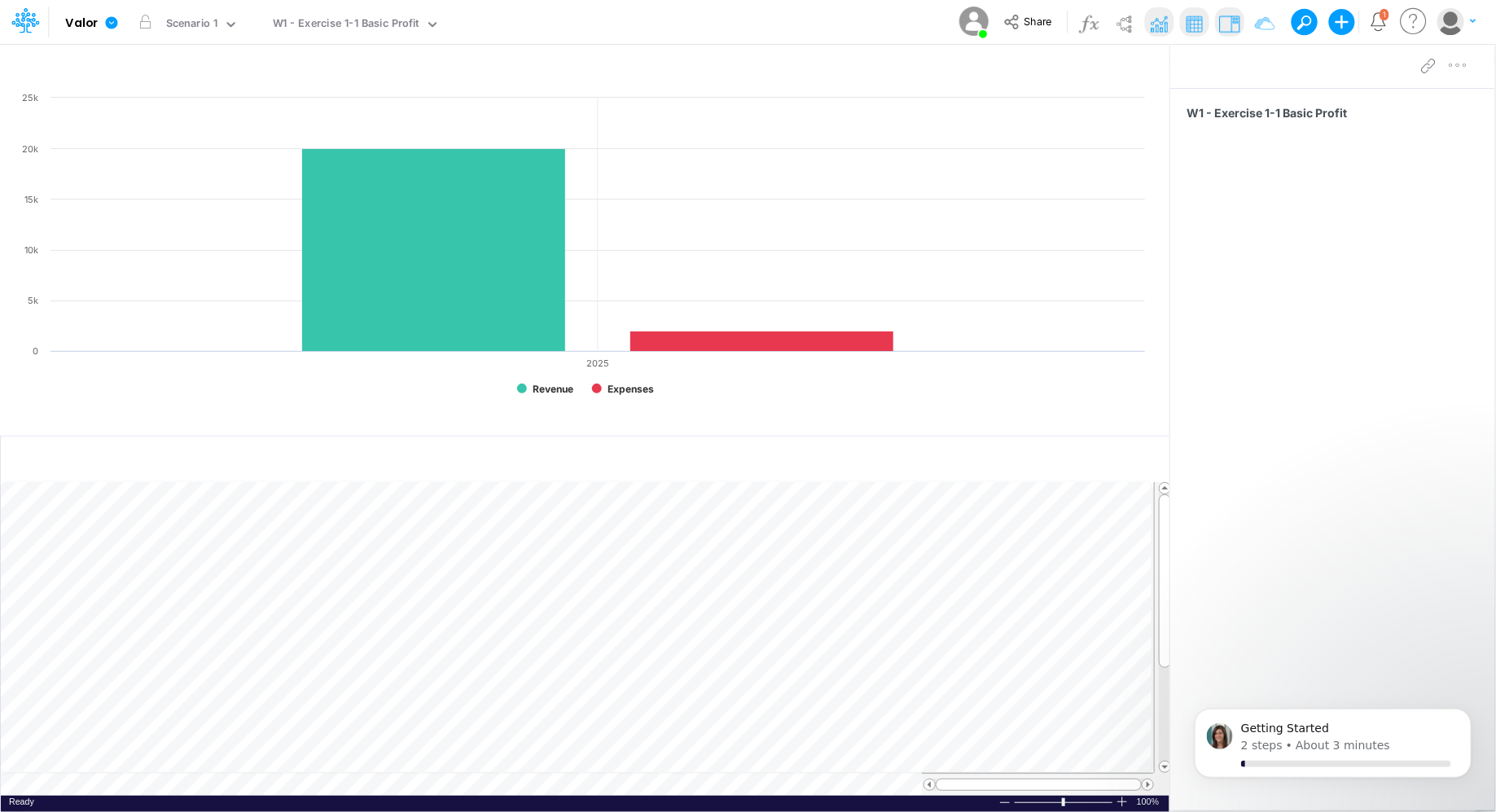
click at [301, 788] on td at bounding box center [577, 784] width 1153 height 23
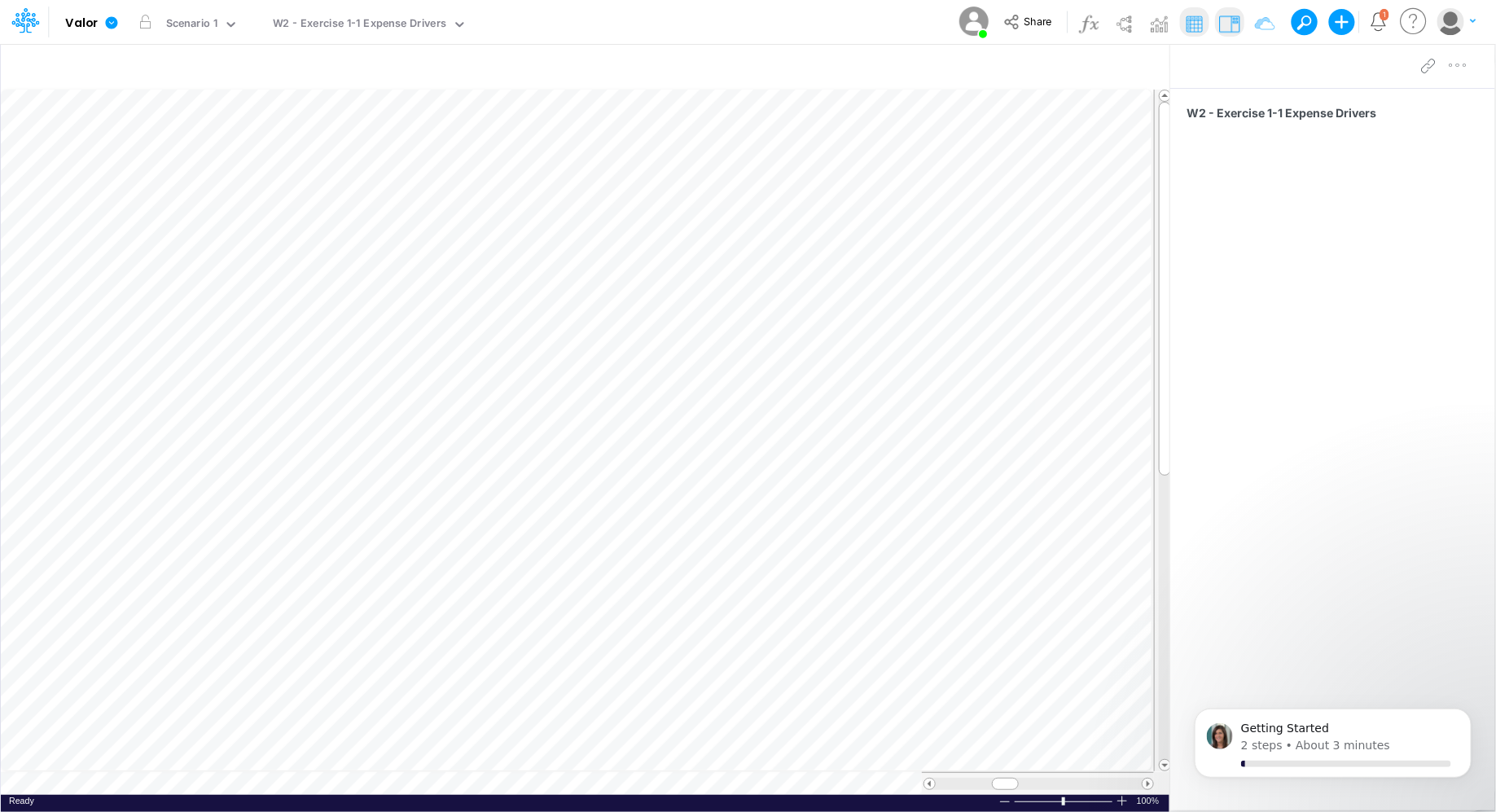
scroll to position [7, 0]
click at [437, 26] on div "W2 - Exercise 1-1 Expense Drivers" at bounding box center [359, 25] width 173 height 19
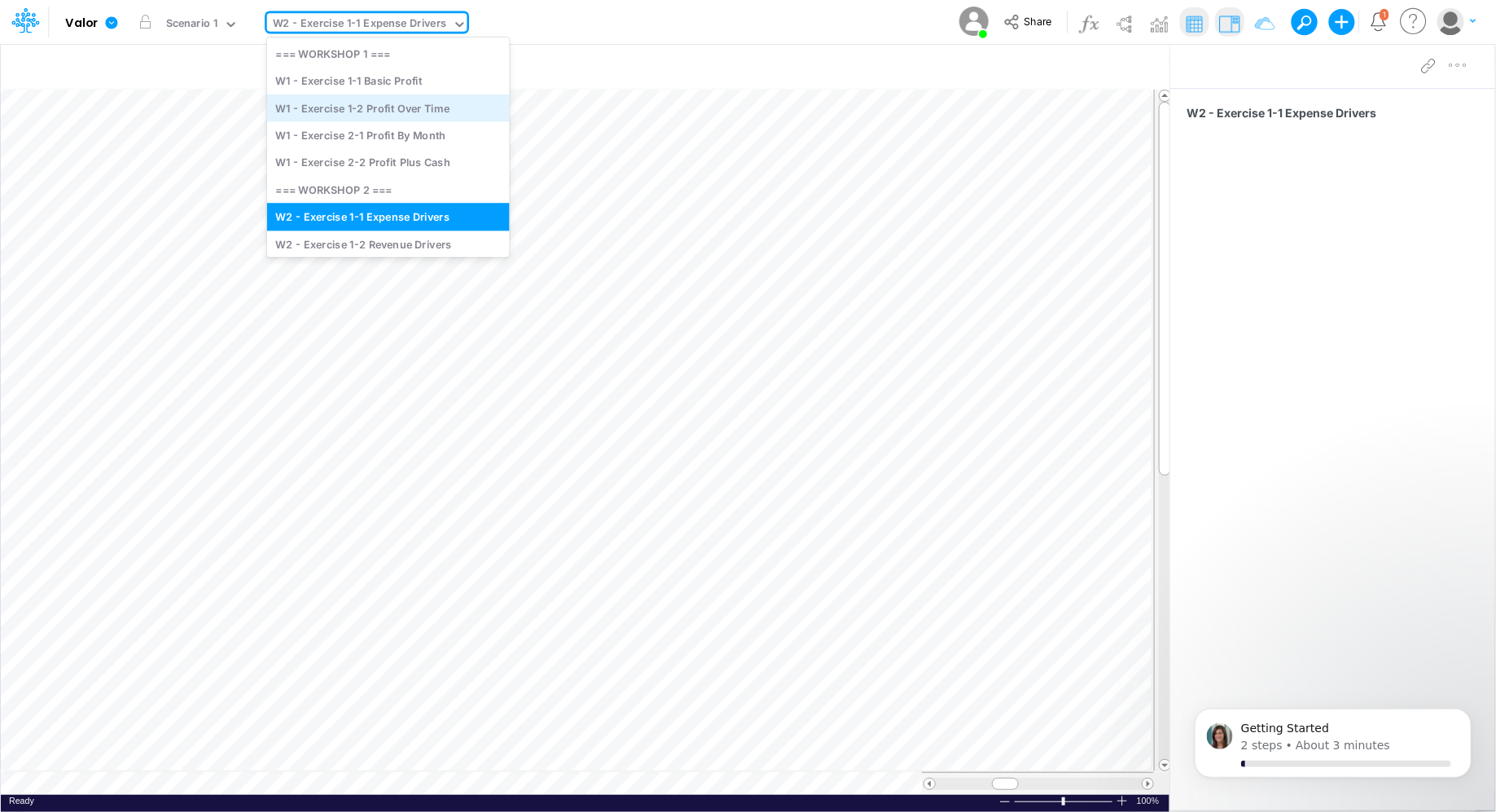
click at [363, 114] on div "W1 - Exercise 1-2 Profit Over Time" at bounding box center [388, 108] width 243 height 27
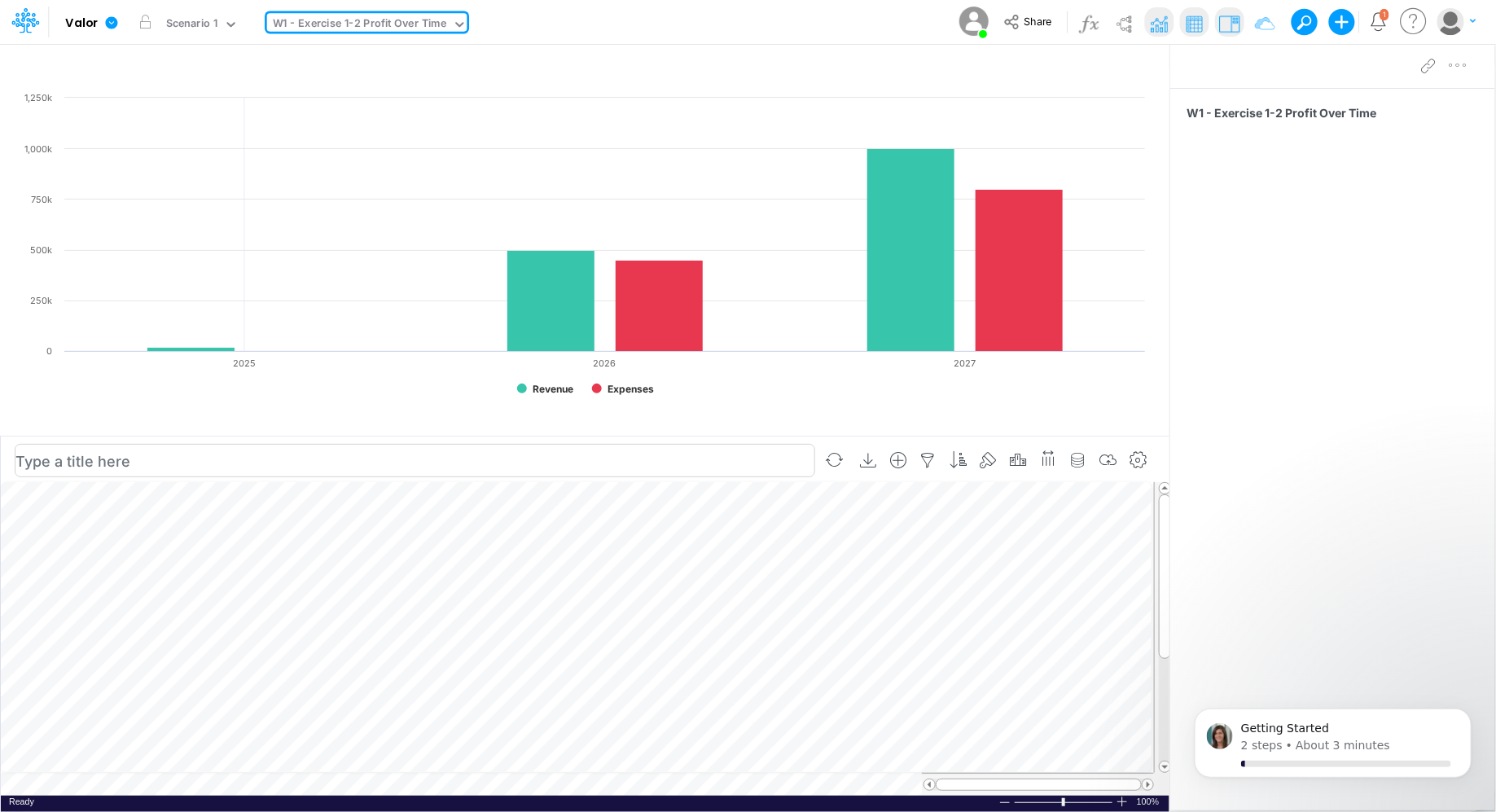
click at [299, 791] on td at bounding box center [577, 784] width 1153 height 23
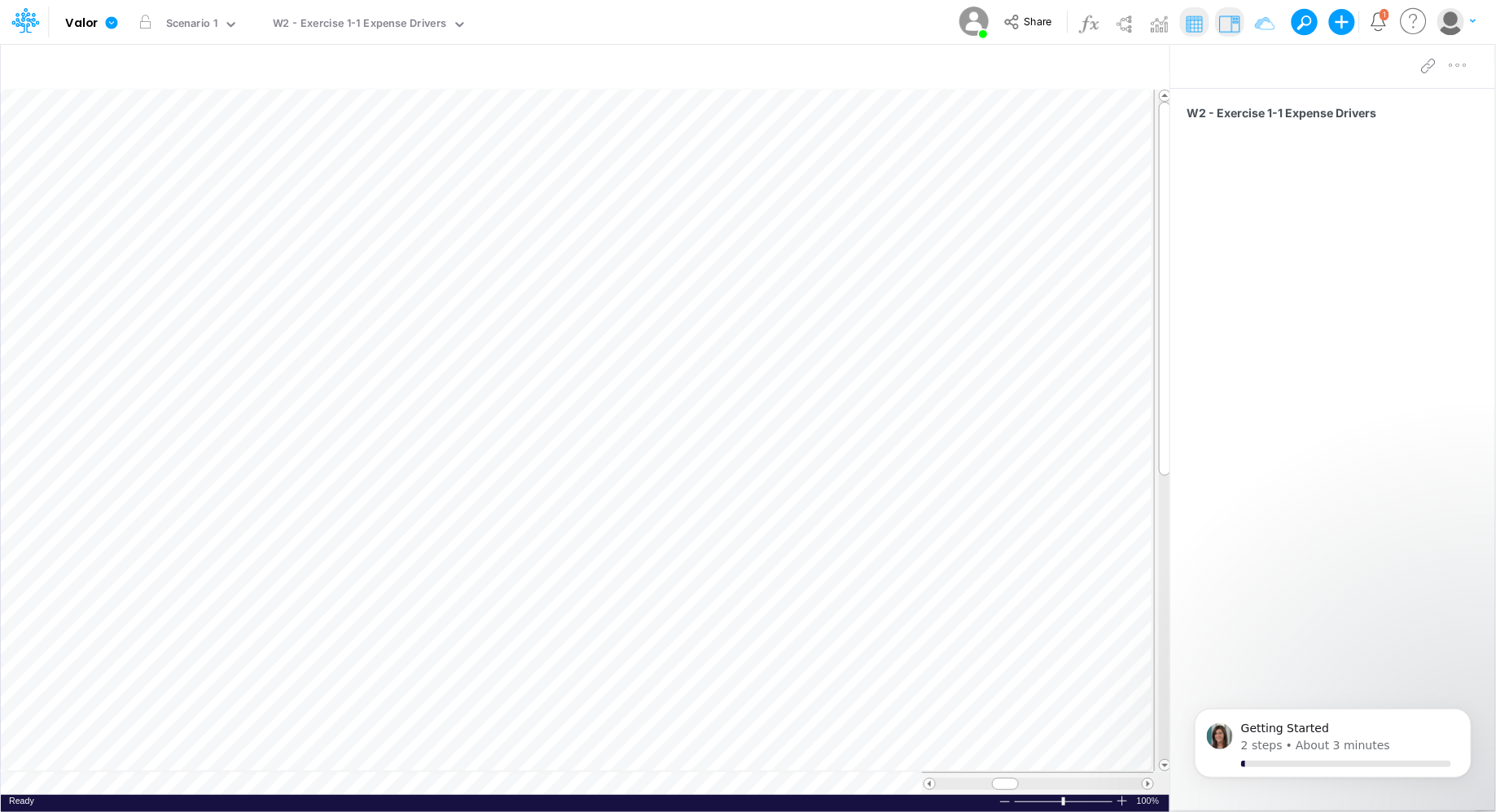
scroll to position [7, 1]
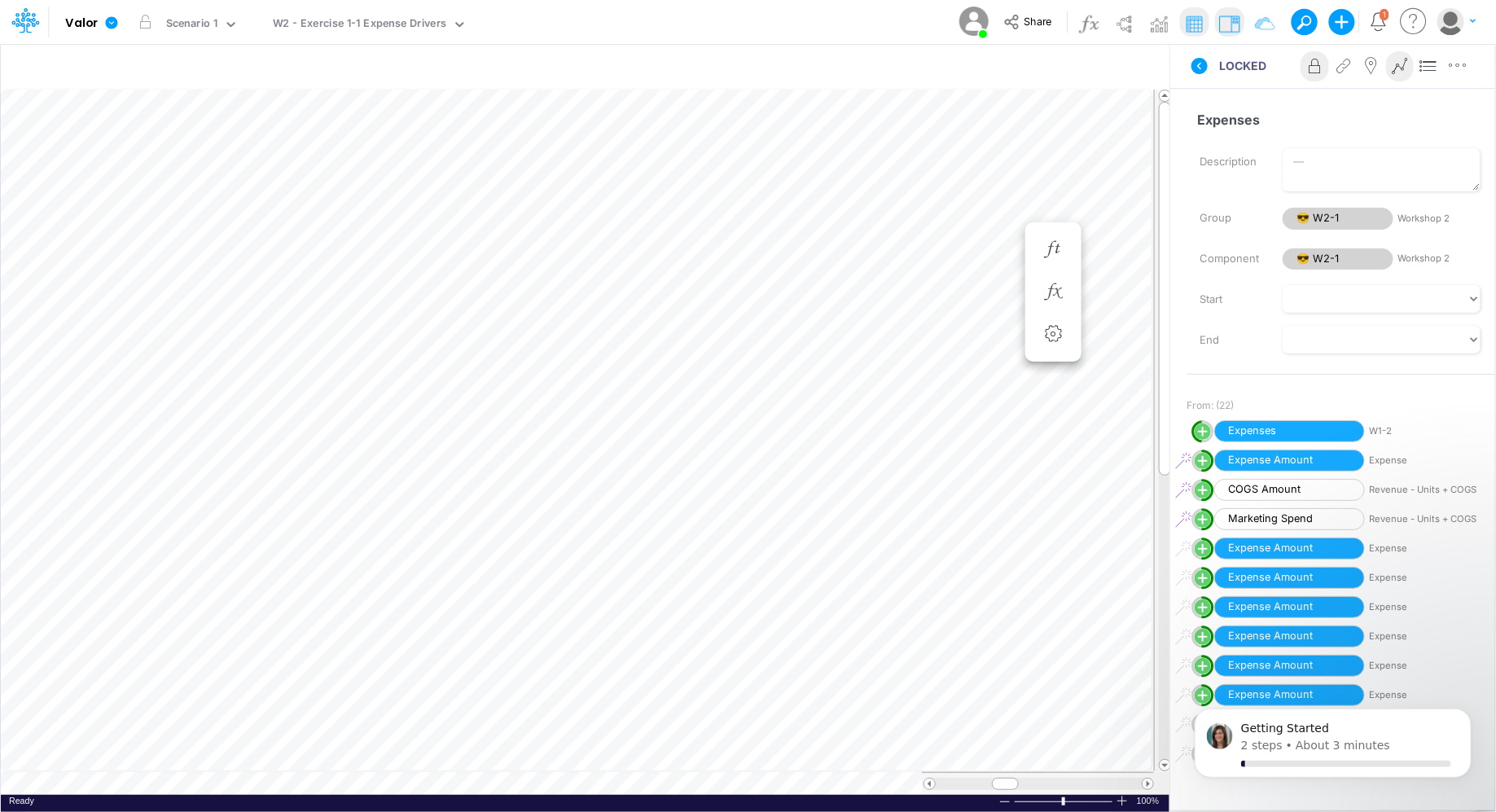
scroll to position [7, 1]
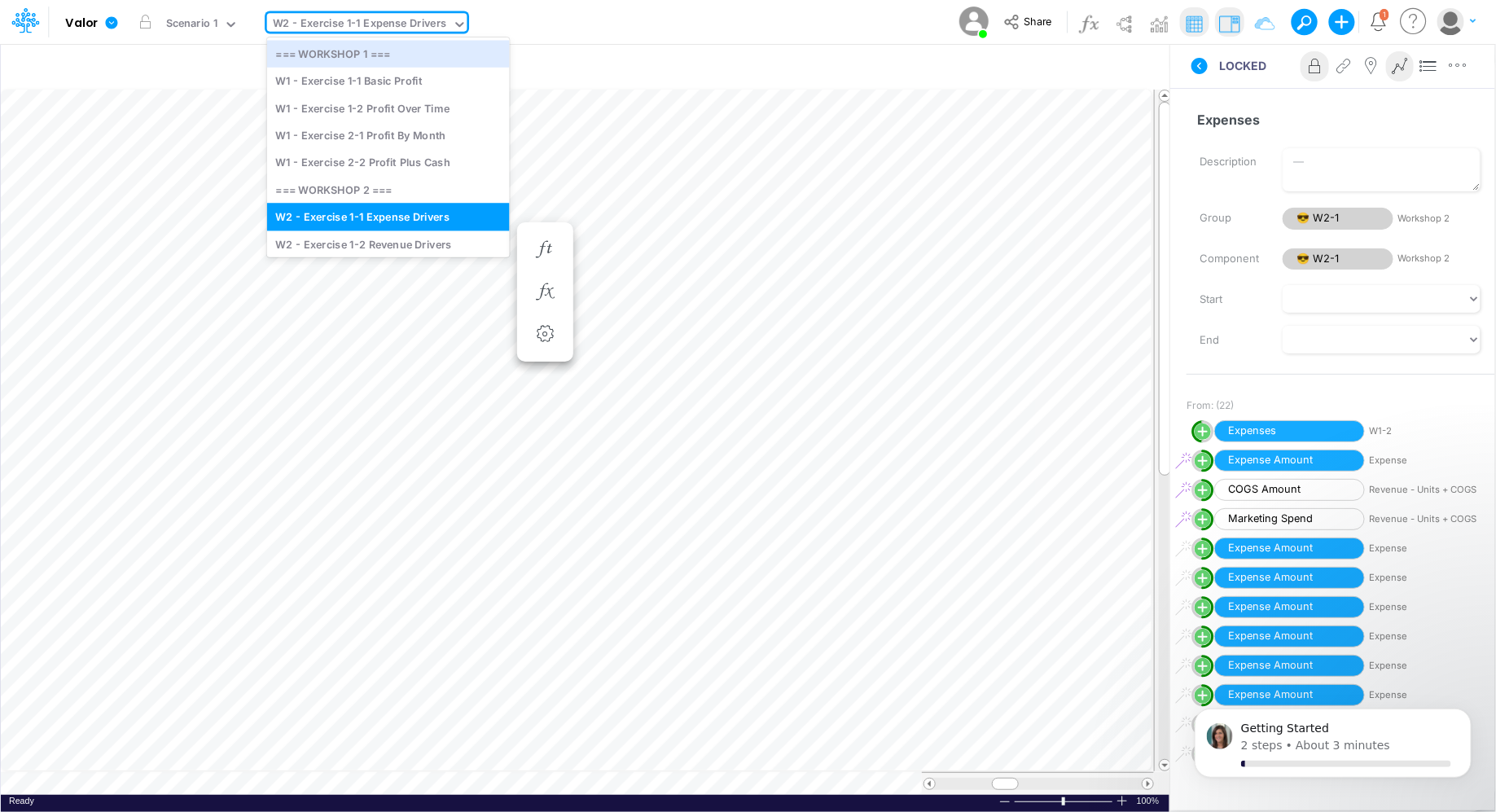
click at [403, 25] on div "W2 - Exercise 1-1 Expense Drivers" at bounding box center [359, 25] width 173 height 19
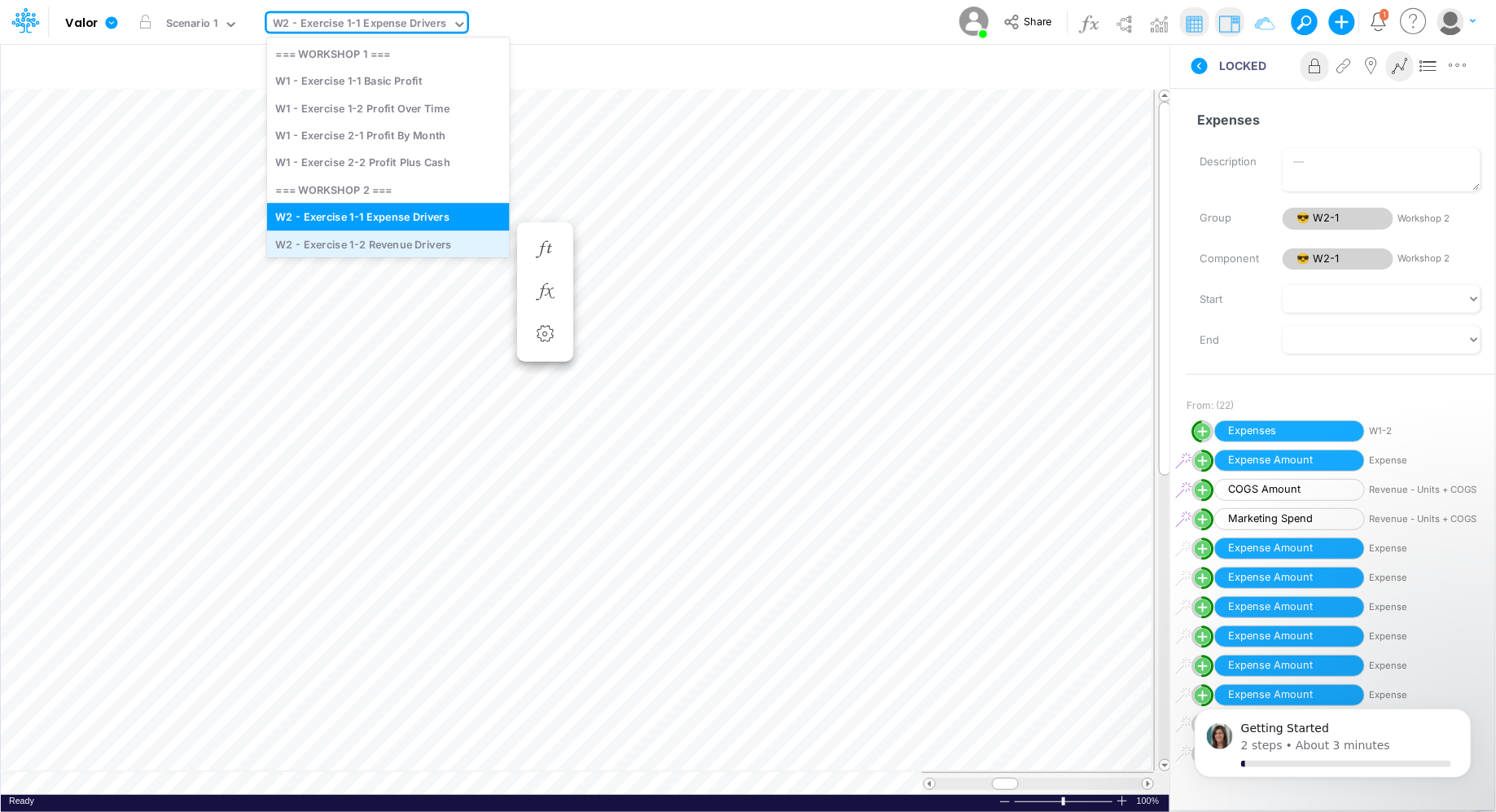
click at [400, 233] on div "W2 - Exercise 1-2 Revenue Drivers" at bounding box center [388, 244] width 243 height 27
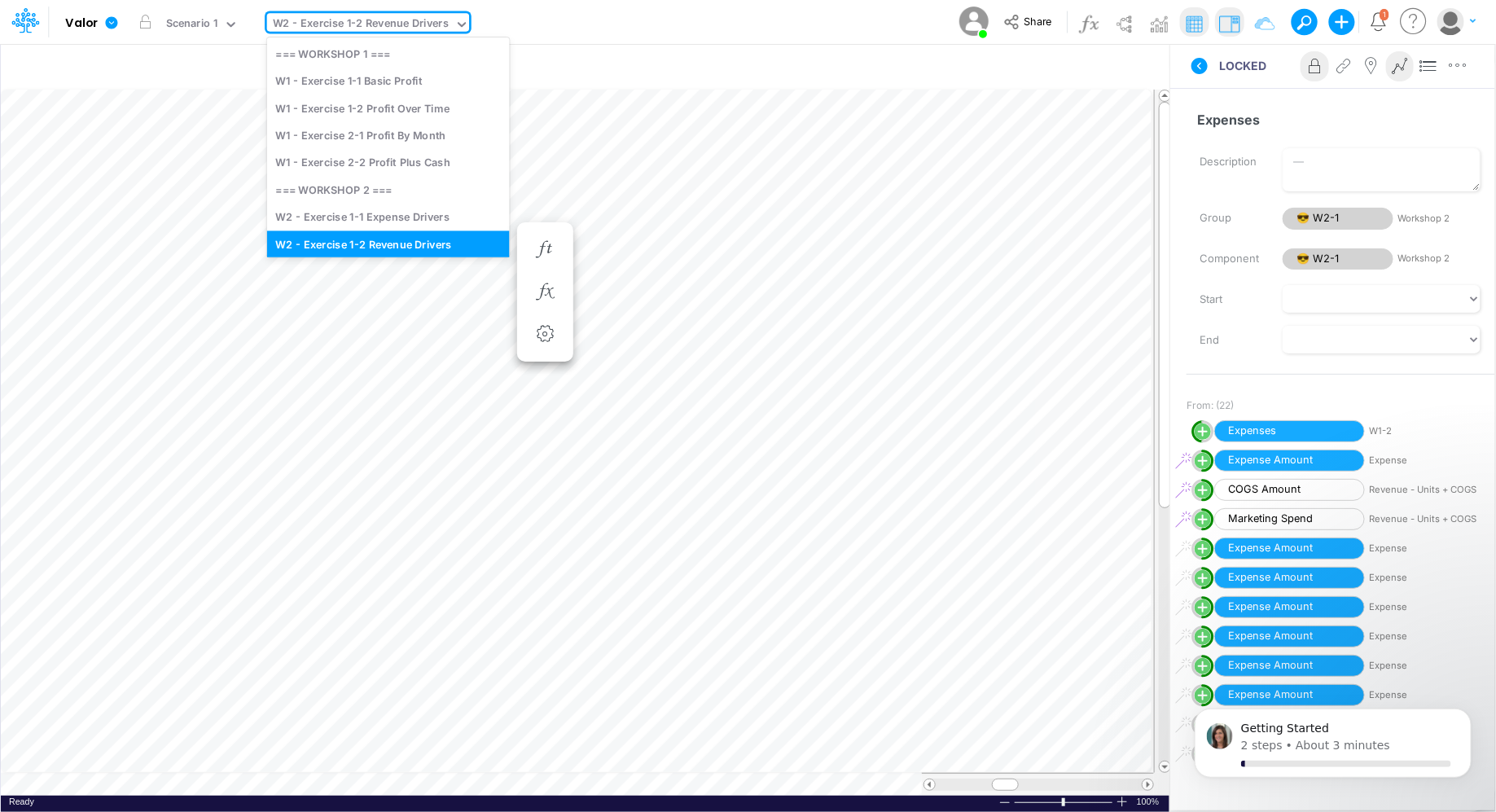
click at [393, 26] on div "W2 - Exercise 1-2 Revenue Drivers" at bounding box center [360, 25] width 176 height 19
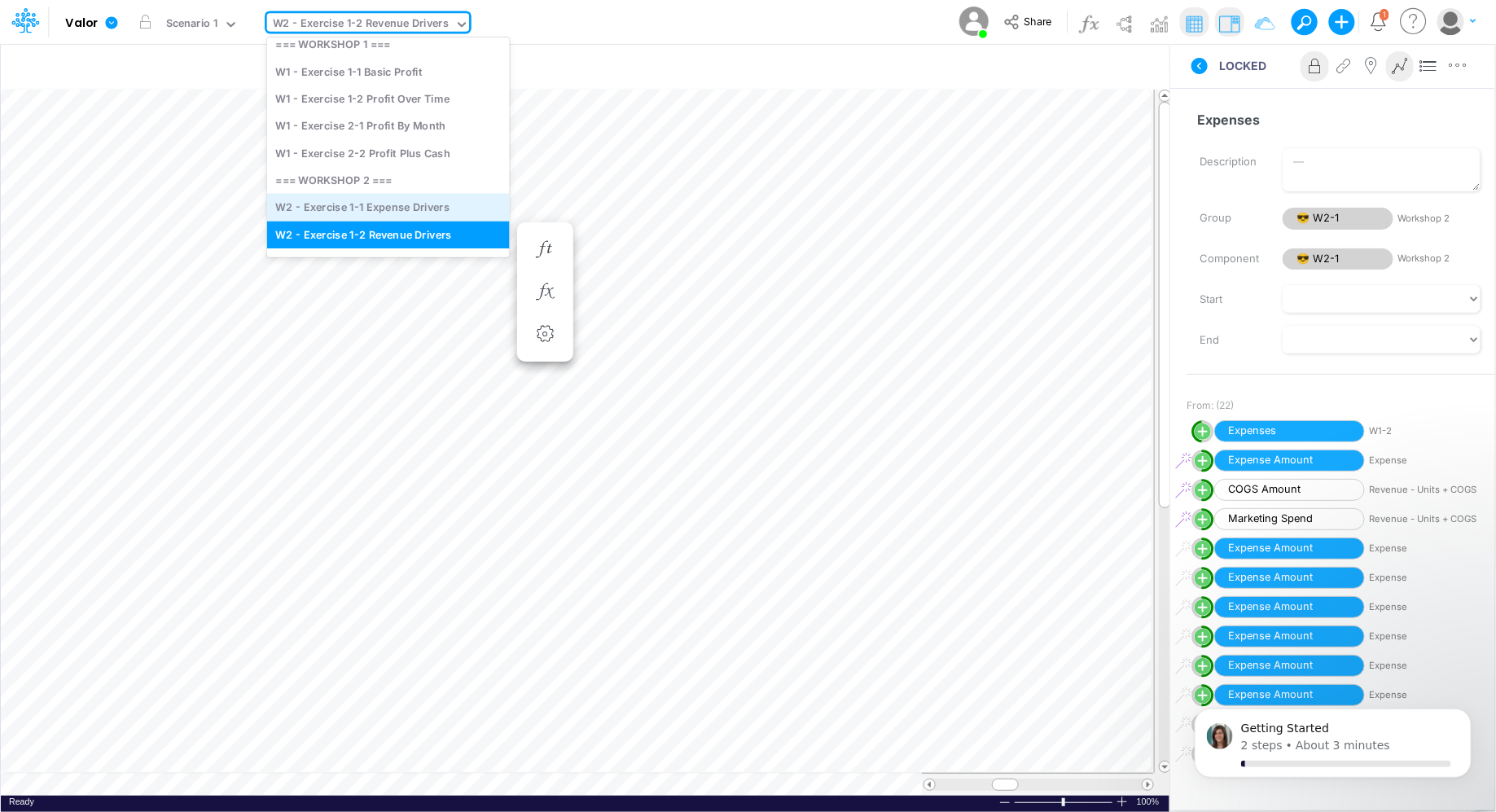
click at [395, 201] on div "W2 - Exercise 1-1 Expense Drivers" at bounding box center [388, 207] width 243 height 27
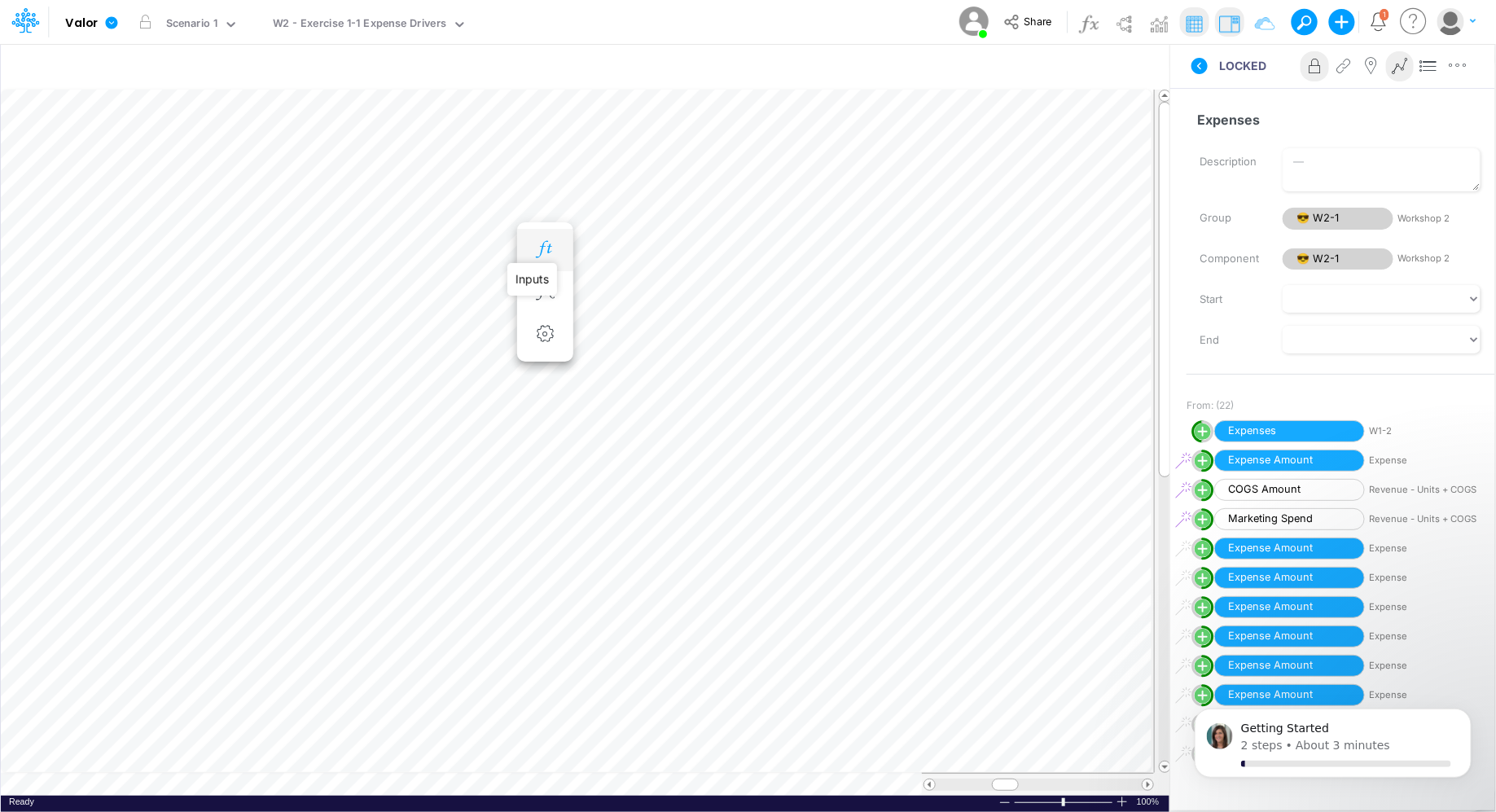
click at [544, 247] on icon "button" at bounding box center [545, 250] width 24 height 17
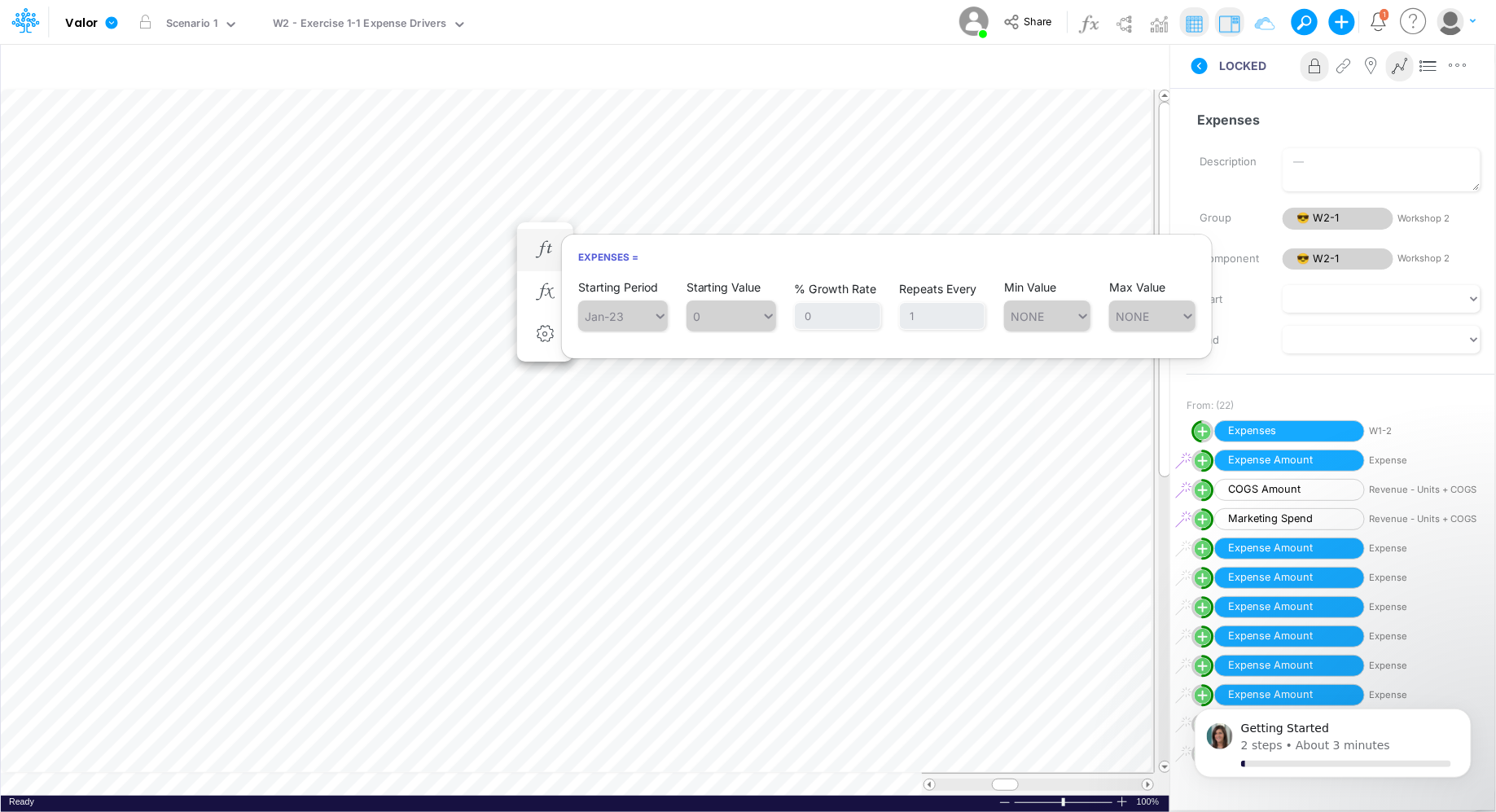
scroll to position [7, 1]
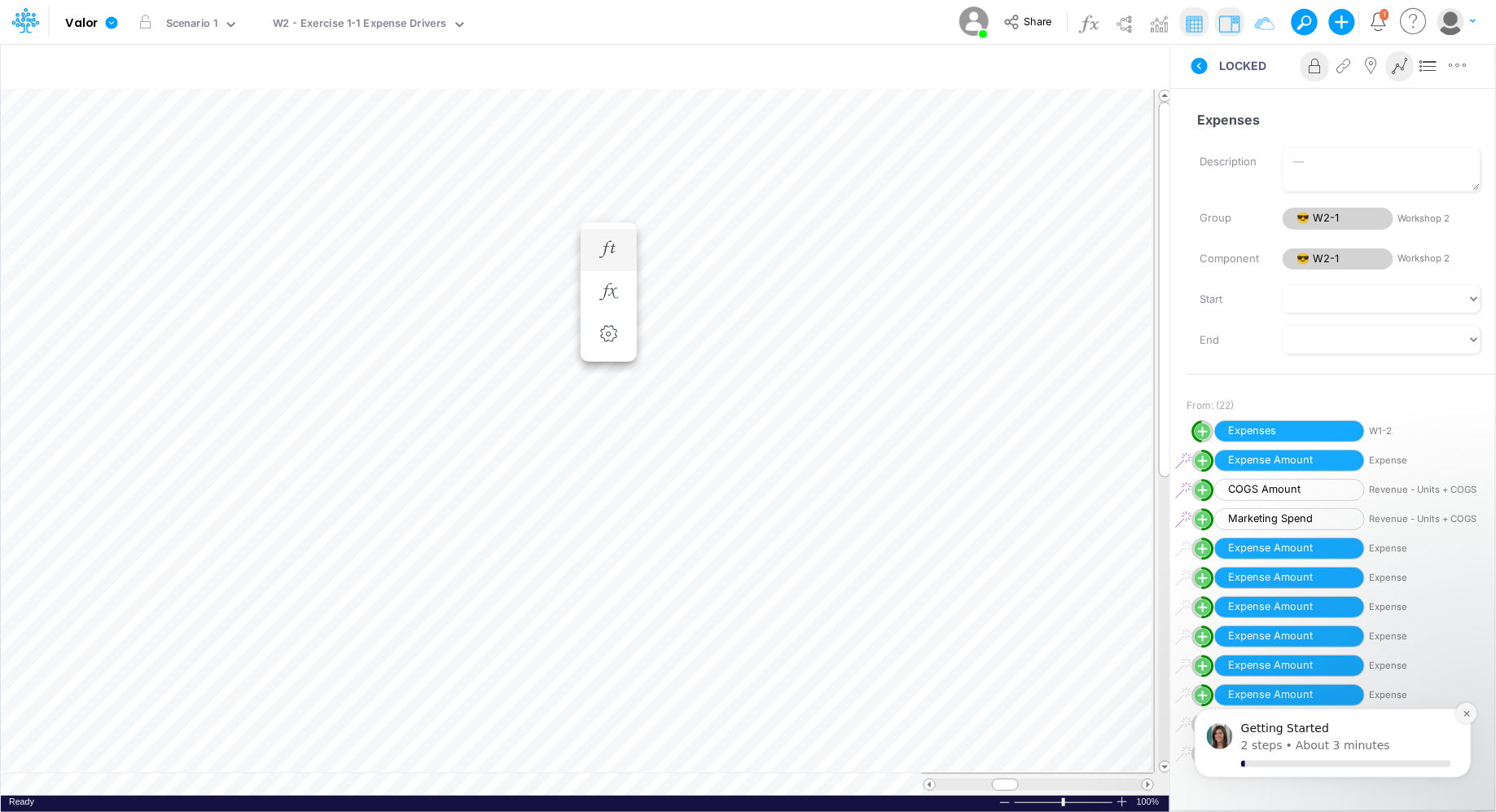
click at [1464, 715] on icon "Dismiss notification" at bounding box center [1465, 713] width 6 height 6
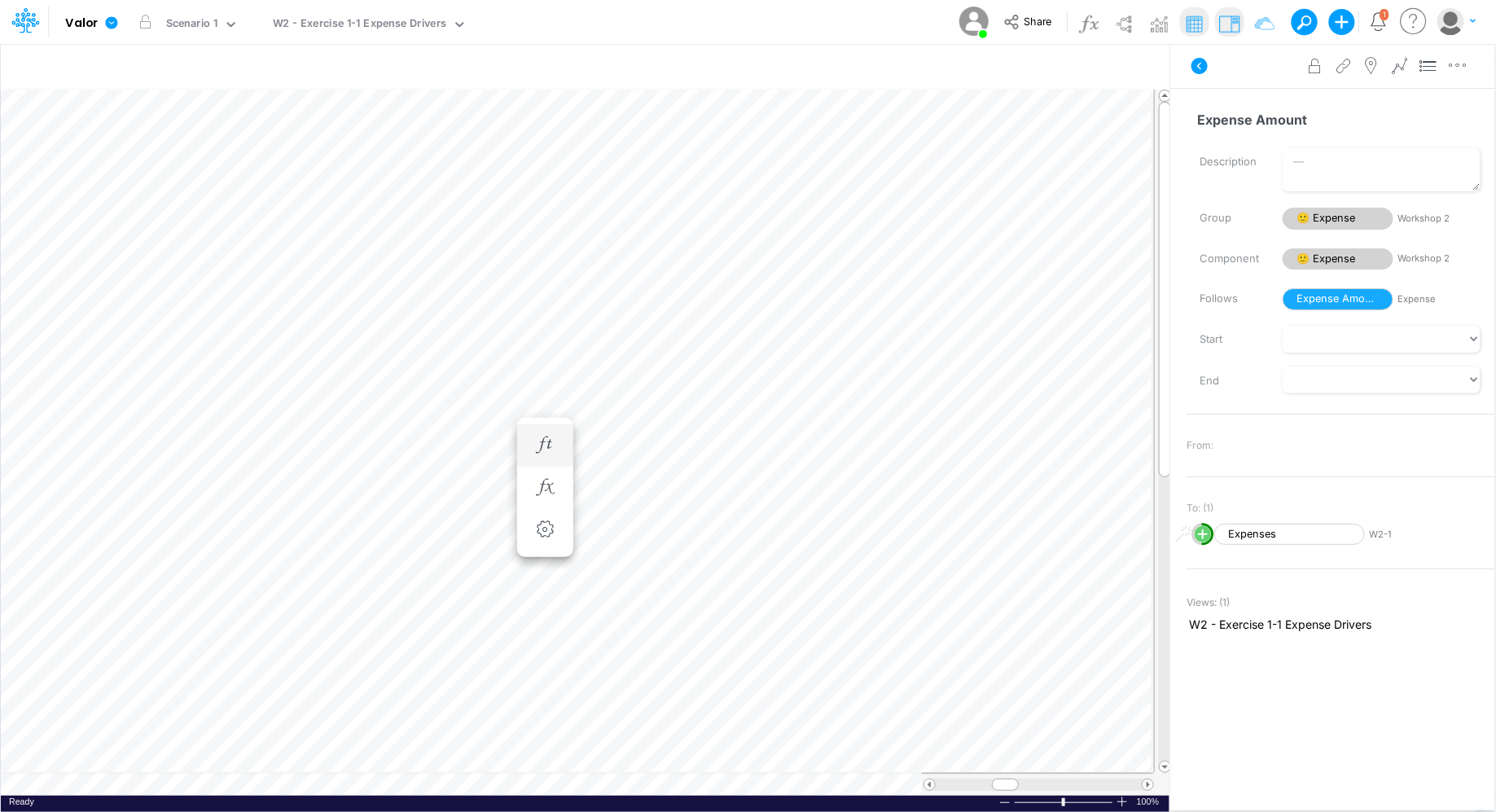
scroll to position [7, 1]
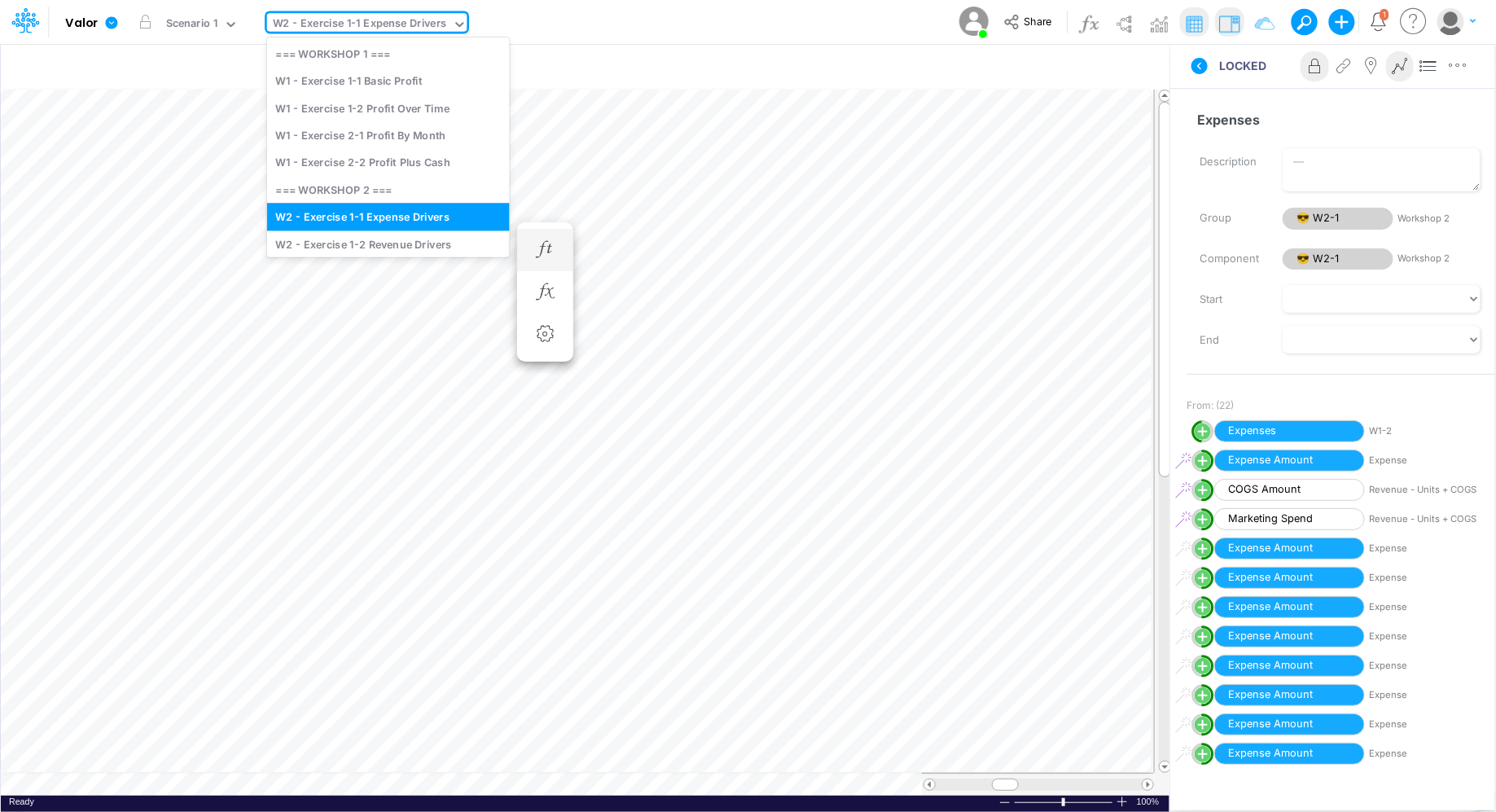
click at [376, 29] on div "W2 - Exercise 1-1 Expense Drivers" at bounding box center [359, 25] width 173 height 19
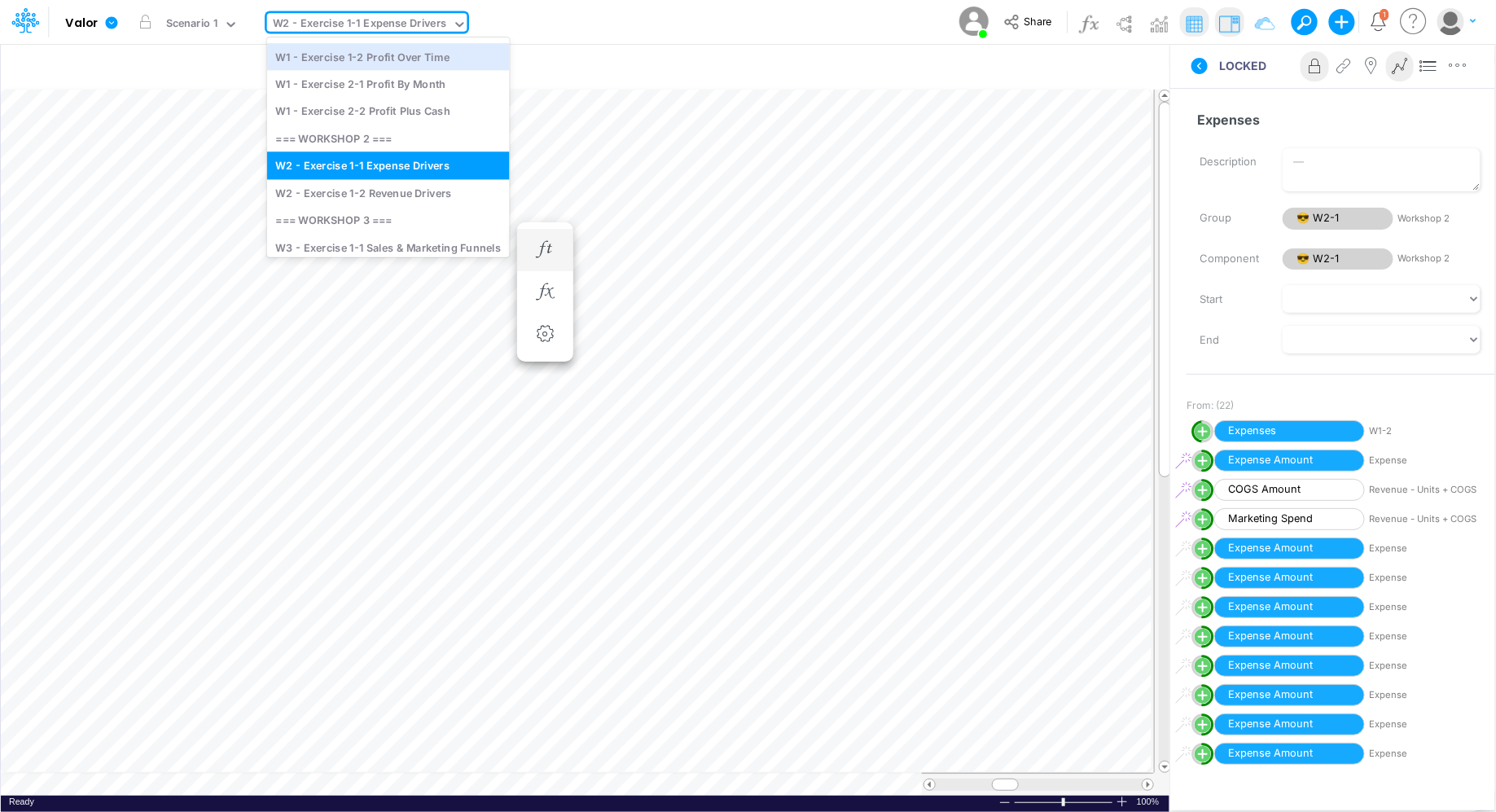
scroll to position [64, 0]
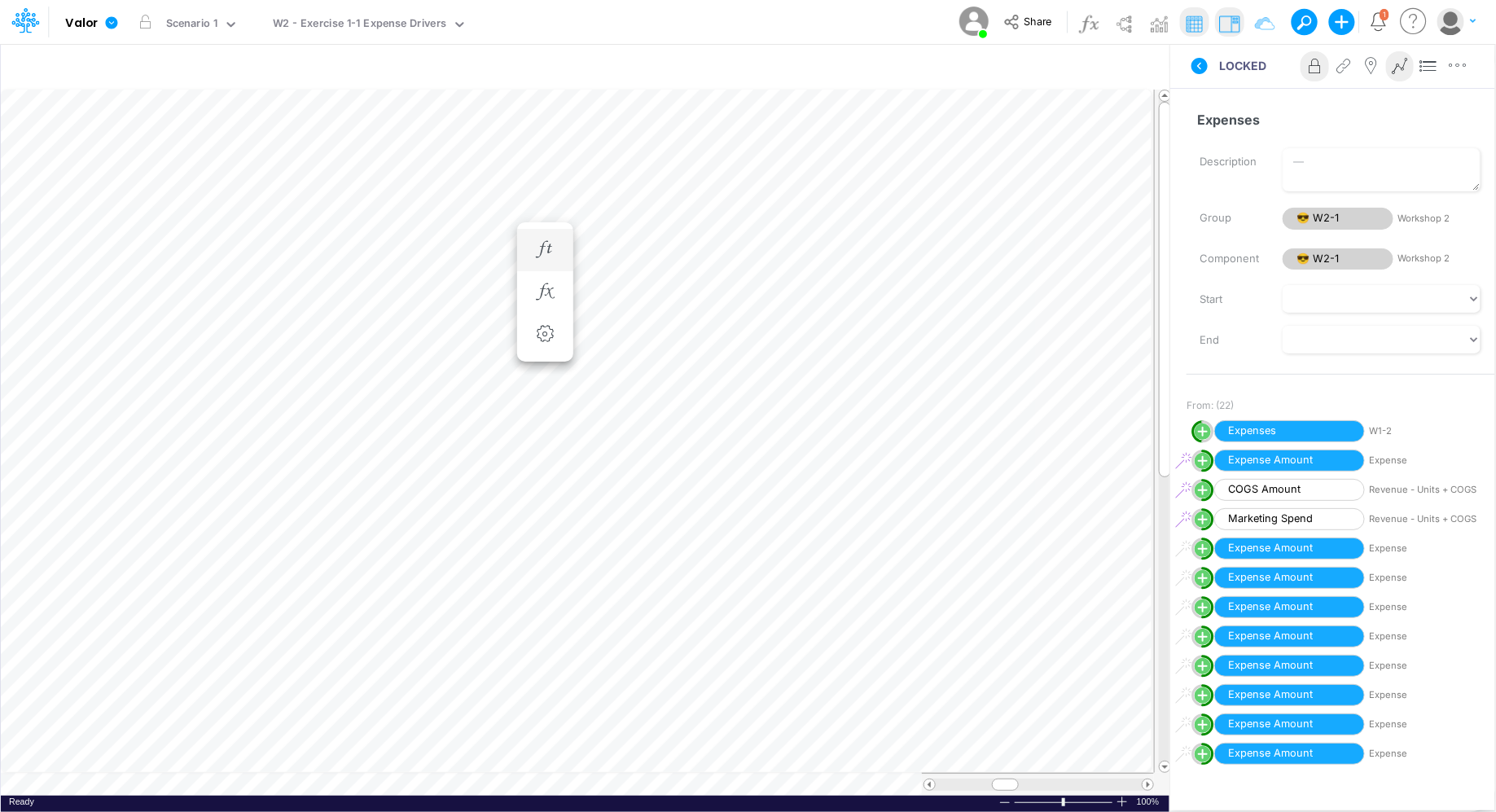
click at [662, 23] on div "Model Valor Edit model settings Duplicate Import QuickBooks QuickBooks Online D…" at bounding box center [748, 22] width 1346 height 44
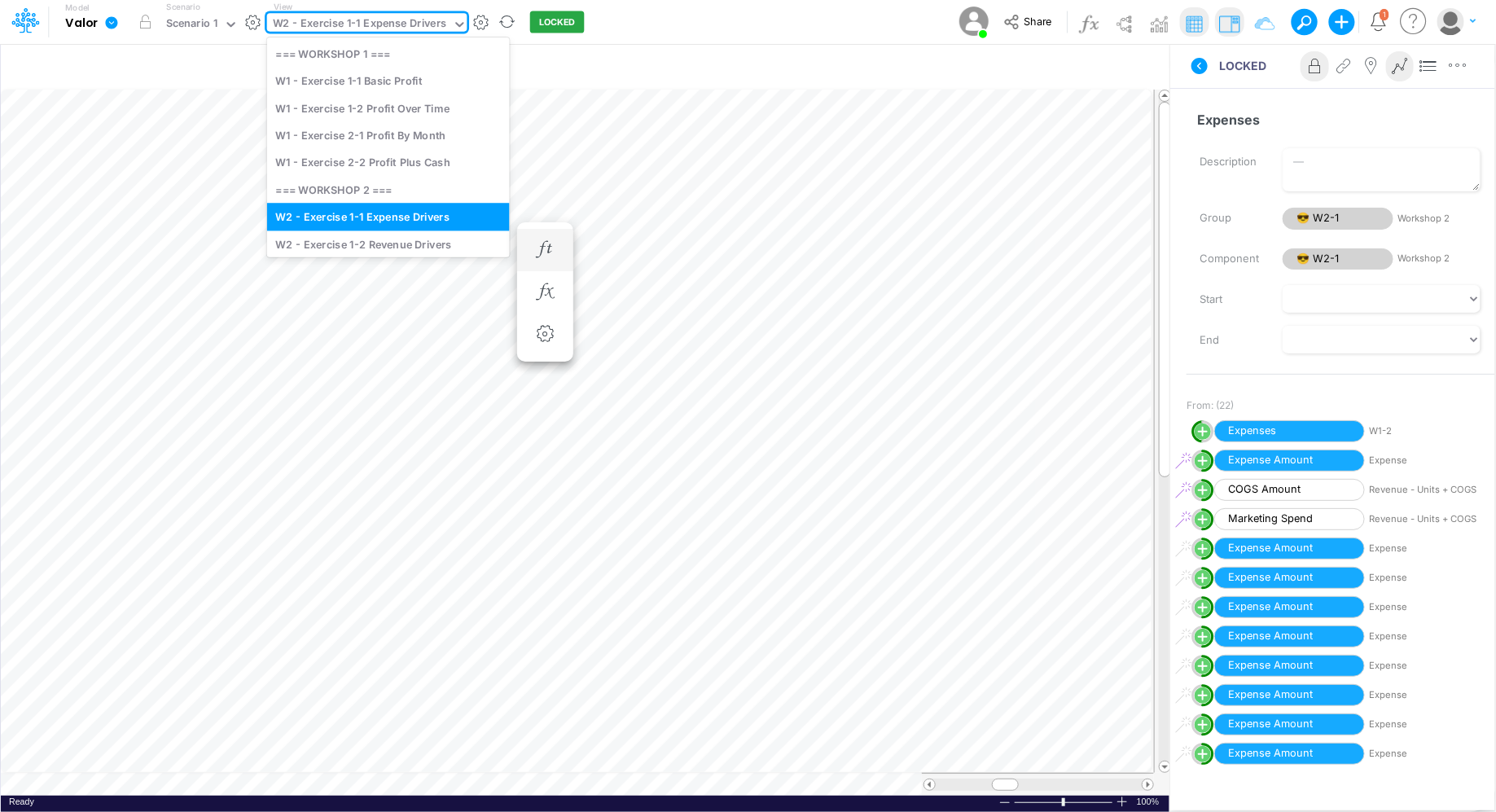
click at [358, 22] on div "W2 - Exercise 1-1 Expense Drivers" at bounding box center [359, 25] width 173 height 19
click at [362, 80] on div "W1 - Exercise 1-1 Basic Profit" at bounding box center [388, 81] width 243 height 27
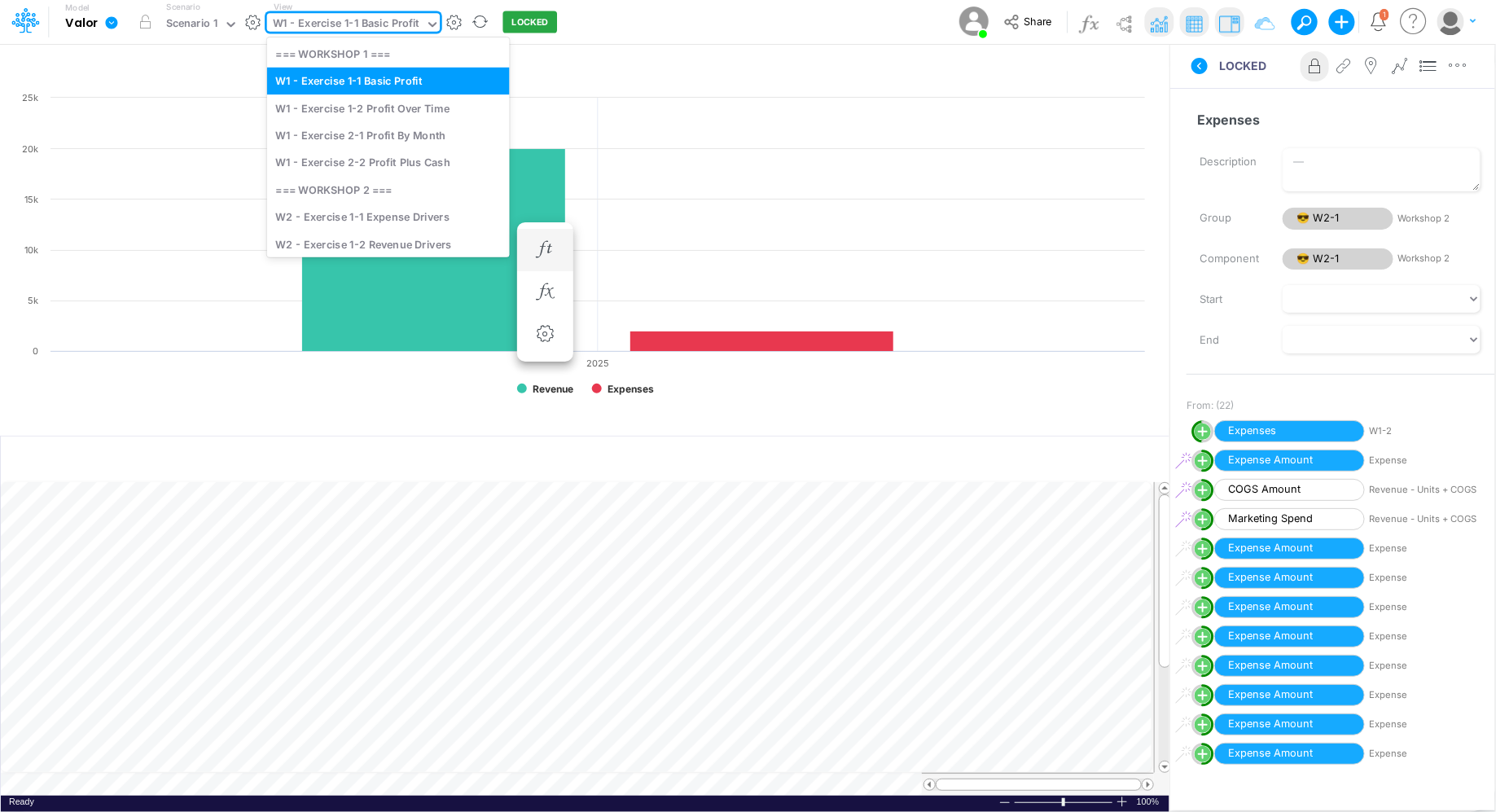
click at [351, 23] on div "W1 - Exercise 1-1 Basic Profit" at bounding box center [345, 25] width 146 height 19
click at [359, 141] on div "W1 - Exercise 2-1 Profit By Month" at bounding box center [388, 134] width 243 height 27
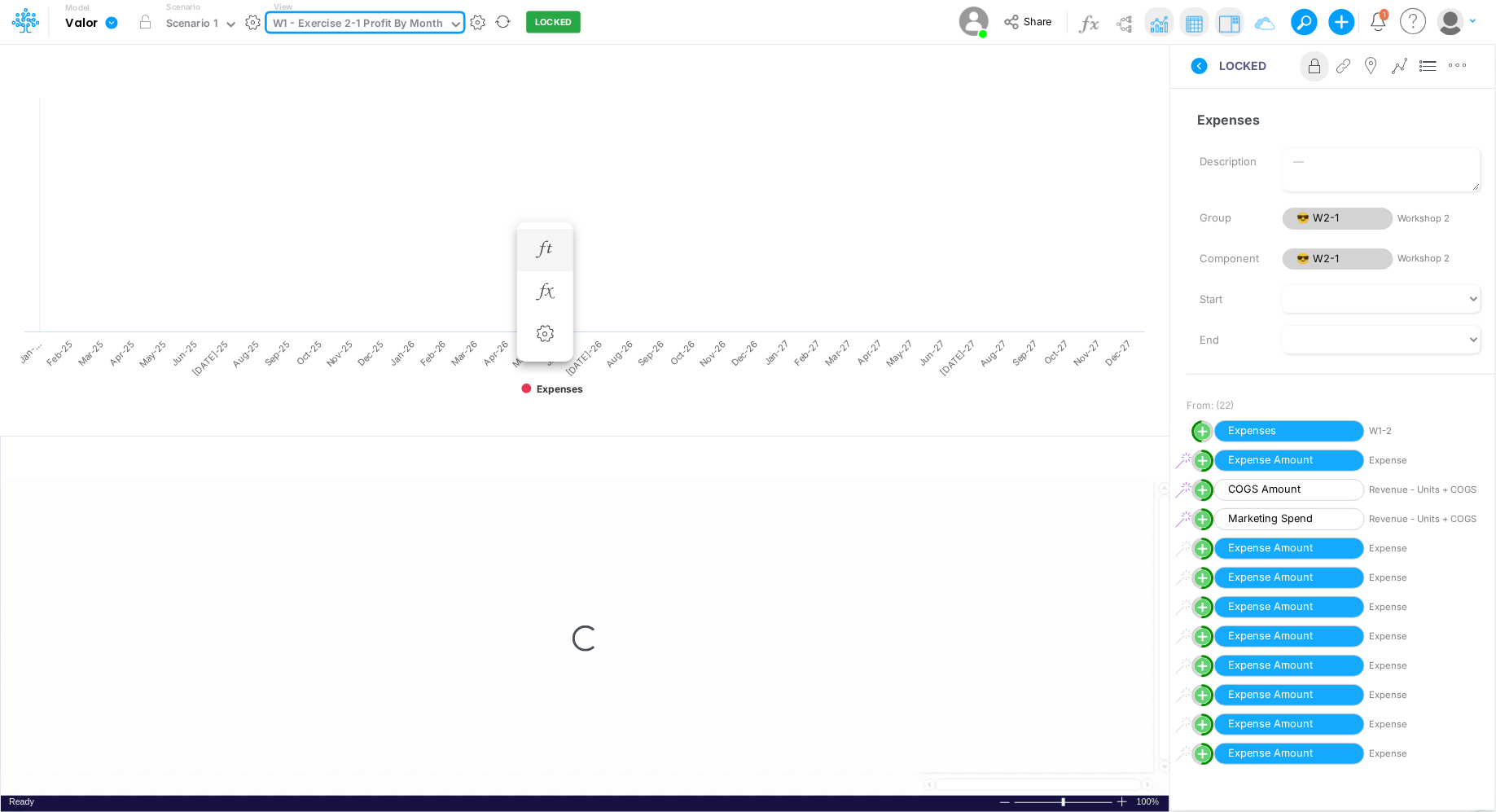
click at [359, 141] on rect at bounding box center [585, 251] width 1137 height 322
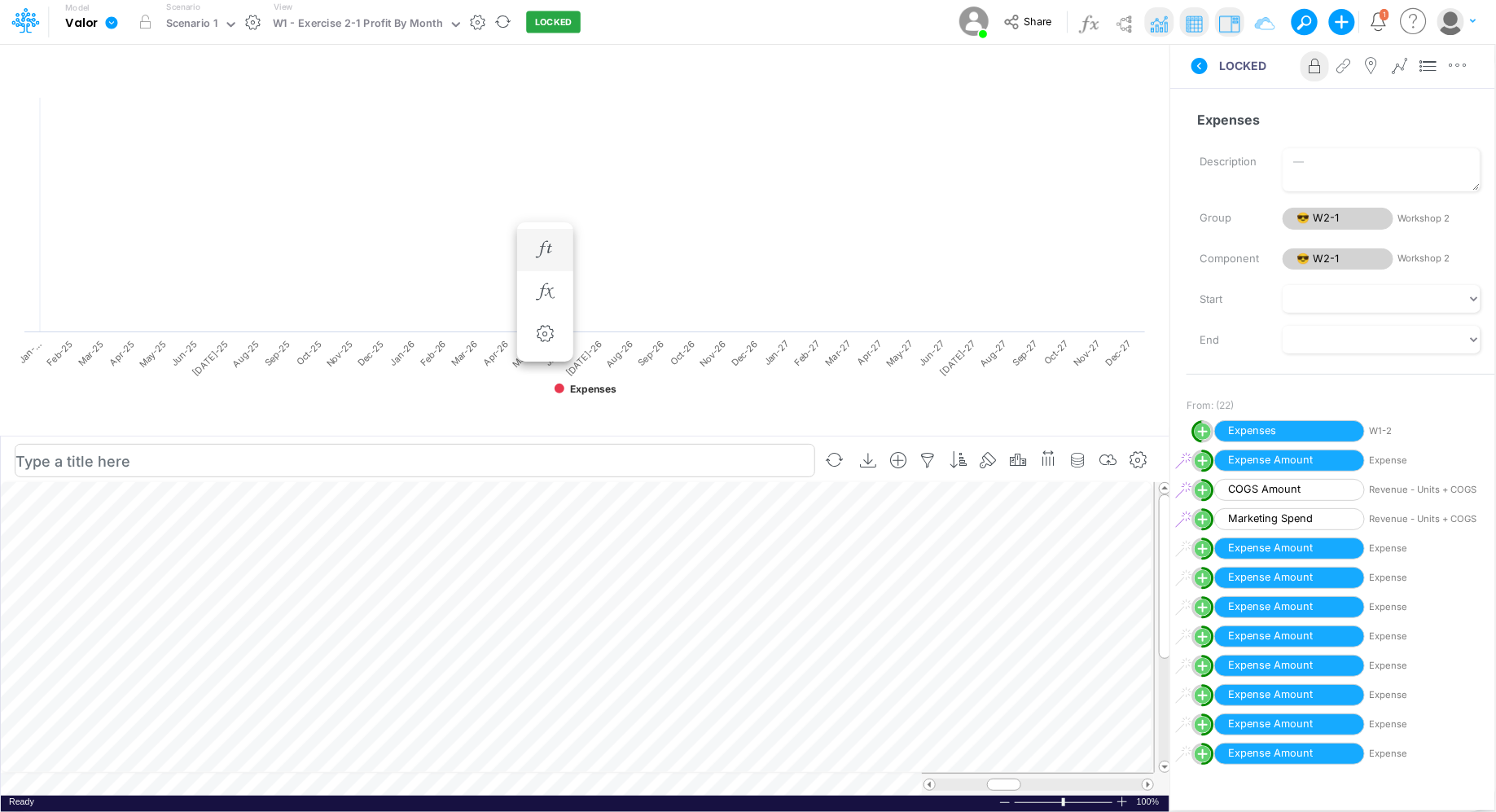
scroll to position [7, 1]
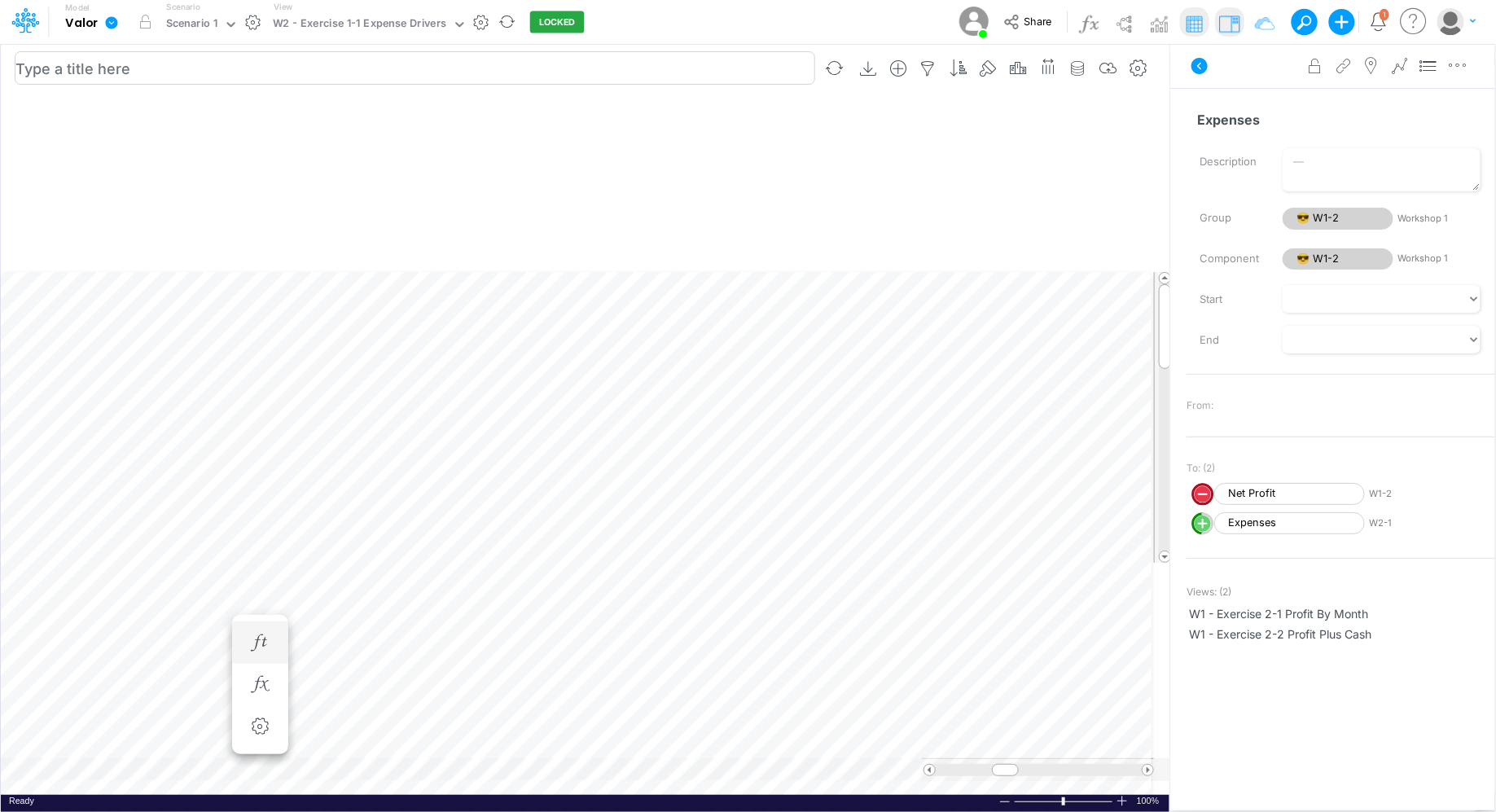
scroll to position [7, 1]
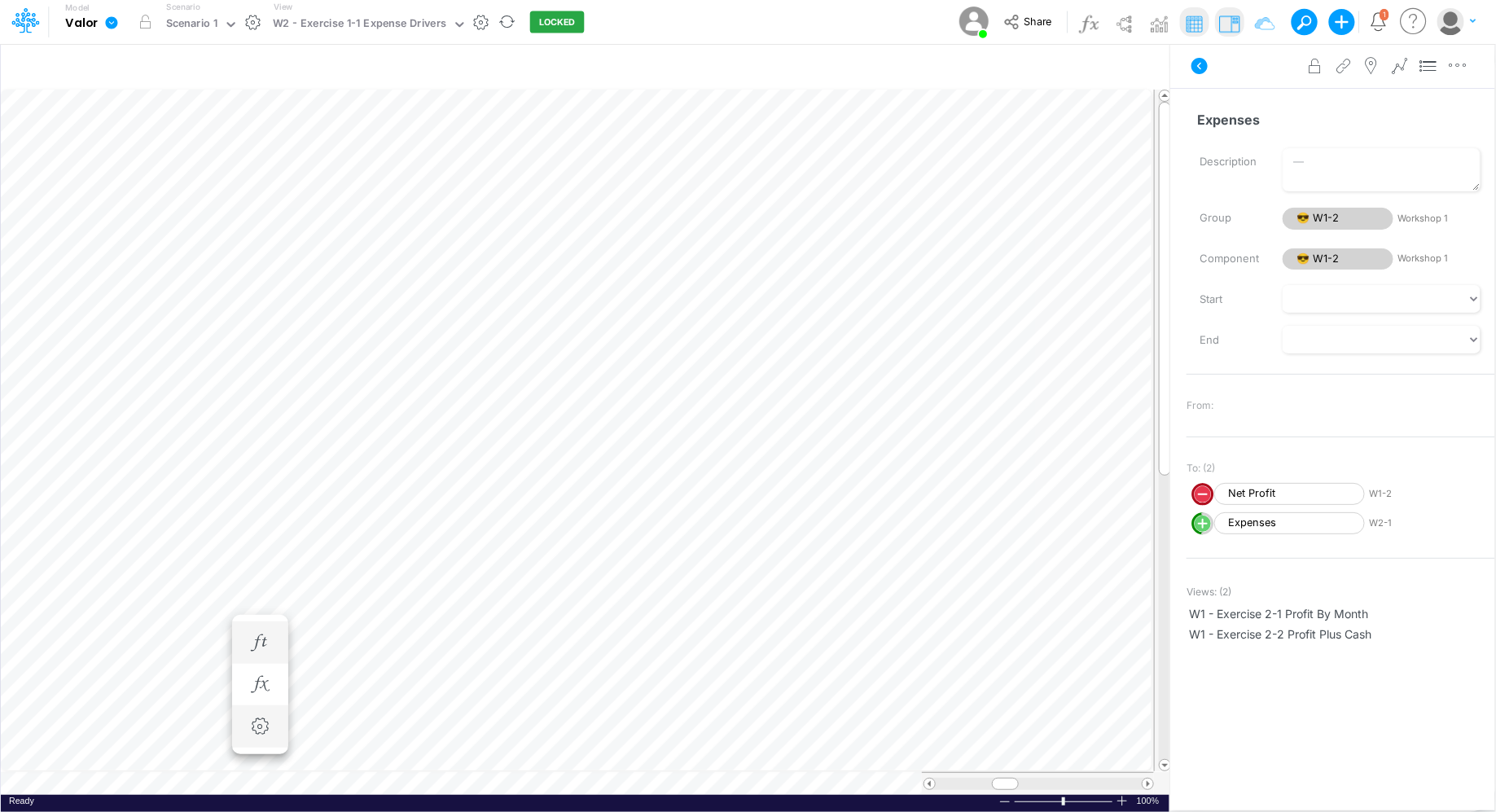
scroll to position [7, 1]
click at [615, 777] on table at bounding box center [586, 442] width 1171 height 705
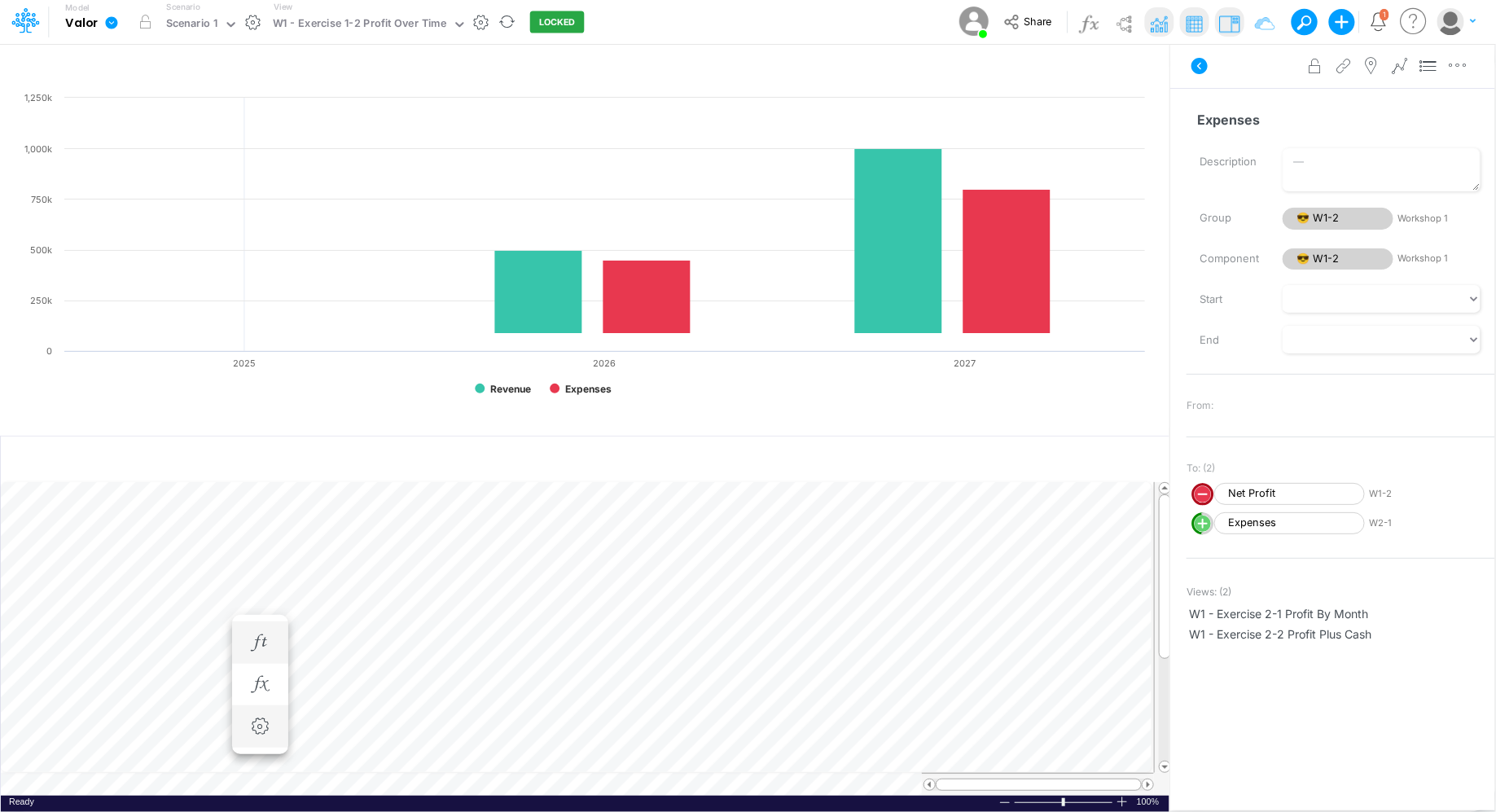
scroll to position [7, 0]
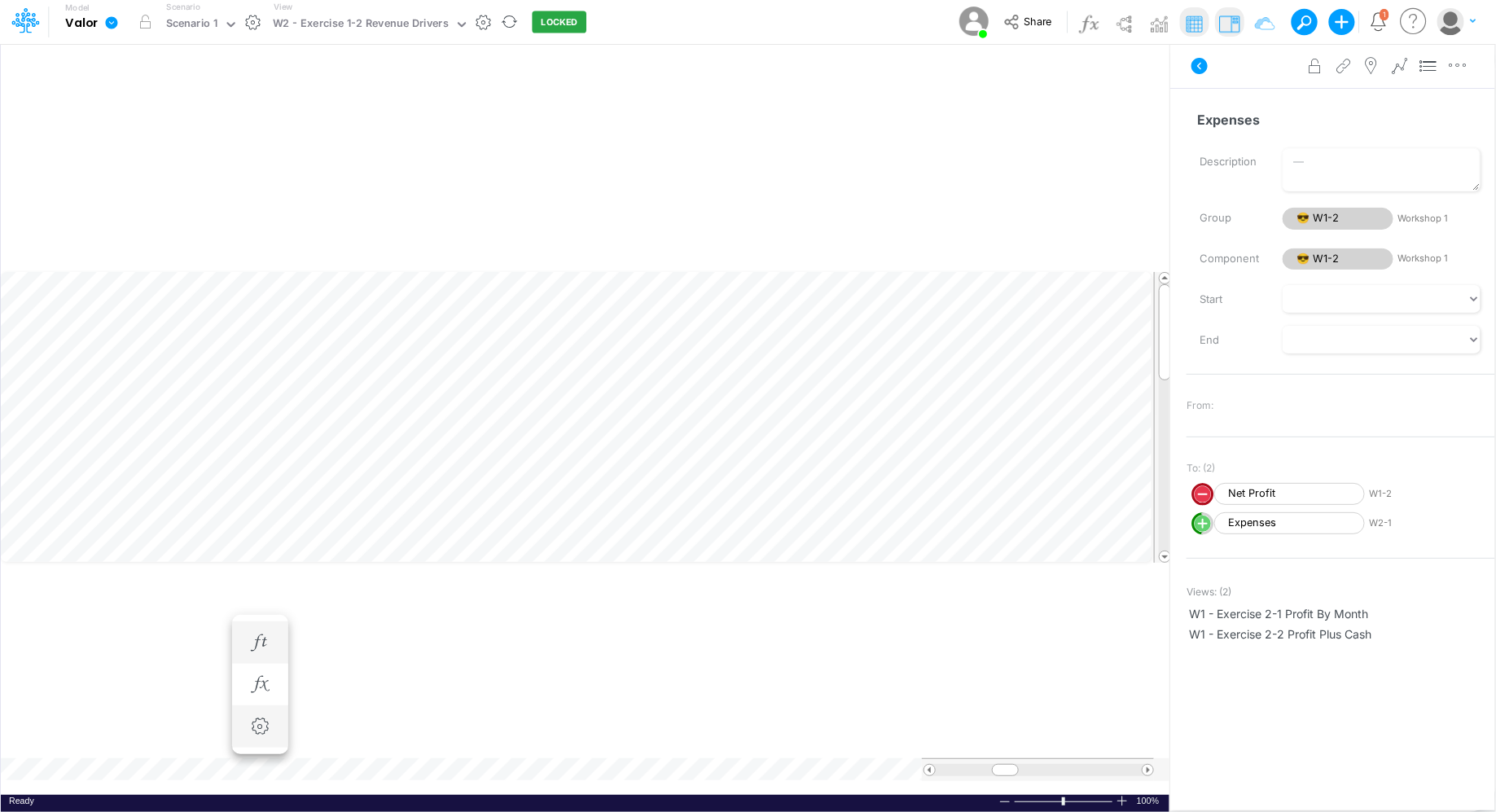
scroll to position [7, 0]
click at [546, 778] on table at bounding box center [586, 442] width 1171 height 705
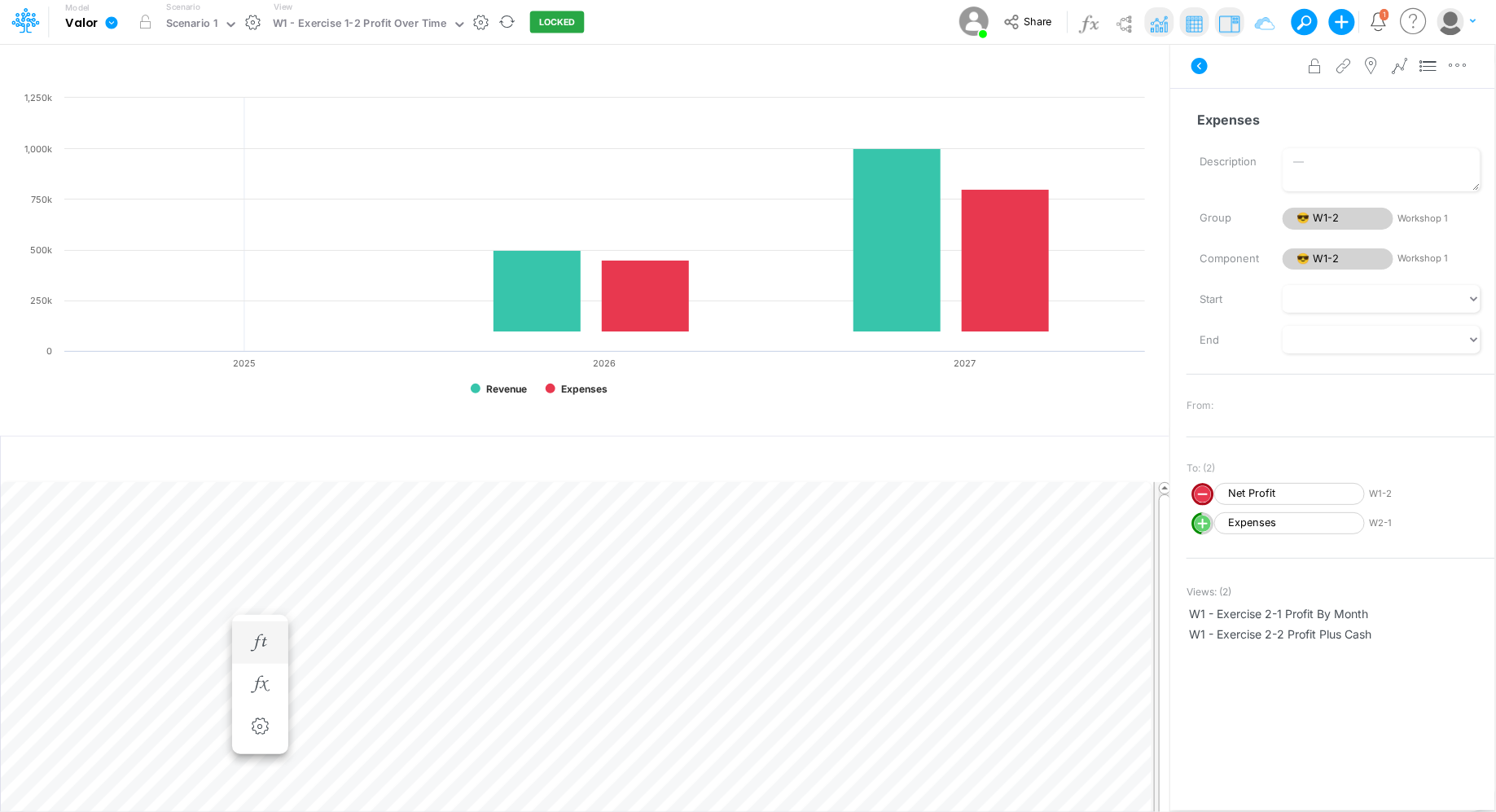
scroll to position [7, 0]
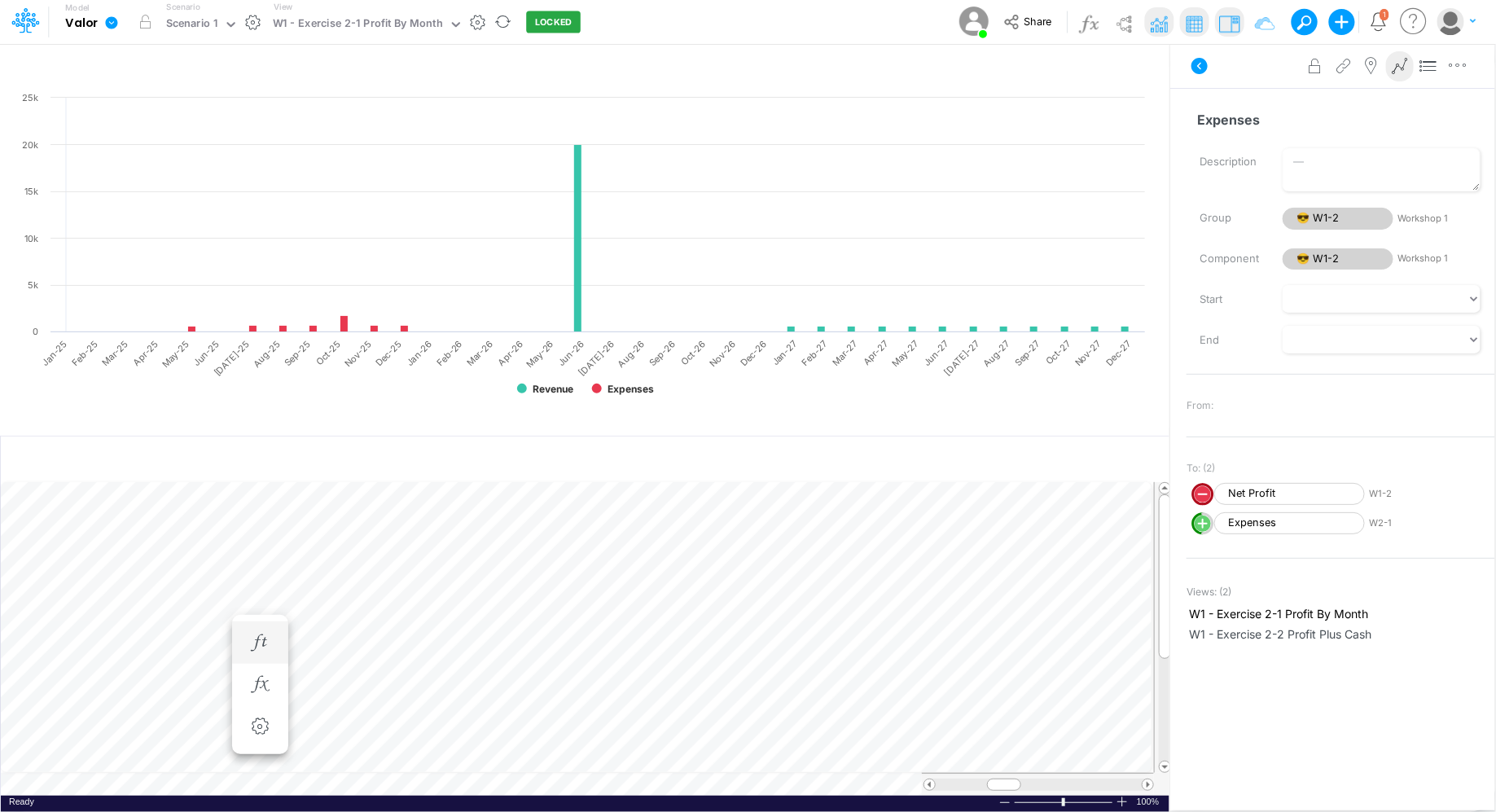
scroll to position [7, 1]
click at [755, 630] on button "button" at bounding box center [755, 642] width 30 height 32
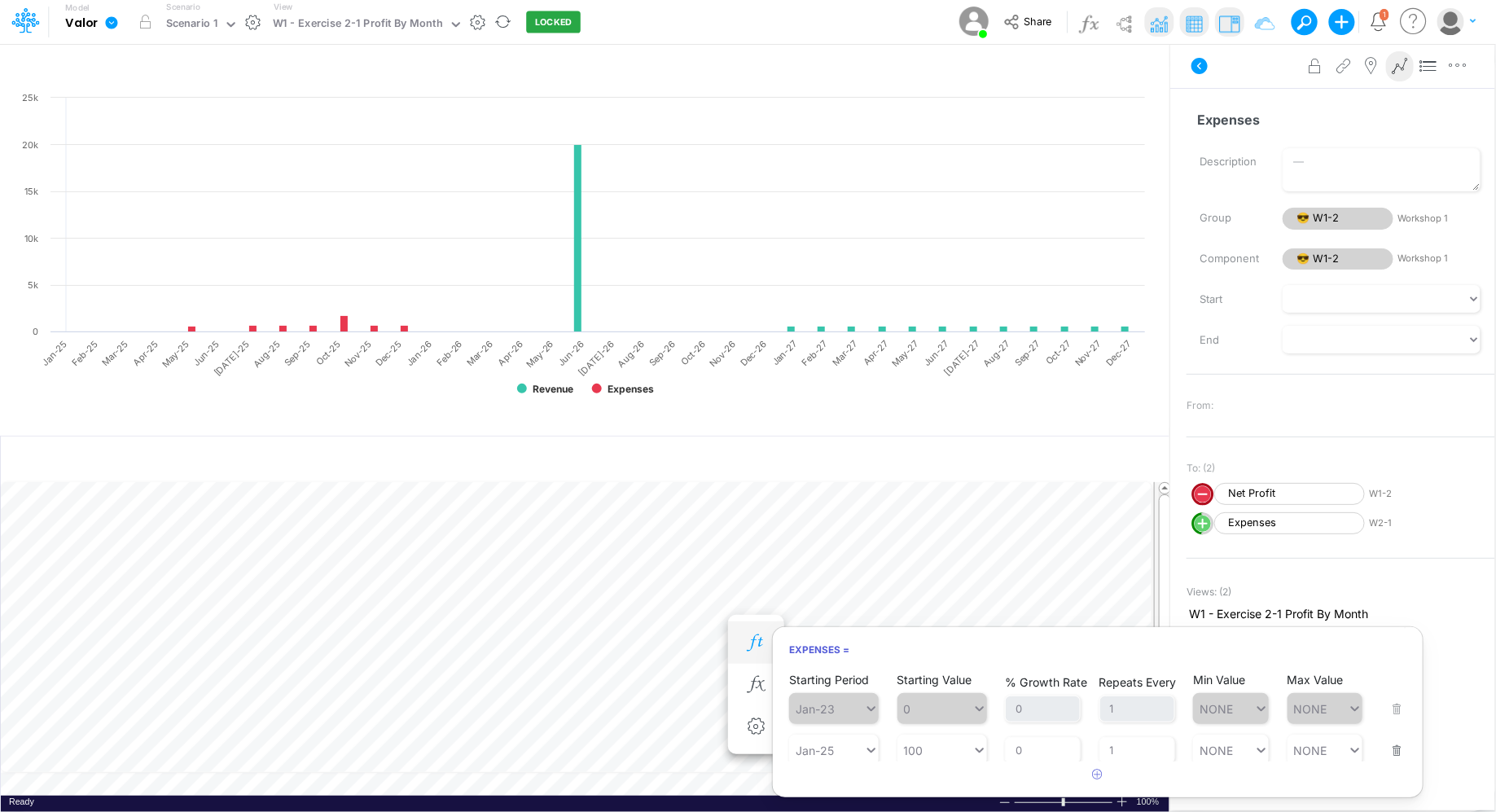
click at [413, 789] on td at bounding box center [577, 784] width 1153 height 23
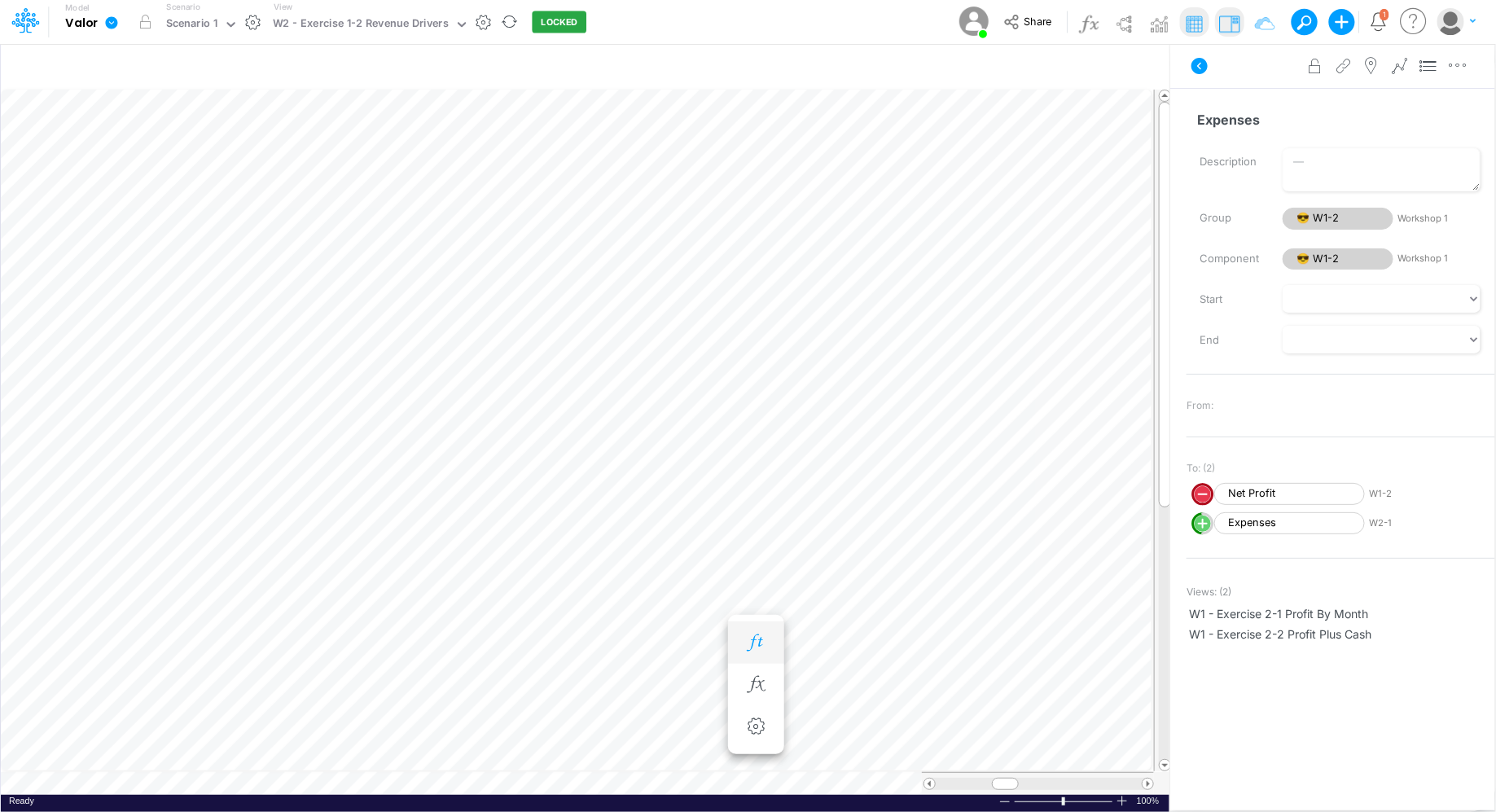
scroll to position [7, 1]
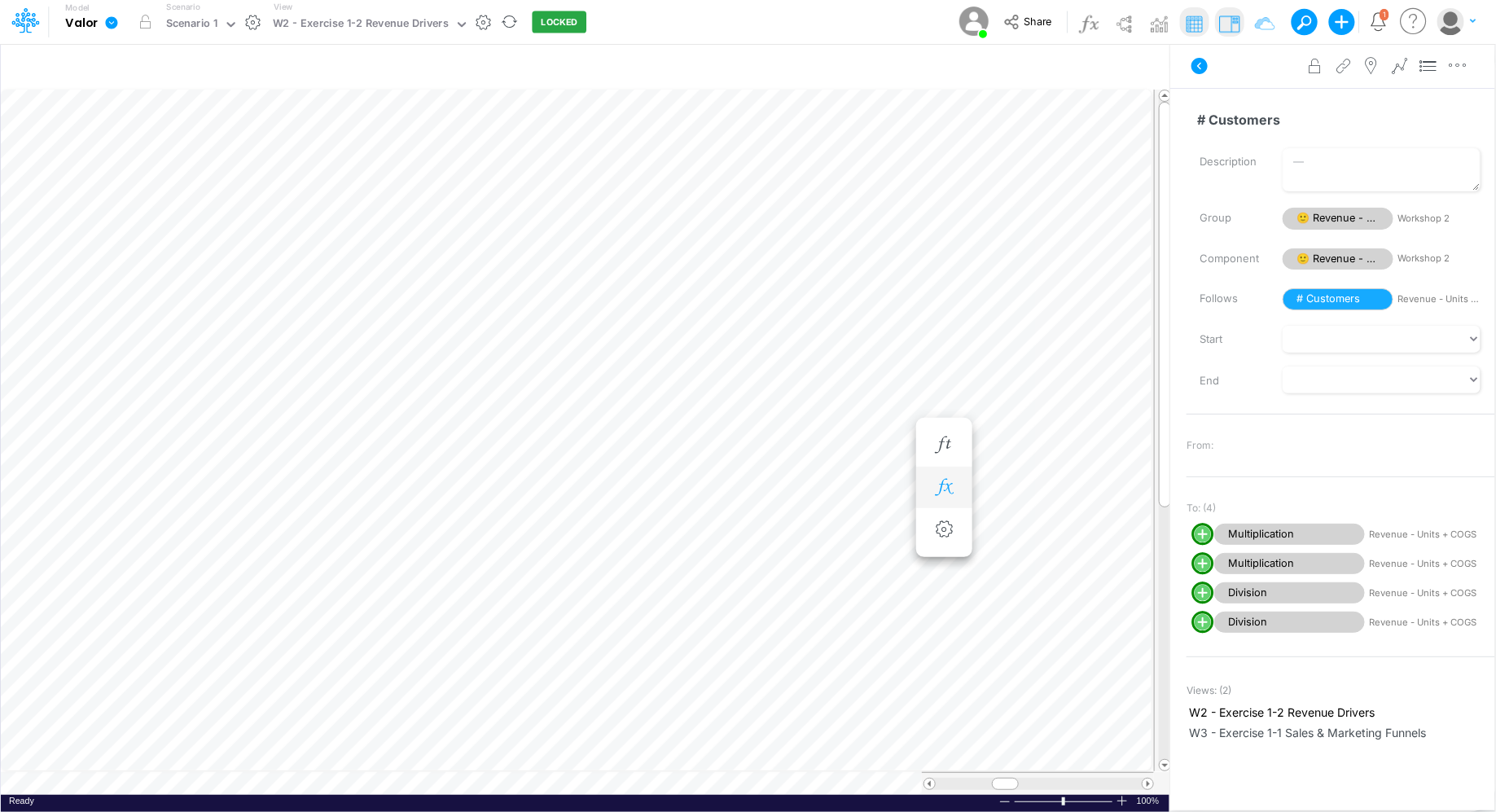
click at [947, 472] on button "button" at bounding box center [944, 487] width 30 height 32
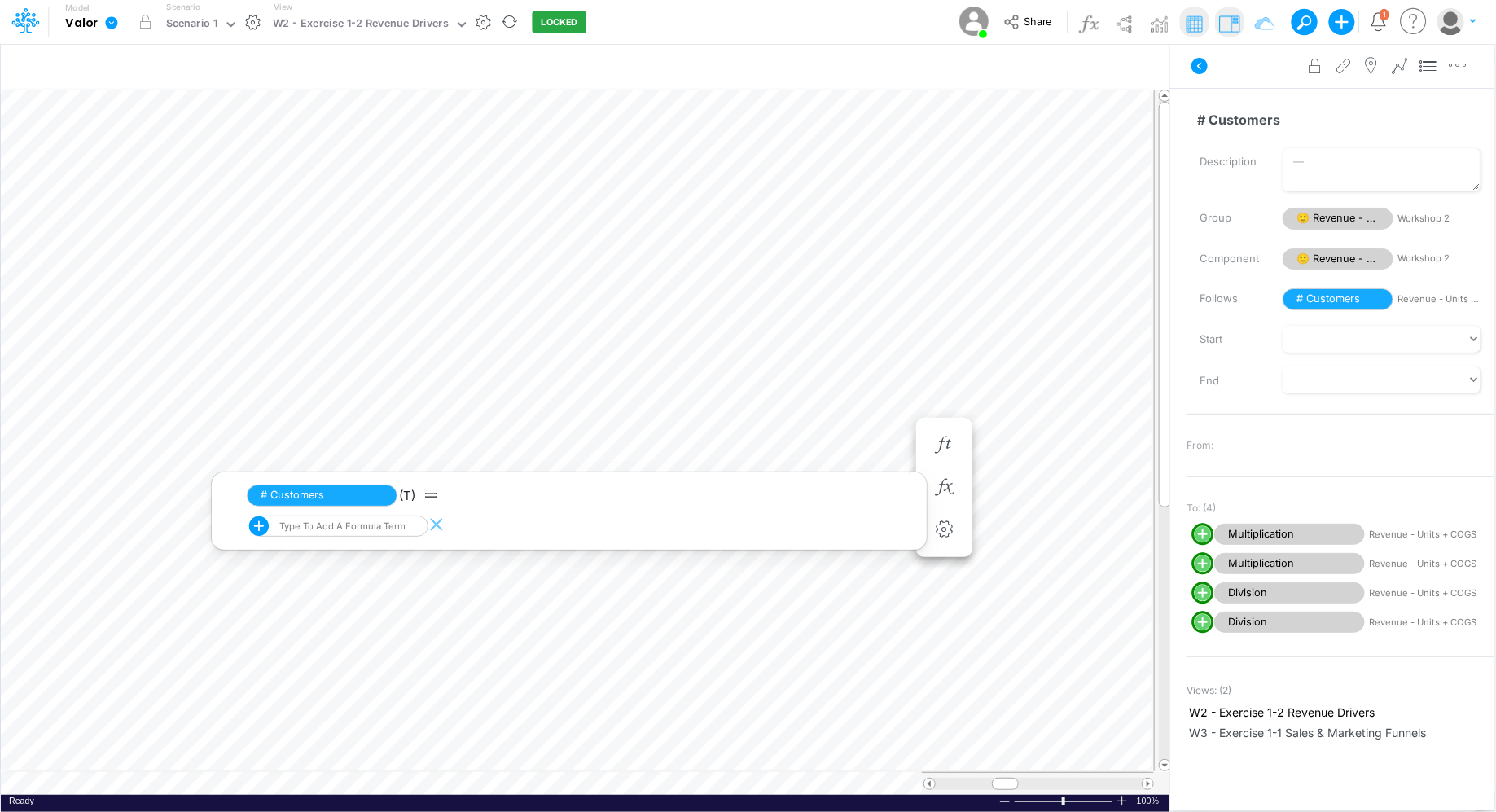
scroll to position [7, 1]
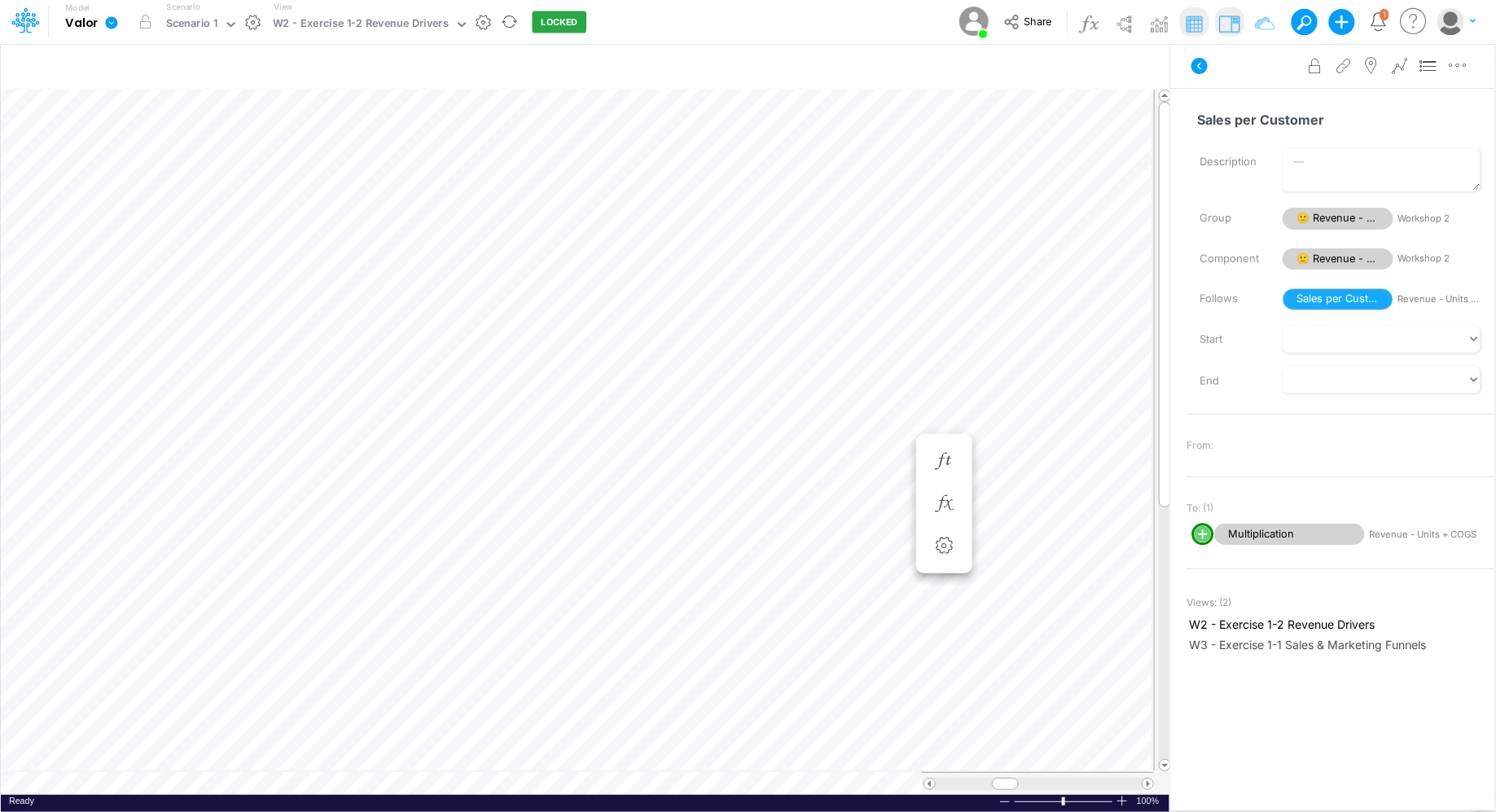
scroll to position [7, 1]
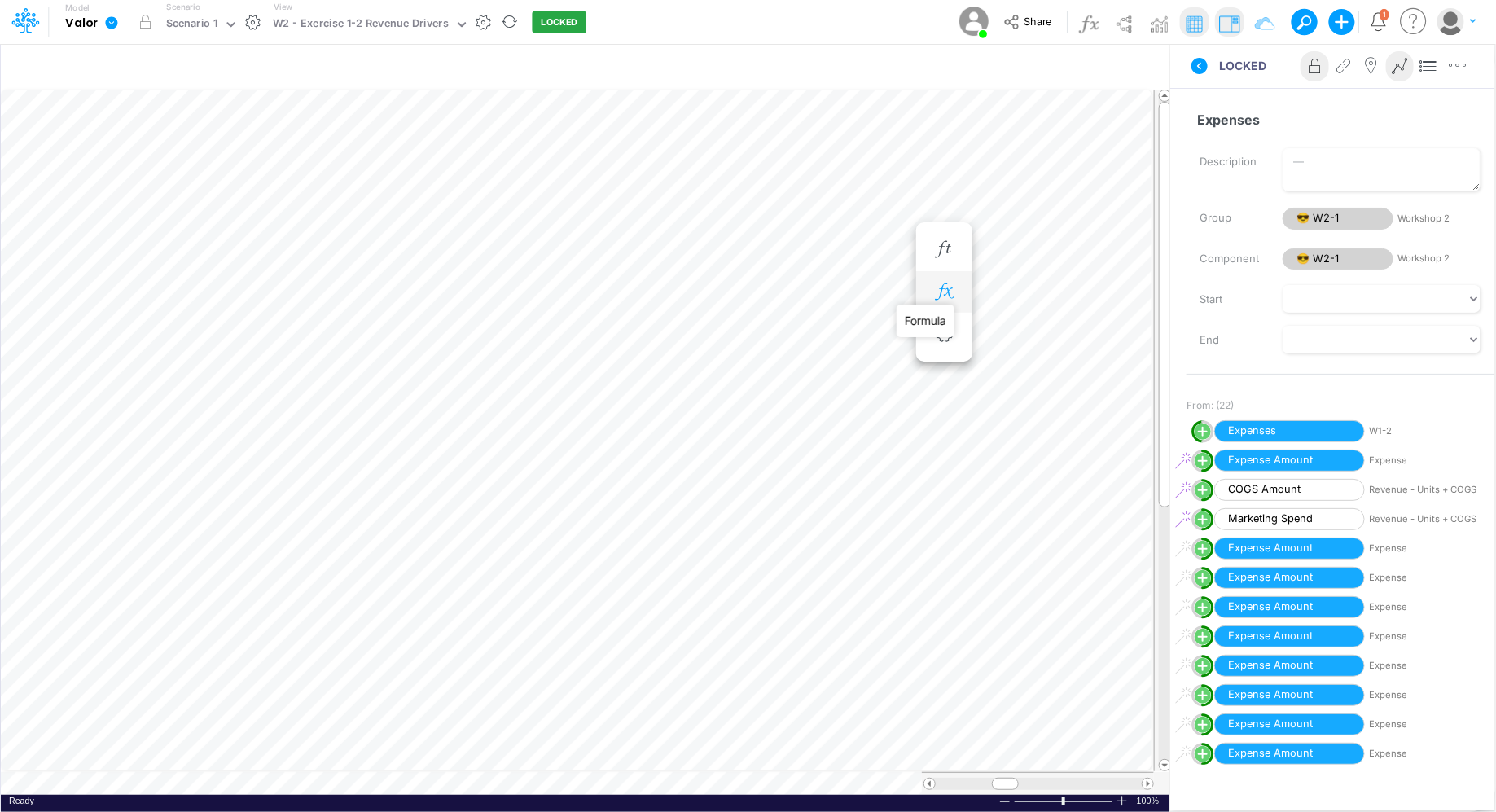
click at [955, 287] on icon "button" at bounding box center [943, 292] width 24 height 17
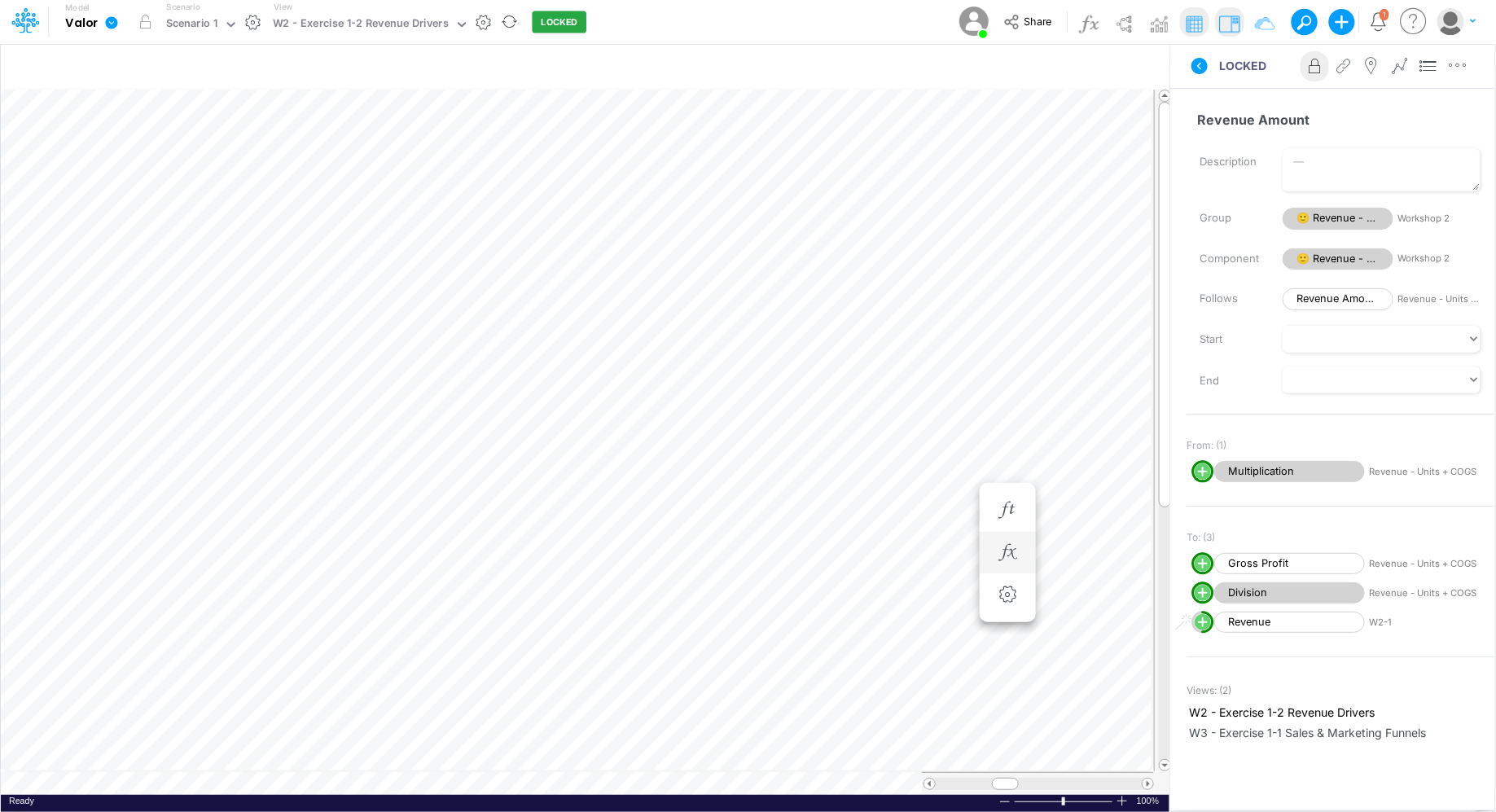
scroll to position [7, 1]
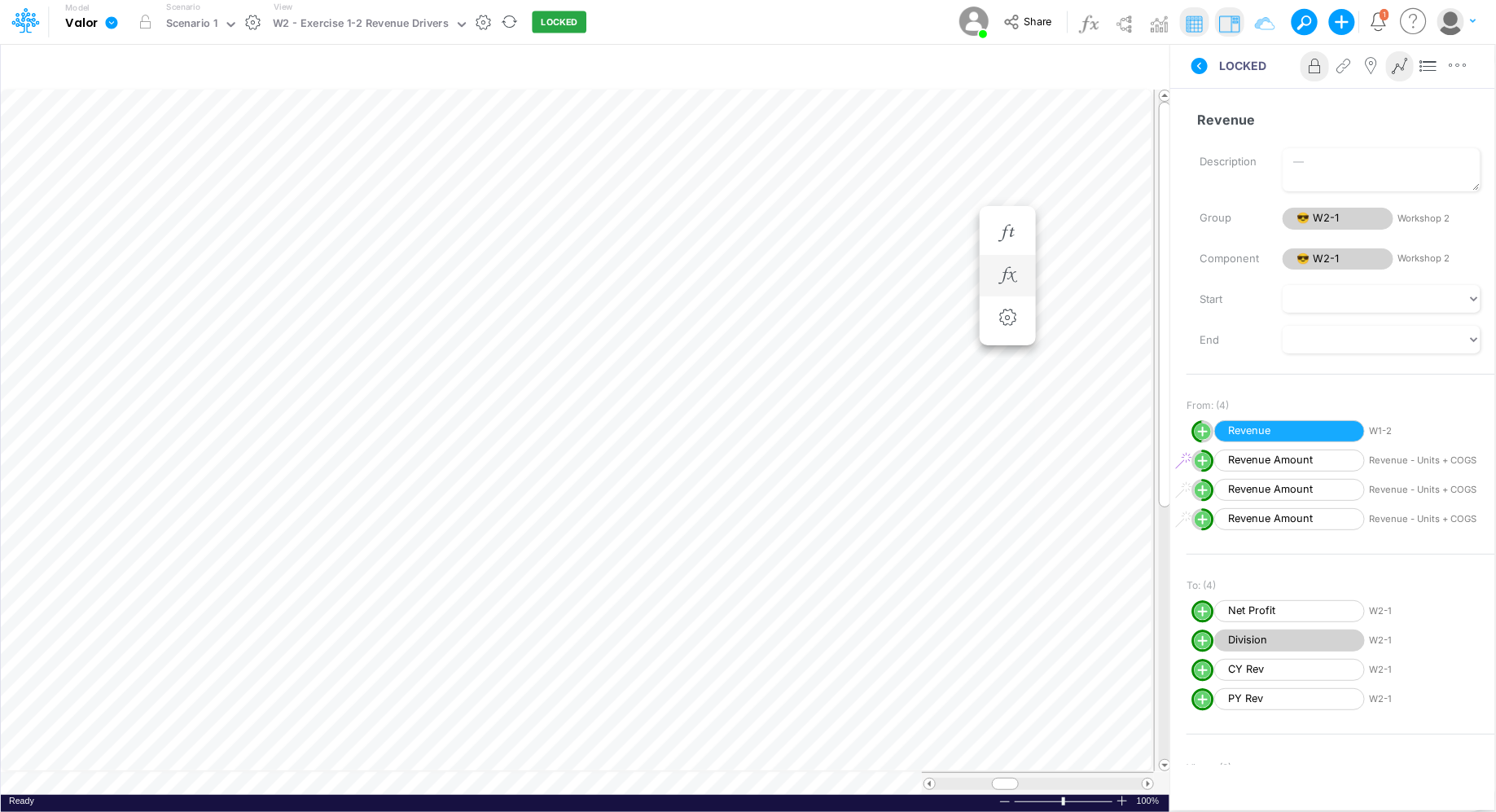
click at [532, 796] on div "Ready 100% Sum: null Max: null Min: null Numerical Count: null Count: null Aver…" at bounding box center [585, 804] width 1169 height 20
click at [533, 784] on table at bounding box center [586, 442] width 1171 height 705
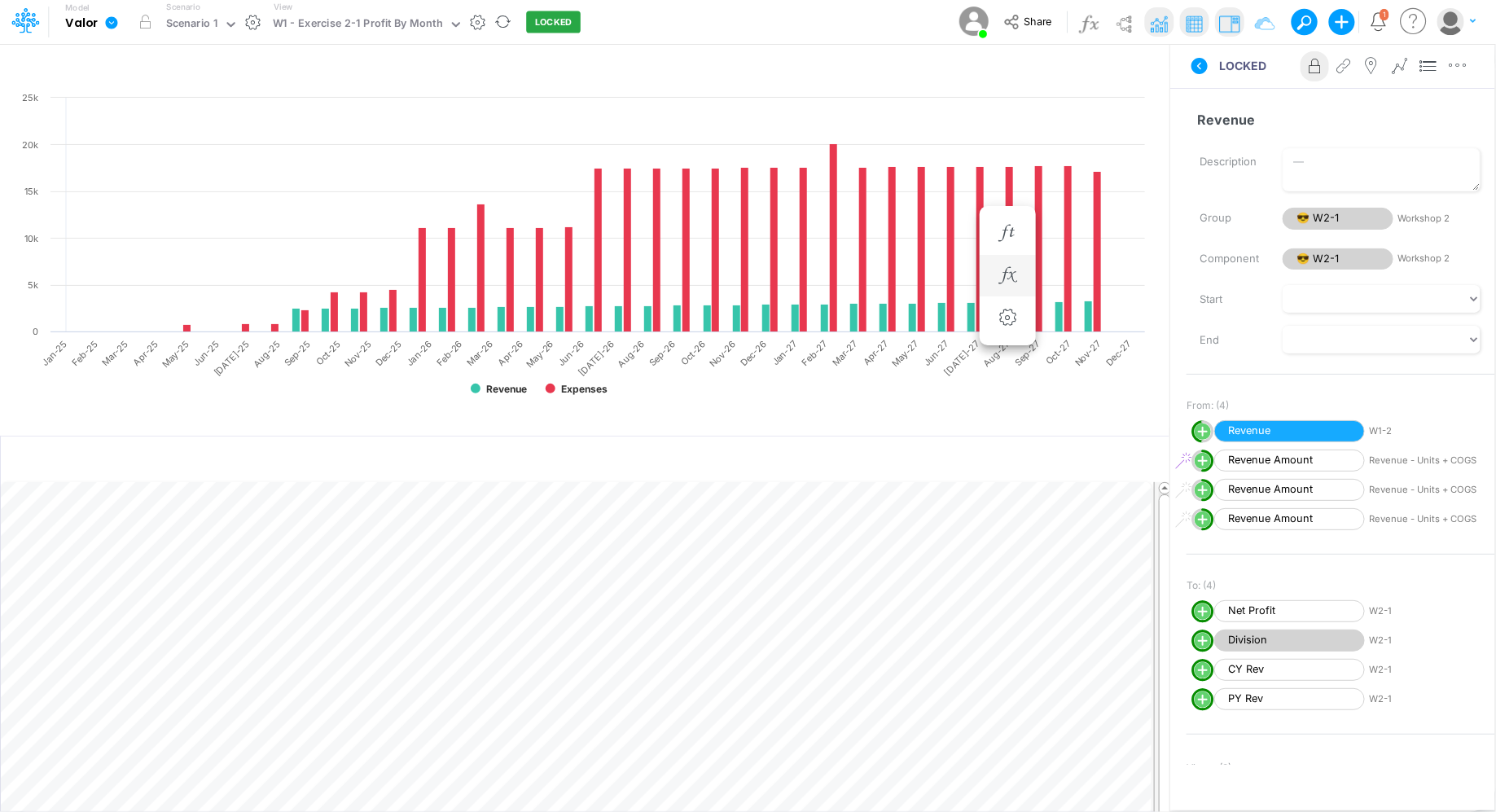
scroll to position [7, 1]
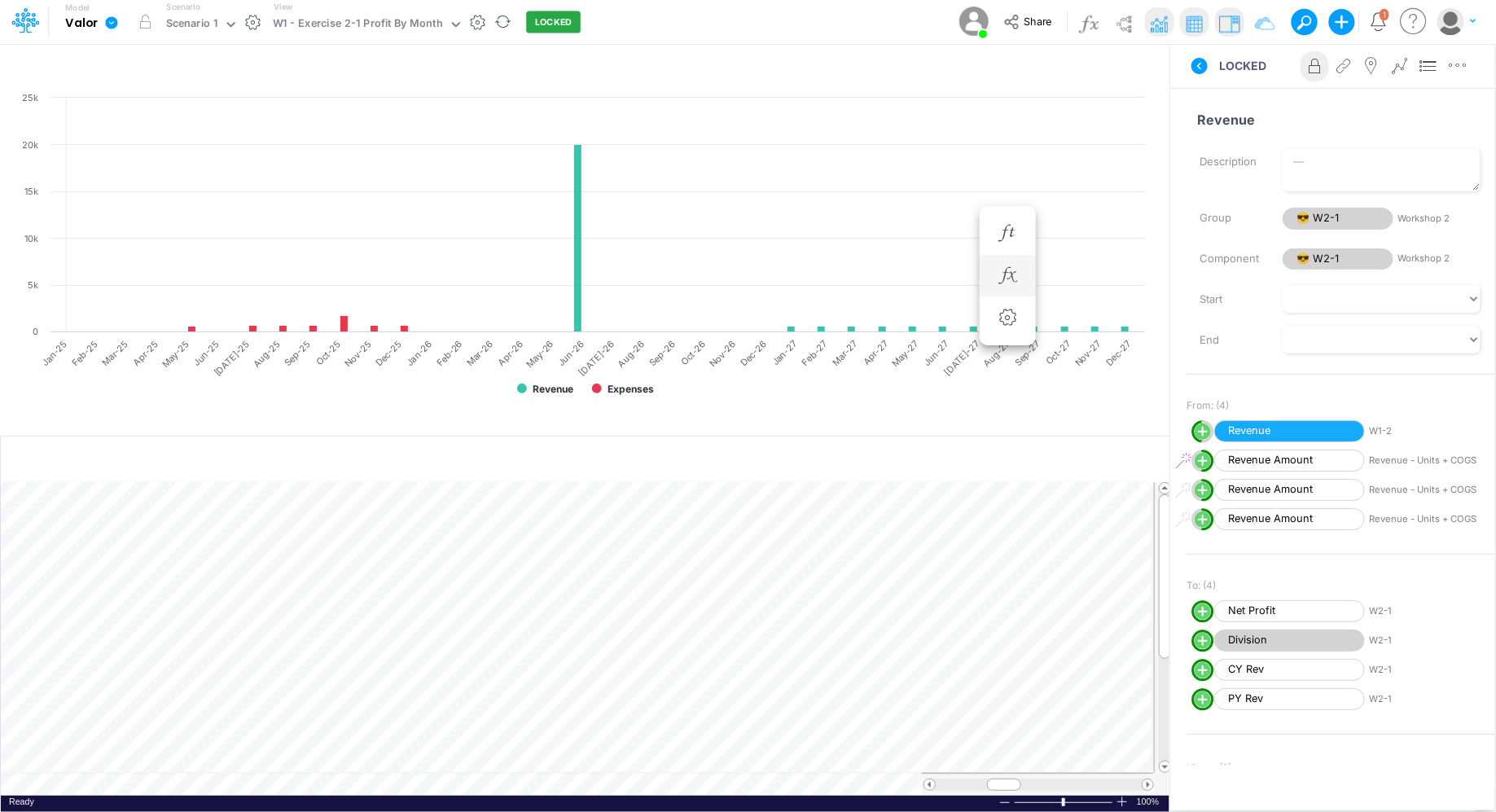
click at [441, 784] on td at bounding box center [577, 784] width 1153 height 23
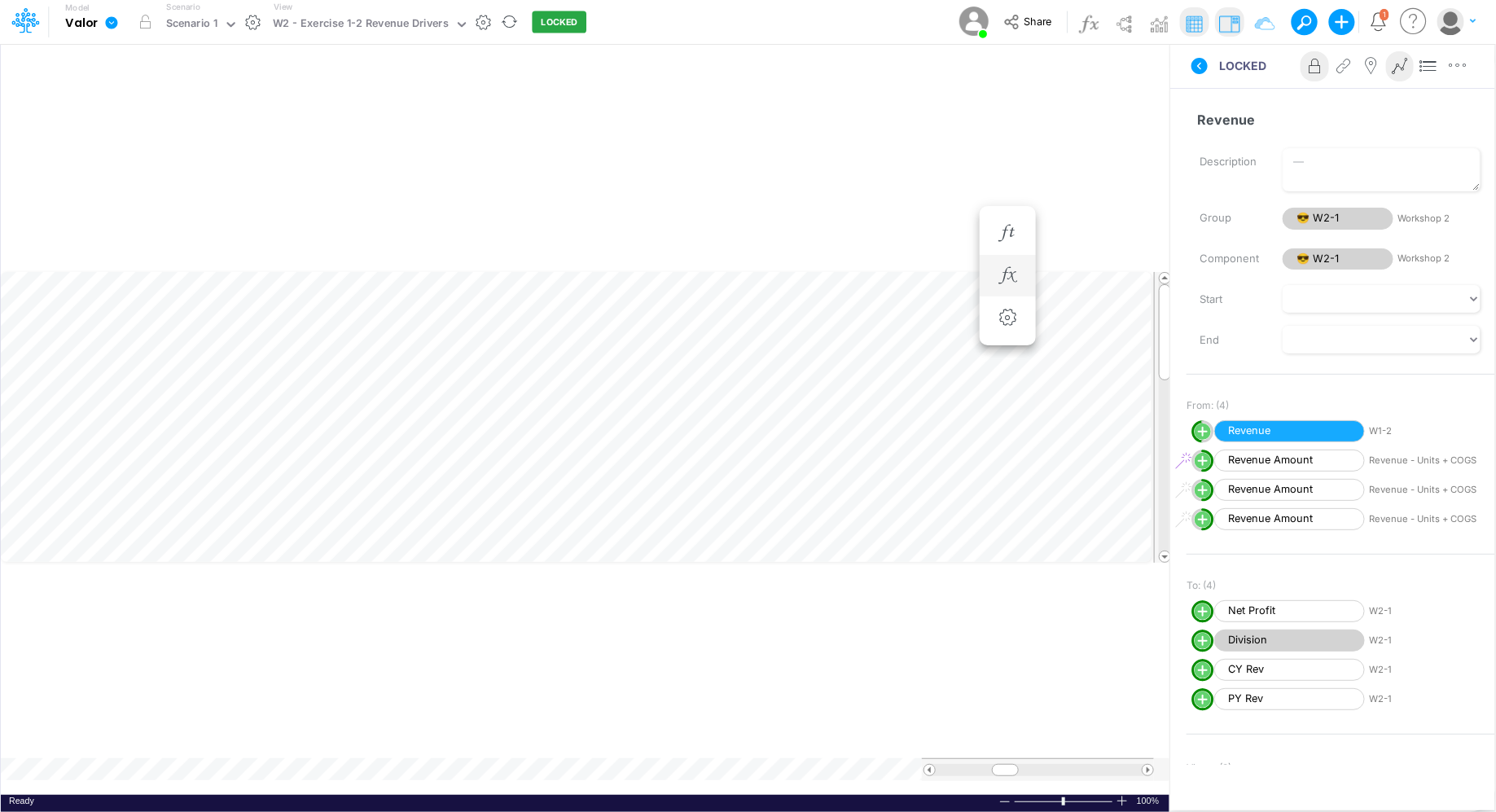
scroll to position [7, 1]
